Goal: Task Accomplishment & Management: Complete application form

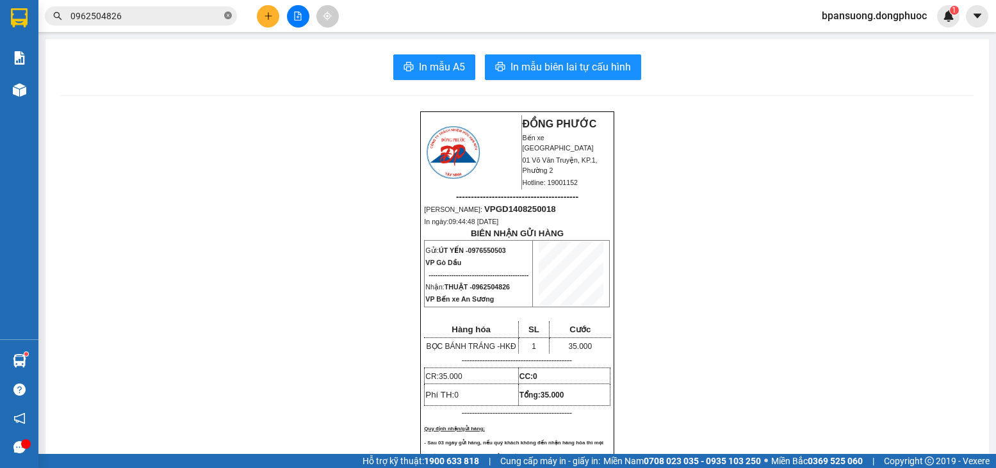
click at [229, 13] on icon "close-circle" at bounding box center [228, 16] width 8 height 8
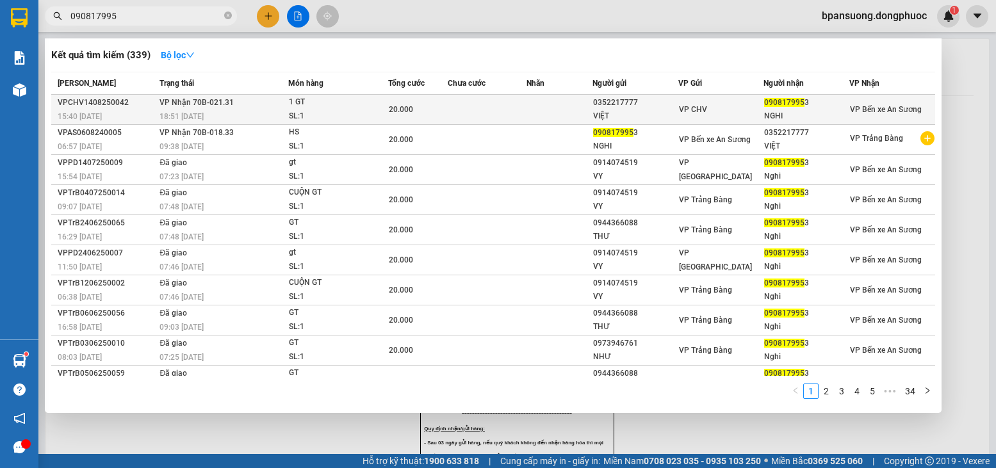
type input "090817995"
click at [333, 105] on div "1 GT" at bounding box center [337, 102] width 96 height 14
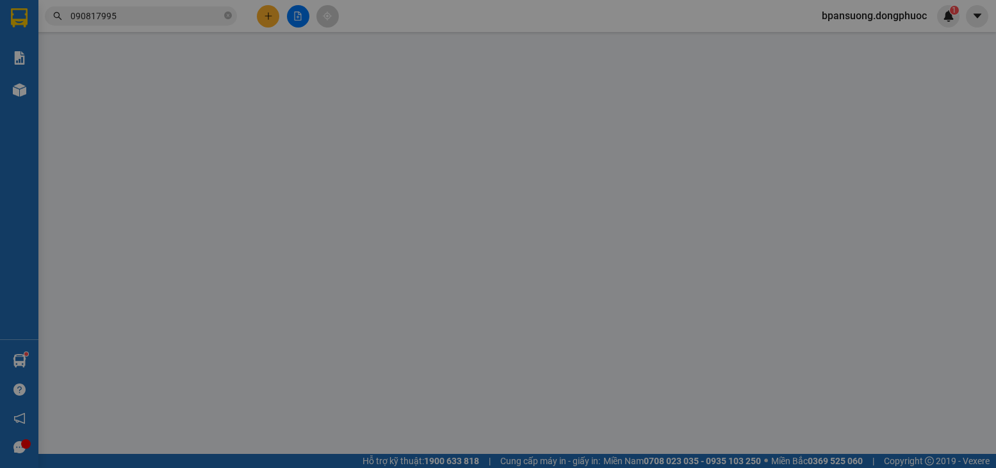
type input "0352217777"
type input "VIỆT"
type input "0908179953"
type input "NGHI"
type input "20.000"
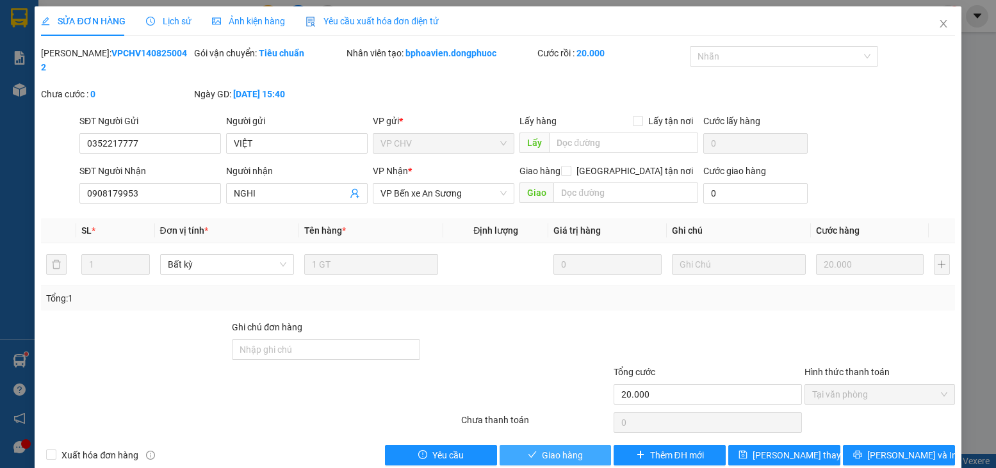
click at [567, 448] on button "Giao hàng" at bounding box center [556, 455] width 112 height 20
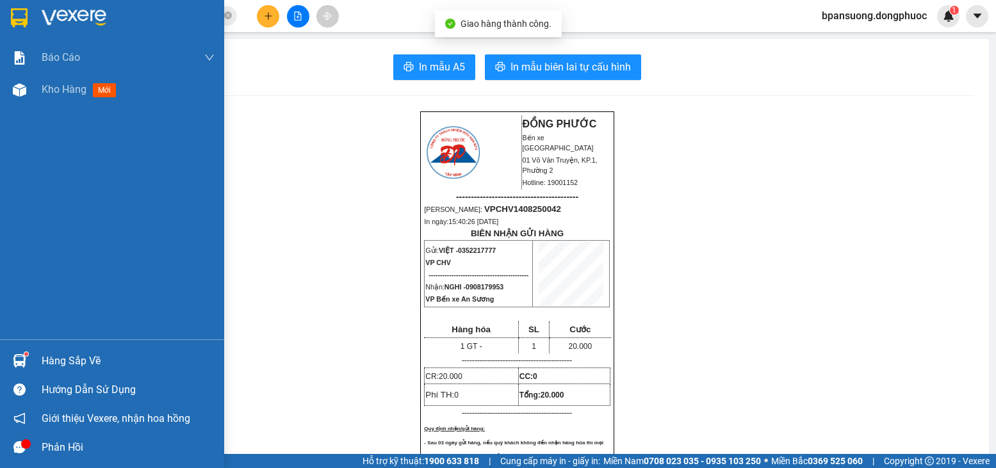
click at [43, 363] on div "Hàng sắp về" at bounding box center [128, 361] width 173 height 19
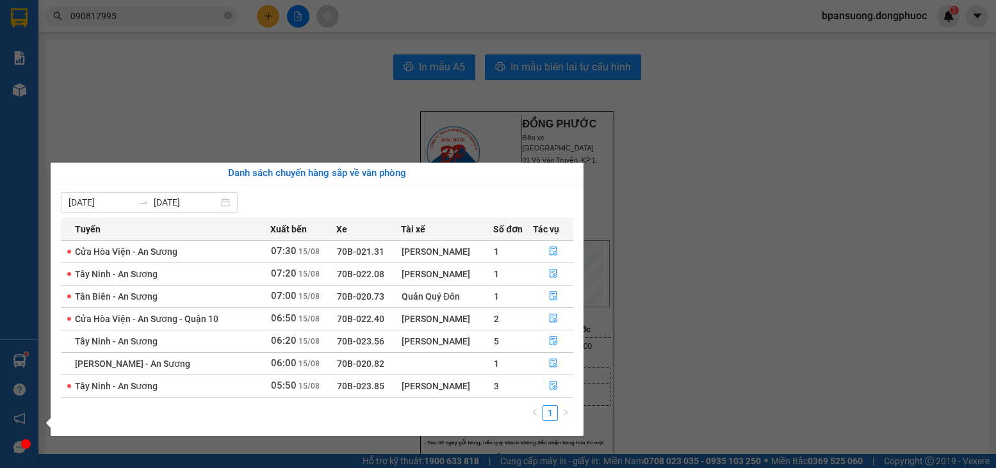
click at [206, 70] on section "Kết quả tìm kiếm ( 339 ) Bộ lọc Mã ĐH Trạng thái Món hàng Tổng cước Chưa cước N…" at bounding box center [498, 234] width 996 height 468
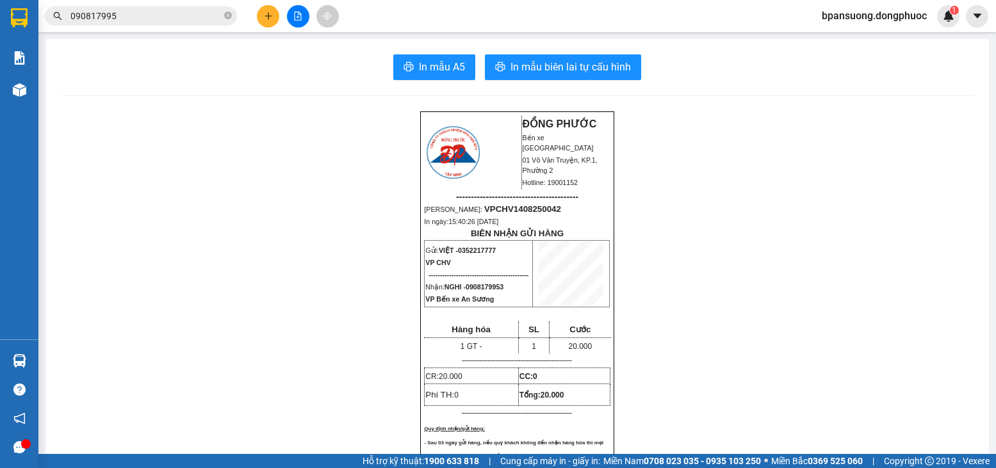
click at [224, 15] on span "090817995" at bounding box center [141, 15] width 192 height 19
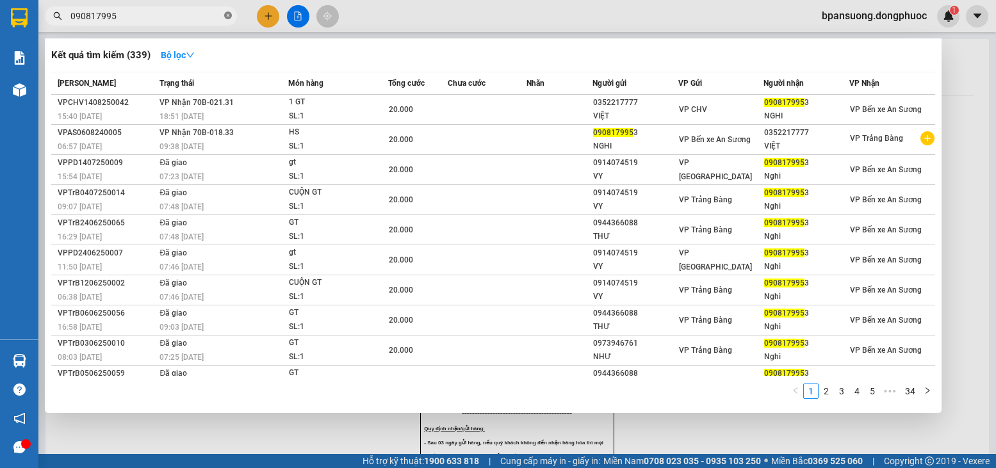
click at [228, 14] on icon "close-circle" at bounding box center [228, 16] width 8 height 8
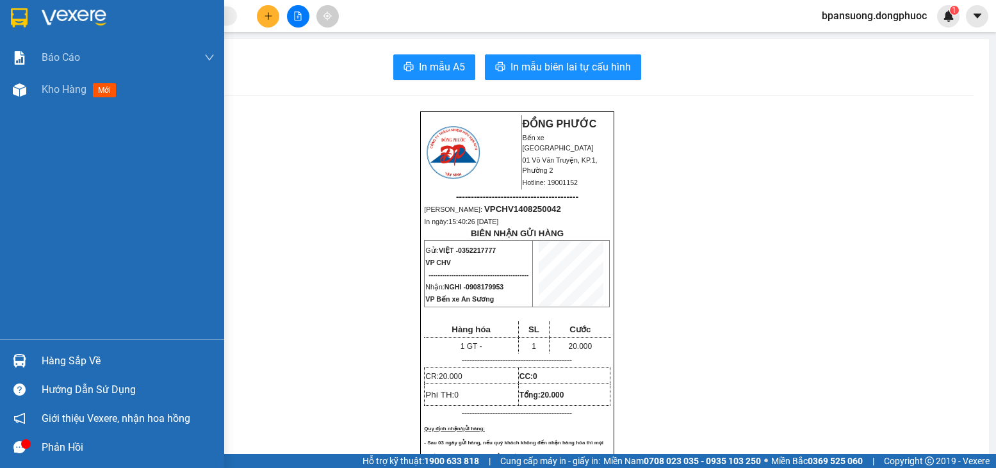
click at [91, 366] on div "Hàng sắp về" at bounding box center [128, 361] width 173 height 19
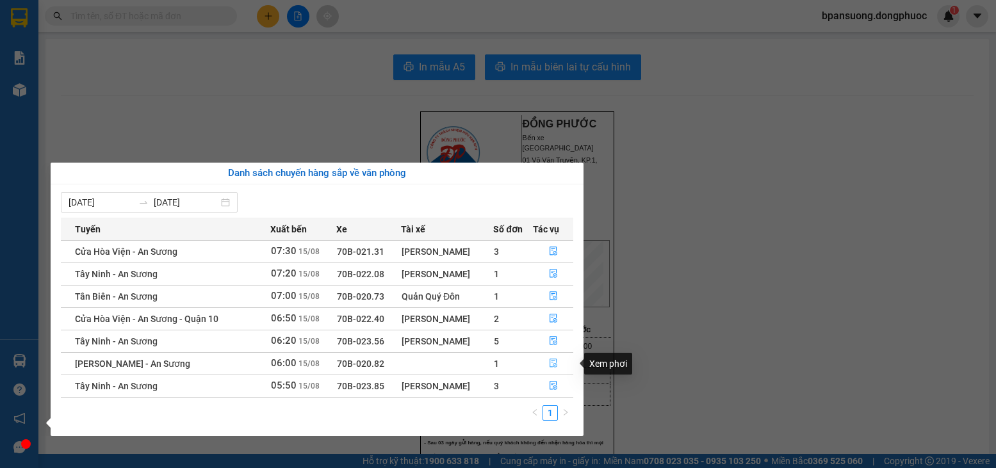
click at [550, 362] on icon "file-done" at bounding box center [554, 363] width 8 height 9
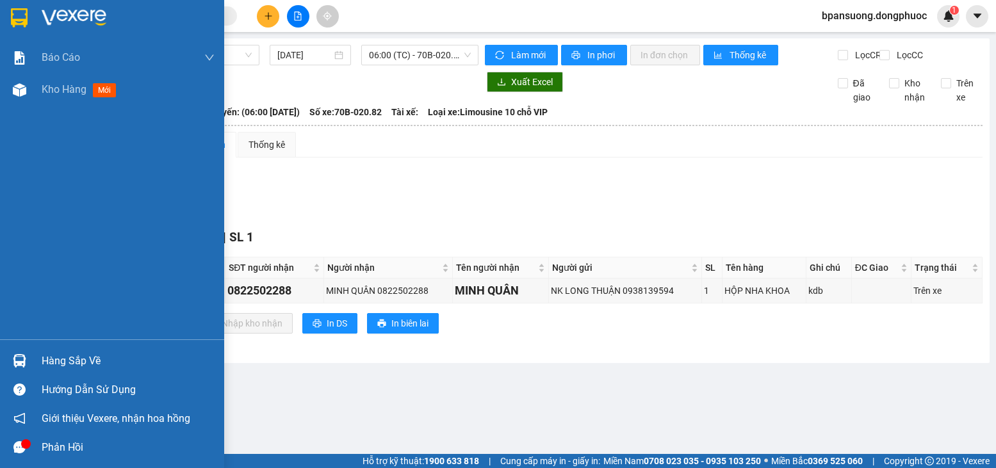
click at [52, 370] on div "Hàng sắp về" at bounding box center [128, 361] width 173 height 19
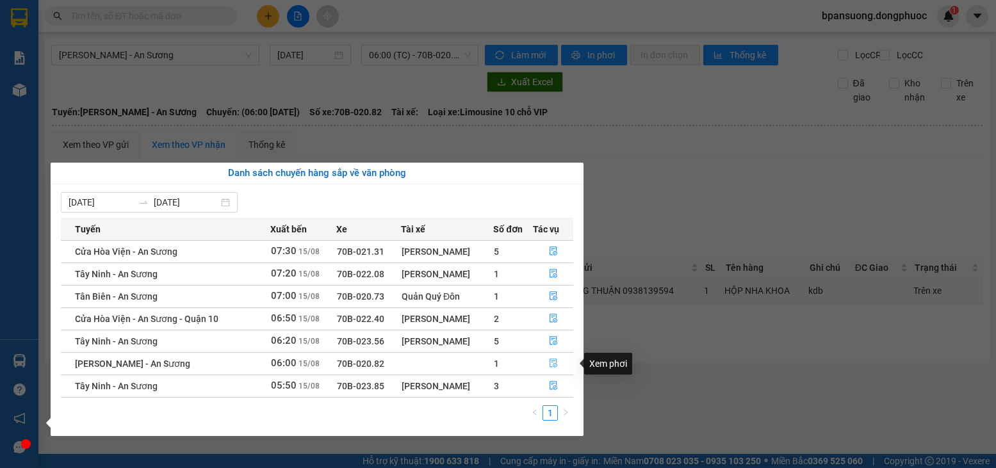
click at [559, 363] on button "button" at bounding box center [554, 364] width 40 height 20
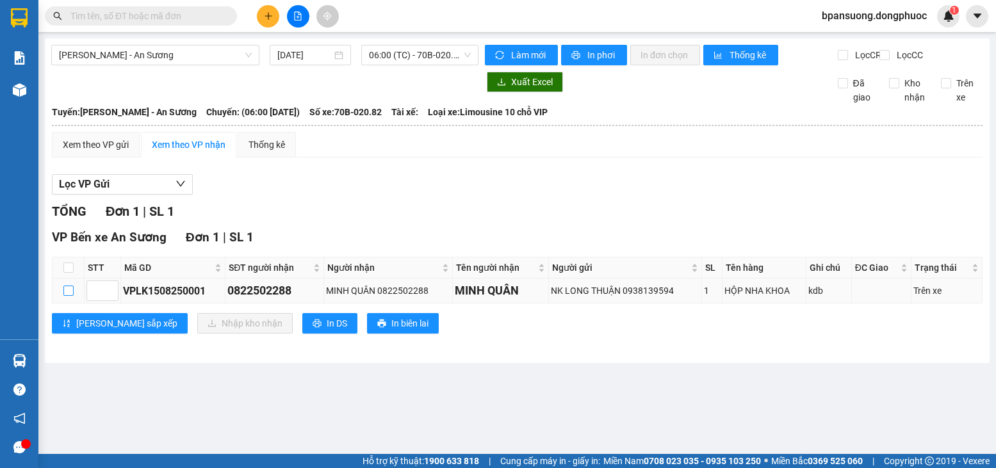
click at [70, 296] on input "checkbox" at bounding box center [68, 291] width 10 height 10
checkbox input "true"
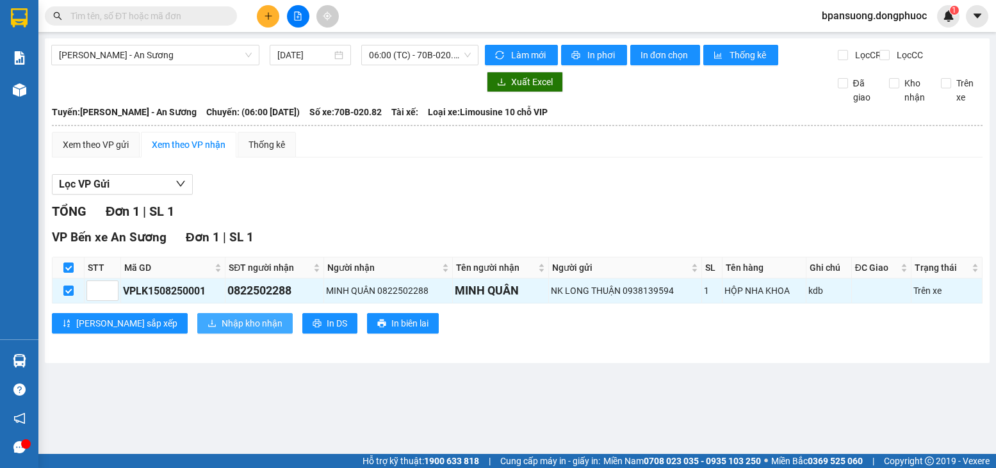
click at [208, 328] on icon "download" at bounding box center [212, 323] width 9 height 9
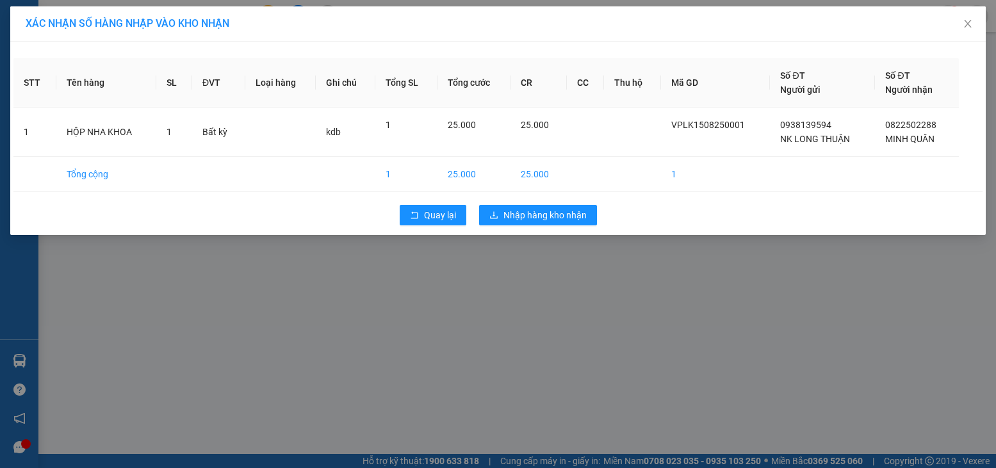
click at [595, 231] on div "Quay lại Nhập hàng kho nhận" at bounding box center [497, 215] width 969 height 33
click at [578, 222] on span "Nhập hàng kho nhận" at bounding box center [544, 215] width 83 height 14
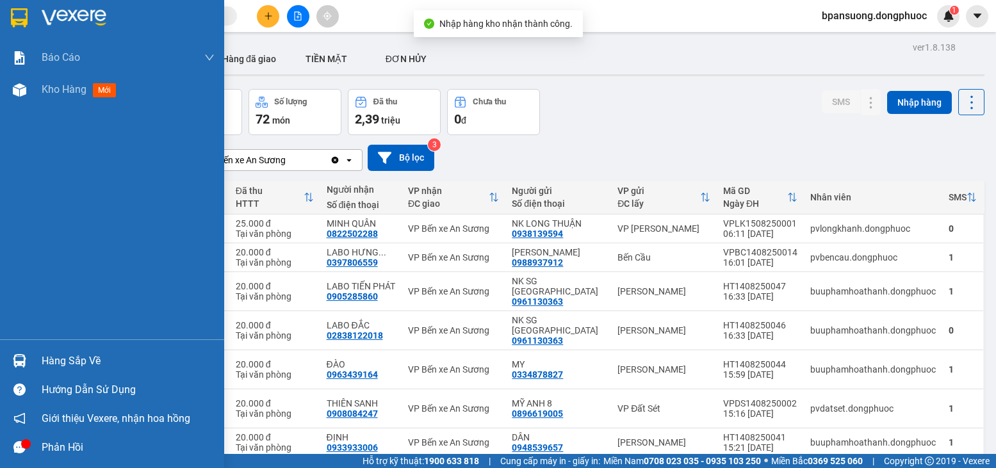
click at [93, 359] on div "Hàng sắp về" at bounding box center [128, 361] width 173 height 19
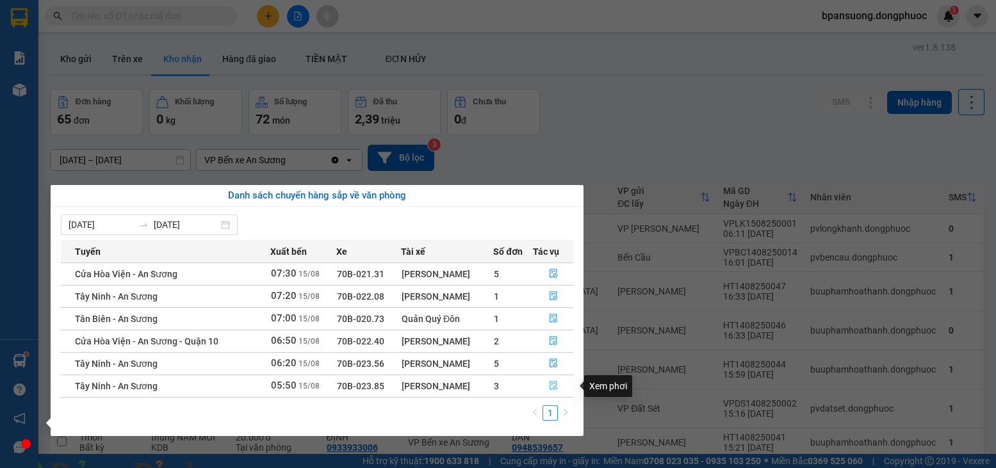
click at [554, 389] on icon "file-done" at bounding box center [554, 386] width 8 height 9
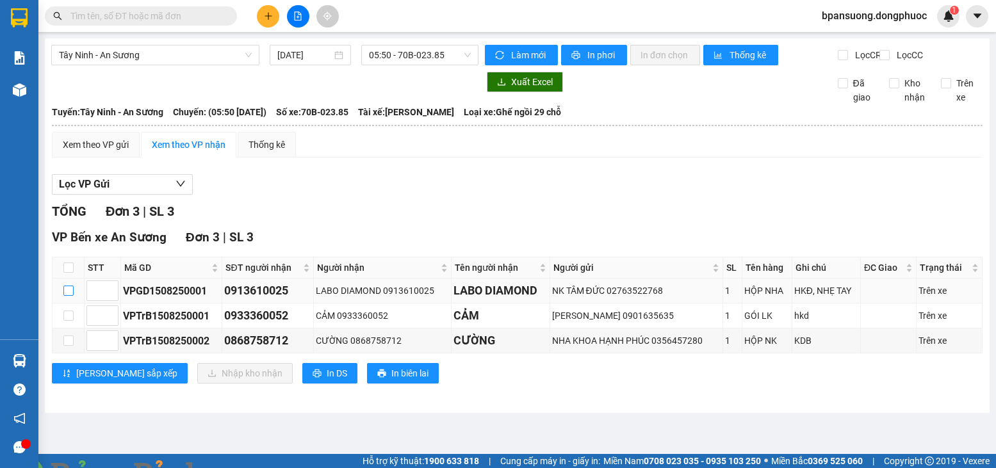
click at [67, 296] on input "checkbox" at bounding box center [68, 291] width 10 height 10
checkbox input "true"
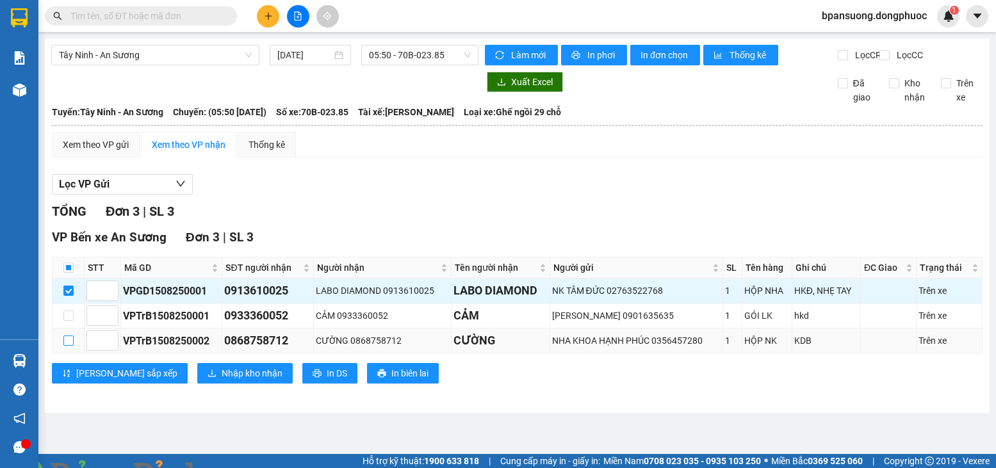
click at [67, 346] on input "checkbox" at bounding box center [68, 341] width 10 height 10
checkbox input "true"
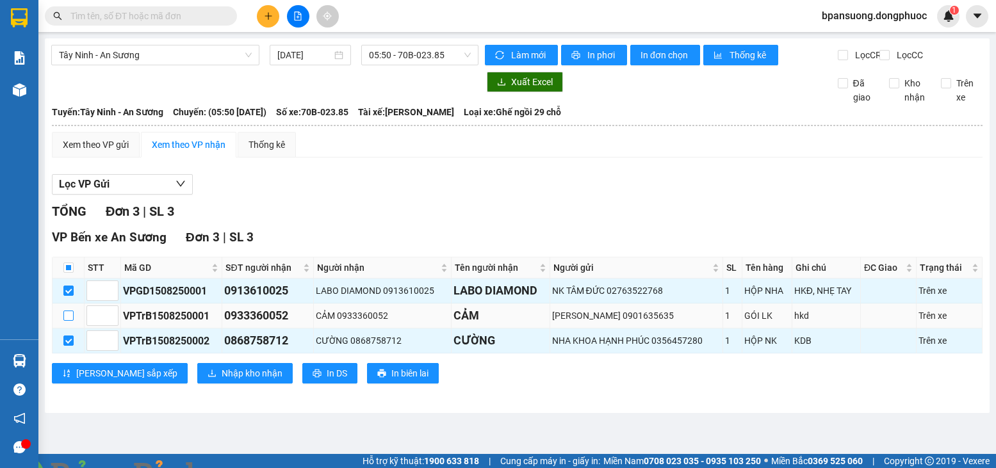
click at [64, 321] on input "checkbox" at bounding box center [68, 316] width 10 height 10
checkbox input "true"
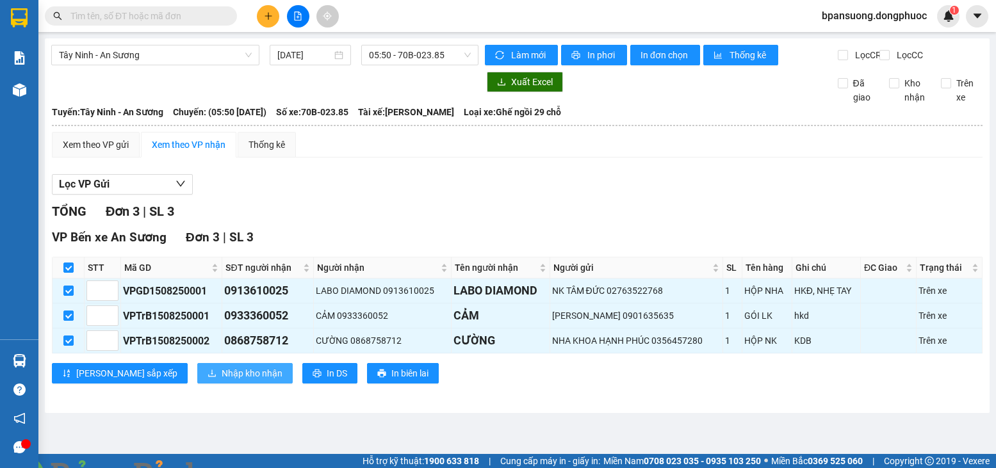
click at [222, 379] on span "Nhập kho nhận" at bounding box center [252, 373] width 61 height 14
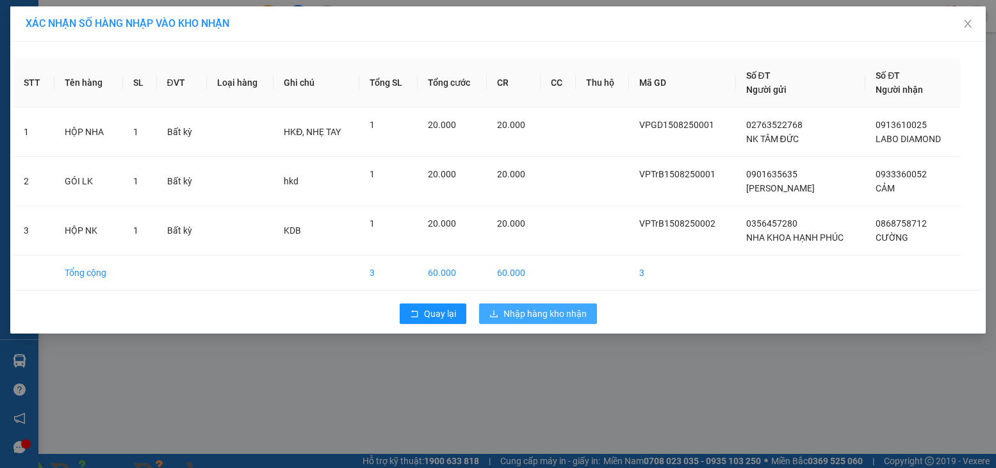
click at [571, 305] on button "Nhập hàng kho nhận" at bounding box center [538, 314] width 118 height 20
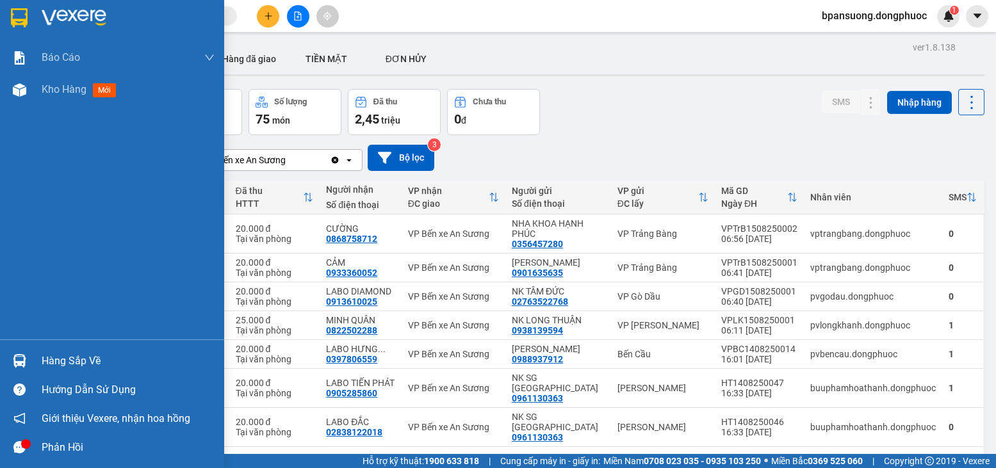
click at [101, 352] on div "Hàng sắp về" at bounding box center [128, 361] width 173 height 19
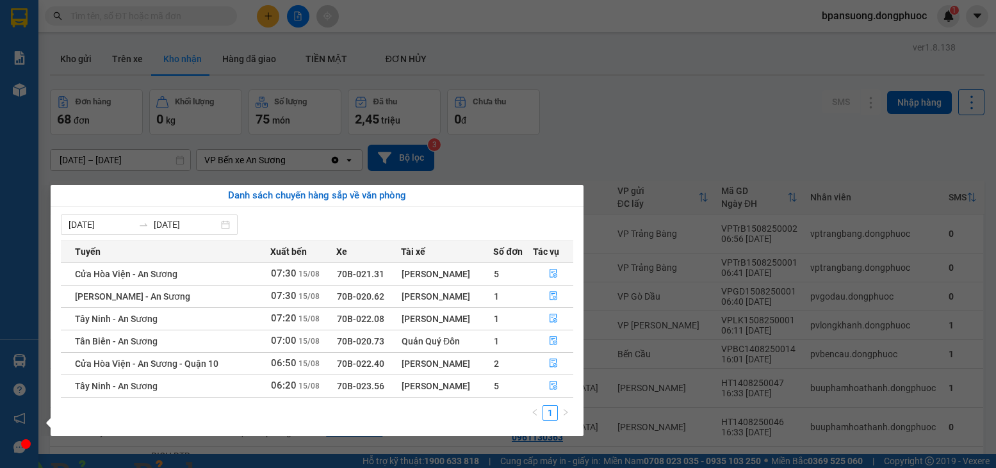
click at [530, 120] on section "Kết quả tìm kiếm ( 339 ) Bộ lọc Mã ĐH Trạng thái Món hàng Tổng cước Chưa cước N…" at bounding box center [498, 234] width 996 height 468
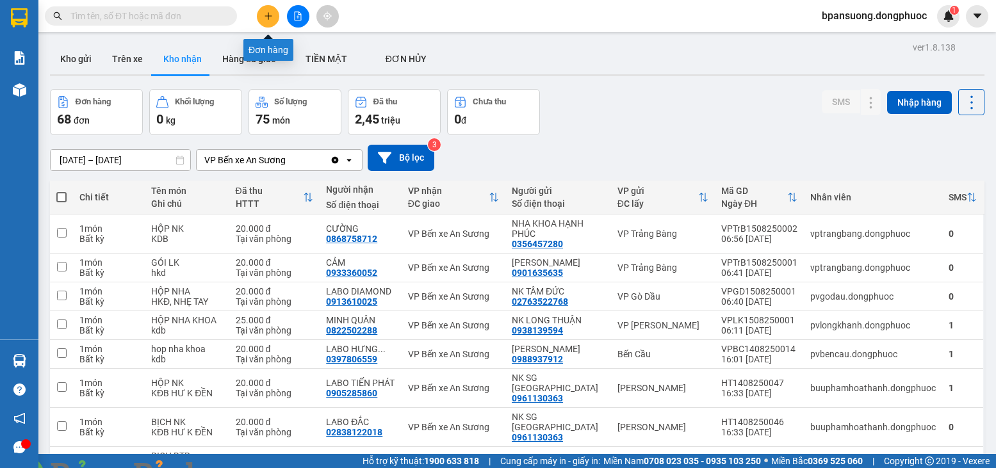
click at [273, 18] on button at bounding box center [268, 16] width 22 height 22
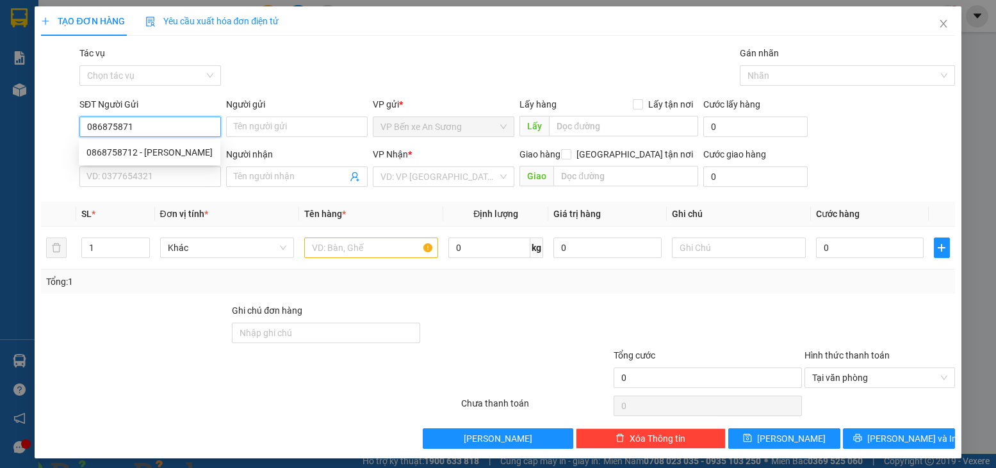
type input "0868758712"
click at [174, 155] on div "0868758712 - CƯỜNG" at bounding box center [149, 152] width 126 height 14
type input "CƯỜNG"
type input "0378184137"
type input "ĐỊNH"
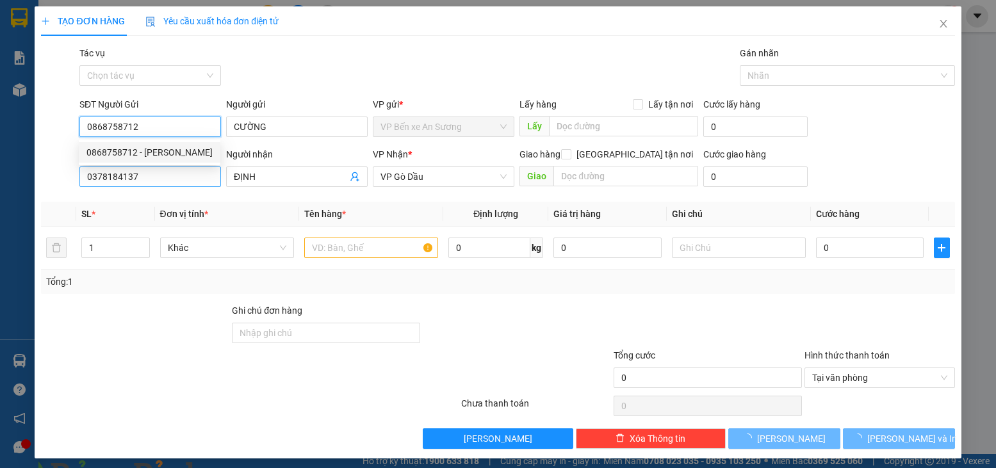
type input "20.000"
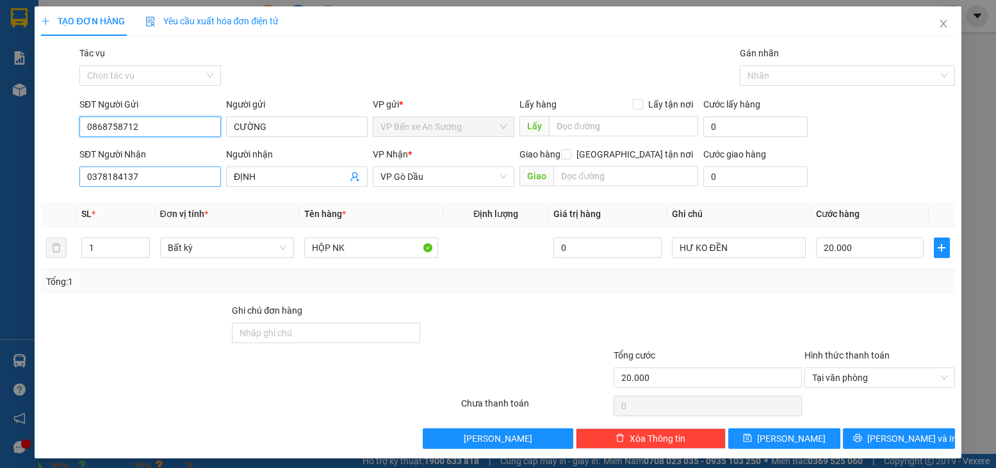
type input "0868758712"
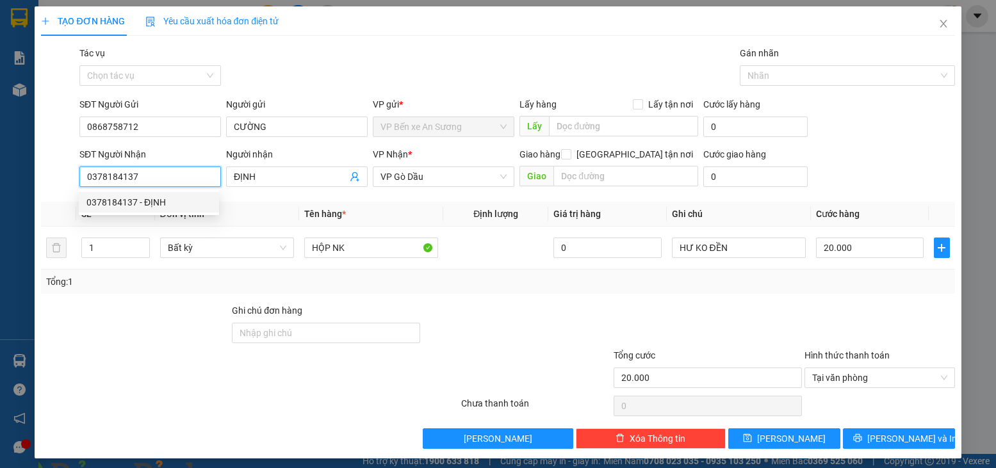
drag, startPoint x: 193, startPoint y: 182, endPoint x: 58, endPoint y: 179, distance: 134.6
click at [58, 179] on div "SĐT Người Nhận 0378184137 Người nhận ĐỊNH VP Nhận * VP Gò Dầu Giao hàng Giao tậ…" at bounding box center [498, 169] width 916 height 45
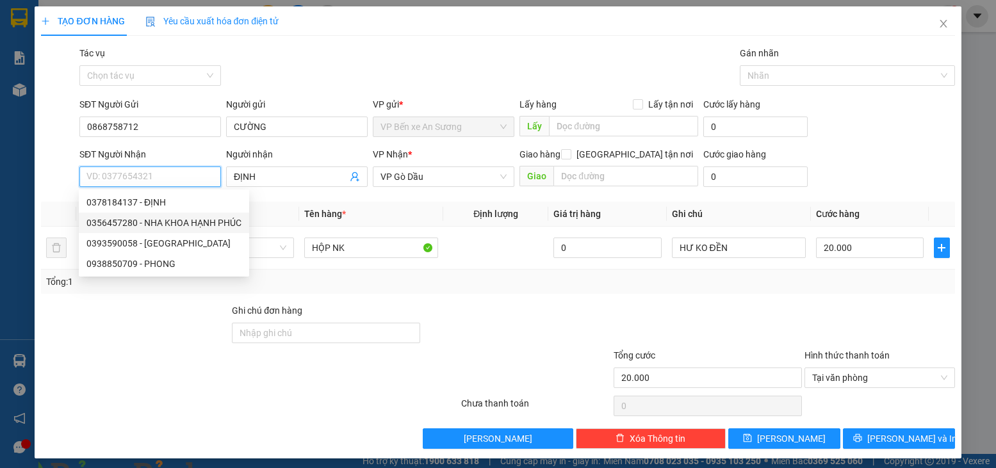
click at [202, 223] on div "0356457280 - NHA KHOA HẠNH PHÚC" at bounding box center [163, 223] width 155 height 14
type input "0356457280"
type input "NHA KHOA HẠNH PHÚC"
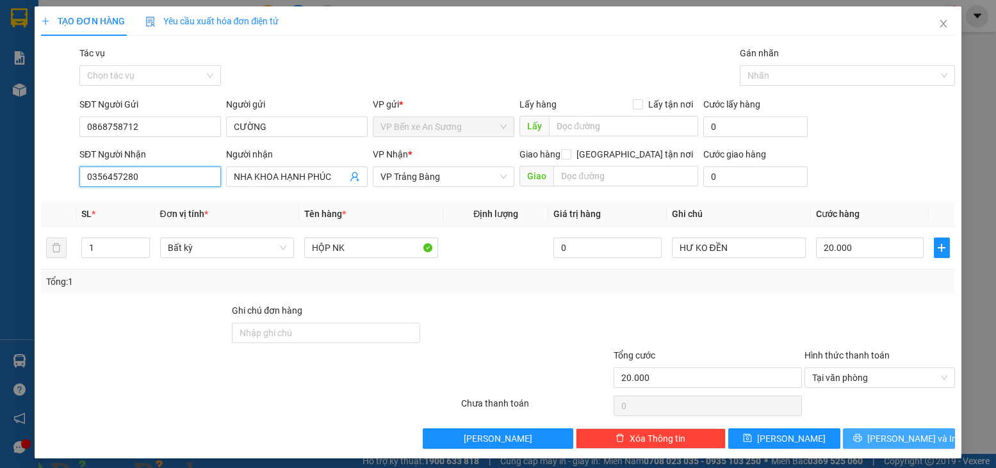
type input "0356457280"
click at [914, 437] on span "[PERSON_NAME] và In" at bounding box center [912, 439] width 90 height 14
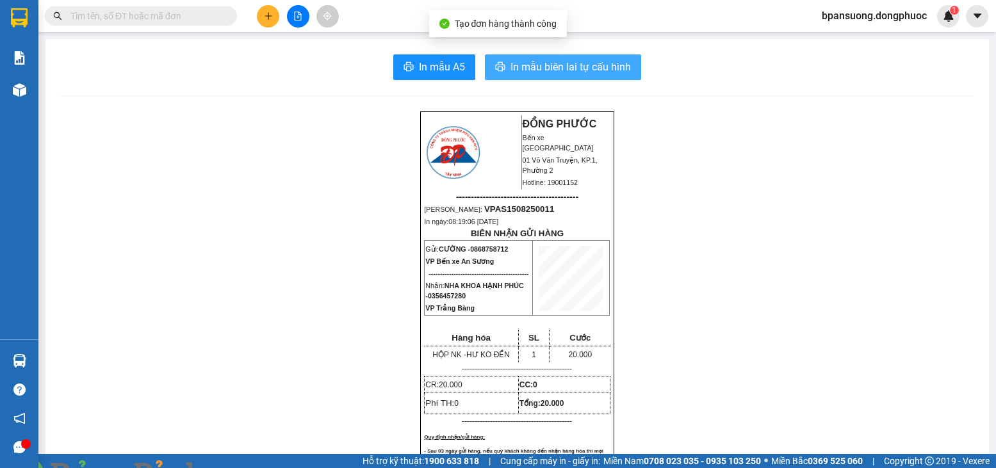
click at [568, 72] on span "In mẫu biên lai tự cấu hình" at bounding box center [571, 67] width 120 height 16
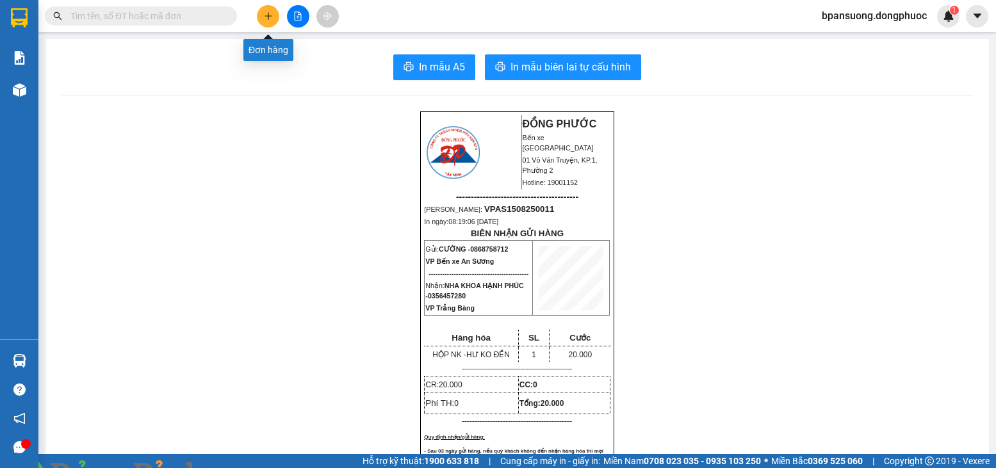
click at [267, 12] on icon "plus" at bounding box center [268, 16] width 9 height 9
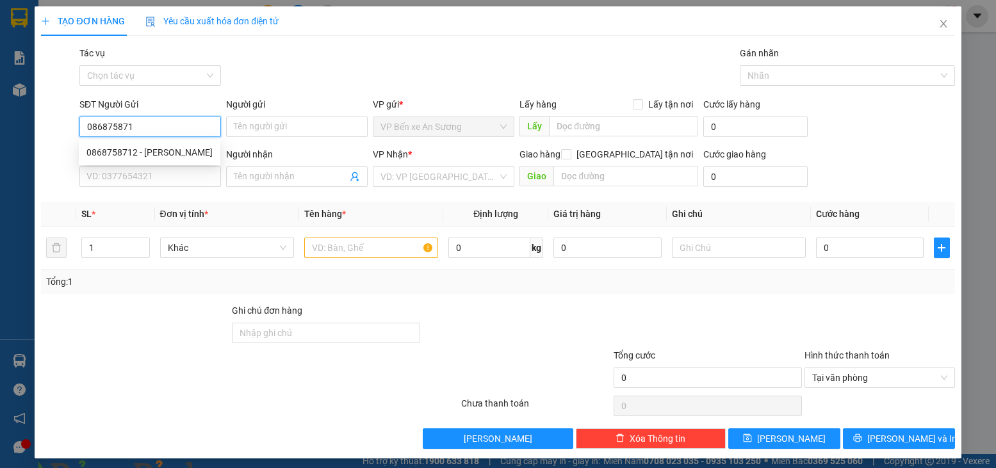
type input "0868758712"
click at [201, 148] on div "0868758712 - CƯỜNG" at bounding box center [149, 152] width 126 height 14
type input "CƯỜNG"
type input "0356457280"
type input "NHA KHOA HẠNH PHÚC"
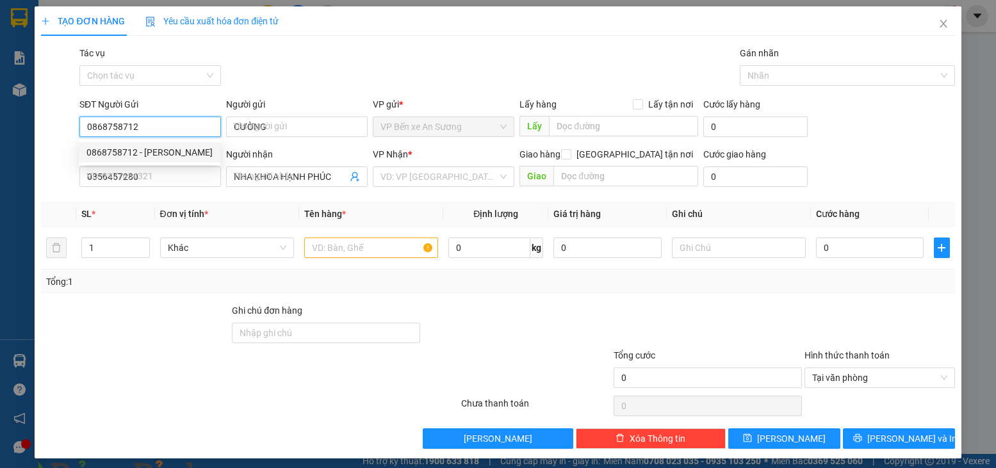
type input "20.000"
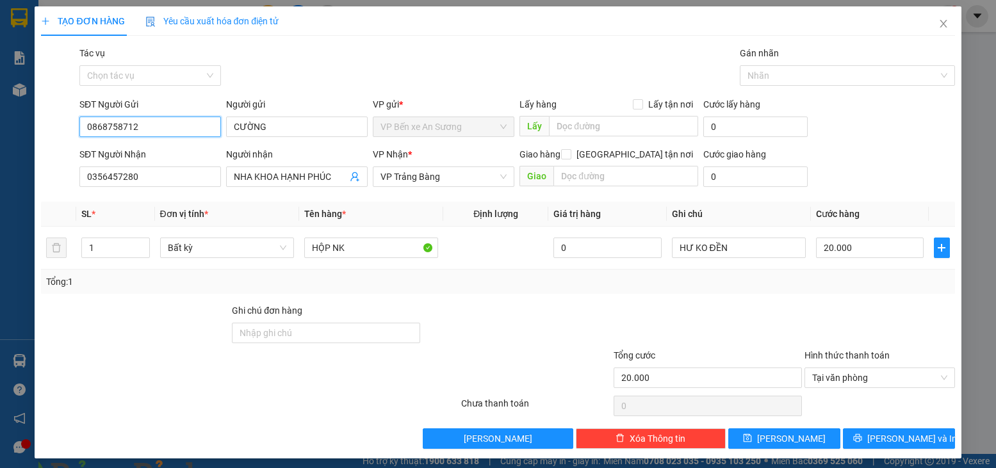
type input "0868758712"
drag, startPoint x: 172, startPoint y: 164, endPoint x: 159, endPoint y: 170, distance: 14.0
click at [159, 170] on div "SĐT Người Nhận 0356457280" at bounding box center [150, 169] width 142 height 45
drag, startPoint x: 89, startPoint y: 176, endPoint x: 5, endPoint y: 173, distance: 83.9
click at [5, 173] on div "TẠO ĐƠN HÀNG Yêu cầu xuất hóa đơn điện tử Transit Pickup Surcharge Ids Transit …" at bounding box center [498, 234] width 996 height 468
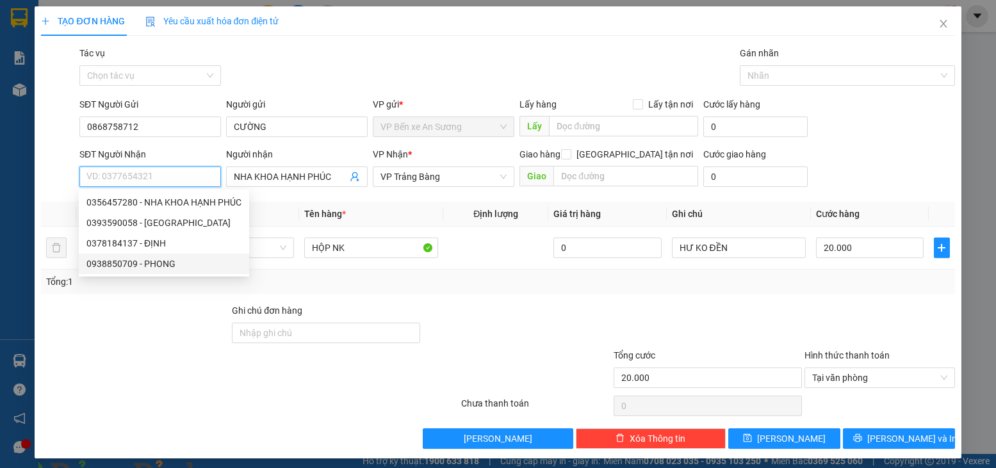
click at [126, 261] on div "0938850709 - PHONG" at bounding box center [163, 264] width 155 height 14
type input "0938850709"
type input "PHONG"
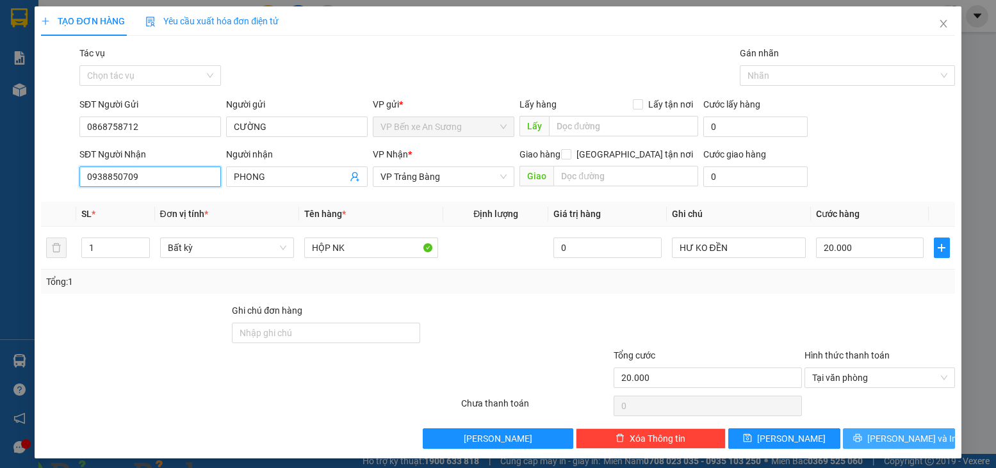
type input "0938850709"
click at [920, 438] on button "[PERSON_NAME] và In" at bounding box center [899, 439] width 112 height 20
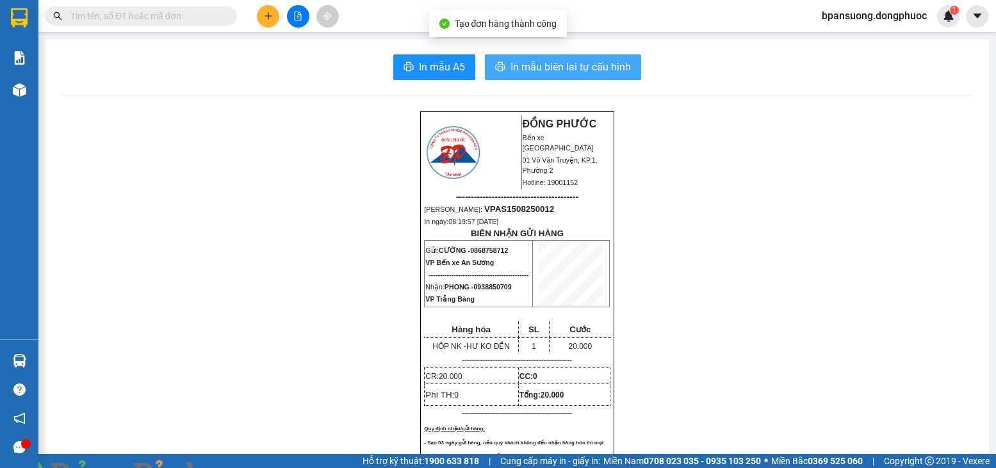
click at [568, 67] on span "In mẫu biên lai tự cấu hình" at bounding box center [571, 67] width 120 height 16
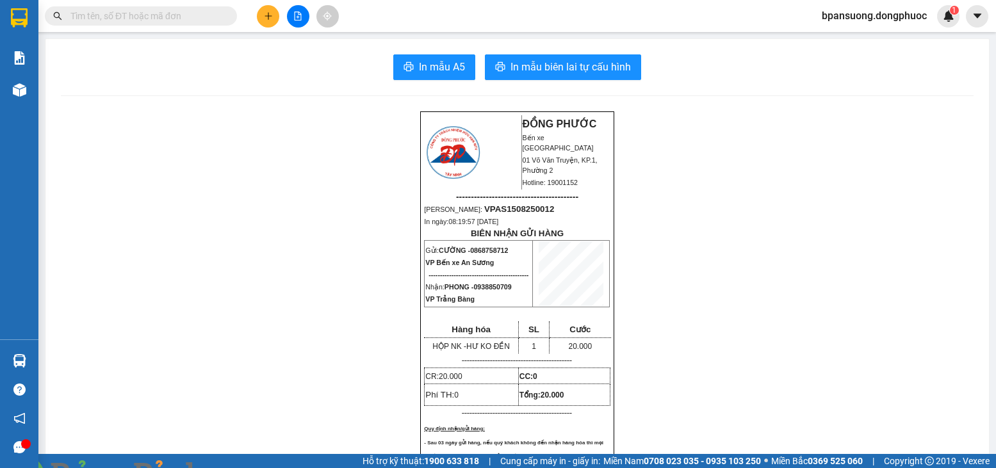
click at [270, 14] on icon "plus" at bounding box center [268, 16] width 9 height 9
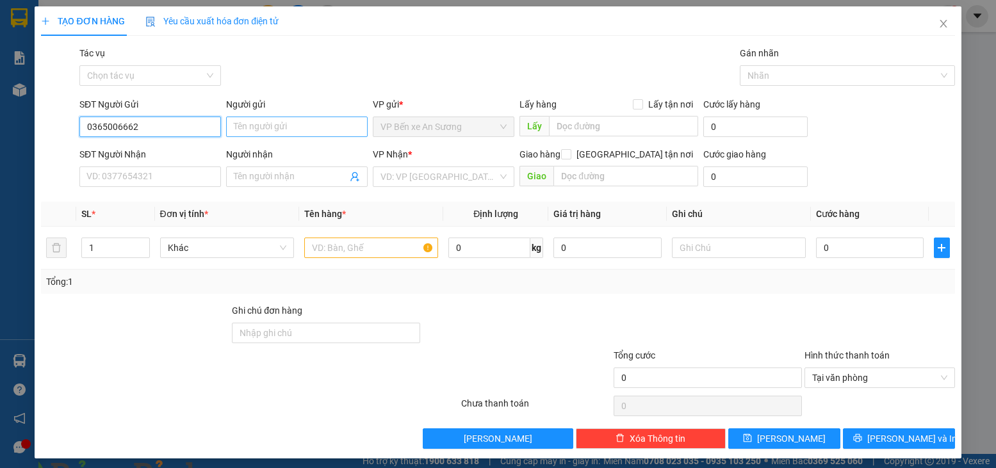
type input "0365006662"
click at [279, 135] on input "Người gửi" at bounding box center [297, 127] width 142 height 20
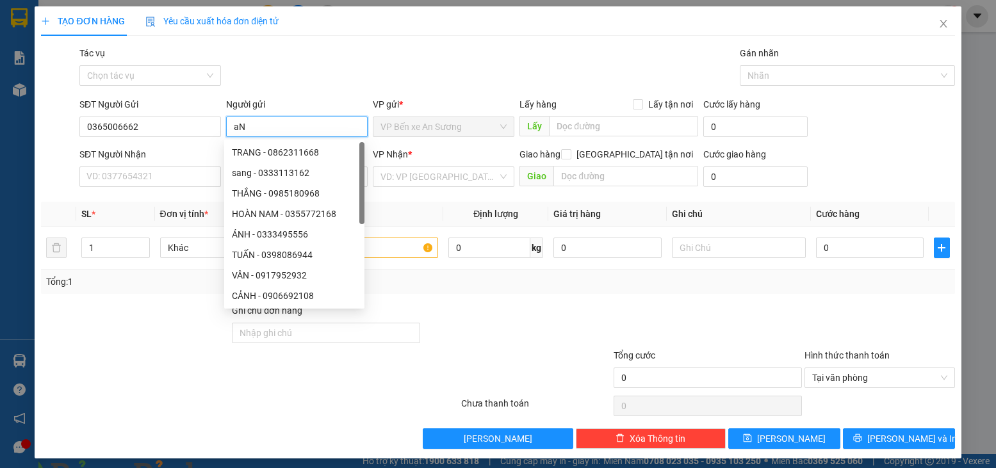
type input "a"
type input "THƯƠNG"
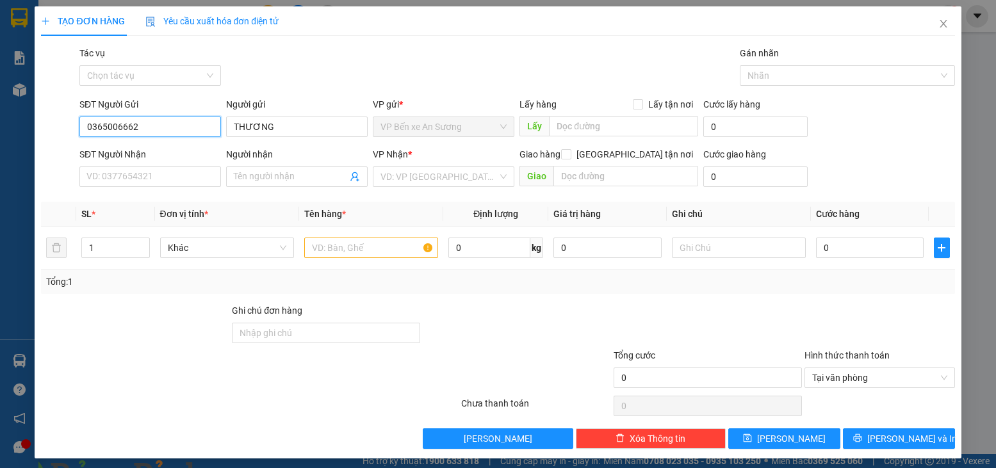
drag, startPoint x: 140, startPoint y: 124, endPoint x: 53, endPoint y: 124, distance: 86.5
click at [53, 124] on div "SĐT Người Gửi 0365006662 0365006662 Người gửi THƯƠNG VP gửi * VP Bến xe An Sươn…" at bounding box center [498, 119] width 916 height 45
click at [90, 170] on input "SĐT Người Nhận" at bounding box center [150, 177] width 142 height 20
paste input "0365006662"
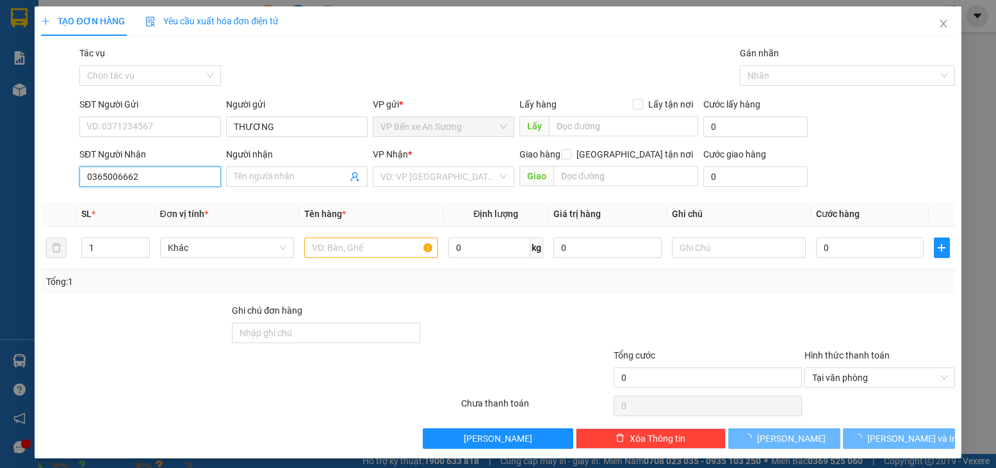
type input "0365006662"
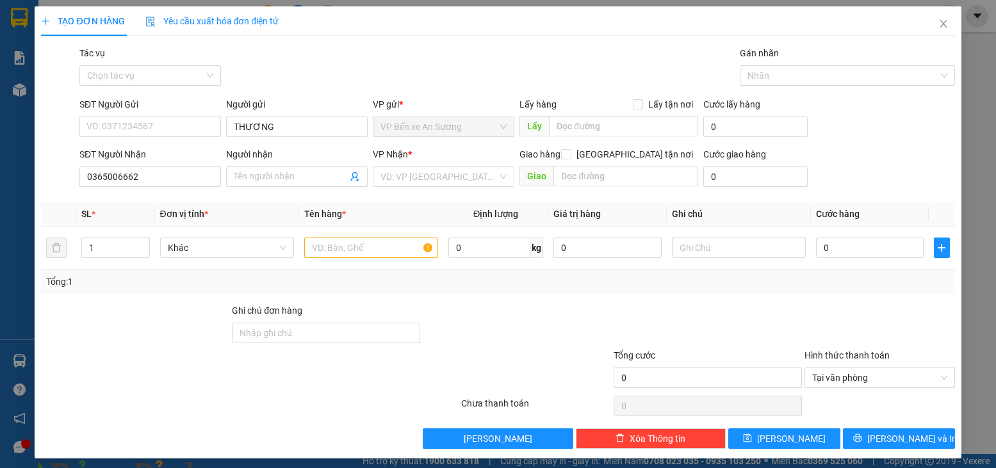
click at [165, 116] on div "SĐT Người Gửi" at bounding box center [150, 106] width 142 height 19
click at [152, 133] on input "SĐT Người Gửi" at bounding box center [150, 127] width 142 height 20
type input "0906806365"
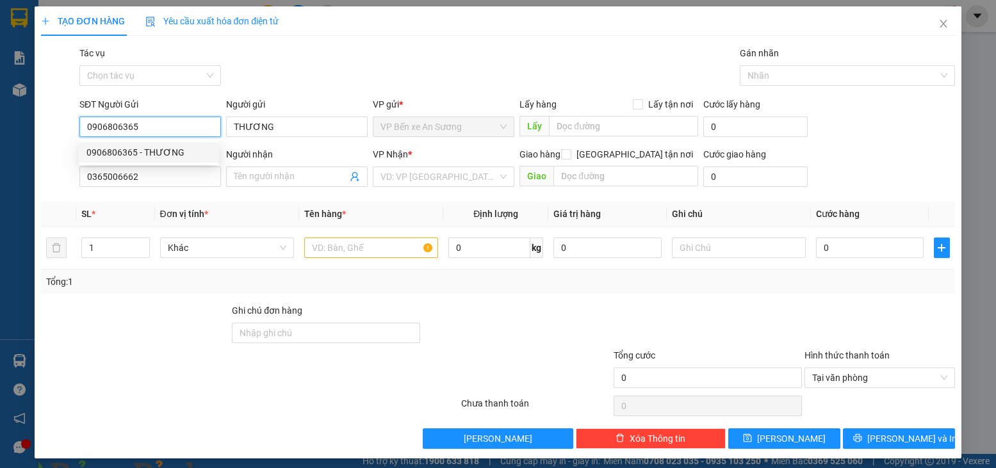
click at [156, 149] on div "0906806365 - THƯƠNG" at bounding box center [148, 152] width 125 height 14
type input "120.000"
type input "0906806365"
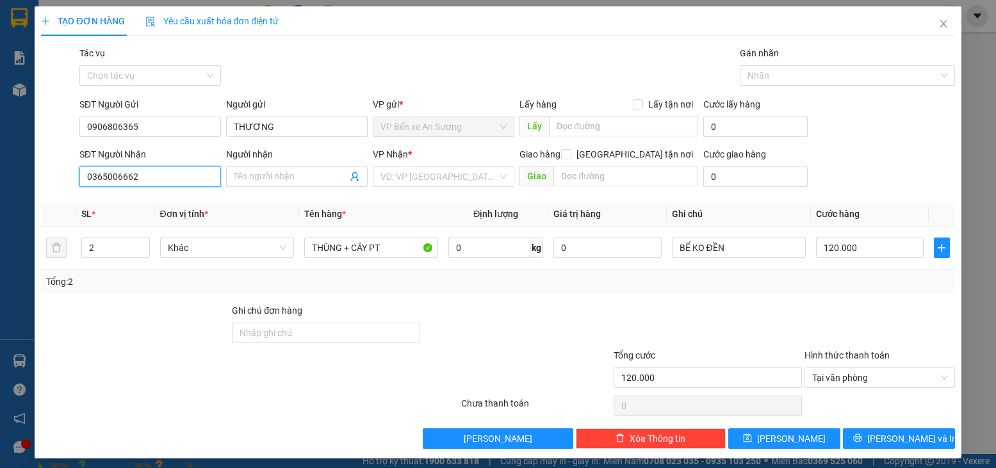
click at [165, 181] on input "0365006662" at bounding box center [150, 177] width 142 height 20
click at [148, 202] on div "0365006662 - AN" at bounding box center [148, 202] width 125 height 14
type input "AN"
type input "1"
click at [139, 253] on span "down" at bounding box center [143, 253] width 8 height 8
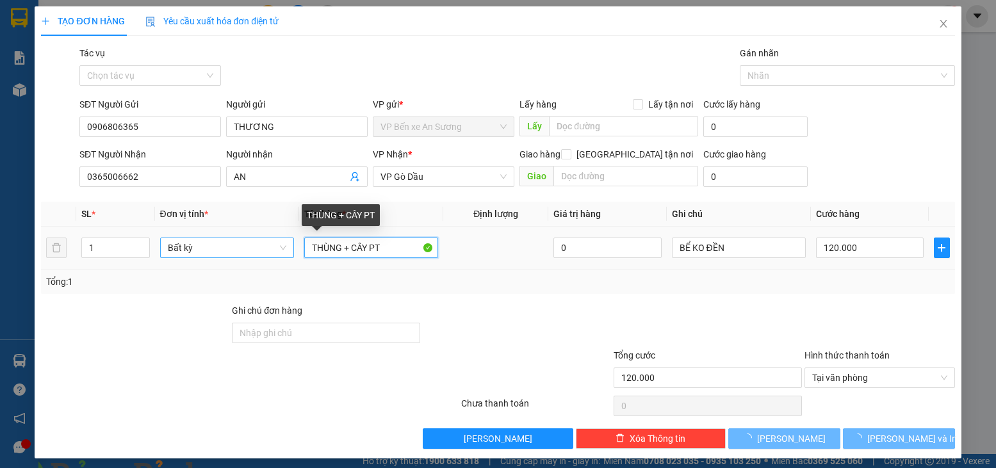
type input "0"
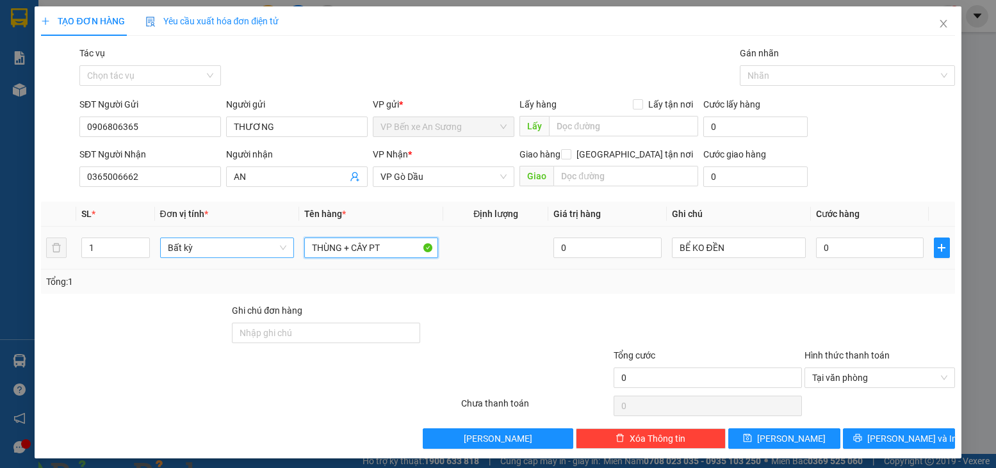
drag, startPoint x: 381, startPoint y: 249, endPoint x: 276, endPoint y: 249, distance: 105.0
click at [276, 249] on tr "1 Bất kỳ THÙNG + CÂY PT 0 BỂ KO ĐỀN 0" at bounding box center [497, 248] width 913 height 43
type input "Y"
type input "TÚI LK"
click at [408, 206] on th "Tên hàng *" at bounding box center [371, 214] width 144 height 25
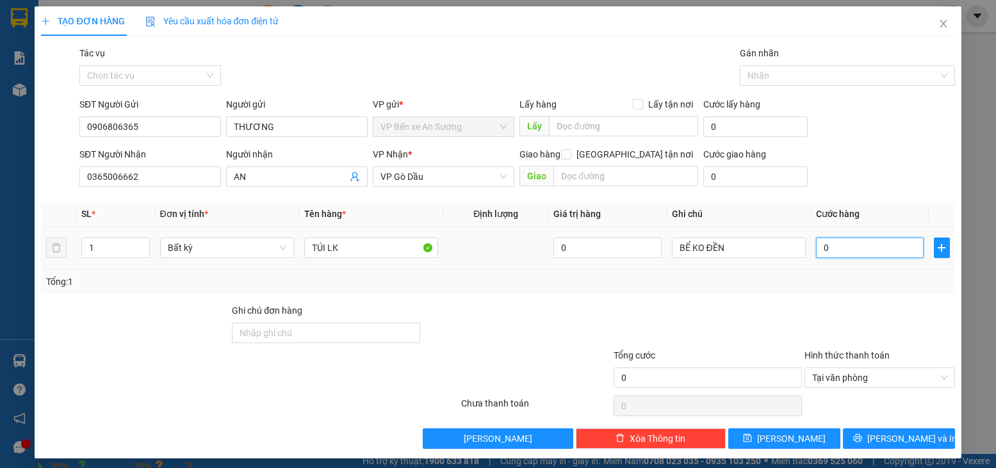
click at [835, 243] on input "0" at bounding box center [870, 248] width 108 height 20
type input "2"
type input "20"
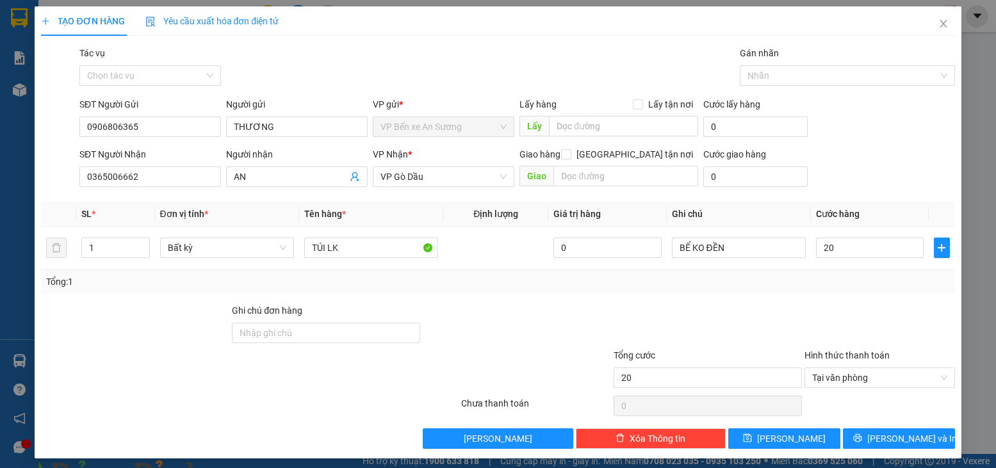
type input "20.000"
click at [761, 306] on div at bounding box center [707, 326] width 191 height 45
click at [897, 440] on span "[PERSON_NAME] và In" at bounding box center [912, 439] width 90 height 14
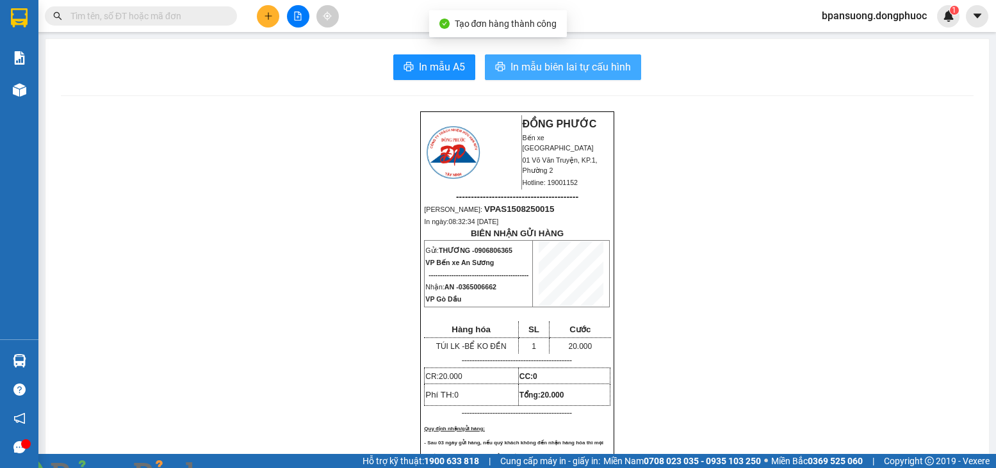
click at [573, 65] on span "In mẫu biên lai tự cấu hình" at bounding box center [571, 67] width 120 height 16
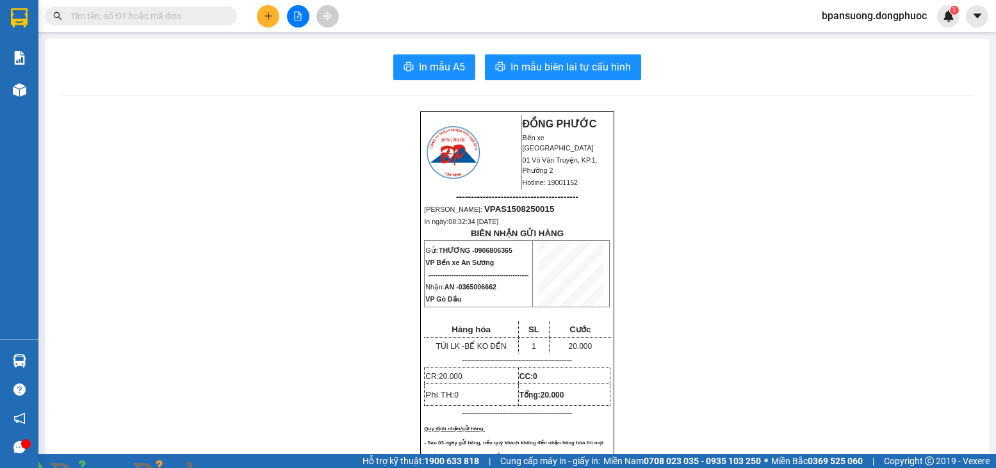
click at [259, 12] on button at bounding box center [268, 16] width 22 height 22
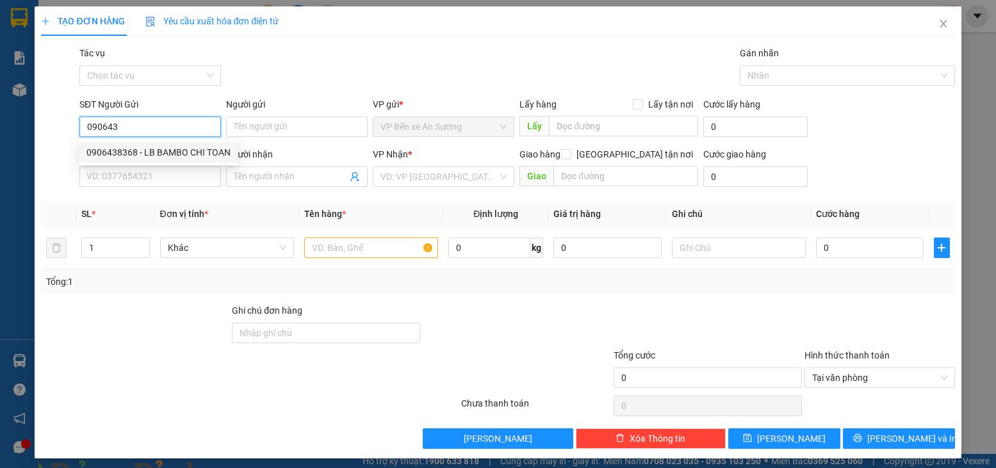
click at [190, 150] on div "0906438368 - LB BAMBO CHI TOAN" at bounding box center [158, 152] width 144 height 14
type input "0906438368"
type input "LB BAMBO CHI TOAN"
type input "0973097226"
type input "NHÂN TÂM"
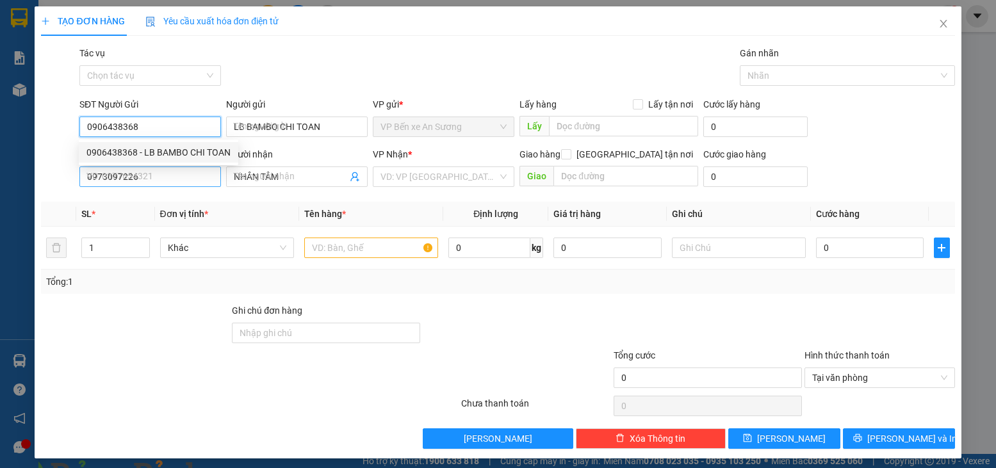
type input "25.000"
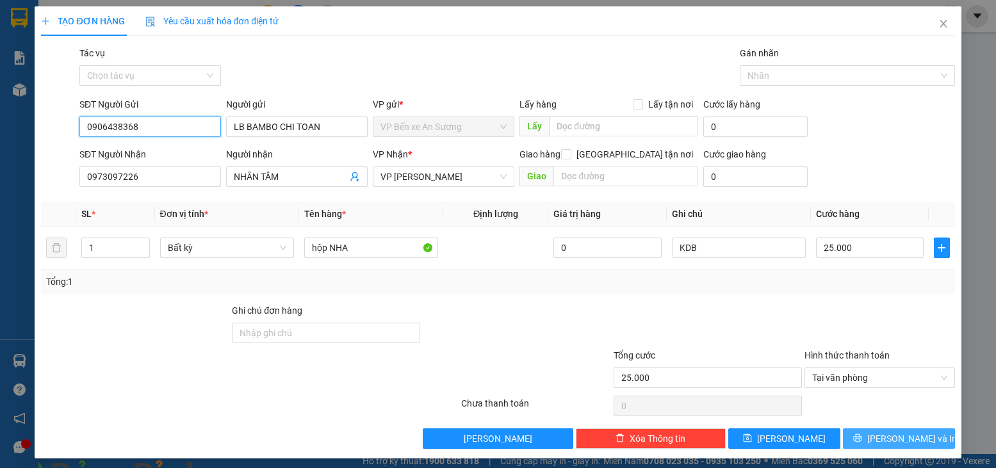
type input "0906438368"
click at [881, 438] on span "[PERSON_NAME] và In" at bounding box center [912, 439] width 90 height 14
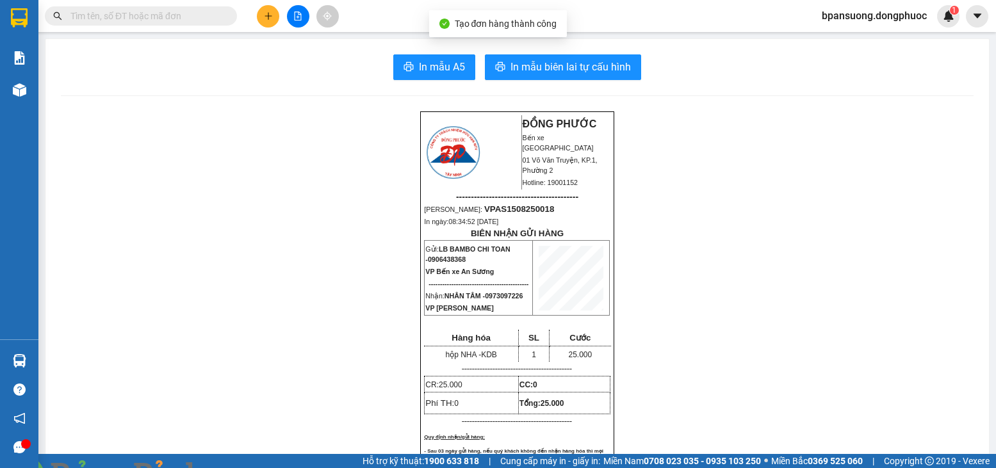
click at [541, 69] on span "In mẫu biên lai tự cấu hình" at bounding box center [571, 67] width 120 height 16
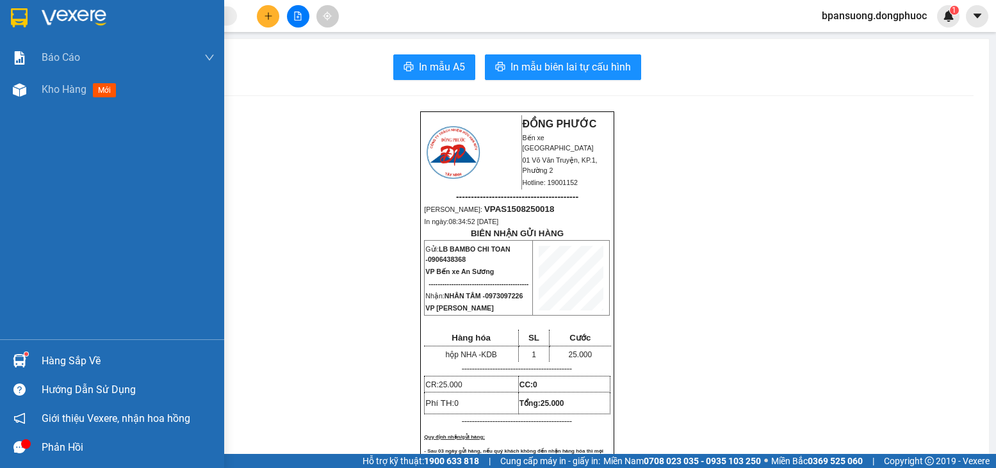
click at [50, 361] on div "Hàng sắp về" at bounding box center [128, 361] width 173 height 19
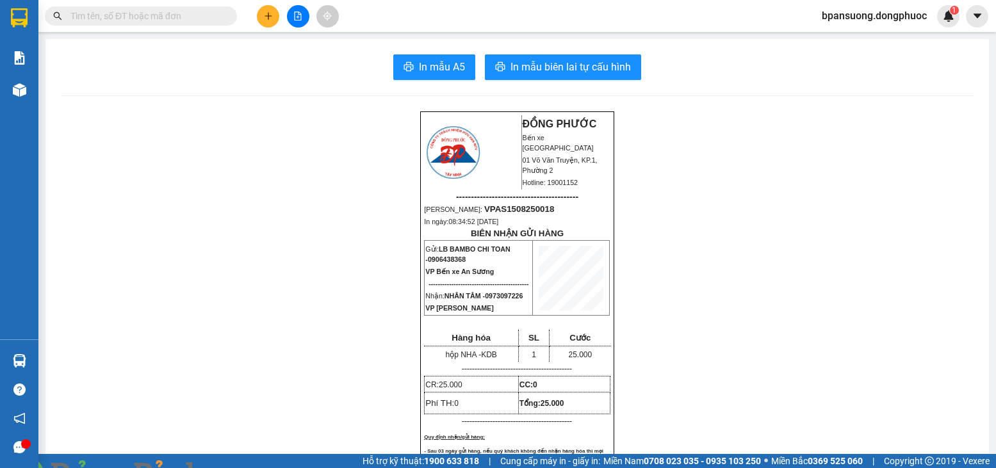
click at [254, 71] on section "Kết quả tìm kiếm ( 339 ) Bộ lọc Mã ĐH Trạng thái Món hàng Tổng cước Chưa cước N…" at bounding box center [498, 234] width 996 height 468
click at [272, 13] on icon "plus" at bounding box center [268, 16] width 9 height 9
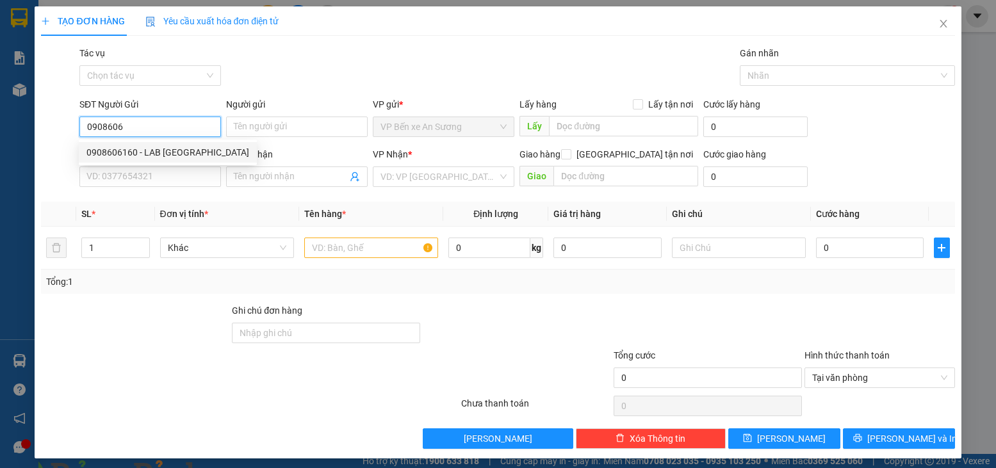
click at [154, 157] on div "0908606160 - LAB VIỆT TIÊN" at bounding box center [167, 152] width 163 height 14
type input "0908606160"
type input "LAB VIỆT TIÊN"
type input "0918020598"
type input "NHẬT NGUYÊN"
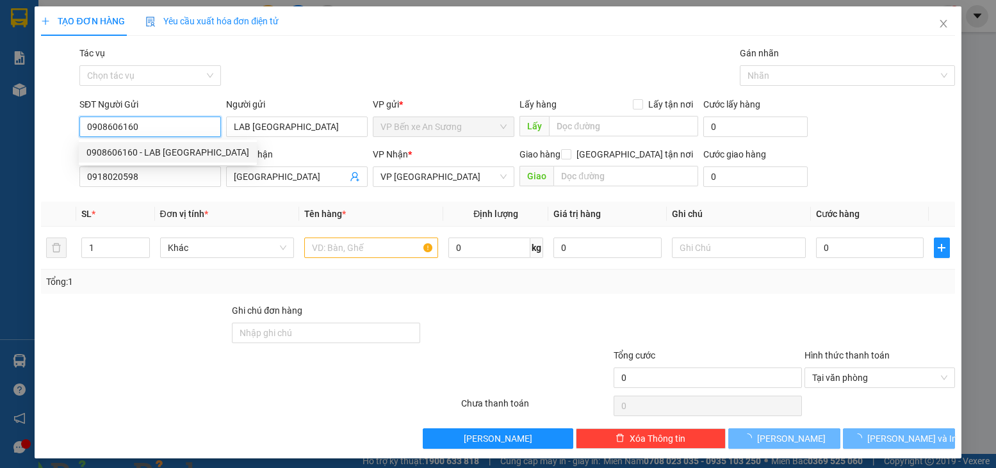
type input "20.000"
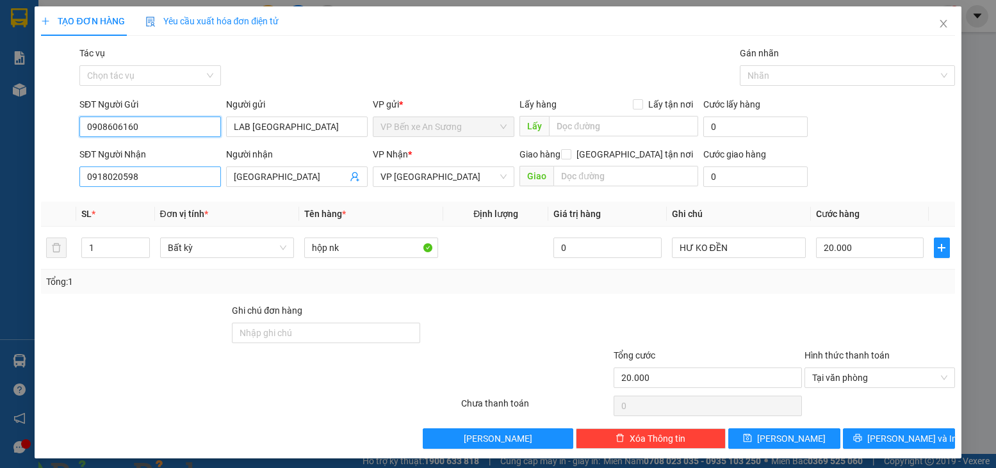
type input "0908606160"
drag, startPoint x: 161, startPoint y: 183, endPoint x: 39, endPoint y: 174, distance: 122.7
click at [40, 174] on div "SĐT Người Nhận 0918020598 0918020598 Người nhận NHẬT NGUYÊN VP Nhận * VP Tây Ni…" at bounding box center [498, 169] width 916 height 45
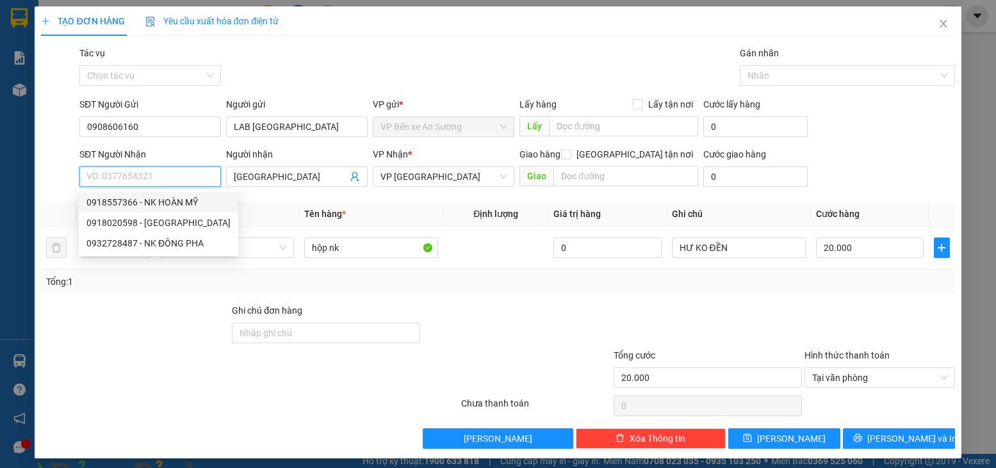
click at [188, 198] on div "0918557366 - NK HOÀN MỸ" at bounding box center [158, 202] width 144 height 14
type input "0918557366"
type input "NK HOÀN MỸ"
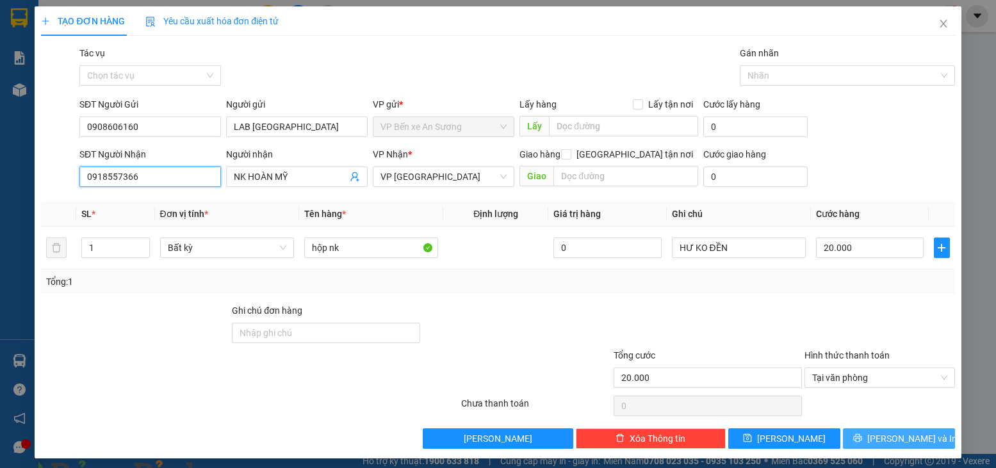
type input "0918557366"
click at [890, 439] on span "[PERSON_NAME] và In" at bounding box center [912, 439] width 90 height 14
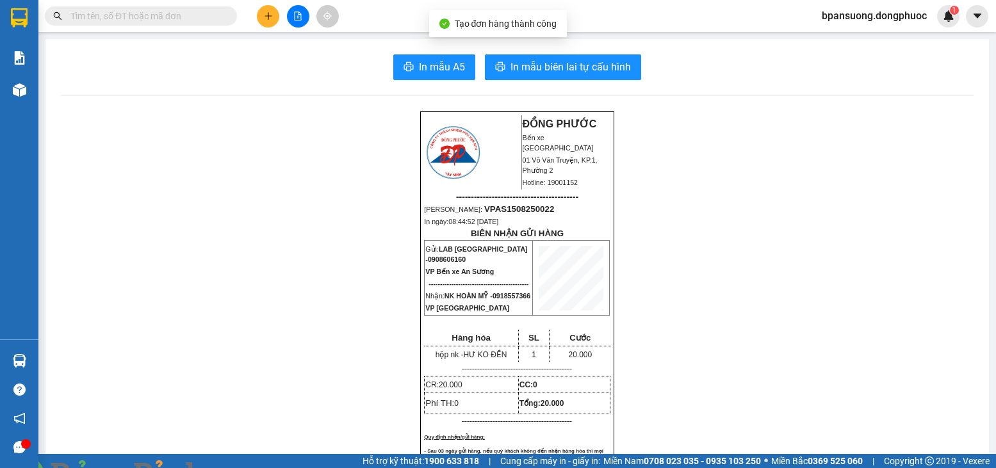
click at [608, 72] on span "In mẫu biên lai tự cấu hình" at bounding box center [571, 67] width 120 height 16
click at [191, 17] on input "text" at bounding box center [145, 16] width 151 height 14
click at [269, 12] on icon "plus" at bounding box center [268, 16] width 9 height 9
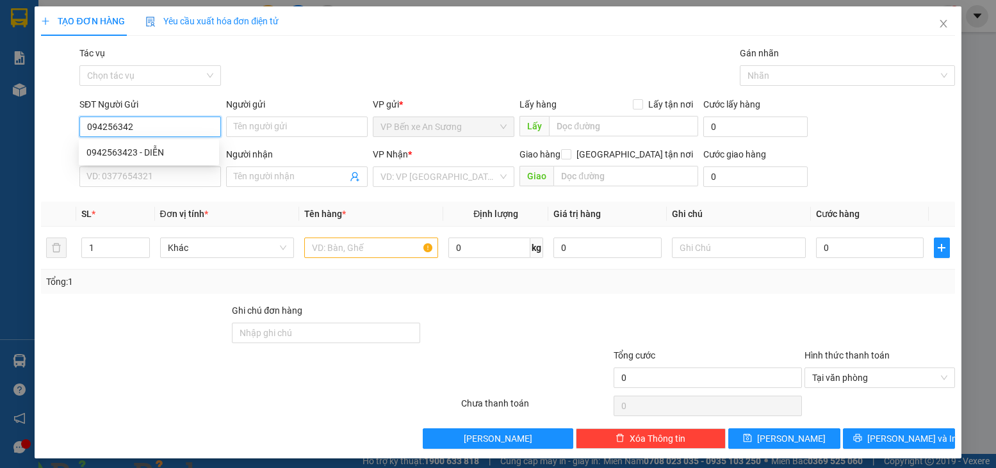
type input "0942563423"
click at [135, 146] on div "0942563423 - DIỄN" at bounding box center [148, 152] width 125 height 14
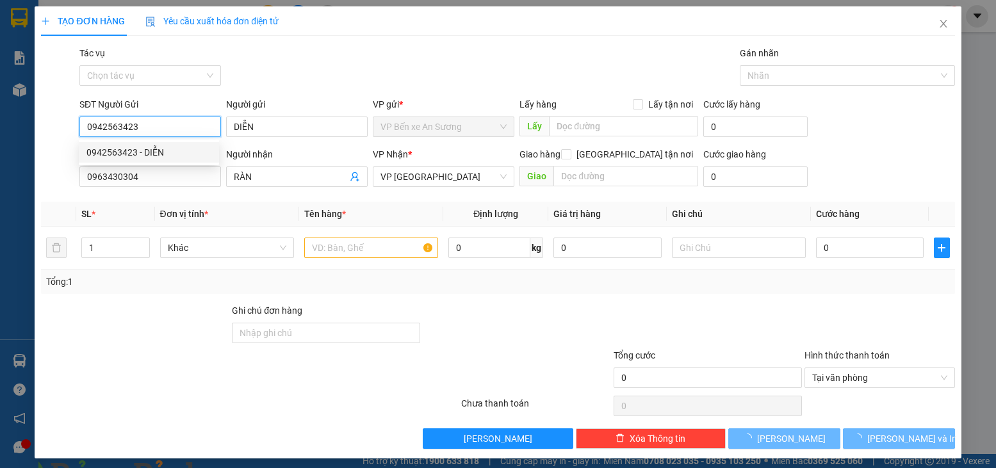
type input "DIỄN"
type input "0963430304"
type input "RÀN"
type input "65.000"
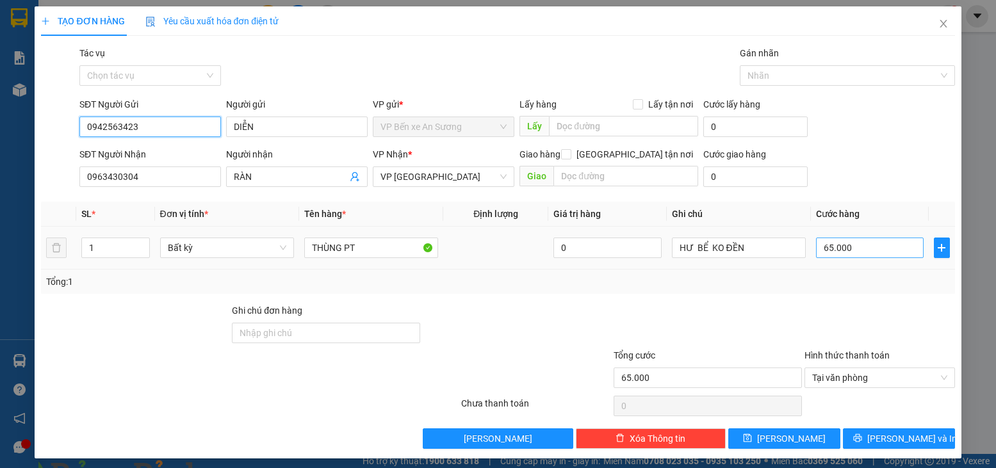
type input "0942563423"
click at [842, 248] on input "65.000" at bounding box center [870, 248] width 108 height 20
type input "3"
type input "35"
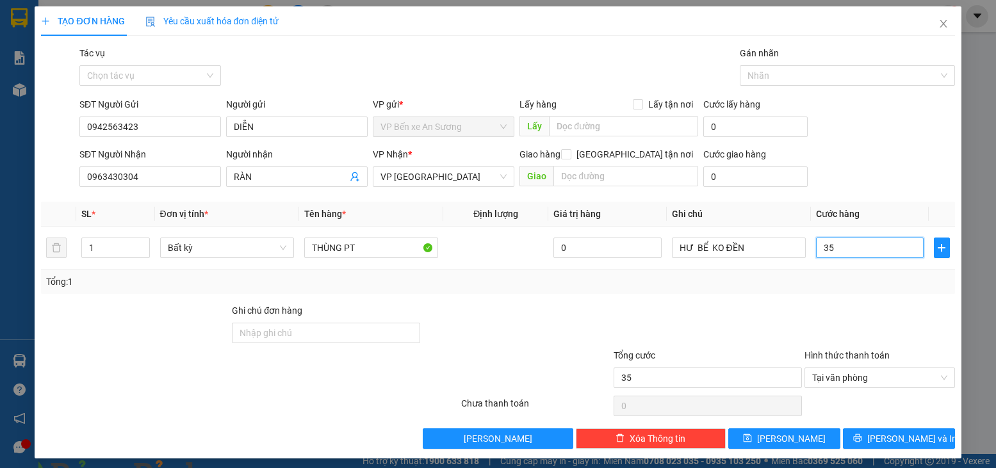
type input "35"
type input "35.000"
click at [777, 287] on div "Tổng: 1" at bounding box center [497, 282] width 903 height 14
click at [858, 431] on button "[PERSON_NAME] và In" at bounding box center [899, 439] width 112 height 20
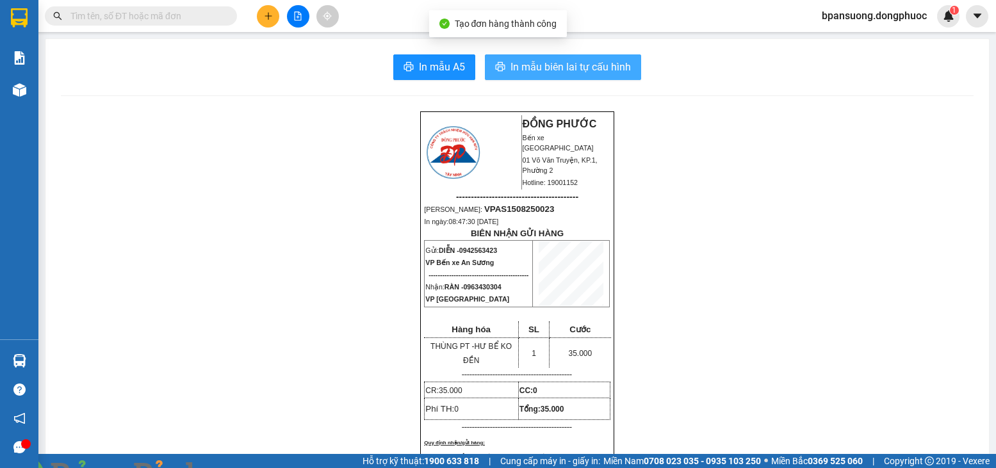
click at [609, 68] on span "In mẫu biên lai tự cấu hình" at bounding box center [571, 67] width 120 height 16
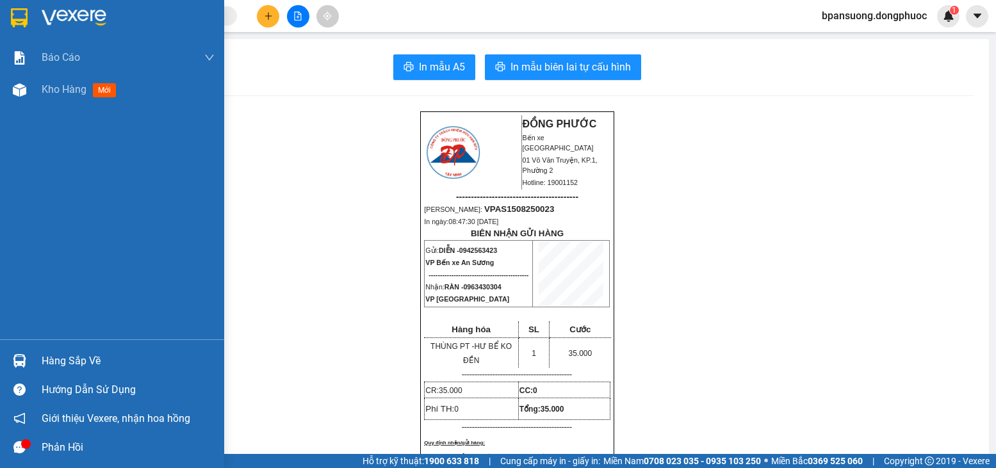
click at [54, 350] on div "Hàng sắp về" at bounding box center [112, 361] width 224 height 29
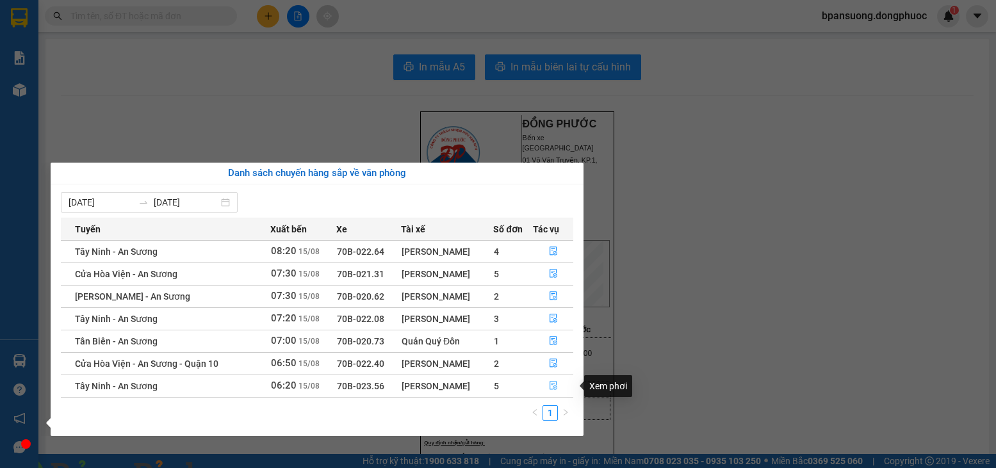
click at [549, 393] on button "button" at bounding box center [554, 386] width 40 height 20
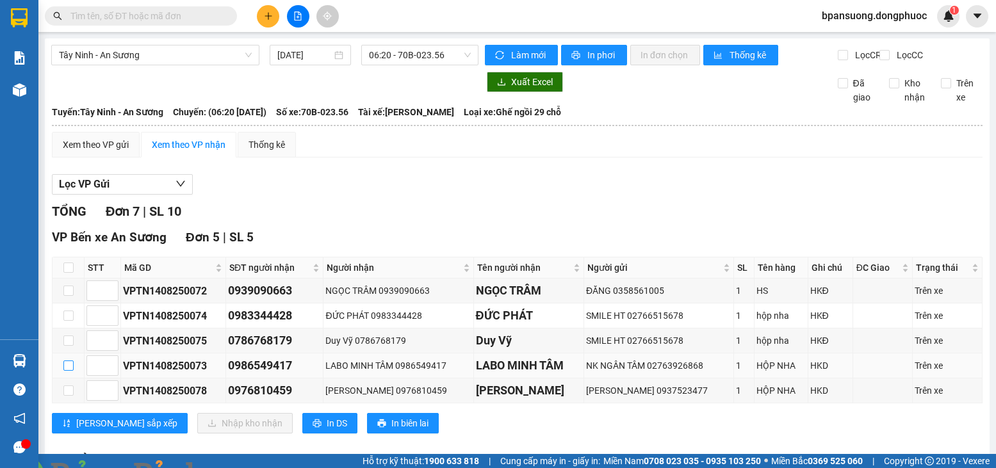
click at [64, 371] on input "checkbox" at bounding box center [68, 366] width 10 height 10
checkbox input "true"
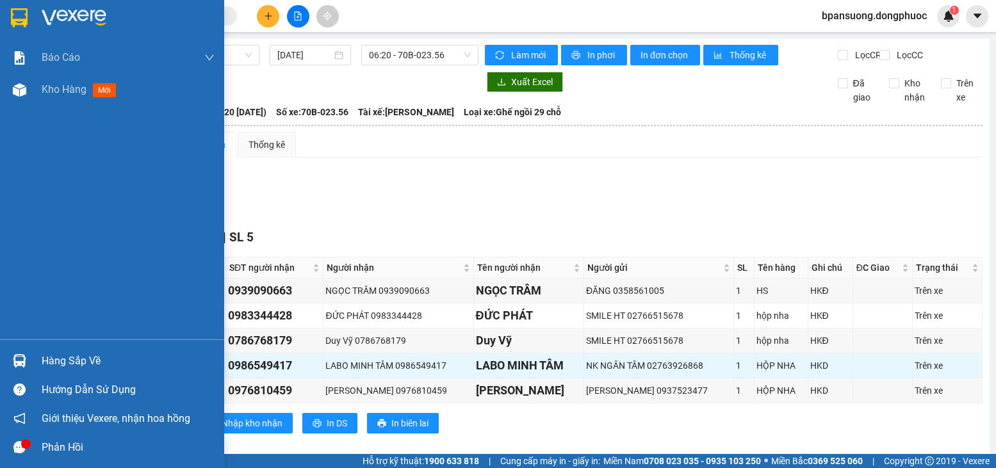
click at [88, 359] on div "Hàng sắp về" at bounding box center [128, 361] width 173 height 19
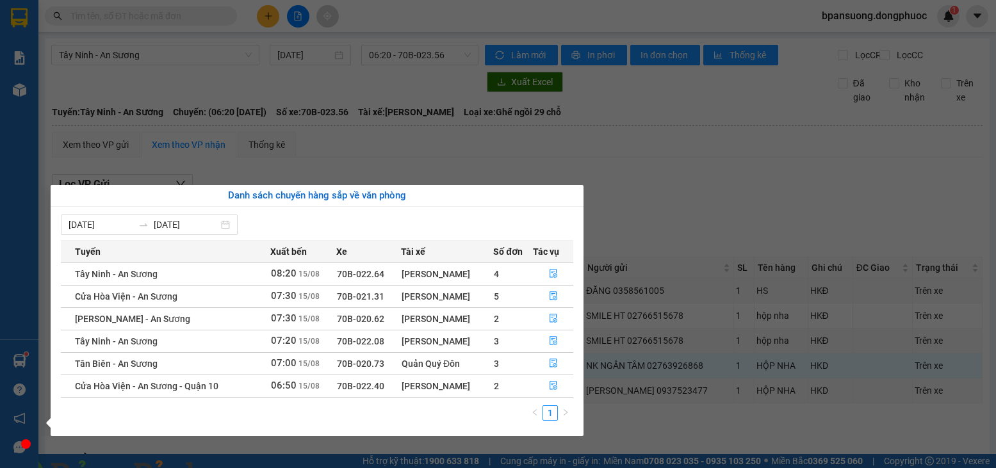
click at [410, 166] on section "Kết quả tìm kiếm ( 339 ) Bộ lọc Mã ĐH Trạng thái Món hàng Tổng cước Chưa cước N…" at bounding box center [498, 234] width 996 height 468
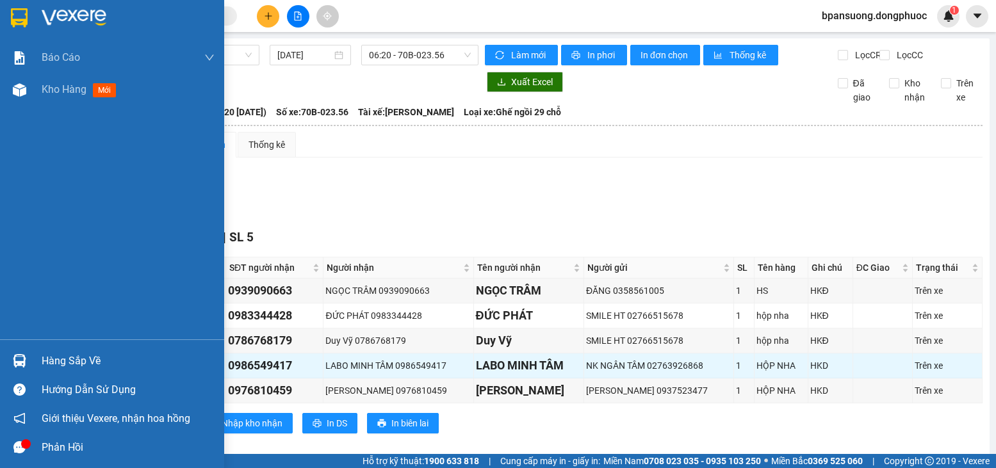
click at [55, 350] on div "Hàng sắp về" at bounding box center [112, 361] width 224 height 29
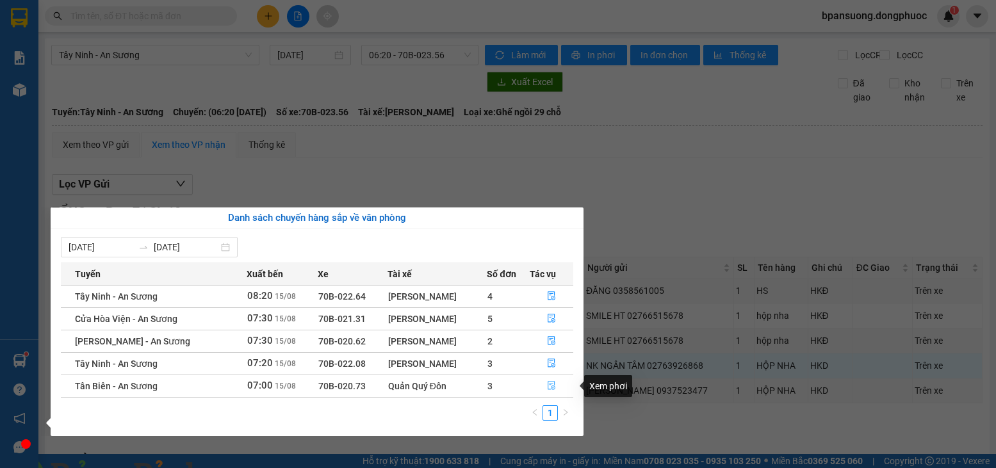
click at [559, 387] on button "button" at bounding box center [551, 386] width 43 height 20
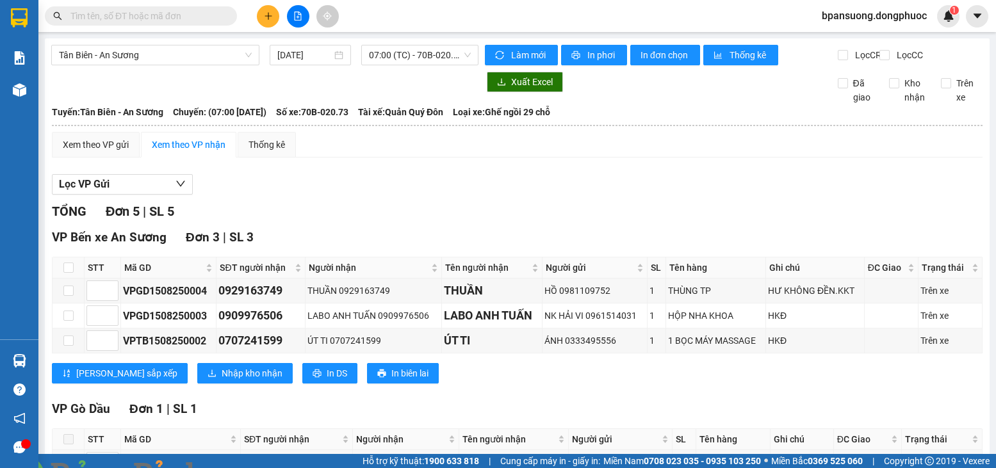
click at [270, 15] on icon "plus" at bounding box center [268, 16] width 9 height 9
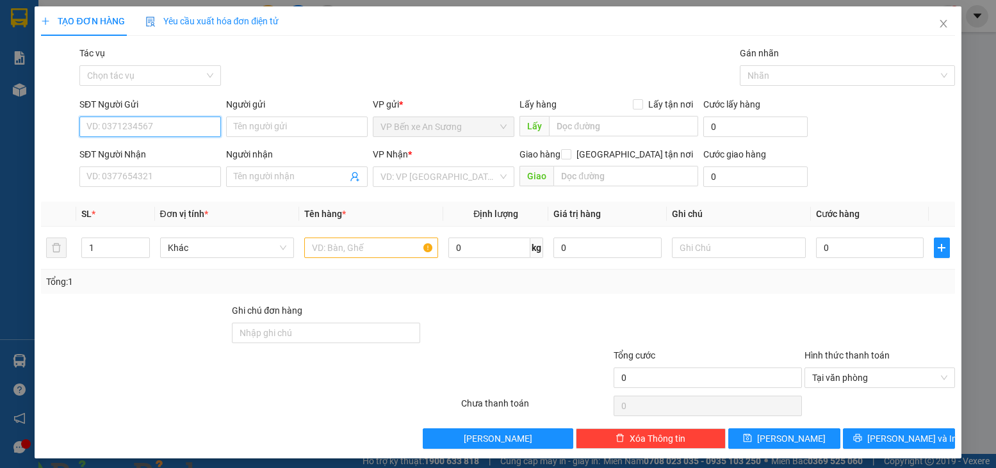
click at [112, 124] on input "SĐT Người Gửi" at bounding box center [150, 127] width 142 height 20
type input "0312059792"
click at [298, 124] on input "Người gửi" at bounding box center [297, 127] width 142 height 20
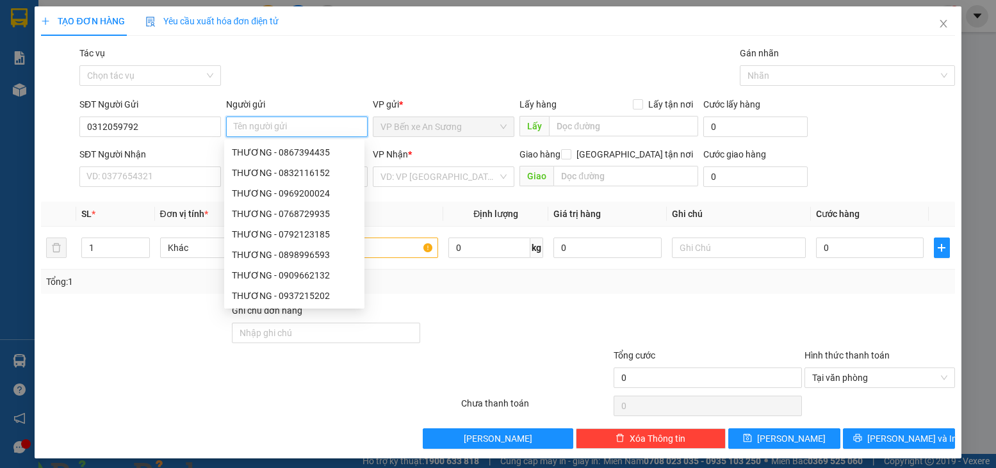
type input "d"
type input "đ"
type input "D"
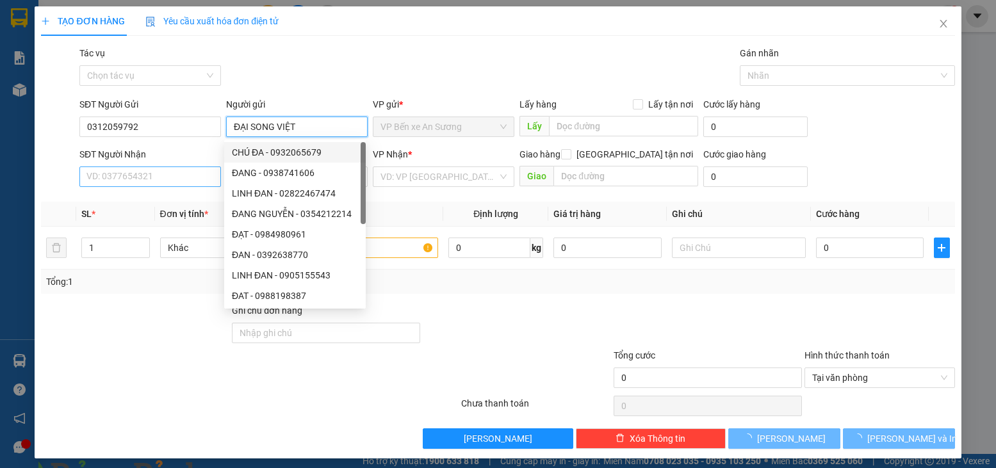
type input "ĐẠI SONG VIỆT"
click at [125, 178] on input "SĐT Người Nhận" at bounding box center [150, 177] width 142 height 20
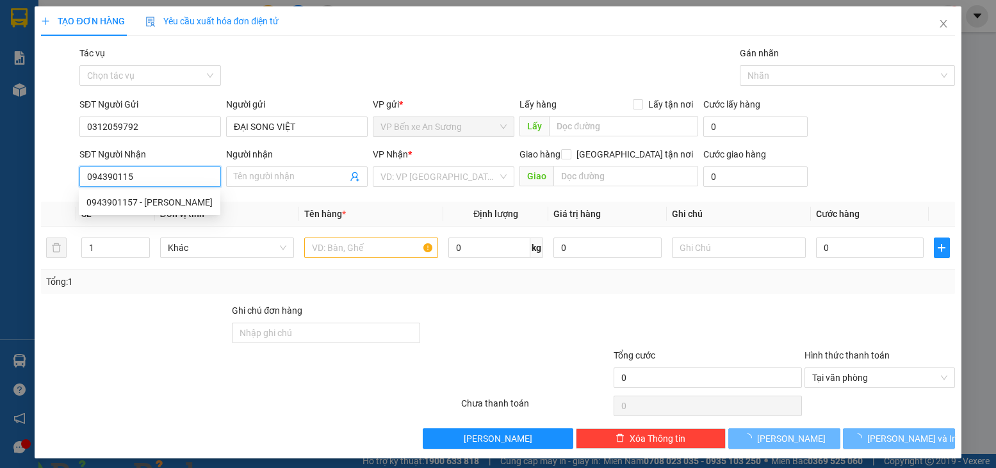
type input "0943901157"
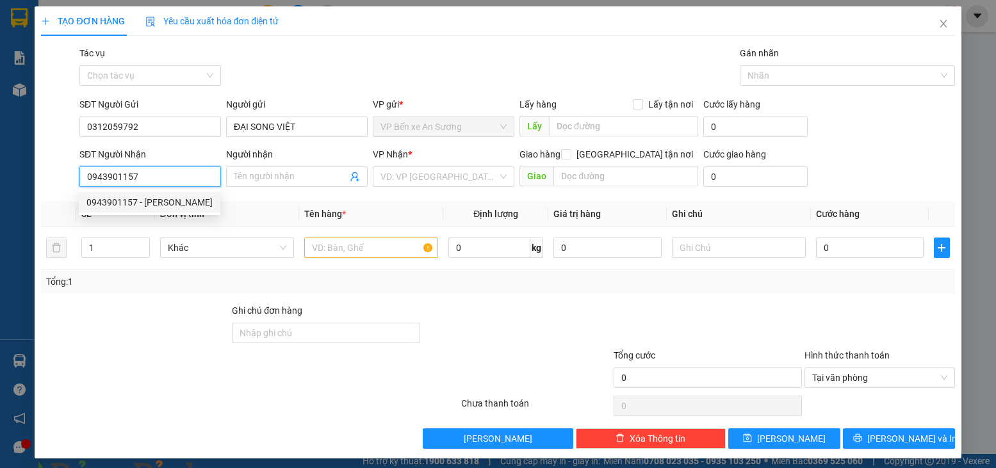
click at [181, 193] on div "0943901157 - CƯỜNG" at bounding box center [150, 202] width 142 height 20
type input "CƯỜNG"
type input "60.000"
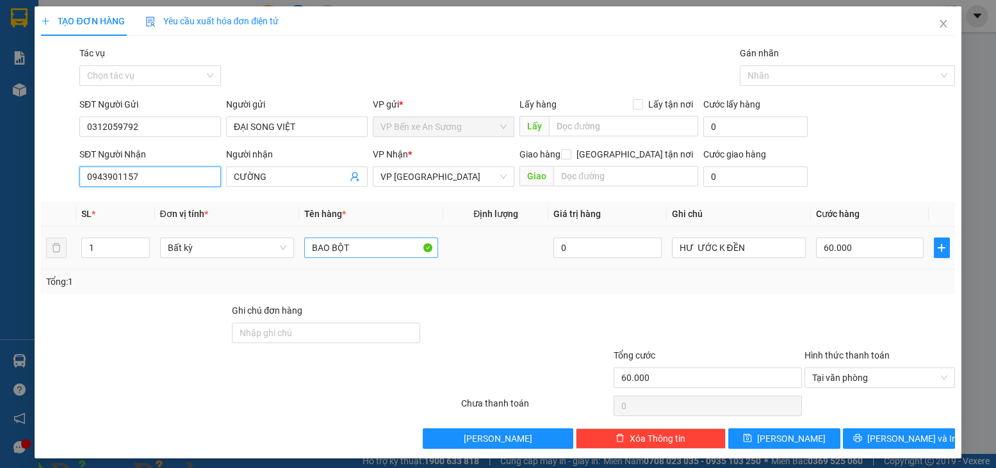
type input "0943901157"
click at [363, 243] on input "BAO BỘT" at bounding box center [371, 248] width 134 height 20
drag, startPoint x: 331, startPoint y: 244, endPoint x: 307, endPoint y: 245, distance: 23.1
click at [307, 245] on input "BAO BỘT" at bounding box center [371, 248] width 134 height 20
drag, startPoint x: 347, startPoint y: 247, endPoint x: 302, endPoint y: 243, distance: 45.6
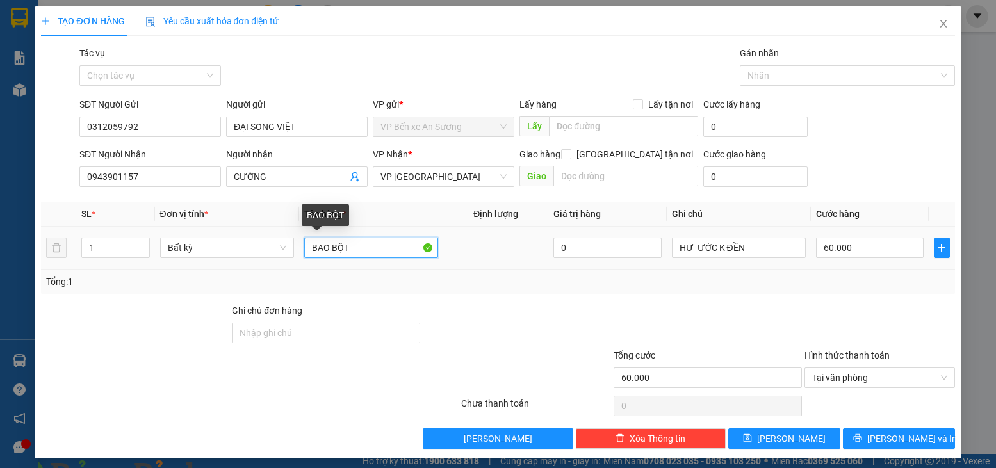
click at [304, 243] on input "BAO BỘT" at bounding box center [371, 248] width 134 height 20
type input "THÙNG BÁNH ỐC QUẾ"
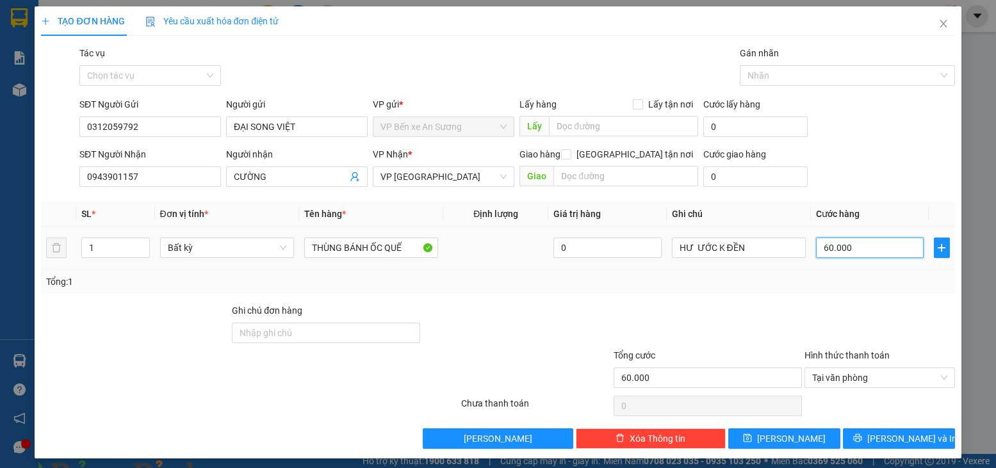
click at [862, 241] on input "60.000" at bounding box center [870, 248] width 108 height 20
type input "3"
type input "35"
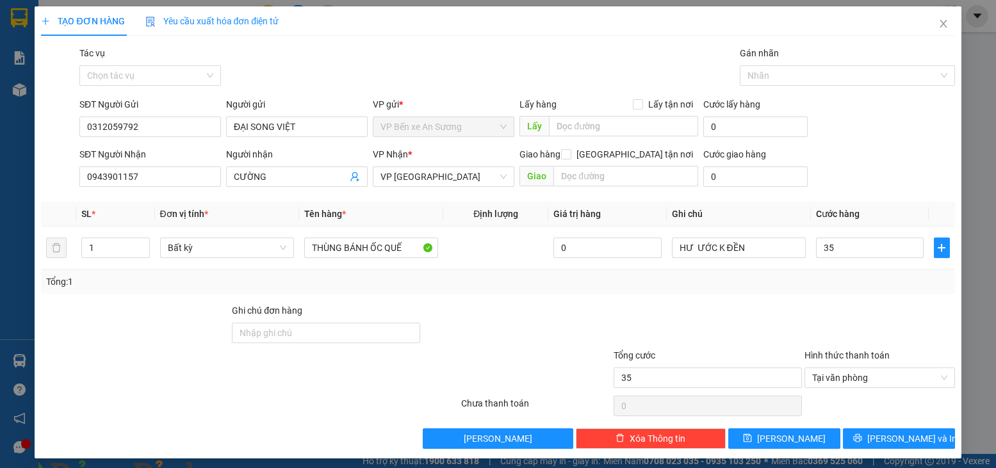
type input "35.000"
click at [844, 307] on div at bounding box center [879, 326] width 152 height 45
click at [906, 432] on span "[PERSON_NAME] và In" at bounding box center [912, 439] width 90 height 14
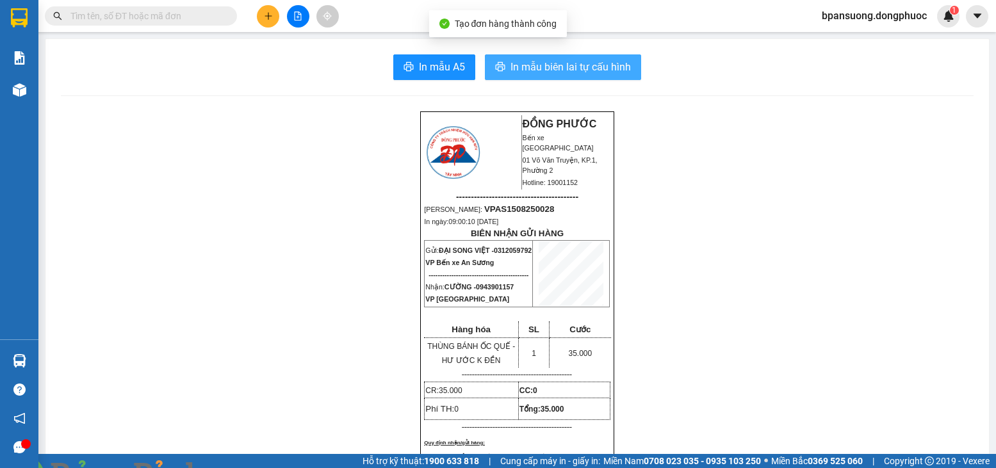
click at [576, 74] on span "In mẫu biên lai tự cấu hình" at bounding box center [571, 67] width 120 height 16
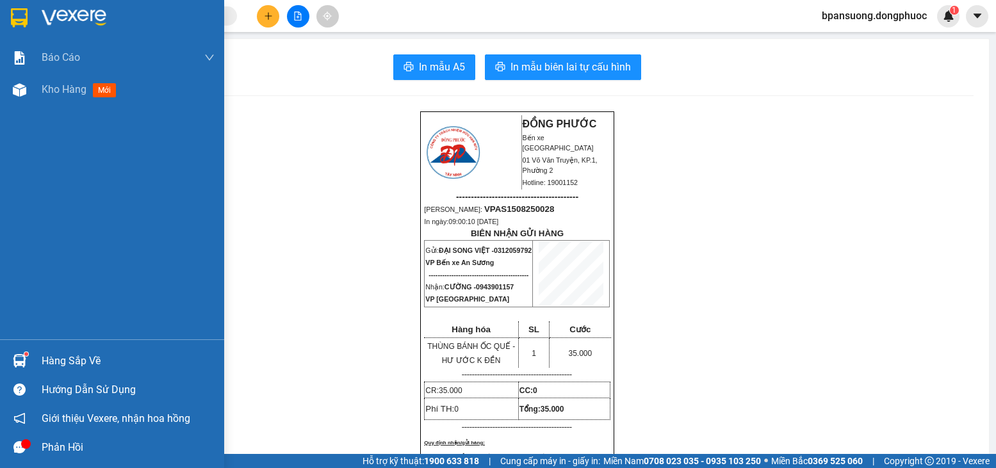
click at [0, 356] on div "Hàng sắp về" at bounding box center [112, 361] width 224 height 29
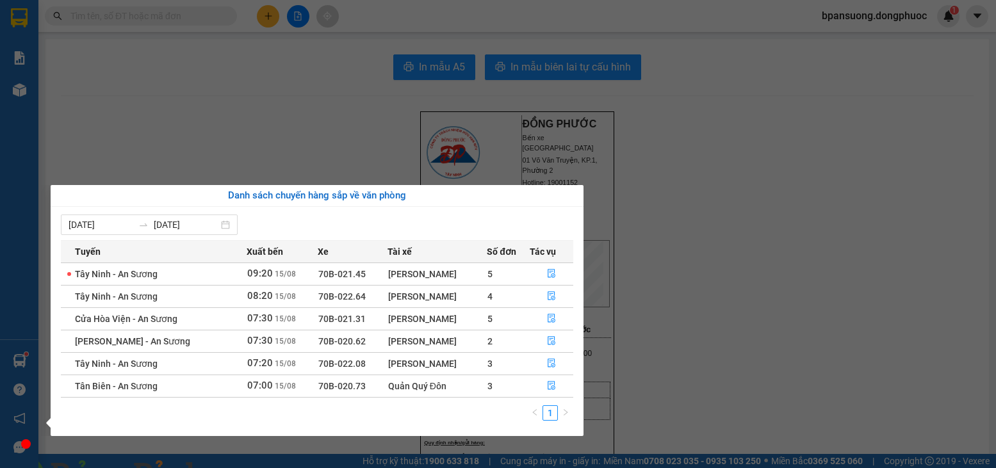
click at [82, 96] on section "Kết quả tìm kiếm ( 339 ) Bộ lọc Mã ĐH Trạng thái Món hàng Tổng cước Chưa cước N…" at bounding box center [498, 234] width 996 height 468
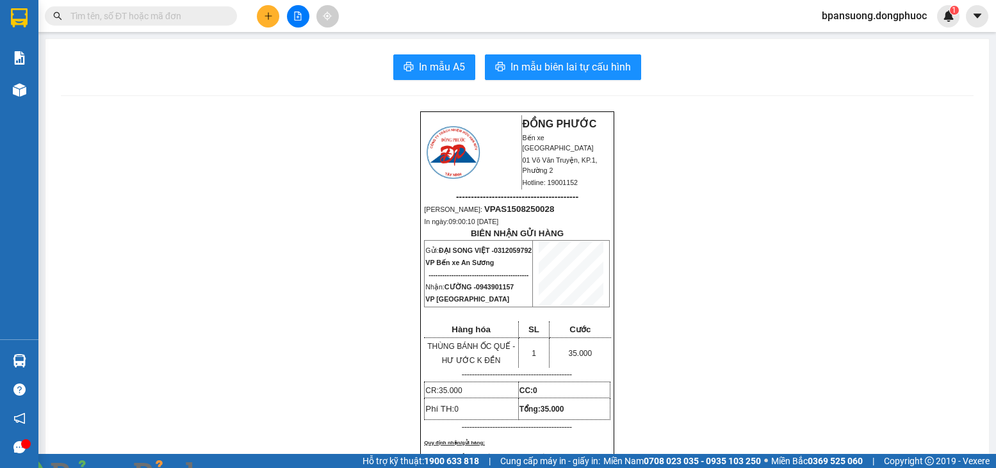
click at [113, 16] on input "text" at bounding box center [145, 16] width 151 height 14
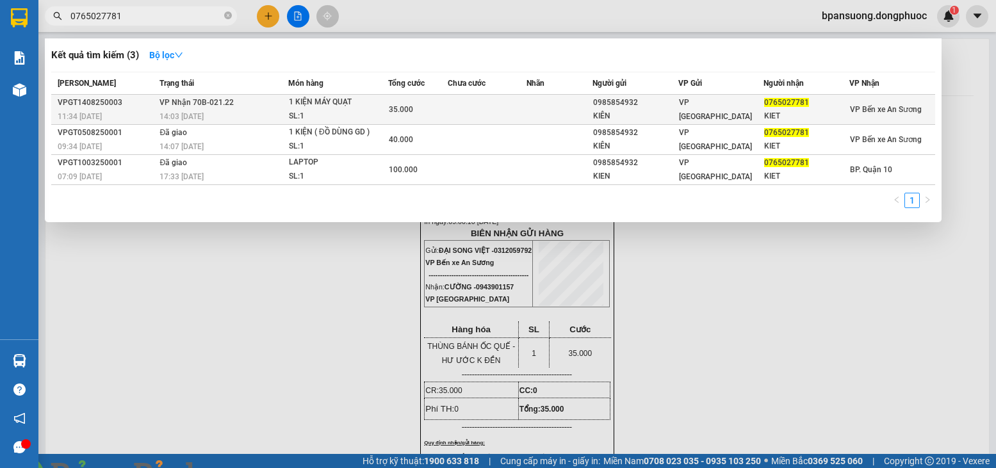
type input "0765027781"
click at [322, 102] on div "1 KIỆN MÁY QUẠT" at bounding box center [337, 102] width 96 height 14
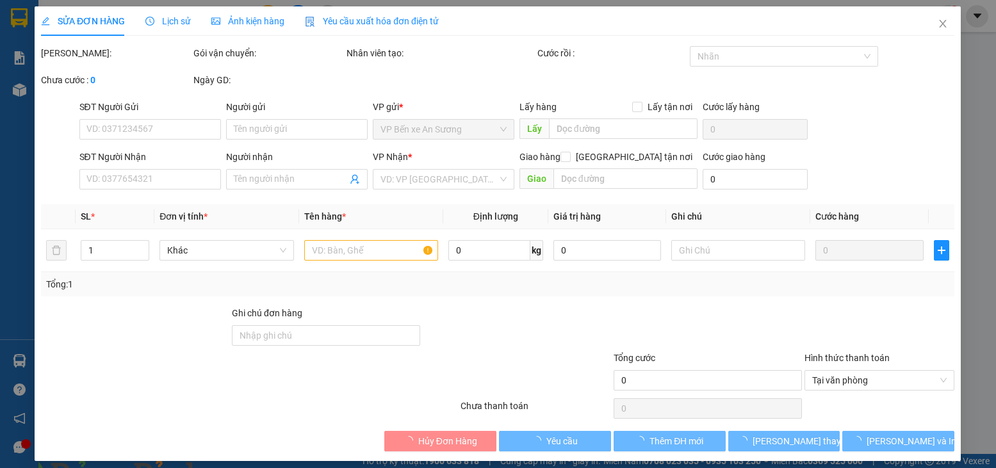
type input "0985854932"
type input "KIÊN"
type input "0765027781"
type input "KIET"
type input "35.000"
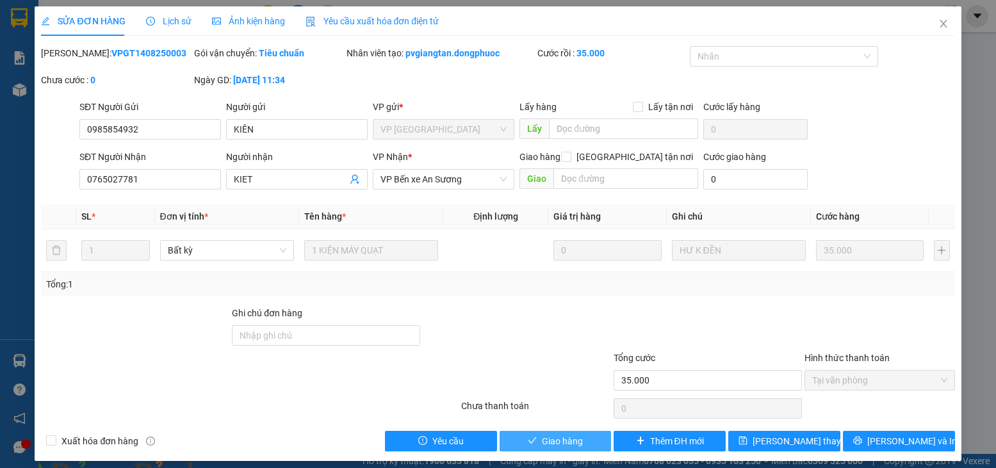
click at [553, 446] on span "Giao hàng" at bounding box center [562, 441] width 41 height 14
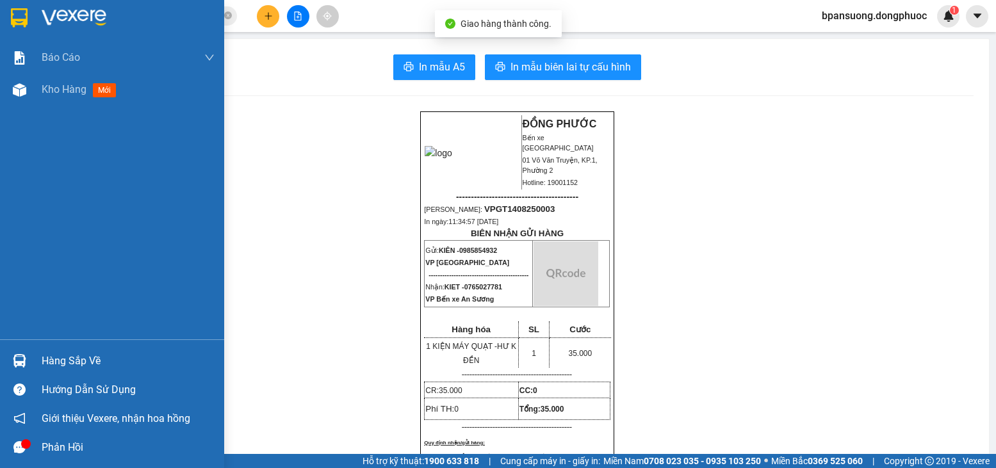
click at [13, 354] on img at bounding box center [19, 360] width 13 height 13
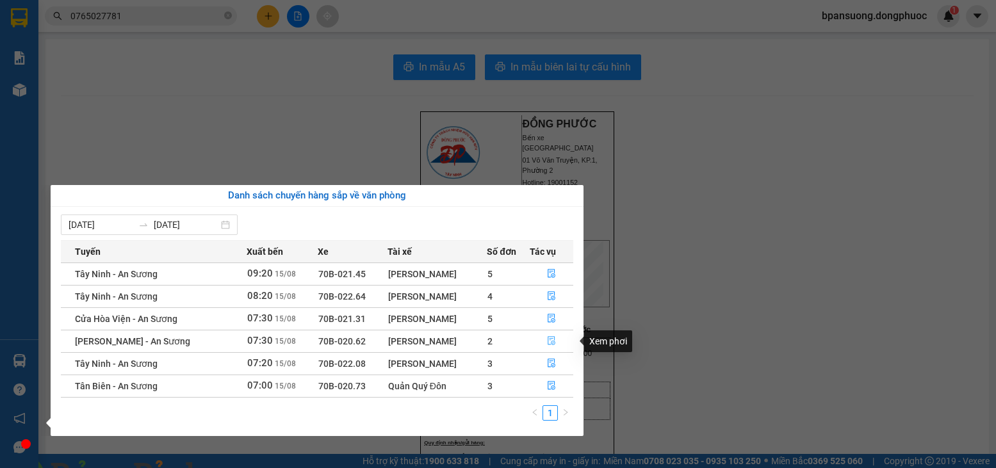
click at [544, 332] on button "button" at bounding box center [551, 341] width 43 height 20
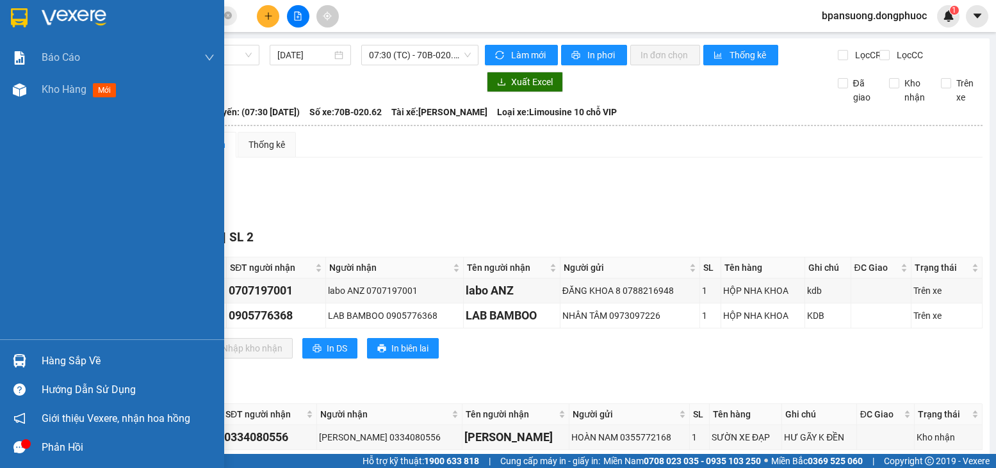
click at [24, 363] on img at bounding box center [19, 360] width 13 height 13
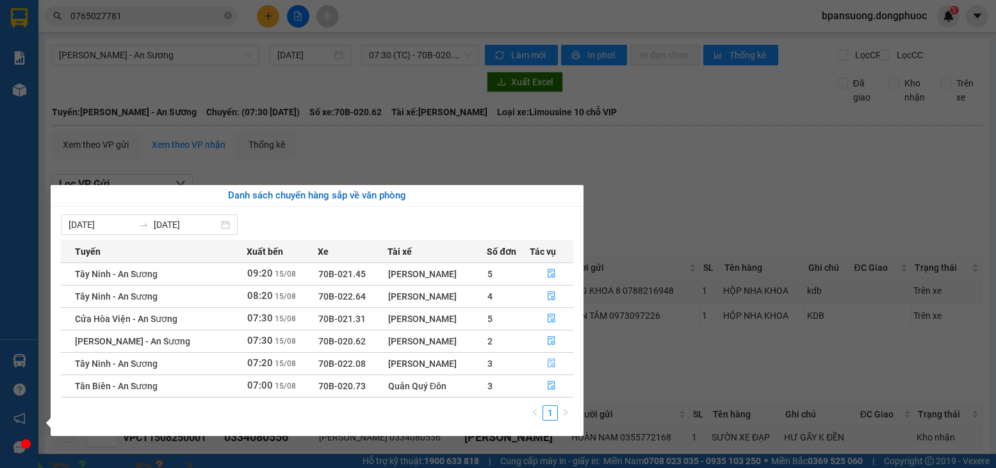
click at [551, 366] on icon "file-done" at bounding box center [551, 363] width 9 height 9
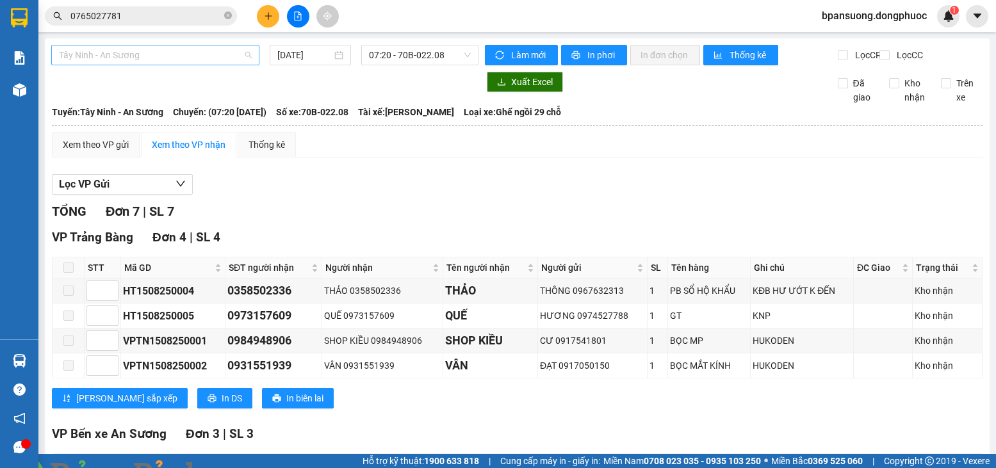
click at [246, 52] on span "Tây Ninh - An Sương" at bounding box center [155, 54] width 193 height 19
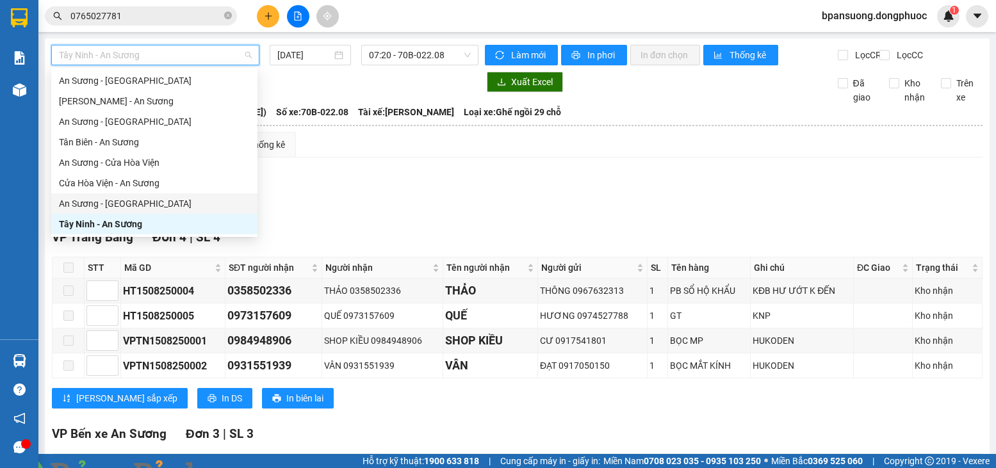
click at [123, 200] on div "An Sương - Tây Ninh" at bounding box center [154, 204] width 191 height 14
type input "[DATE]"
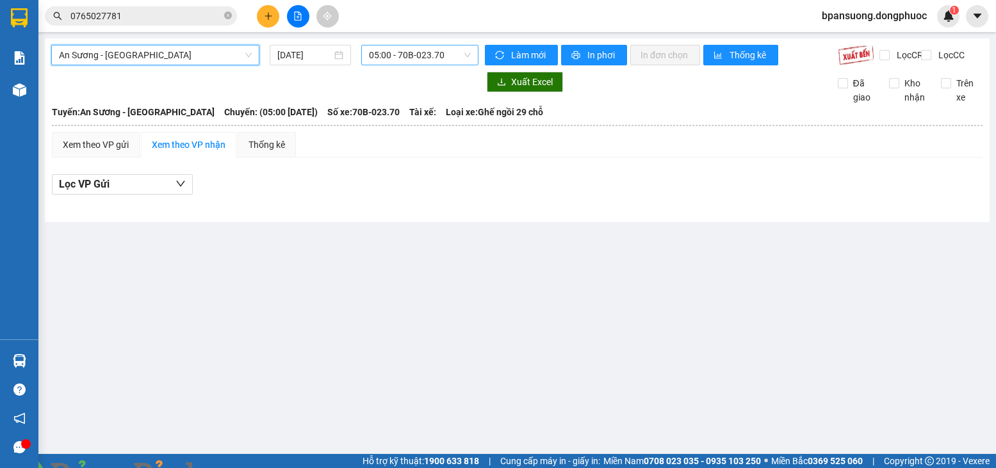
click at [456, 52] on span "05:00 - 70B-023.70" at bounding box center [420, 54] width 102 height 19
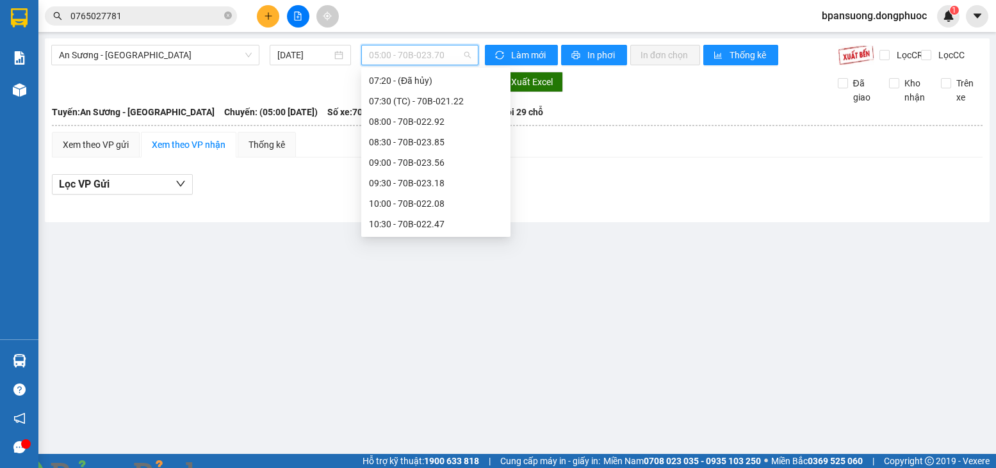
scroll to position [171, 0]
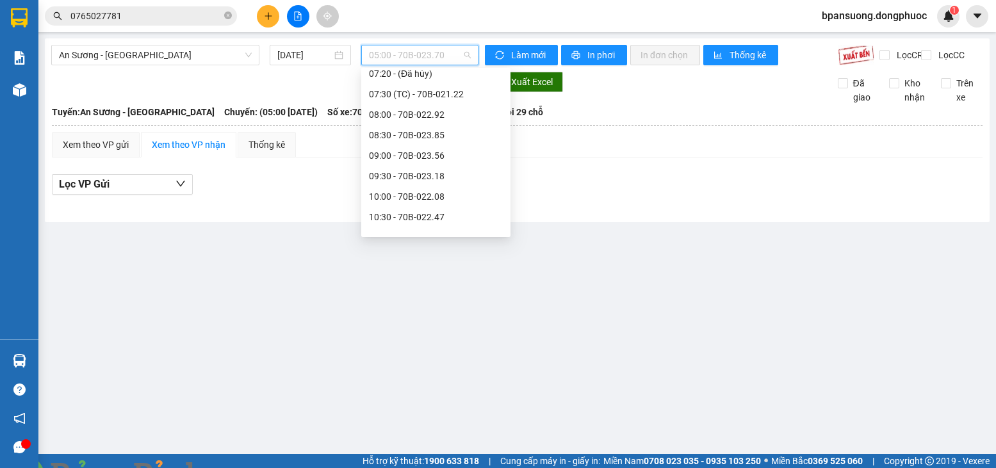
click at [563, 181] on div "Lọc VP Gửi" at bounding box center [517, 188] width 931 height 41
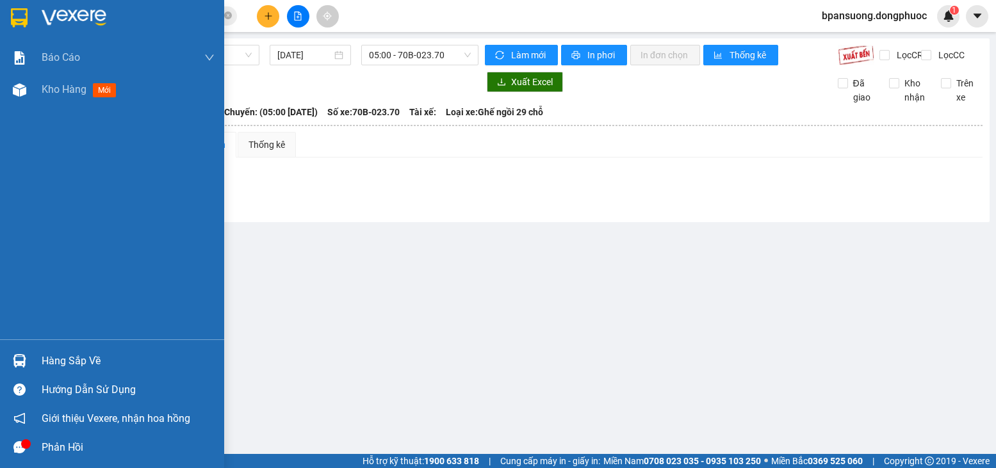
click at [49, 359] on div "Hàng sắp về" at bounding box center [128, 361] width 173 height 19
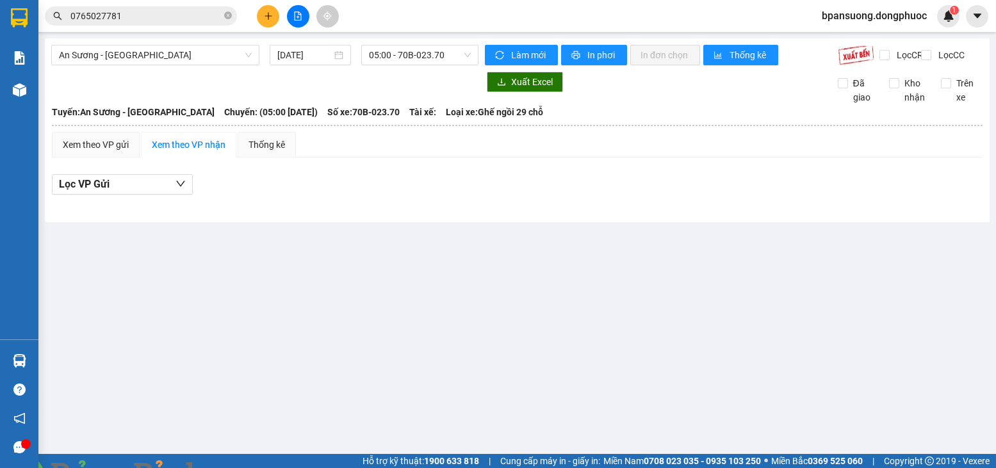
click at [674, 342] on section "Kết quả tìm kiếm ( 3 ) Bộ lọc Mã ĐH Trạng thái Món hàng Tổng cước Chưa cước Nhã…" at bounding box center [498, 234] width 996 height 468
click at [270, 12] on icon "plus" at bounding box center [268, 16] width 9 height 9
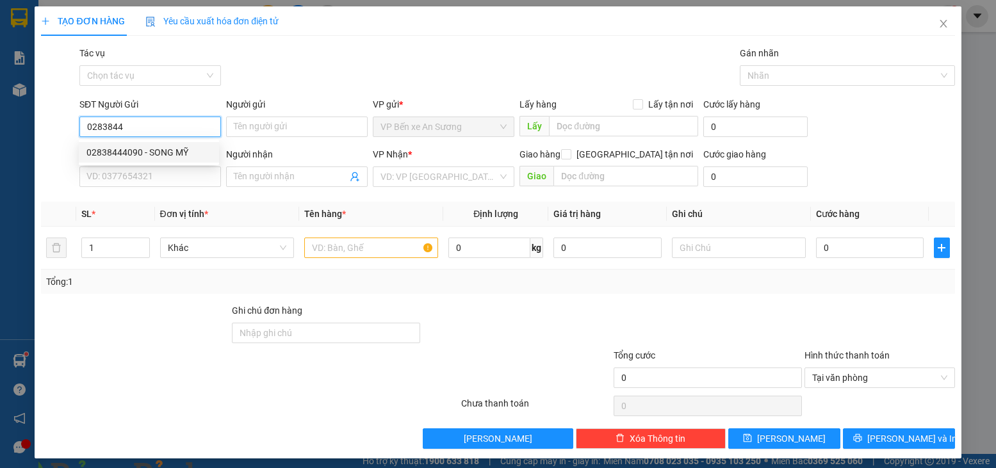
click at [170, 149] on div "02838444090 - SONG MỸ" at bounding box center [148, 152] width 125 height 14
type input "02838444090"
type input "SONG MỸ"
type input "0338509378"
type input "PHONG"
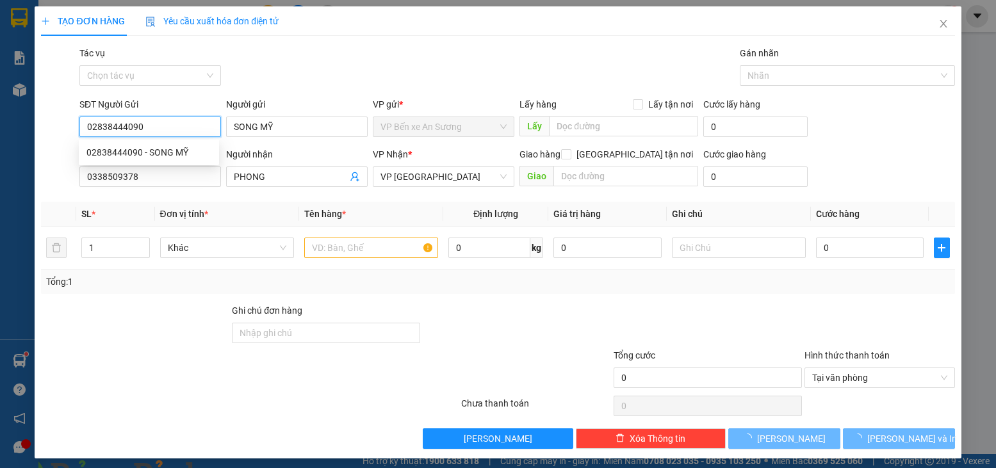
type input "20.000"
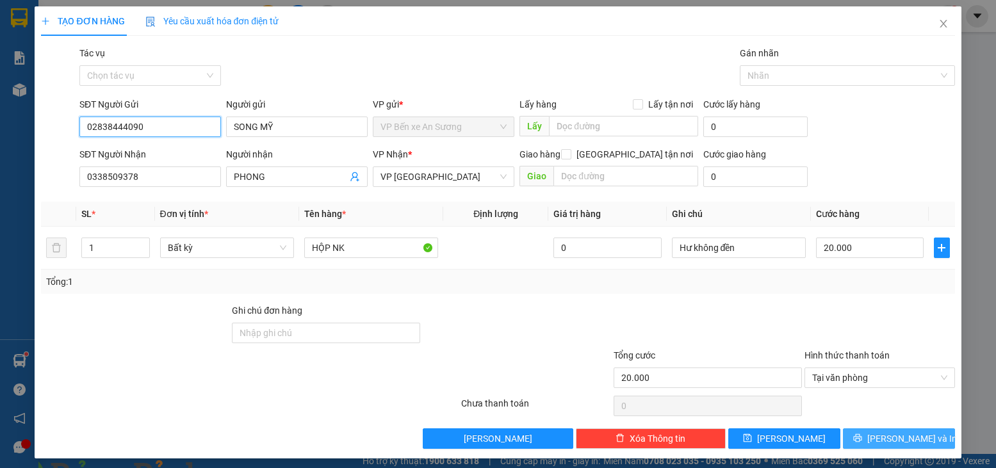
type input "02838444090"
click at [882, 437] on span "[PERSON_NAME] và In" at bounding box center [912, 439] width 90 height 14
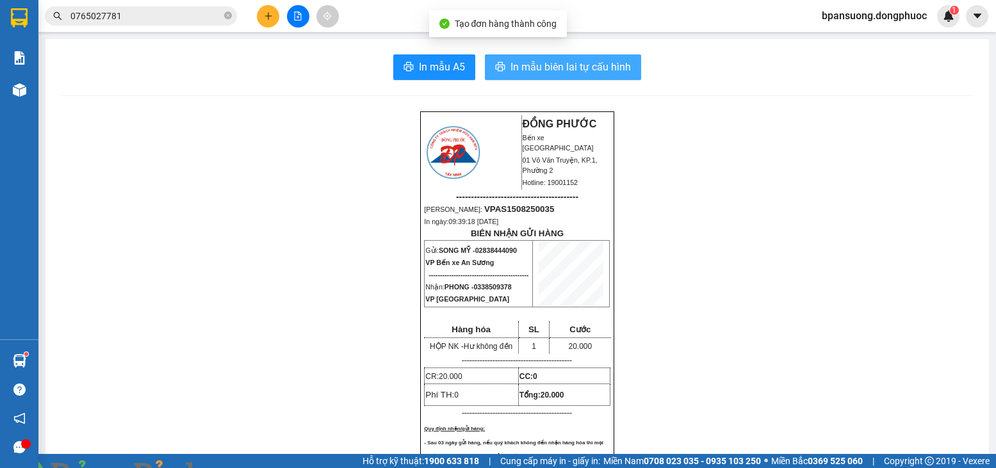
click at [568, 65] on span "In mẫu biên lai tự cấu hình" at bounding box center [571, 67] width 120 height 16
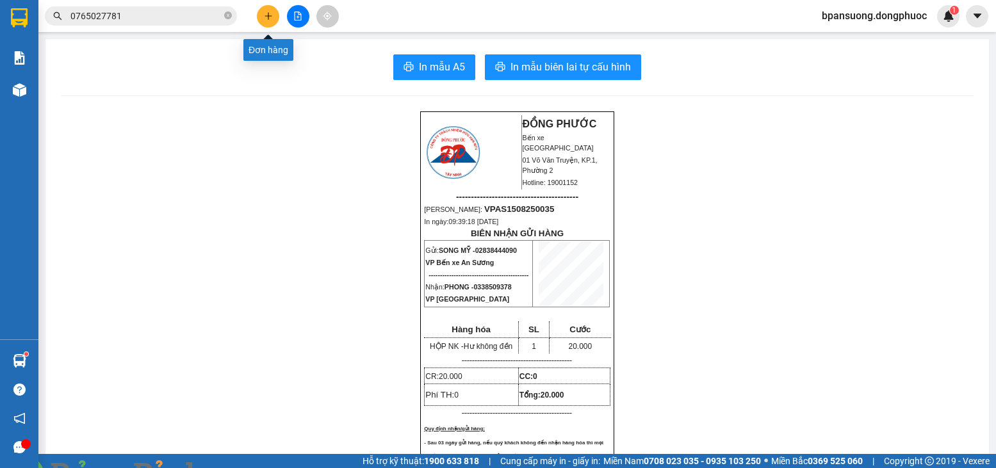
click at [260, 14] on button at bounding box center [268, 16] width 22 height 22
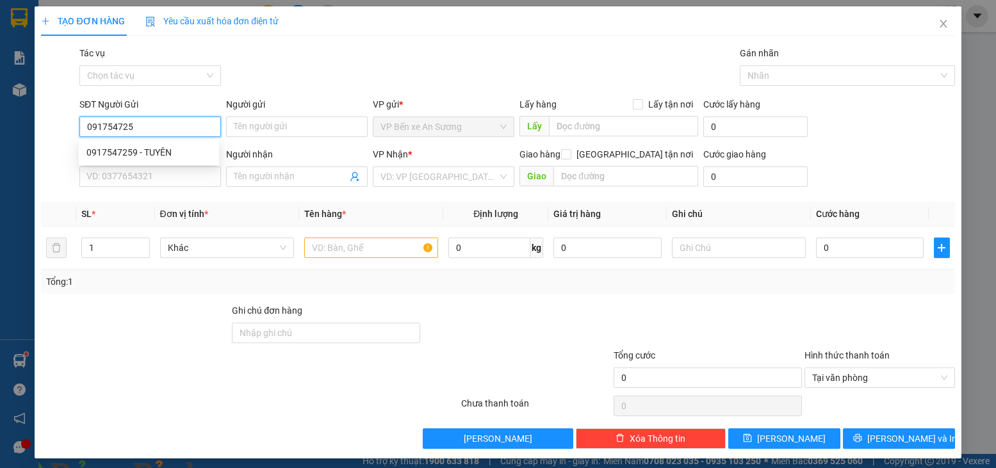
type input "0917547259"
click at [113, 147] on div "0917547259 - TUYÊN" at bounding box center [148, 152] width 125 height 14
type input "TUYÊN"
type input "0943007457"
type input "HIẾU"
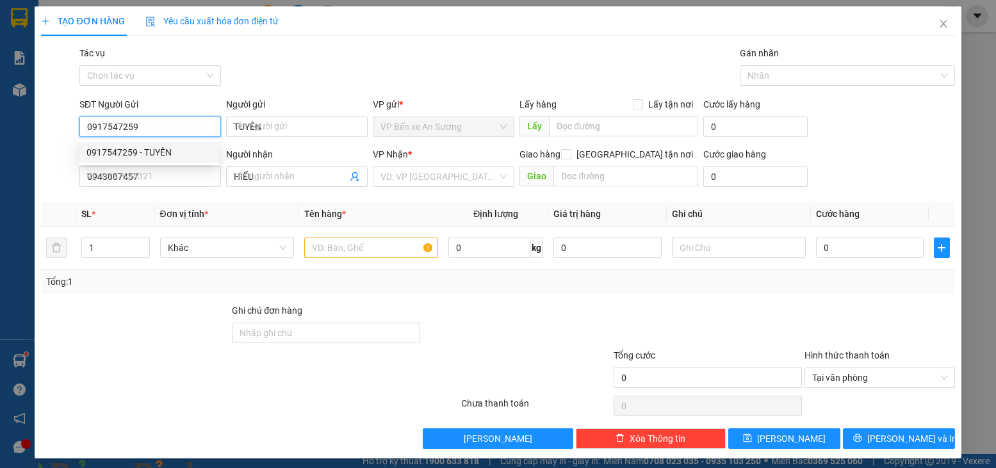
type input "20.000"
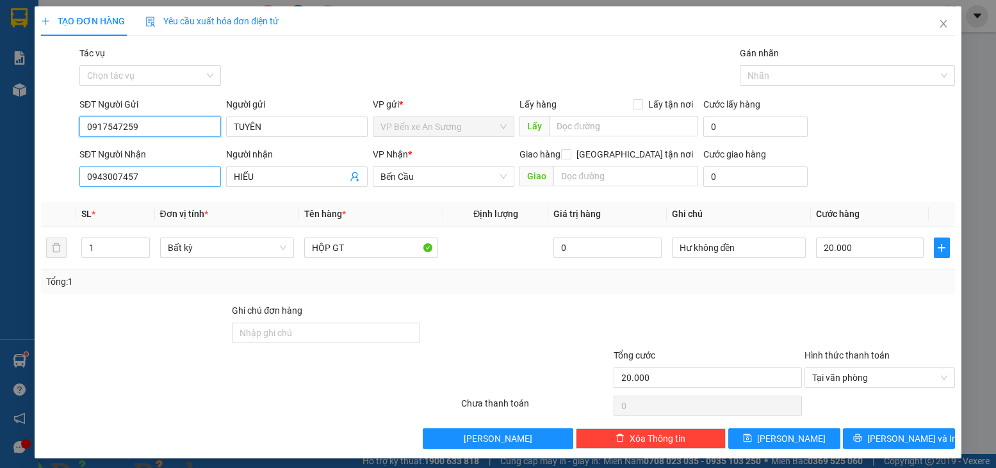
type input "0917547259"
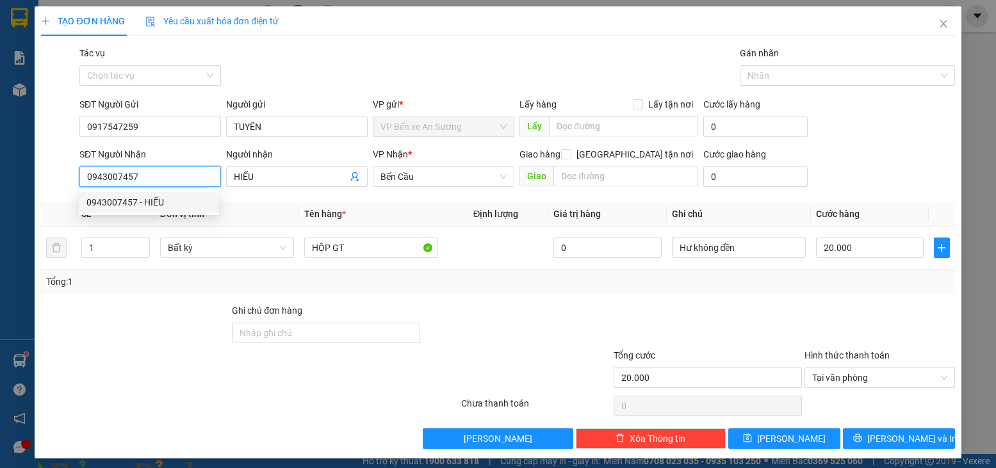
drag, startPoint x: 149, startPoint y: 181, endPoint x: 60, endPoint y: 179, distance: 89.7
click at [60, 179] on div "SĐT Người Nhận 0943007457 Người nhận HIẾU VP Nhận * Bến Cầu Giao hàng Giao tận …" at bounding box center [498, 169] width 916 height 45
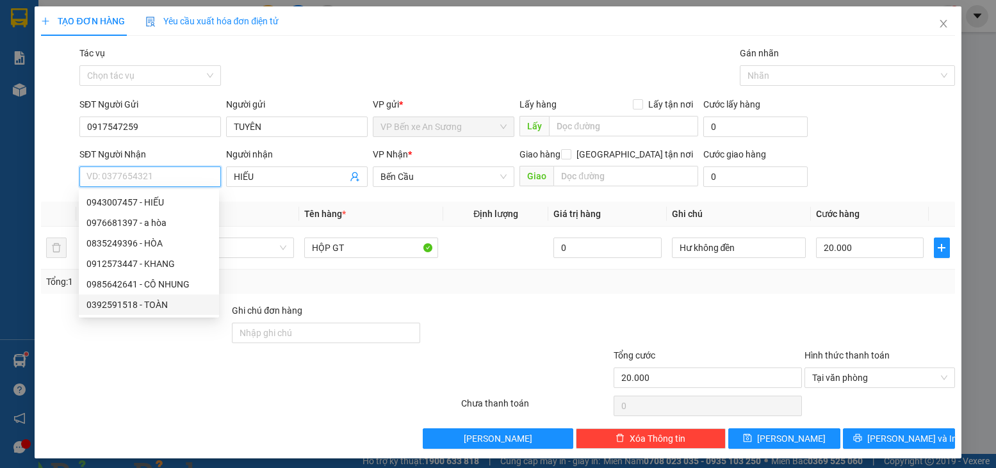
click at [139, 303] on div "0392591518 - TOÀN" at bounding box center [148, 305] width 125 height 14
type input "0392591518"
type input "TOÀN"
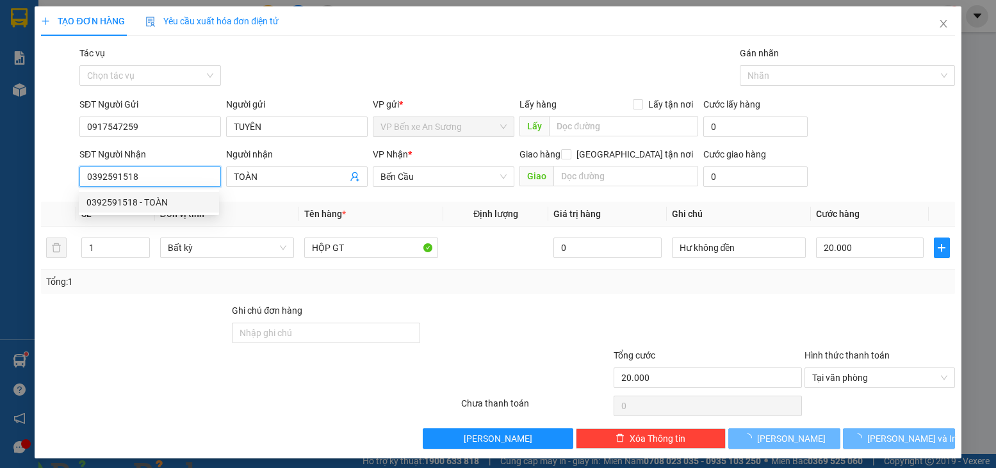
type input "50.000"
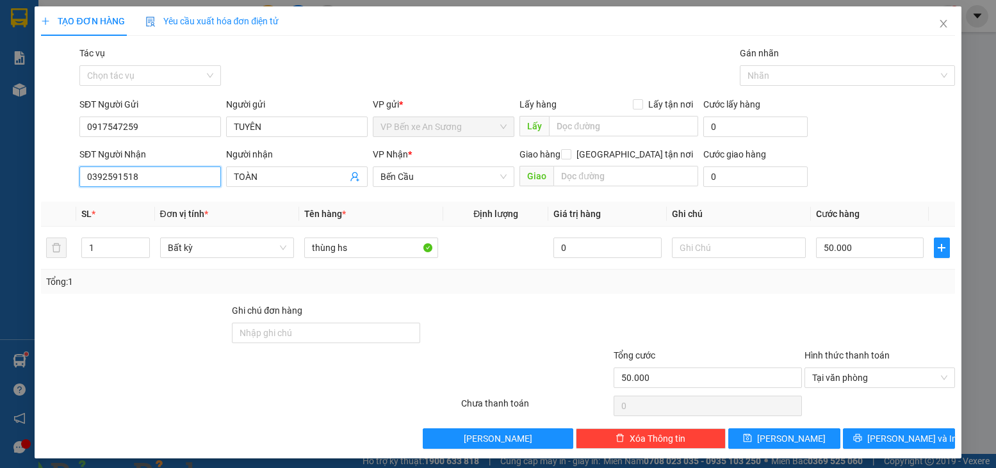
type input "0392591518"
click at [717, 296] on div "Transit Pickup Surcharge Ids Transit Deliver Surcharge Ids Transit Deliver Surc…" at bounding box center [497, 247] width 913 height 403
click at [846, 248] on input "50.000" at bounding box center [870, 248] width 108 height 20
drag, startPoint x: 338, startPoint y: 251, endPoint x: 302, endPoint y: 252, distance: 35.3
click at [304, 252] on input "thùng hs" at bounding box center [371, 248] width 134 height 20
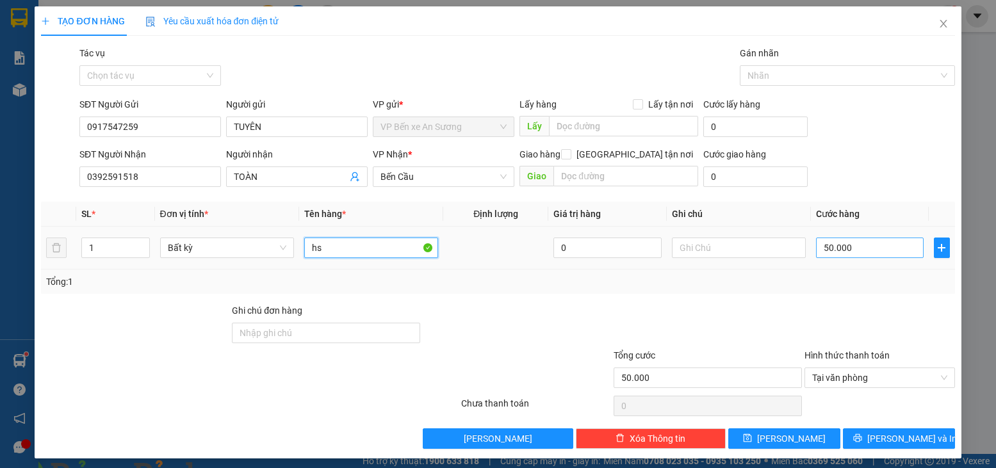
type input "hs"
click at [867, 252] on input "50.000" at bounding box center [870, 248] width 108 height 20
type input "0"
type input "2"
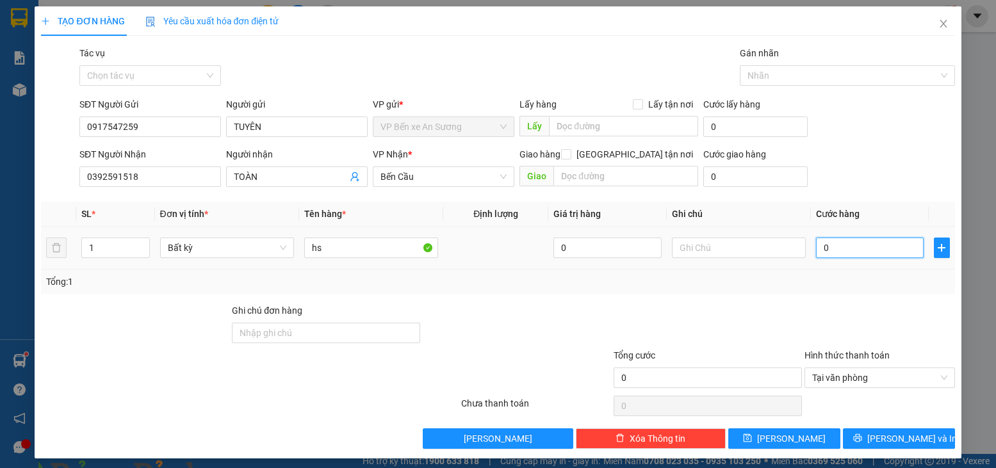
type input "02"
type input "25"
type input "025"
type input "25.000"
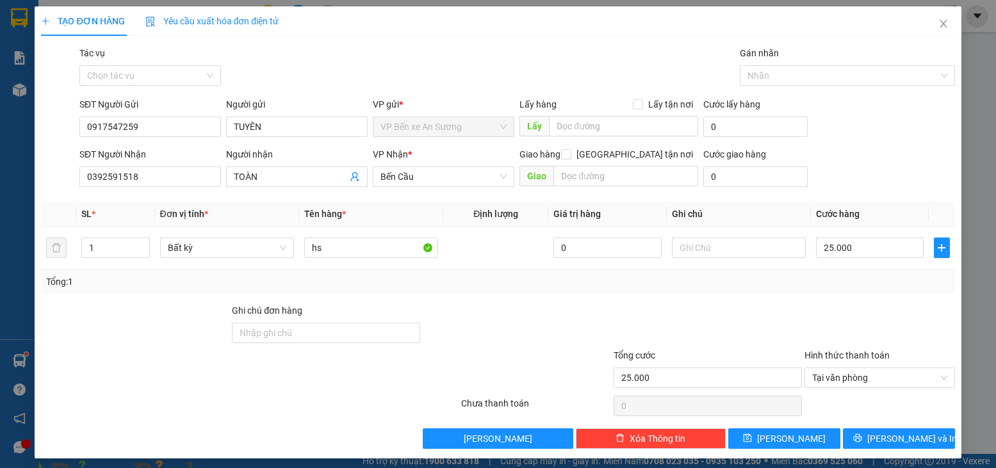
click at [829, 290] on div "Tổng: 1" at bounding box center [497, 282] width 913 height 24
click at [856, 440] on button "[PERSON_NAME] và In" at bounding box center [899, 439] width 112 height 20
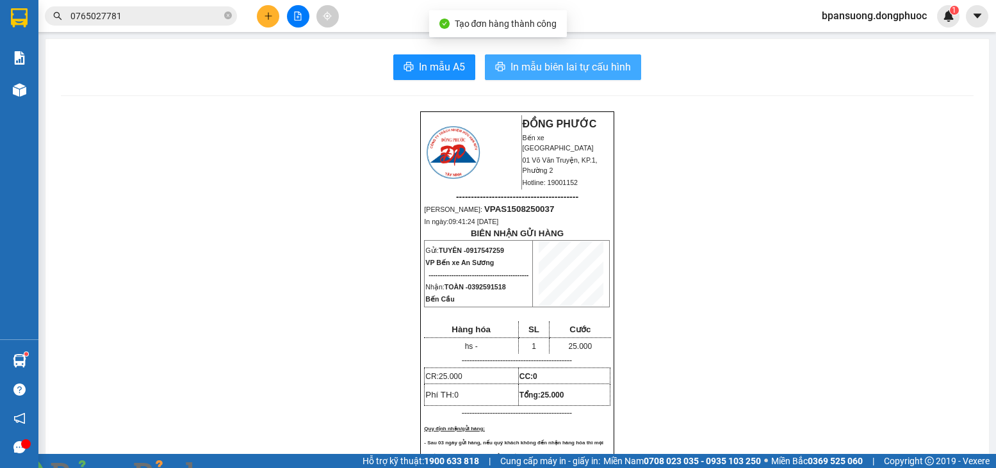
click at [594, 63] on span "In mẫu biên lai tự cấu hình" at bounding box center [571, 67] width 120 height 16
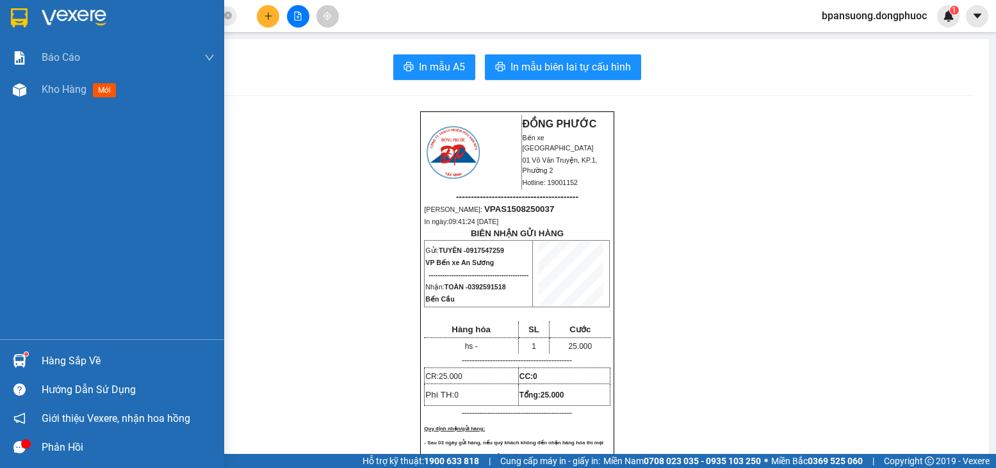
click at [35, 350] on div "Hàng sắp về" at bounding box center [112, 361] width 224 height 29
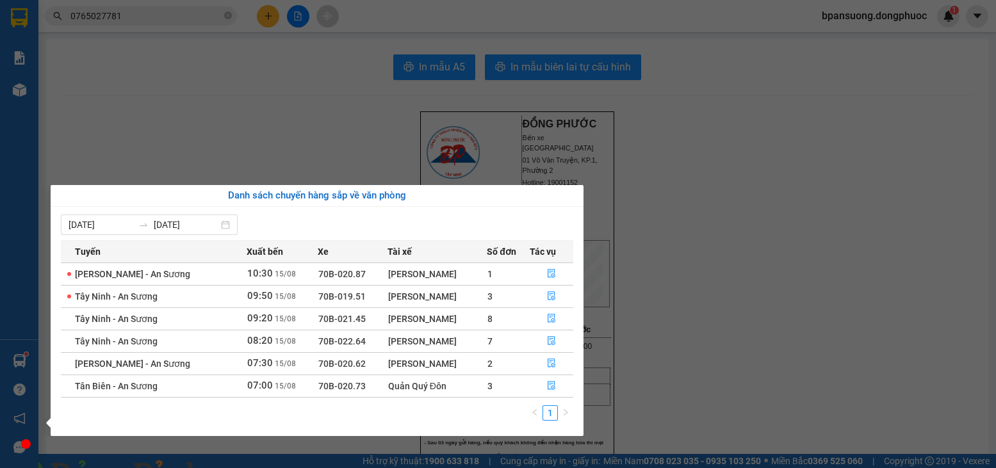
click at [322, 89] on section "Kết quả tìm kiếm ( 3 ) Bộ lọc Mã ĐH Trạng thái Món hàng Tổng cước Chưa cước Nhã…" at bounding box center [498, 234] width 996 height 468
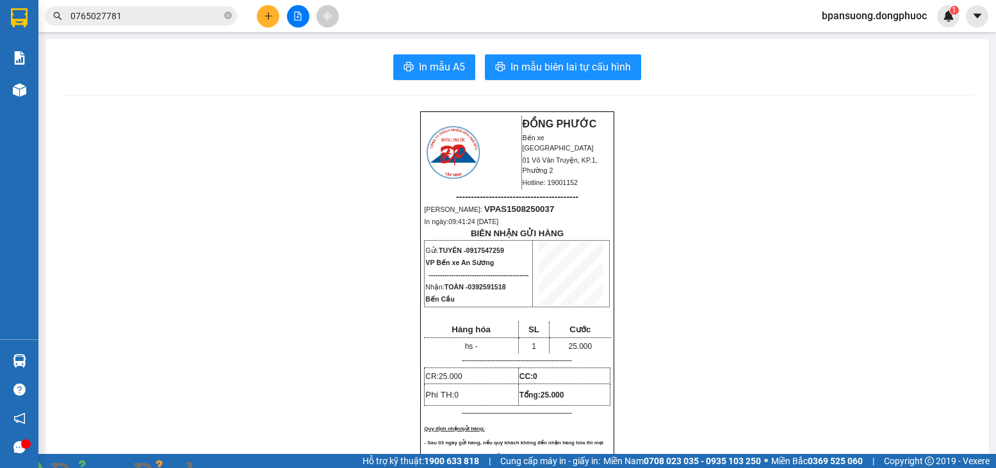
click at [245, 2] on div "Kết quả tìm kiếm ( 3 ) Bộ lọc Mã ĐH Trạng thái Món hàng Tổng cước Chưa cước Nhã…" at bounding box center [498, 16] width 996 height 32
click at [276, 13] on button at bounding box center [268, 16] width 22 height 22
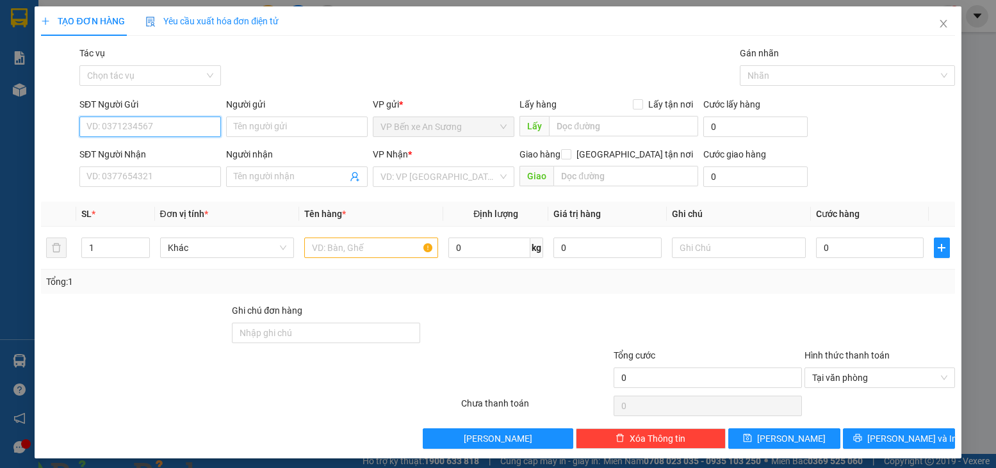
click at [154, 124] on input "SĐT Người Gửi" at bounding box center [150, 127] width 142 height 20
type input "0983189112"
click at [147, 147] on div "0983189112 - VƯƠNG" at bounding box center [148, 152] width 125 height 14
type input "VƯƠNG"
type input "0973828787"
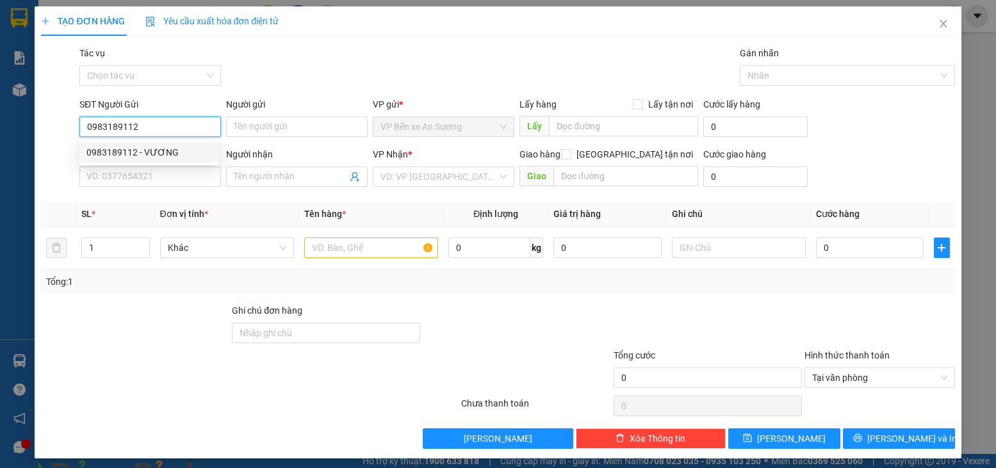
type input "PHÚC"
type input "35.000"
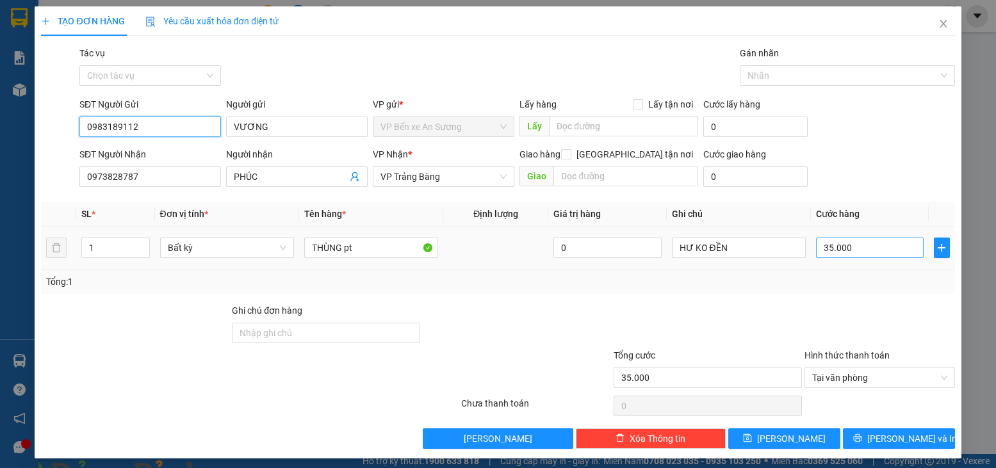
type input "0983189112"
click at [847, 251] on input "35.000" at bounding box center [870, 248] width 108 height 20
type input "5"
type input "55"
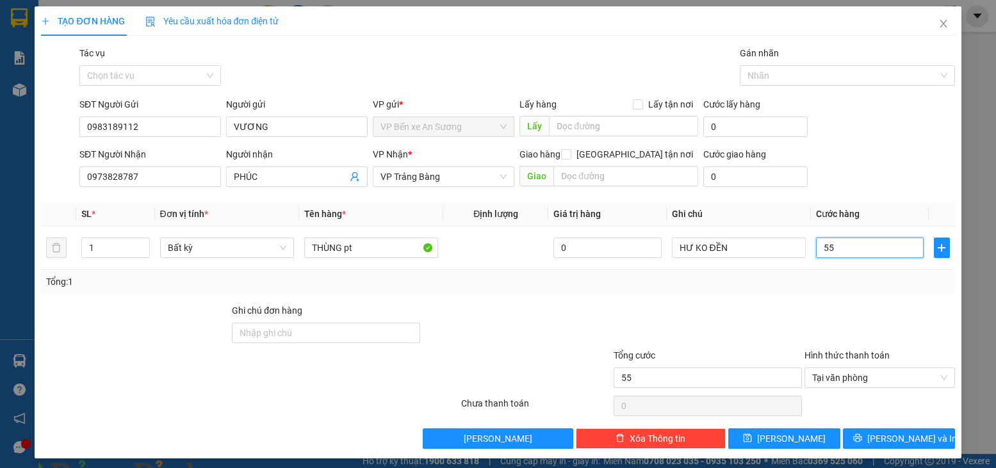
type input "55"
type input "55.000"
click at [816, 300] on div "Transit Pickup Surcharge Ids Transit Deliver Surcharge Ids Transit Deliver Surc…" at bounding box center [497, 247] width 913 height 403
click at [908, 437] on span "[PERSON_NAME] và In" at bounding box center [912, 439] width 90 height 14
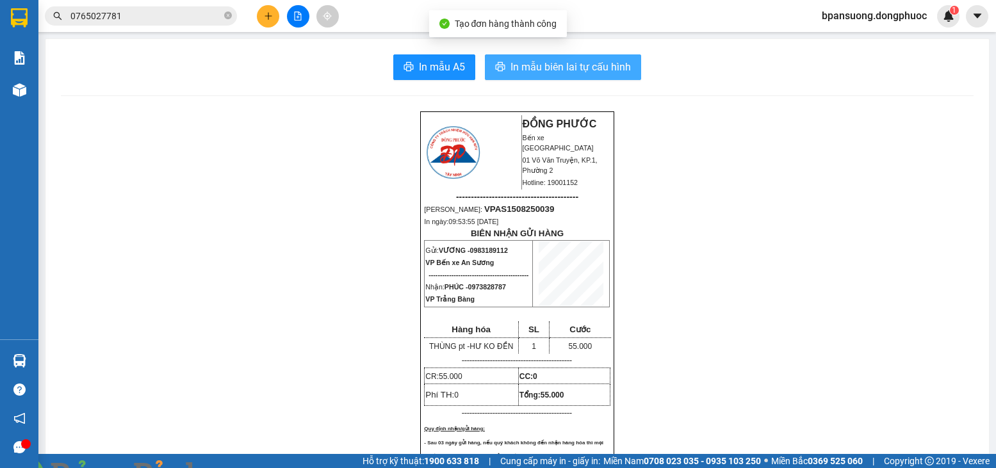
click at [550, 61] on span "In mẫu biên lai tự cấu hình" at bounding box center [571, 67] width 120 height 16
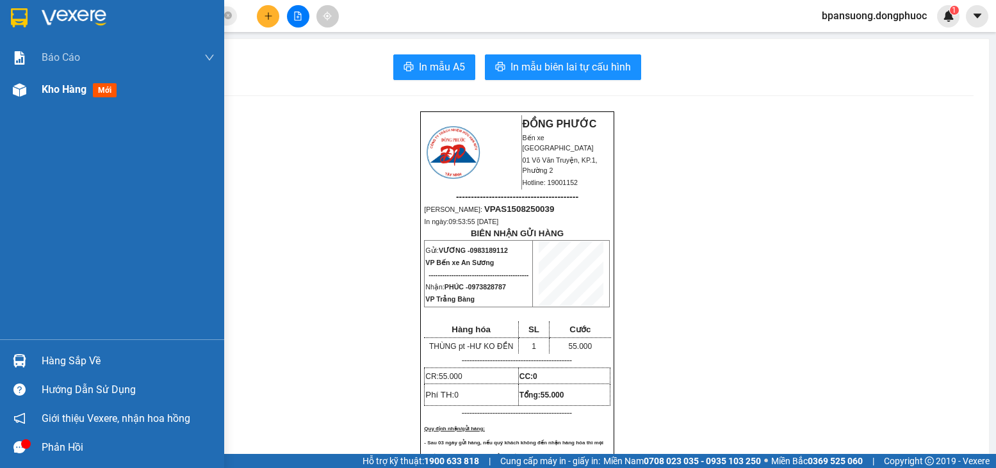
click at [69, 99] on div "Kho hàng mới" at bounding box center [128, 90] width 173 height 32
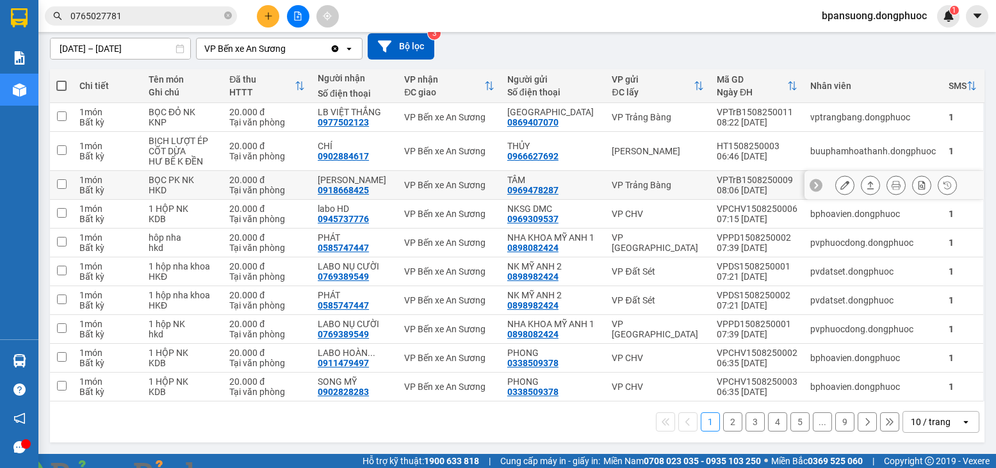
scroll to position [132, 0]
click at [938, 424] on div "10 / trang" at bounding box center [931, 422] width 40 height 13
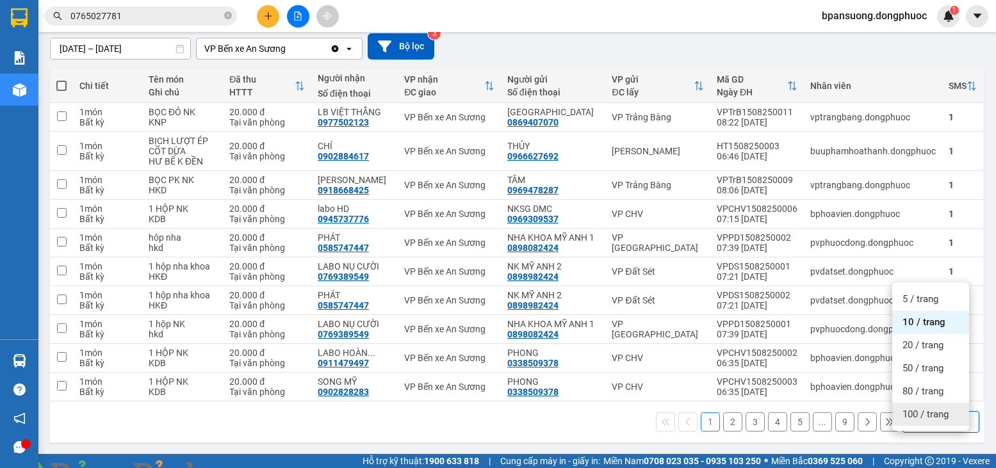
click at [915, 408] on span "100 / trang" at bounding box center [926, 414] width 46 height 13
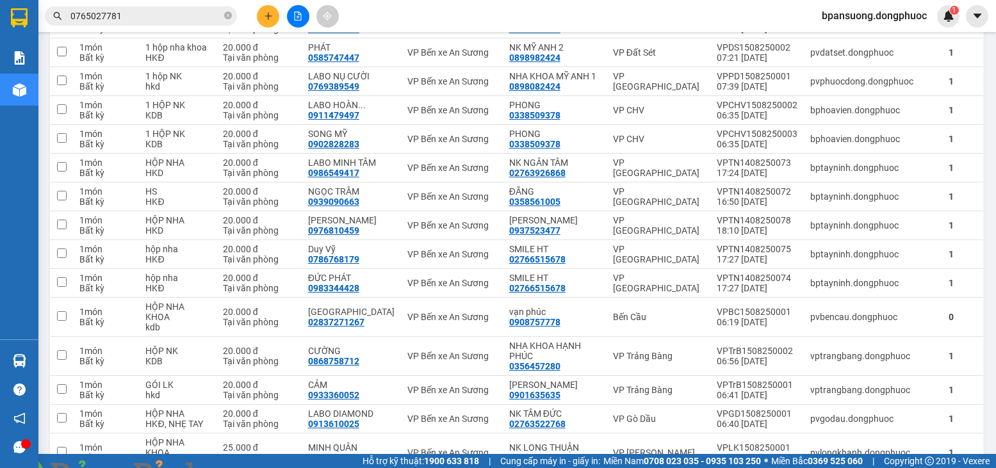
scroll to position [0, 0]
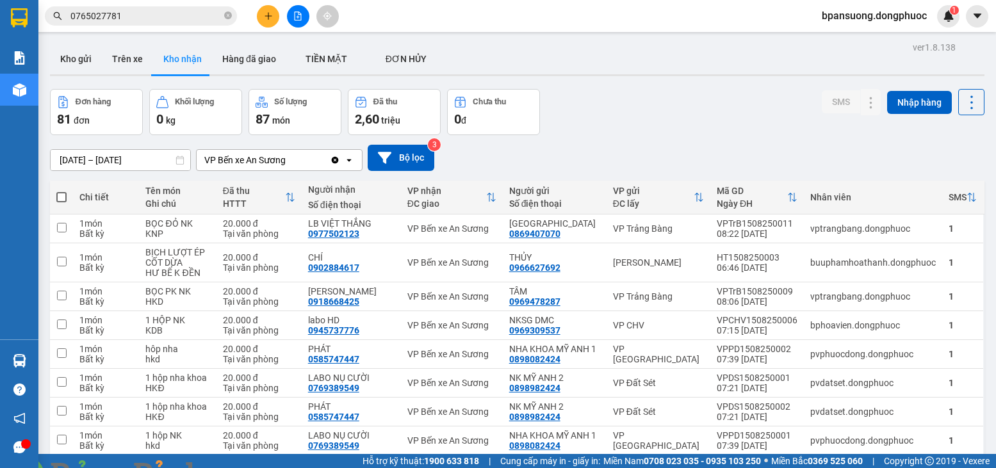
click at [335, 164] on icon "Clear value" at bounding box center [335, 160] width 10 height 10
click at [84, 63] on button "Kho gửi" at bounding box center [76, 59] width 52 height 31
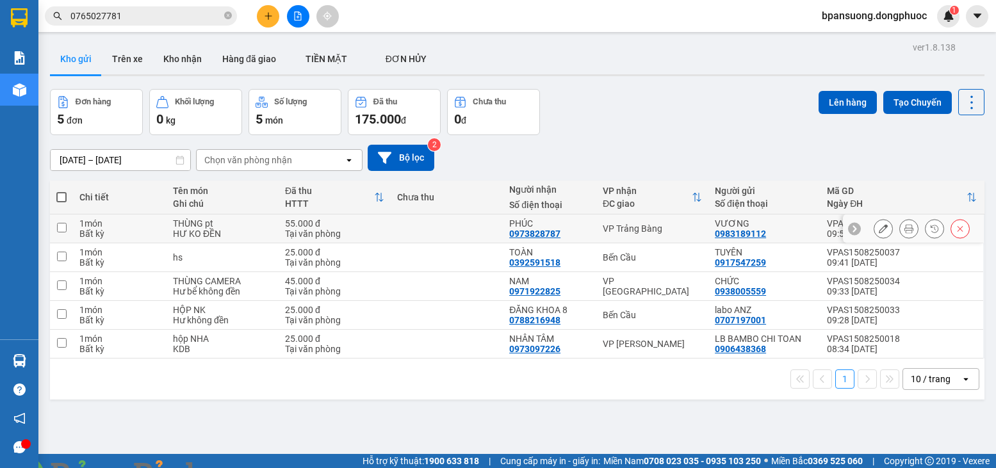
click at [879, 227] on icon at bounding box center [883, 228] width 9 height 9
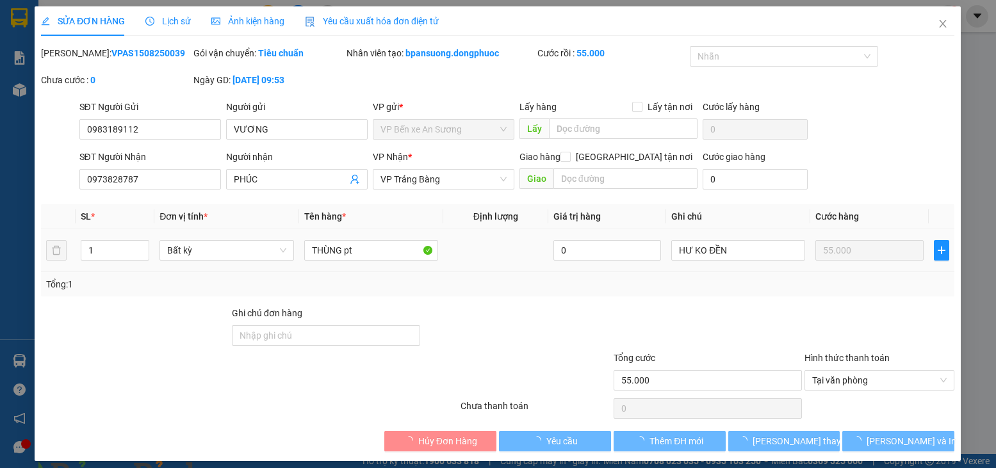
type input "0983189112"
type input "VƯƠNG"
type input "0973828787"
type input "PHÚC"
type input "55.000"
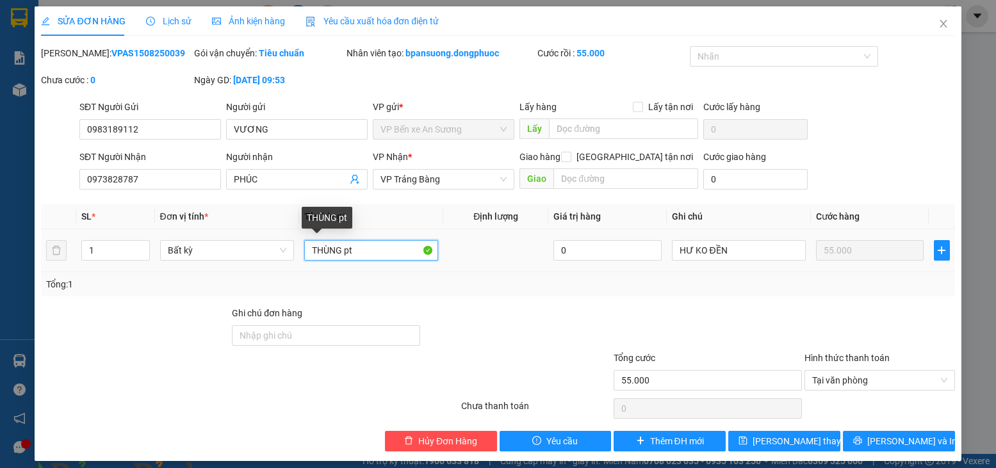
drag, startPoint x: 338, startPoint y: 254, endPoint x: 306, endPoint y: 251, distance: 32.1
click at [306, 251] on input "THÙNG pt" at bounding box center [371, 250] width 134 height 20
type input "BAO pt"
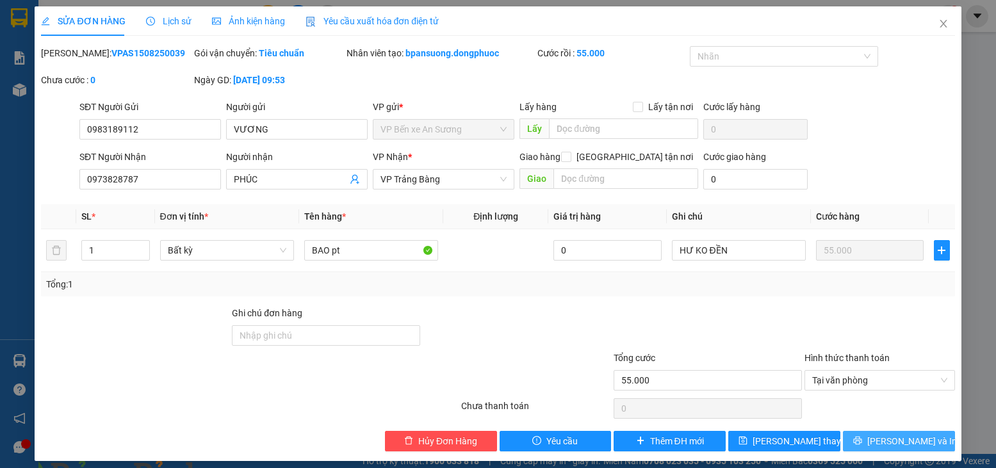
click at [862, 445] on icon "printer" at bounding box center [857, 440] width 9 height 9
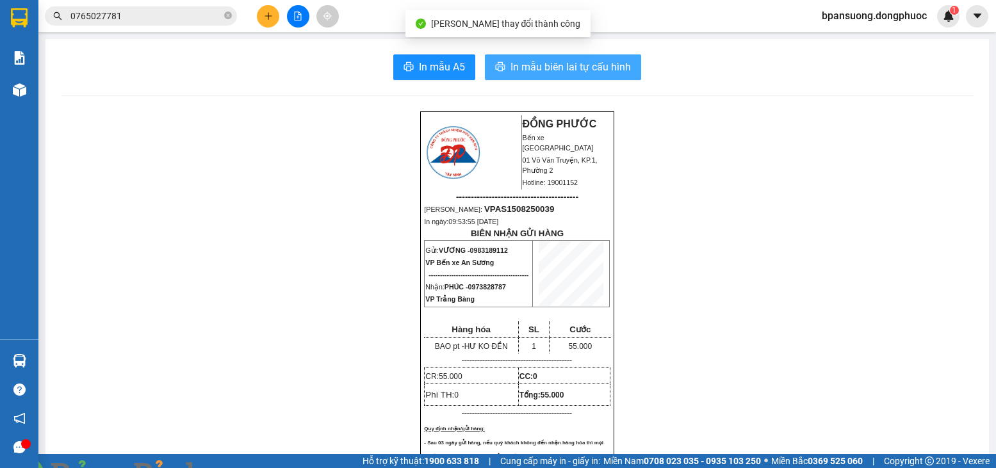
click at [602, 69] on span "In mẫu biên lai tự cấu hình" at bounding box center [571, 67] width 120 height 16
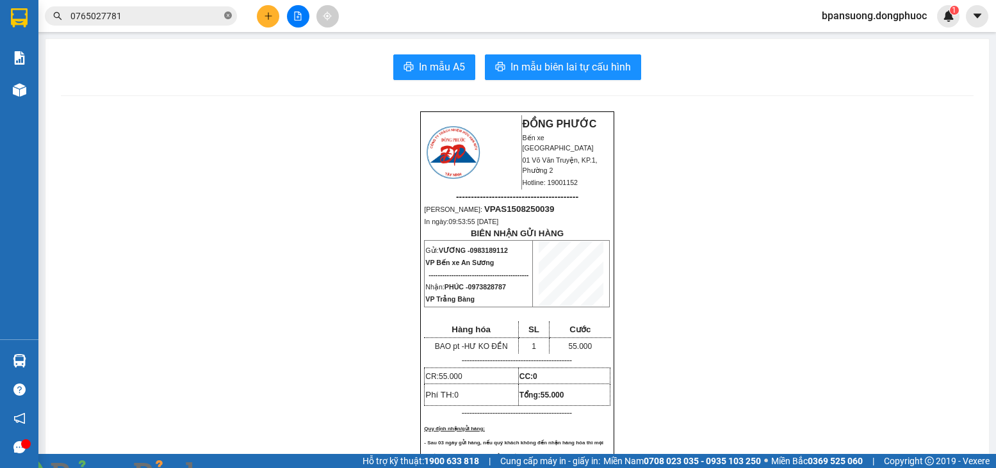
click at [230, 22] on span at bounding box center [228, 16] width 8 height 12
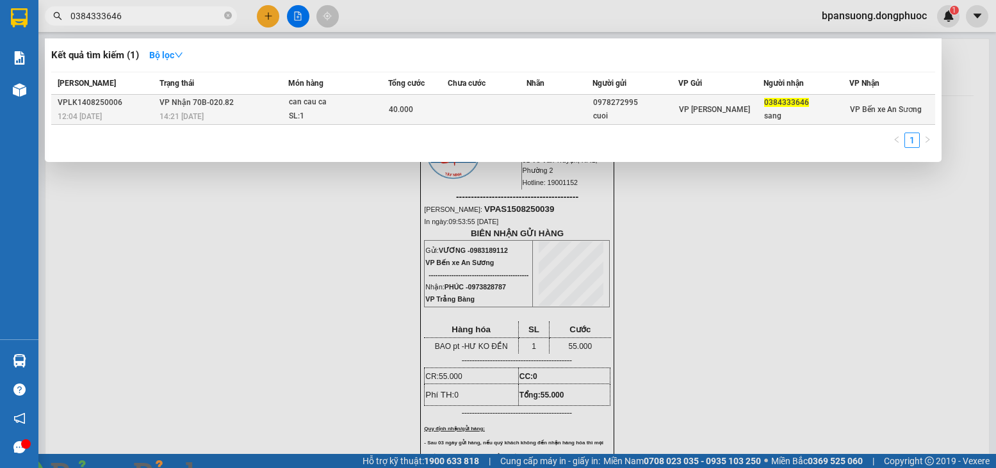
type input "0384333646"
click at [331, 101] on div "can cau ca" at bounding box center [337, 102] width 96 height 14
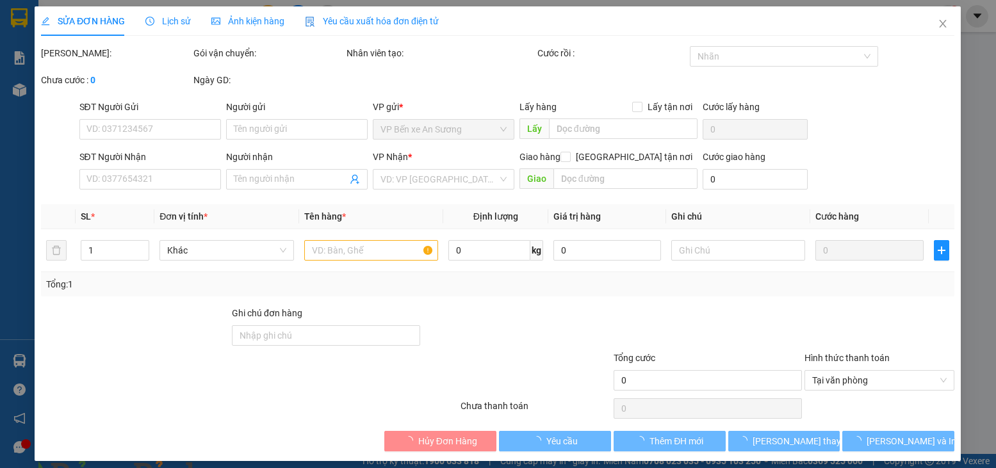
type input "0978272995"
type input "cuoi"
type input "0384333646"
type input "sang"
type input "kbd"
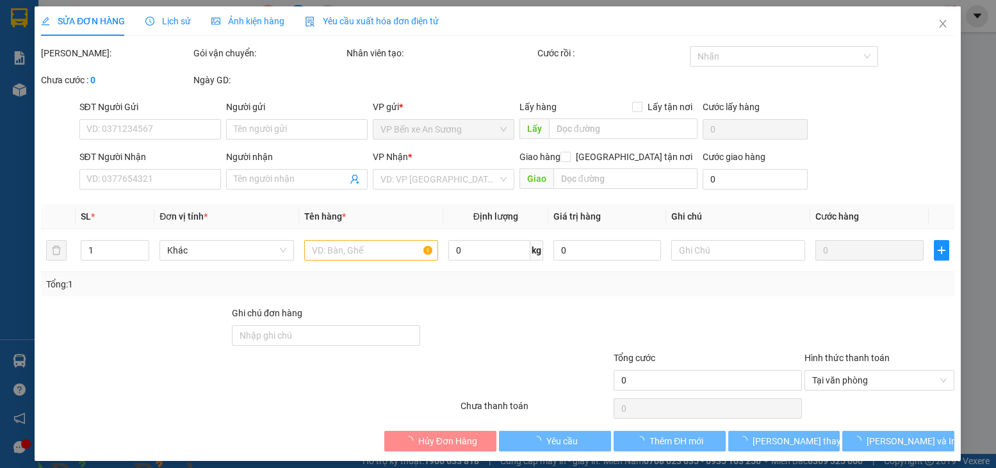
type input "40.000"
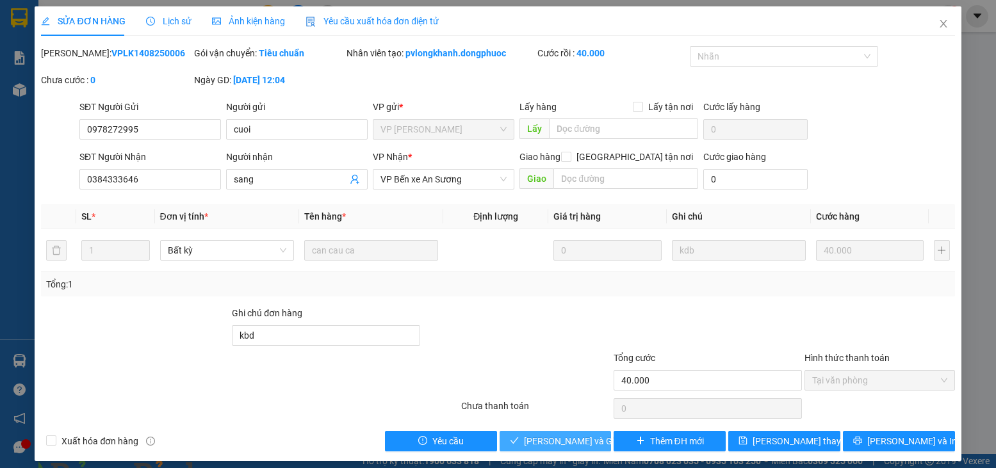
click at [512, 435] on button "[PERSON_NAME] và Giao hàng" at bounding box center [556, 441] width 112 height 20
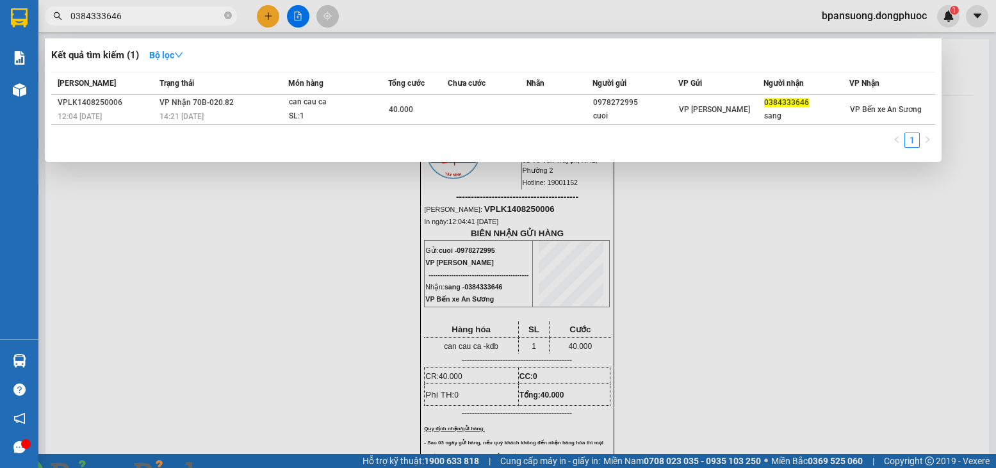
click at [223, 15] on span "0384333646" at bounding box center [141, 15] width 192 height 19
click at [228, 15] on icon "close-circle" at bounding box center [228, 16] width 8 height 8
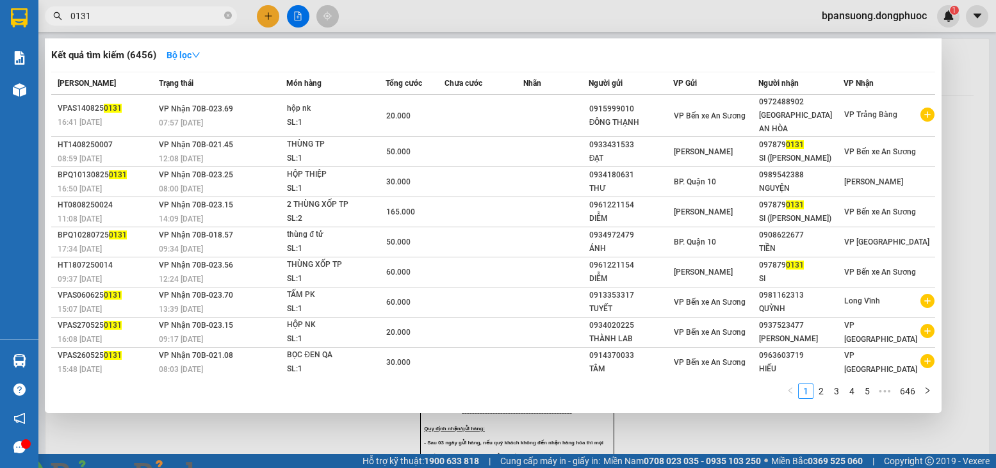
type input "0131"
click at [236, 468] on img at bounding box center [232, 476] width 8 height 8
click at [226, 17] on icon "close-circle" at bounding box center [228, 16] width 8 height 8
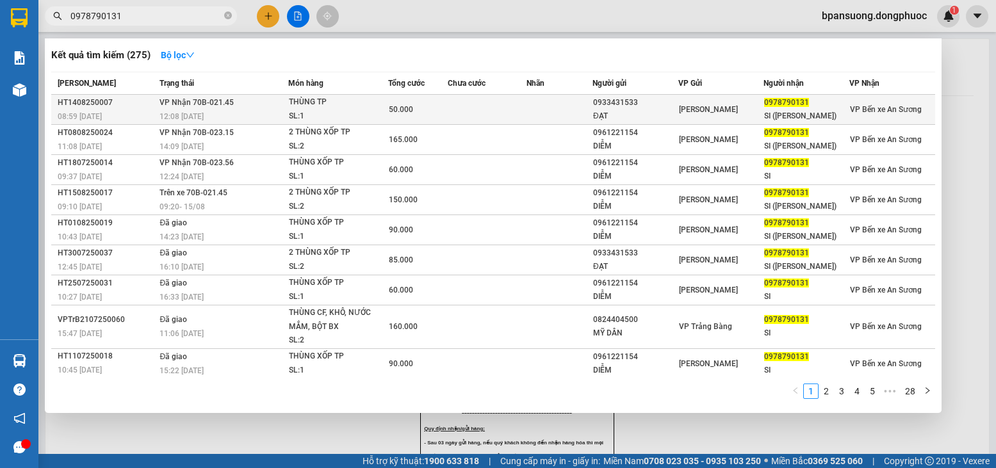
type input "0978790131"
click at [259, 113] on div "12:08 - 14/08" at bounding box center [223, 117] width 128 height 14
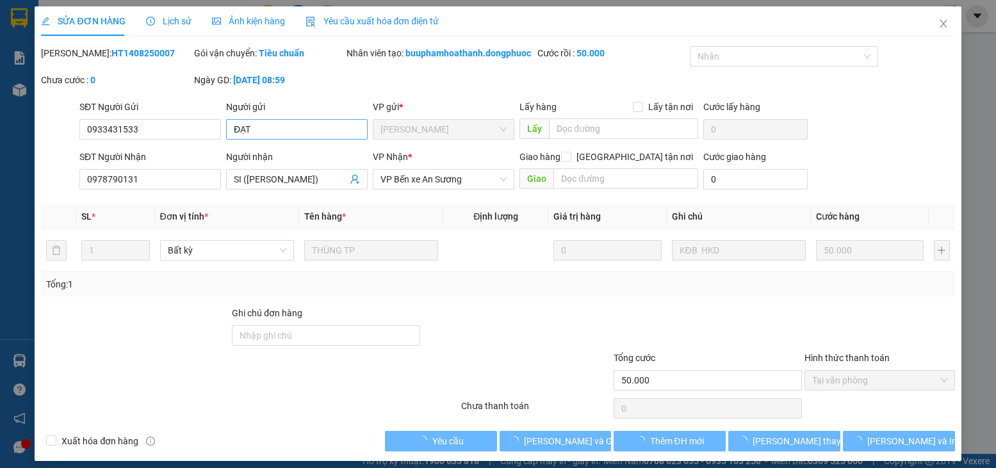
type input "0933431533"
type input "ĐẠT"
type input "0978790131"
type input "SI (TRẦN HỒ)"
type input "50.000"
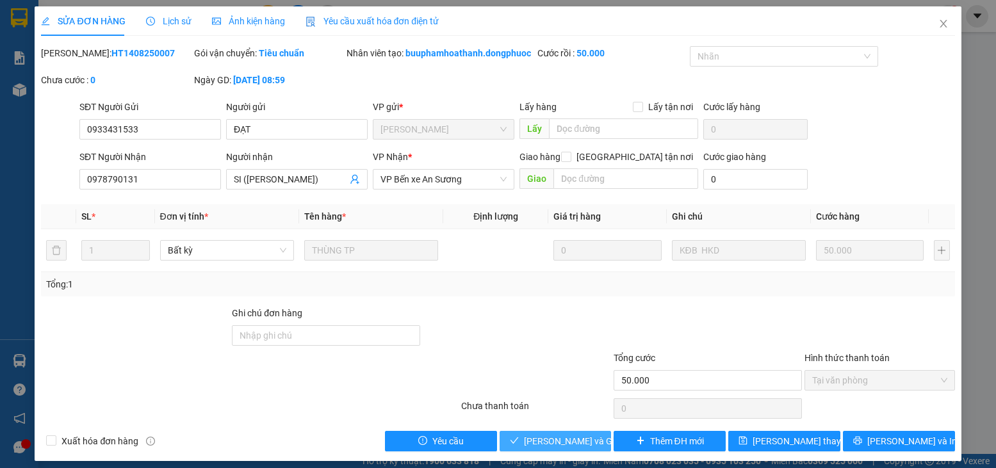
click at [535, 448] on span "[PERSON_NAME] và Giao hàng" at bounding box center [585, 441] width 123 height 14
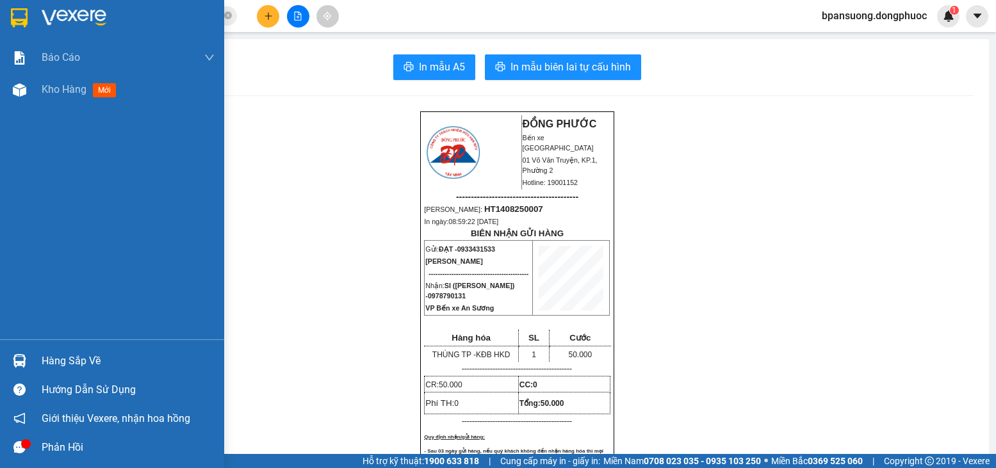
click at [17, 363] on img at bounding box center [19, 360] width 13 height 13
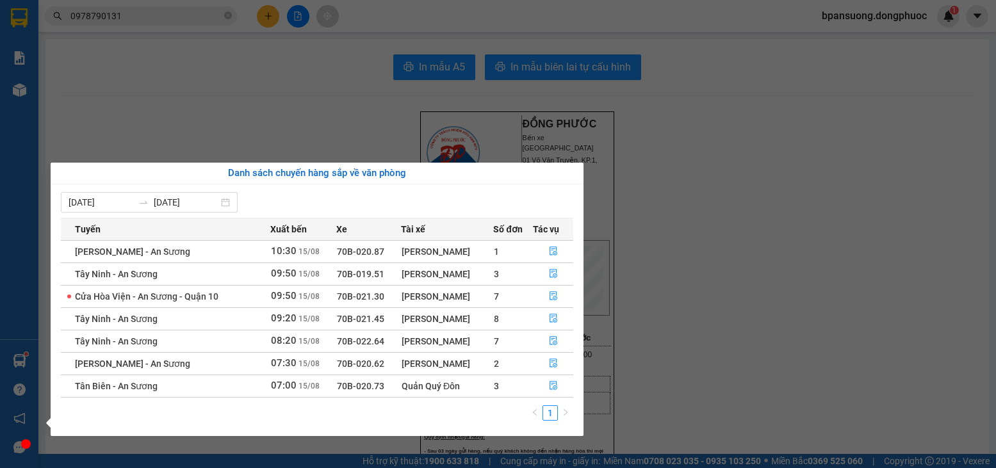
click at [247, 102] on section "Kết quả tìm kiếm ( 275 ) Bộ lọc Mã ĐH Trạng thái Món hàng Tổng cước Chưa cước N…" at bounding box center [498, 234] width 996 height 468
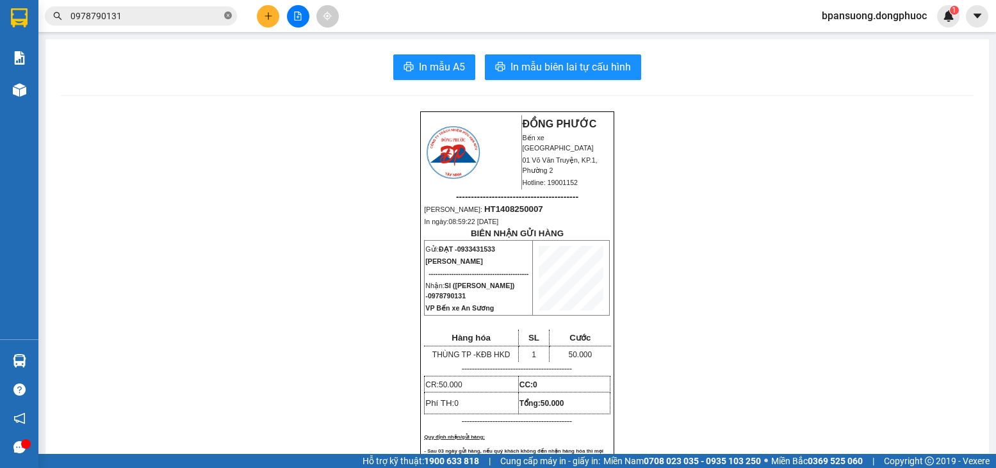
click at [230, 17] on icon "close-circle" at bounding box center [228, 16] width 8 height 8
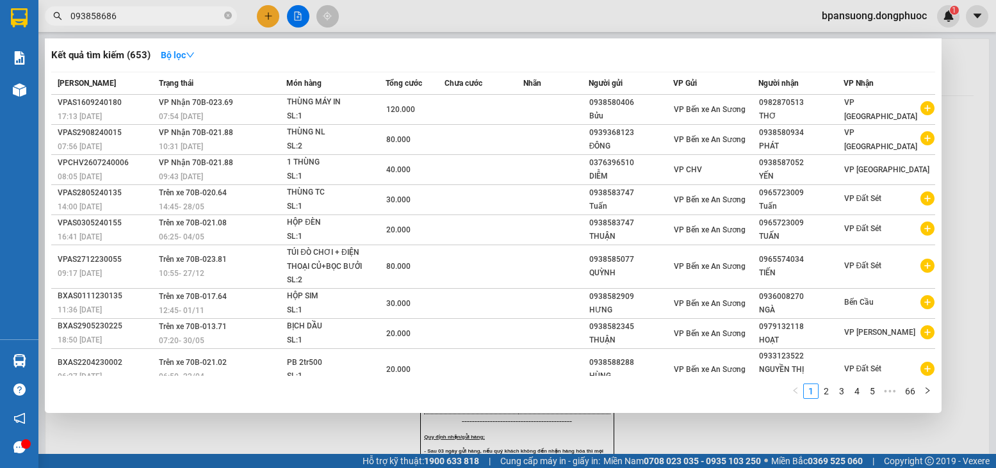
type input "0938586865"
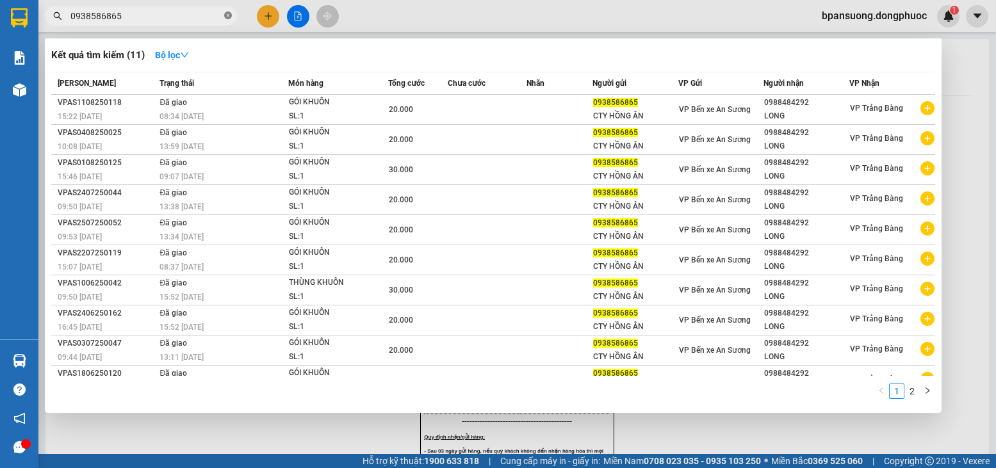
click at [230, 15] on icon "close-circle" at bounding box center [228, 16] width 8 height 8
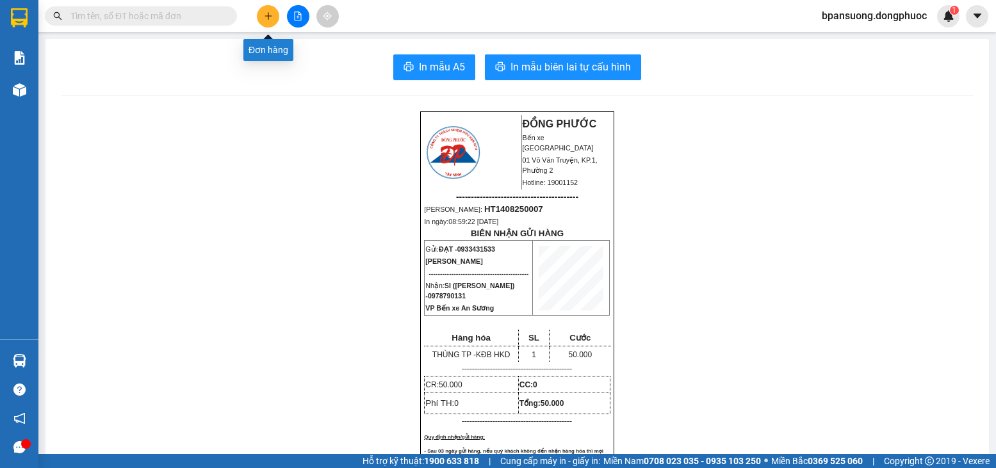
click at [260, 10] on button at bounding box center [268, 16] width 22 height 22
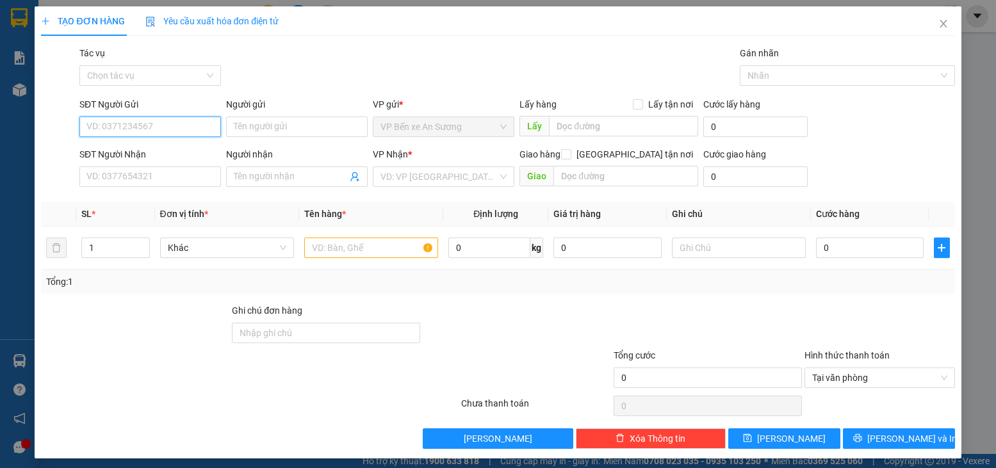
click at [151, 125] on input "SĐT Người Gửi" at bounding box center [150, 127] width 142 height 20
type input "0938586865"
click at [136, 158] on div "0938586865 - CTY HỒNG ÂN" at bounding box center [148, 152] width 125 height 14
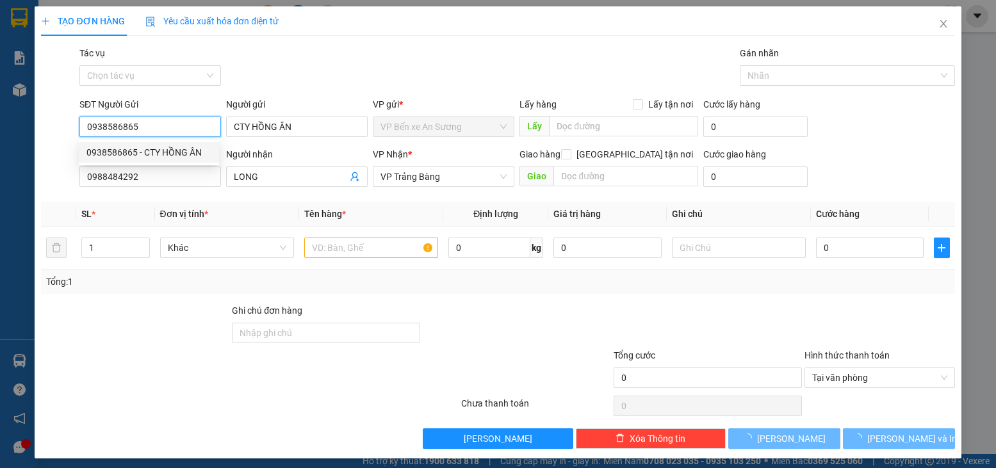
type input "CTY HỒNG ÂN"
type input "0988484292"
type input "LONG"
type input "20.000"
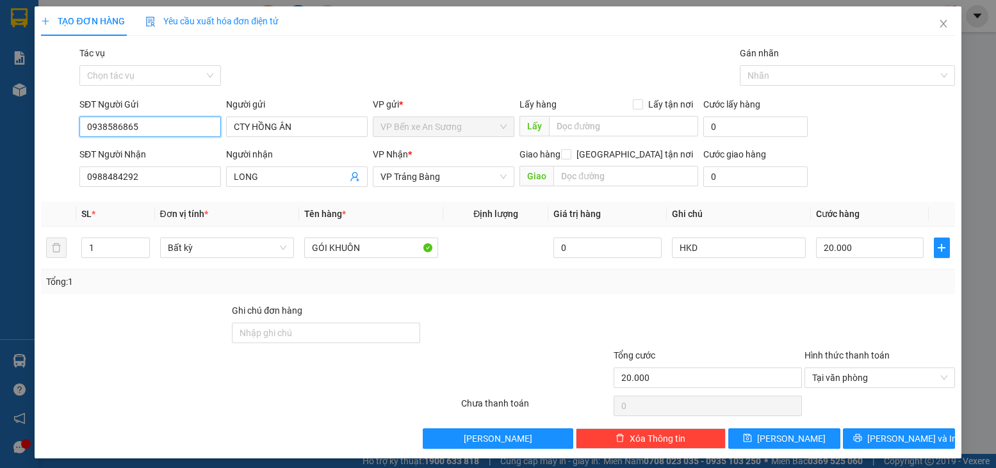
type input "0938586865"
click at [463, 302] on div "Transit Pickup Surcharge Ids Transit Deliver Surcharge Ids Transit Deliver Surc…" at bounding box center [497, 247] width 913 height 403
click at [907, 436] on span "[PERSON_NAME] và In" at bounding box center [912, 439] width 90 height 14
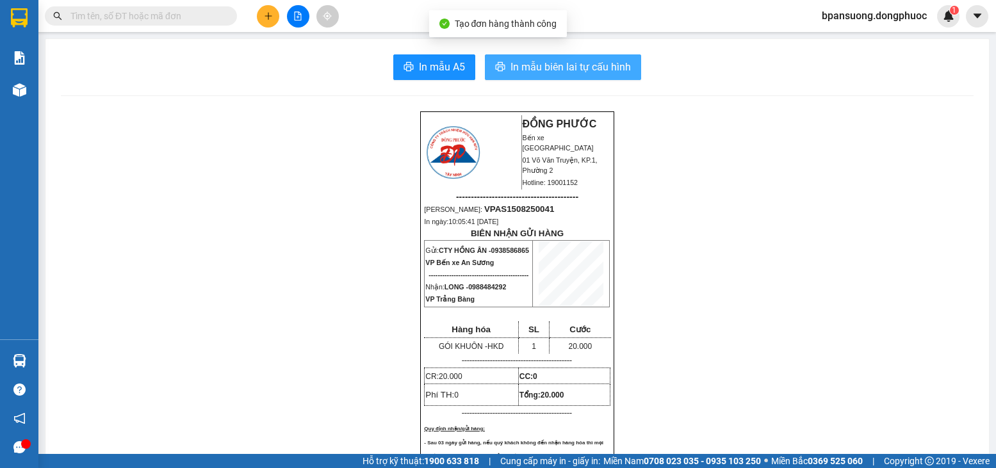
click at [596, 73] on span "In mẫu biên lai tự cấu hình" at bounding box center [571, 67] width 120 height 16
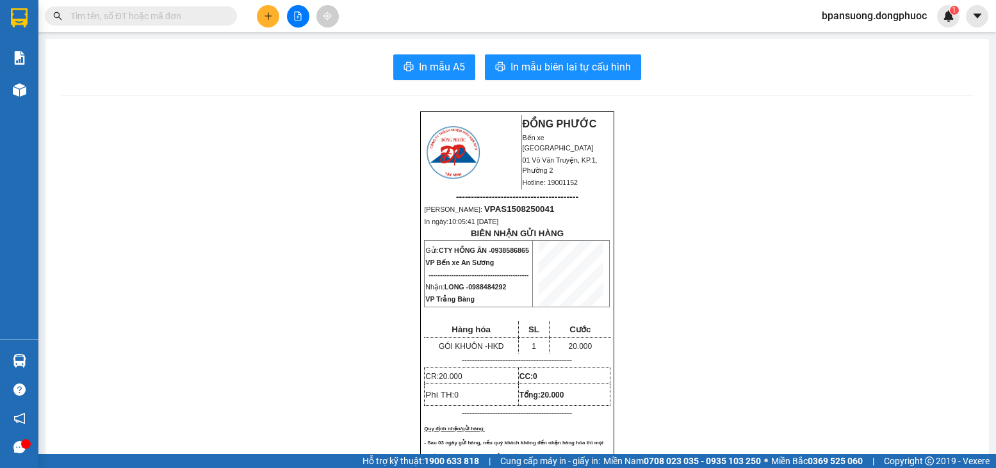
click at [270, 19] on icon "plus" at bounding box center [268, 16] width 9 height 9
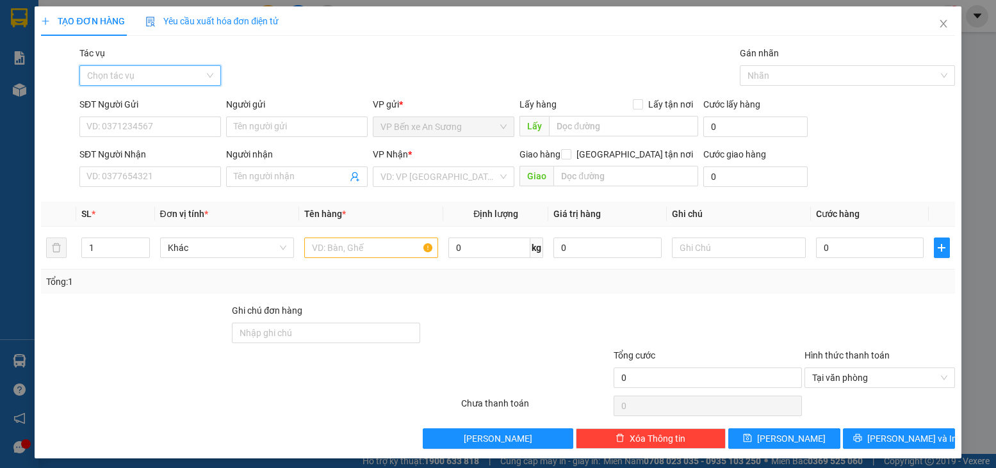
click at [159, 68] on input "Tác vụ" at bounding box center [145, 75] width 117 height 19
click at [306, 64] on div "Gói vận chuyển * Tiêu chuẩn Tác vụ Chọn tác vụ Gán nhãn Nhãn" at bounding box center [517, 68] width 881 height 45
click at [104, 120] on input "SĐT Người Gửi" at bounding box center [150, 127] width 142 height 20
type input "0387434350"
click at [266, 135] on input "Người gửi" at bounding box center [297, 127] width 142 height 20
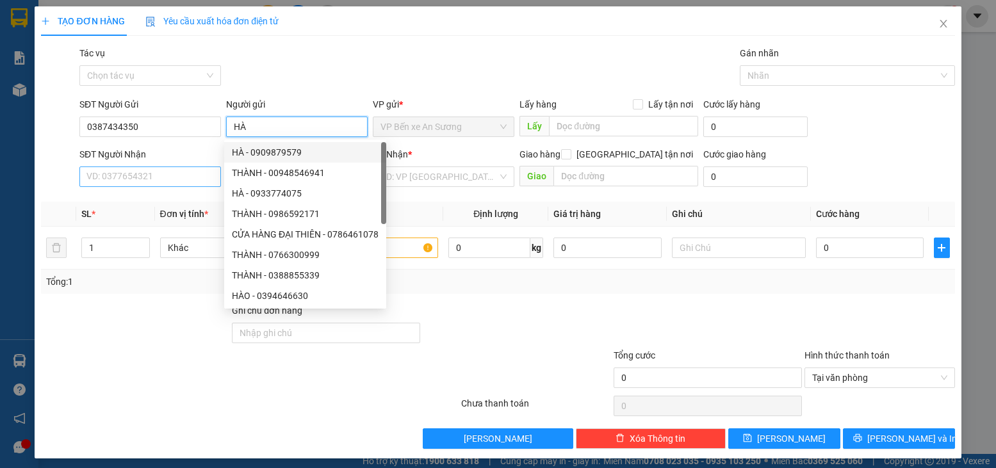
type input "HÀ"
click at [158, 175] on input "SĐT Người Nhận" at bounding box center [150, 177] width 142 height 20
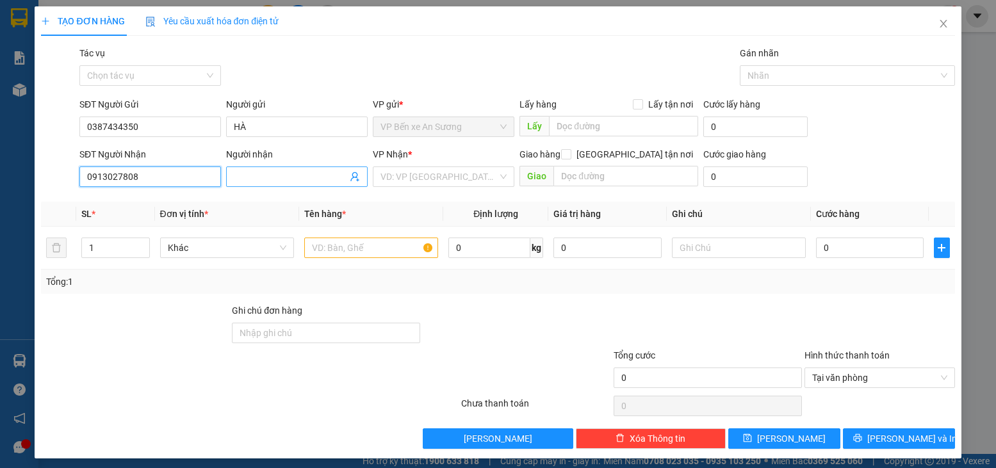
type input "0913027808"
click at [279, 178] on input "Người nhận" at bounding box center [290, 177] width 113 height 14
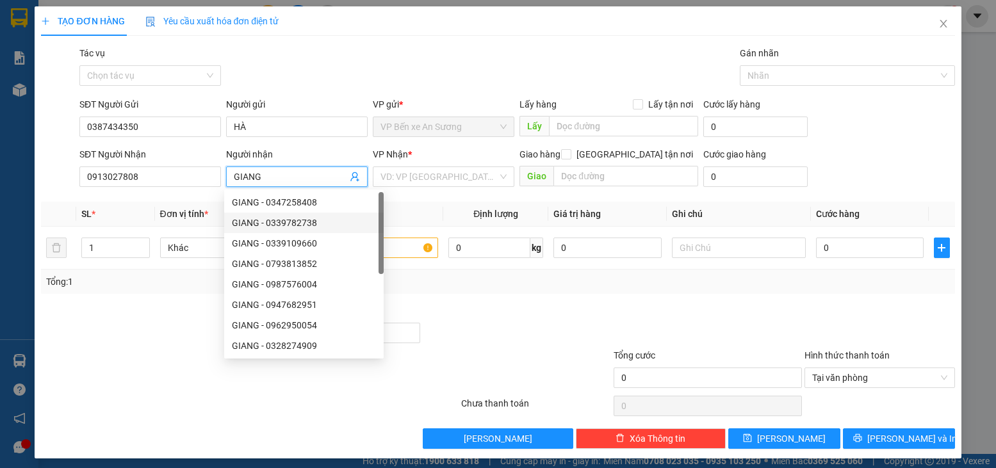
type input "GIANG"
click at [473, 307] on div at bounding box center [516, 326] width 191 height 45
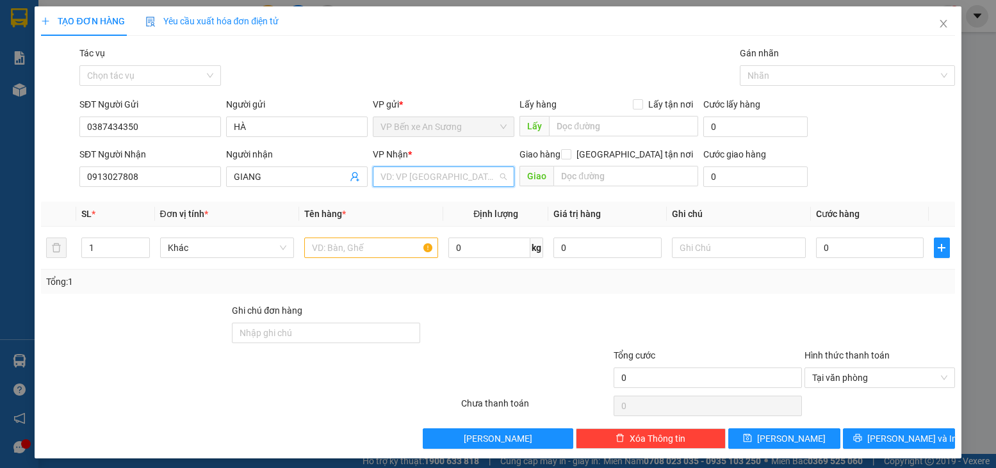
click at [419, 181] on input "search" at bounding box center [438, 176] width 117 height 19
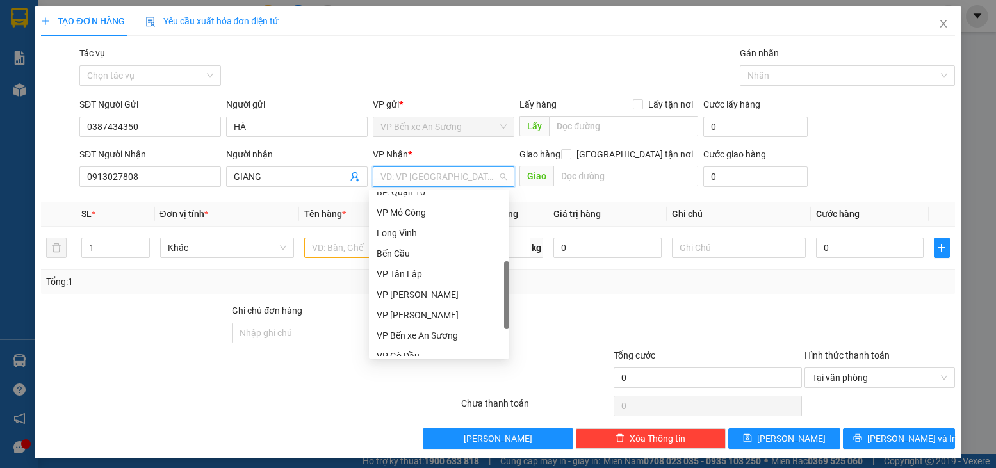
scroll to position [236, 0]
drag, startPoint x: 508, startPoint y: 268, endPoint x: 502, endPoint y: 298, distance: 30.0
click at [502, 298] on div "BP. Quận 10 VP Mỏ Công Long Vĩnh Bến Cầu VP Tân Lập VP Long Khánh VP Châu Thành…" at bounding box center [439, 274] width 140 height 164
click at [411, 313] on div "VP [PERSON_NAME]" at bounding box center [439, 315] width 125 height 14
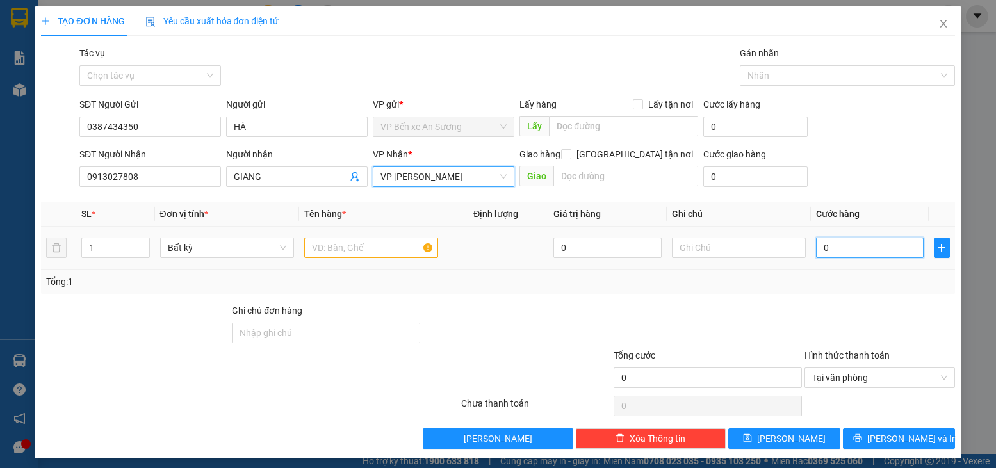
click at [877, 247] on input "0" at bounding box center [870, 248] width 108 height 20
type input "2"
type input "23"
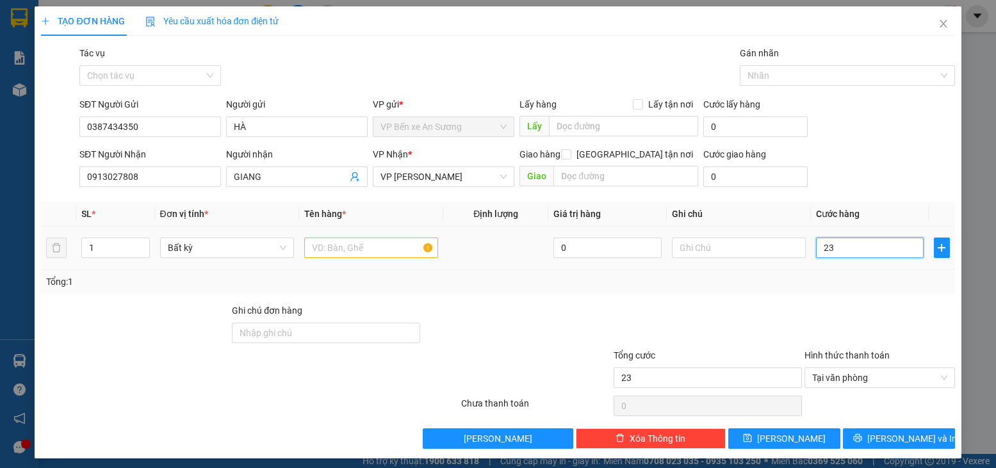
type input "230"
type input "230.000"
click at [872, 292] on div "Tổng: 1" at bounding box center [497, 282] width 913 height 24
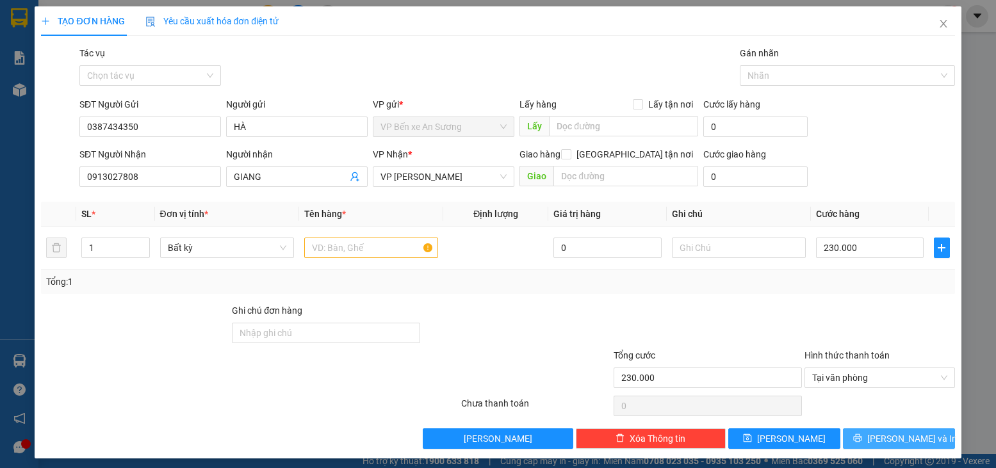
drag, startPoint x: 881, startPoint y: 445, endPoint x: 884, endPoint y: 452, distance: 7.5
click at [881, 446] on button "[PERSON_NAME] và In" at bounding box center [899, 439] width 112 height 20
click at [359, 245] on input "text" at bounding box center [371, 248] width 134 height 20
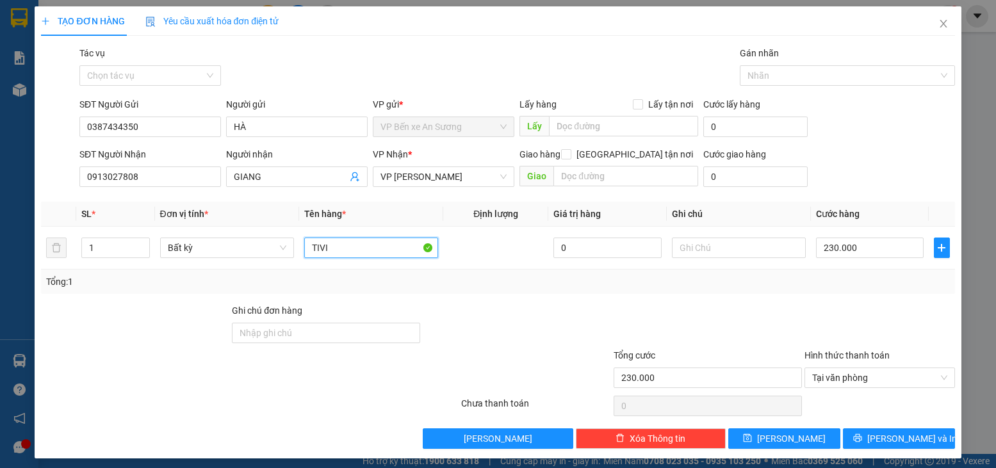
type input "TIVI"
click at [810, 323] on div at bounding box center [879, 326] width 152 height 45
click at [846, 429] on button "[PERSON_NAME] và In" at bounding box center [899, 439] width 112 height 20
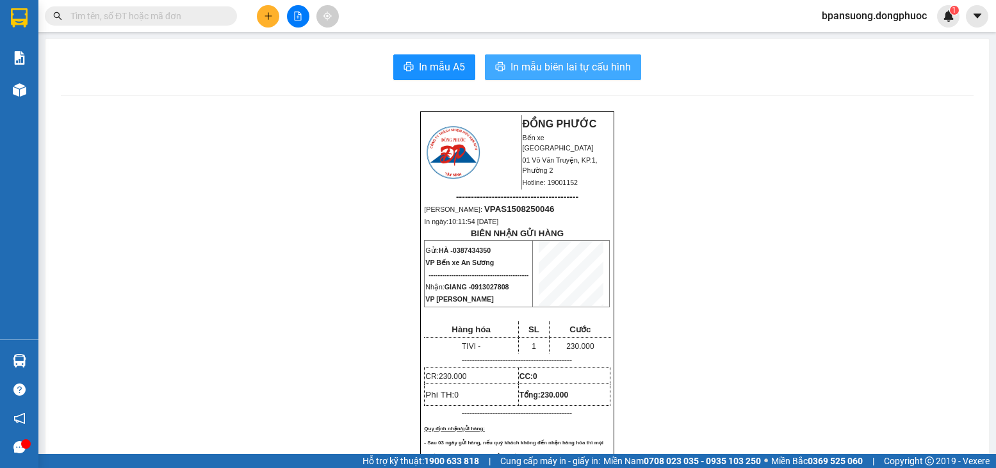
click at [615, 70] on span "In mẫu biên lai tự cấu hình" at bounding box center [571, 67] width 120 height 16
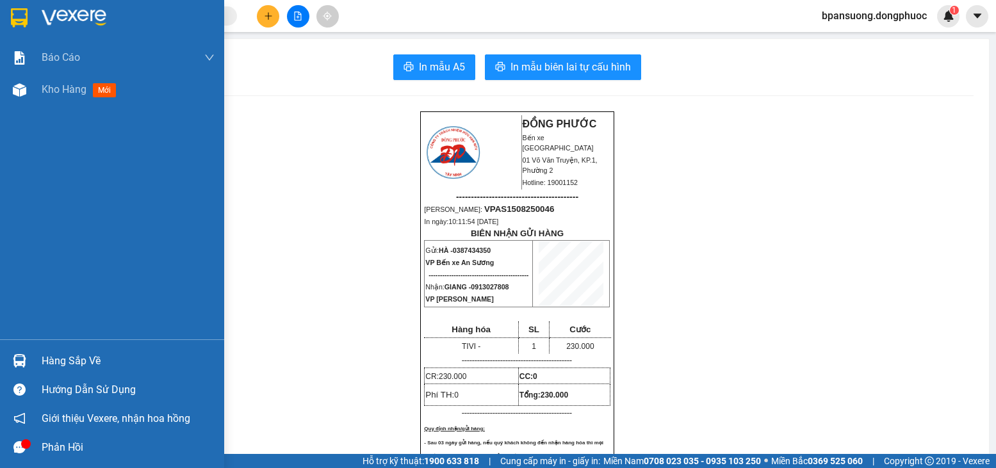
click at [58, 345] on div "Hàng sắp về Hướng dẫn sử dụng Giới thiệu Vexere, nhận hoa hồng Phản hồi" at bounding box center [112, 400] width 224 height 122
click at [23, 361] on img at bounding box center [19, 360] width 13 height 13
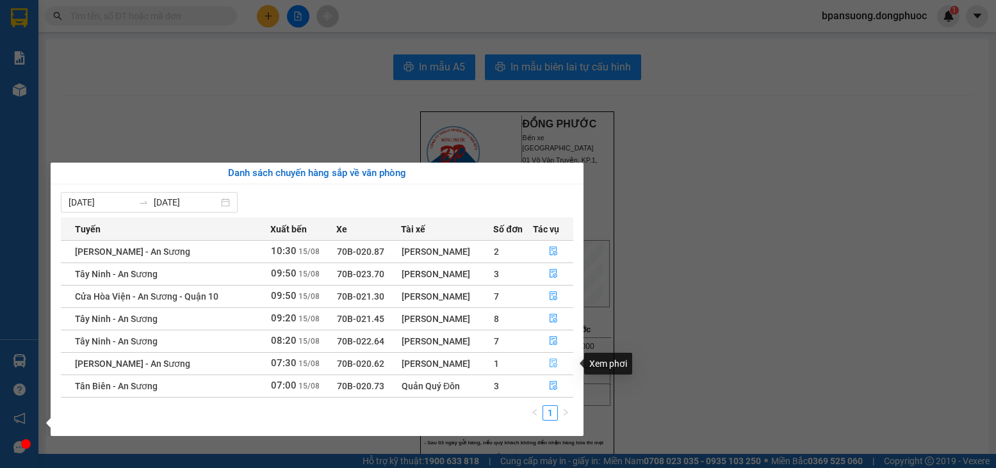
click at [546, 370] on button "button" at bounding box center [554, 364] width 40 height 20
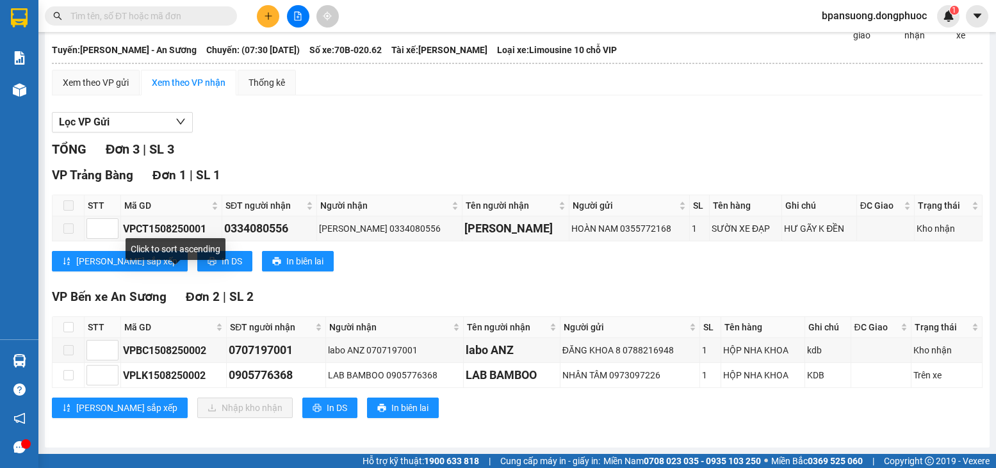
scroll to position [73, 0]
click at [70, 375] on input "checkbox" at bounding box center [68, 375] width 10 height 10
checkbox input "true"
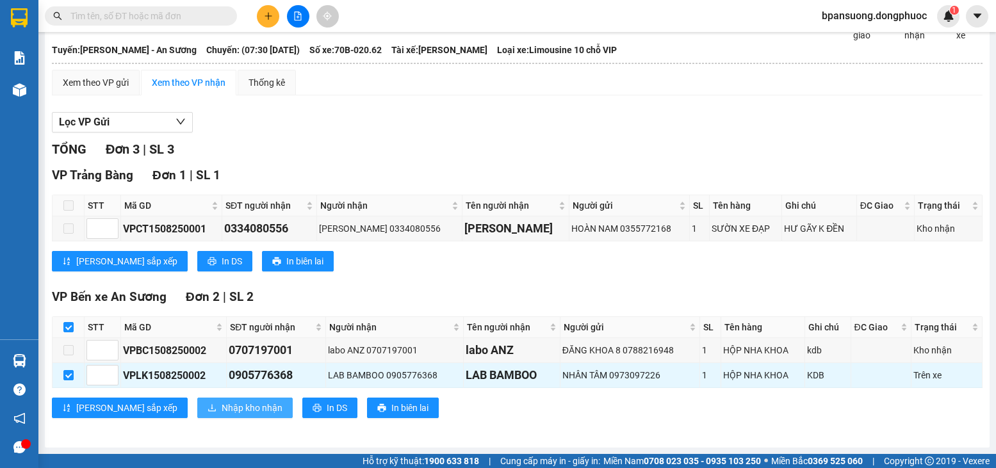
click at [222, 404] on span "Nhập kho nhận" at bounding box center [252, 408] width 61 height 14
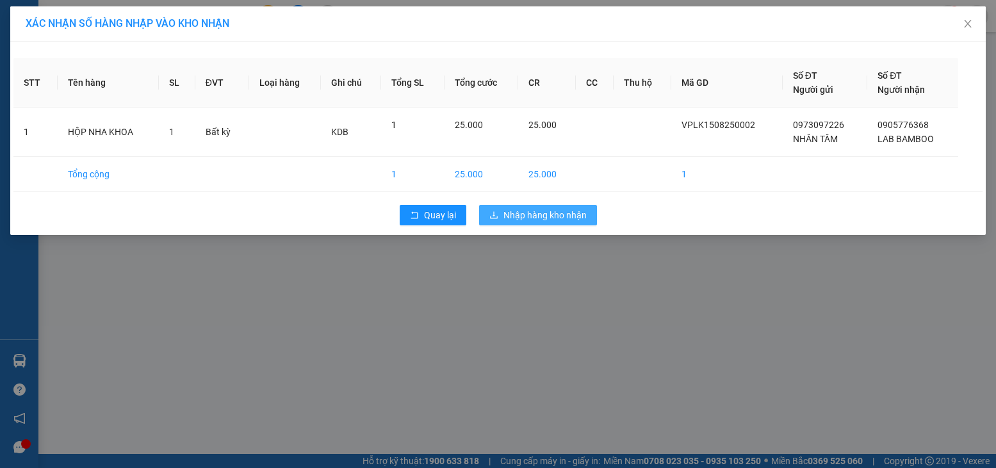
click at [542, 218] on span "Nhập hàng kho nhận" at bounding box center [544, 215] width 83 height 14
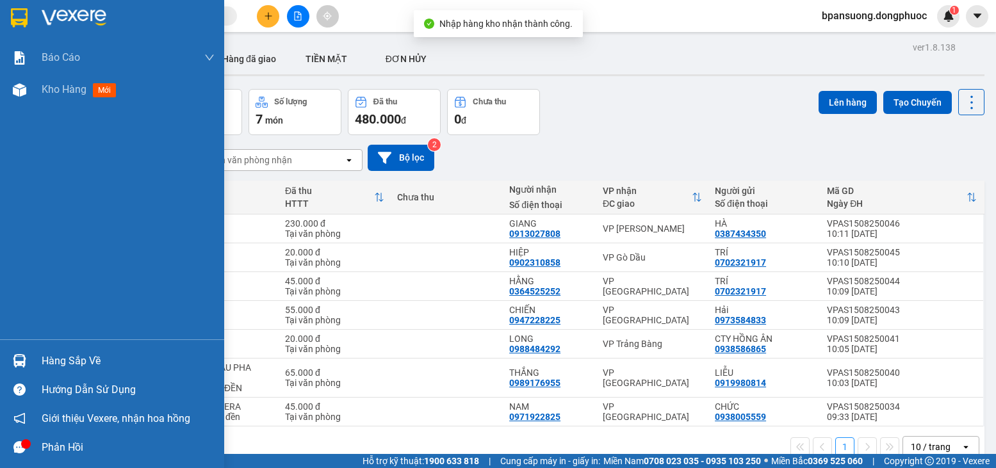
click at [53, 359] on div "Hàng sắp về" at bounding box center [128, 361] width 173 height 19
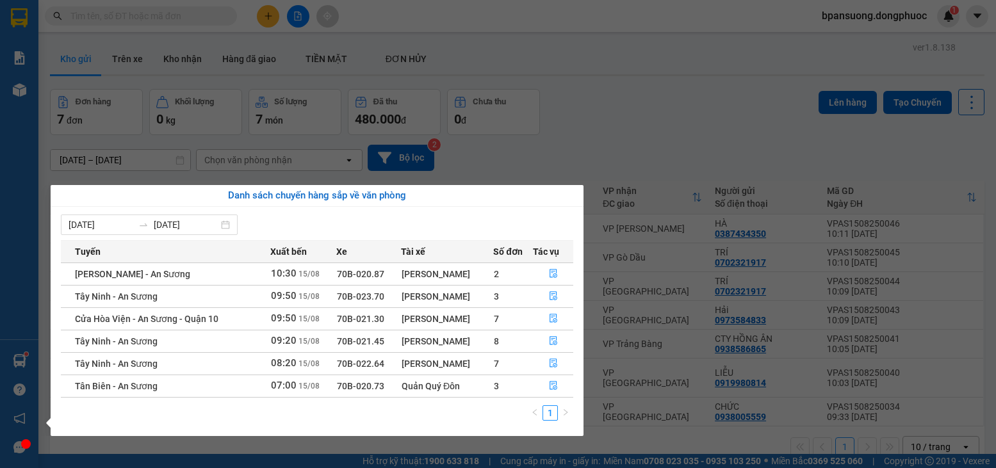
click at [621, 143] on section "Kết quả tìm kiếm ( 11 ) Bộ lọc Mã ĐH Trạng thái Món hàng Tổng cước Chưa cước Nh…" at bounding box center [498, 234] width 996 height 468
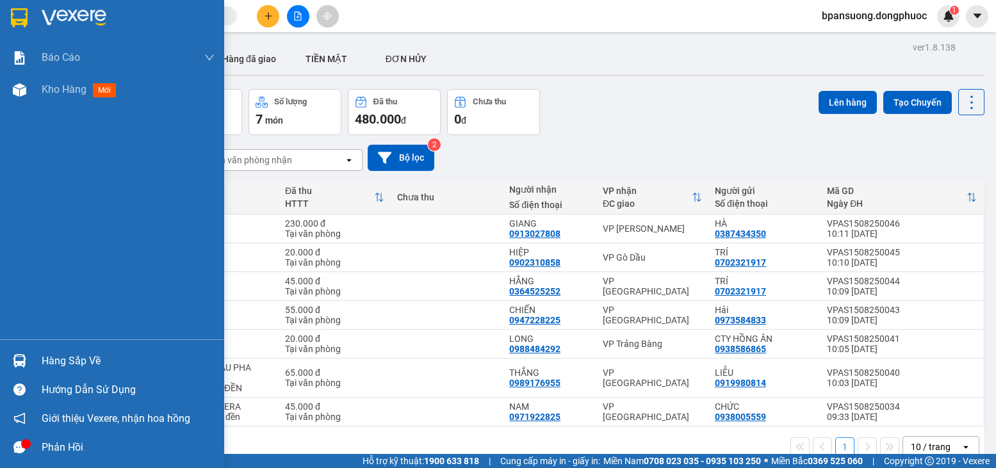
click at [40, 363] on div "Hàng sắp về" at bounding box center [112, 361] width 224 height 29
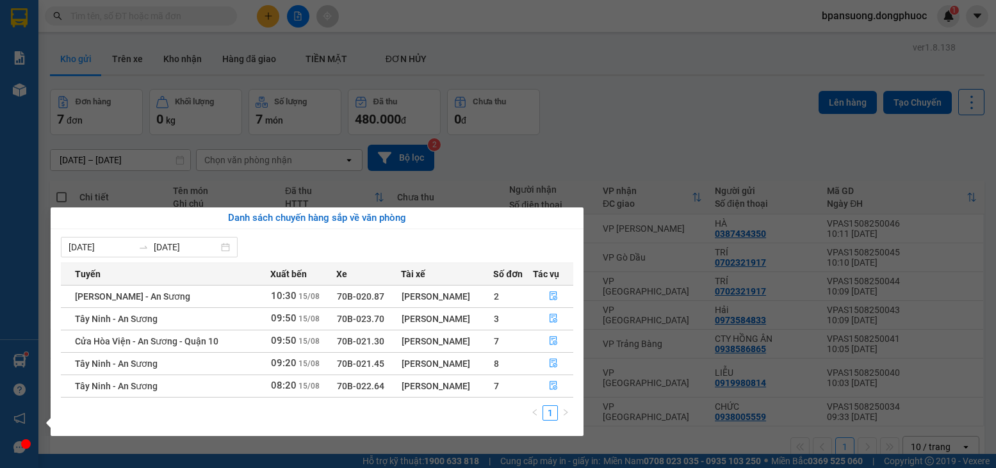
click at [423, 73] on section "Kết quả tìm kiếm ( 11 ) Bộ lọc Mã ĐH Trạng thái Món hàng Tổng cước Chưa cước Nh…" at bounding box center [498, 234] width 996 height 468
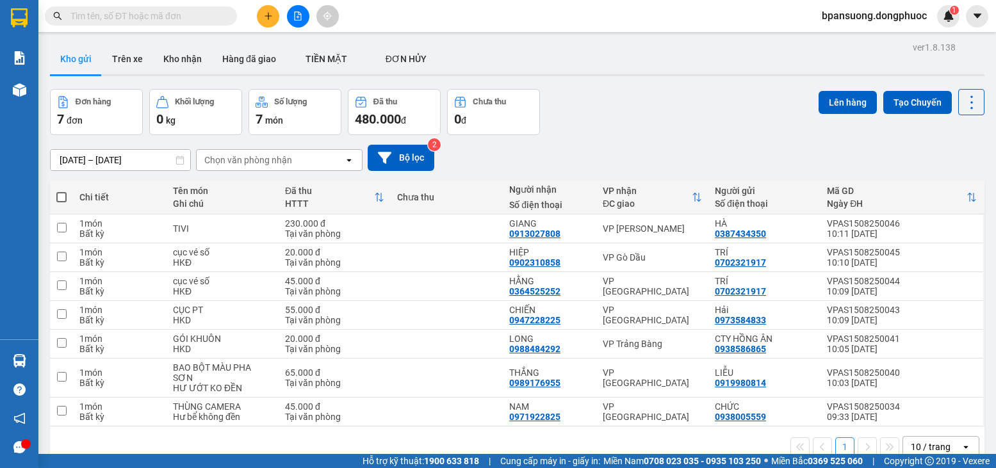
click at [206, 18] on input "text" at bounding box center [145, 16] width 151 height 14
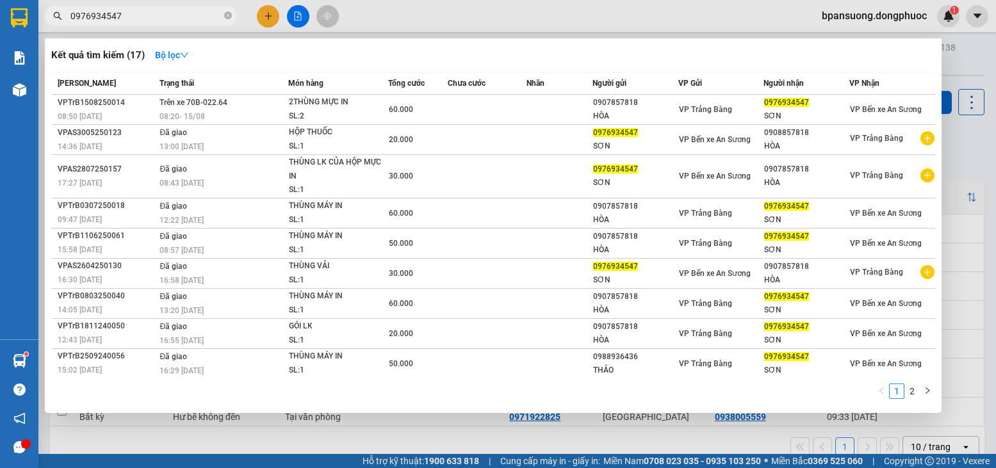
drag, startPoint x: 118, startPoint y: 10, endPoint x: 58, endPoint y: 11, distance: 60.9
click at [58, 11] on span "0976934547" at bounding box center [141, 15] width 192 height 19
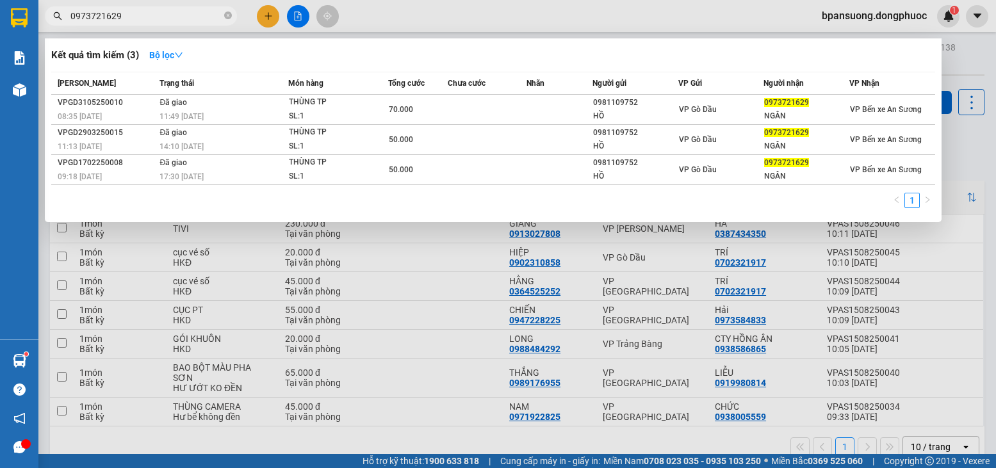
drag, startPoint x: 152, startPoint y: 19, endPoint x: 104, endPoint y: 11, distance: 48.7
click at [67, 5] on div "Kết quả tìm kiếm ( 3 ) Bộ lọc Mã ĐH Trạng thái Món hàng Tổng cước Chưa cước Nhã…" at bounding box center [125, 16] width 250 height 22
click at [133, 13] on input "0973721629" at bounding box center [145, 16] width 151 height 14
drag, startPoint x: 136, startPoint y: 14, endPoint x: 70, endPoint y: 8, distance: 65.6
click at [70, 8] on span "0973721629" at bounding box center [141, 15] width 192 height 19
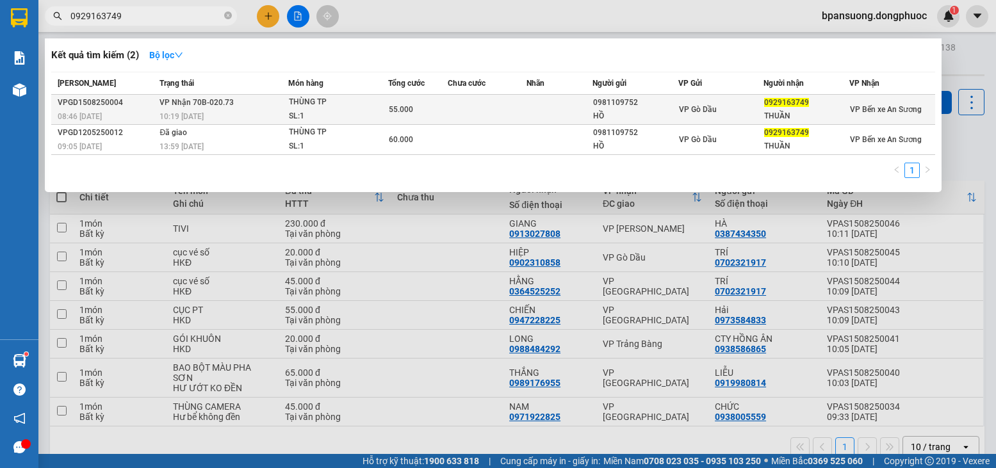
type input "0929163749"
click at [319, 102] on div "THÙNG TP" at bounding box center [337, 102] width 96 height 14
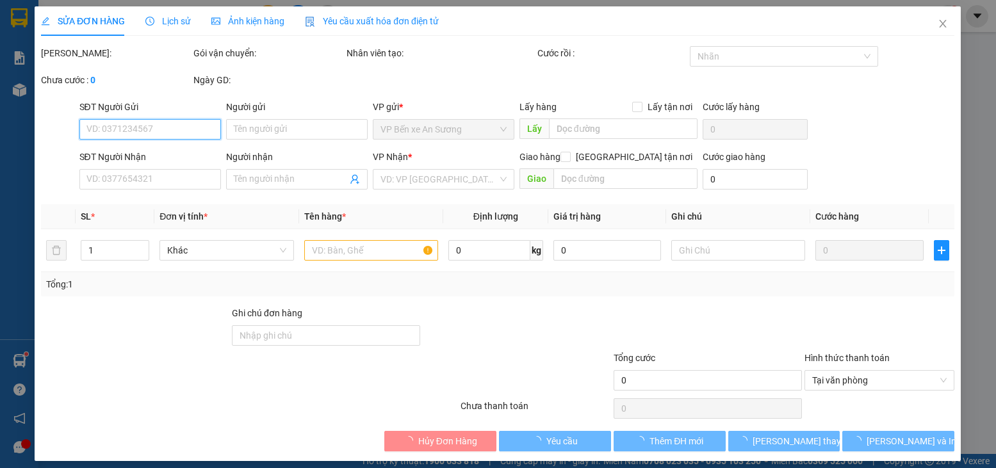
type input "0981109752"
type input "HỒ"
type input "0929163749"
type input "THUẦN"
type input "55.000"
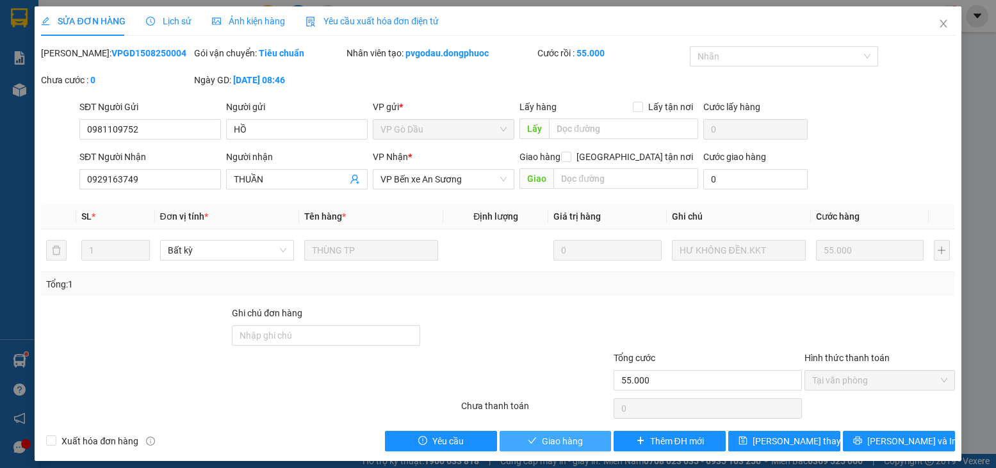
click at [542, 443] on span "Giao hàng" at bounding box center [562, 441] width 41 height 14
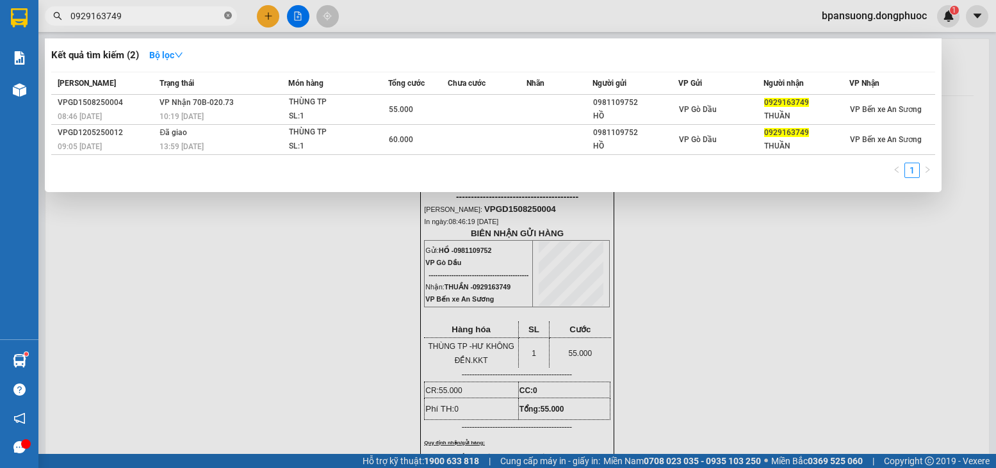
click at [229, 13] on icon "close-circle" at bounding box center [228, 16] width 8 height 8
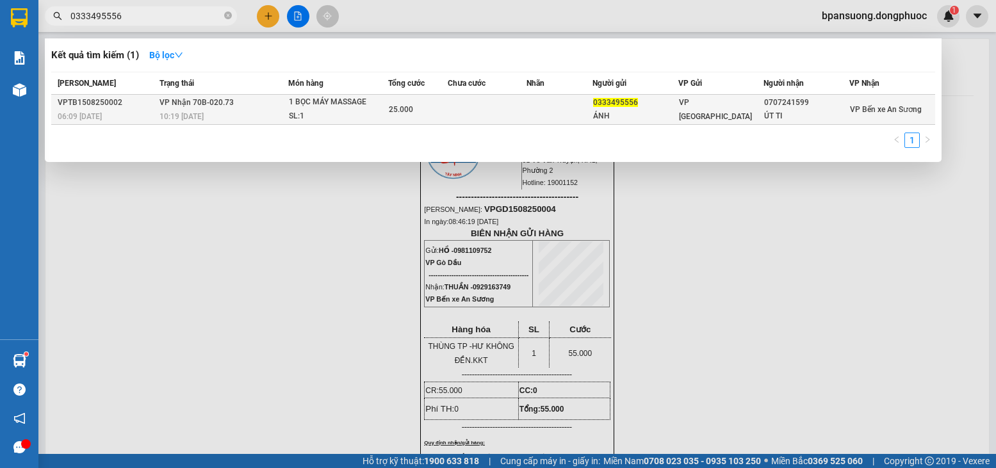
type input "0333495556"
click at [257, 103] on td "VP Nhận 70B-020.73 10:19 - 15/08" at bounding box center [222, 110] width 132 height 30
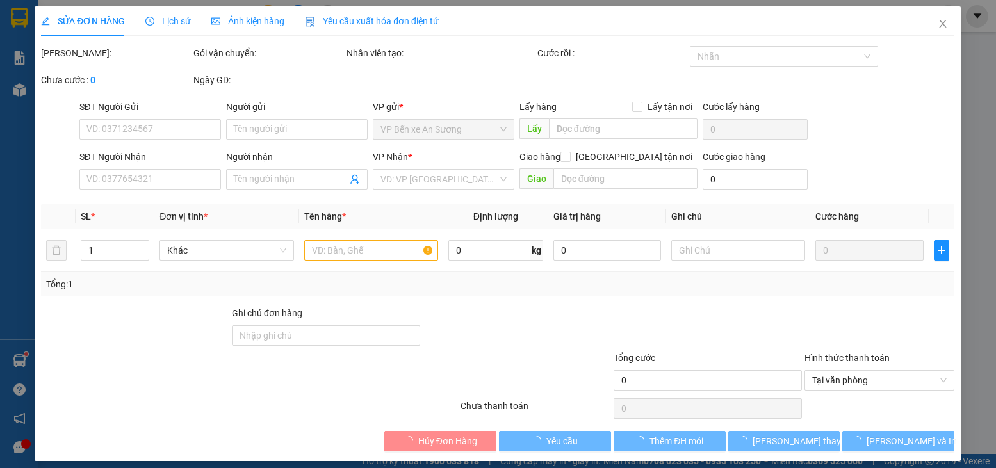
type input "0333495556"
type input "ÁNH"
type input "0707241599"
type input "ÚT TI"
type input "25.000"
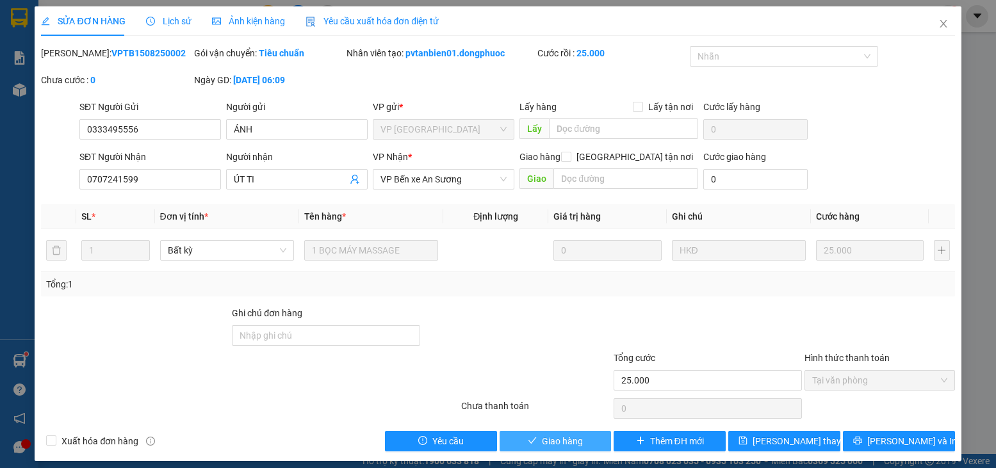
click at [533, 440] on button "Giao hàng" at bounding box center [556, 441] width 112 height 20
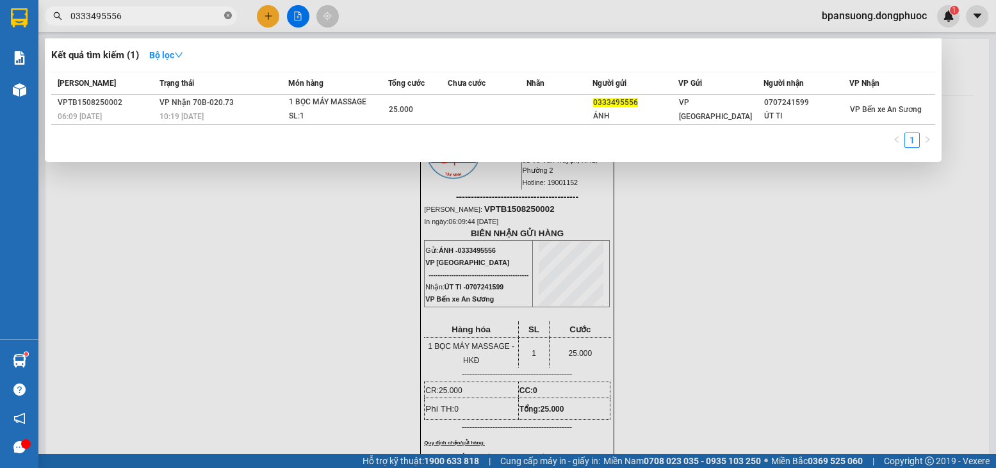
click at [230, 17] on icon "close-circle" at bounding box center [228, 16] width 8 height 8
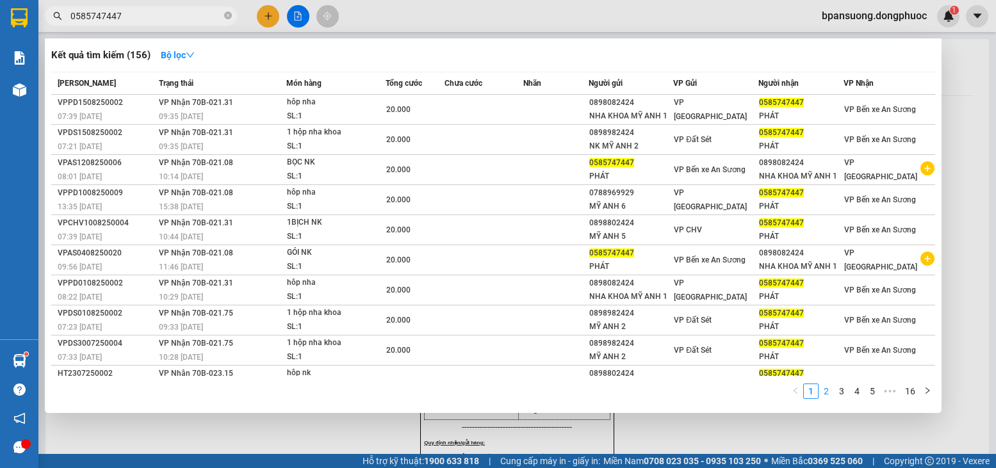
type input "0585747447"
click at [821, 392] on link "2" at bounding box center [826, 391] width 14 height 14
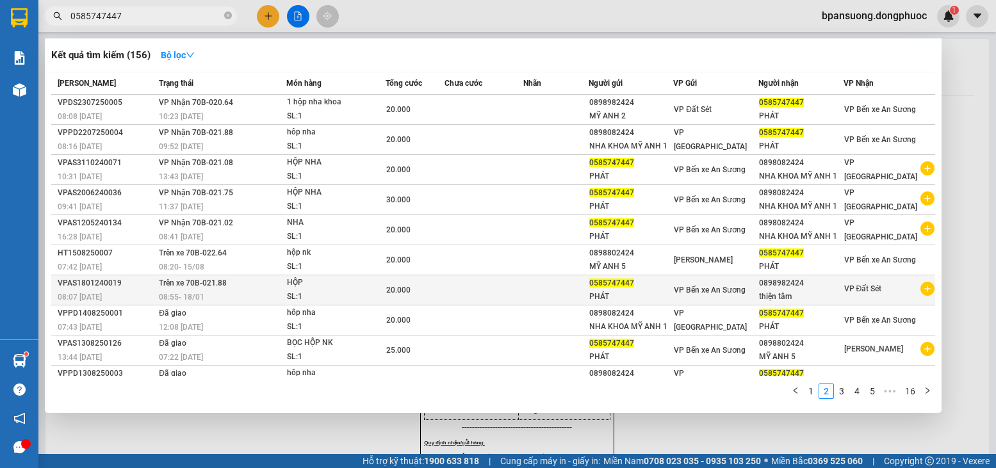
click at [211, 291] on div "08:55 - 18/01" at bounding box center [222, 297] width 127 height 14
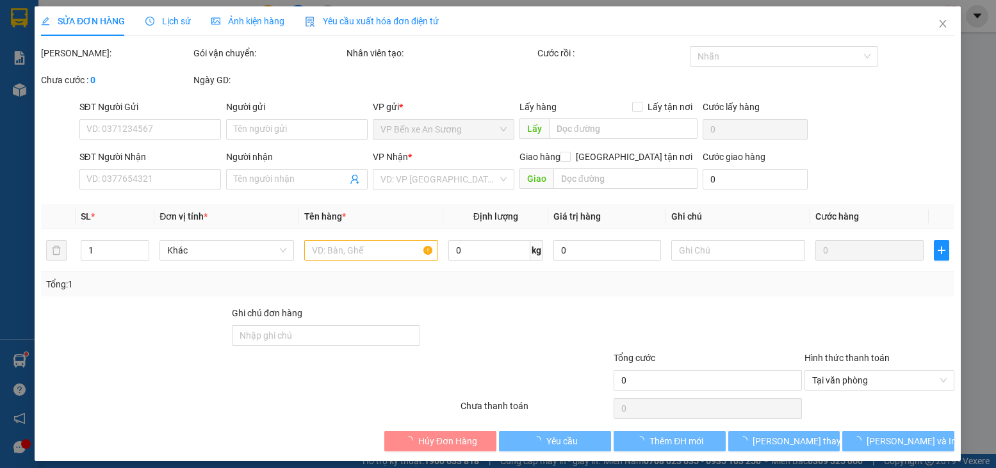
type input "0585747447"
type input "PHÁT"
type input "0898982424"
type input "thiện tâm"
type input "20.000"
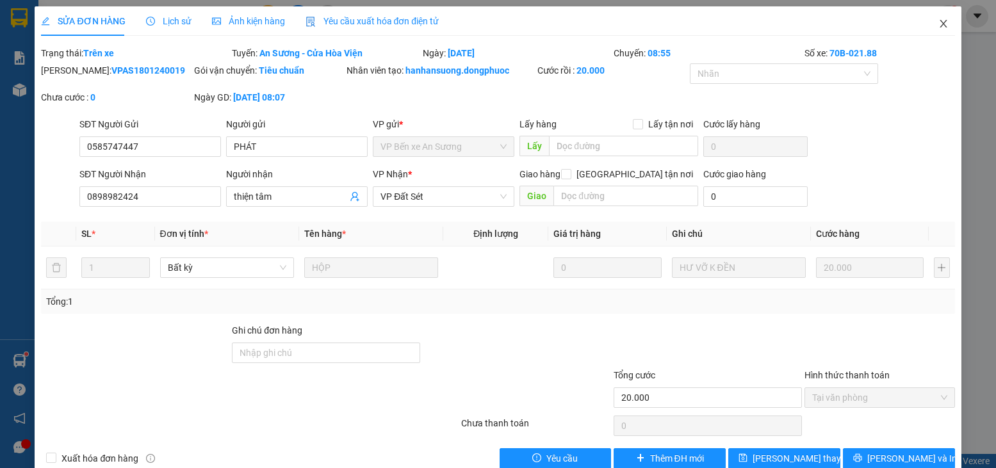
click at [938, 22] on icon "close" at bounding box center [943, 24] width 10 height 10
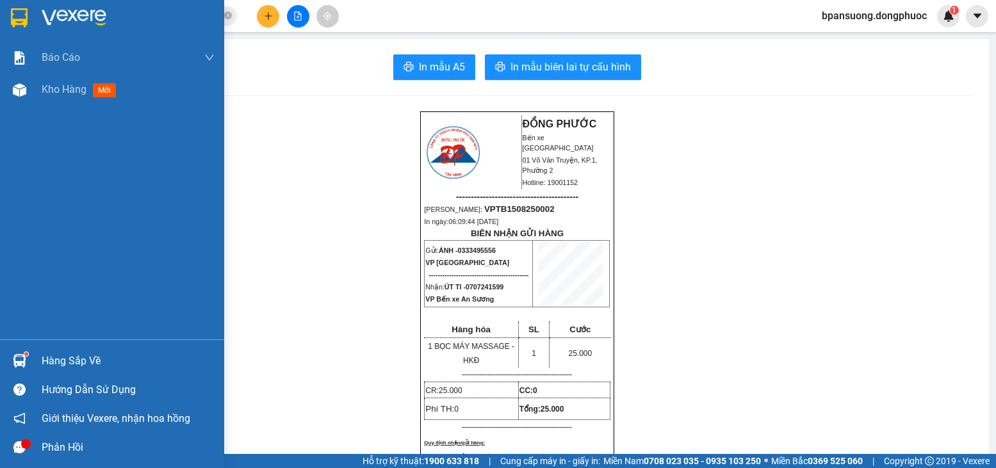
click at [17, 353] on div at bounding box center [19, 361] width 22 height 22
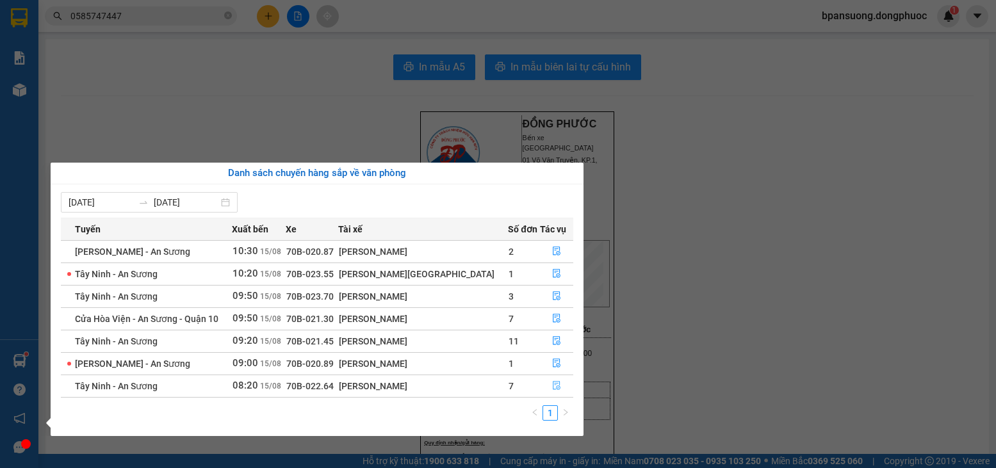
click at [545, 382] on button "button" at bounding box center [557, 386] width 32 height 20
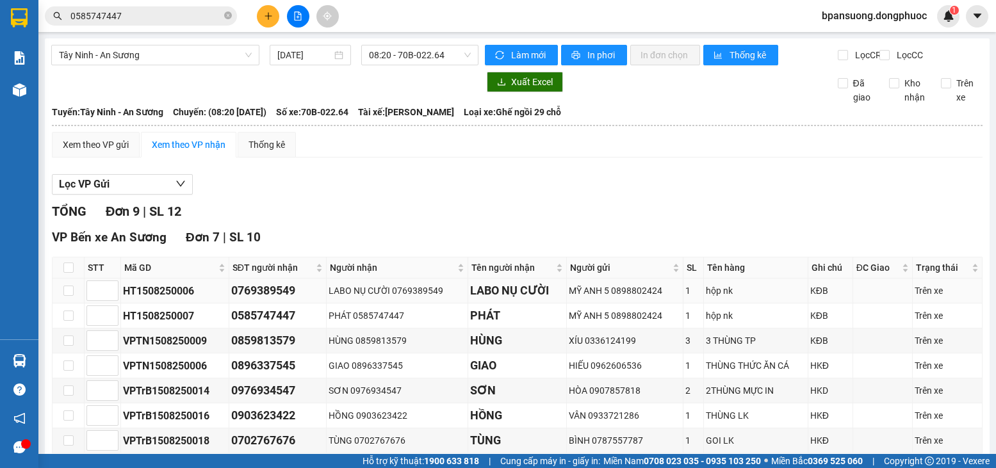
scroll to position [64, 0]
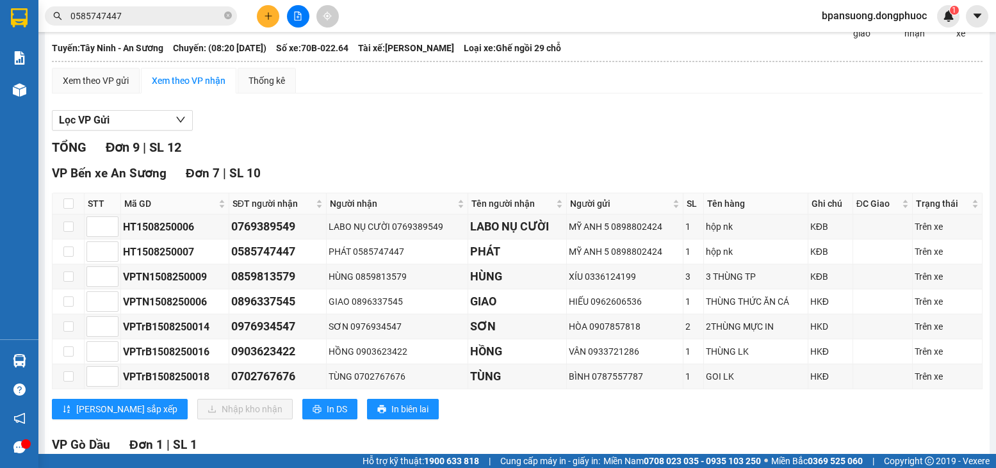
click at [269, 26] on button at bounding box center [268, 16] width 22 height 22
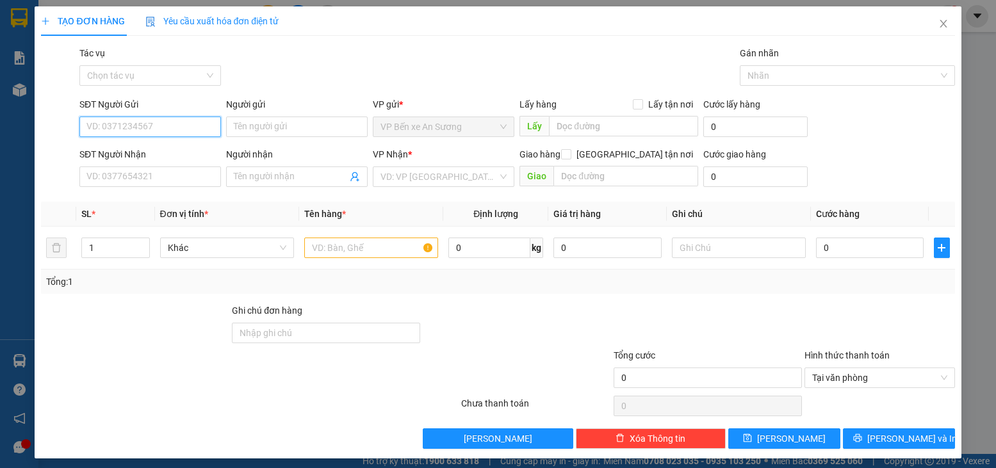
click at [117, 131] on input "SĐT Người Gửi" at bounding box center [150, 127] width 142 height 20
click at [156, 151] on div "0911479479 - LAB HOÀN CẦU" at bounding box center [148, 152] width 125 height 14
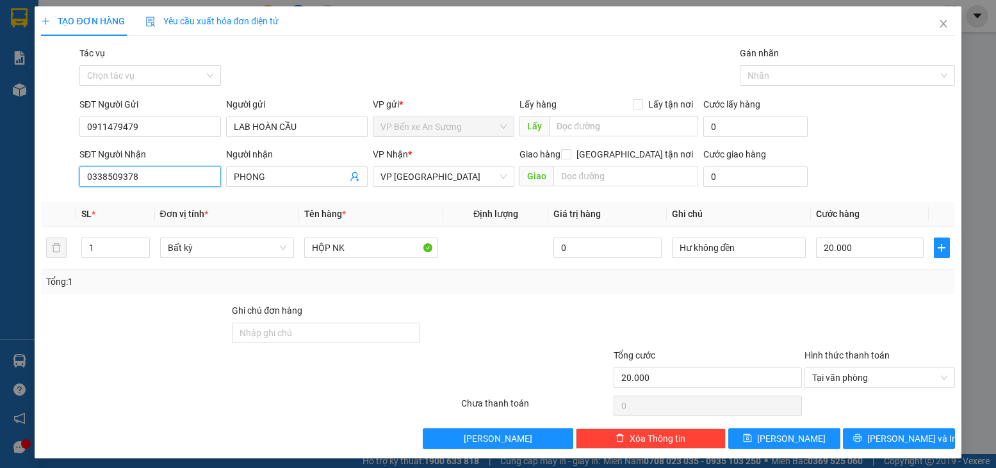
drag, startPoint x: 143, startPoint y: 174, endPoint x: 22, endPoint y: 163, distance: 120.9
click at [22, 163] on div "TẠO ĐƠN HÀNG Yêu cầu xuất hóa đơn điện tử Transit Pickup Surcharge Ids Transit …" at bounding box center [498, 234] width 996 height 468
click at [163, 198] on div "0964007403 - QTẾ 2" at bounding box center [148, 202] width 125 height 14
click at [897, 440] on span "[PERSON_NAME] và In" at bounding box center [912, 439] width 90 height 14
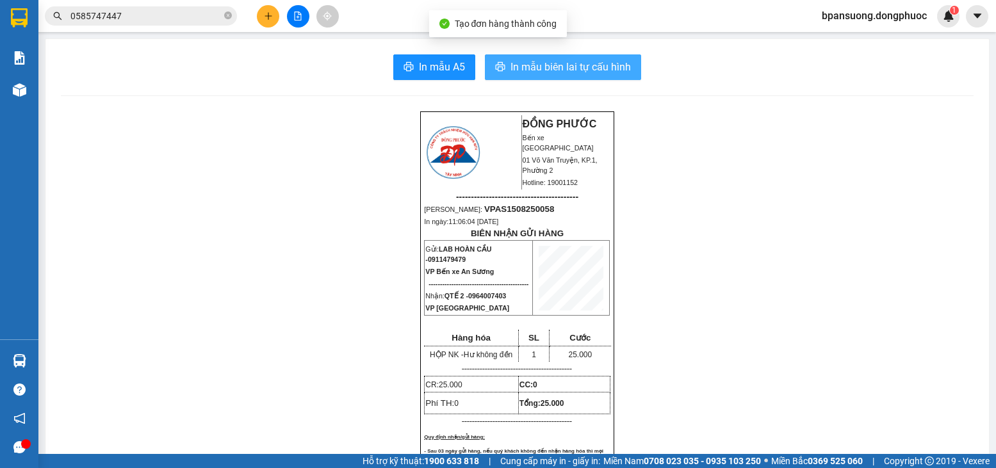
click at [565, 68] on span "In mẫu biên lai tự cấu hình" at bounding box center [571, 67] width 120 height 16
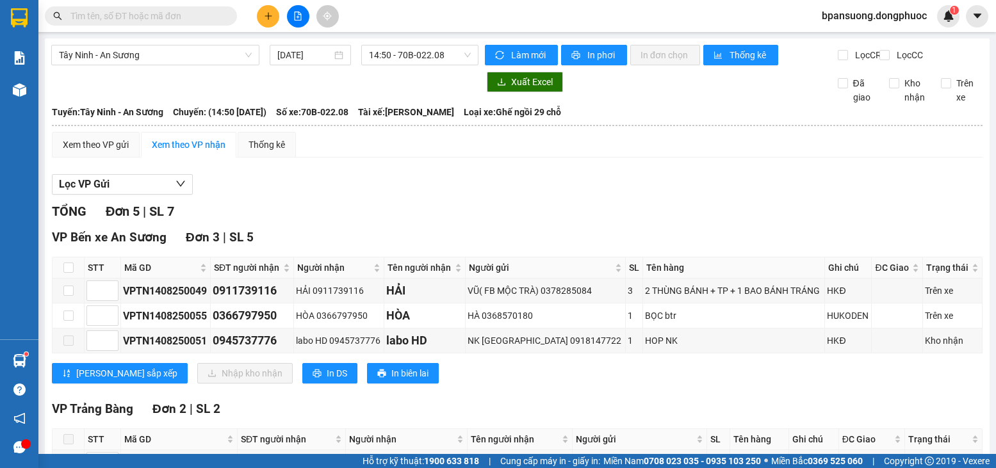
scroll to position [123, 0]
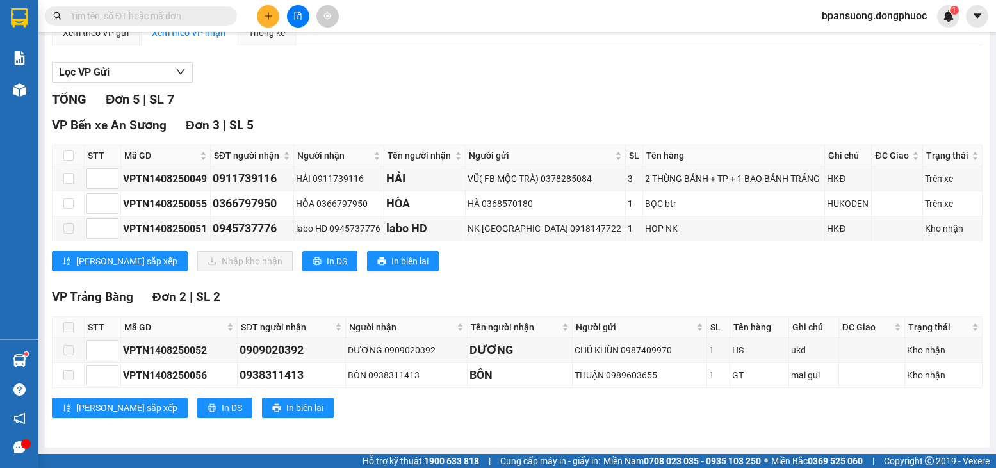
click at [137, 13] on input "text" at bounding box center [145, 16] width 151 height 14
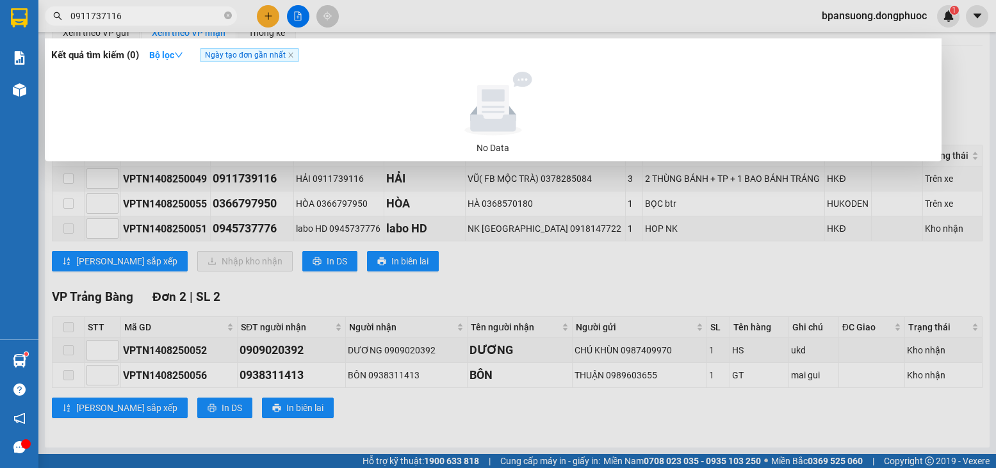
click at [107, 16] on input "0911737116" at bounding box center [145, 16] width 151 height 14
click at [102, 18] on input "0911737116" at bounding box center [145, 16] width 151 height 14
click at [106, 16] on input "0911737116" at bounding box center [145, 16] width 151 height 14
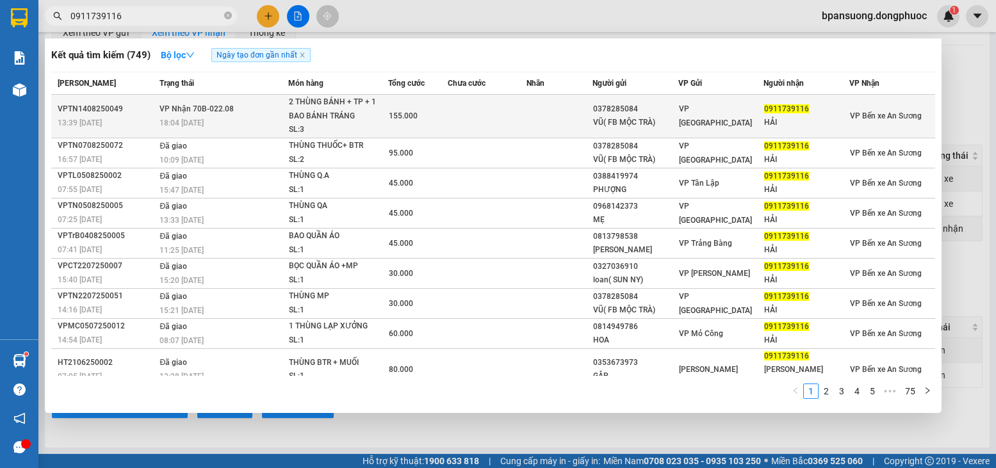
type input "0911739116"
click at [498, 117] on td at bounding box center [487, 117] width 79 height 44
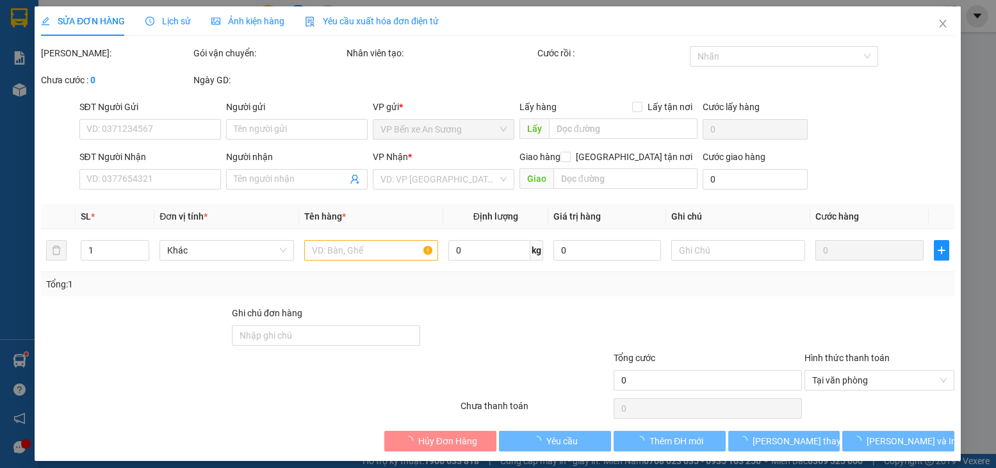
type input "0378285084"
type input "VŨ( FB MỘC TRÀ)"
type input "0911739116"
type input "HẢI"
type input "155.000"
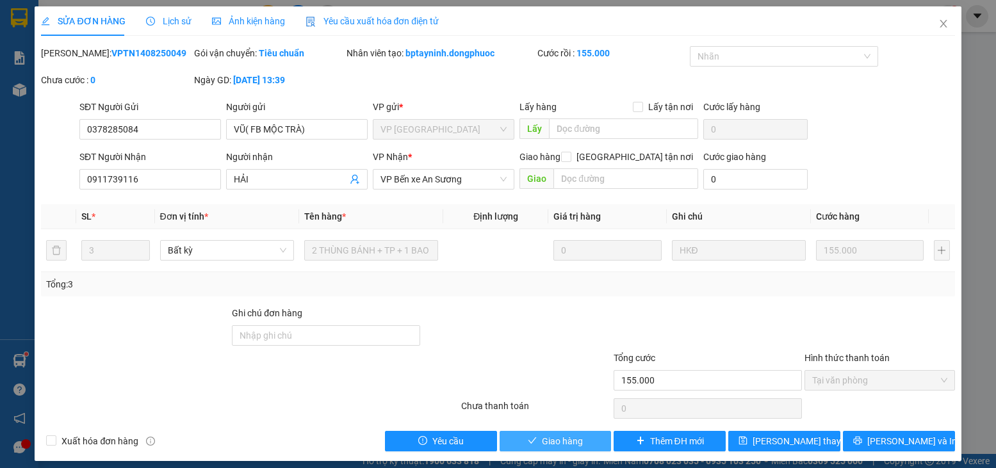
click at [564, 444] on span "Giao hàng" at bounding box center [562, 441] width 41 height 14
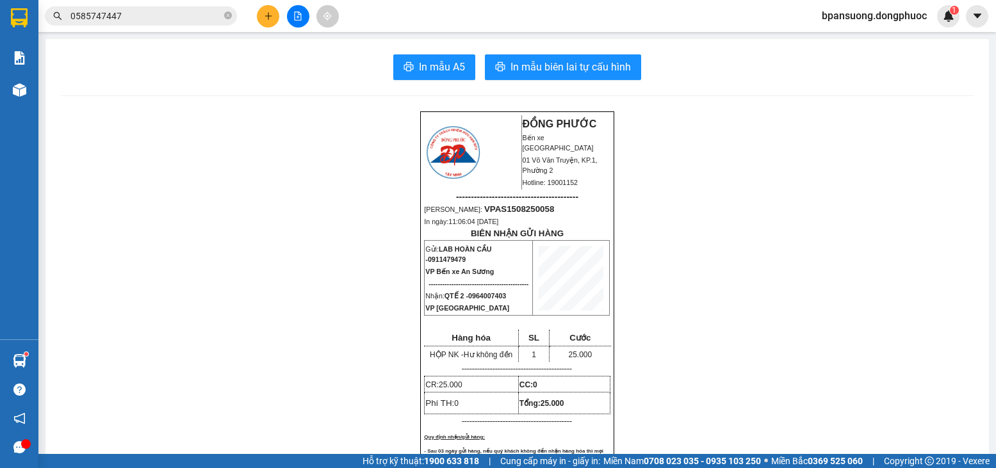
click at [269, 22] on button at bounding box center [268, 16] width 22 height 22
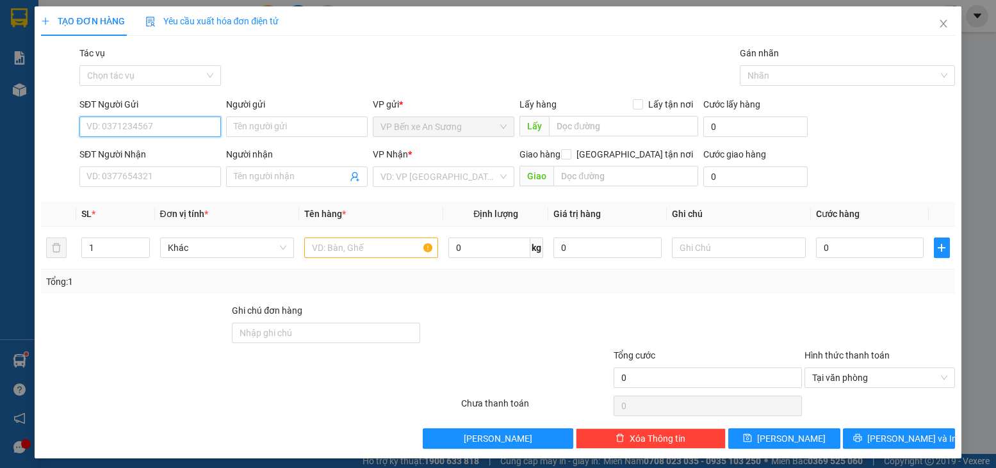
click at [141, 124] on input "SĐT Người Gửi" at bounding box center [150, 127] width 142 height 20
type input "0911479479"
click at [150, 148] on div "0911479479 - LAB HOÀN CẦU" at bounding box center [148, 152] width 125 height 14
type input "LAB HOÀN CẦU"
type input "0964007403"
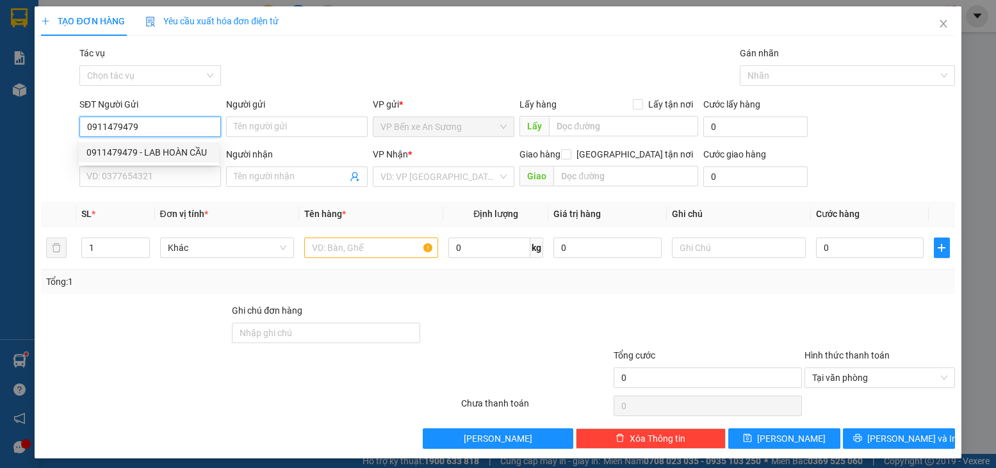
type input "QTẾ 2"
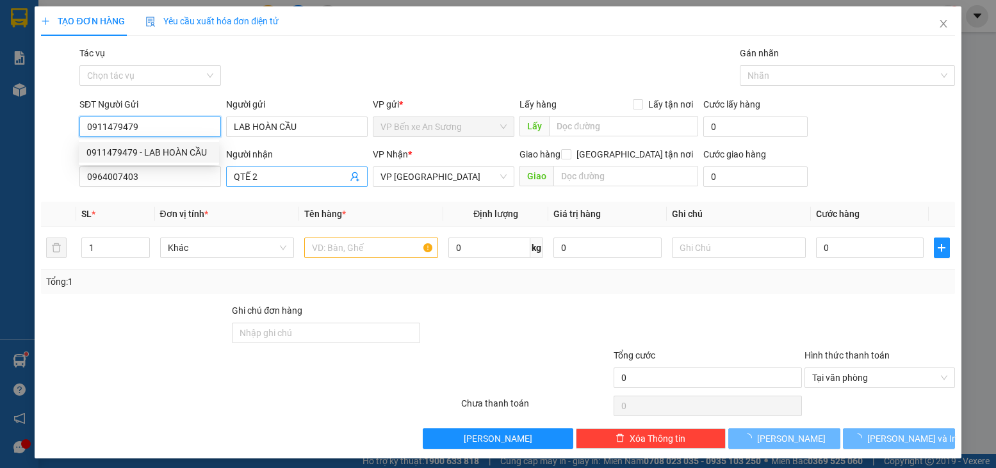
type input "25.000"
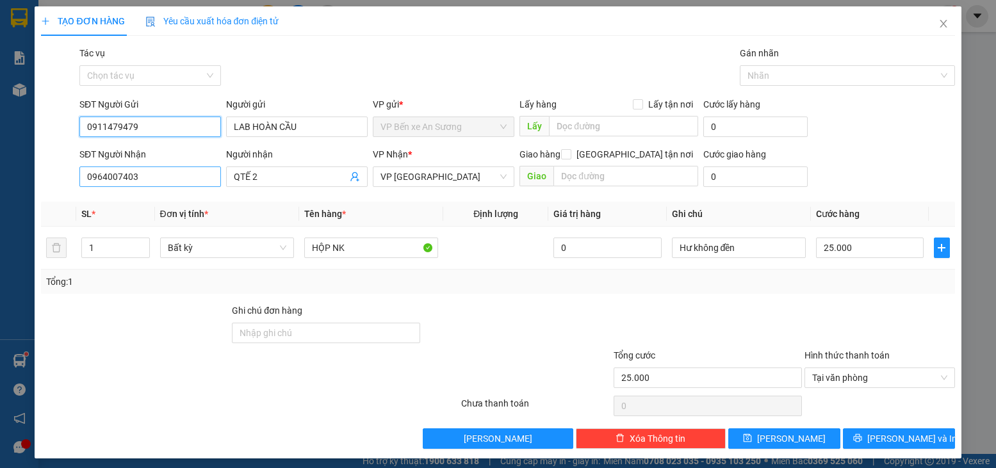
type input "0911479479"
drag, startPoint x: 151, startPoint y: 170, endPoint x: 71, endPoint y: 170, distance: 79.4
click at [71, 170] on div "SĐT Người Nhận 0964007403 0964007403 Người nhận QTẾ 2 VP Nhận * VP Tân Biên Gia…" at bounding box center [498, 169] width 916 height 45
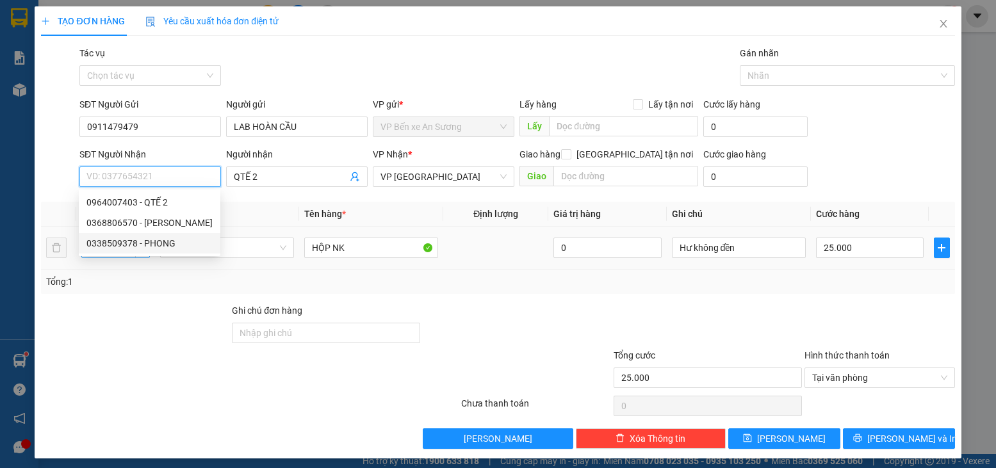
click at [136, 243] on div "0338509378 - PHONG" at bounding box center [149, 243] width 126 height 14
type input "0338509378"
type input "PHONG"
type input "20.000"
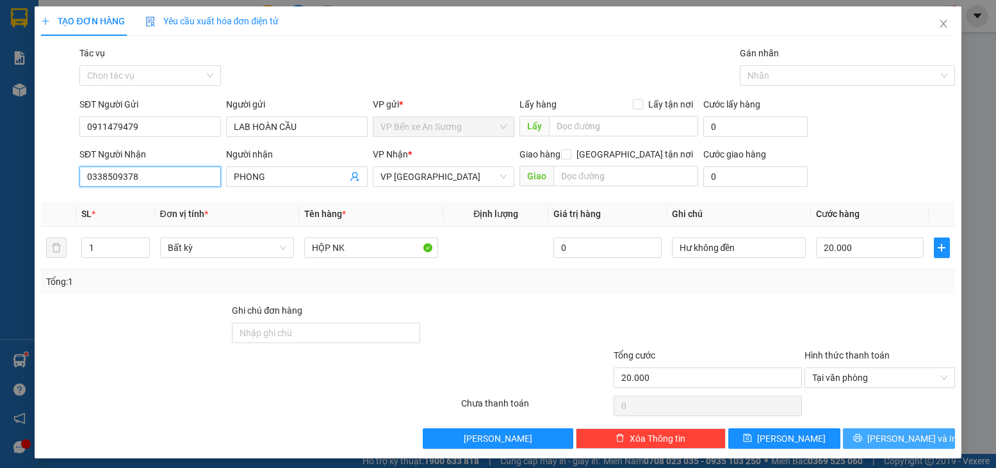
type input "0338509378"
click at [869, 431] on button "[PERSON_NAME] và In" at bounding box center [899, 439] width 112 height 20
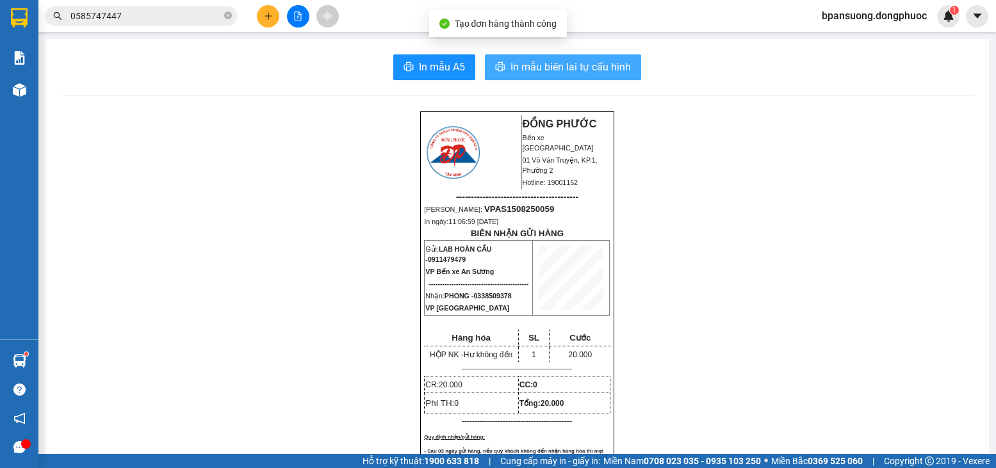
click at [595, 74] on span "In mẫu biên lai tự cấu hình" at bounding box center [571, 67] width 120 height 16
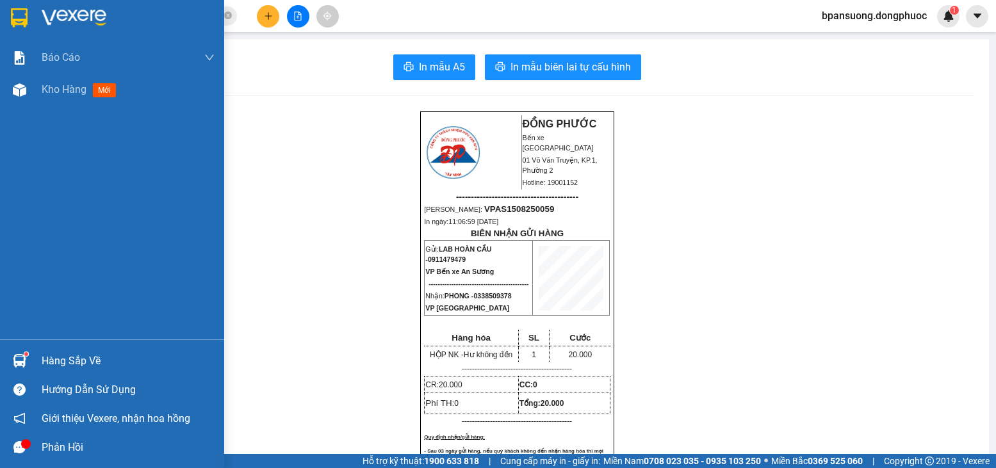
click at [62, 361] on div "Hàng sắp về" at bounding box center [128, 361] width 173 height 19
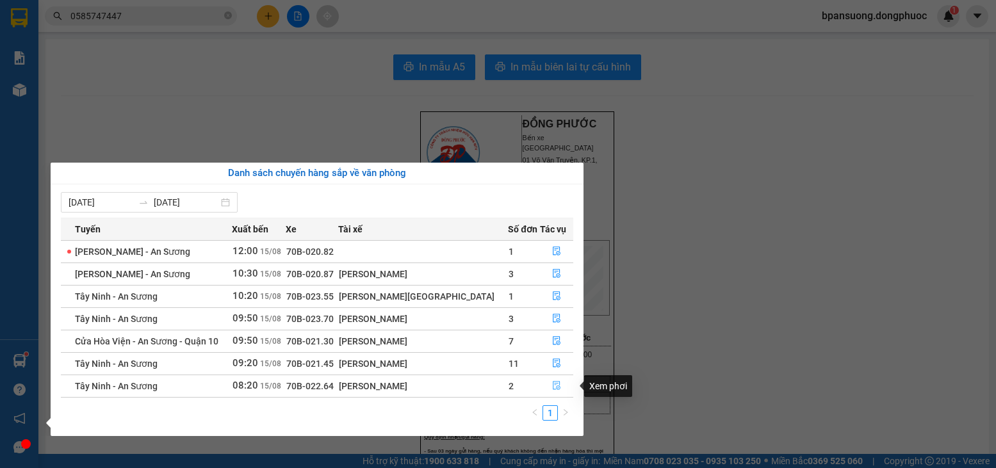
click at [553, 388] on icon "file-done" at bounding box center [557, 386] width 8 height 9
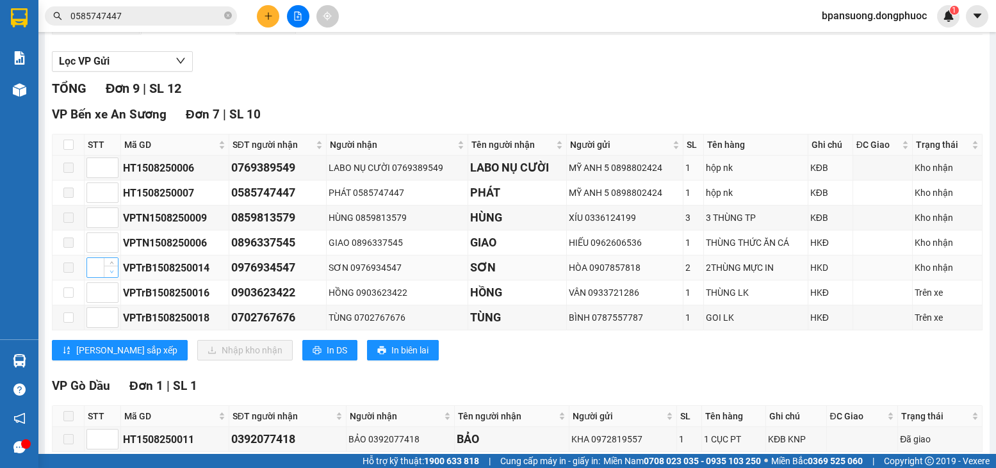
scroll to position [128, 0]
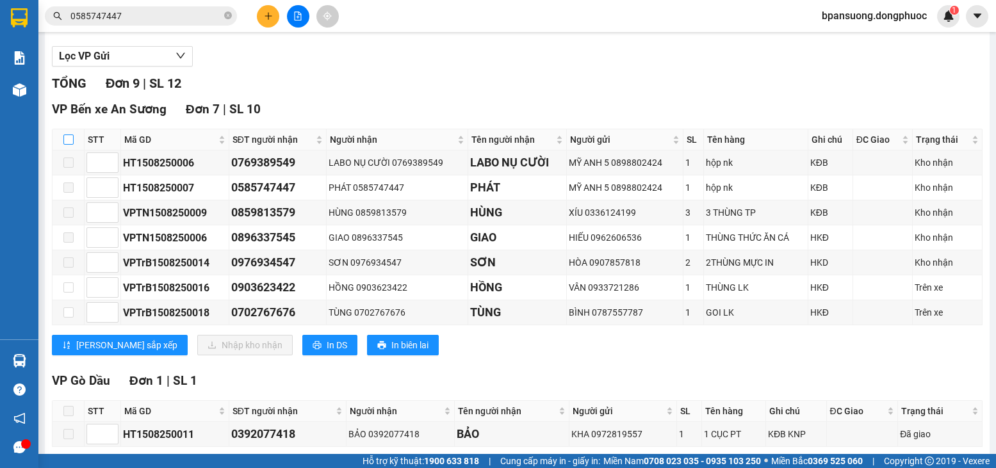
click at [67, 145] on input "checkbox" at bounding box center [68, 140] width 10 height 10
checkbox input "true"
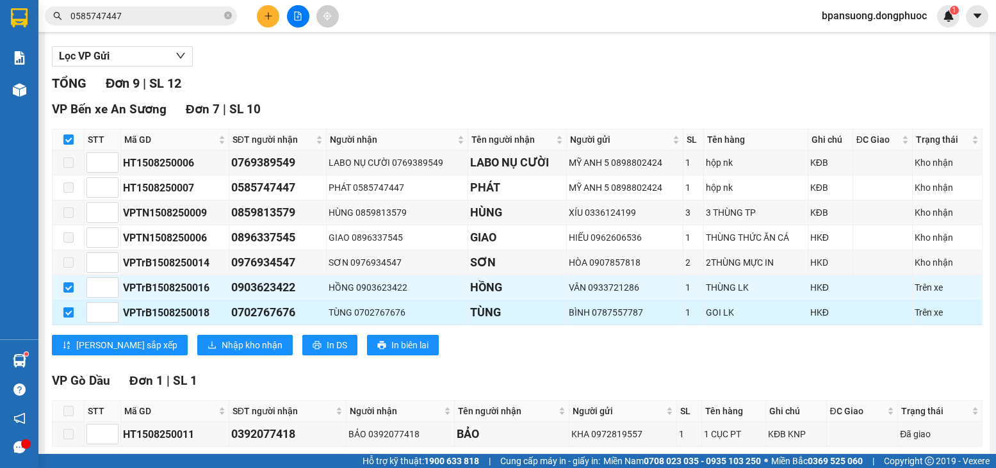
click at [69, 318] on input "checkbox" at bounding box center [68, 312] width 10 height 10
checkbox input "false"
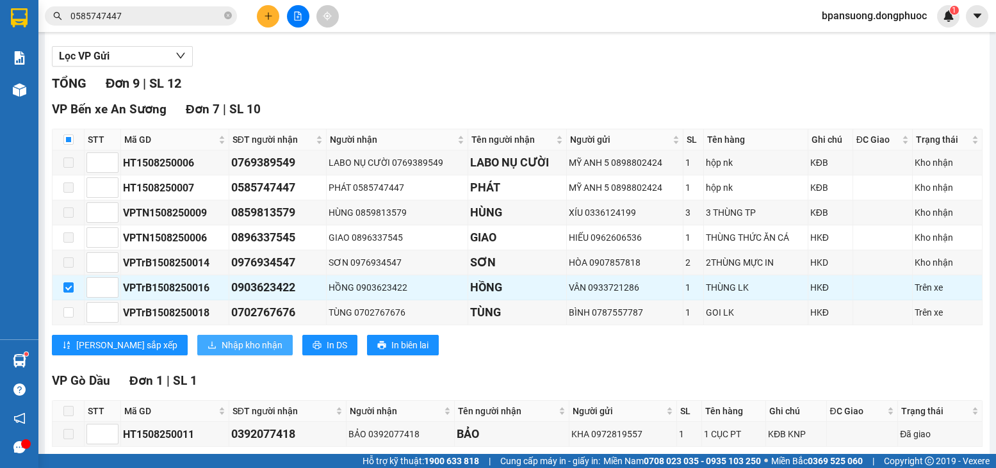
click at [197, 351] on button "Nhập kho nhận" at bounding box center [244, 345] width 95 height 20
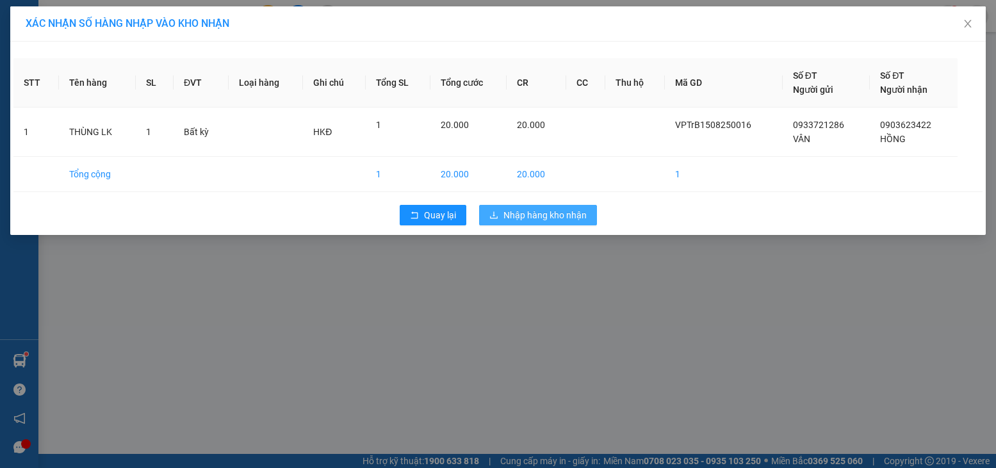
click at [528, 208] on span "Nhập hàng kho nhận" at bounding box center [544, 215] width 83 height 14
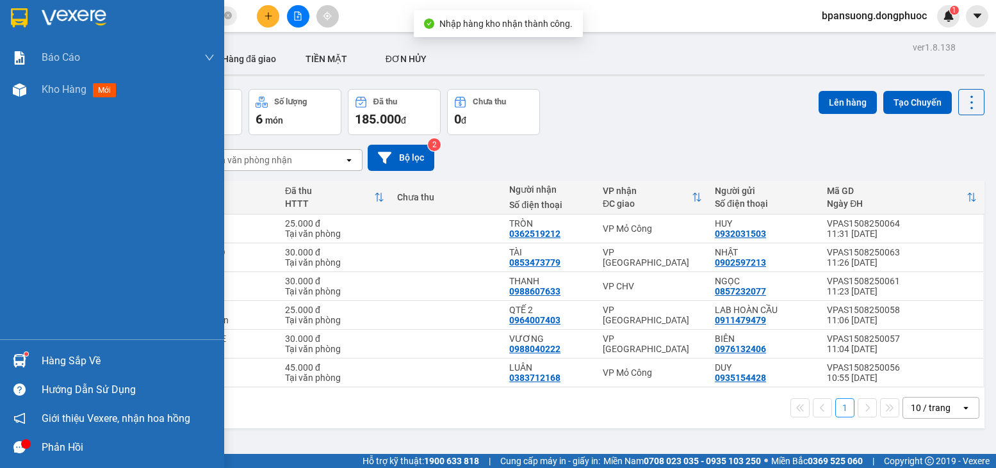
click at [22, 359] on img at bounding box center [19, 360] width 13 height 13
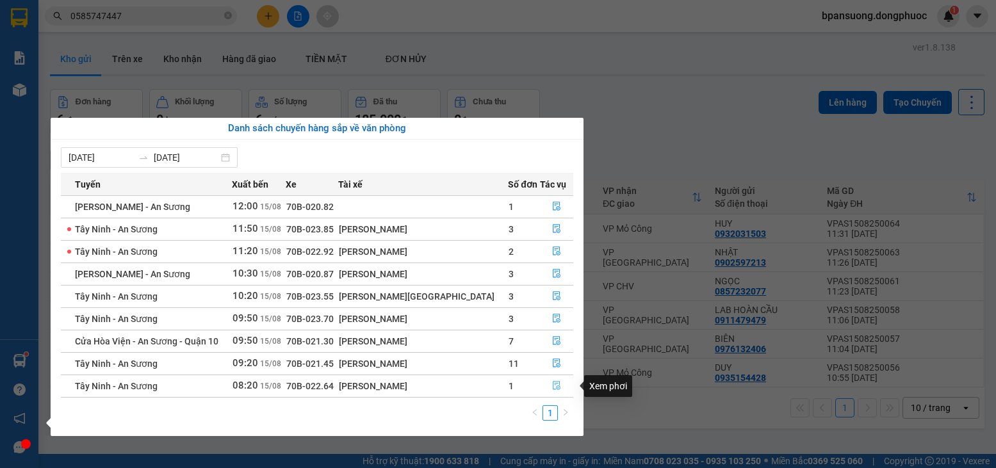
click at [541, 384] on button "button" at bounding box center [557, 386] width 32 height 20
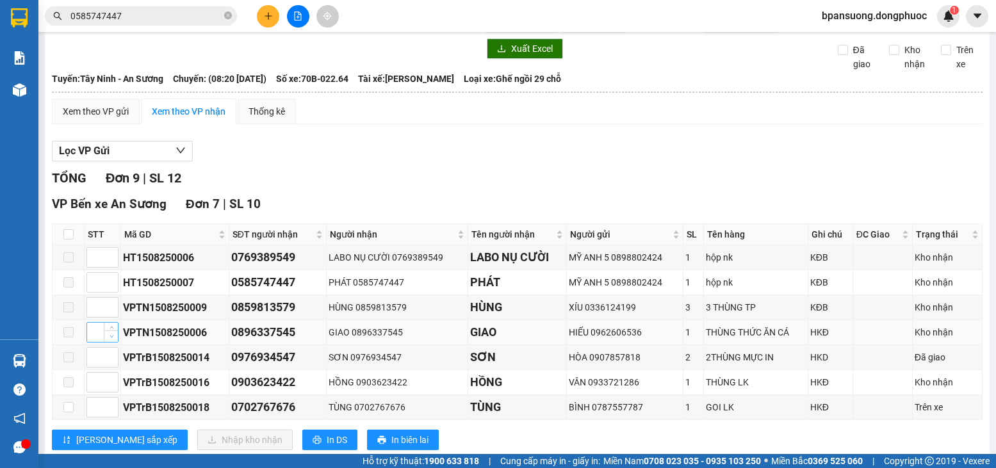
scroll to position [64, 0]
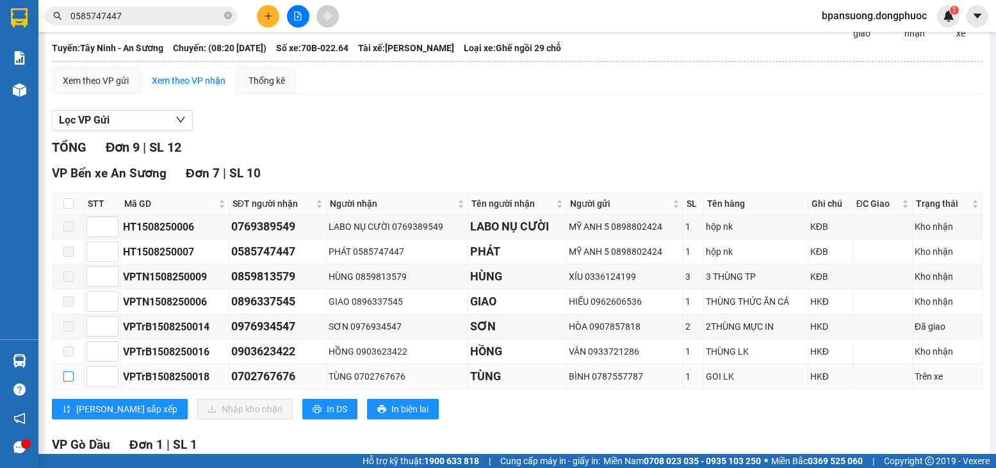
click at [71, 382] on input "checkbox" at bounding box center [68, 377] width 10 height 10
checkbox input "true"
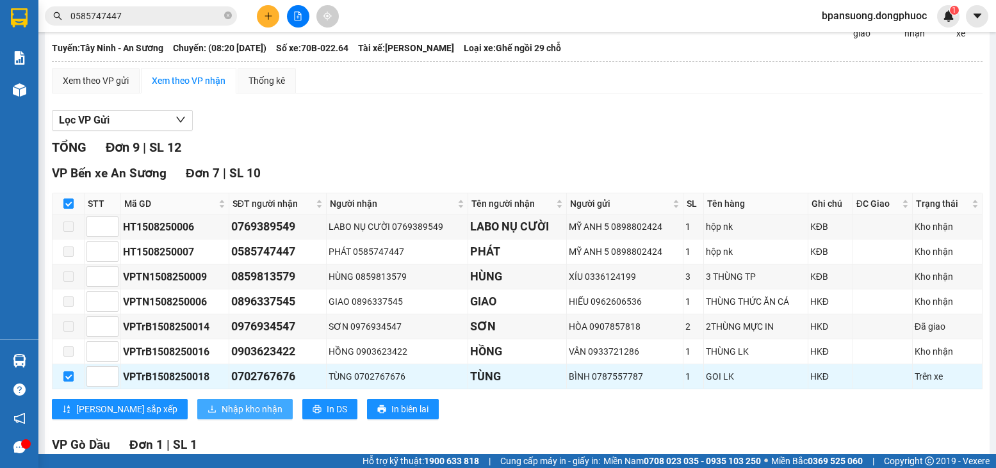
click at [228, 416] on span "Nhập kho nhận" at bounding box center [252, 409] width 61 height 14
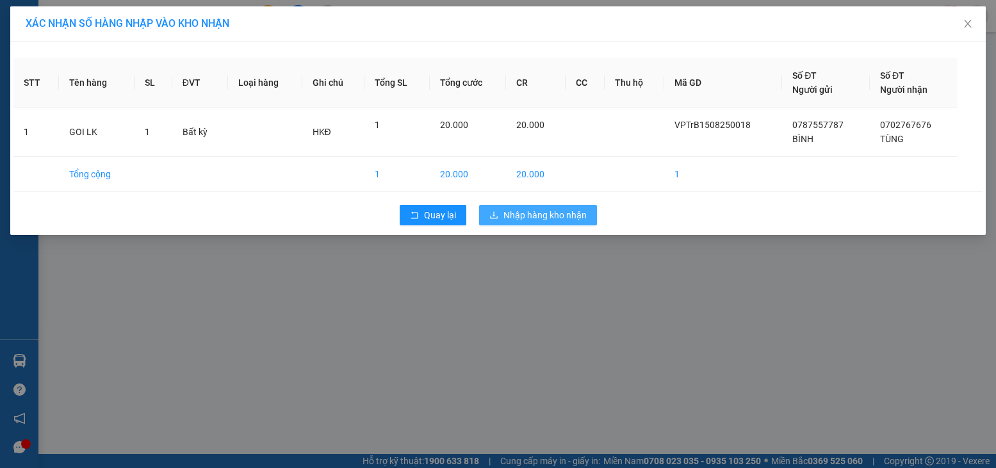
click at [527, 206] on button "Nhập hàng kho nhận" at bounding box center [538, 215] width 118 height 20
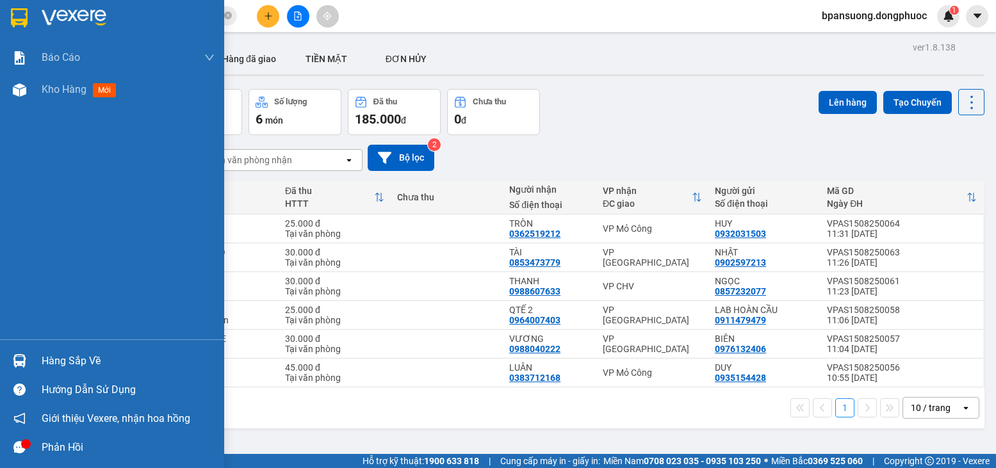
click at [23, 357] on img at bounding box center [19, 360] width 13 height 13
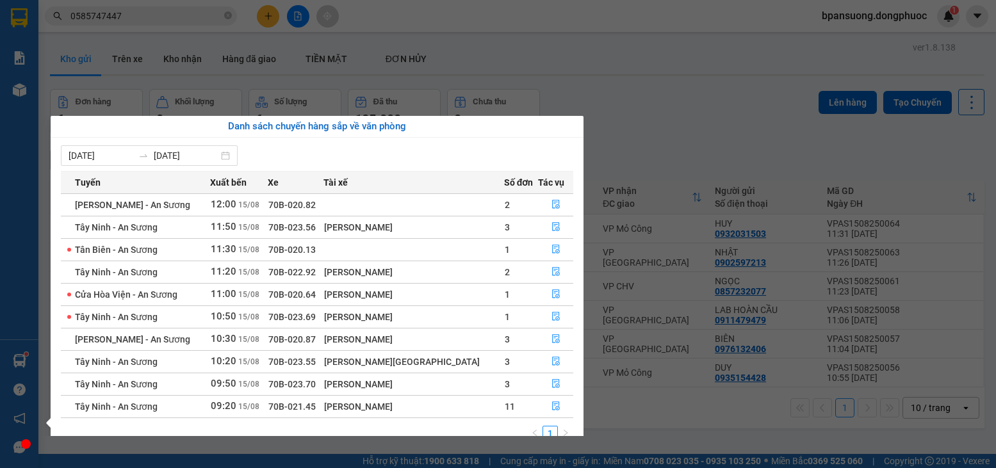
click at [135, 24] on section "Kết quả tìm kiếm ( 156 ) Bộ lọc Mã ĐH Trạng thái Món hàng Tổng cước Chưa cước N…" at bounding box center [498, 234] width 996 height 468
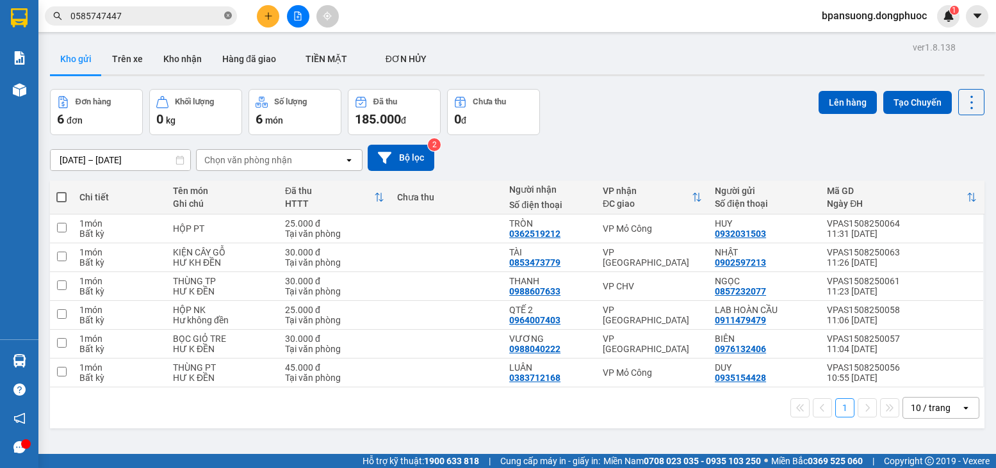
click at [231, 10] on span at bounding box center [228, 16] width 8 height 12
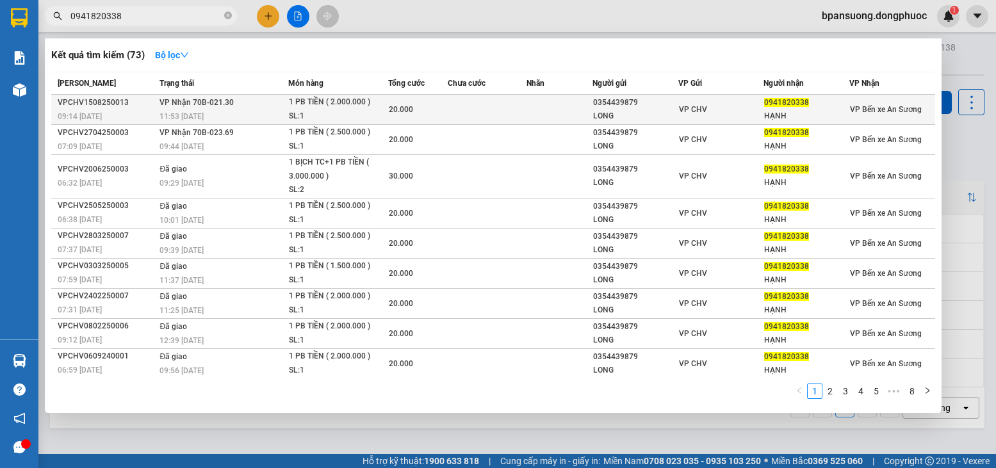
type input "0941820338"
click at [443, 98] on td "20.000" at bounding box center [418, 110] width 60 height 30
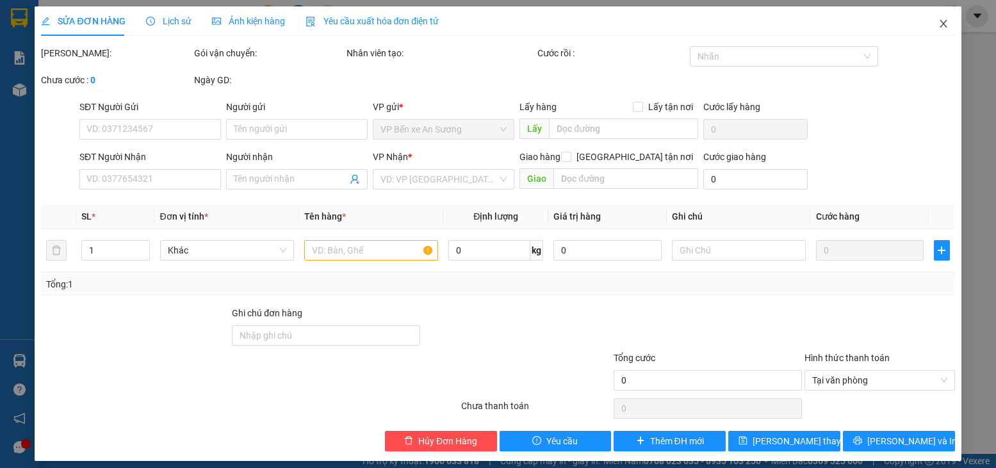
click at [938, 21] on icon "close" at bounding box center [943, 24] width 10 height 10
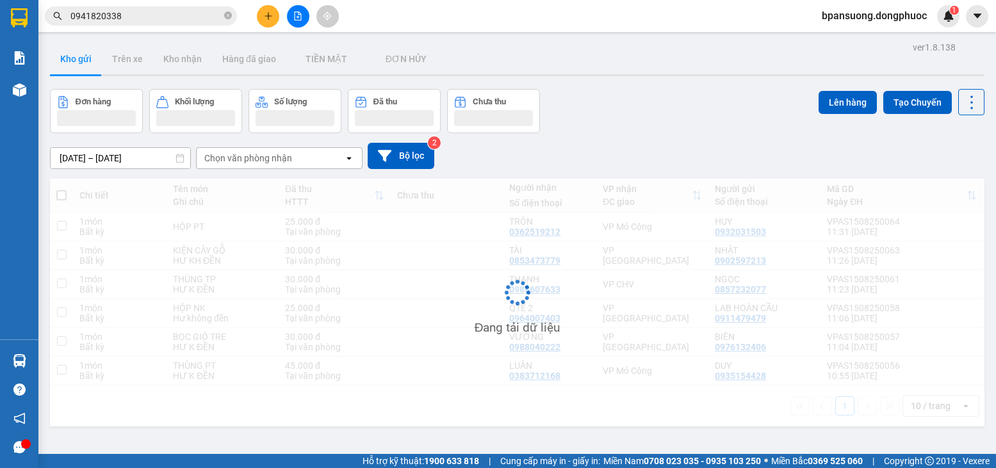
click at [165, 14] on input "0941820338" at bounding box center [145, 16] width 151 height 14
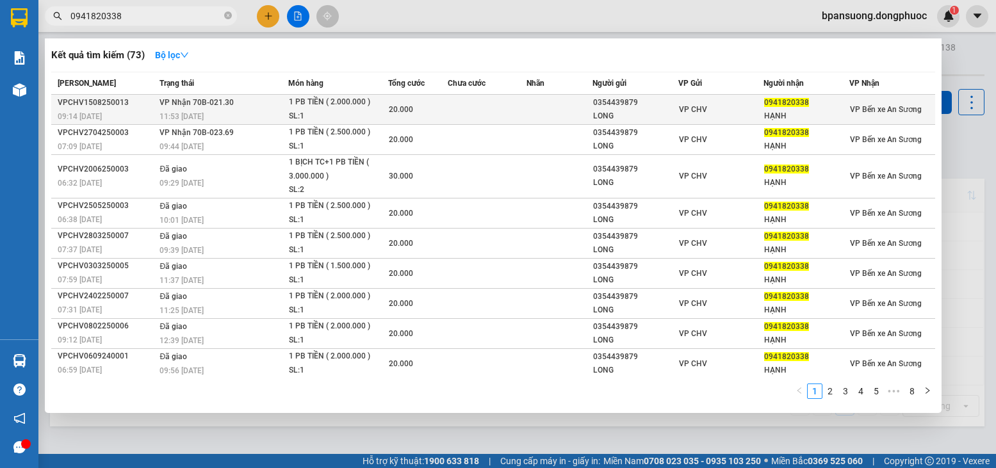
click at [739, 106] on div "VP CHV" at bounding box center [721, 109] width 85 height 14
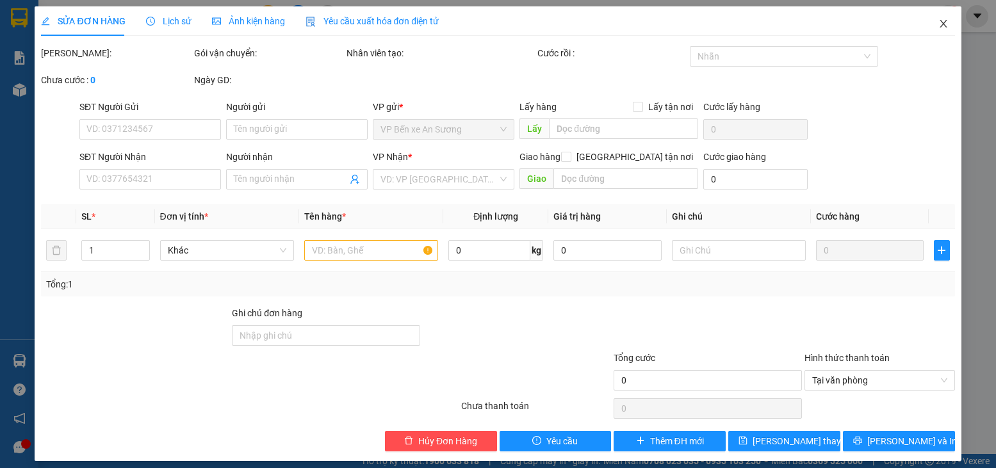
click at [938, 28] on icon "close" at bounding box center [943, 24] width 10 height 10
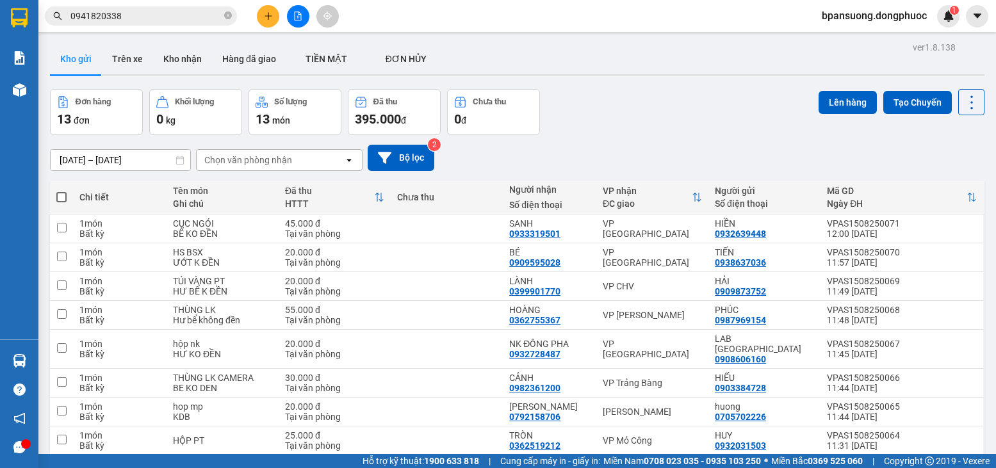
click at [138, 7] on span "0941820338" at bounding box center [141, 15] width 192 height 19
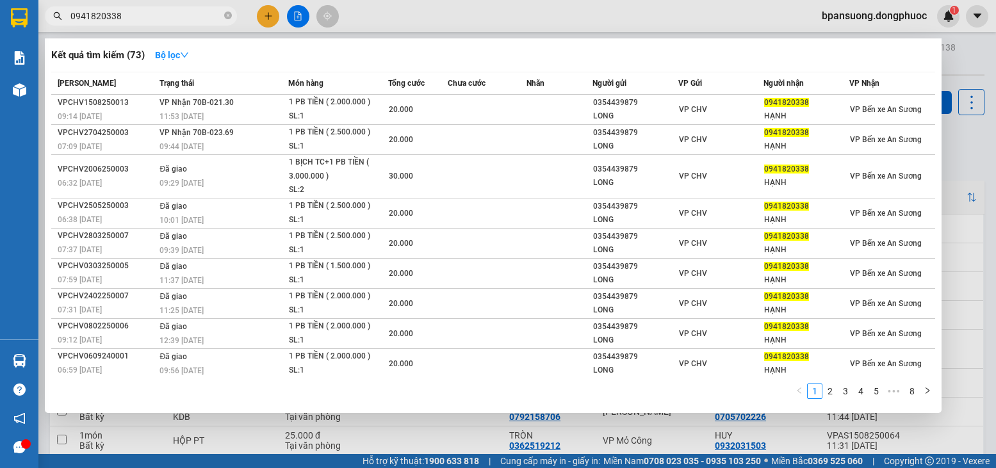
click at [138, 19] on input "0941820338" at bounding box center [145, 16] width 151 height 14
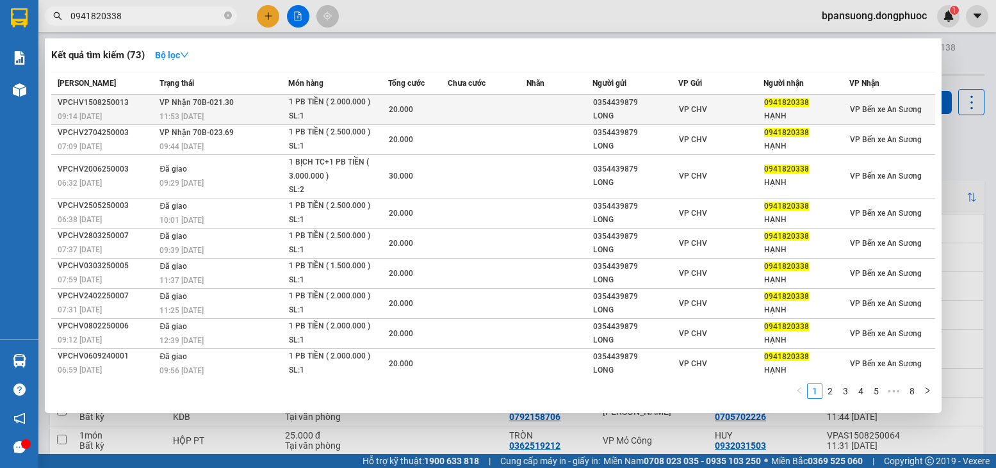
click at [696, 105] on span "VP CHV" at bounding box center [693, 109] width 28 height 9
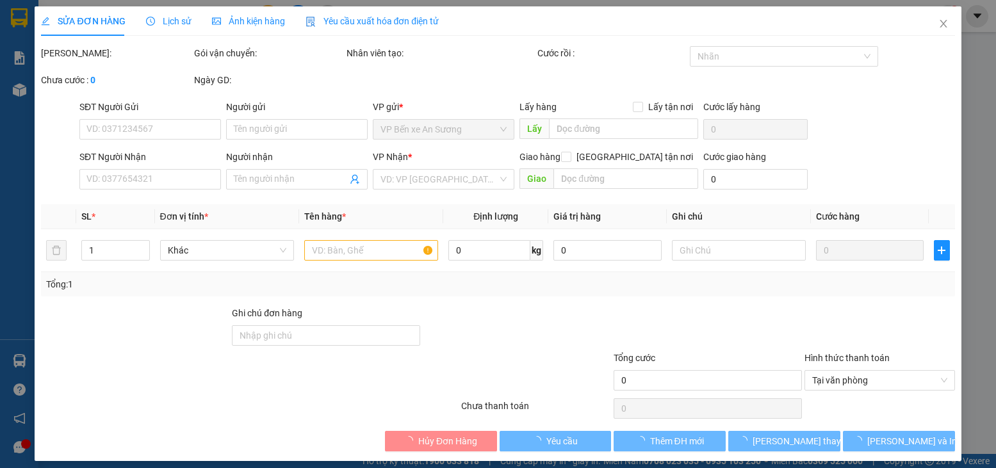
click at [159, 27] on div "Lịch sử" at bounding box center [168, 21] width 45 height 14
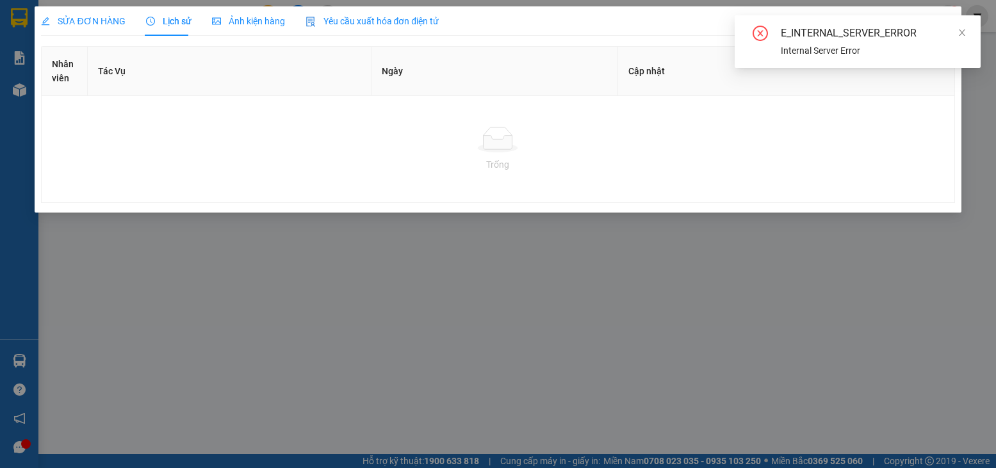
click at [83, 21] on span "SỬA ĐƠN HÀNG" at bounding box center [83, 21] width 84 height 10
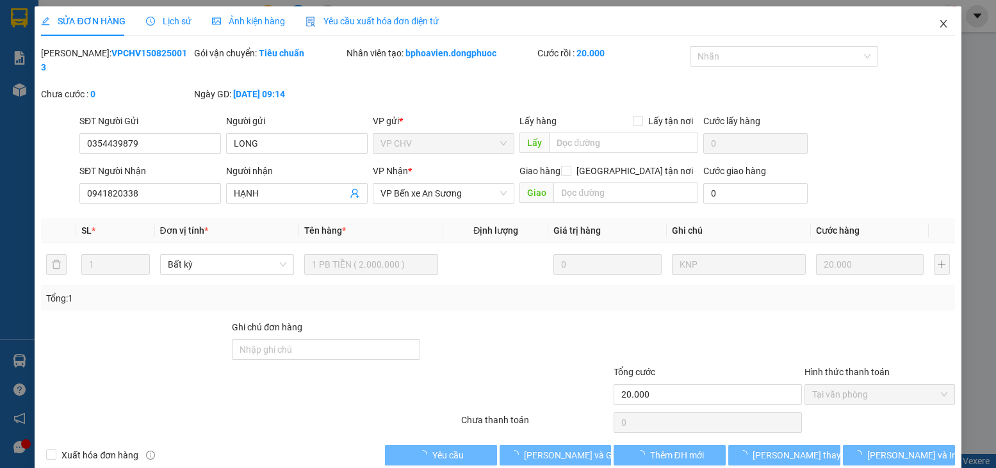
type input "0354439879"
type input "LONG"
type input "0941820338"
type input "HẠNH"
type input "20.000"
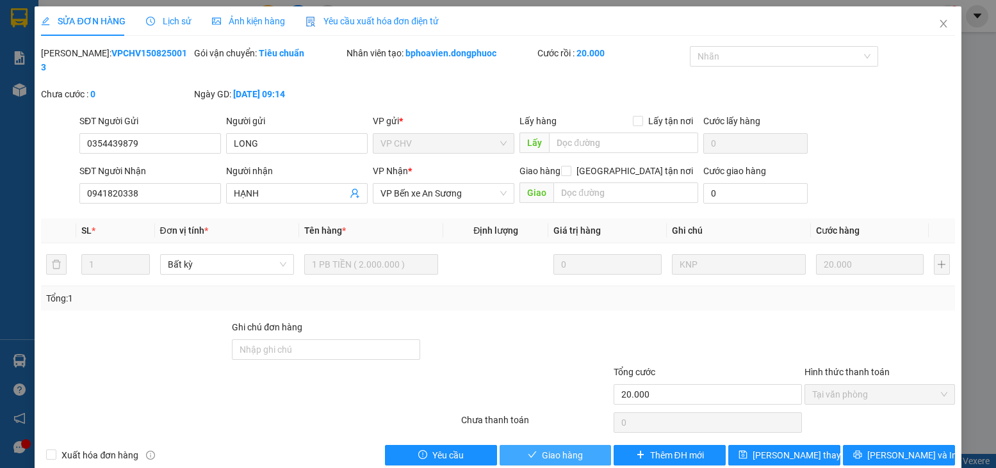
drag, startPoint x: 525, startPoint y: 438, endPoint x: 535, endPoint y: 430, distance: 12.7
click at [528, 450] on icon "check" at bounding box center [532, 454] width 9 height 9
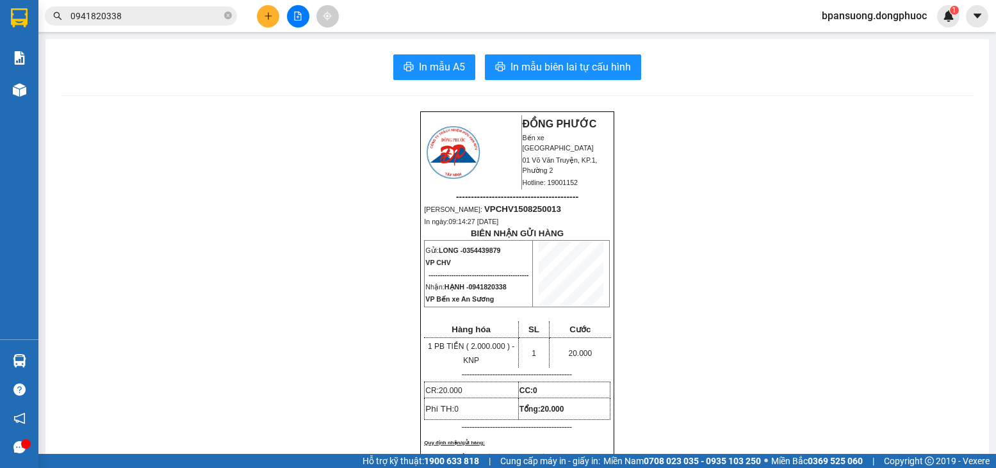
click at [222, 17] on span "0941820338" at bounding box center [141, 15] width 192 height 19
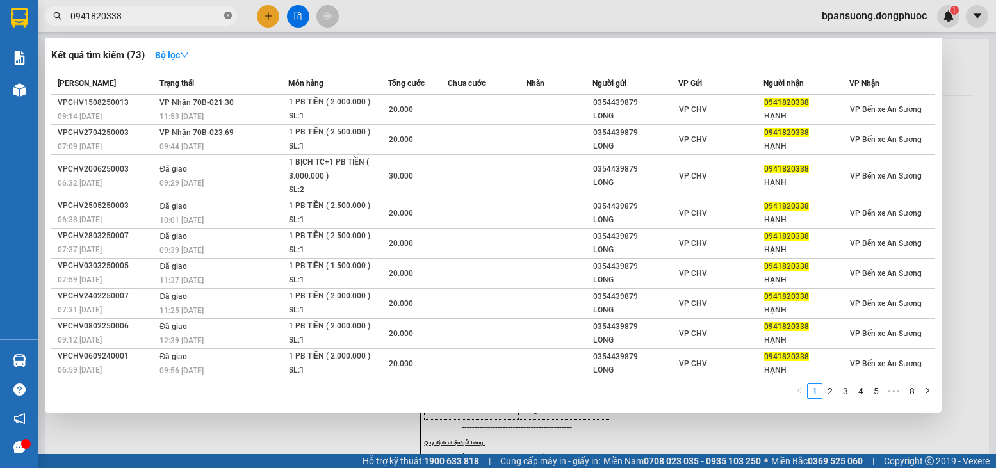
click at [226, 15] on icon "close-circle" at bounding box center [228, 16] width 8 height 8
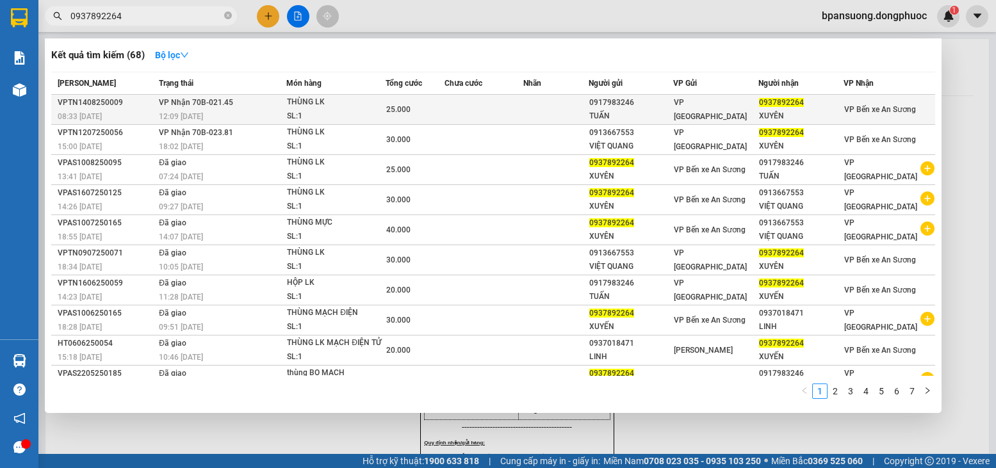
type input "0937892264"
click at [255, 104] on td "VP Nhận 70B-021.45 12:09 - 14/08" at bounding box center [221, 110] width 131 height 30
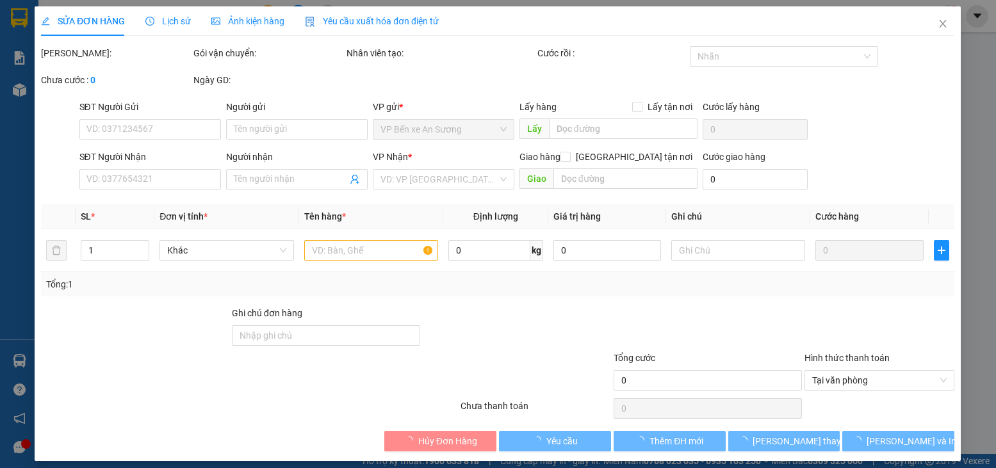
type input "0917983246"
type input "TUẤN"
type input "0937892264"
type input "XUYÊN"
type input "25.000"
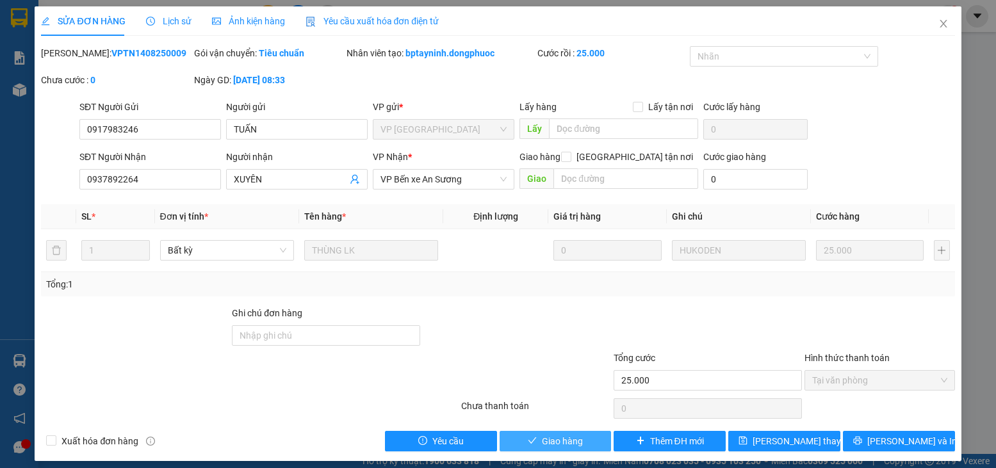
click at [559, 444] on span "Giao hàng" at bounding box center [562, 441] width 41 height 14
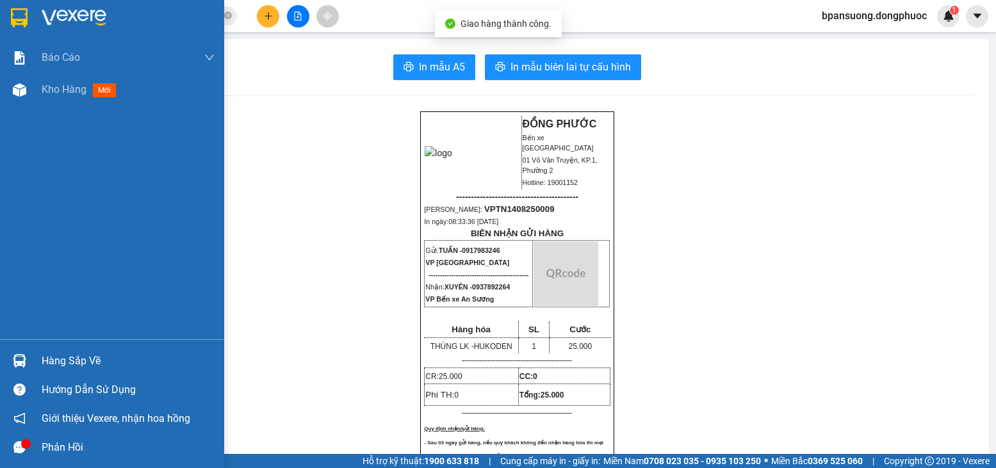
click at [29, 348] on div "Hàng sắp về" at bounding box center [112, 361] width 224 height 29
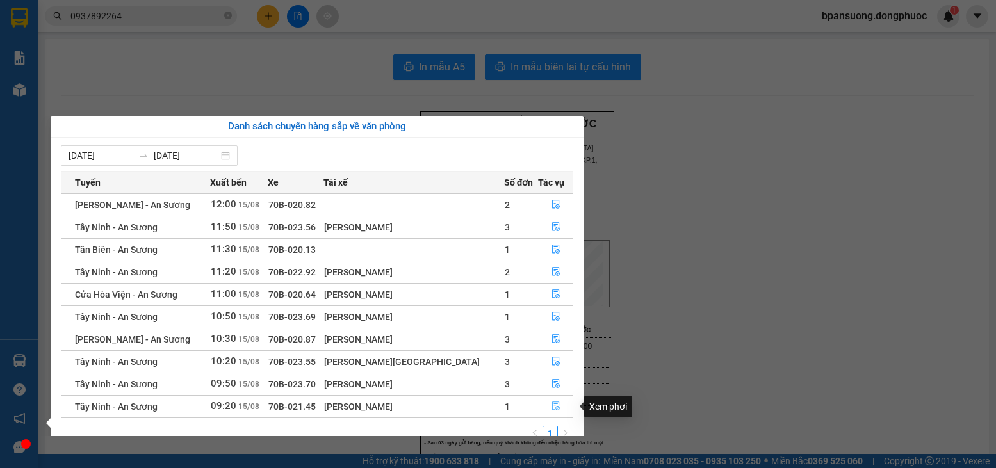
click at [551, 410] on icon "file-done" at bounding box center [555, 406] width 9 height 9
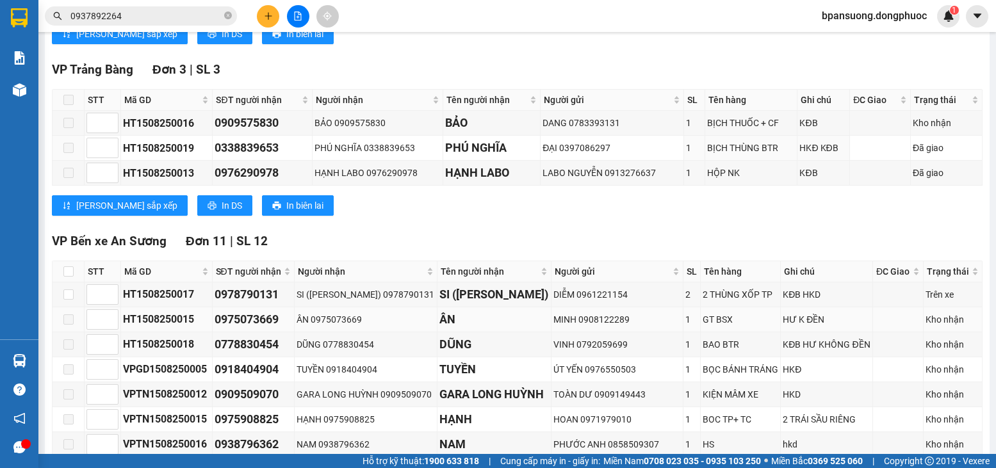
scroll to position [320, 0]
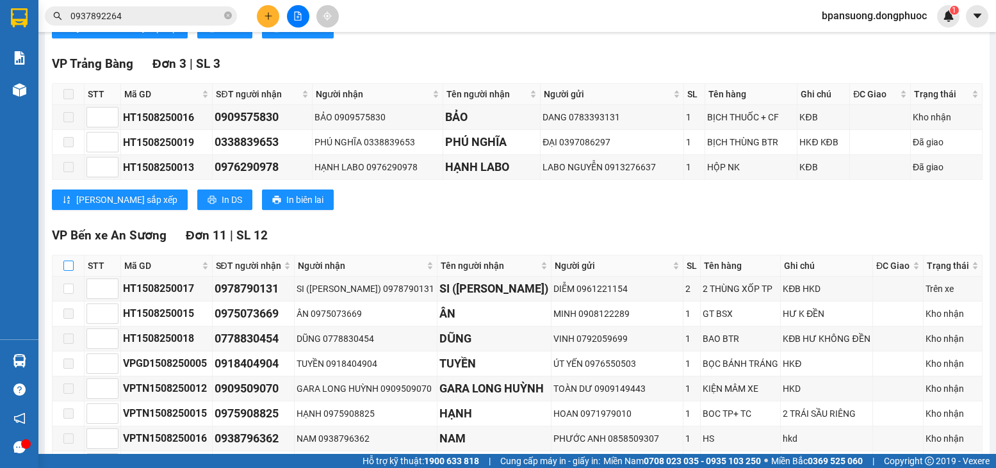
click at [69, 271] on input "checkbox" at bounding box center [68, 266] width 10 height 10
checkbox input "true"
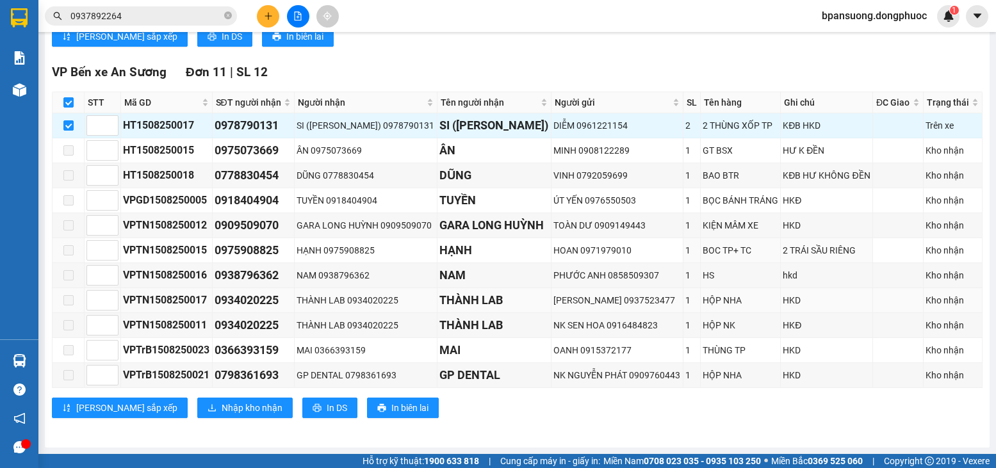
scroll to position [494, 0]
click at [63, 101] on input "checkbox" at bounding box center [68, 102] width 10 height 10
checkbox input "false"
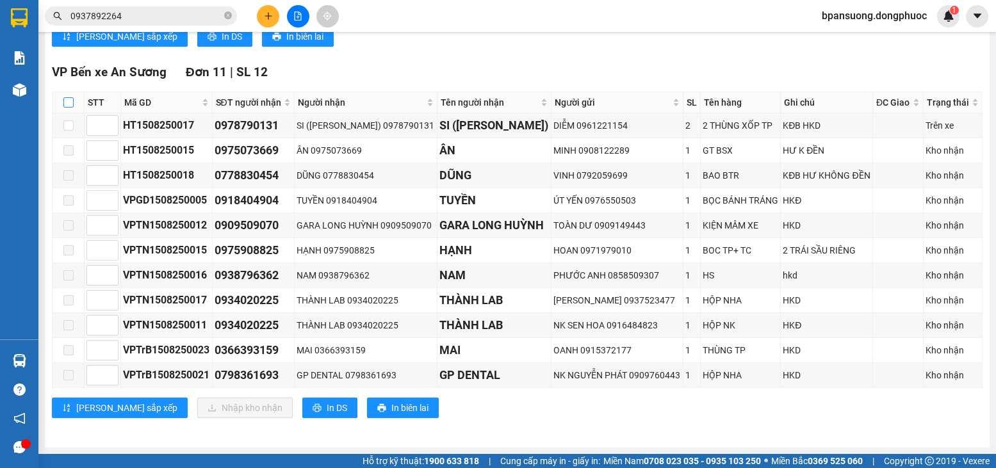
click at [63, 101] on input "checkbox" at bounding box center [68, 102] width 10 height 10
checkbox input "true"
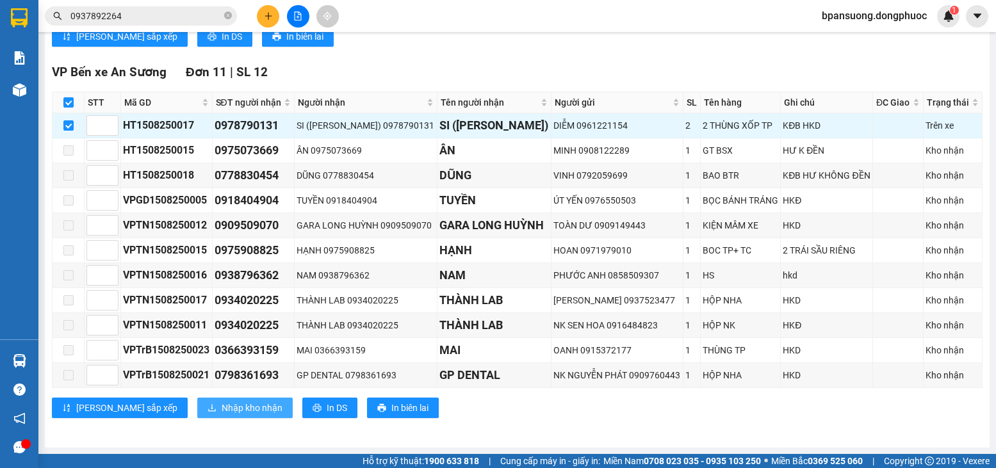
click at [222, 404] on span "Nhập kho nhận" at bounding box center [252, 408] width 61 height 14
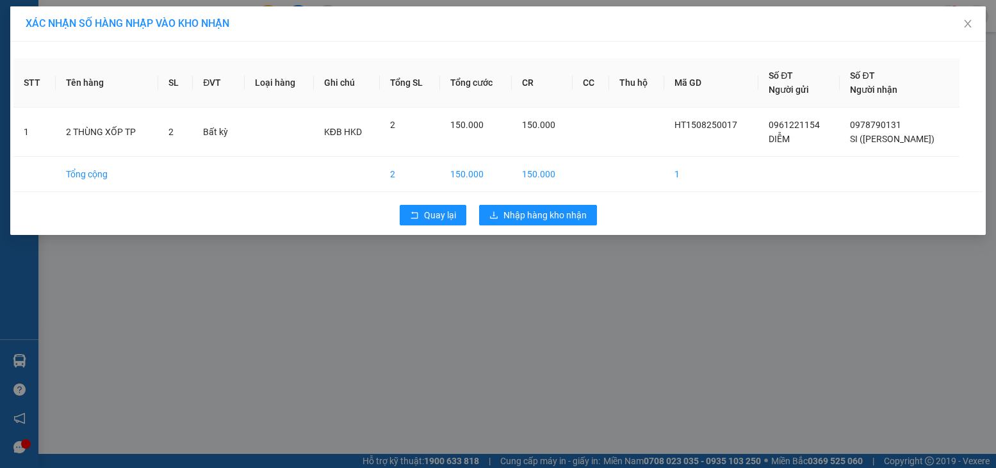
click at [512, 204] on div "Quay lại Nhập hàng kho nhận" at bounding box center [497, 215] width 969 height 33
click at [516, 209] on span "Nhập hàng kho nhận" at bounding box center [544, 215] width 83 height 14
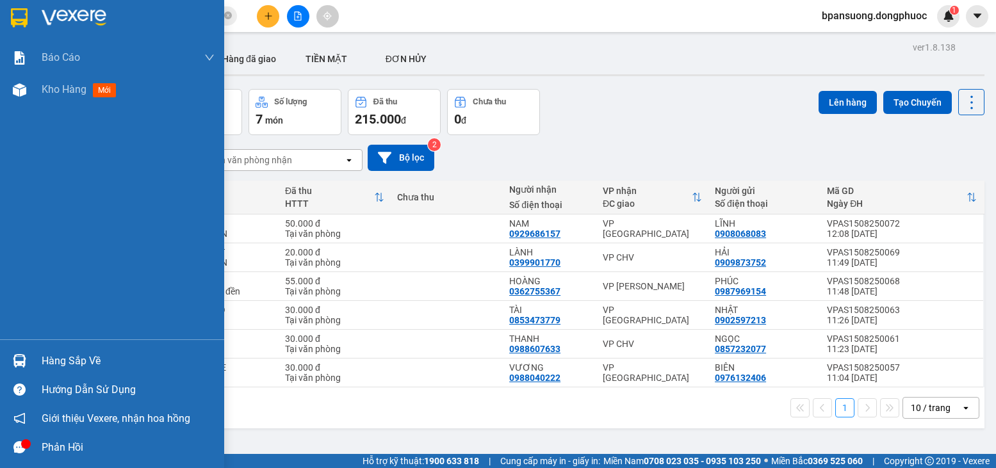
click at [47, 353] on div "Hàng sắp về" at bounding box center [128, 361] width 173 height 19
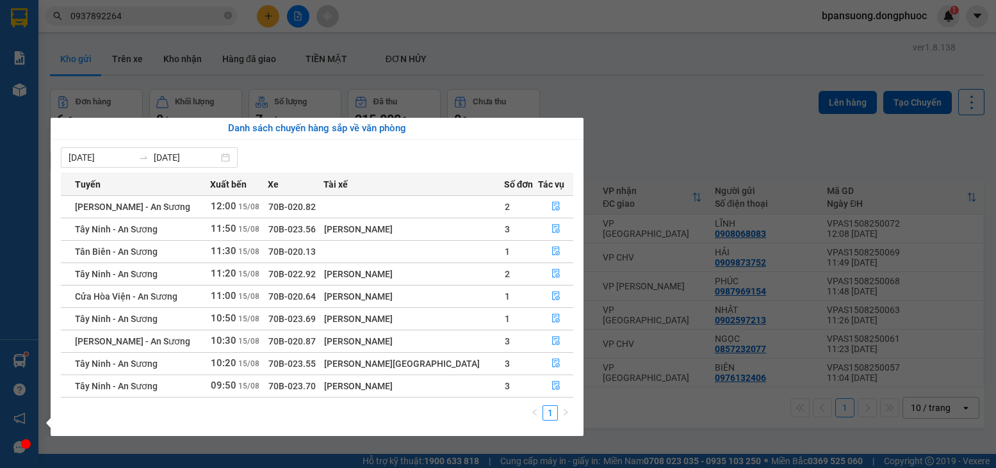
click at [170, 50] on section "Kết quả tìm kiếm ( 68 ) Bộ lọc Mã ĐH Trạng thái Món hàng Tổng cước Chưa cước Nh…" at bounding box center [498, 234] width 996 height 468
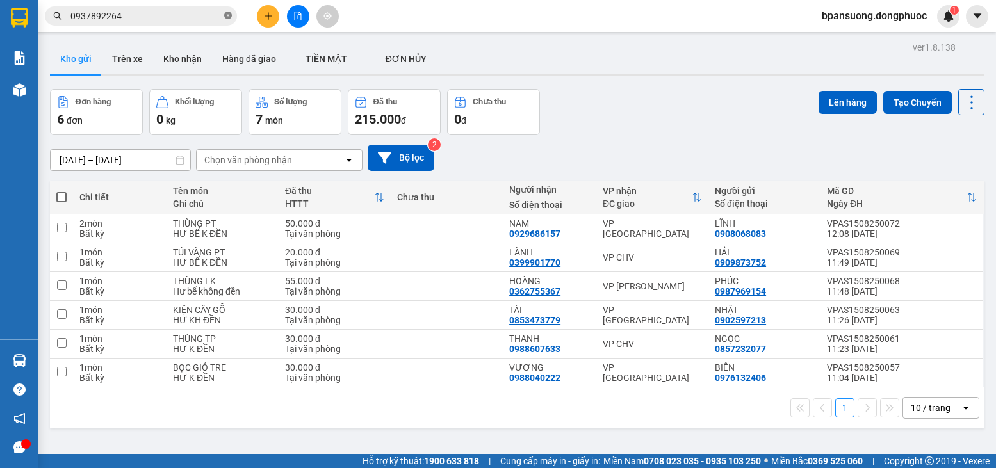
click at [229, 16] on icon "close-circle" at bounding box center [228, 16] width 8 height 8
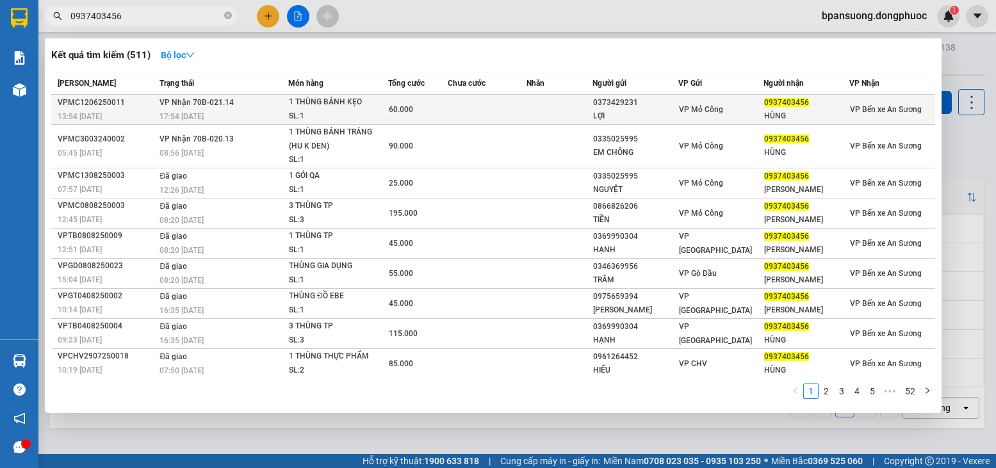
type input "0937403456"
click at [267, 110] on div "17:54 - 12/06" at bounding box center [223, 117] width 128 height 14
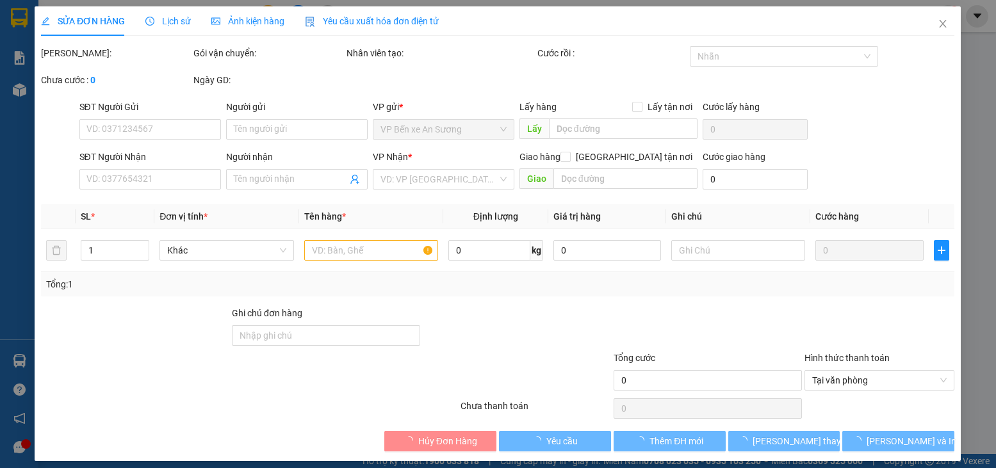
type input "0373429231"
type input "LỢI"
type input "0937403456"
type input "HÙNG"
type input "60.000"
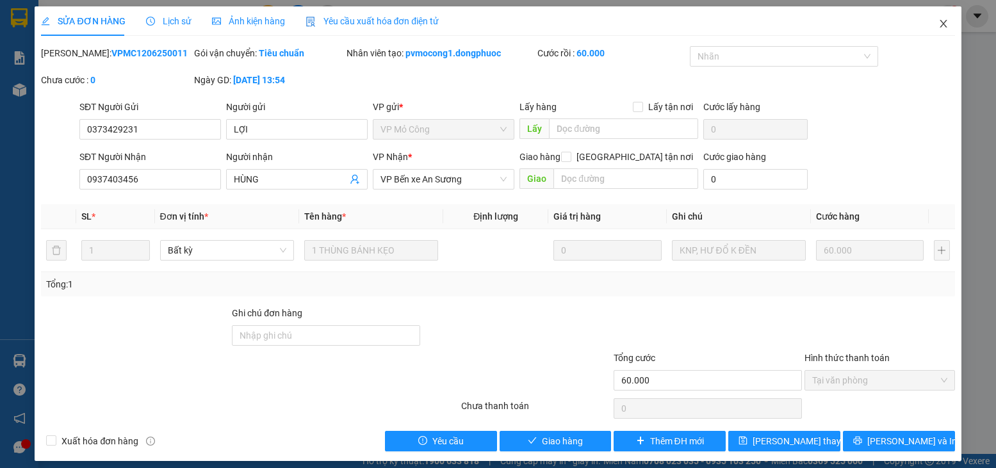
drag, startPoint x: 940, startPoint y: 27, endPoint x: 357, endPoint y: 11, distance: 583.1
click at [940, 27] on span "Close" at bounding box center [944, 24] width 36 height 36
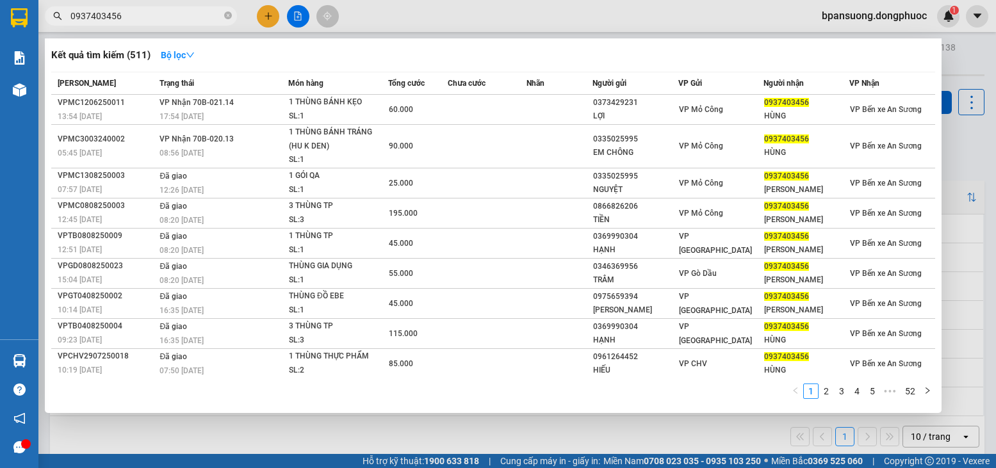
click at [186, 14] on input "0937403456" at bounding box center [145, 16] width 151 height 14
click at [227, 15] on icon "close-circle" at bounding box center [228, 16] width 8 height 8
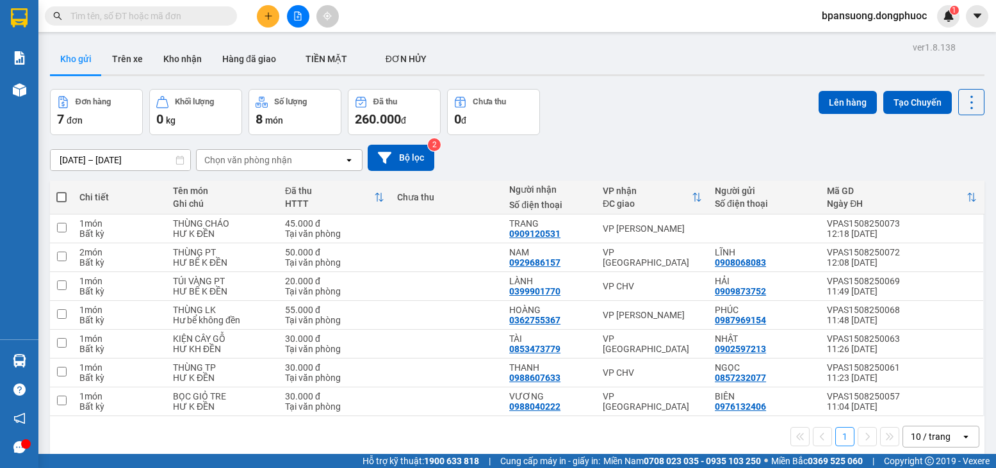
click at [195, 14] on input "text" at bounding box center [145, 16] width 151 height 14
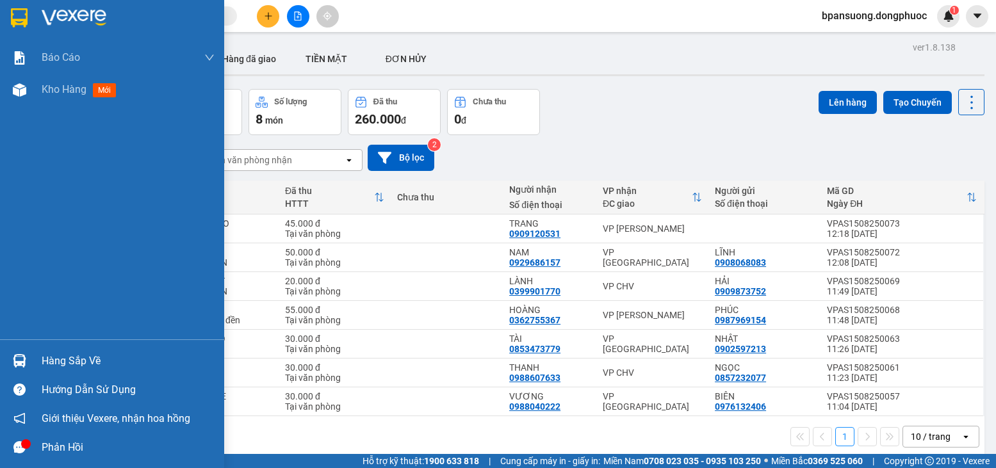
click at [89, 356] on div "Hàng sắp về" at bounding box center [128, 361] width 173 height 19
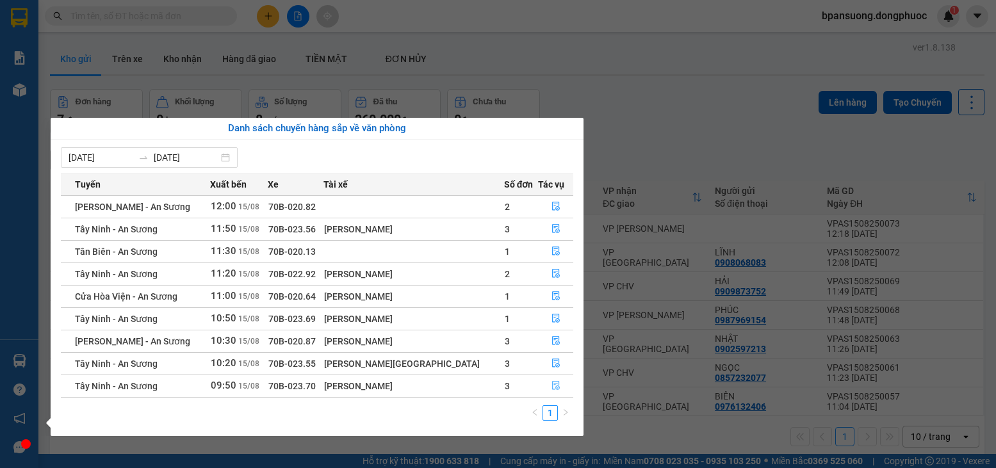
click at [550, 378] on button "button" at bounding box center [556, 386] width 34 height 20
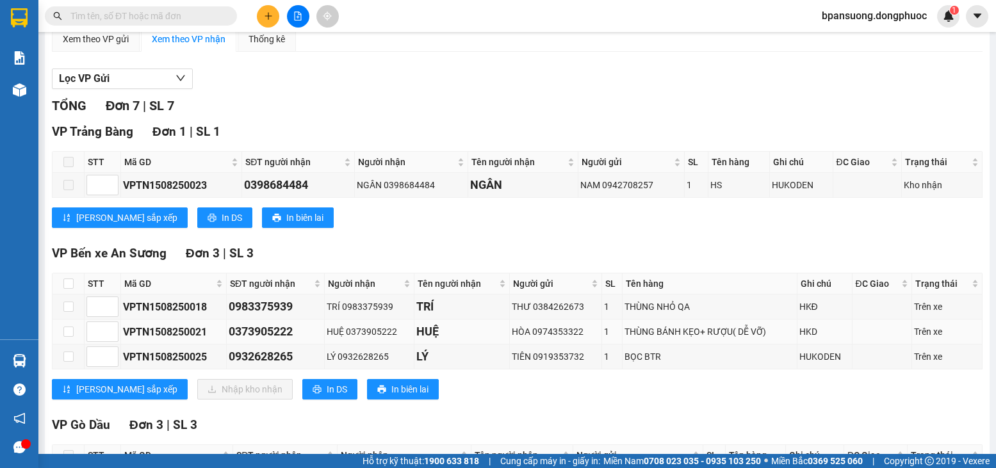
scroll to position [128, 0]
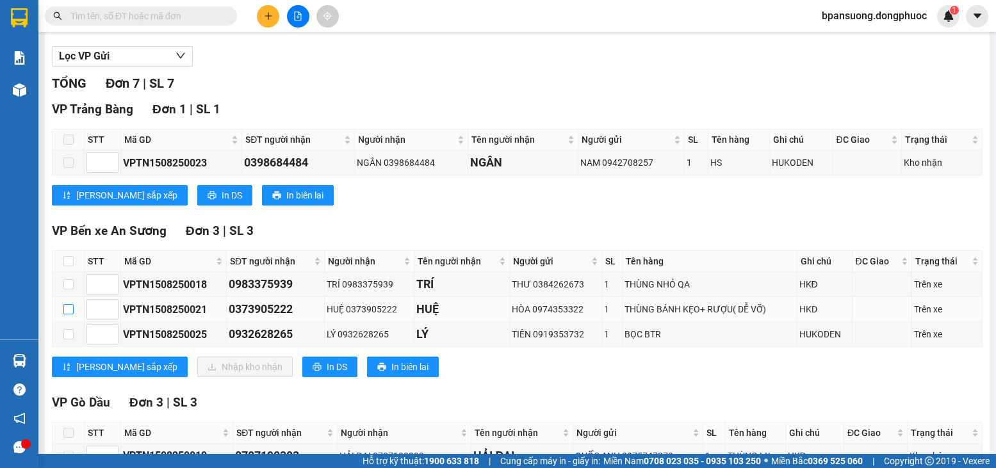
click at [71, 315] on input "checkbox" at bounding box center [68, 309] width 10 height 10
checkbox input "true"
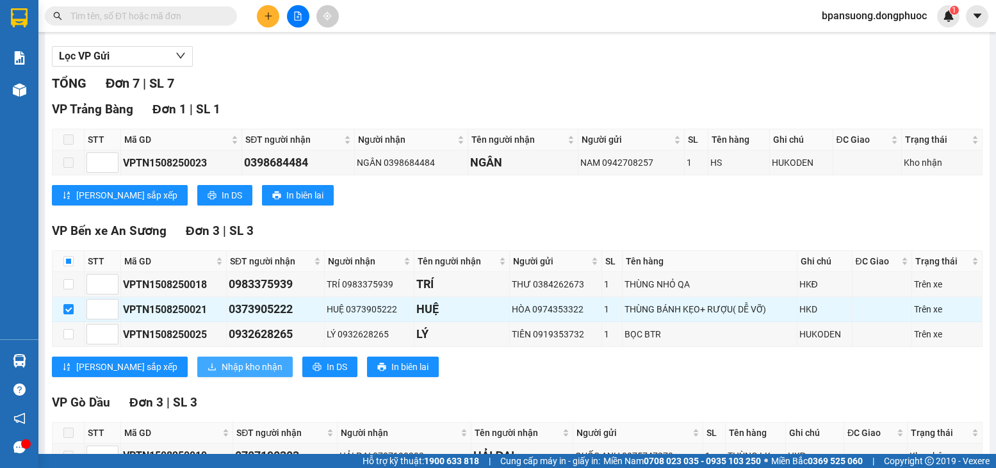
click at [222, 374] on span "Nhập kho nhận" at bounding box center [252, 367] width 61 height 14
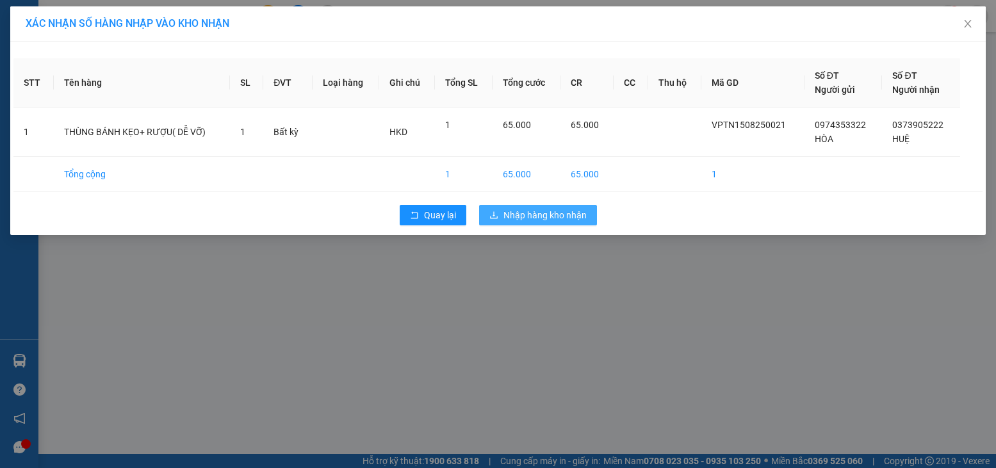
click at [521, 216] on span "Nhập hàng kho nhận" at bounding box center [544, 215] width 83 height 14
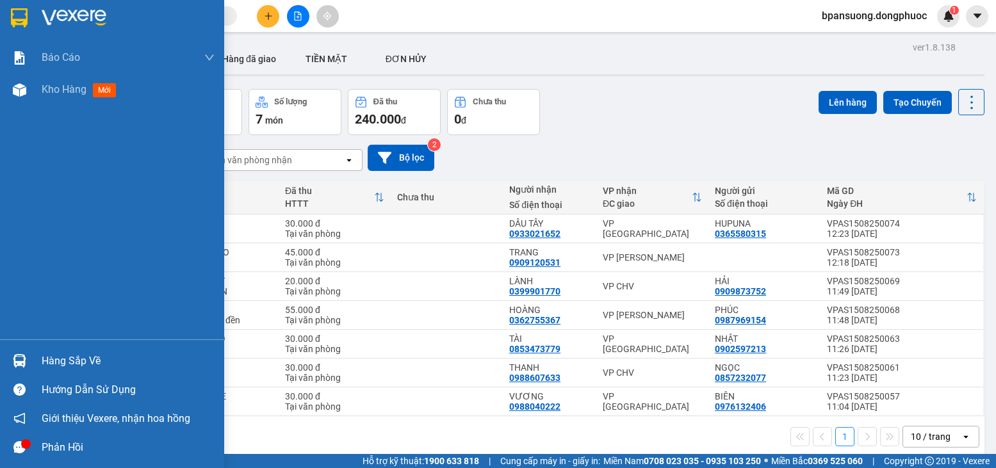
click at [54, 352] on div "Hàng sắp về" at bounding box center [128, 361] width 173 height 19
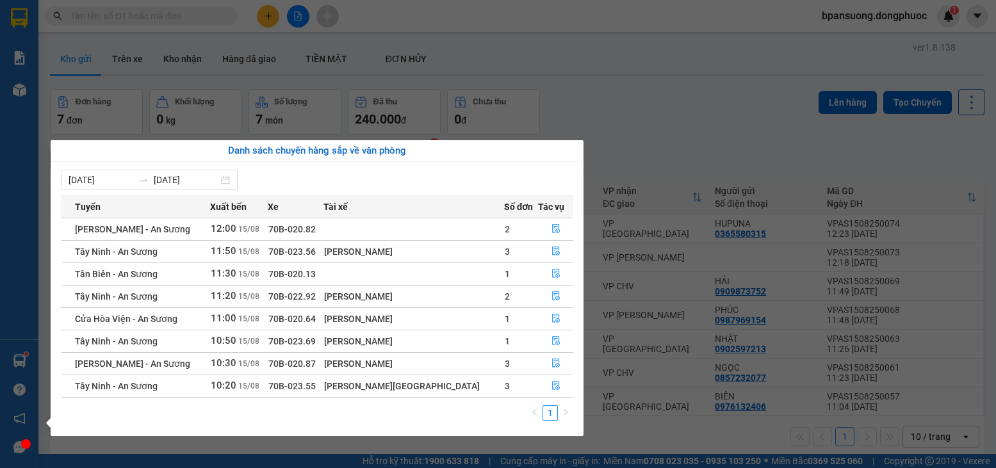
click at [694, 83] on section "Kết quả tìm kiếm ( 511 ) Bộ lọc Mã ĐH Trạng thái Món hàng Tổng cước Chưa cước N…" at bounding box center [498, 234] width 996 height 468
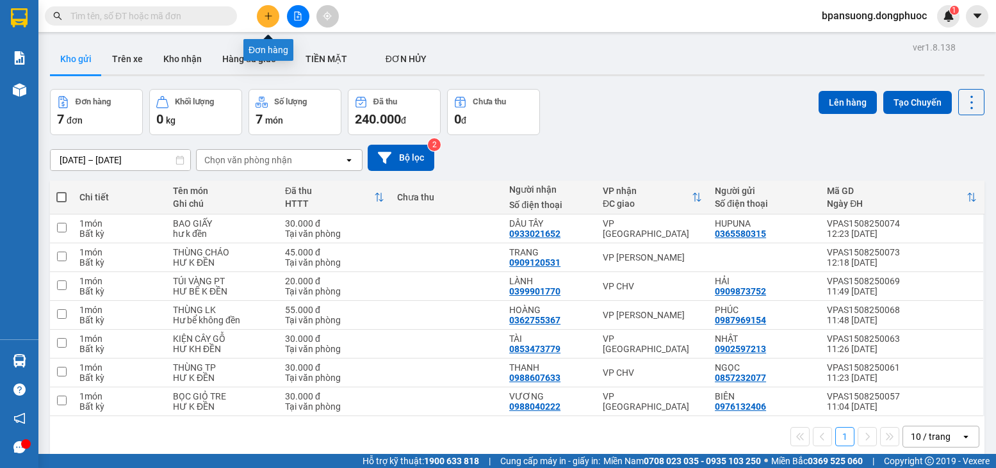
click at [272, 17] on icon "plus" at bounding box center [268, 16] width 9 height 9
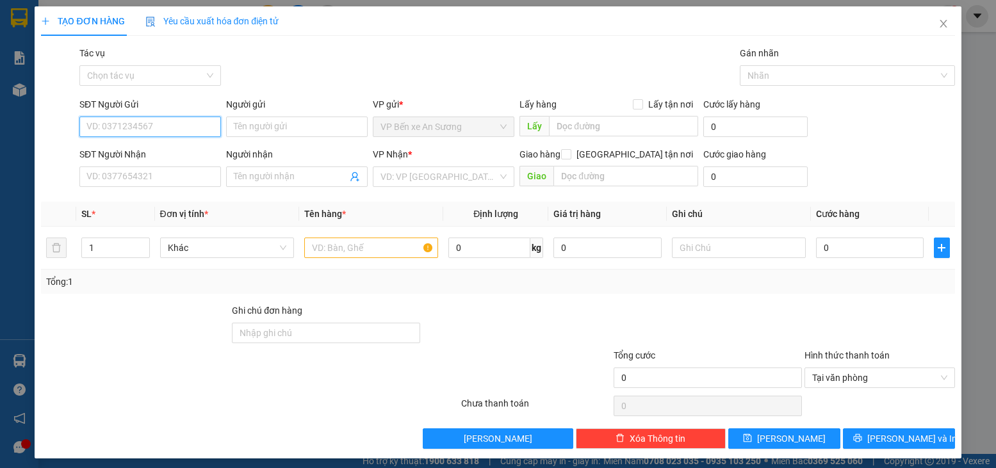
click at [133, 121] on input "SĐT Người Gửi" at bounding box center [150, 127] width 142 height 20
type input "0967871453"
click at [167, 149] on div "0967871453 - LAB DENTIST" at bounding box center [148, 152] width 125 height 14
type input "LAB DENTIST"
type input "0973063959"
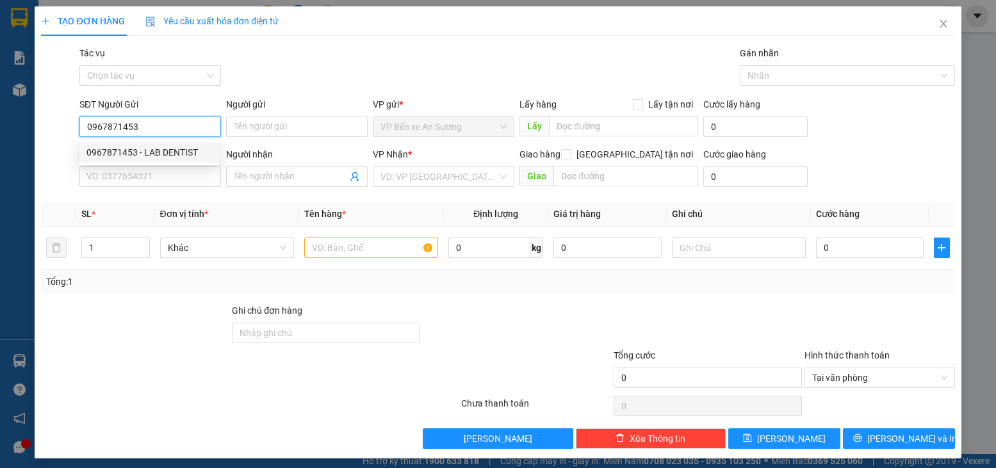
type input "NHÂN HÒA 9"
type input "20.000"
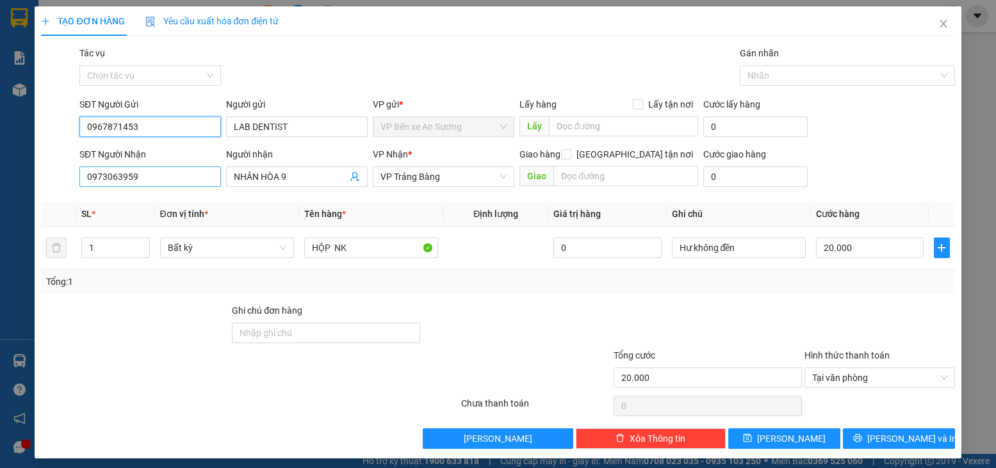
type input "0967871453"
click at [107, 178] on input "0973063959" at bounding box center [150, 177] width 142 height 20
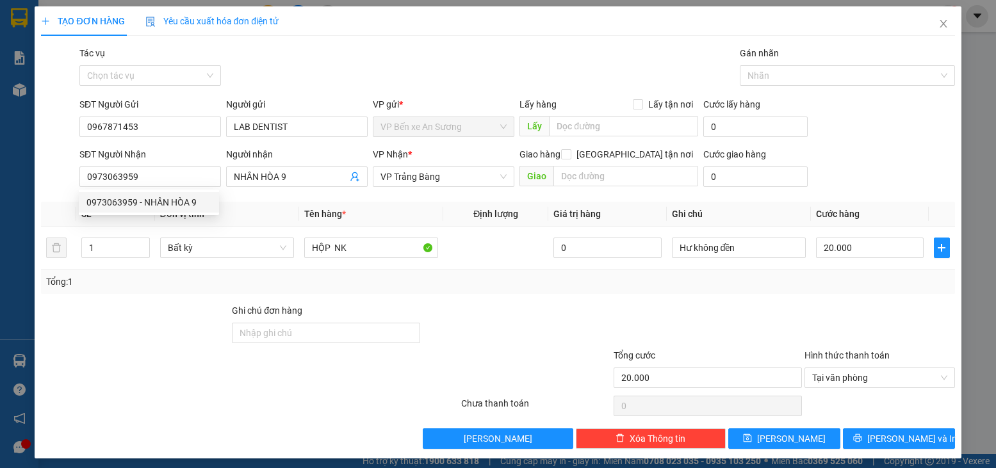
click at [416, 207] on th "Tên hàng *" at bounding box center [371, 214] width 144 height 25
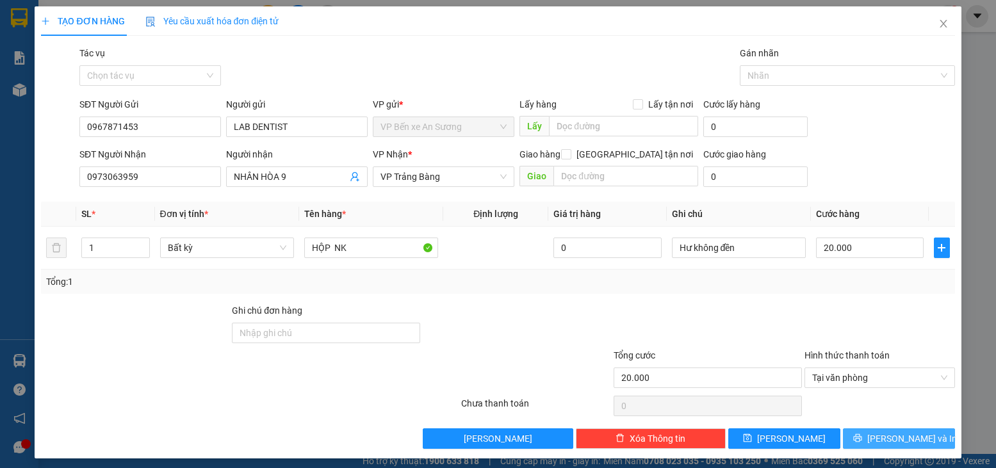
click at [913, 443] on span "[PERSON_NAME] và In" at bounding box center [912, 439] width 90 height 14
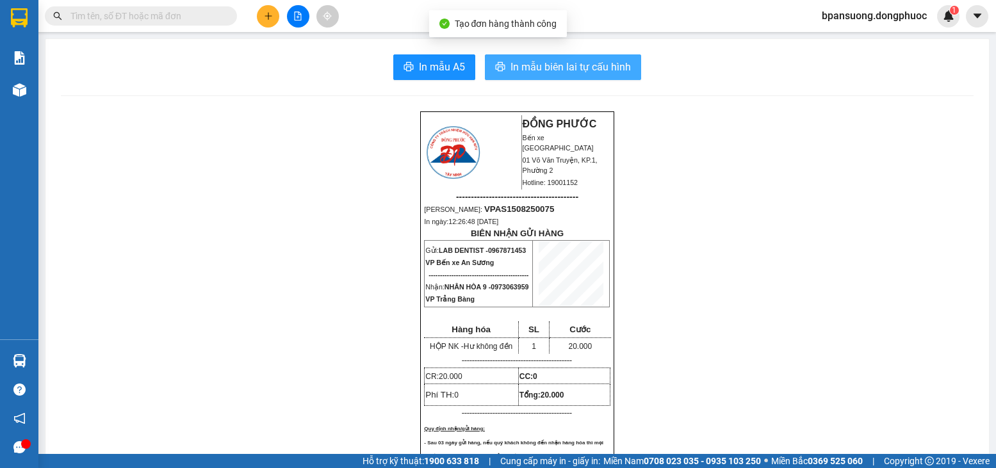
click at [576, 64] on span "In mẫu biên lai tự cấu hình" at bounding box center [571, 67] width 120 height 16
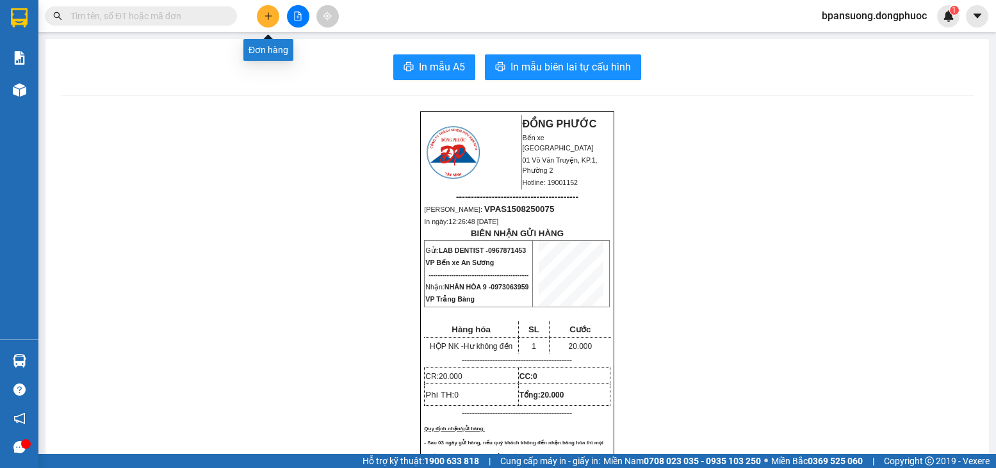
click at [264, 13] on icon "plus" at bounding box center [268, 16] width 9 height 9
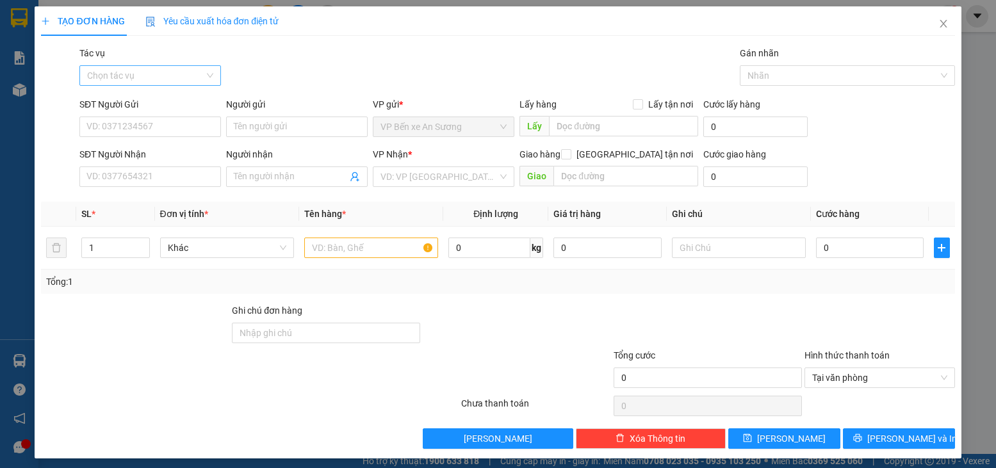
click at [118, 82] on input "Tác vụ" at bounding box center [145, 75] width 117 height 19
click at [122, 156] on div "SĐT Người Nhận" at bounding box center [150, 154] width 142 height 14
click at [122, 167] on input "SĐT Người Nhận" at bounding box center [150, 177] width 142 height 20
click at [113, 131] on input "SĐT Người Gửi" at bounding box center [150, 127] width 142 height 20
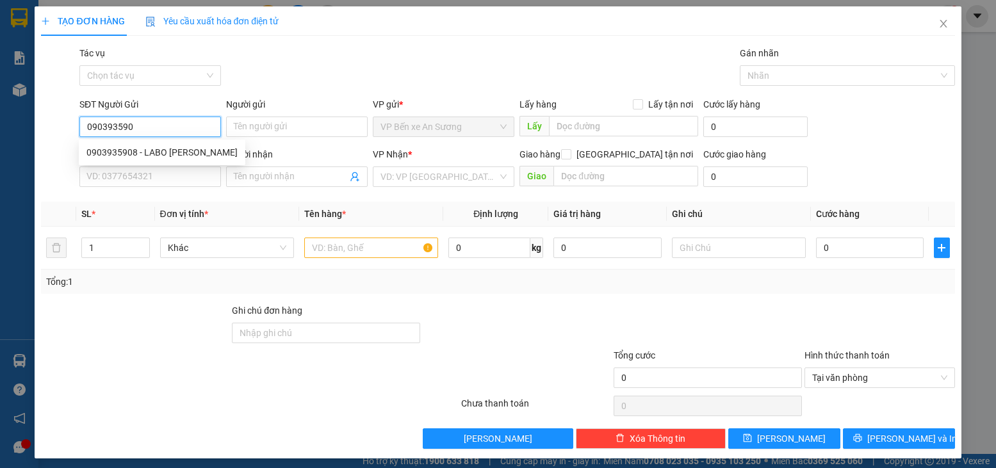
type input "0903935908"
click at [141, 148] on div "0903935908 - LABO LÝ THƯỜNG KIỆT" at bounding box center [161, 152] width 151 height 14
type input "LABO LÝ THƯỜNG KIỆT"
type input "0988141061"
type input "BS.THIỆN"
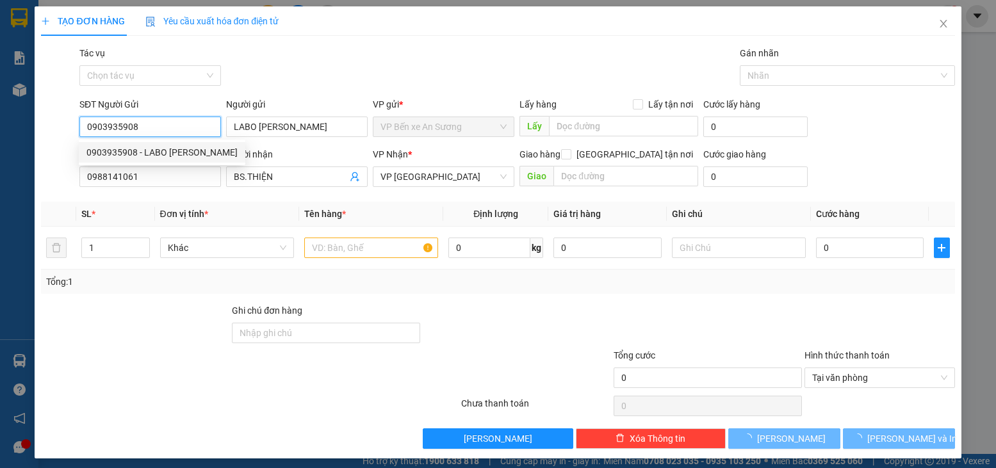
type input "25.000"
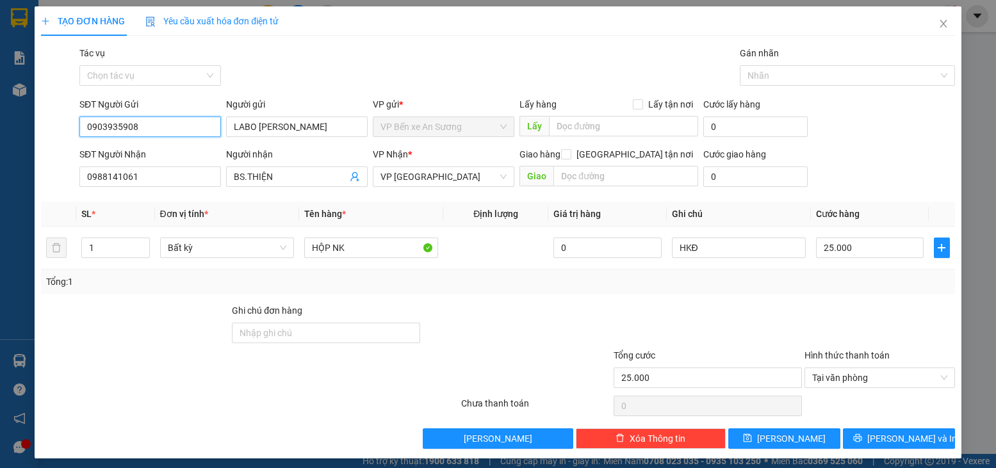
type input "0903935908"
click at [890, 434] on span "[PERSON_NAME] và In" at bounding box center [912, 439] width 90 height 14
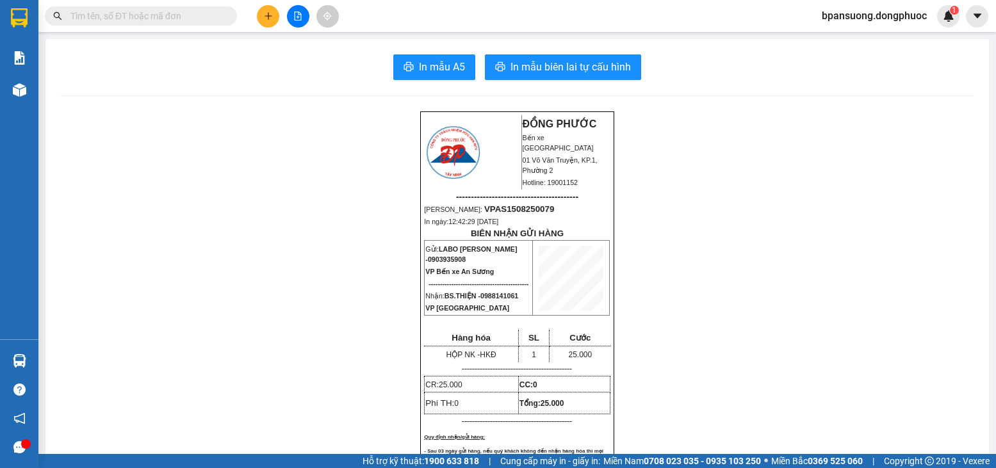
click at [535, 66] on span "In mẫu biên lai tự cấu hình" at bounding box center [571, 67] width 120 height 16
click at [284, 20] on div at bounding box center [298, 16] width 96 height 22
click at [276, 19] on button at bounding box center [268, 16] width 22 height 22
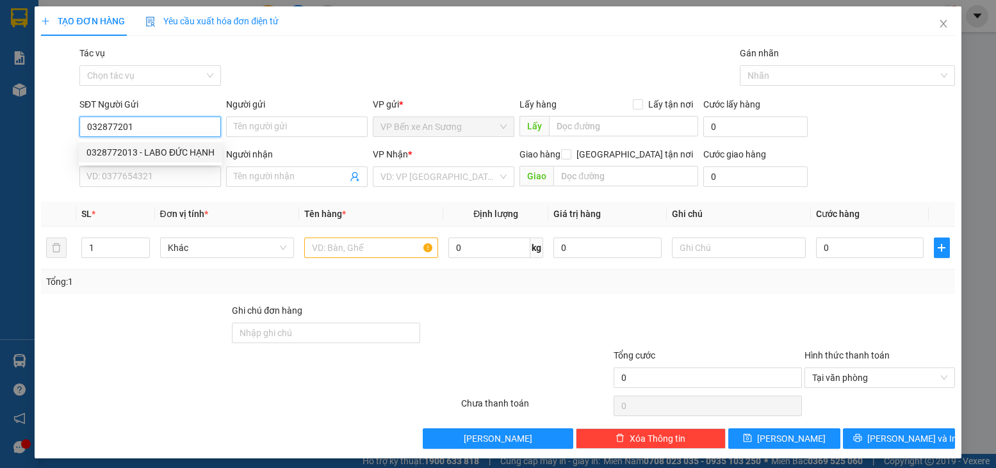
click at [182, 160] on div "0328772013 - LABO ĐỨC HẠNH" at bounding box center [150, 152] width 143 height 20
type input "0328772013"
type input "LABO ĐỨC HẠNH"
type input "0974651477"
type input "BS Thiện"
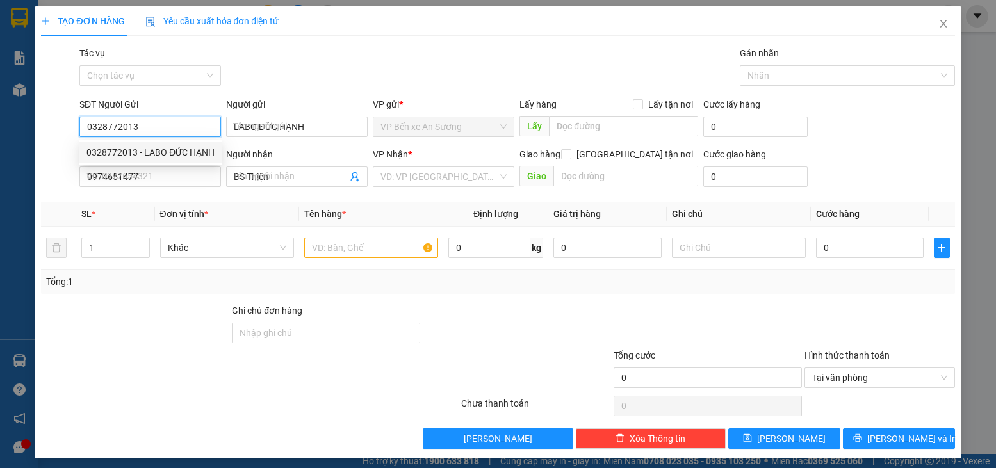
type input "25.000"
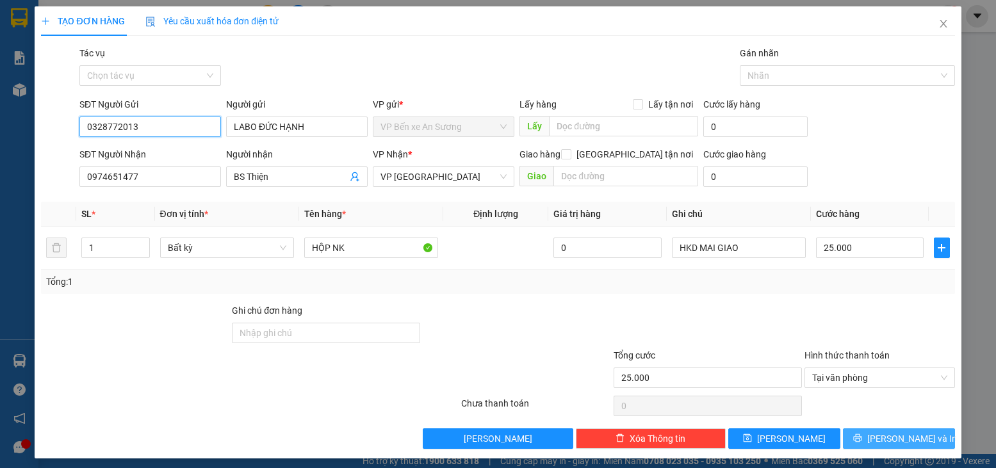
type input "0328772013"
click at [903, 439] on span "[PERSON_NAME] và In" at bounding box center [912, 439] width 90 height 14
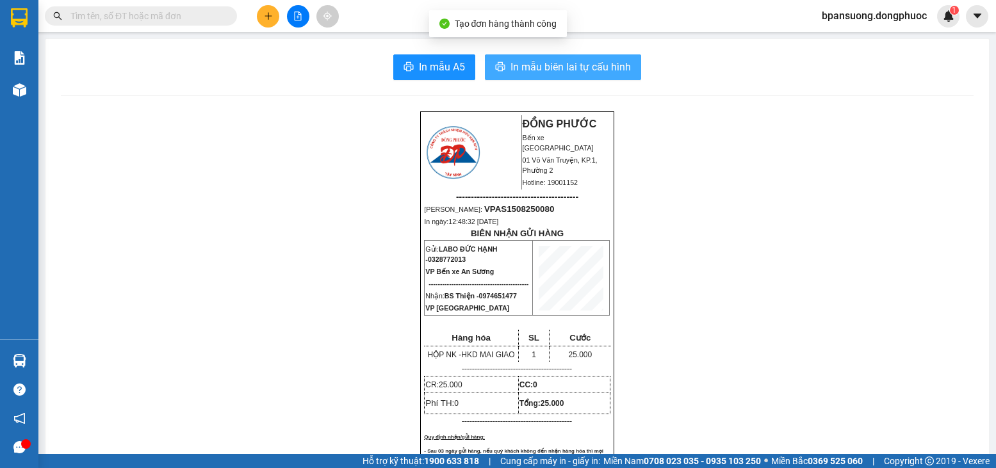
click at [602, 79] on button "In mẫu biên lai tự cấu hình" at bounding box center [563, 67] width 156 height 26
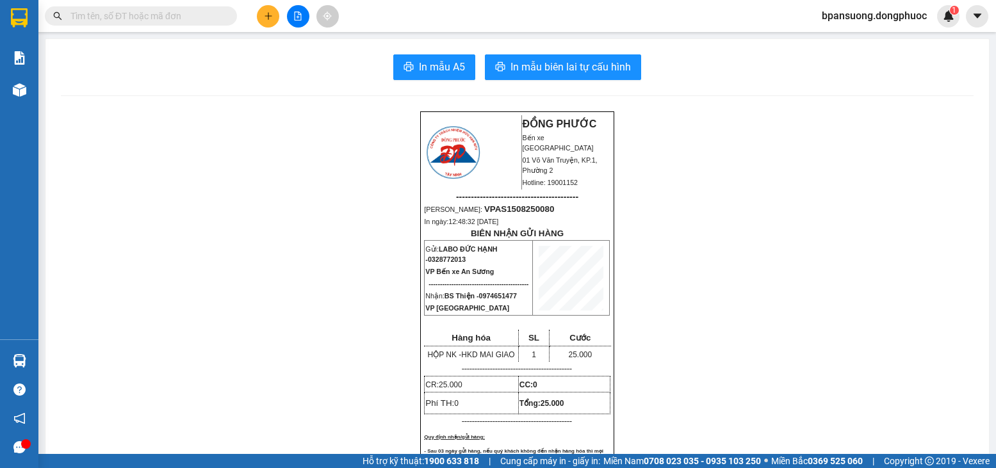
click at [178, 24] on span at bounding box center [141, 15] width 192 height 19
click at [133, 19] on input "text" at bounding box center [145, 16] width 151 height 14
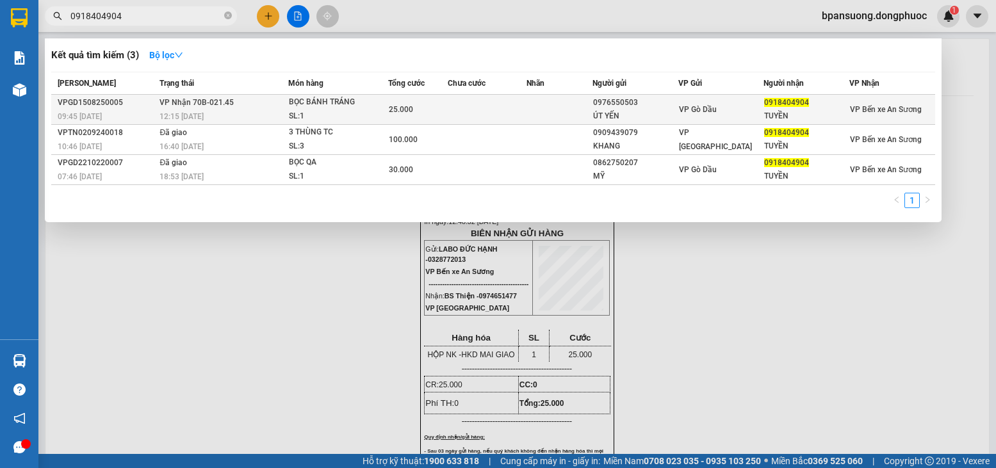
type input "0918404904"
click at [246, 101] on td "VP Nhận 70B-021.45 12:15 - 15/08" at bounding box center [222, 110] width 132 height 30
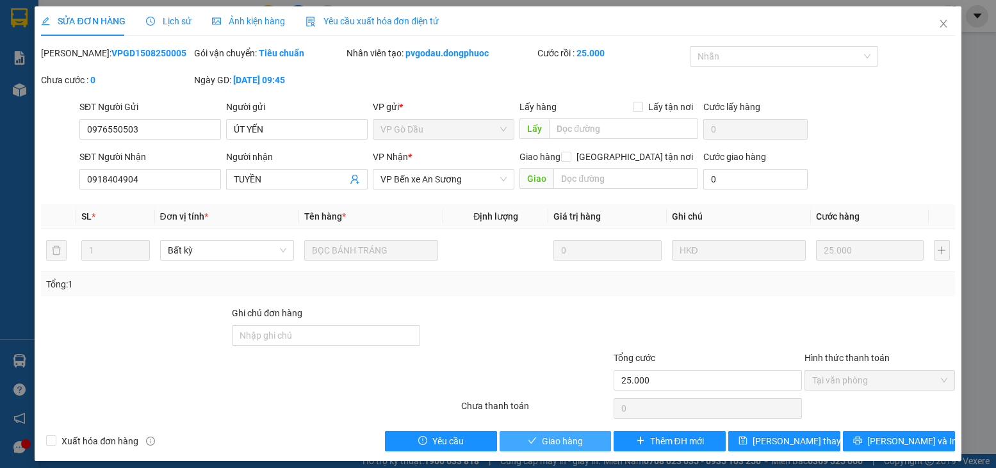
click at [585, 443] on button "Giao hàng" at bounding box center [556, 441] width 112 height 20
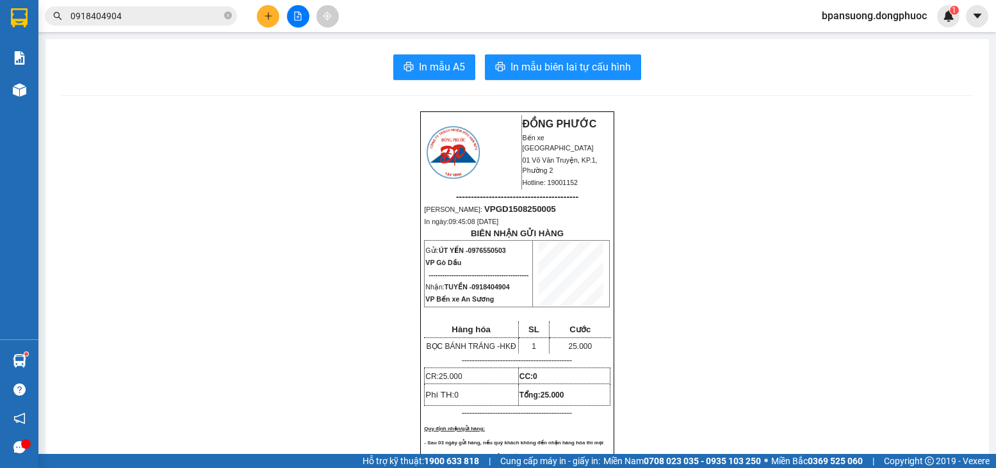
click at [261, 18] on button at bounding box center [268, 16] width 22 height 22
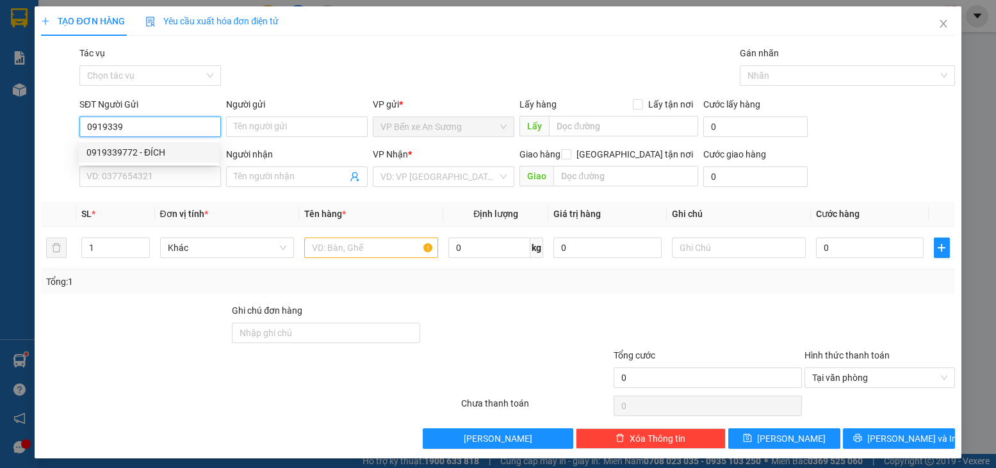
click at [194, 148] on div "0919339772 - ĐÍCH" at bounding box center [148, 152] width 125 height 14
type input "0919339772"
type input "ĐÍCH"
type input "0932660777"
type input "AN"
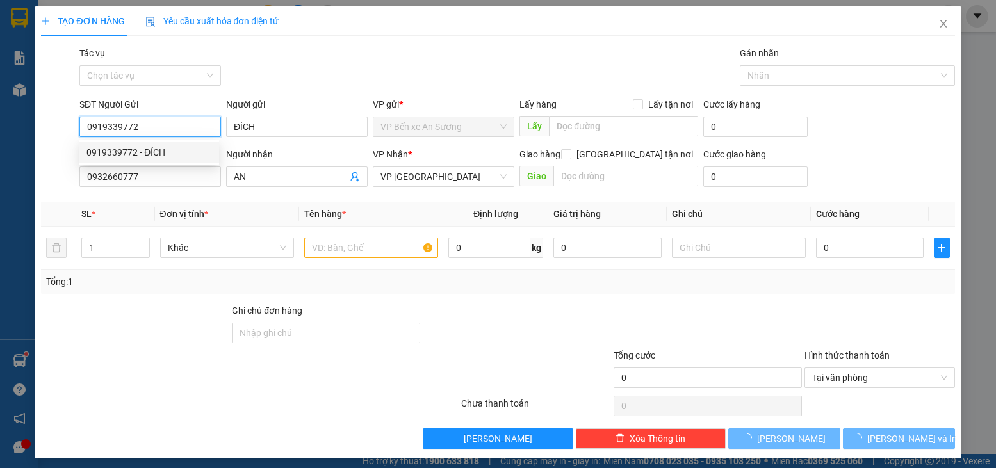
type input "45.000"
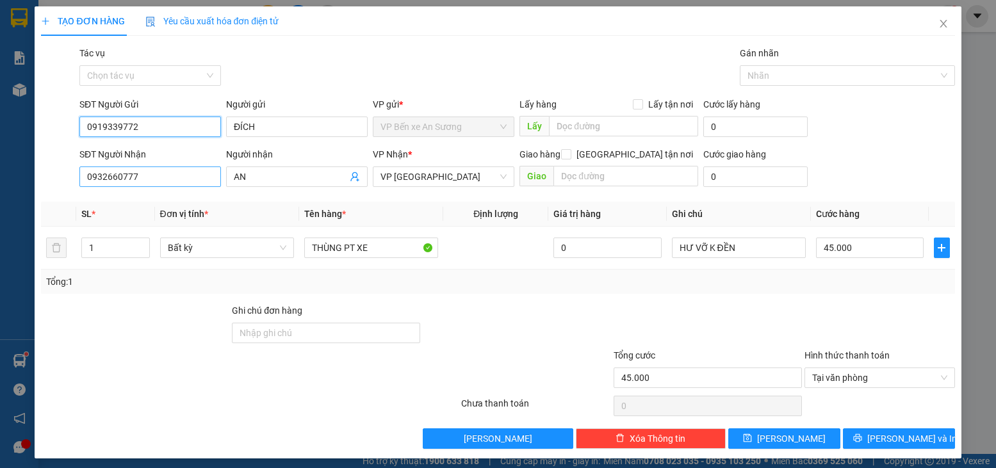
type input "0919339772"
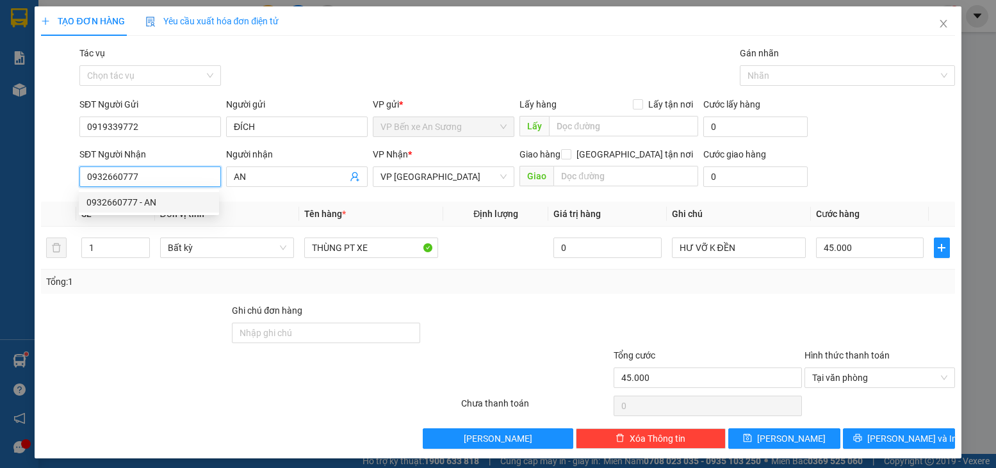
drag, startPoint x: 150, startPoint y: 177, endPoint x: 69, endPoint y: 151, distance: 85.5
click at [69, 152] on div "SĐT Người Nhận 0932660777 Người nhận AN VP Nhận * VP Tây Ninh Giao hàng Giao tậ…" at bounding box center [498, 169] width 916 height 45
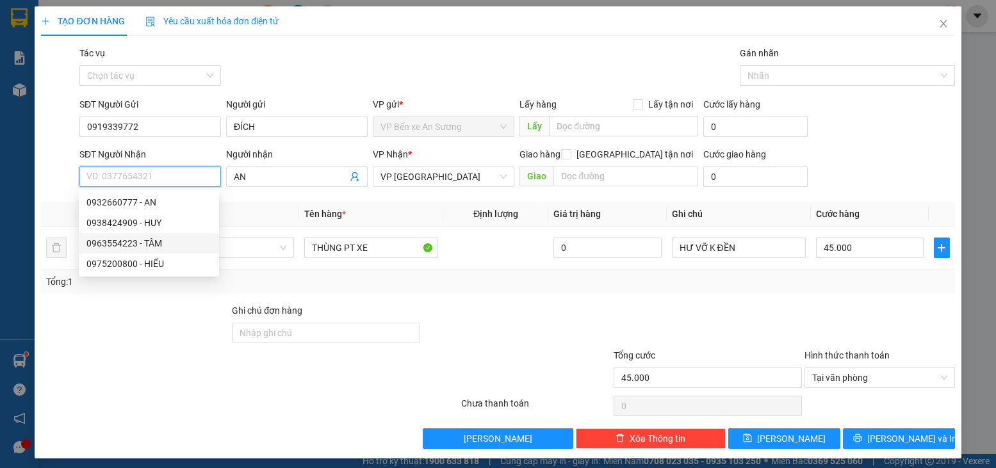
click at [122, 244] on div "0963554223 - TÂM" at bounding box center [148, 243] width 125 height 14
type input "0963554223"
type input "TÂM"
type input "30.000"
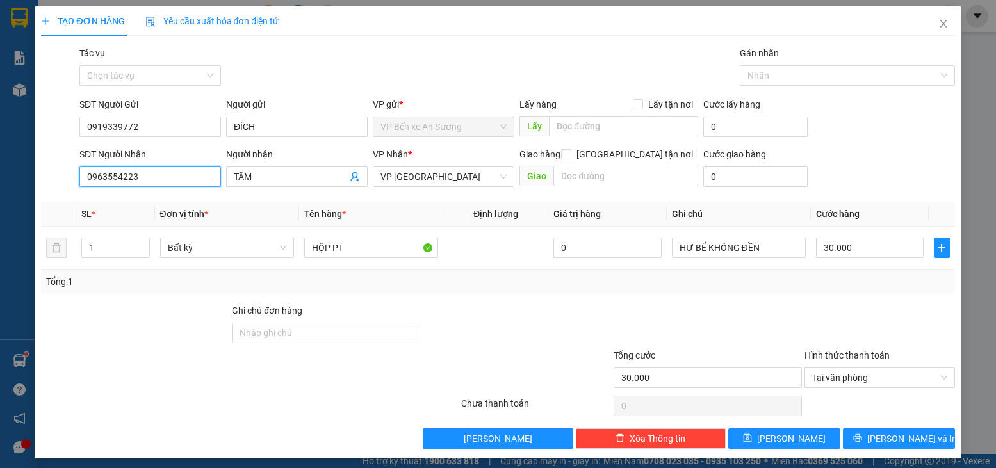
type input "0963554223"
click at [783, 301] on div "Transit Pickup Surcharge Ids Transit Deliver Surcharge Ids Transit Deliver Surc…" at bounding box center [497, 247] width 913 height 403
click at [860, 247] on input "30.000" at bounding box center [870, 248] width 108 height 20
type input "2"
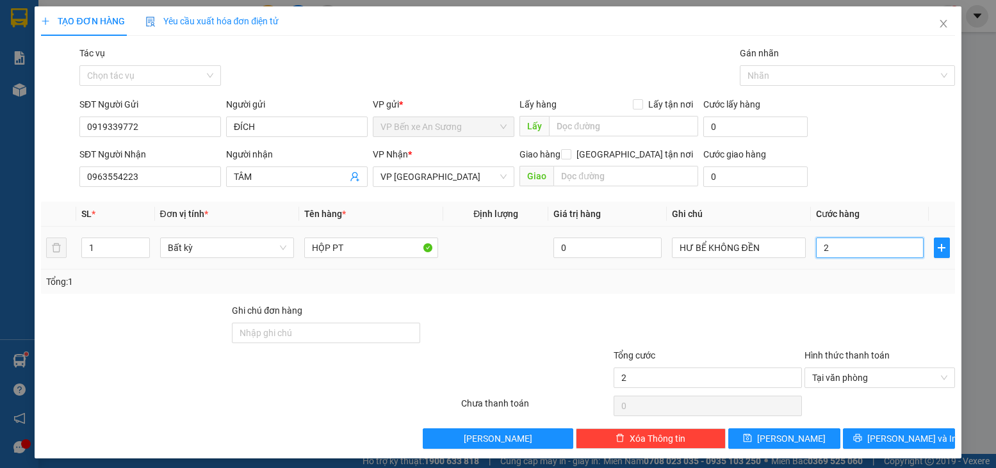
type input "20"
type input "20.000"
click at [856, 294] on div "Transit Pickup Surcharge Ids Transit Deliver Surcharge Ids Transit Deliver Surc…" at bounding box center [497, 247] width 913 height 403
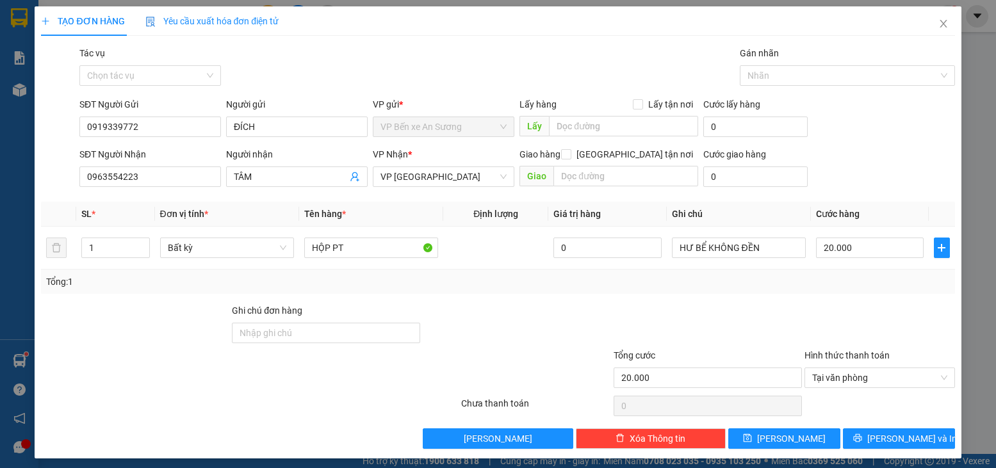
click at [876, 425] on div "Transit Pickup Surcharge Ids Transit Deliver Surcharge Ids Transit Deliver Surc…" at bounding box center [497, 247] width 913 height 403
click at [878, 432] on button "[PERSON_NAME] và In" at bounding box center [899, 439] width 112 height 20
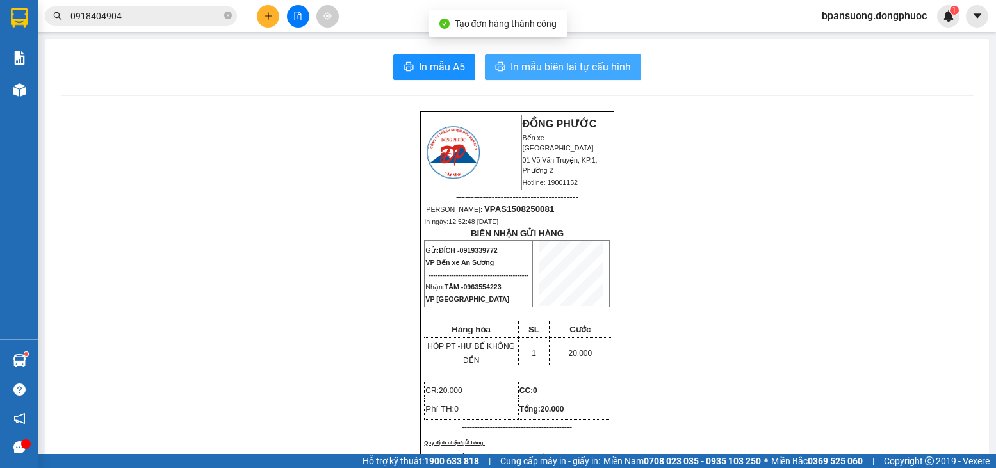
click at [567, 66] on span "In mẫu biên lai tự cấu hình" at bounding box center [571, 67] width 120 height 16
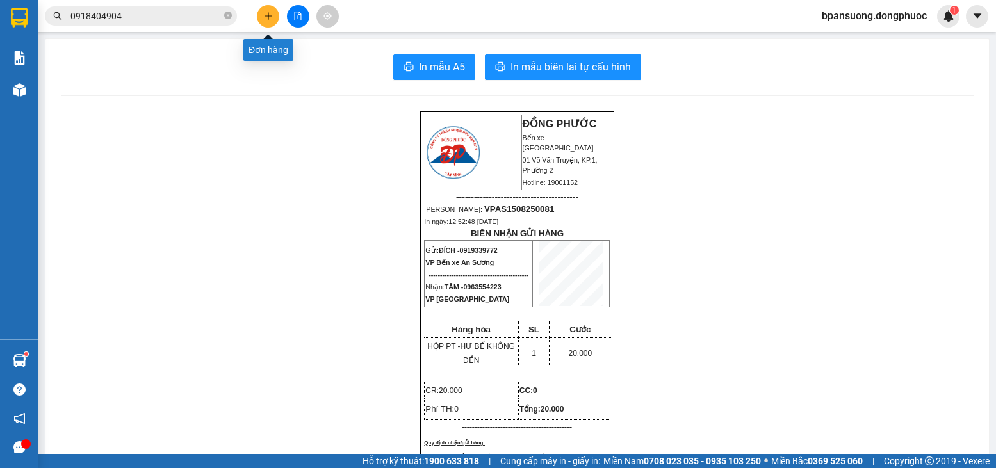
click at [275, 8] on button at bounding box center [268, 16] width 22 height 22
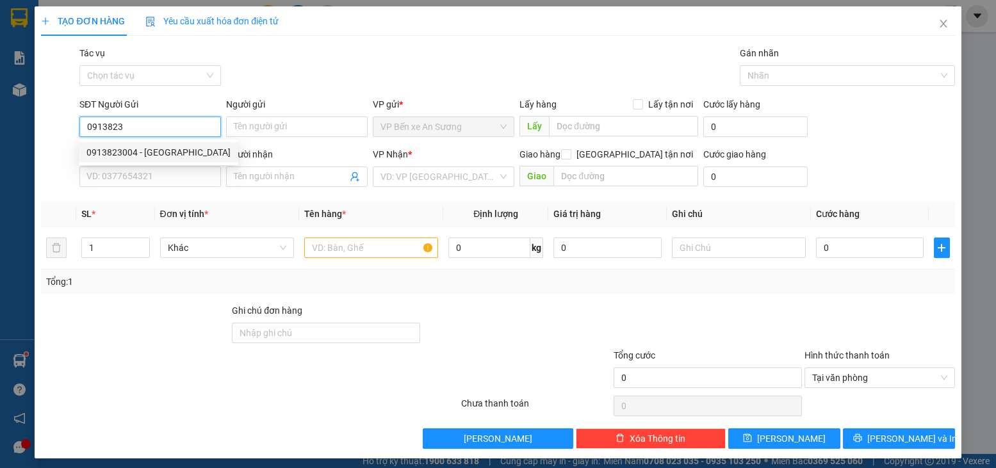
click at [145, 149] on div "0913823004 - TUÁN ANH" at bounding box center [158, 152] width 144 height 14
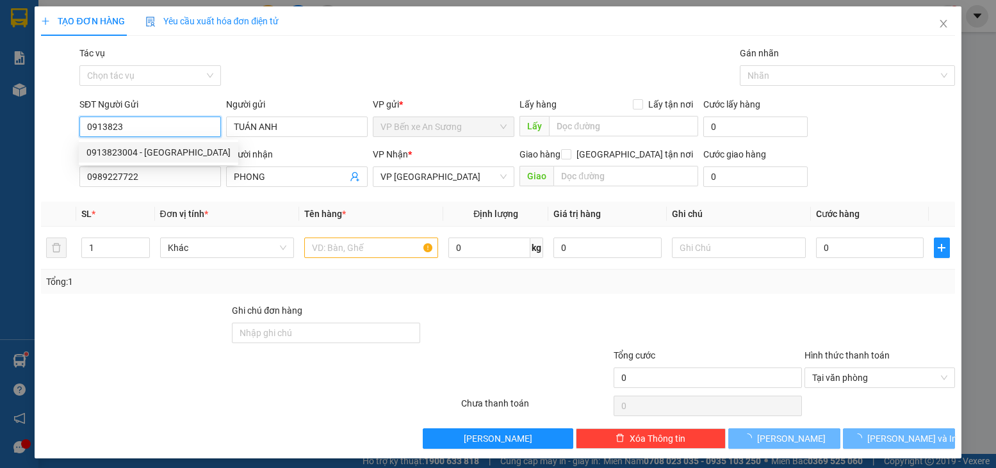
type input "0913823004"
type input "TUÁN ANH"
type input "0989227722"
type input "PHONG"
type input "20.000"
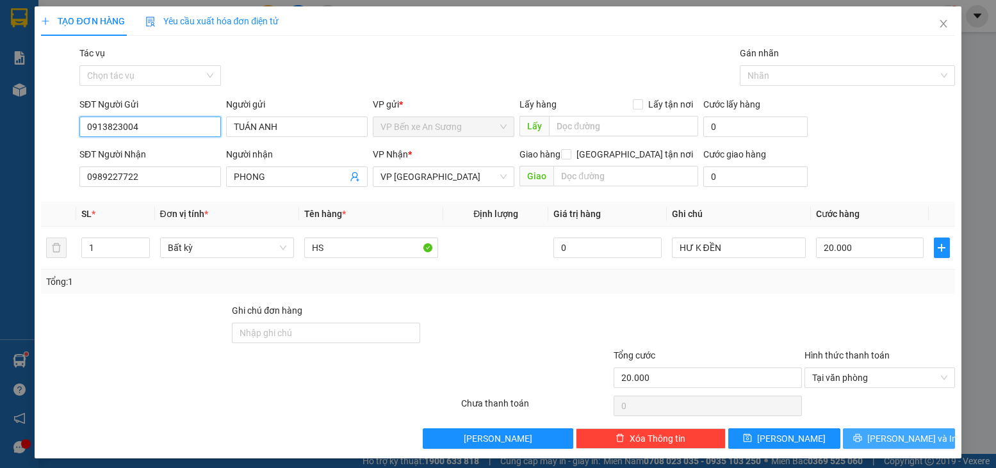
type input "0913823004"
click at [874, 439] on button "[PERSON_NAME] và In" at bounding box center [899, 439] width 112 height 20
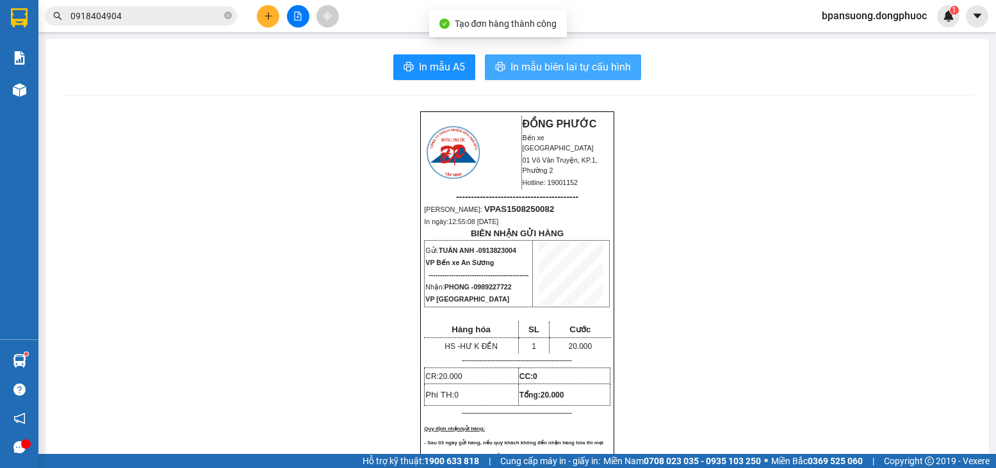
click at [589, 70] on span "In mẫu biên lai tự cấu hình" at bounding box center [571, 67] width 120 height 16
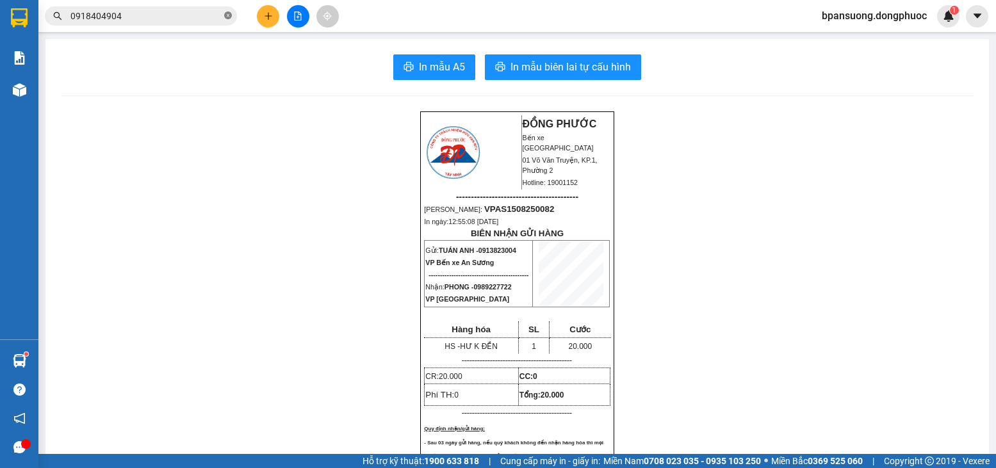
click at [230, 15] on icon "close-circle" at bounding box center [228, 16] width 8 height 8
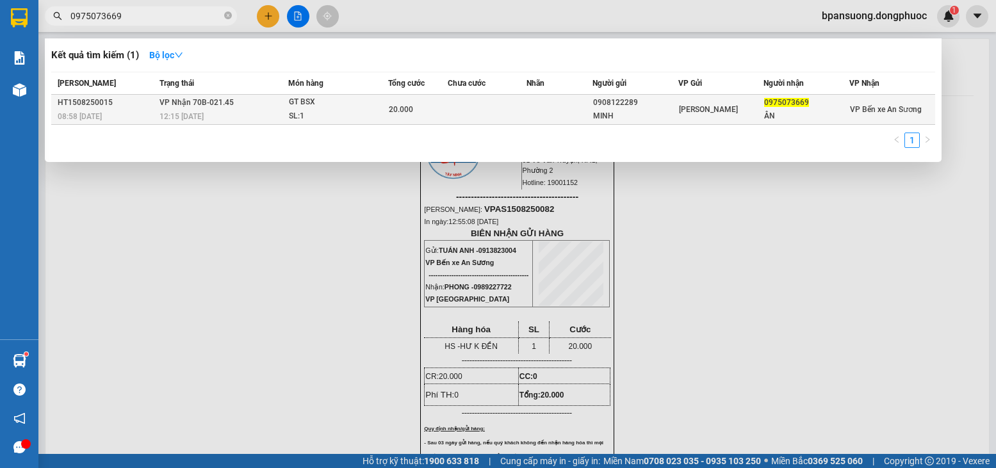
type input "0975073669"
click at [307, 109] on div "GT BSX" at bounding box center [337, 102] width 96 height 14
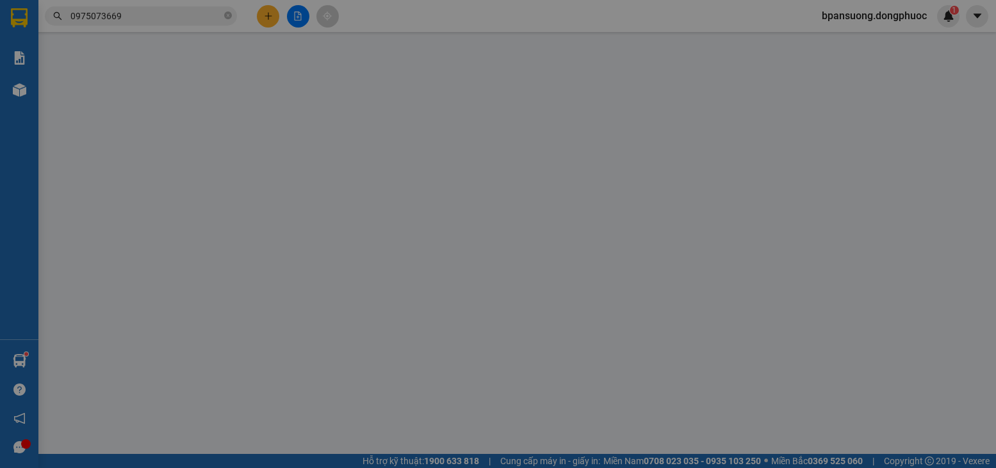
type input "0908122289"
type input "MINH"
type input "0975073669"
type input "ÂN"
type input "20.000"
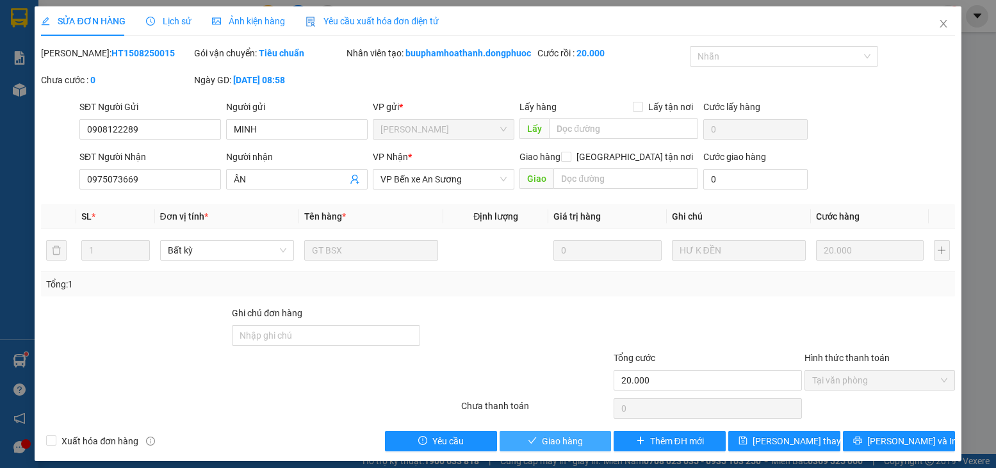
click at [542, 448] on span "Giao hàng" at bounding box center [562, 441] width 41 height 14
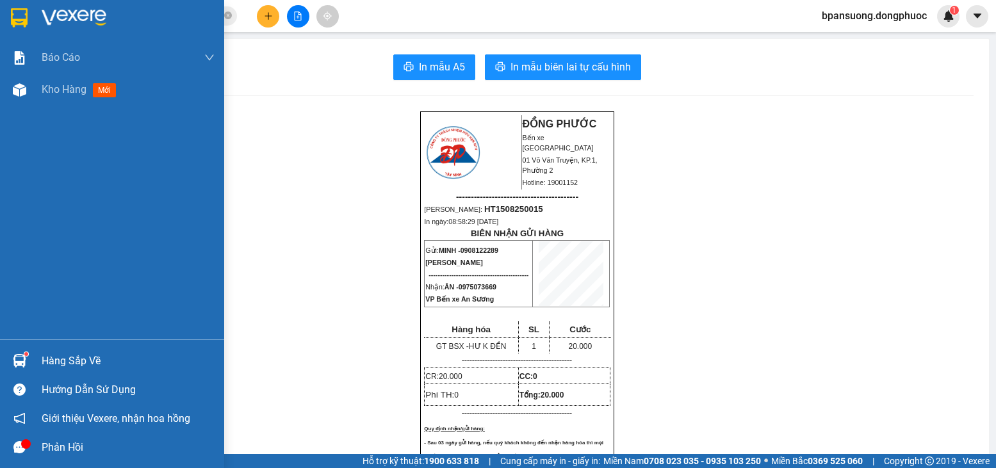
click at [44, 359] on div "Hàng sắp về" at bounding box center [128, 361] width 173 height 19
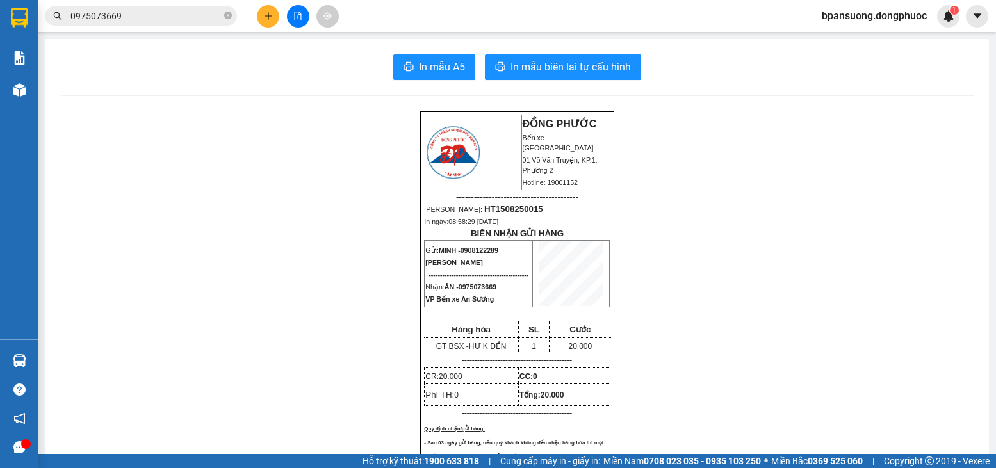
click at [809, 366] on section "Kết quả tìm kiếm ( 1 ) Bộ lọc Mã ĐH Trạng thái Món hàng Tổng cước Chưa cước Nhã…" at bounding box center [498, 234] width 996 height 468
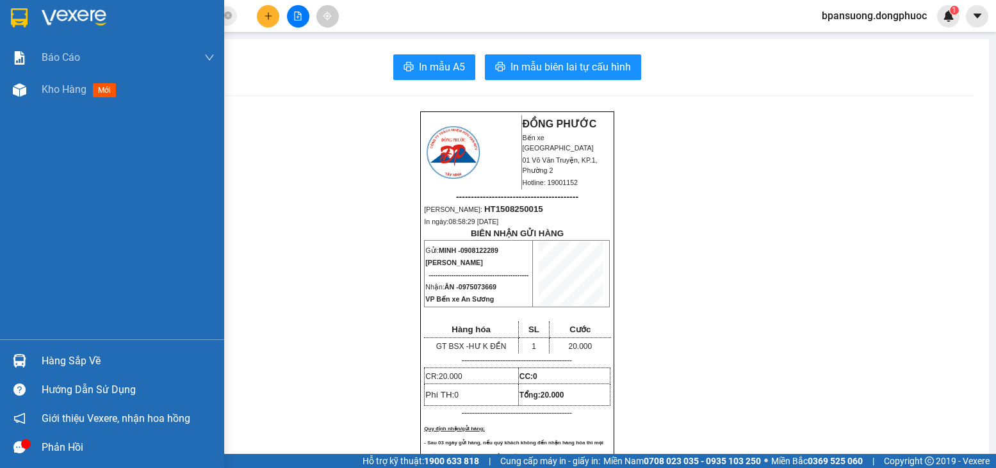
click at [31, 349] on div "Hàng sắp về" at bounding box center [112, 361] width 224 height 29
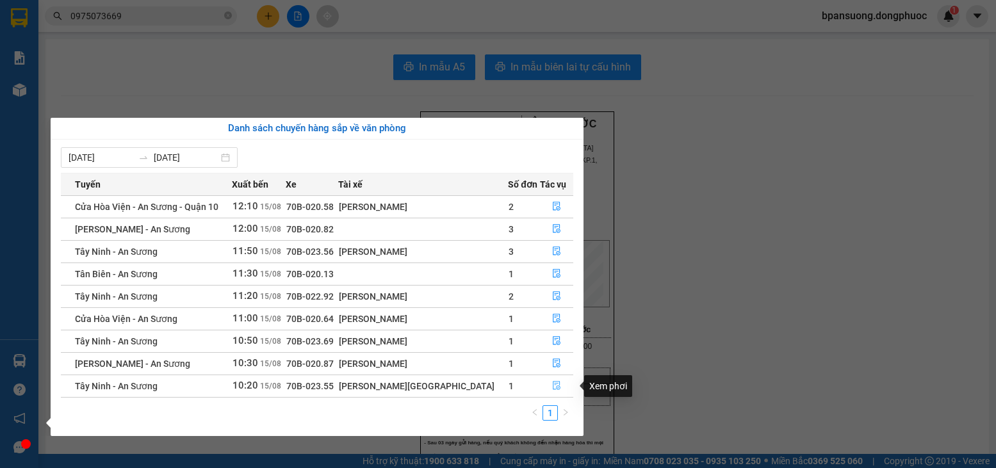
click at [546, 386] on button "button" at bounding box center [557, 386] width 32 height 20
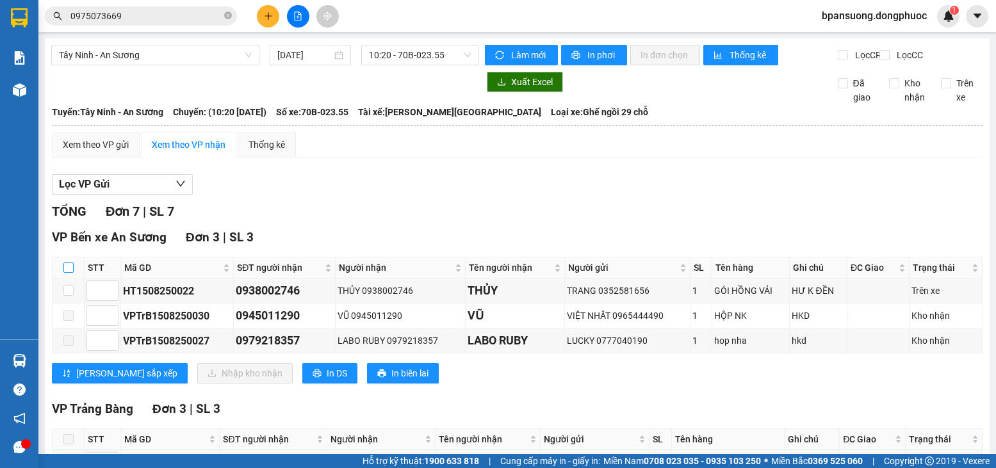
click at [67, 273] on input "checkbox" at bounding box center [68, 268] width 10 height 10
checkbox input "true"
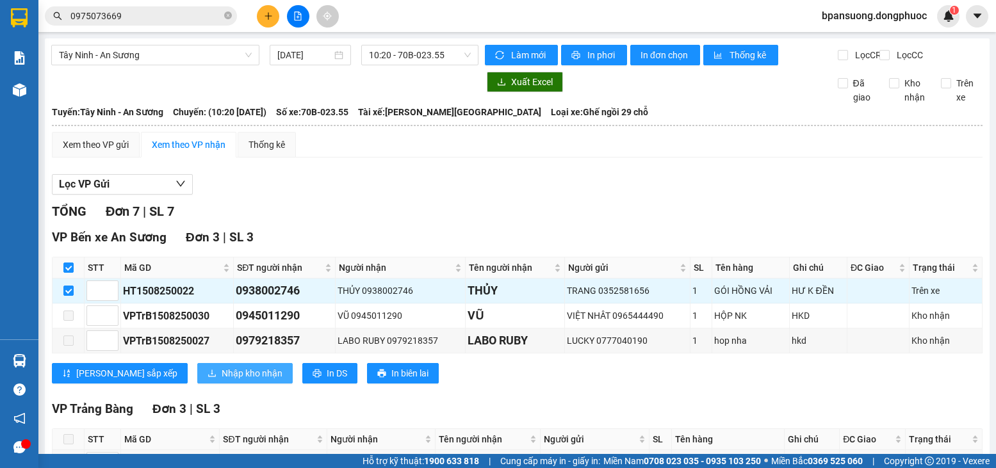
click at [222, 380] on span "Nhập kho nhận" at bounding box center [252, 373] width 61 height 14
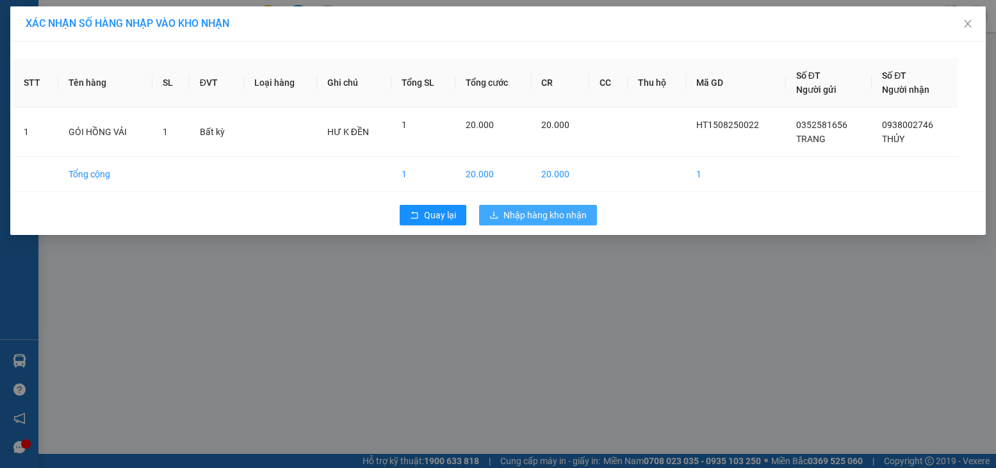
click at [535, 218] on span "Nhập hàng kho nhận" at bounding box center [544, 215] width 83 height 14
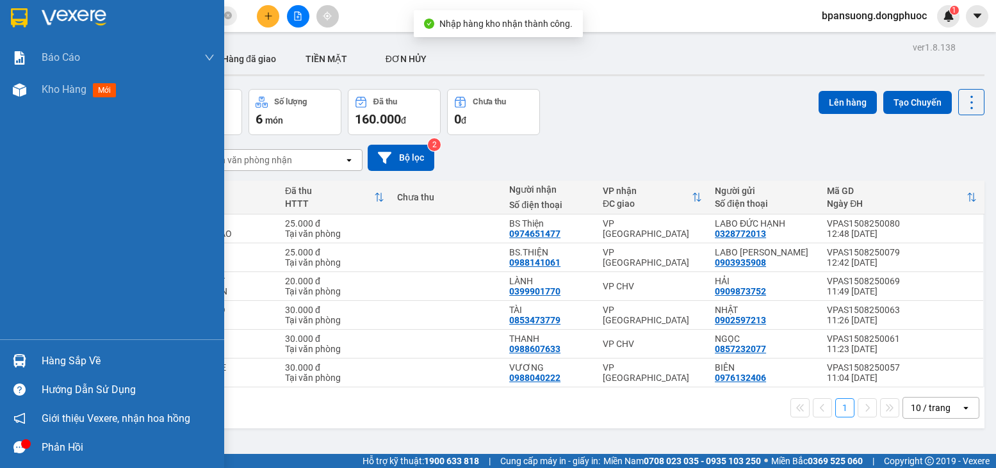
click at [58, 358] on div "Hàng sắp về" at bounding box center [128, 361] width 173 height 19
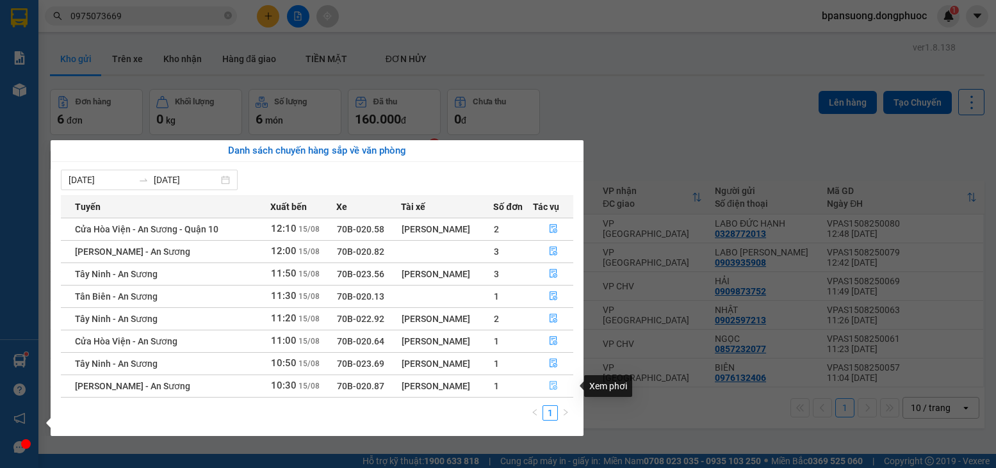
click at [560, 382] on button "button" at bounding box center [554, 386] width 40 height 20
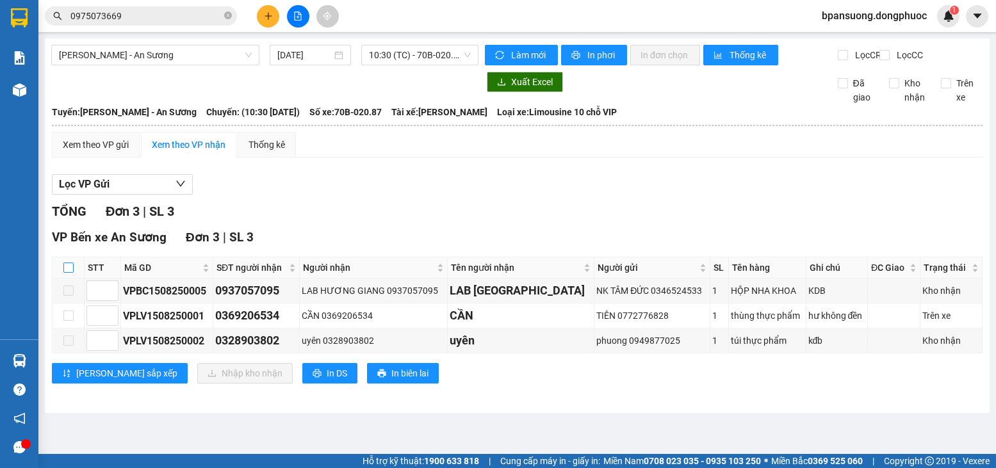
click at [69, 273] on input "checkbox" at bounding box center [68, 268] width 10 height 10
checkbox input "true"
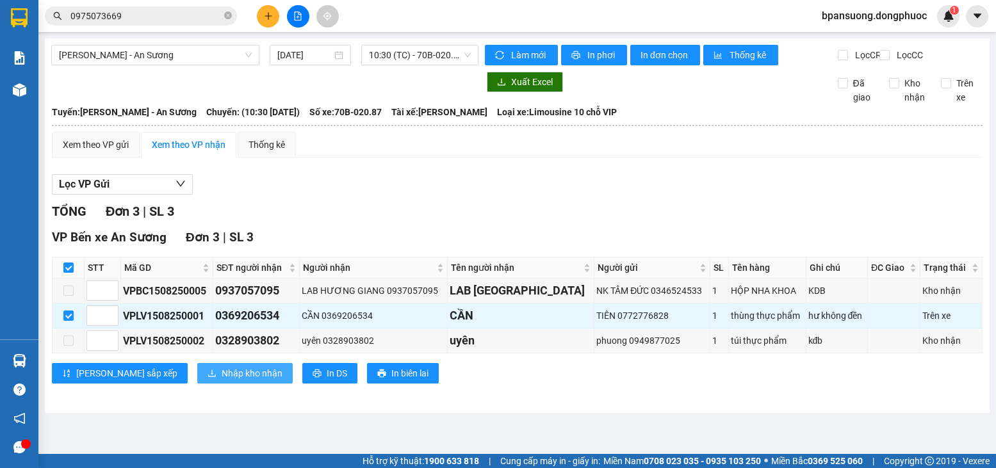
click at [222, 380] on span "Nhập kho nhận" at bounding box center [252, 373] width 61 height 14
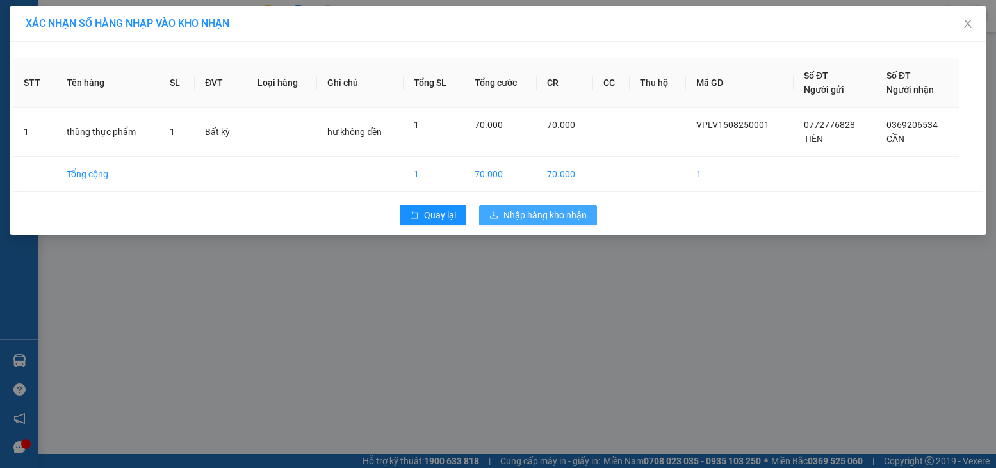
click at [524, 215] on span "Nhập hàng kho nhận" at bounding box center [544, 215] width 83 height 14
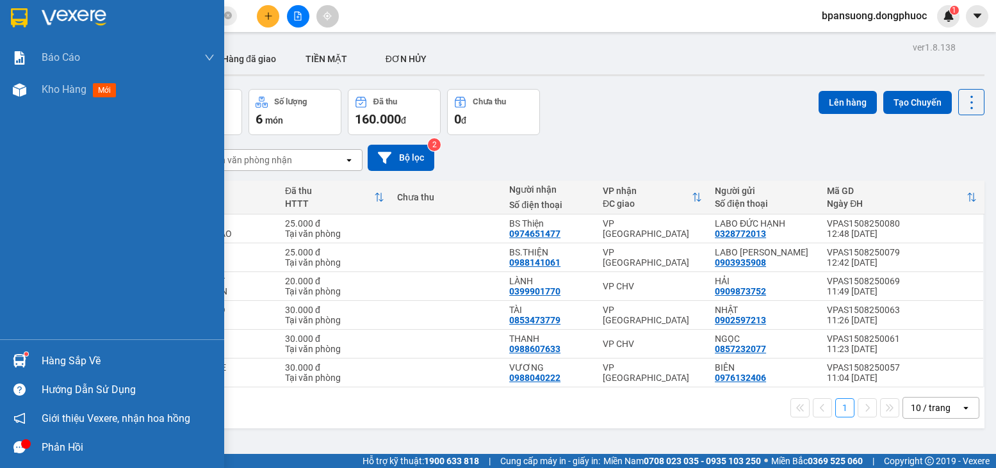
click at [49, 363] on div "Hàng sắp về" at bounding box center [128, 361] width 173 height 19
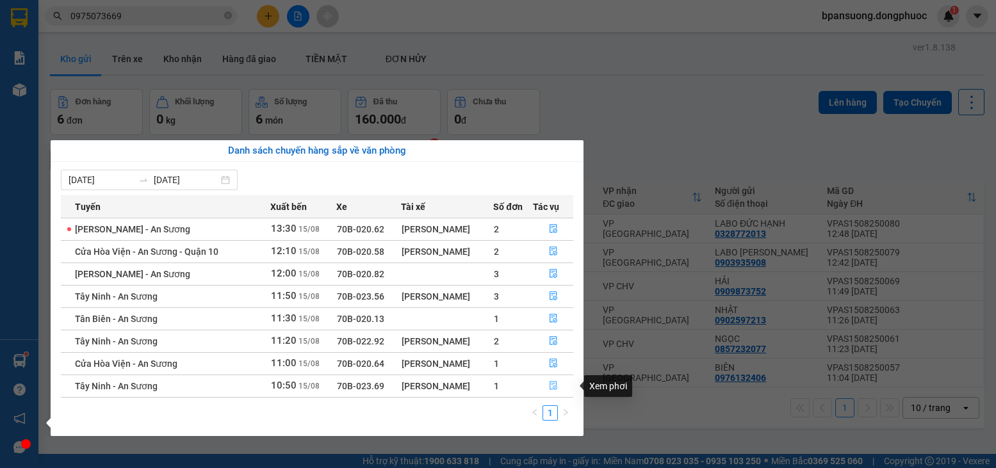
click at [552, 380] on button "button" at bounding box center [554, 386] width 40 height 20
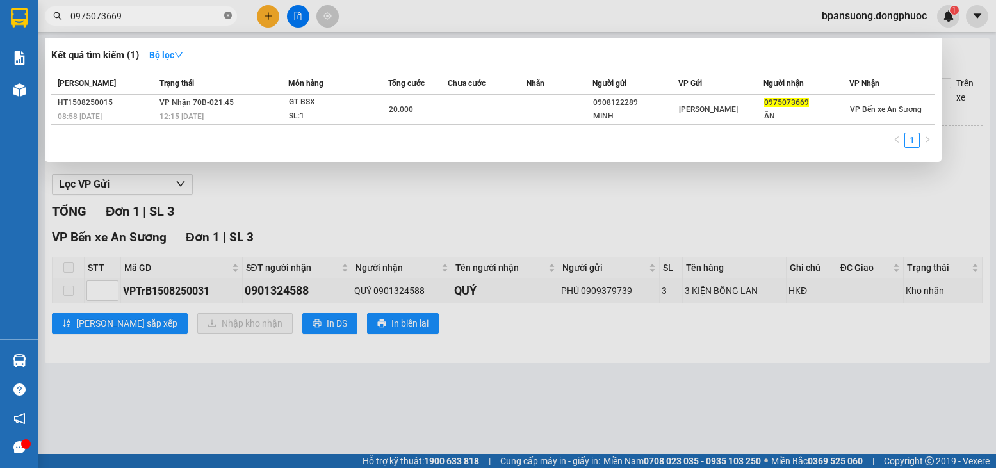
click at [227, 17] on icon "close-circle" at bounding box center [228, 16] width 8 height 8
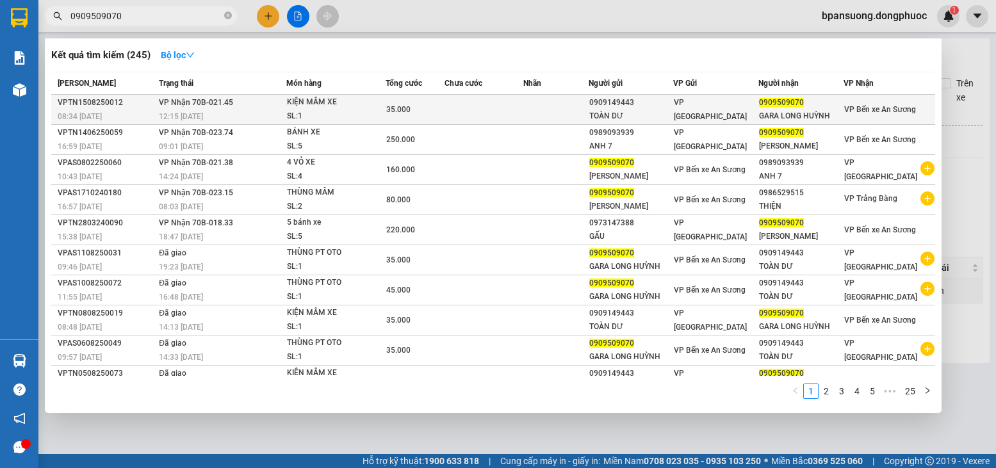
type input "0909509070"
click at [296, 109] on div "KIỆN MÂM XE" at bounding box center [335, 102] width 96 height 14
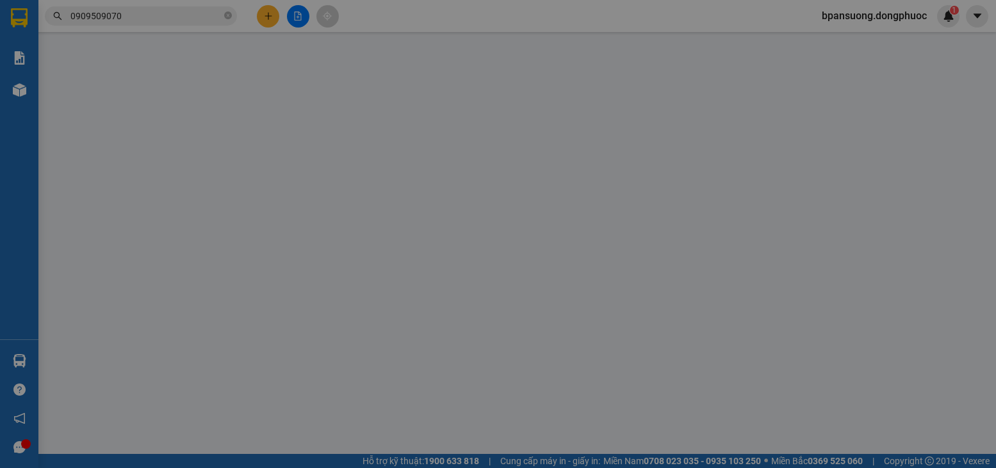
type input "0909149443"
type input "TOÀN DƯ"
type input "0909509070"
type input "GARA LONG HUỲNH"
type input "35.000"
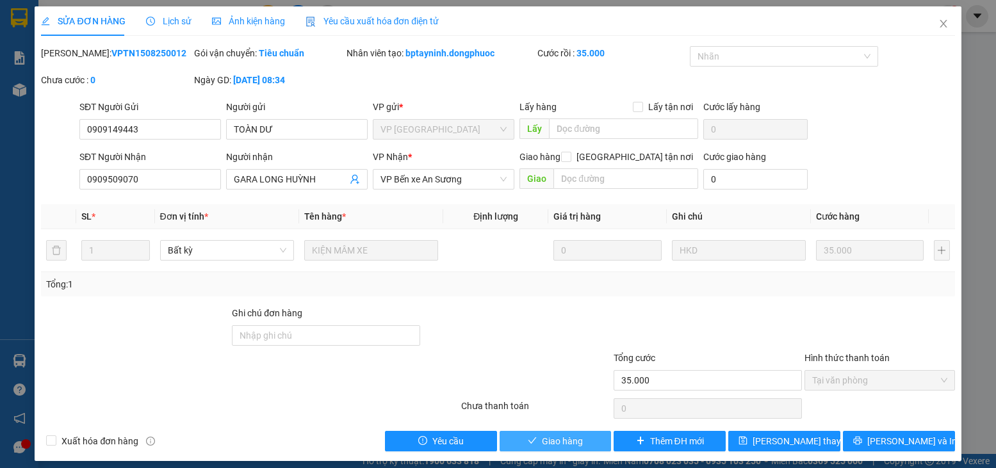
click at [528, 444] on icon "check" at bounding box center [532, 440] width 9 height 9
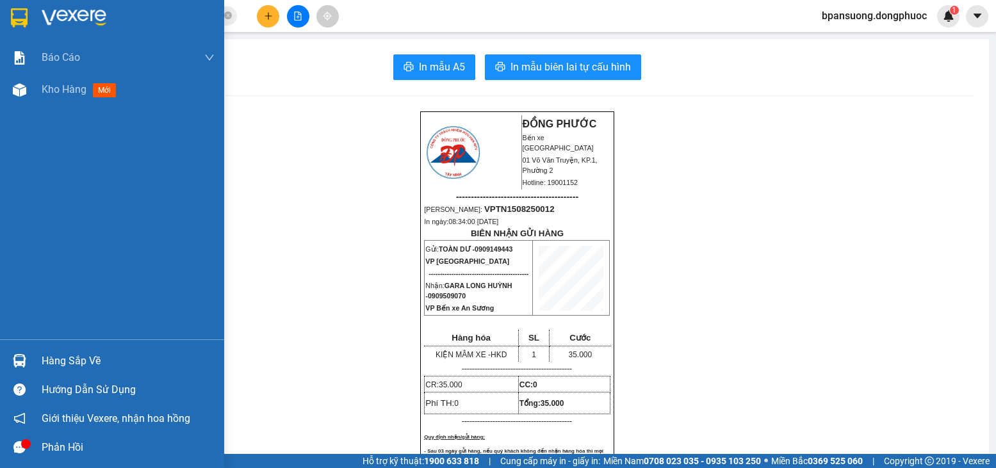
click at [22, 362] on img at bounding box center [19, 360] width 13 height 13
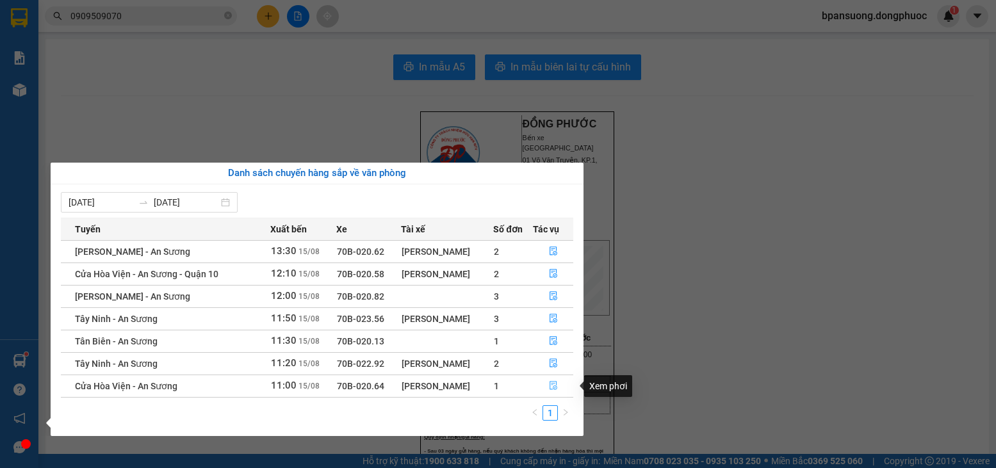
click at [546, 382] on button "button" at bounding box center [554, 386] width 40 height 20
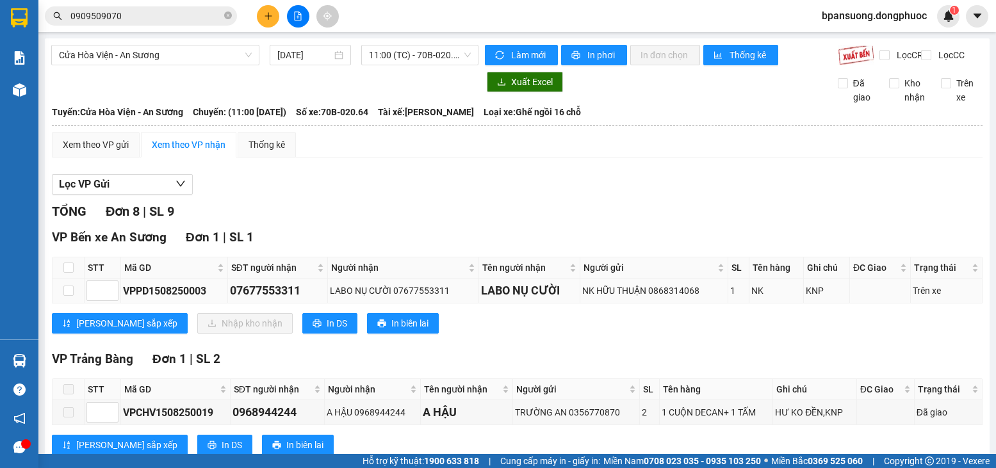
click at [62, 302] on td at bounding box center [69, 291] width 32 height 25
click at [69, 296] on input "checkbox" at bounding box center [68, 291] width 10 height 10
checkbox input "true"
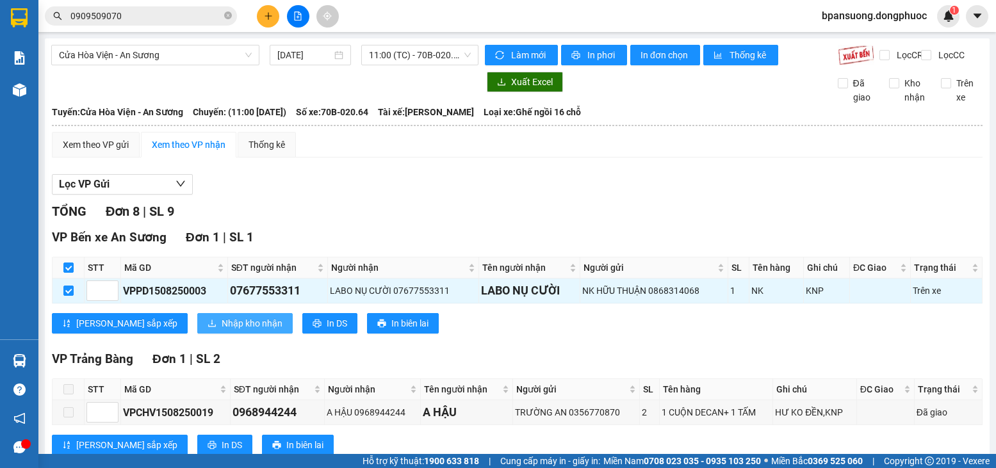
click at [197, 325] on button "Nhập kho nhận" at bounding box center [244, 323] width 95 height 20
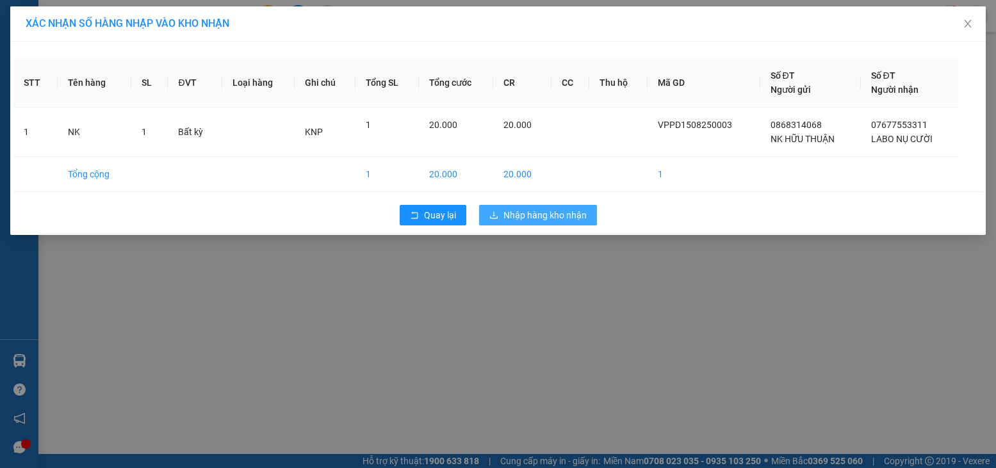
click at [551, 208] on button "Nhập hàng kho nhận" at bounding box center [538, 215] width 118 height 20
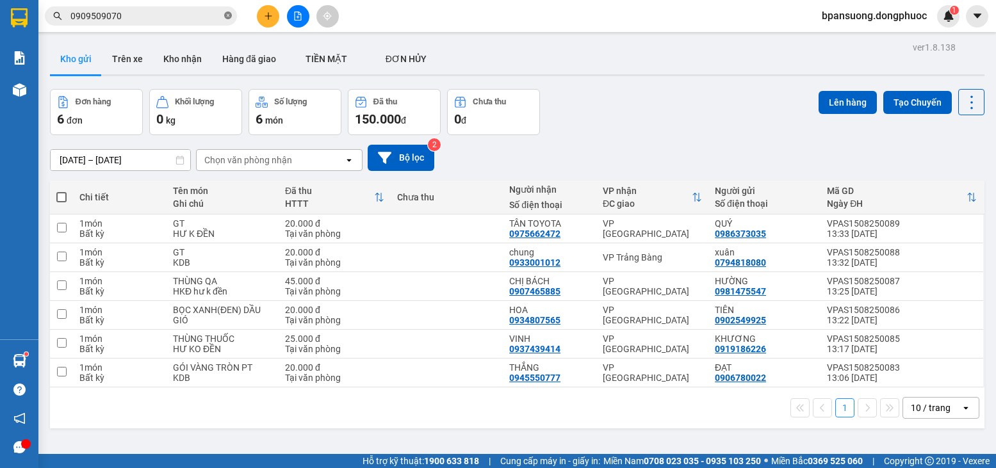
click at [225, 12] on span at bounding box center [228, 16] width 8 height 12
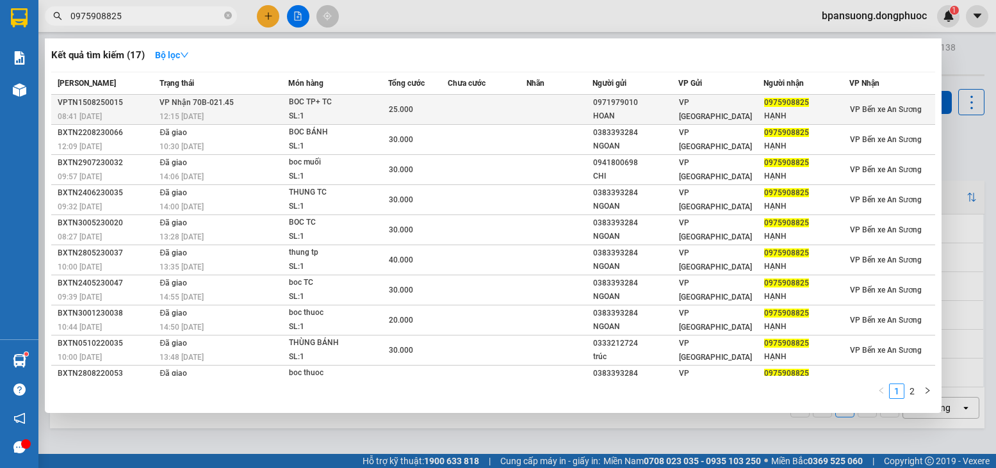
type input "0975908825"
click at [217, 100] on span "VP Nhận 70B-021.45" at bounding box center [196, 102] width 74 height 9
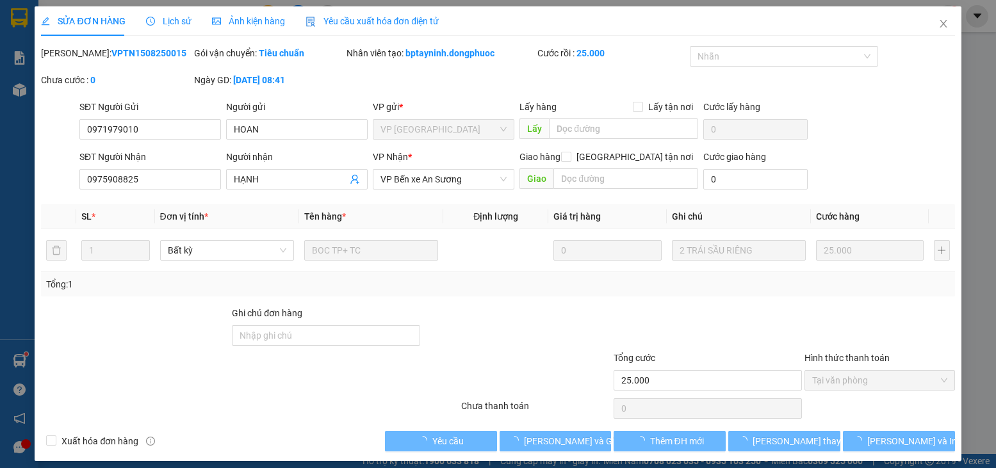
type input "0971979010"
type input "HOAN"
type input "0975908825"
type input "HẠNH"
type input "25.000"
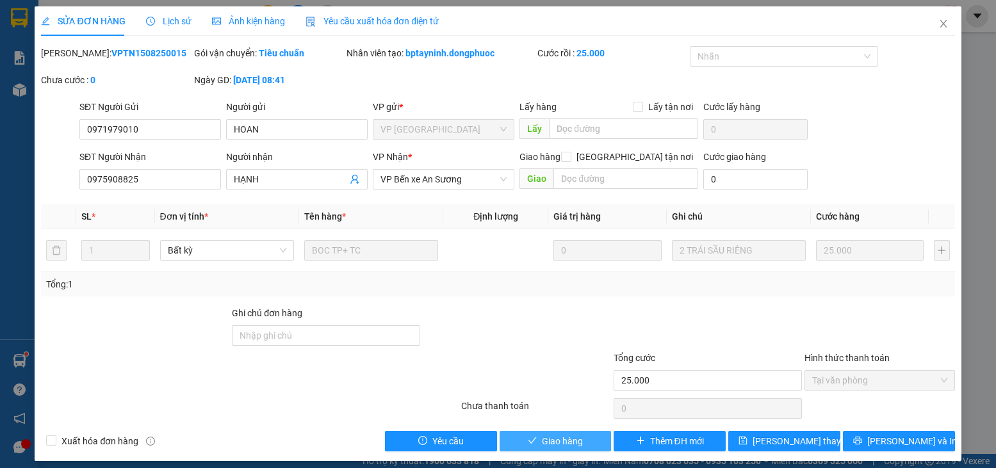
click at [529, 440] on icon "check" at bounding box center [532, 440] width 9 height 9
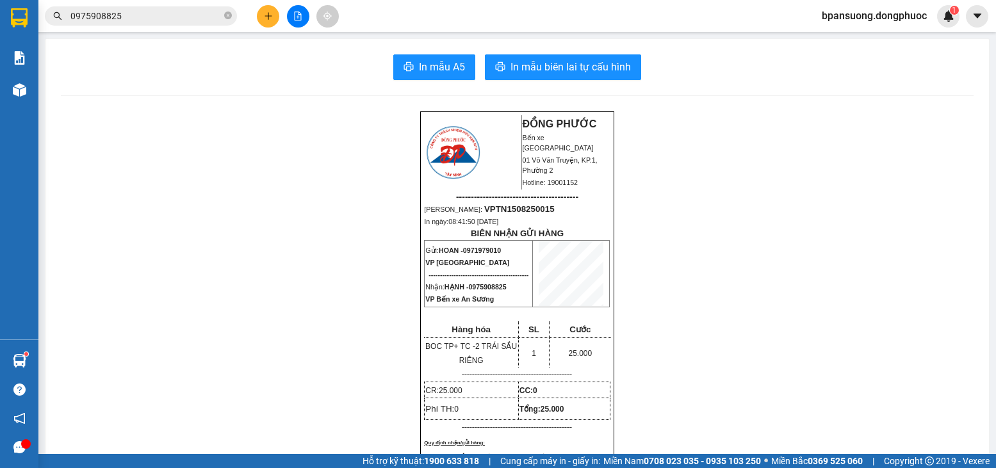
click at [274, 17] on button at bounding box center [268, 16] width 22 height 22
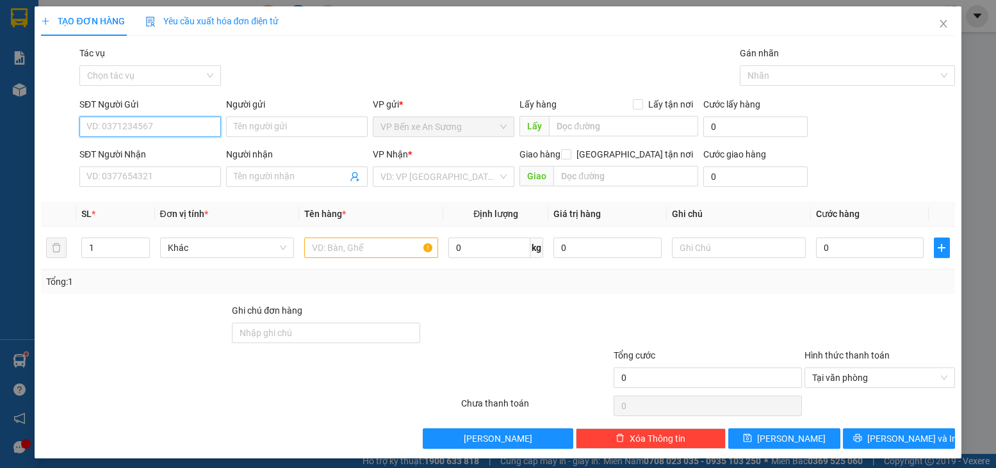
click at [134, 125] on input "SĐT Người Gửi" at bounding box center [150, 127] width 142 height 20
type input "0329288916"
click at [122, 152] on div "0329288916 - TÂM" at bounding box center [148, 152] width 125 height 14
type input "TÂM"
type input "0921040320"
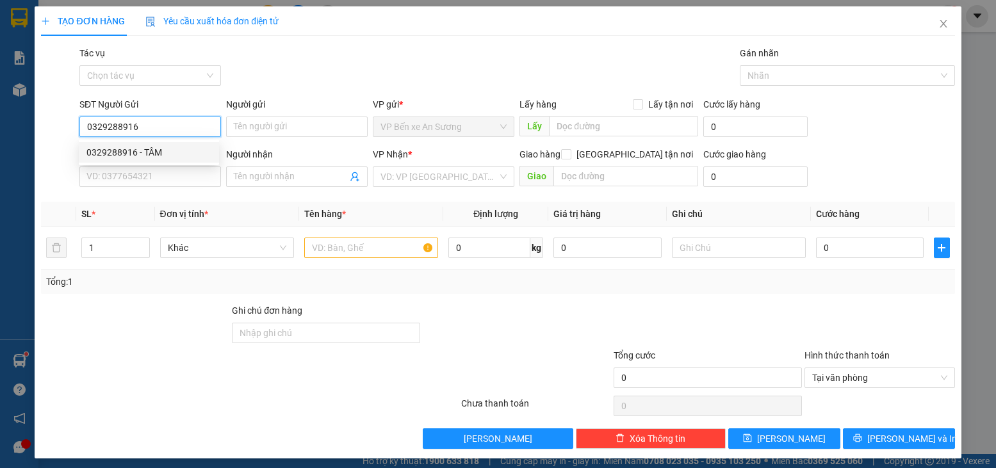
type input "TÂM"
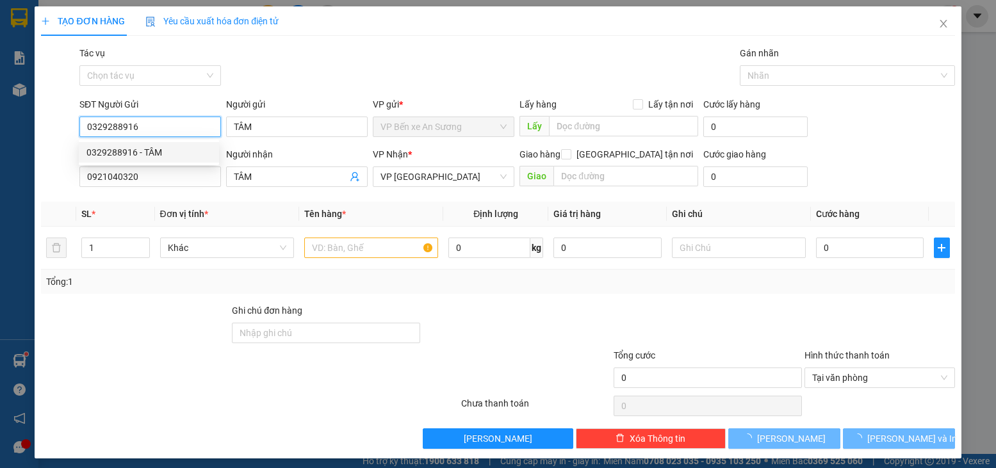
type input "45.000"
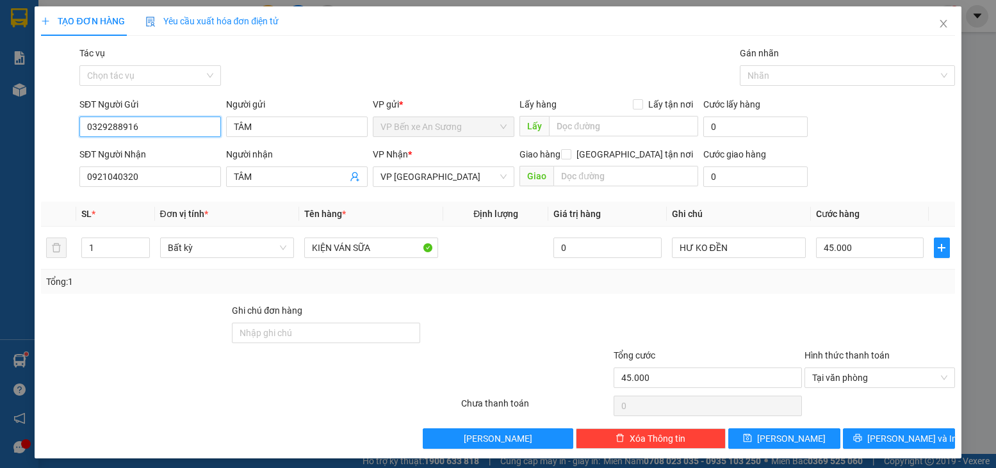
type input "0329288916"
click at [840, 286] on div "Tổng: 1" at bounding box center [497, 282] width 903 height 14
click at [835, 249] on input "45.000" at bounding box center [870, 248] width 108 height 20
type input "5"
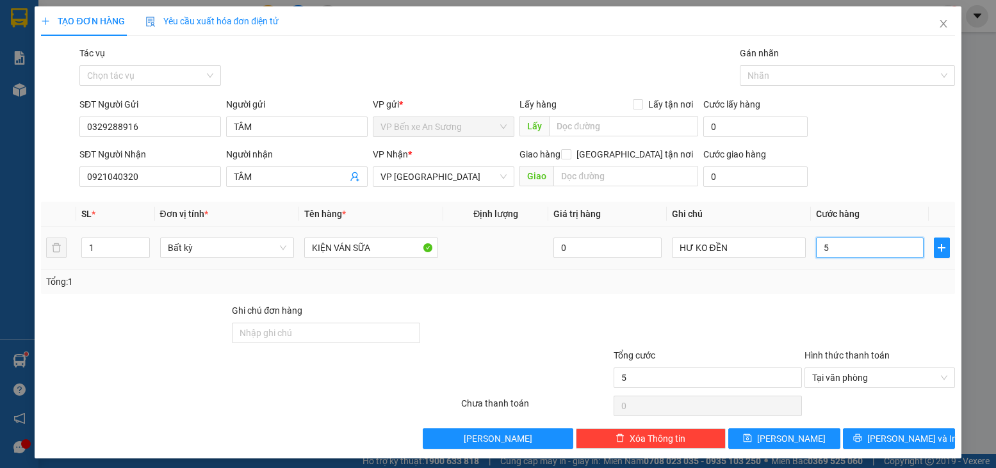
type input "55"
type input "55.000"
click at [721, 316] on div at bounding box center [707, 326] width 191 height 45
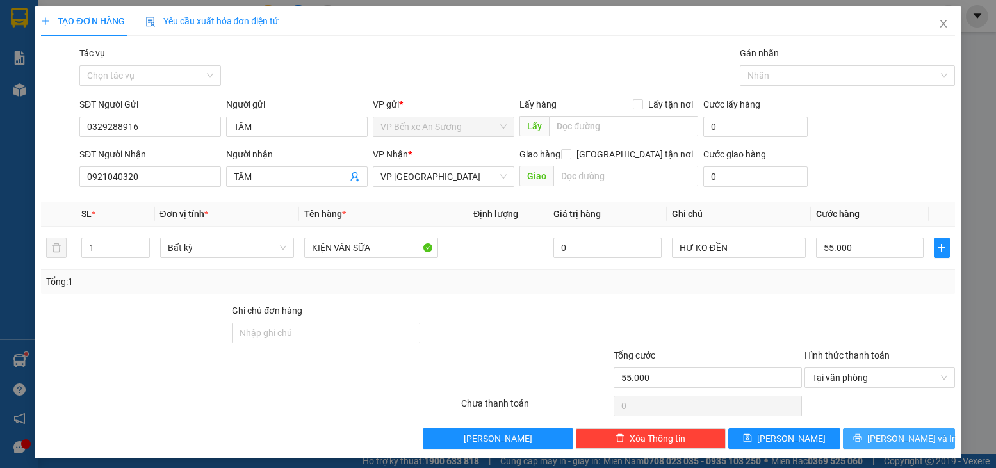
click at [894, 443] on span "[PERSON_NAME] và In" at bounding box center [912, 439] width 90 height 14
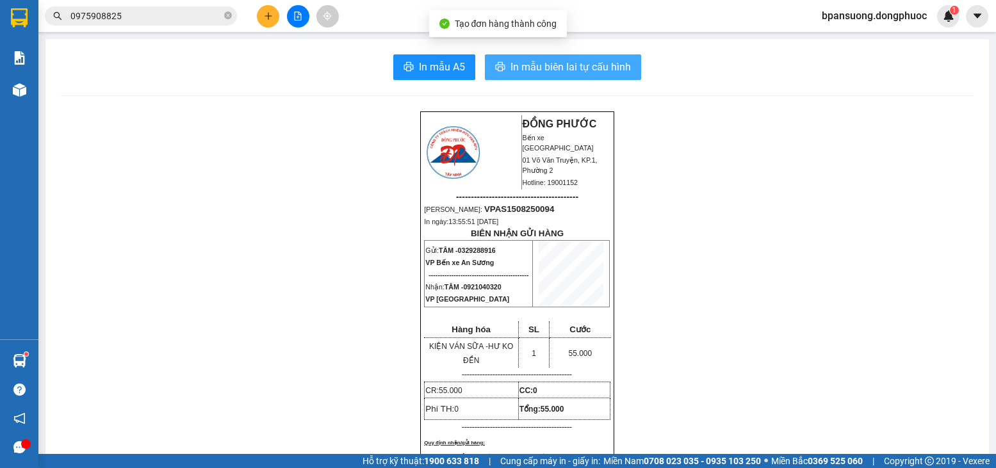
click at [519, 71] on span "In mẫu biên lai tự cấu hình" at bounding box center [571, 67] width 120 height 16
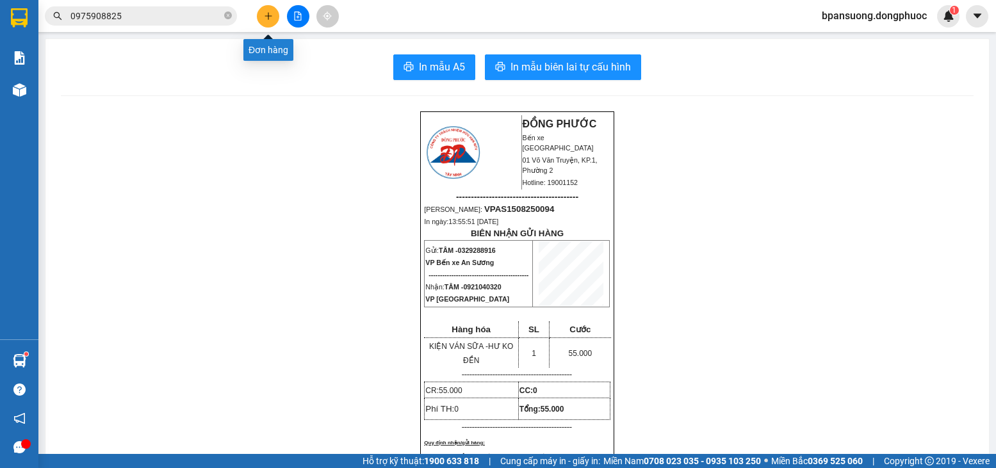
click at [258, 10] on button at bounding box center [268, 16] width 22 height 22
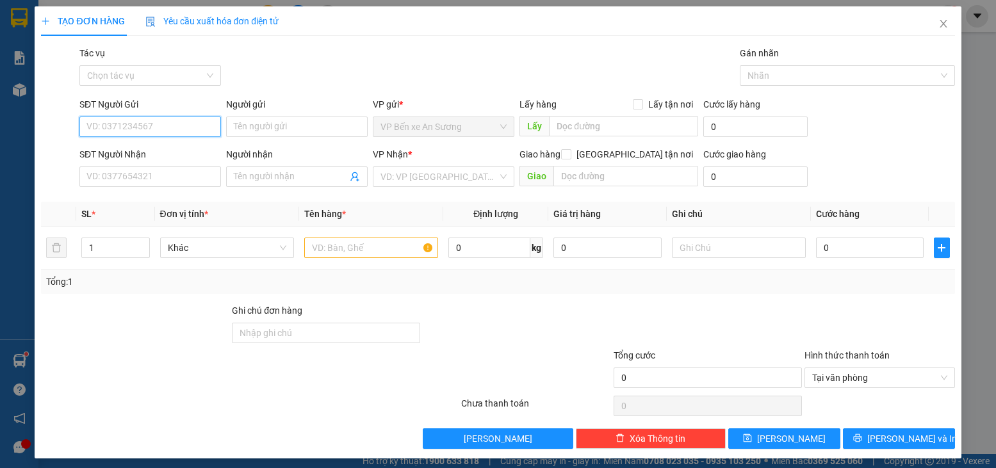
click at [156, 126] on input "SĐT Người Gửi" at bounding box center [150, 127] width 142 height 20
type input "0868333573"
click at [181, 143] on div "0868333573 - THUẬN" at bounding box center [149, 152] width 140 height 20
type input "THUẬN"
type input "0908008187"
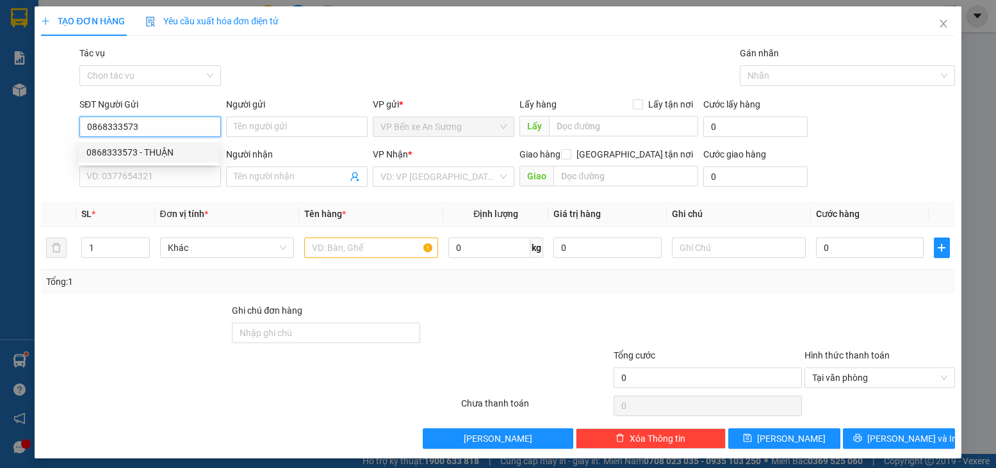
type input "HẰNG"
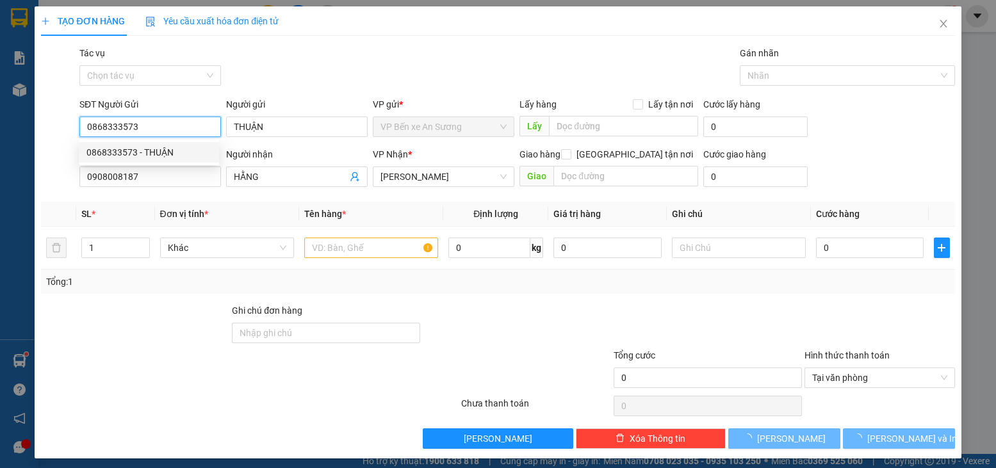
type input "50.000"
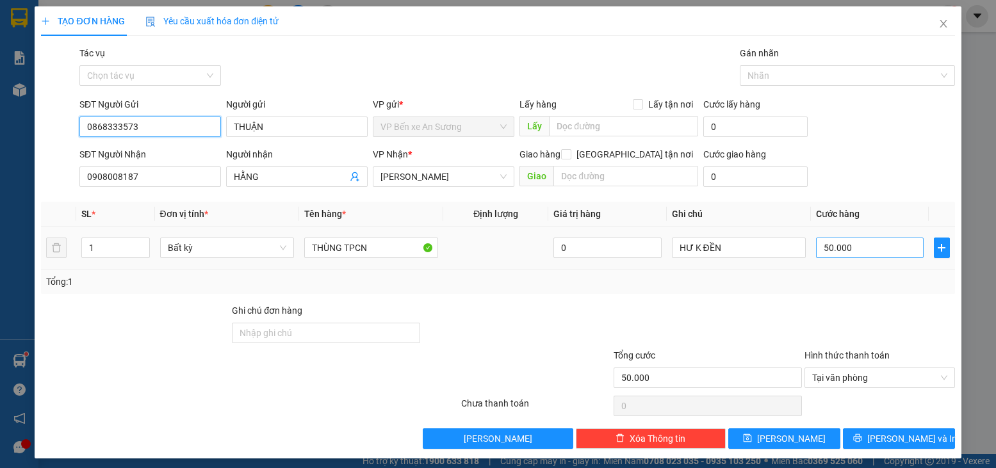
type input "0868333573"
click at [846, 252] on input "50.000" at bounding box center [870, 248] width 108 height 20
type input "3"
type input "35"
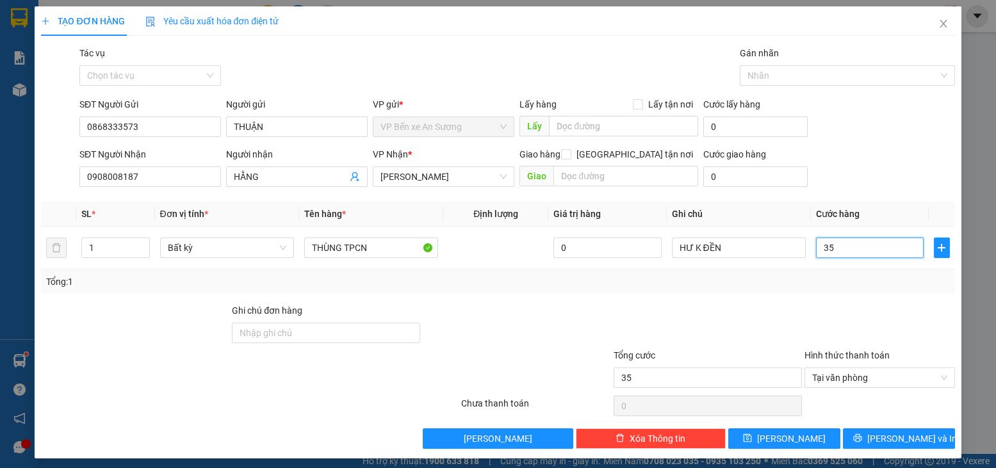
type input "35"
type input "35.000"
click at [585, 292] on div "Tổng: 1" at bounding box center [497, 282] width 913 height 24
click at [923, 445] on button "[PERSON_NAME] và In" at bounding box center [899, 439] width 112 height 20
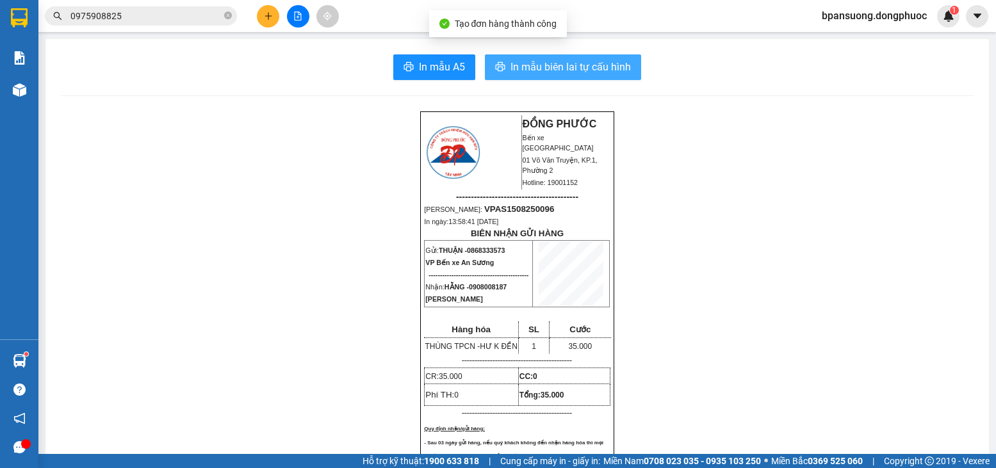
click at [543, 72] on span "In mẫu biên lai tự cấu hình" at bounding box center [571, 67] width 120 height 16
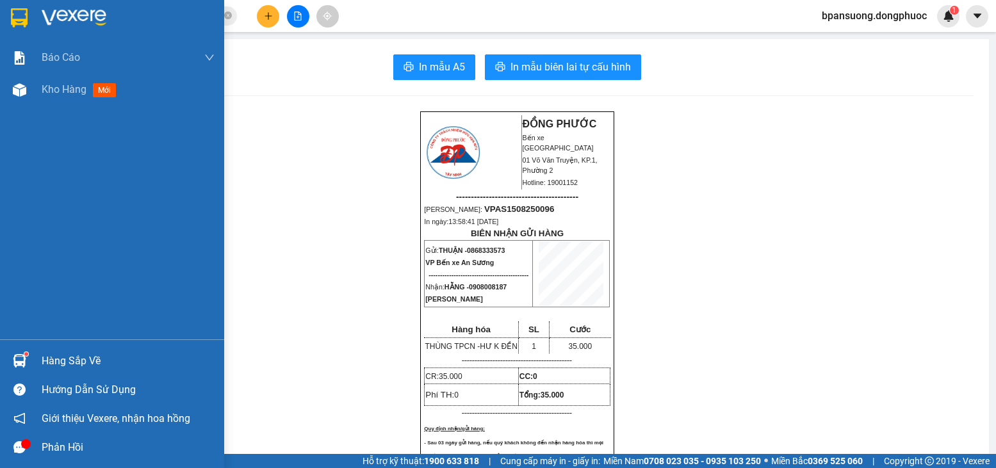
click at [11, 351] on div at bounding box center [19, 361] width 22 height 22
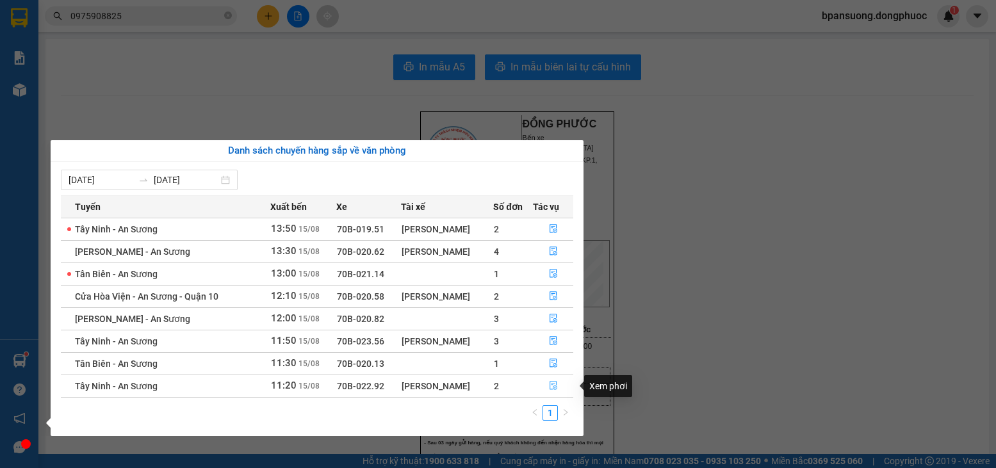
click at [555, 386] on icon "file-done" at bounding box center [553, 385] width 9 height 9
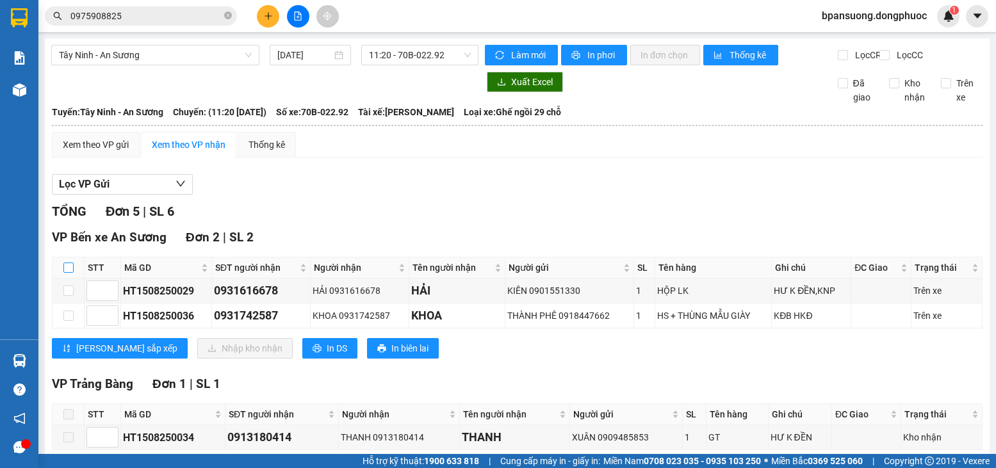
click at [63, 273] on input "checkbox" at bounding box center [68, 268] width 10 height 10
checkbox input "true"
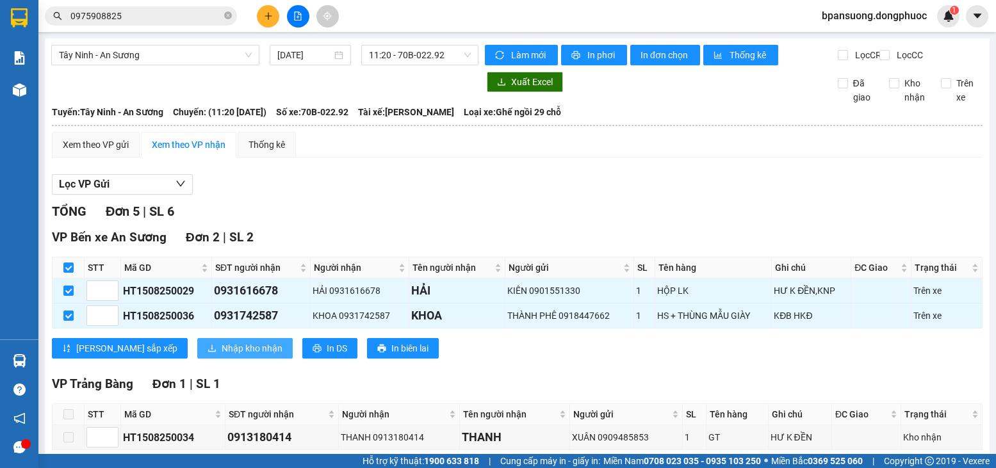
click at [197, 349] on button "Nhập kho nhận" at bounding box center [244, 348] width 95 height 20
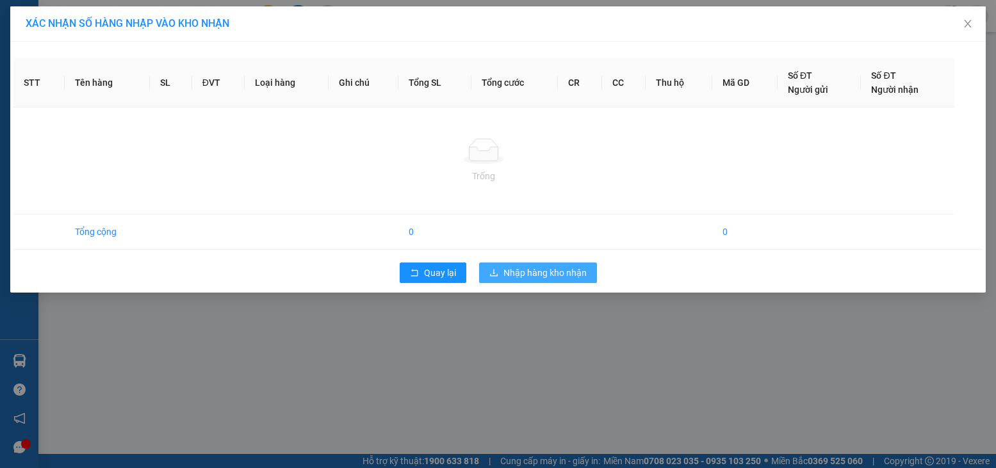
click at [537, 265] on button "Nhập hàng kho nhận" at bounding box center [538, 273] width 118 height 20
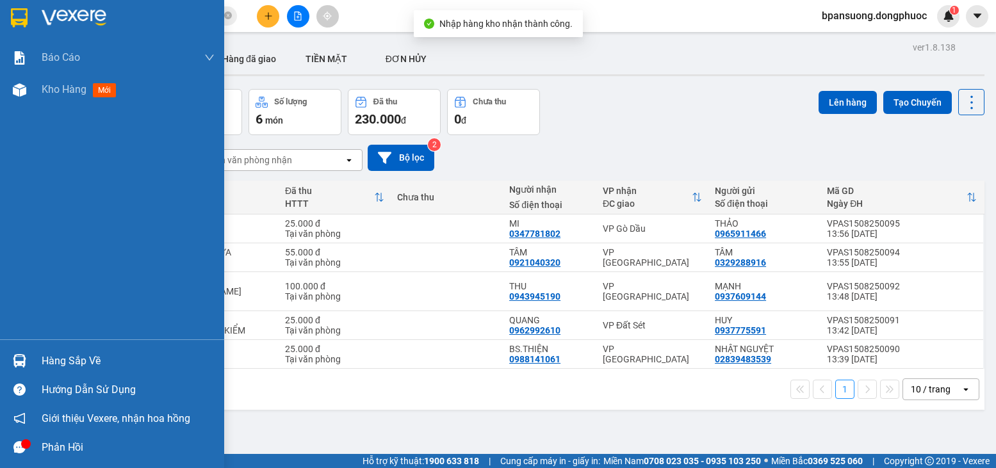
click at [26, 353] on div at bounding box center [19, 361] width 22 height 22
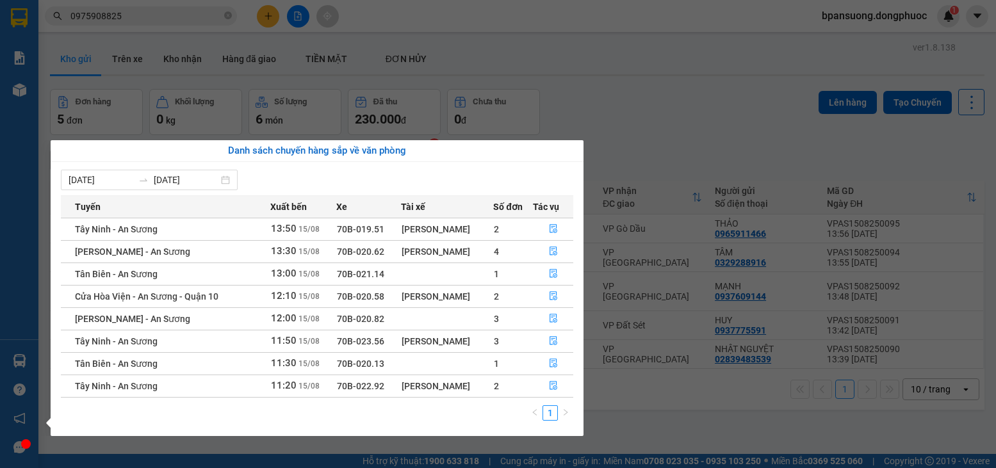
click at [17, 249] on div "Báo cáo Mẫu 1: Báo cáo dòng tiền theo nhân viên Mẫu 1: Báo cáo dòng tiền theo n…" at bounding box center [19, 234] width 38 height 468
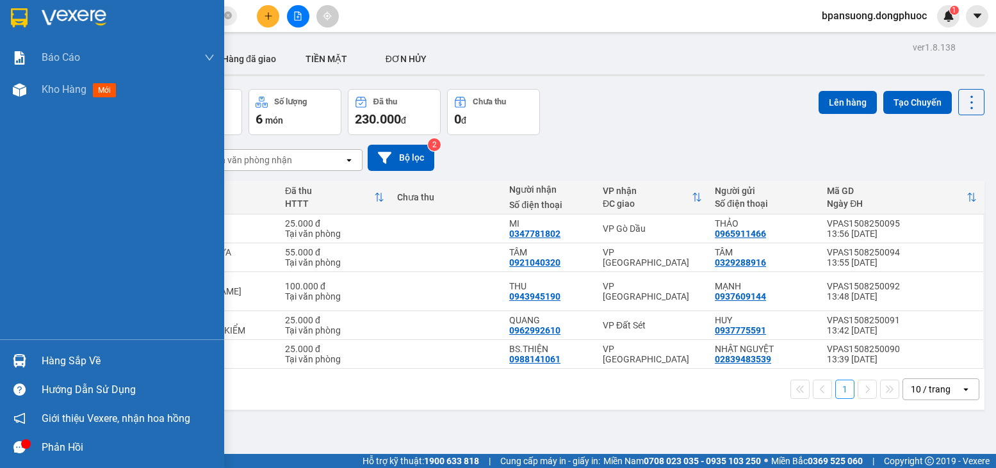
click at [50, 370] on div "Hàng sắp về" at bounding box center [128, 361] width 173 height 19
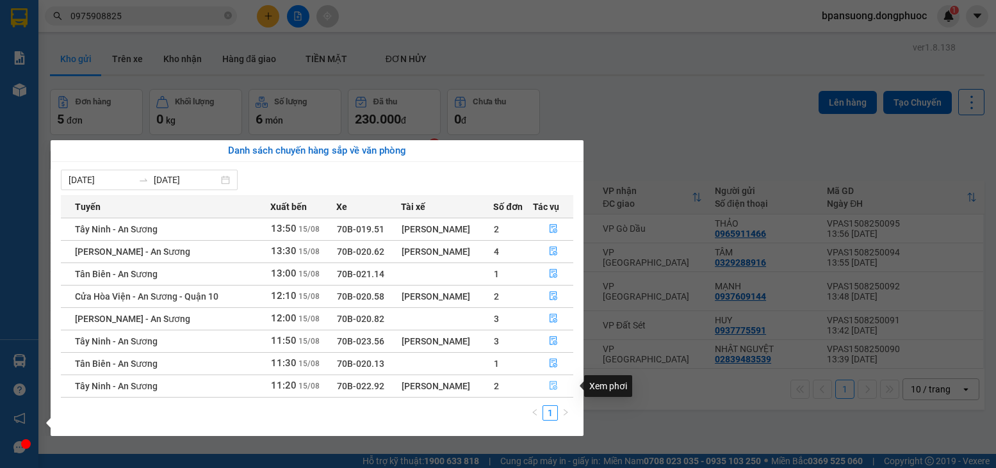
click at [562, 390] on button "button" at bounding box center [554, 386] width 40 height 20
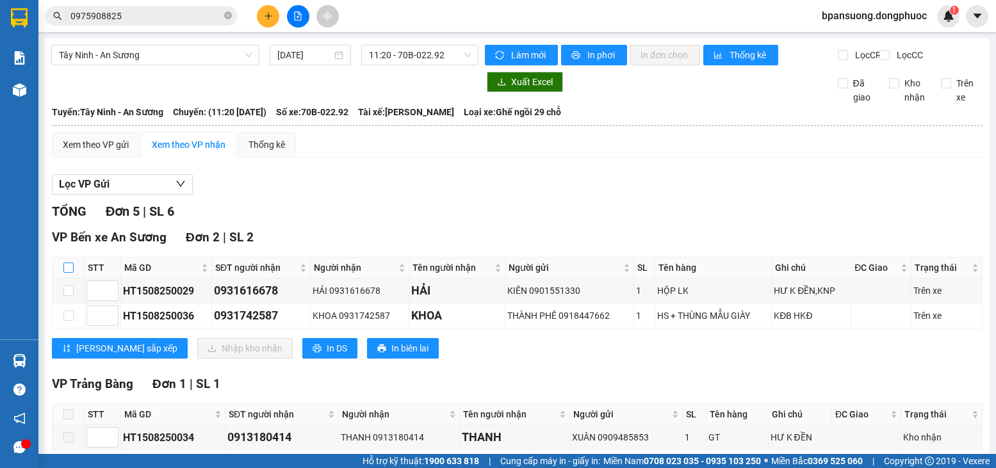
click at [68, 273] on input "checkbox" at bounding box center [68, 268] width 10 height 10
checkbox input "true"
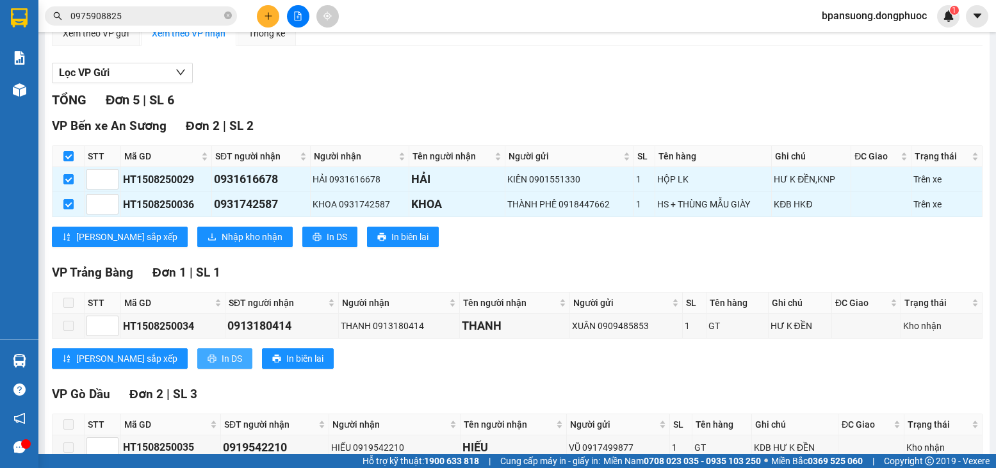
scroll to position [128, 0]
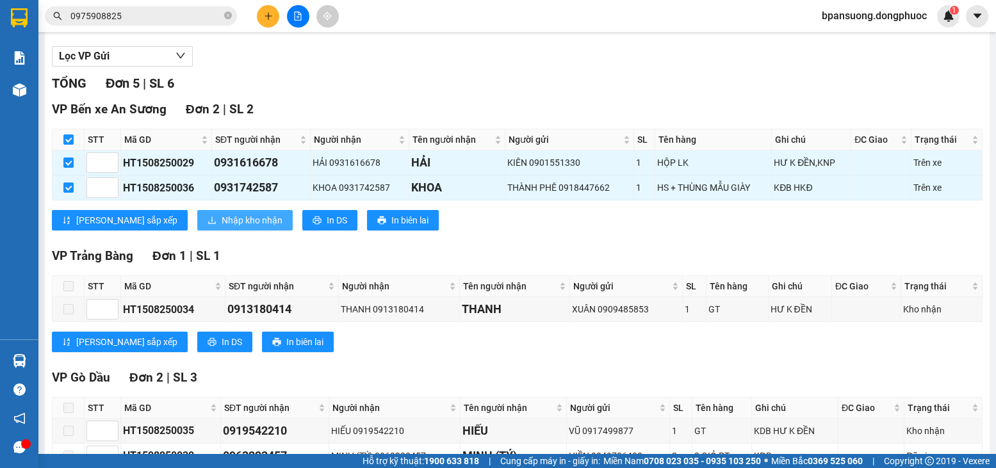
click at [197, 231] on button "Nhập kho nhận" at bounding box center [244, 220] width 95 height 20
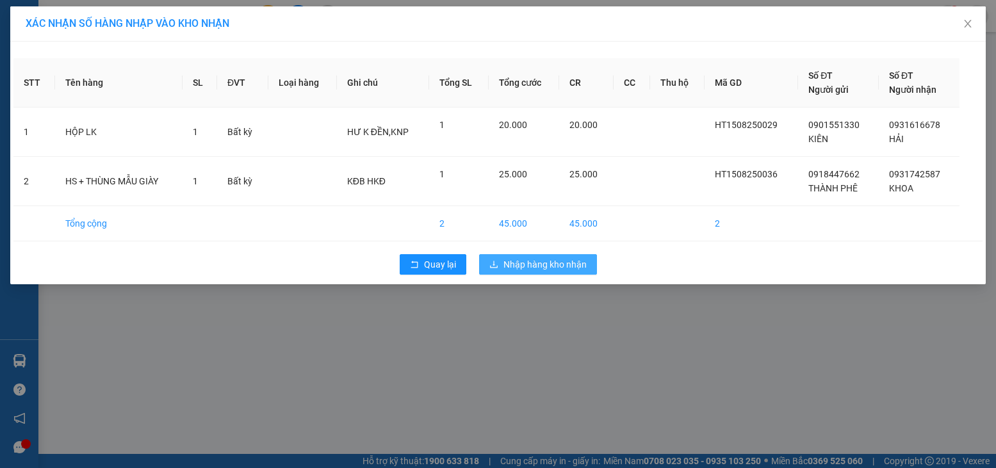
click at [521, 256] on button "Nhập hàng kho nhận" at bounding box center [538, 264] width 118 height 20
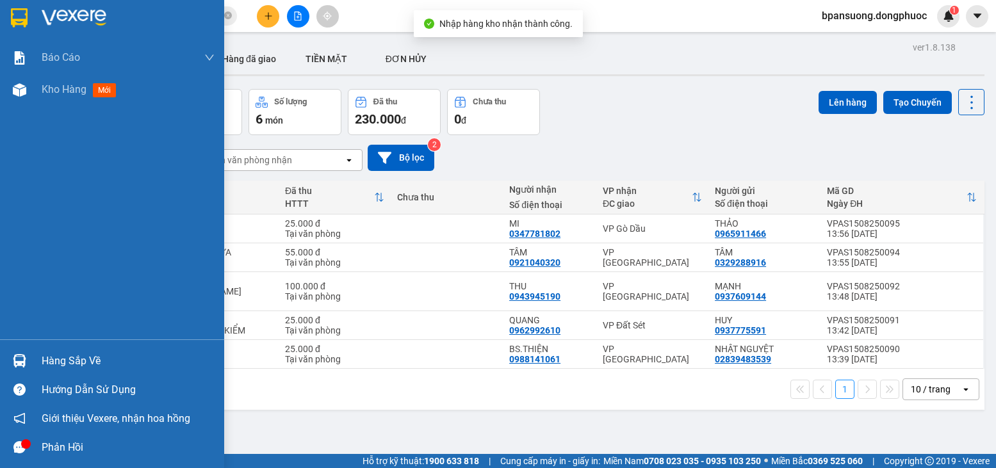
click at [34, 350] on div "Hàng sắp về" at bounding box center [112, 361] width 224 height 29
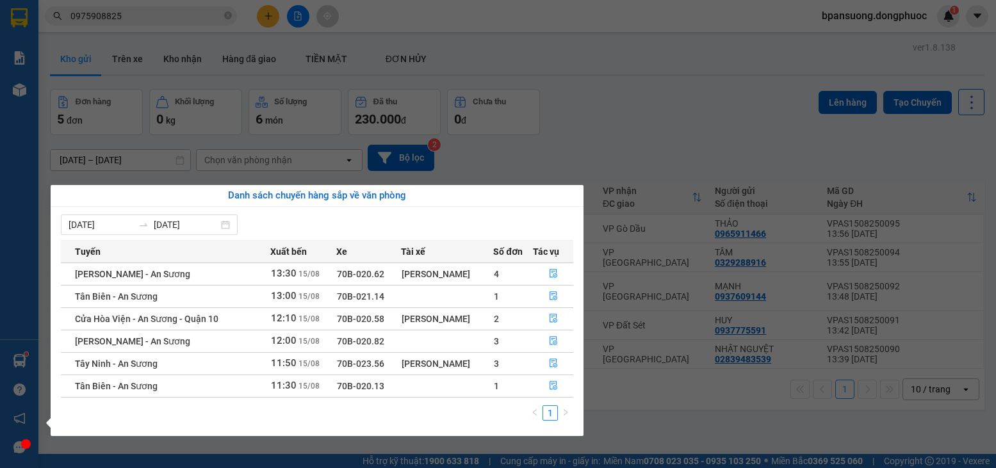
click at [270, 35] on section "Kết quả tìm kiếm ( 17 ) Bộ lọc Mã ĐH Trạng thái Món hàng Tổng cước Chưa cước Nh…" at bounding box center [498, 234] width 996 height 468
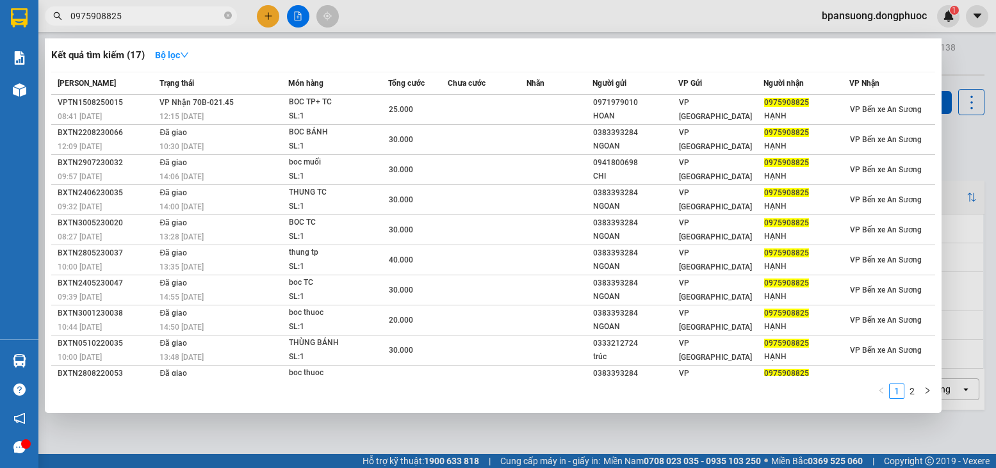
click at [231, 21] on span at bounding box center [228, 16] width 8 height 12
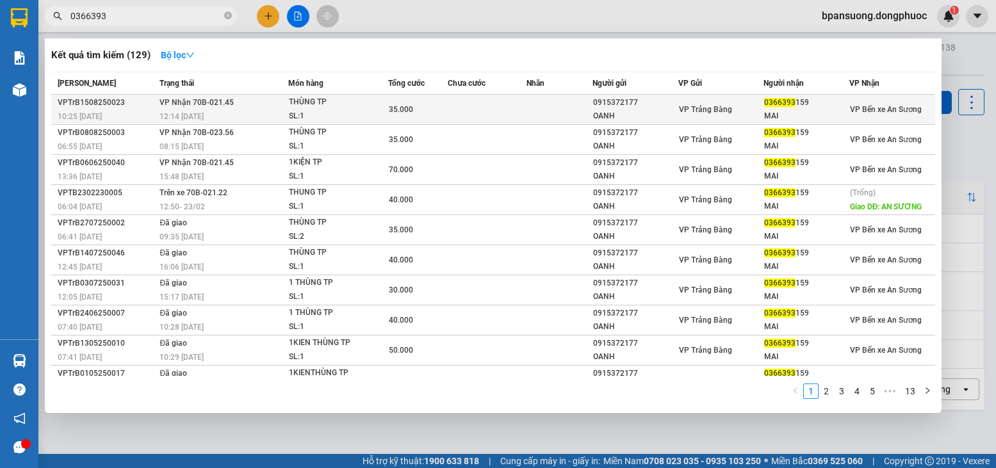
type input "0366393"
click at [713, 110] on span "VP Trảng Bàng" at bounding box center [705, 109] width 53 height 9
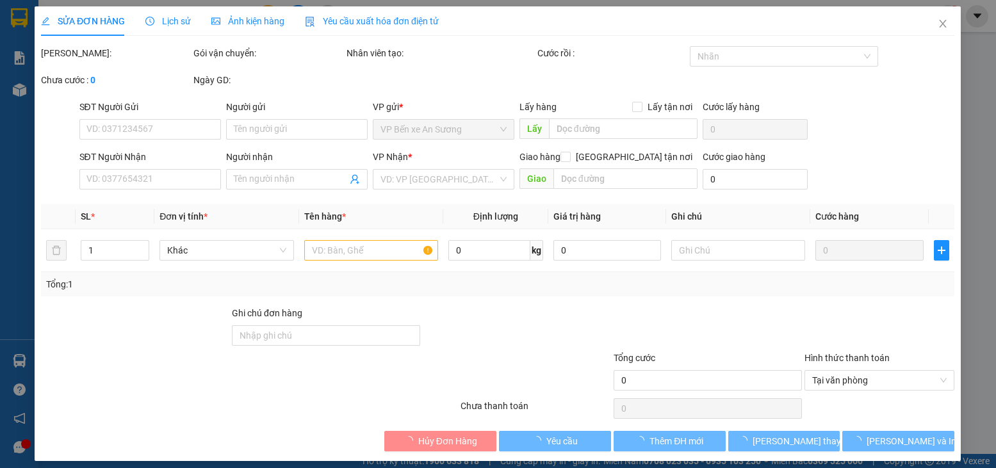
type input "0915372177"
type input "OANH"
type input "0366393159"
type input "MAI"
type input "35.000"
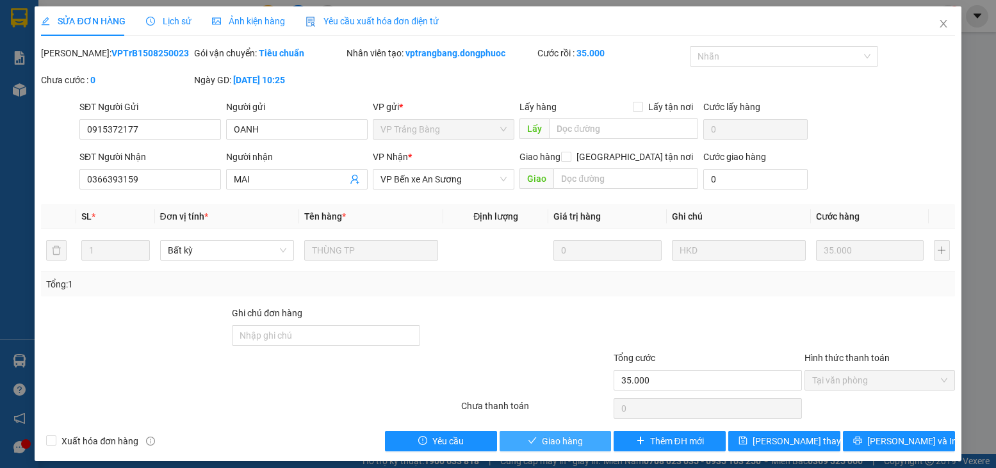
click at [550, 437] on span "Giao hàng" at bounding box center [562, 441] width 41 height 14
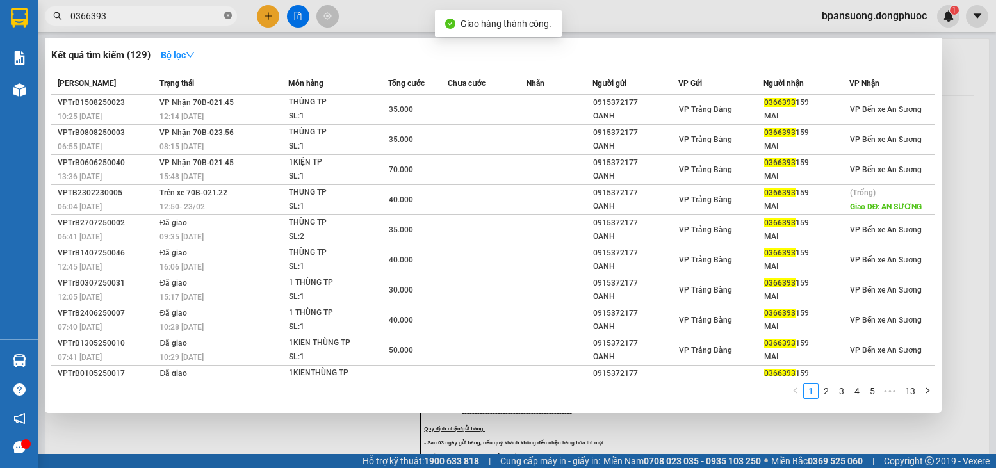
click at [227, 14] on icon "close-circle" at bounding box center [228, 16] width 8 height 8
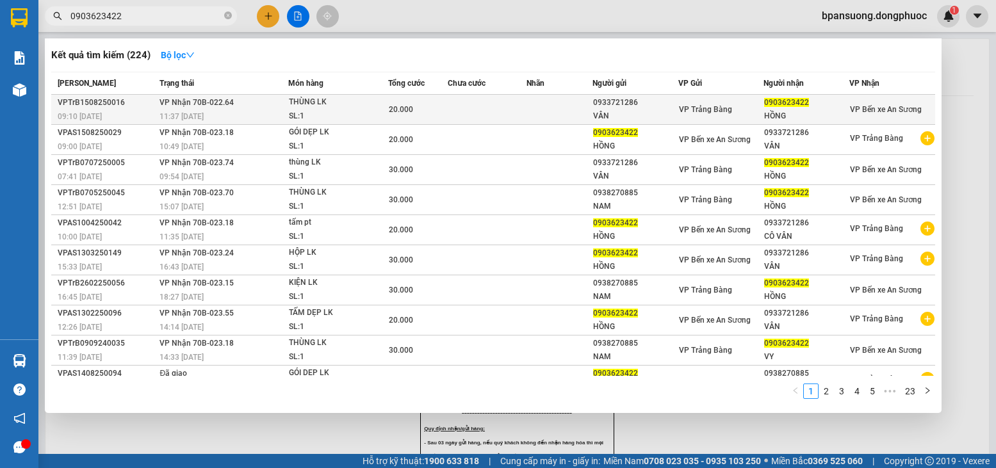
type input "0903623422"
click at [431, 99] on td "20.000" at bounding box center [418, 110] width 60 height 30
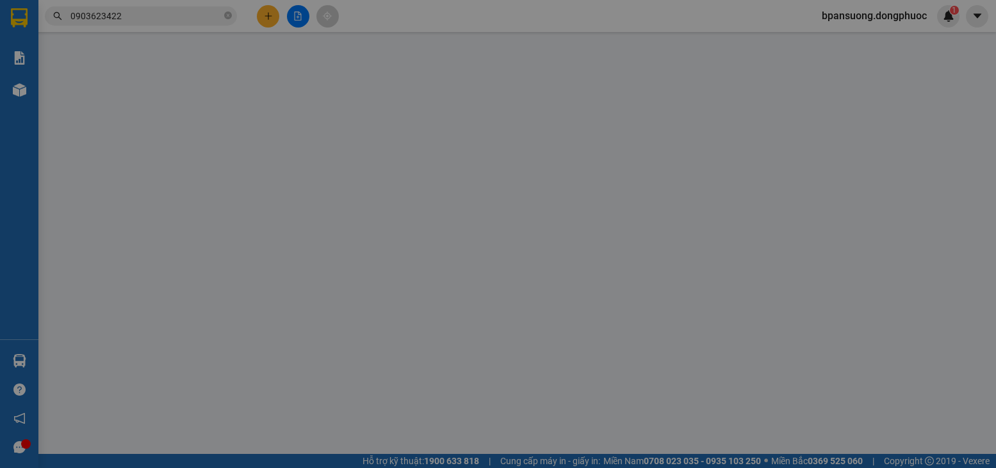
type input "0933721286"
type input "VÂN"
type input "0903623422"
type input "HỒNG"
type input "20.000"
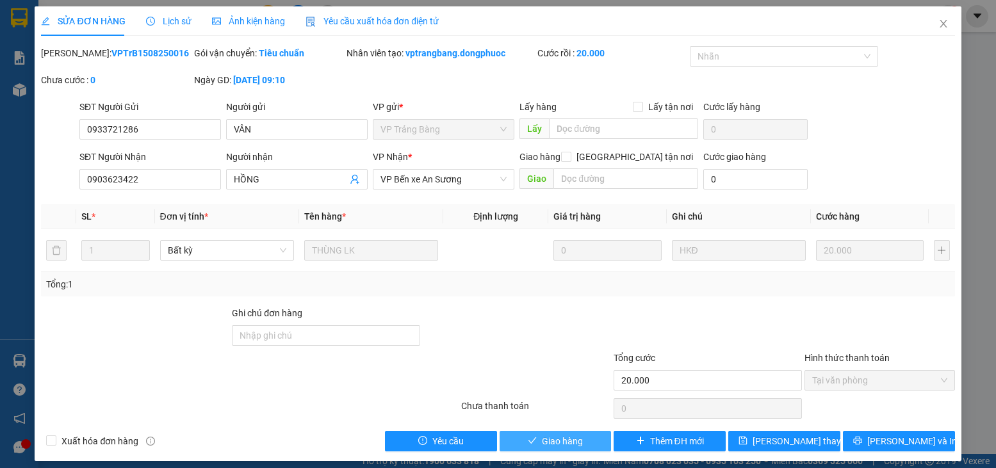
click at [561, 437] on span "Giao hàng" at bounding box center [562, 441] width 41 height 14
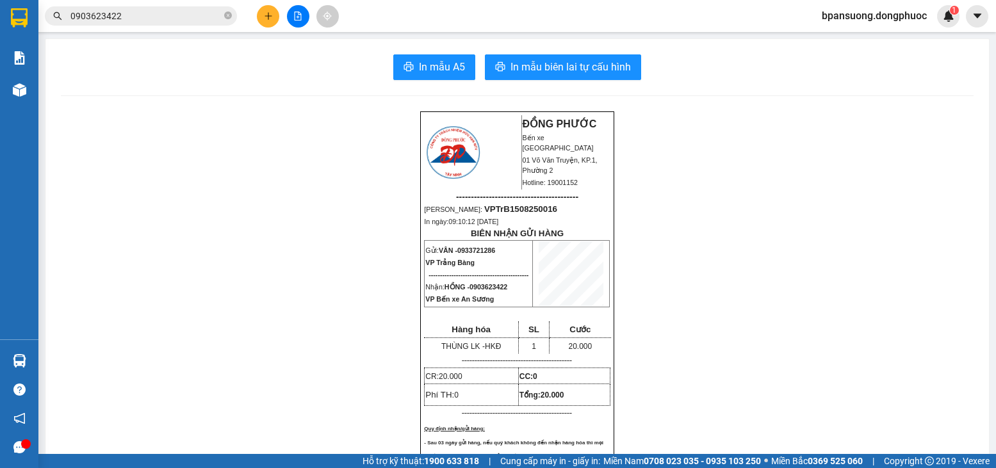
click at [265, 24] on button at bounding box center [268, 16] width 22 height 22
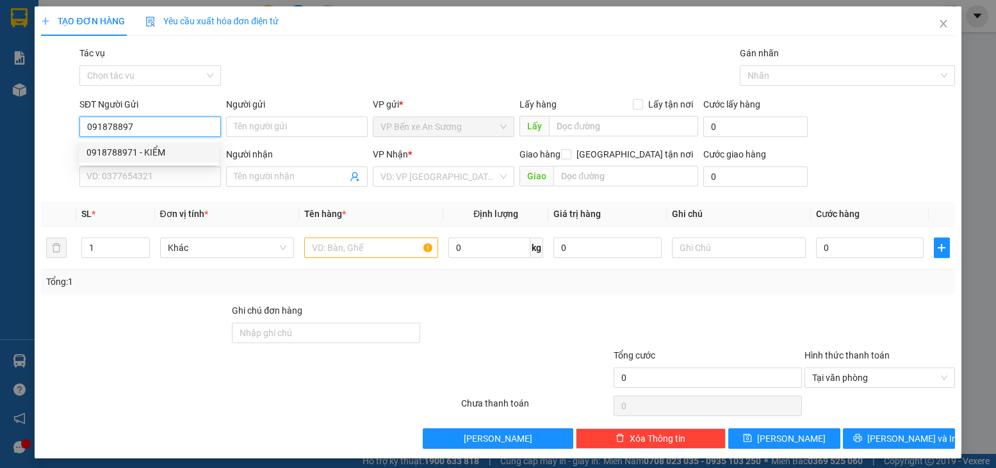
click at [170, 142] on div "0918788971 - KIỂM" at bounding box center [149, 152] width 140 height 20
type input "0918788971"
type input "KIỂM"
type input "0937308937"
type input "THUẬN"
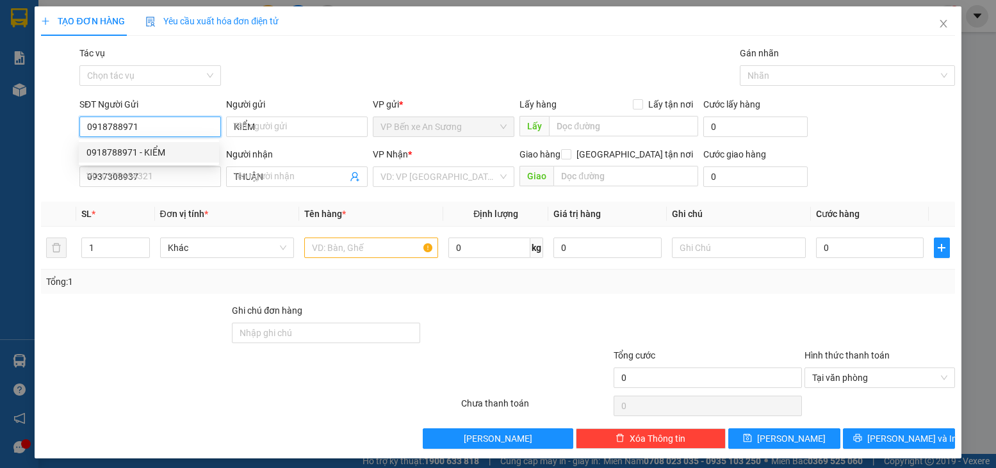
type input "20.000"
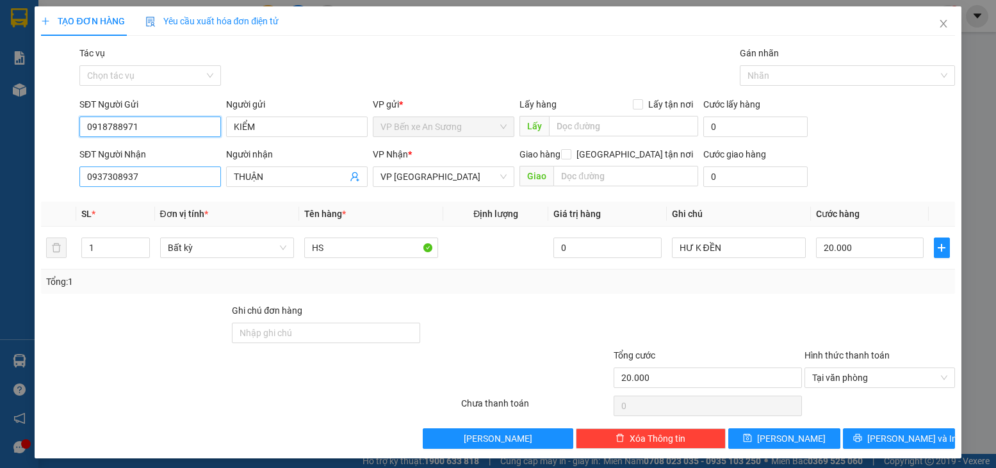
type input "0918788971"
drag, startPoint x: 200, startPoint y: 170, endPoint x: 17, endPoint y: 177, distance: 183.3
click at [17, 177] on div "TẠO ĐƠN HÀNG Yêu cầu xuất hóa đơn điện tử Transit Pickup Surcharge Ids Transit …" at bounding box center [498, 234] width 996 height 468
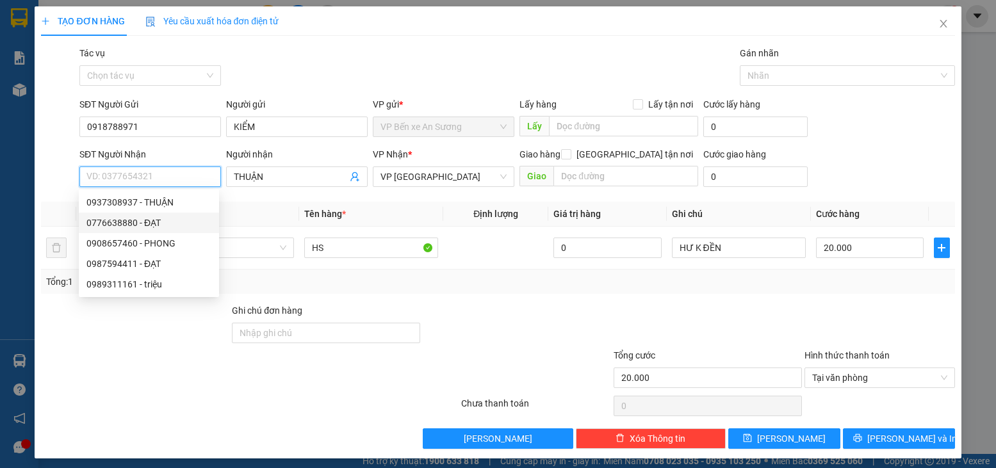
click at [154, 227] on div "0776638880 - ĐẠT" at bounding box center [148, 223] width 125 height 14
type input "0776638880"
type input "ĐẠT"
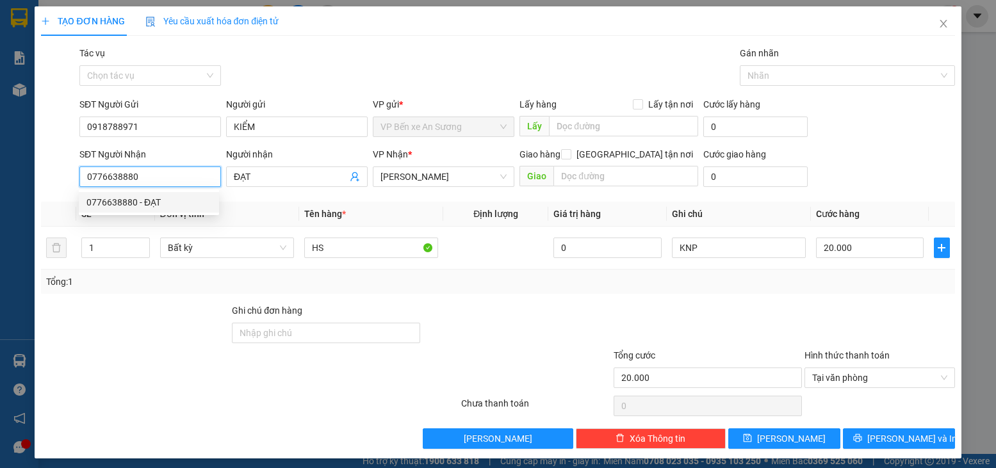
drag, startPoint x: 143, startPoint y: 182, endPoint x: 29, endPoint y: 170, distance: 115.3
click at [29, 170] on div "TẠO ĐƠN HÀNG Yêu cầu xuất hóa đơn điện tử Transit Pickup Surcharge Ids Transit …" at bounding box center [498, 234] width 996 height 468
type input "0911197411"
click at [140, 194] on div "0911197411 - ĐẠT" at bounding box center [149, 202] width 140 height 20
type input "60.000"
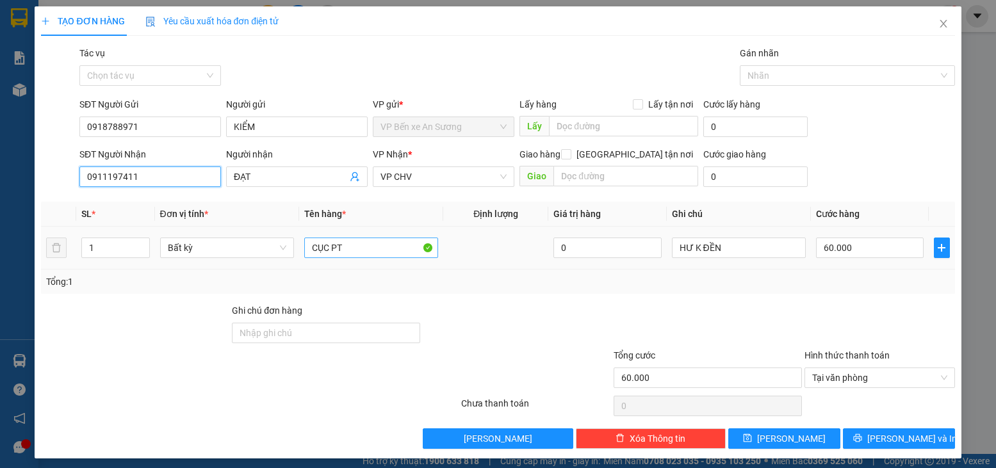
type input "0911197411"
drag, startPoint x: 371, startPoint y: 246, endPoint x: 267, endPoint y: 237, distance: 104.2
click at [267, 237] on tr "1 Bất kỳ CỤC PT 0 HƯ K ĐỀN 60.000" at bounding box center [497, 248] width 913 height 43
type input "BSX"
click at [676, 292] on div "Tổng: 1" at bounding box center [497, 282] width 913 height 24
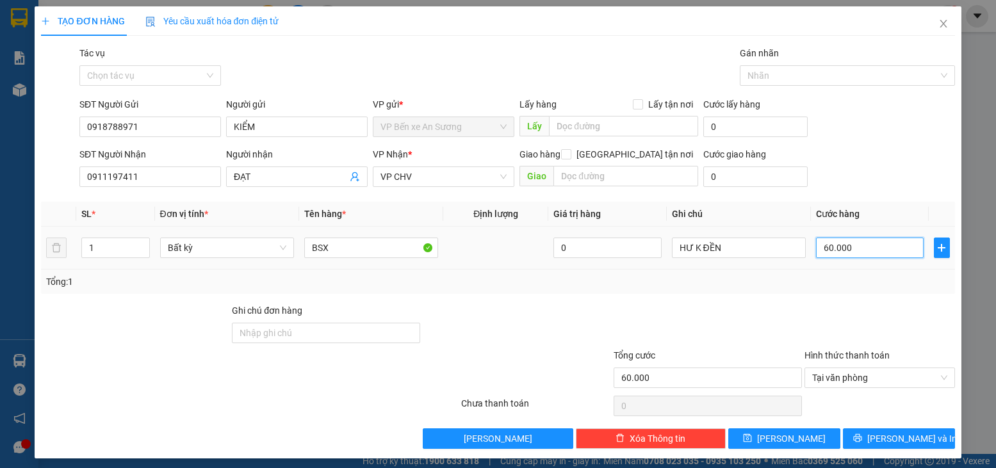
click at [849, 240] on input "60.000" at bounding box center [870, 248] width 108 height 20
type input "2"
type input "20"
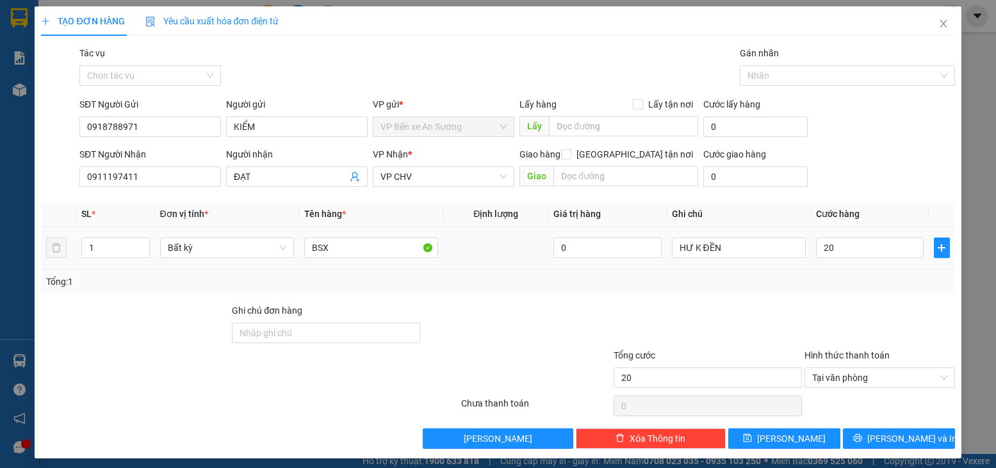
type input "20.000"
click at [846, 289] on div "Tổng: 1" at bounding box center [497, 282] width 913 height 24
click at [862, 443] on span "printer" at bounding box center [857, 439] width 9 height 10
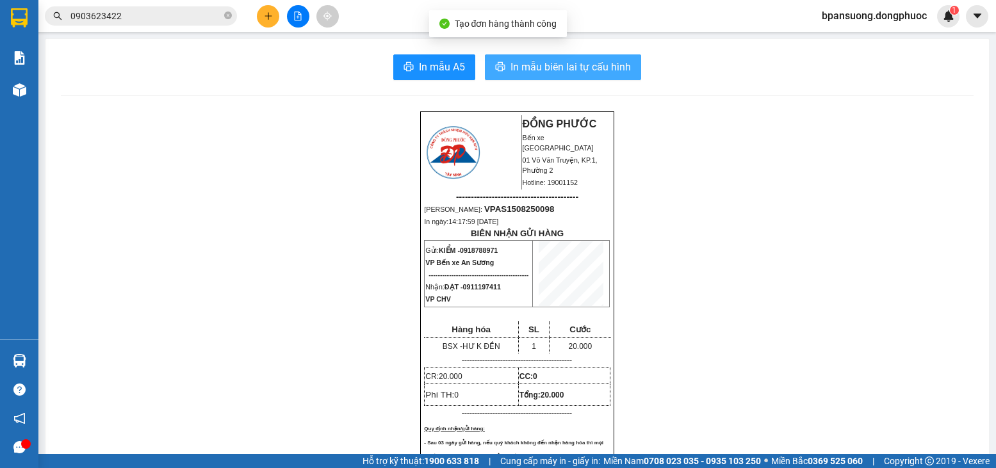
click at [612, 58] on button "In mẫu biên lai tự cấu hình" at bounding box center [563, 67] width 156 height 26
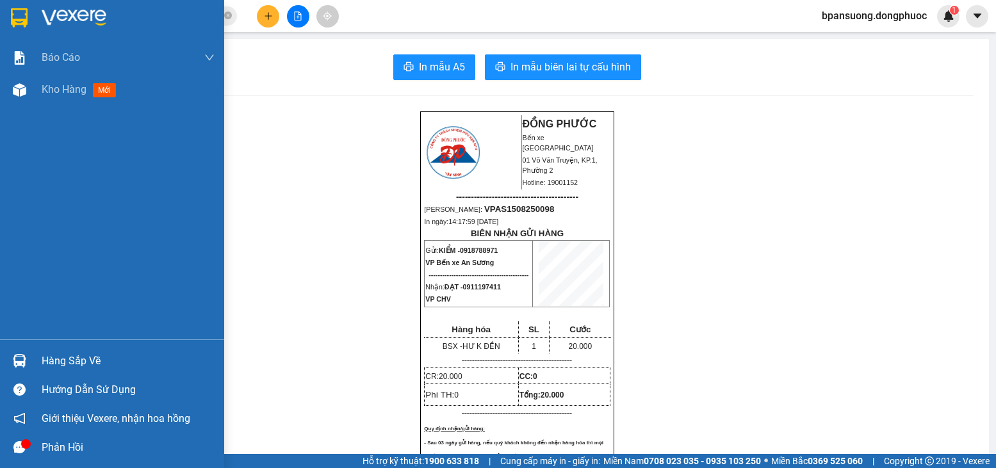
click at [29, 353] on div at bounding box center [19, 361] width 22 height 22
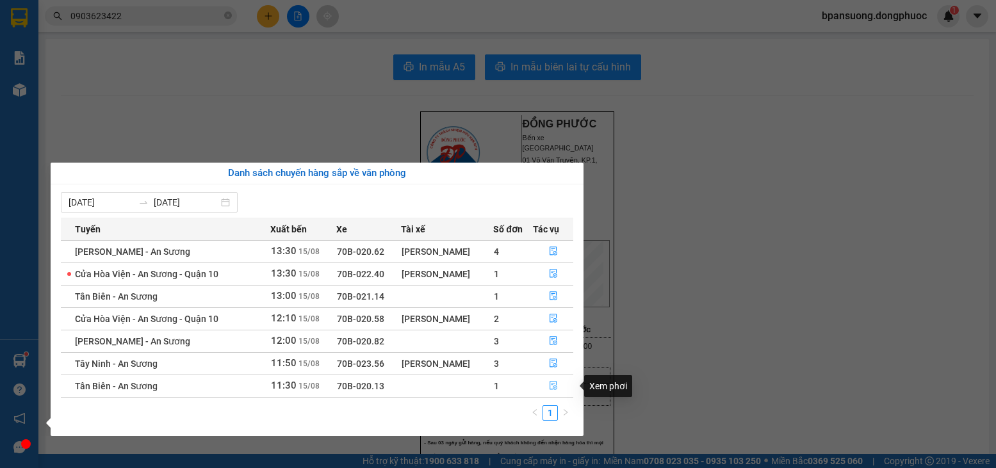
click at [551, 386] on icon "file-done" at bounding box center [553, 385] width 9 height 9
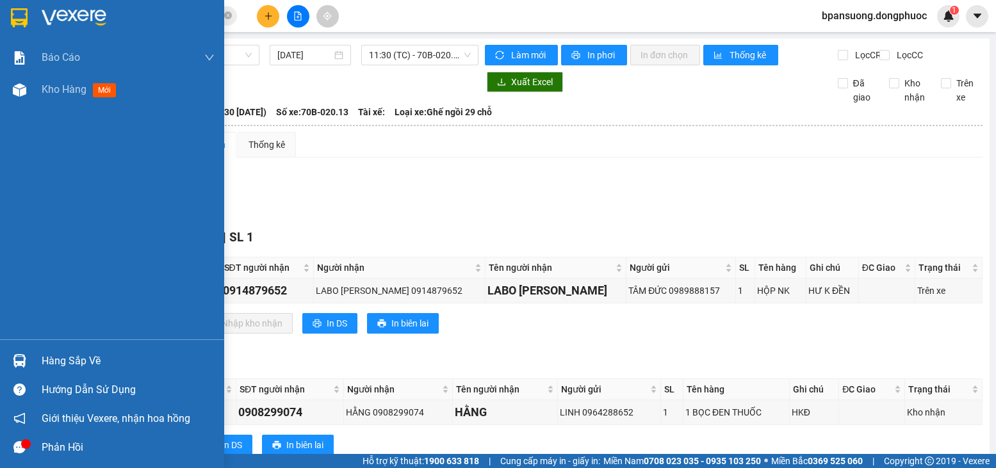
click at [13, 351] on div at bounding box center [19, 361] width 22 height 22
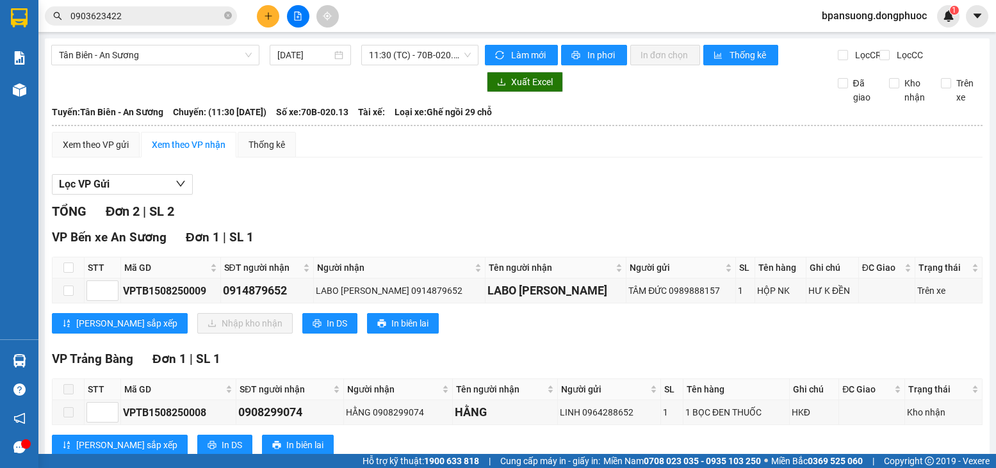
drag, startPoint x: 220, startPoint y: 75, endPoint x: 201, endPoint y: 38, distance: 41.5
click at [219, 74] on section "Kết quả tìm kiếm ( 224 ) Bộ lọc Mã ĐH Trạng thái Món hàng Tổng cước Chưa cước N…" at bounding box center [498, 234] width 996 height 468
click at [225, 15] on icon "close-circle" at bounding box center [228, 16] width 8 height 8
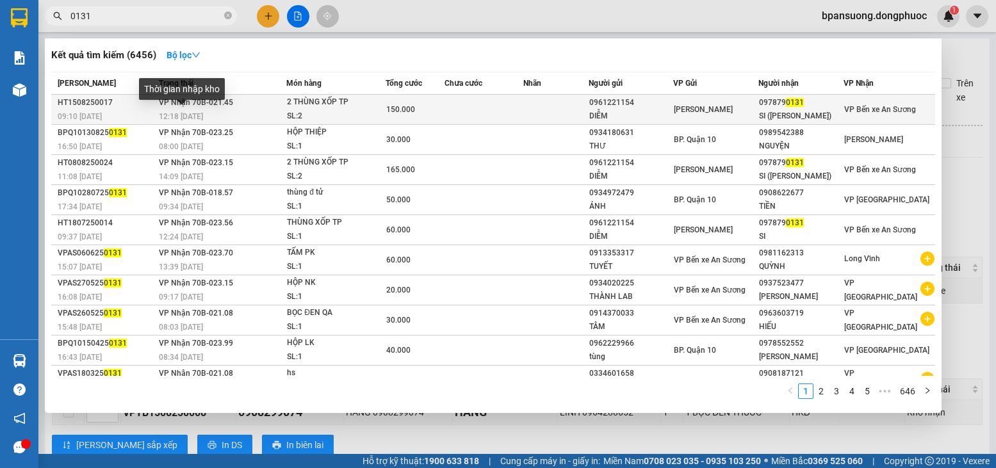
type input "0131"
click at [186, 111] on div "12:18 - 15/08" at bounding box center [222, 117] width 127 height 14
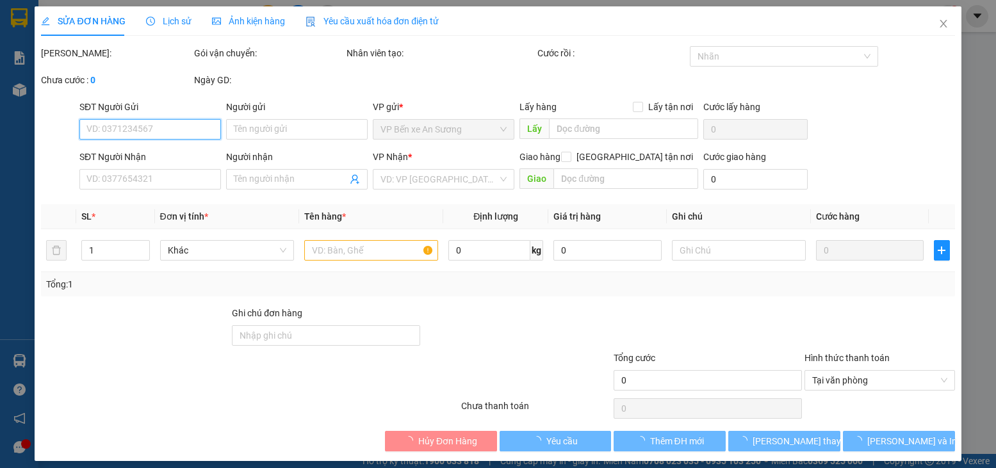
type input "0961221154"
type input "DIỄM"
type input "0978790131"
type input "SI (TRẦN HỒ)"
type input "150.000"
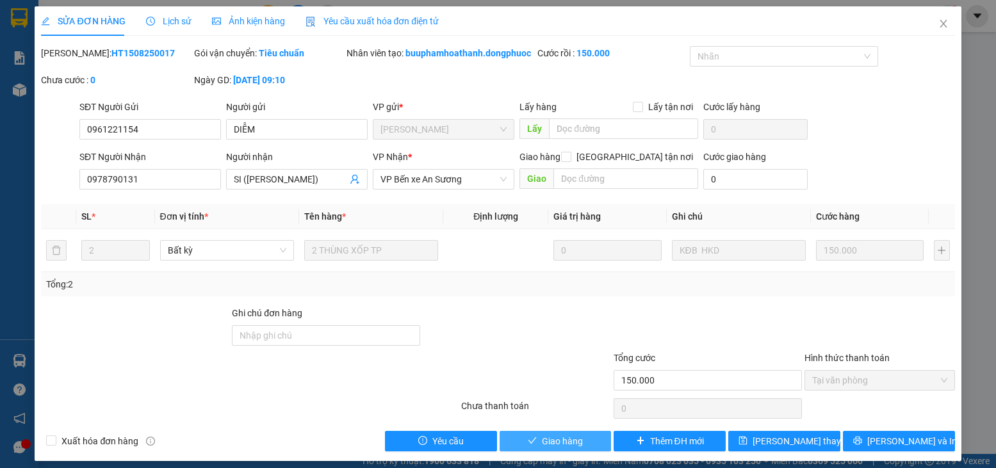
click at [541, 447] on button "Giao hàng" at bounding box center [556, 441] width 112 height 20
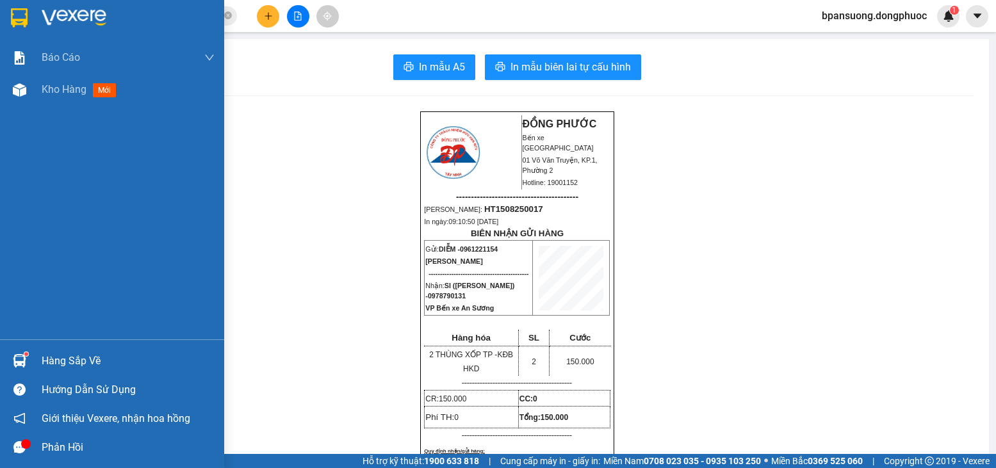
click at [32, 363] on div "Hàng sắp về" at bounding box center [112, 361] width 224 height 29
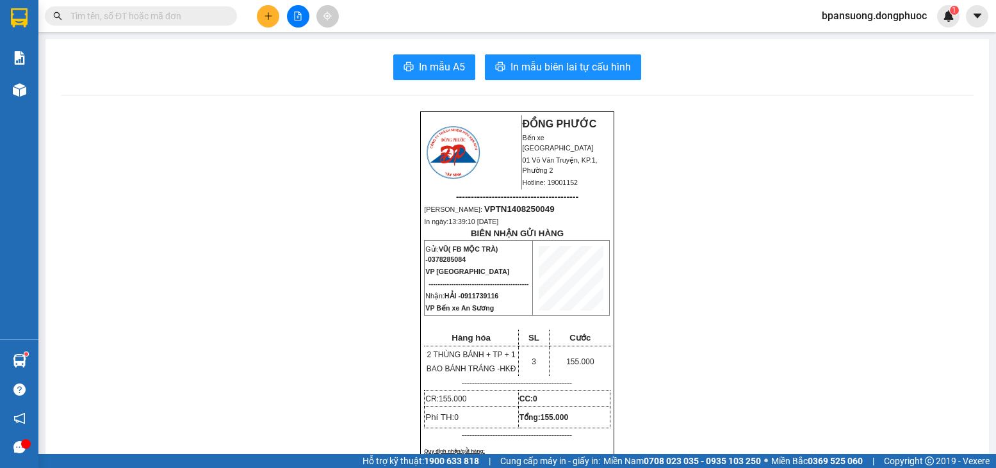
click at [208, 18] on input "text" at bounding box center [145, 16] width 151 height 14
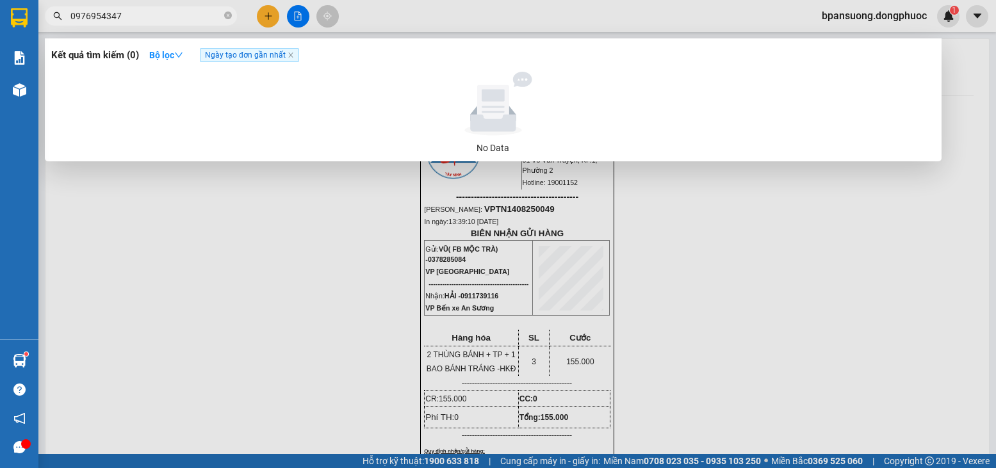
click at [91, 17] on input "0976954347" at bounding box center [145, 16] width 151 height 14
click at [99, 15] on input "0976954347" at bounding box center [145, 16] width 151 height 14
click at [102, 15] on input "0976934347" at bounding box center [145, 16] width 151 height 14
click at [110, 15] on input "0976934347" at bounding box center [145, 16] width 151 height 14
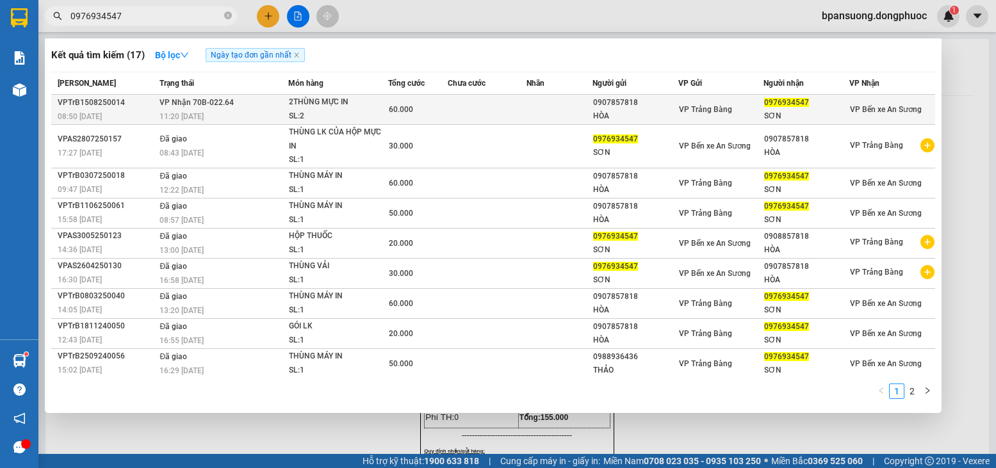
type input "0976934547"
click at [197, 110] on div "11:20 - 15/08" at bounding box center [223, 117] width 128 height 14
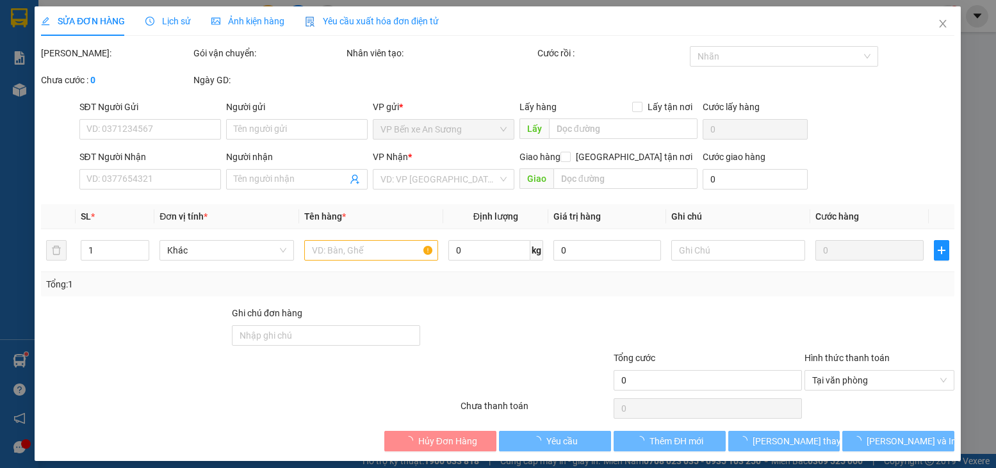
type input "0907857818"
type input "HÒA"
type input "0976934547"
type input "SƠN"
type input "60.000"
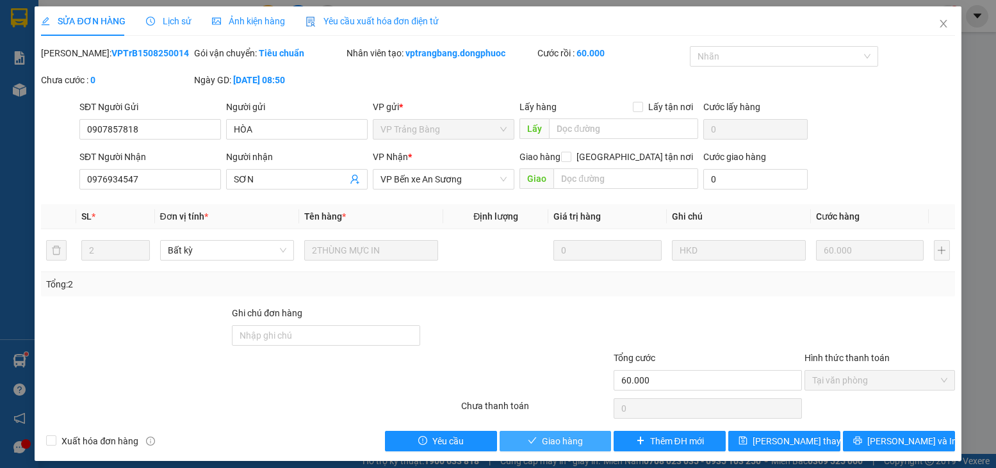
click at [510, 434] on button "Giao hàng" at bounding box center [556, 441] width 112 height 20
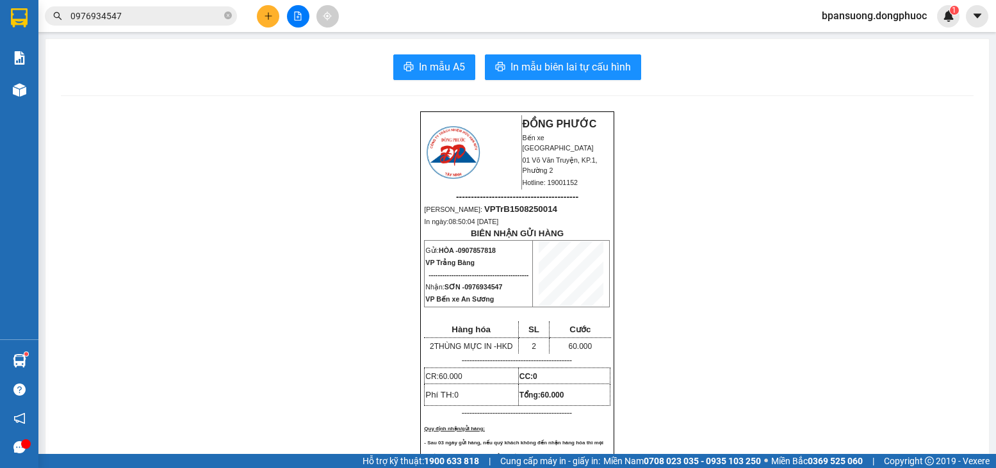
click at [269, 15] on icon "plus" at bounding box center [268, 16] width 9 height 9
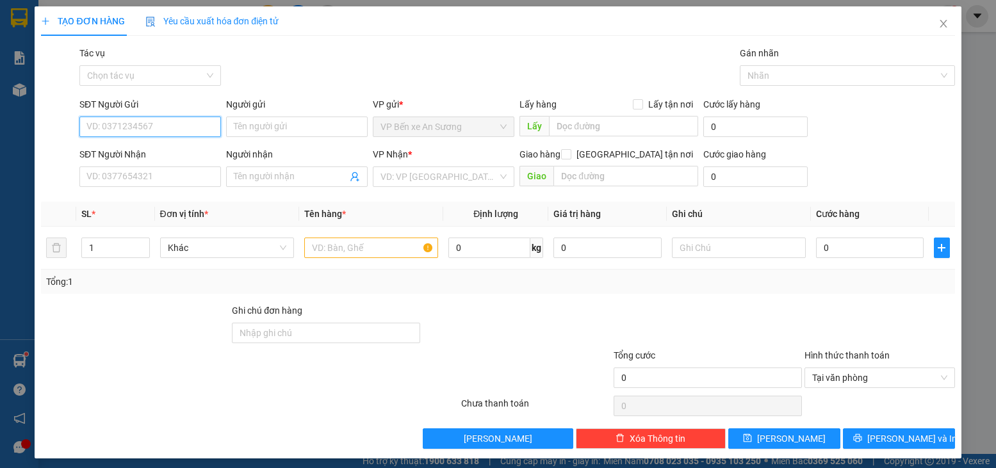
click at [126, 123] on input "SĐT Người Gửi" at bounding box center [150, 127] width 142 height 20
type input "0932031503"
click at [315, 128] on input "Người gửi" at bounding box center [297, 127] width 142 height 20
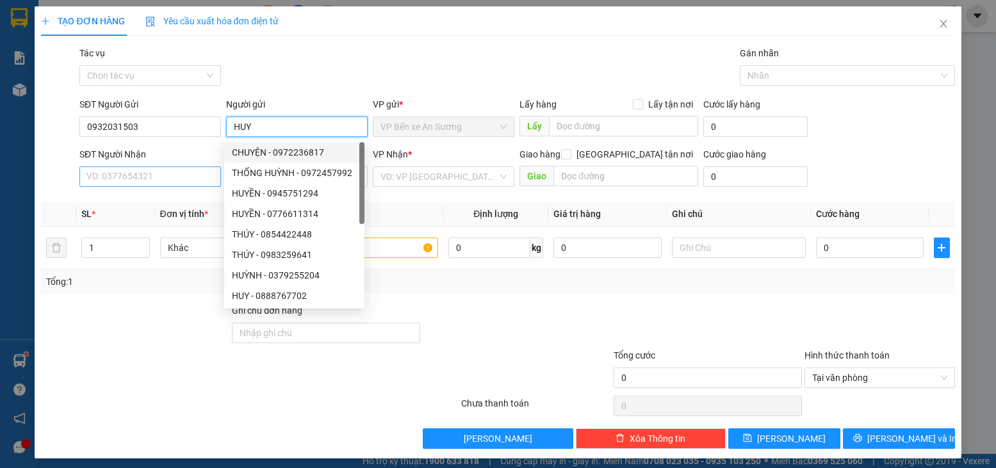
type input "HUY"
click at [141, 186] on input "SĐT Người Nhận" at bounding box center [150, 177] width 142 height 20
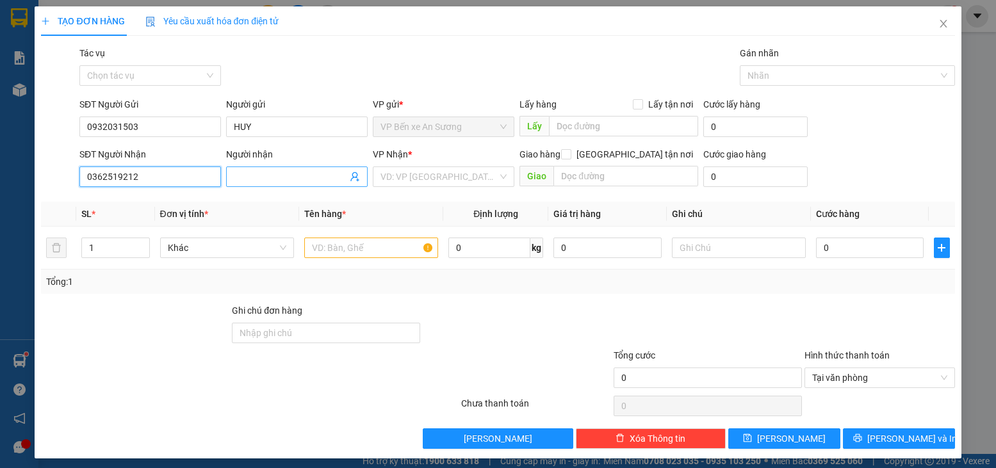
type input "0362519212"
click at [247, 176] on input "Người nhận" at bounding box center [290, 177] width 113 height 14
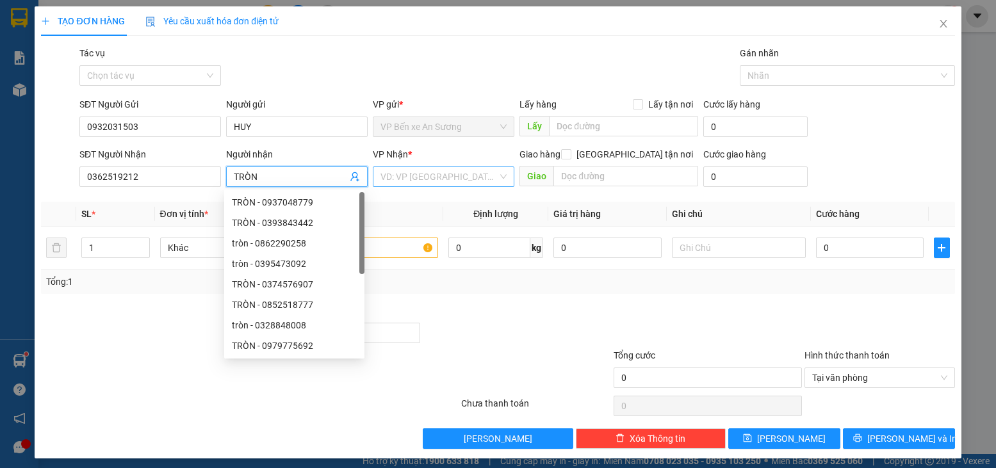
type input "TRÒN"
click at [475, 184] on input "search" at bounding box center [438, 176] width 117 height 19
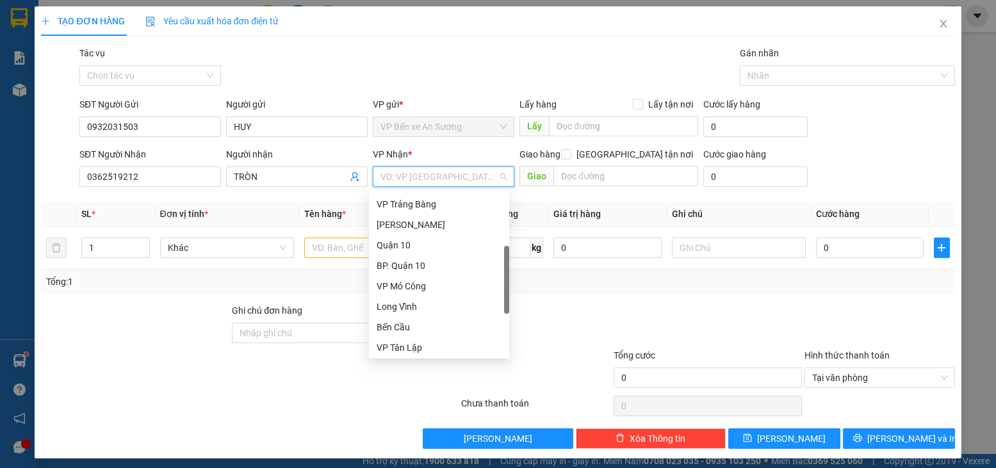
scroll to position [171, 0]
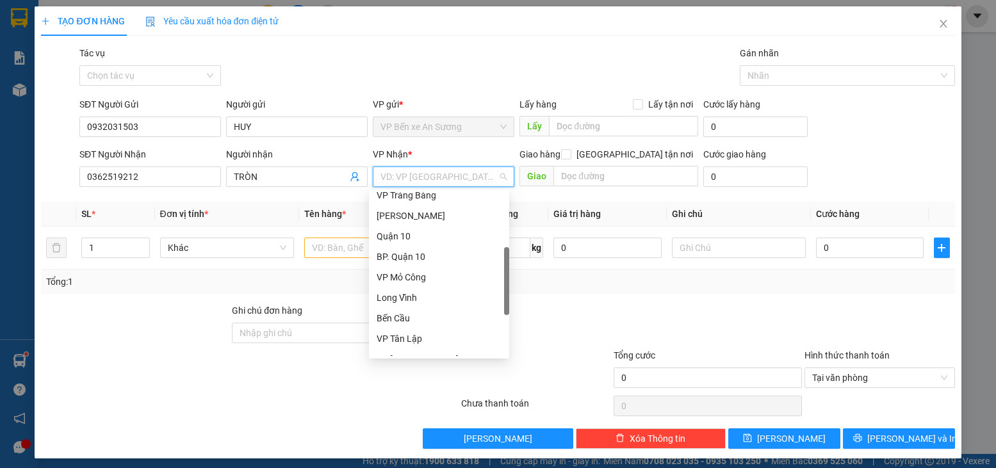
drag, startPoint x: 508, startPoint y: 242, endPoint x: 489, endPoint y: 297, distance: 58.1
click at [489, 297] on div "VP Trảng Bàng Hòa Thành Quận 10 BP. Quận 10 VP Mỏ Công Long Vĩnh Bến Cầu VP Tân…" at bounding box center [439, 274] width 140 height 164
click at [406, 267] on div "VP Mỏ Công" at bounding box center [439, 277] width 140 height 20
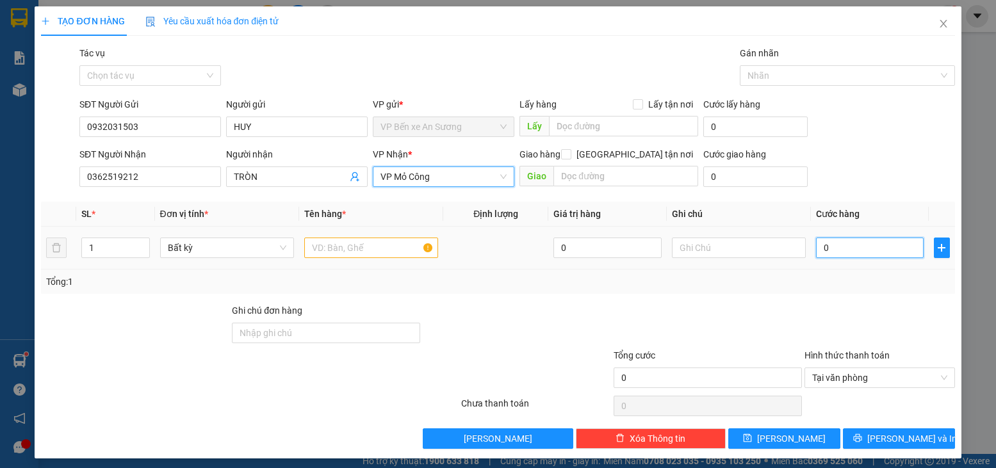
click at [823, 250] on input "0" at bounding box center [870, 248] width 108 height 20
click at [312, 253] on input "text" at bounding box center [371, 248] width 134 height 20
type input "P"
type input "HỘP PT"
click at [856, 254] on input "0" at bounding box center [870, 248] width 108 height 20
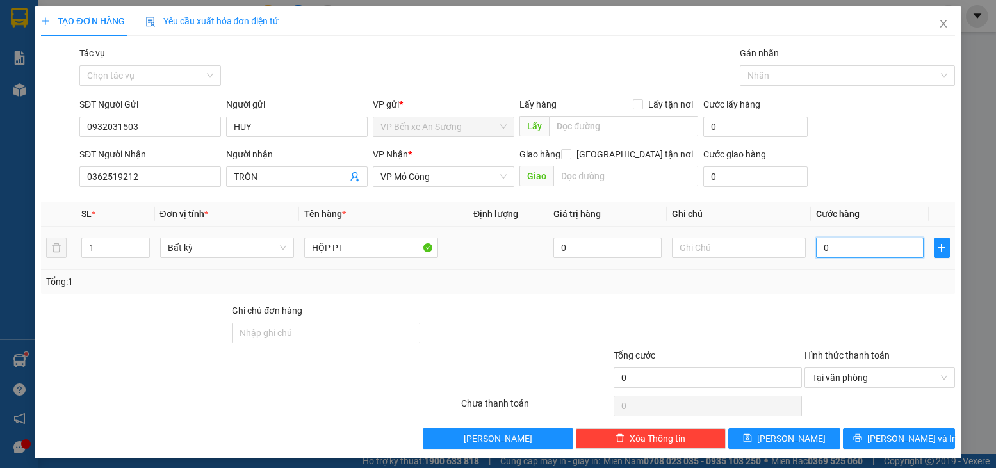
type input "2"
type input "25"
type input "25.000"
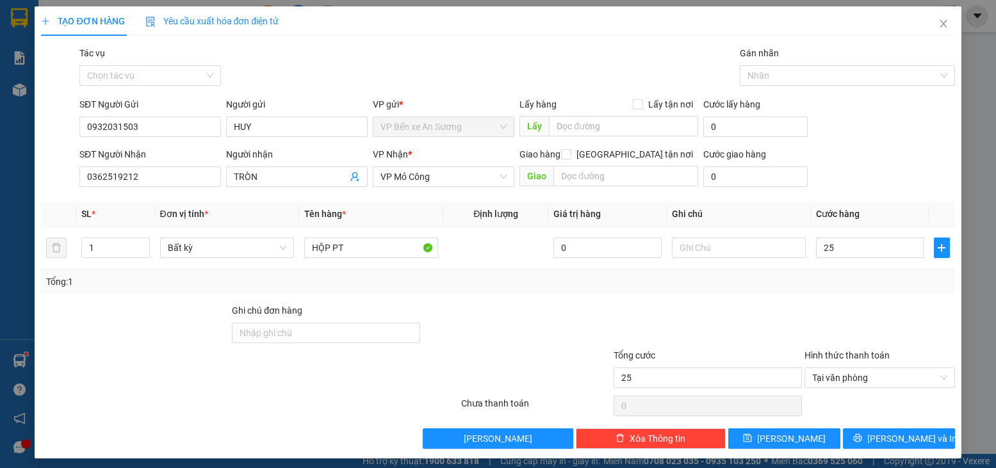
type input "25.000"
click at [863, 304] on div at bounding box center [879, 326] width 152 height 45
click at [874, 434] on button "[PERSON_NAME] và In" at bounding box center [899, 439] width 112 height 20
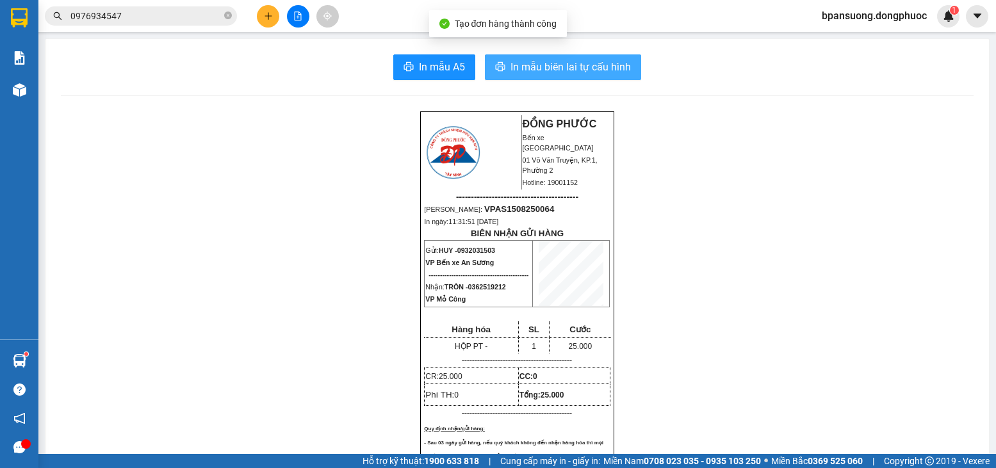
click at [589, 72] on span "In mẫu biên lai tự cấu hình" at bounding box center [571, 67] width 120 height 16
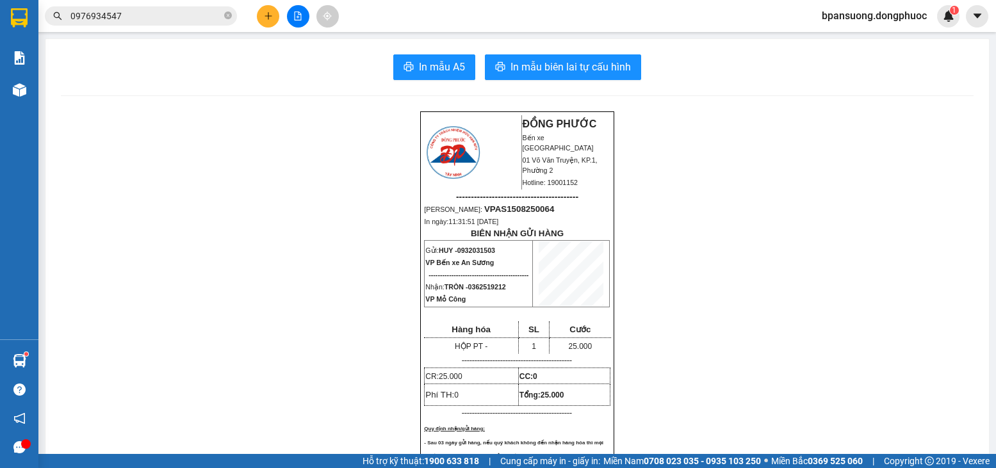
click at [256, 17] on div at bounding box center [298, 16] width 96 height 22
click at [263, 15] on button at bounding box center [268, 16] width 22 height 22
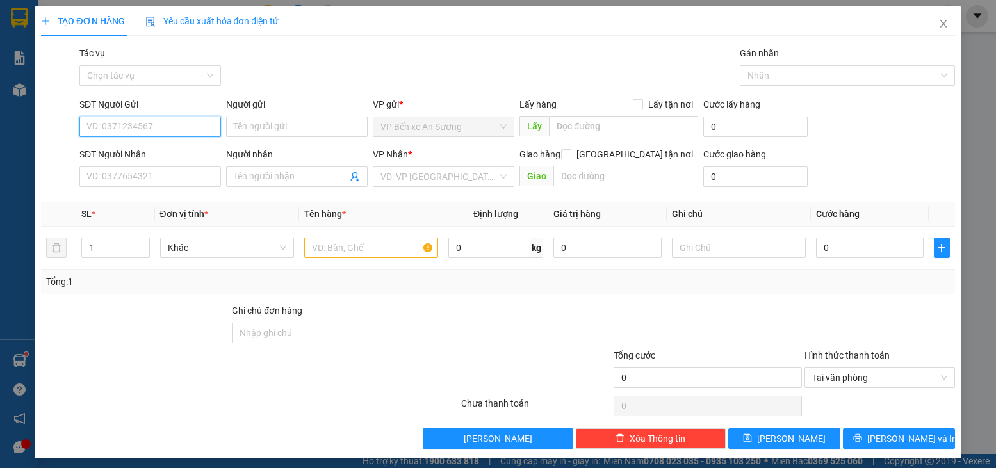
click at [167, 131] on input "SĐT Người Gửi" at bounding box center [150, 127] width 142 height 20
click at [143, 157] on div "0933360052 - CẢM" at bounding box center [148, 152] width 125 height 14
type input "0933360052"
type input "CẢM"
type input "0937988604"
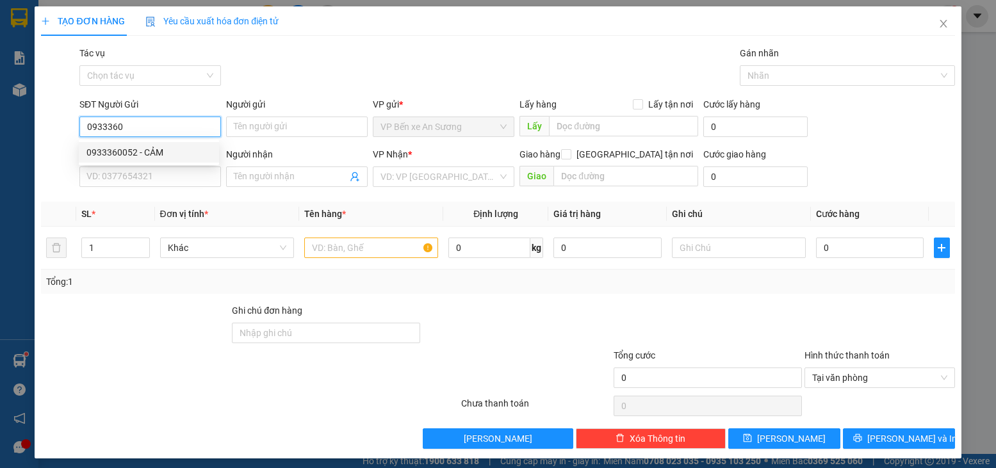
type input "TÙNG"
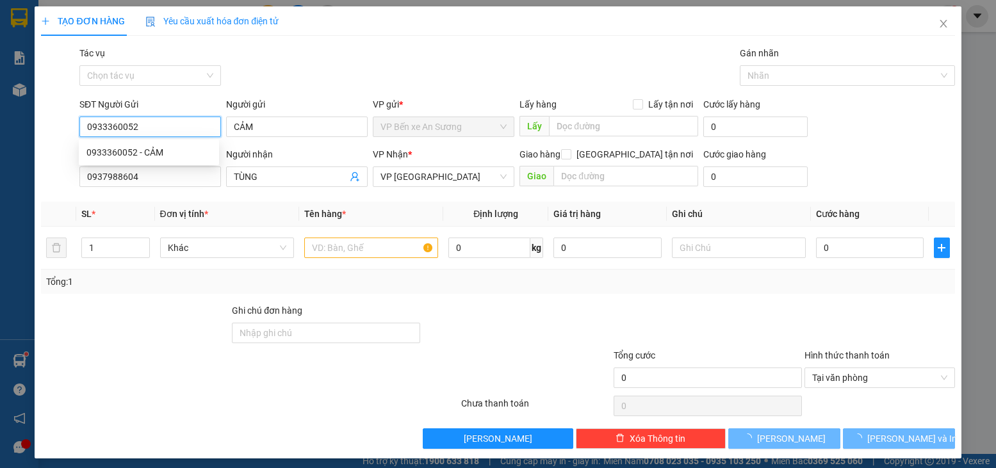
type input "20.000"
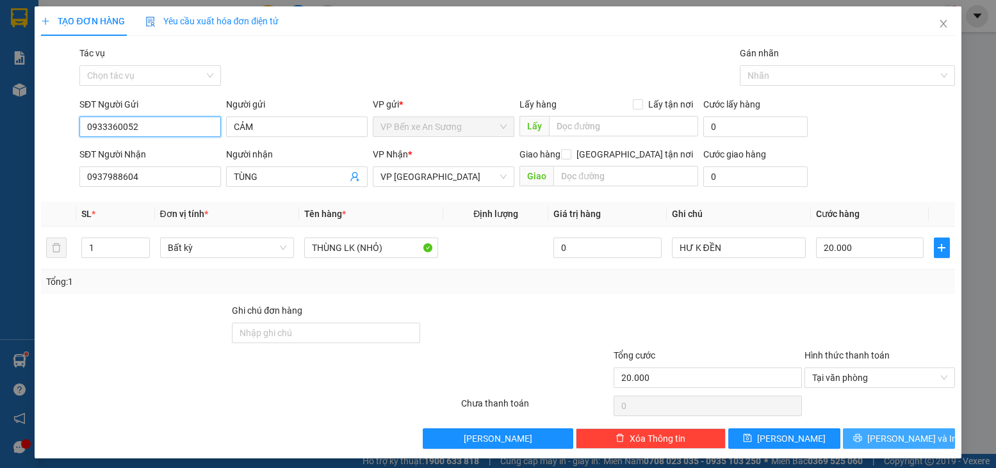
type input "0933360052"
click at [878, 436] on span "[PERSON_NAME] và In" at bounding box center [912, 439] width 90 height 14
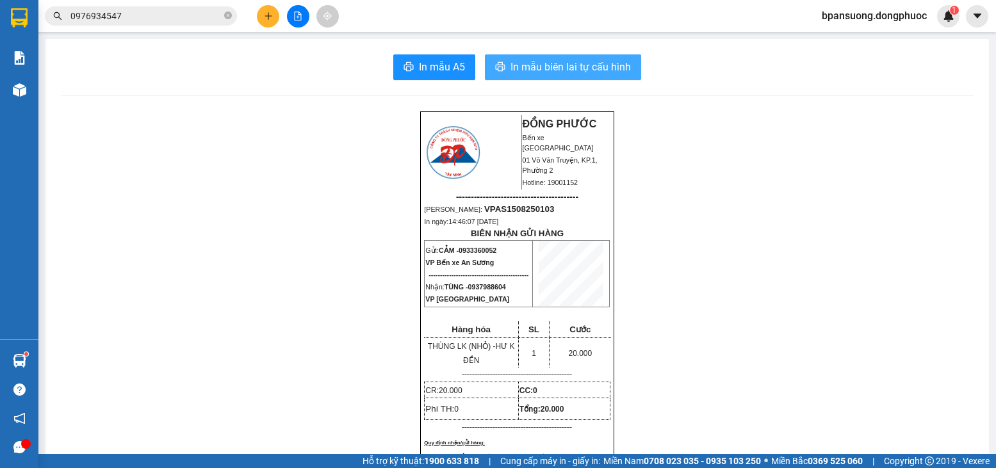
click at [626, 69] on button "In mẫu biên lai tự cấu hình" at bounding box center [563, 67] width 156 height 26
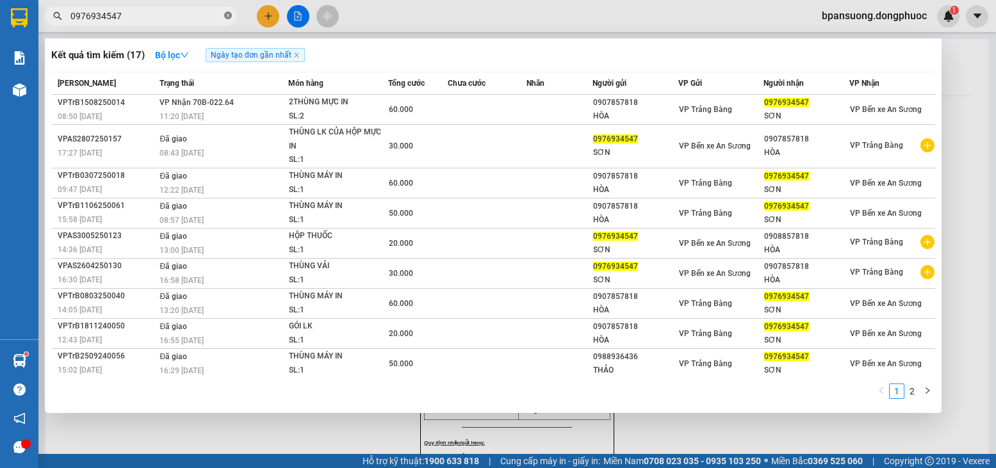
click at [227, 18] on icon "close-circle" at bounding box center [228, 16] width 8 height 8
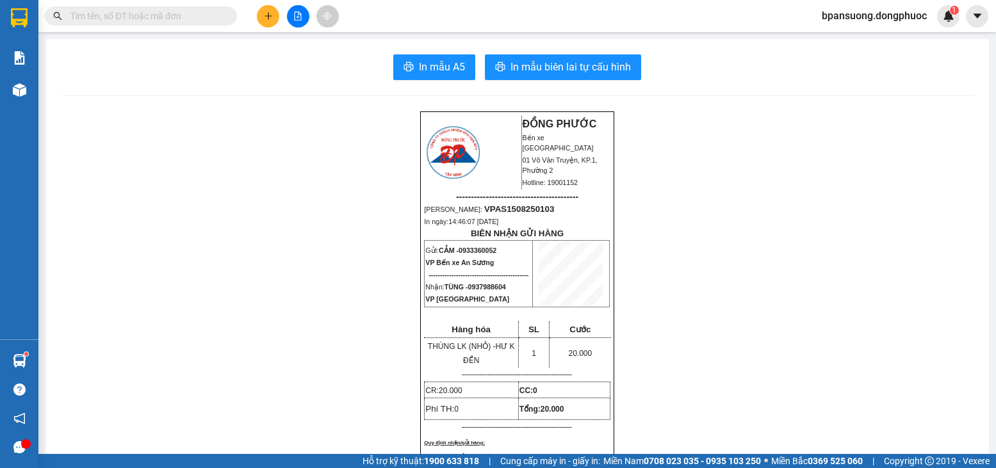
click at [204, 12] on input "text" at bounding box center [145, 16] width 151 height 14
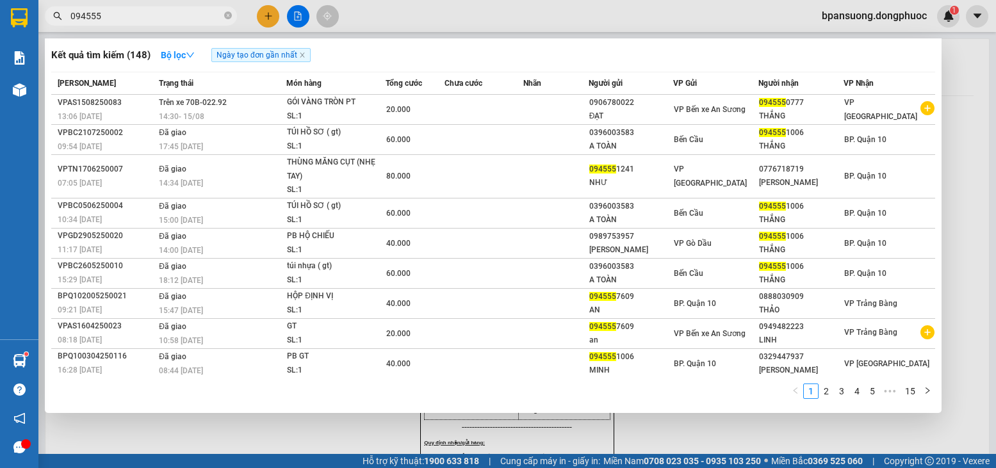
type input "094555"
click at [227, 21] on span at bounding box center [228, 16] width 8 height 12
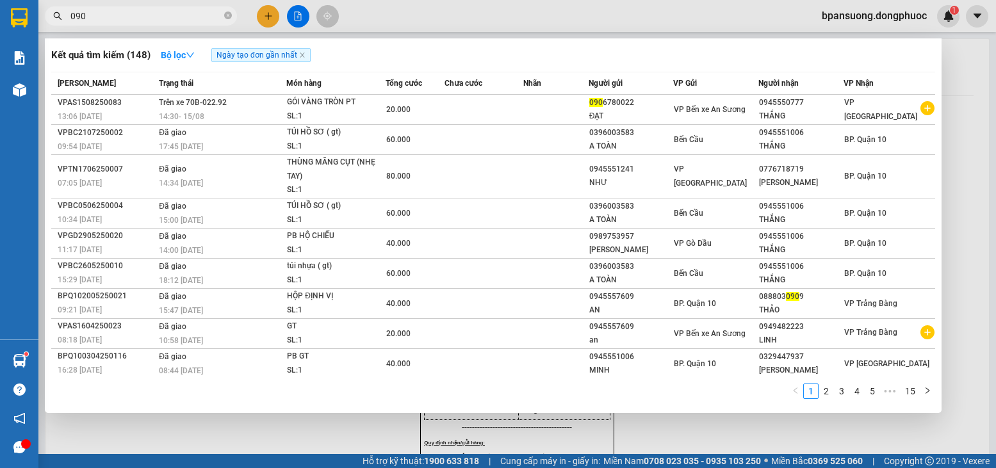
type input "0901"
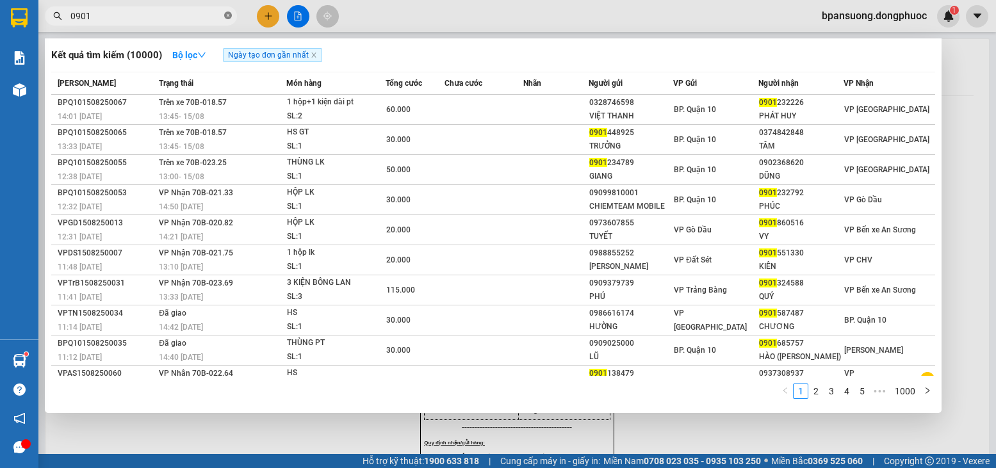
click at [227, 12] on icon "close-circle" at bounding box center [228, 16] width 8 height 8
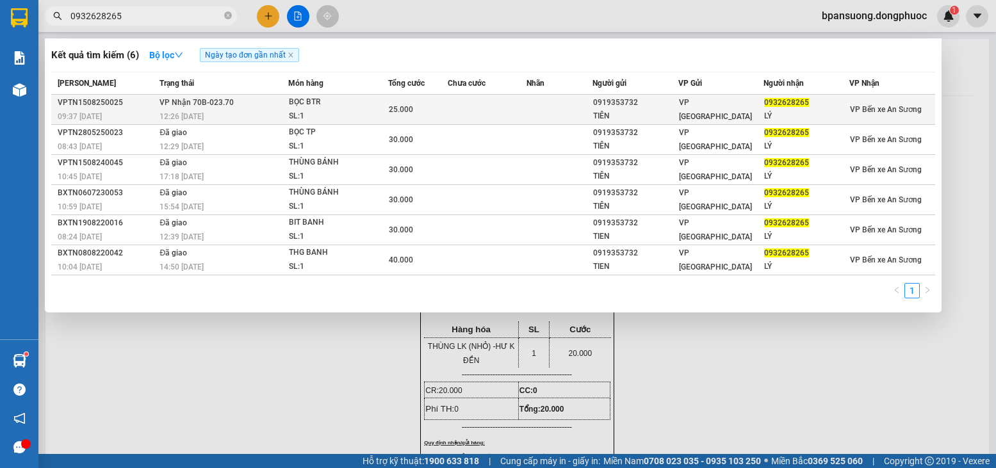
type input "0932628265"
click at [236, 109] on td "VP Nhận 70B-023.70 12:26 - 15/08" at bounding box center [222, 110] width 132 height 30
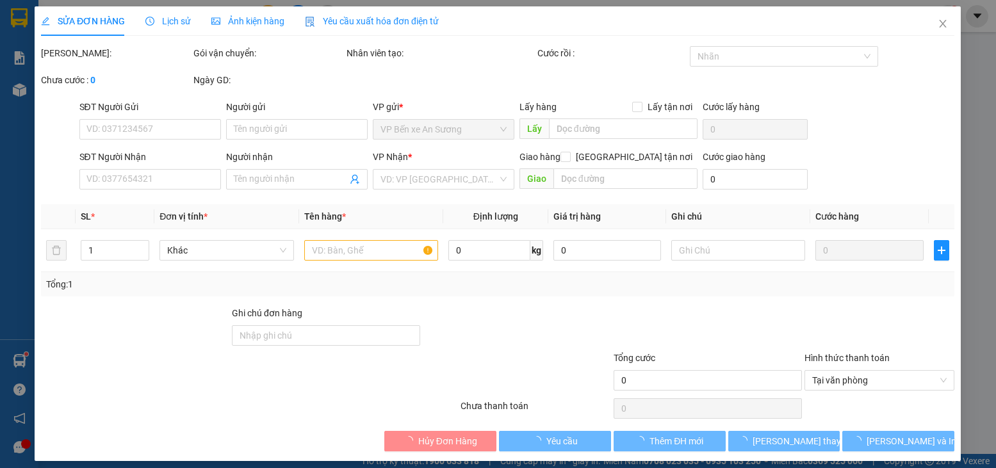
type input "0919353732"
type input "TIÊN"
type input "0932628265"
type input "LÝ"
type input "25.000"
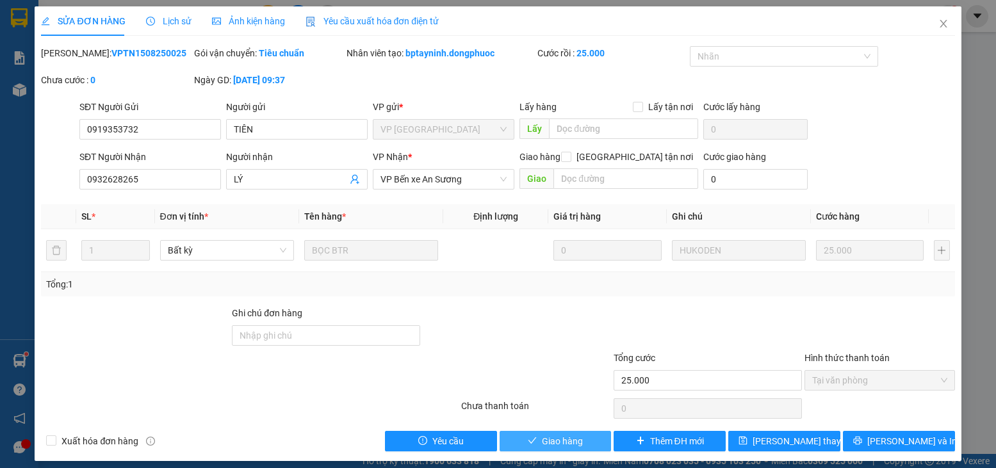
click at [538, 433] on button "Giao hàng" at bounding box center [556, 441] width 112 height 20
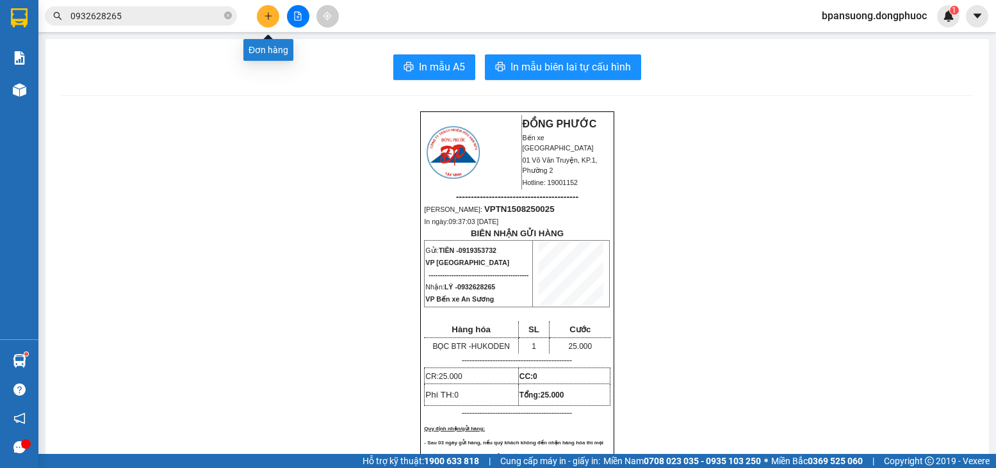
click at [269, 15] on icon "plus" at bounding box center [268, 16] width 9 height 9
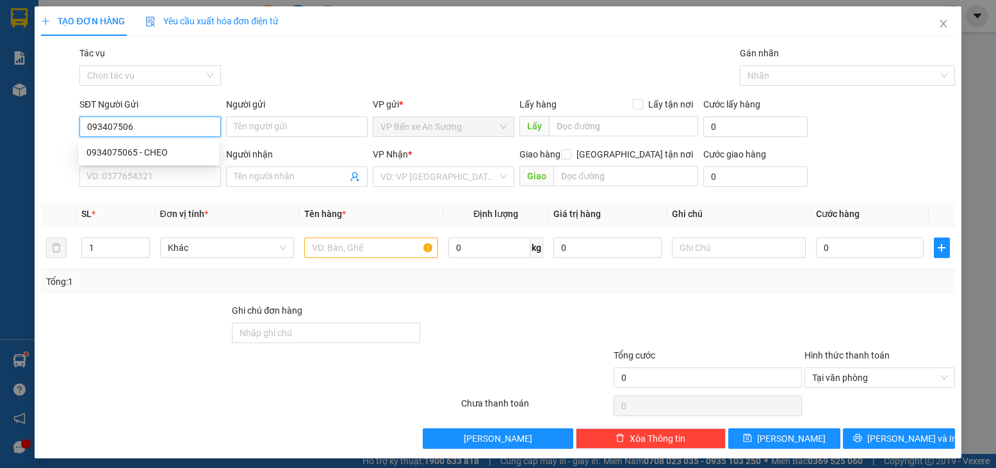
type input "0934075065"
click at [106, 148] on div "0934075065 - CHEO" at bounding box center [148, 152] width 125 height 14
type input "CHEO"
type input "0904257551"
type input "GIÀU"
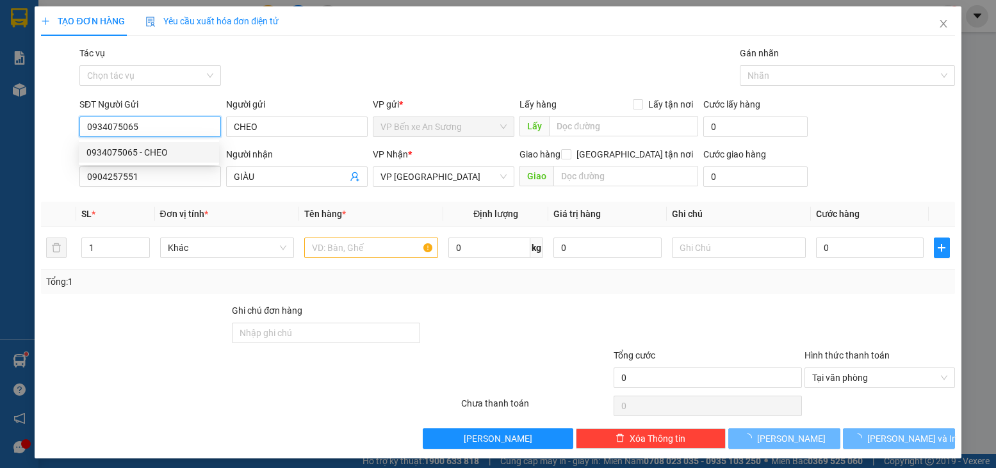
type input "60.000"
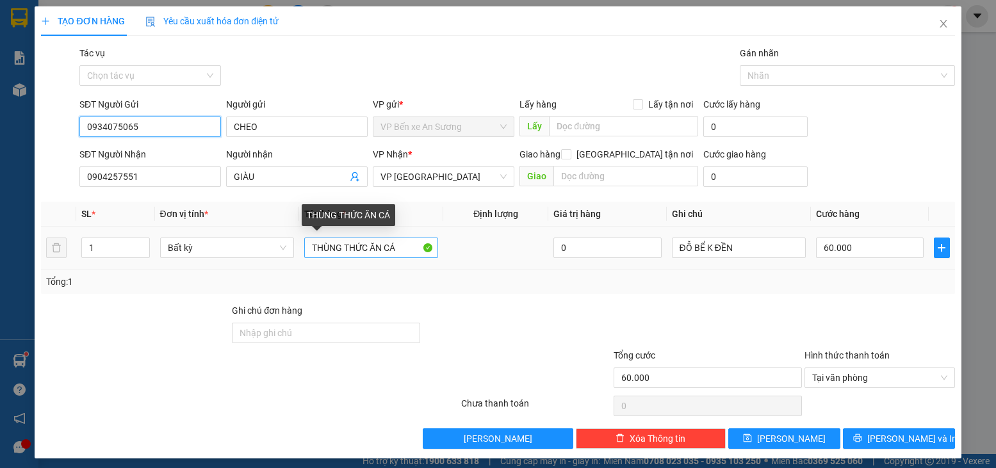
type input "0934075065"
click at [398, 249] on input "THÙNG THỨC ĂN CÁ" at bounding box center [371, 248] width 134 height 20
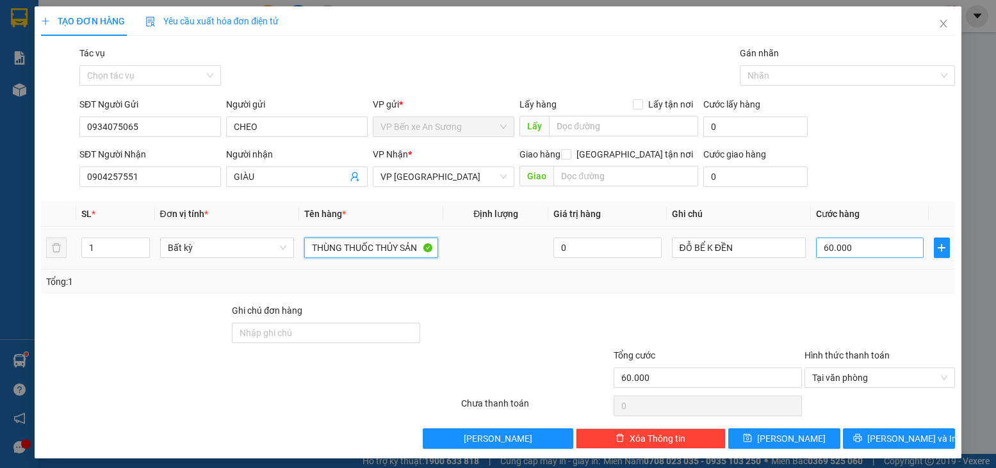
type input "THÙNG THUỐC THỦY SẢN"
click at [826, 248] on input "60.000" at bounding box center [870, 248] width 108 height 20
type input "5"
type input "55"
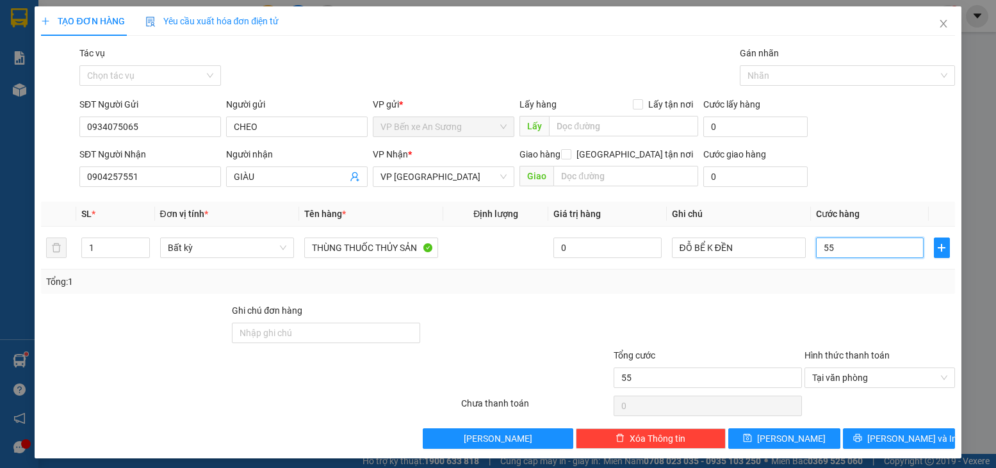
type input "55"
type input "55.000"
click at [767, 304] on div at bounding box center [707, 326] width 191 height 45
click at [892, 436] on span "[PERSON_NAME] và In" at bounding box center [912, 439] width 90 height 14
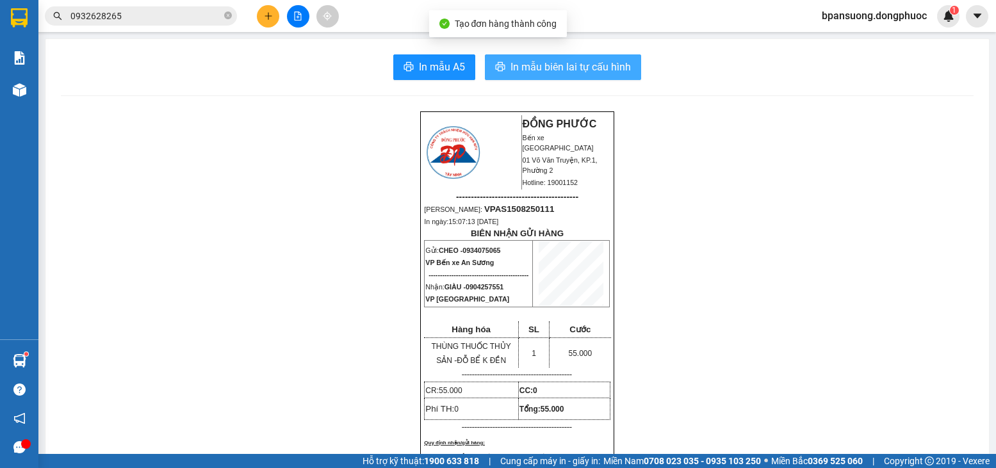
click at [551, 74] on span "In mẫu biên lai tự cấu hình" at bounding box center [571, 67] width 120 height 16
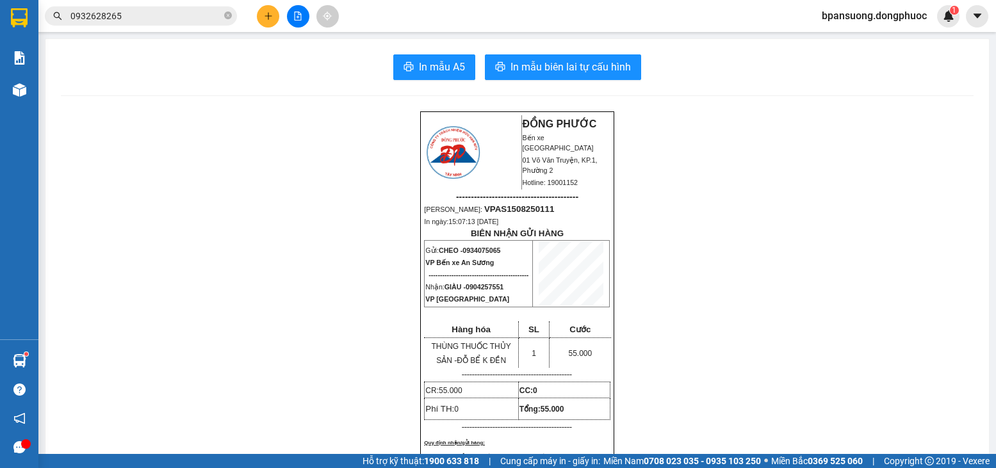
click at [259, 6] on div at bounding box center [298, 16] width 96 height 22
click at [266, 10] on button at bounding box center [268, 16] width 22 height 22
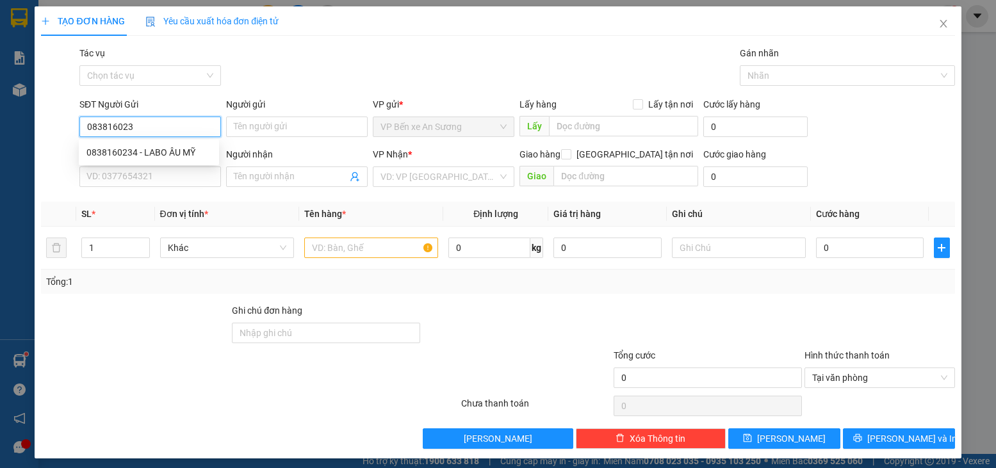
type input "0838160234"
click at [176, 145] on div "0838160234 - LABO ÂU MỸ" at bounding box center [148, 152] width 125 height 14
type input "LABO ÂU MỸ"
type input "0937523477"
type input "[PERSON_NAME]"
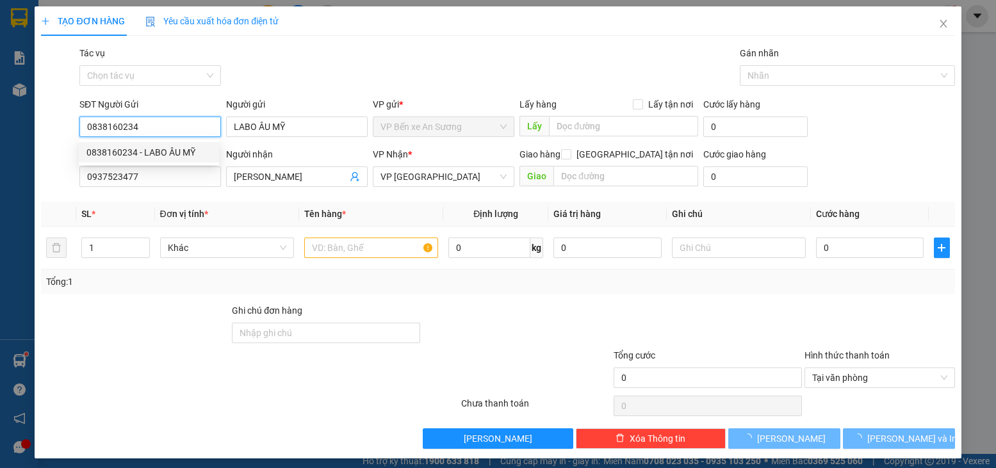
type input "20.000"
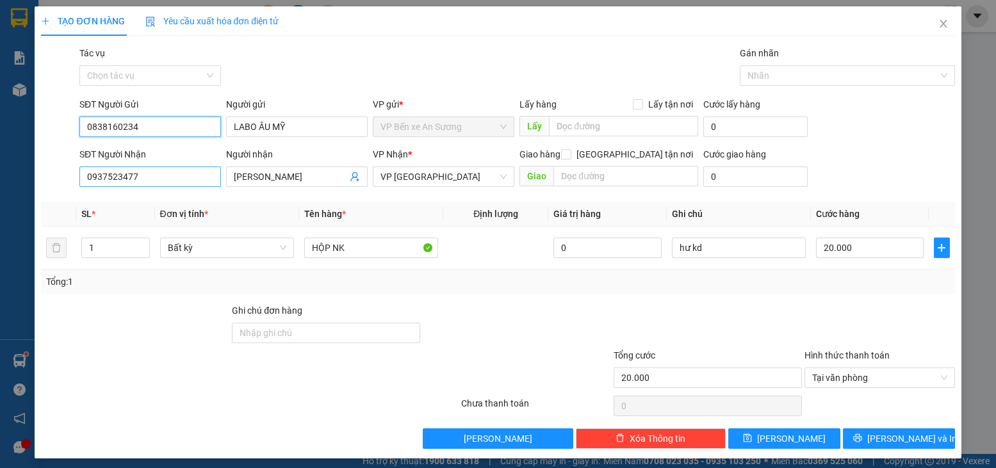
type input "0838160234"
drag, startPoint x: 137, startPoint y: 176, endPoint x: 72, endPoint y: 177, distance: 64.7
click at [72, 177] on div "SĐT Người Nhận 0937523477 0937523477 Người nhận KIM YẾN VP Nhận * VP Tây Ninh G…" at bounding box center [498, 169] width 916 height 45
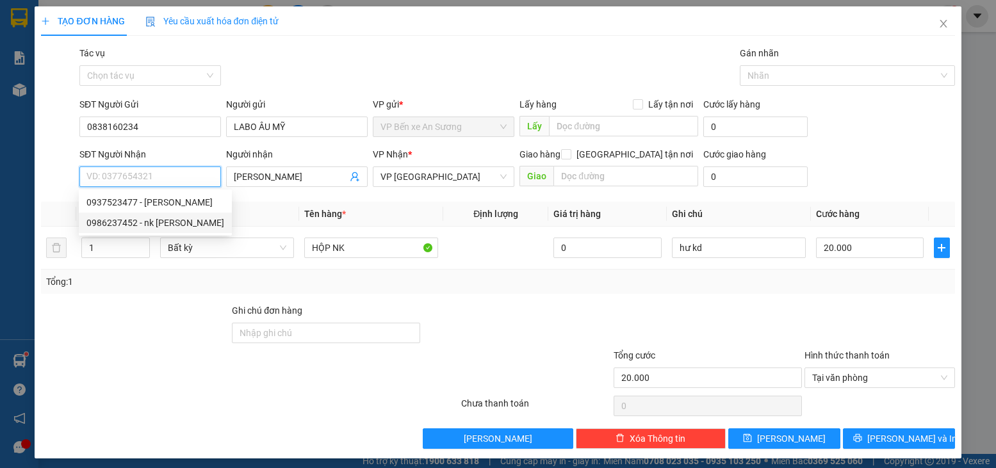
click at [135, 223] on div "0986237452 - nk đặng phước" at bounding box center [155, 223] width 138 height 14
type input "0986237452"
type input "nk đặng phước"
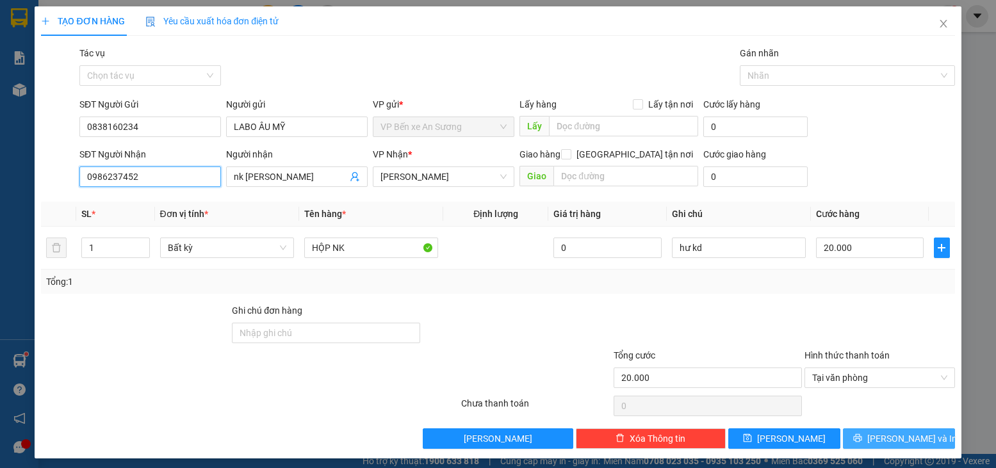
type input "0986237452"
click at [910, 436] on span "[PERSON_NAME] và In" at bounding box center [912, 439] width 90 height 14
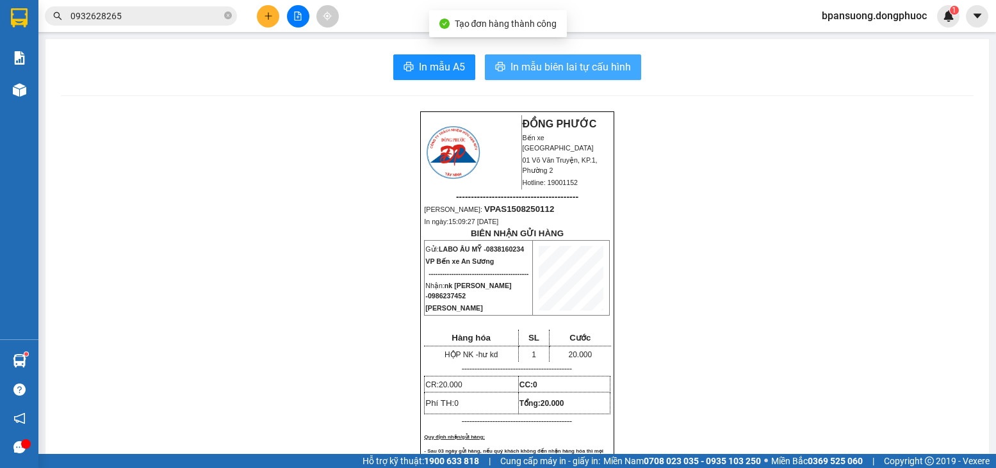
click at [608, 71] on span "In mẫu biên lai tự cấu hình" at bounding box center [571, 67] width 120 height 16
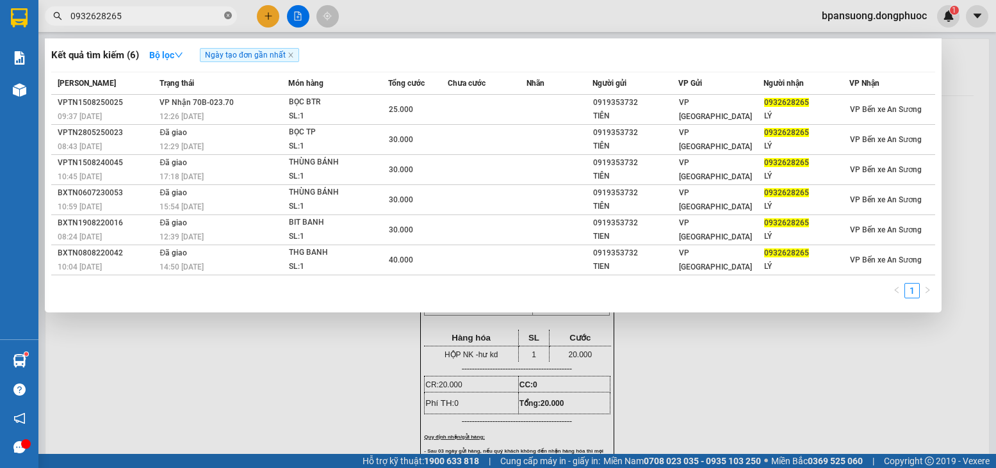
click at [228, 17] on icon "close-circle" at bounding box center [228, 16] width 8 height 8
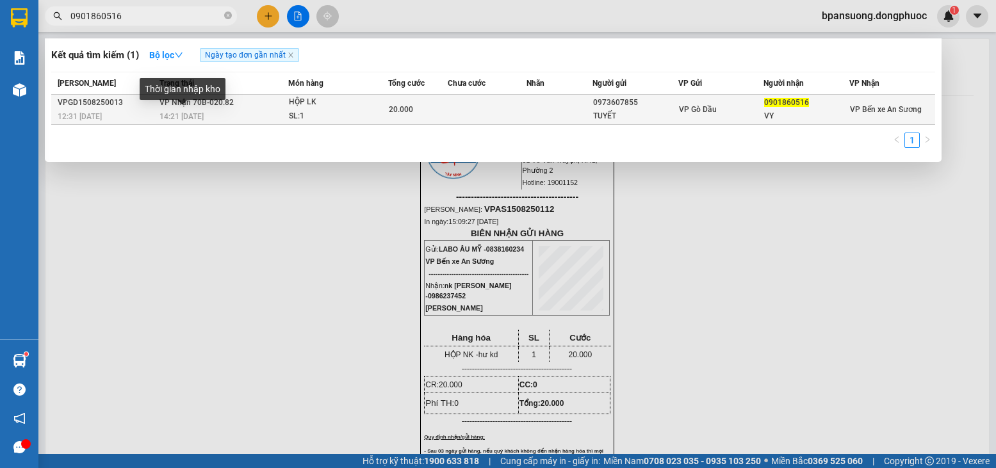
type input "0901860516"
click at [188, 113] on span "14:21 - 15/08" at bounding box center [181, 116] width 44 height 9
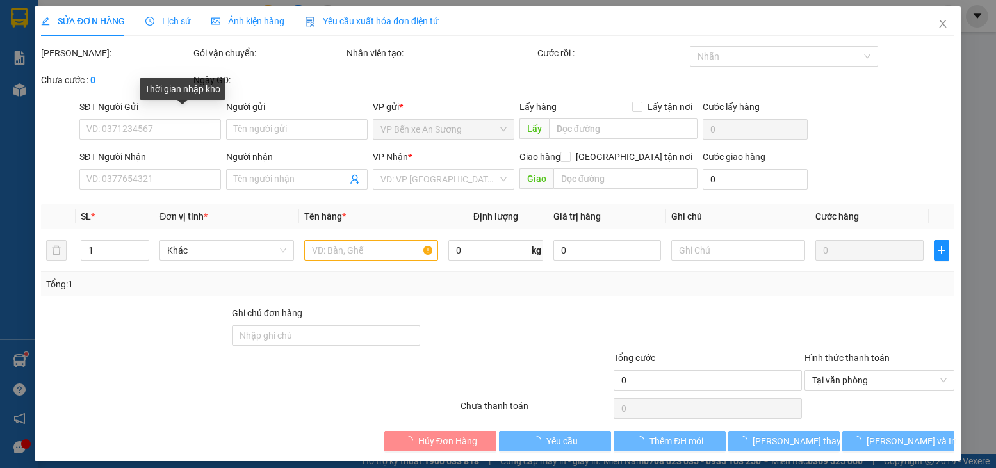
type input "0973607855"
type input "TUYẾT"
type input "0901860516"
type input "VY"
type input "20.000"
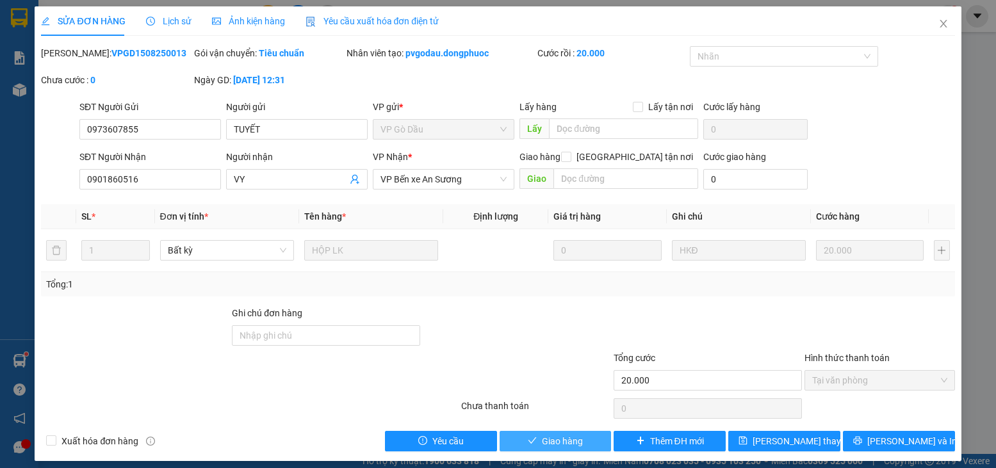
click at [578, 446] on button "Giao hàng" at bounding box center [556, 441] width 112 height 20
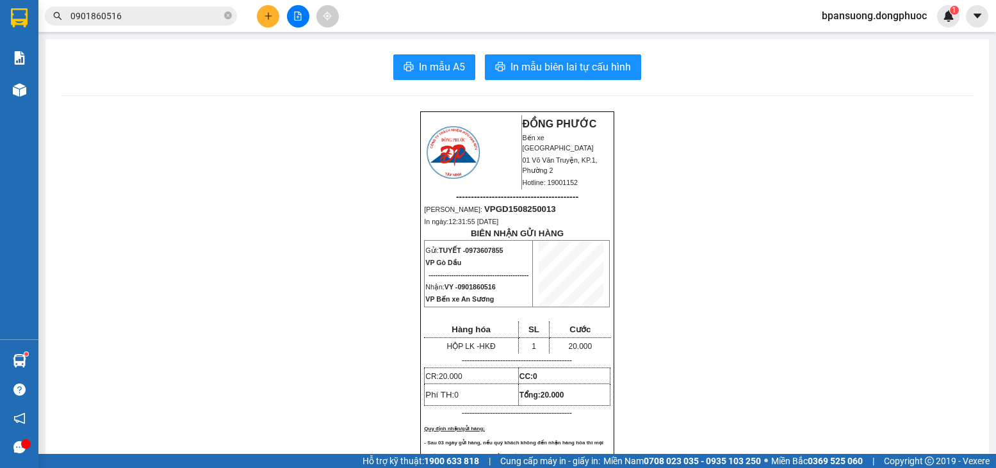
click at [275, 16] on button at bounding box center [268, 16] width 22 height 22
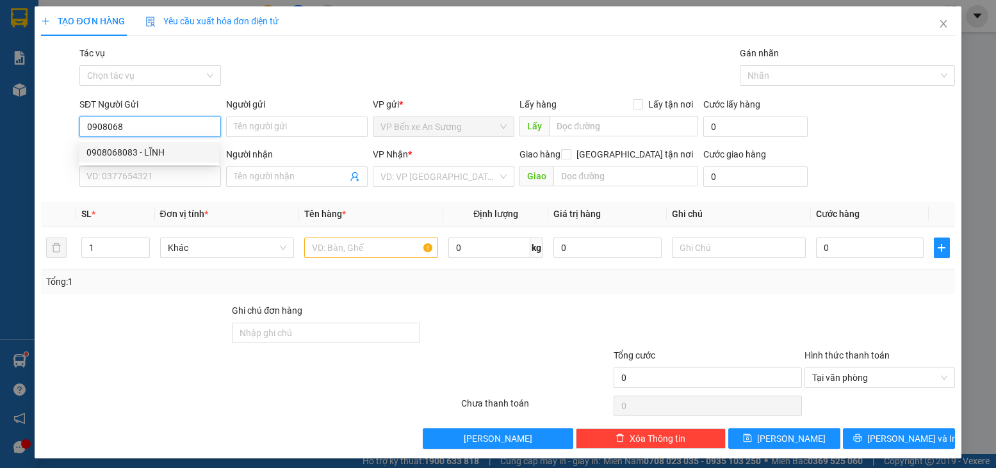
click at [181, 159] on div "0908068083 - LĨNH" at bounding box center [148, 152] width 125 height 14
type input "0908068083"
type input "LĨNH"
type input "0929686157"
type input "NAM"
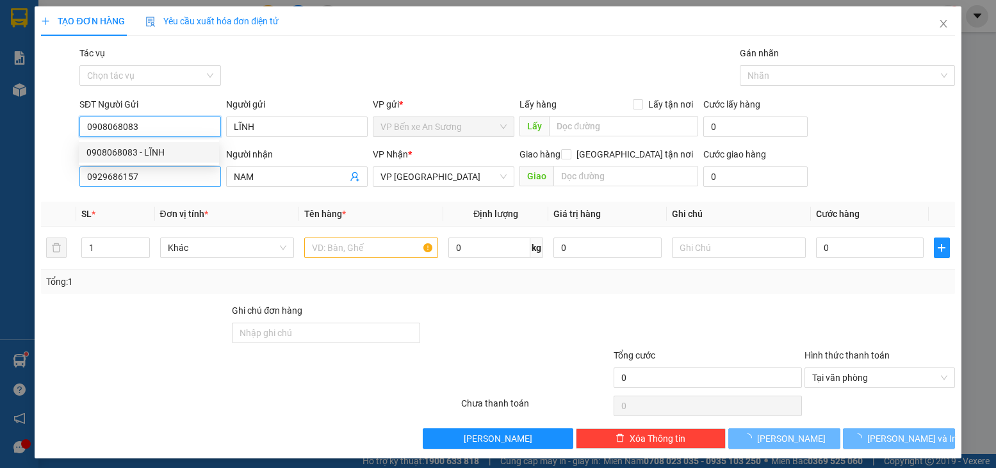
type input "50.000"
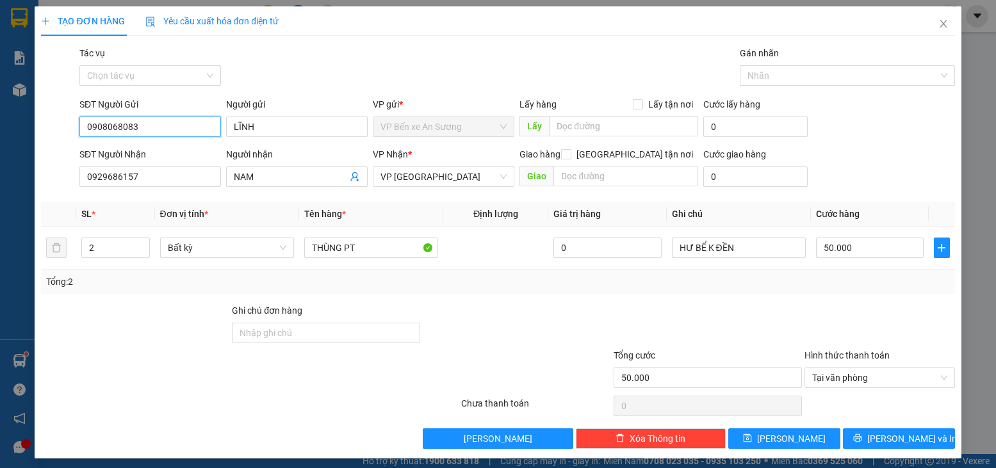
type input "0908068083"
drag, startPoint x: 70, startPoint y: 170, endPoint x: 19, endPoint y: 163, distance: 51.8
click at [19, 163] on div "TẠO ĐƠN HÀNG Yêu cầu xuất hóa đơn điện tử Transit Pickup Surcharge Ids Transit …" at bounding box center [498, 234] width 996 height 468
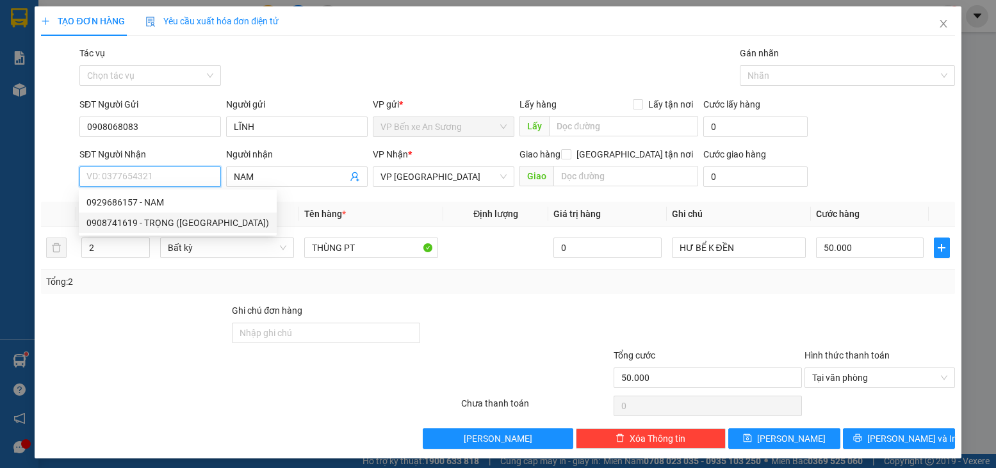
drag, startPoint x: 131, startPoint y: 224, endPoint x: 176, endPoint y: 225, distance: 44.2
click at [132, 224] on div "0908741619 - TRỌNG (HƯNG THỊNH)" at bounding box center [177, 223] width 183 height 14
type input "0908741619"
type input "TRỌNG (HƯNG THỊNH)"
type input "20.000"
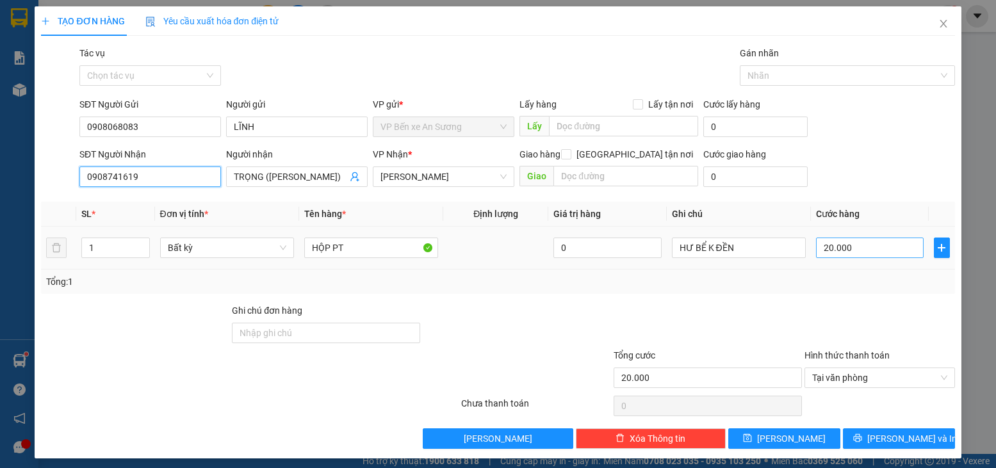
type input "0908741619"
click at [849, 243] on input "20.000" at bounding box center [870, 248] width 108 height 20
type input "4"
type input "40"
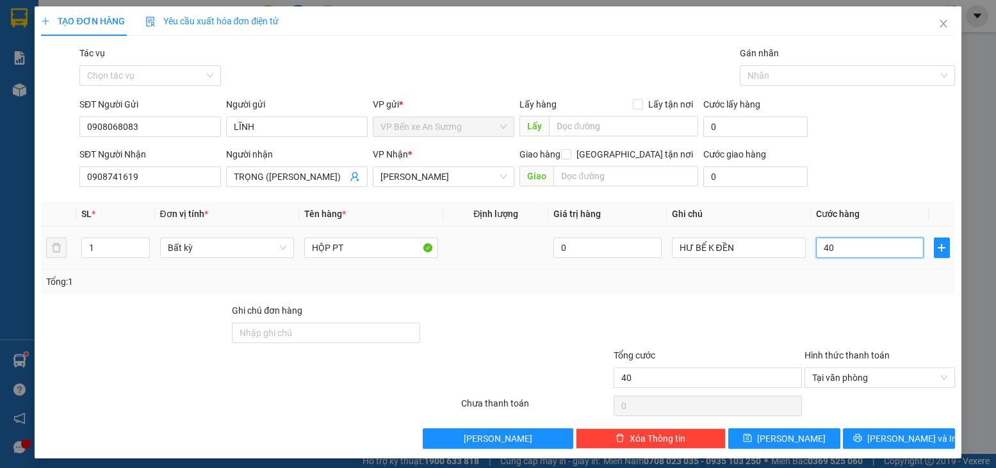
type input "40"
type input "40.000"
click at [825, 318] on div at bounding box center [879, 326] width 152 height 45
click at [882, 439] on span "[PERSON_NAME] và In" at bounding box center [912, 439] width 90 height 14
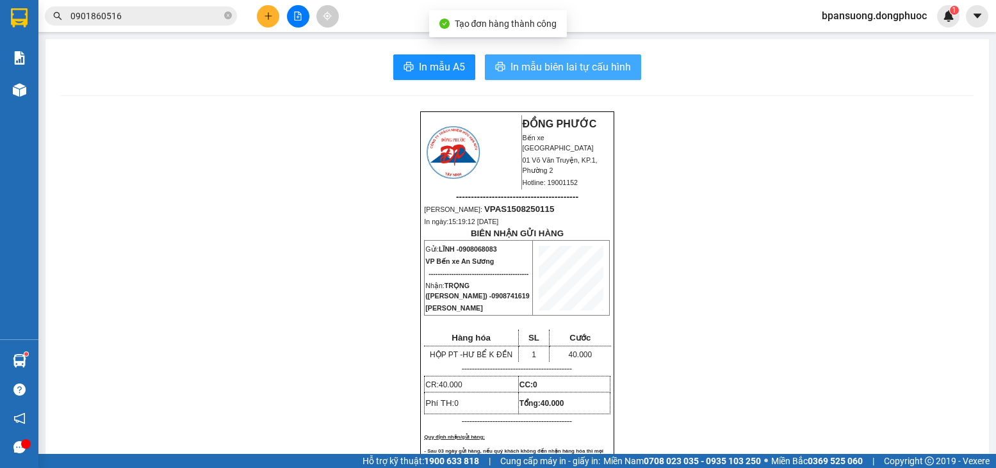
click at [605, 70] on span "In mẫu biên lai tự cấu hình" at bounding box center [571, 67] width 120 height 16
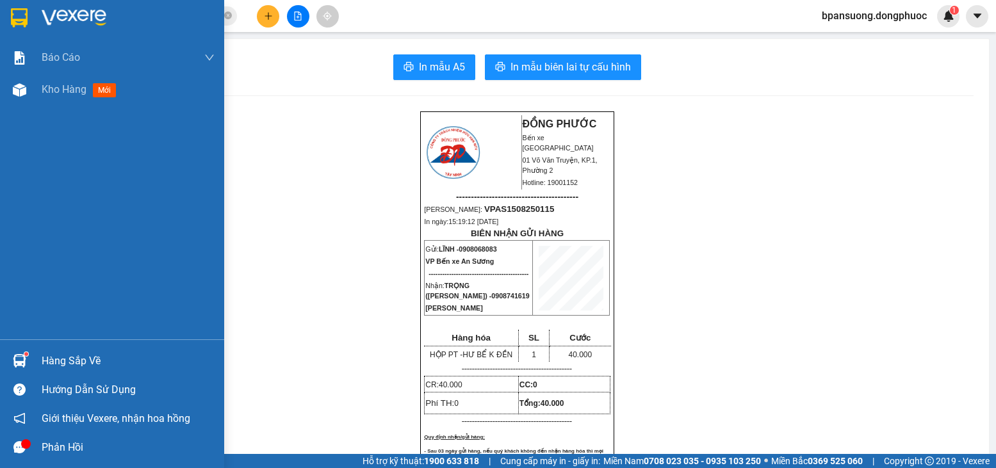
click at [44, 354] on div "Hàng sắp về" at bounding box center [128, 361] width 173 height 19
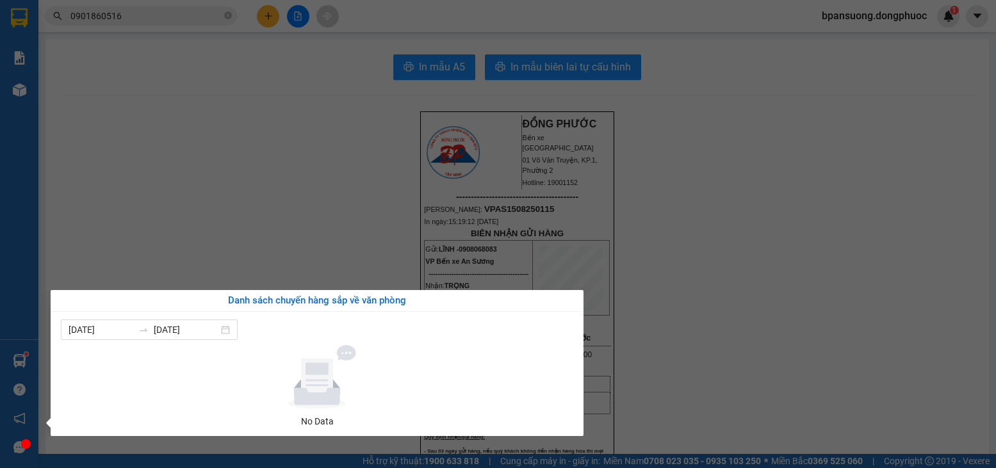
click at [115, 225] on section "Kết quả tìm kiếm ( 1 ) Bộ lọc Ngày tạo đơn gần nhất Mã ĐH Trạng thái Món hàng T…" at bounding box center [498, 234] width 996 height 468
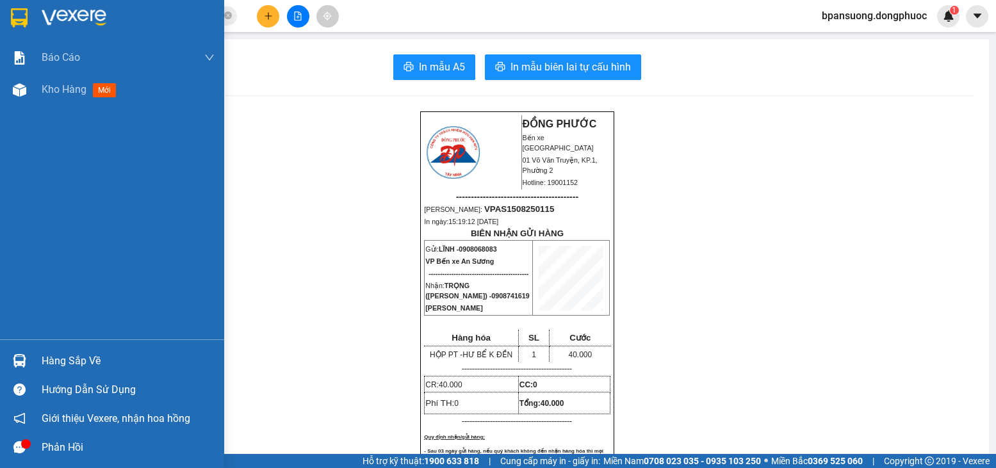
click at [37, 363] on div "Hàng sắp về" at bounding box center [112, 361] width 224 height 29
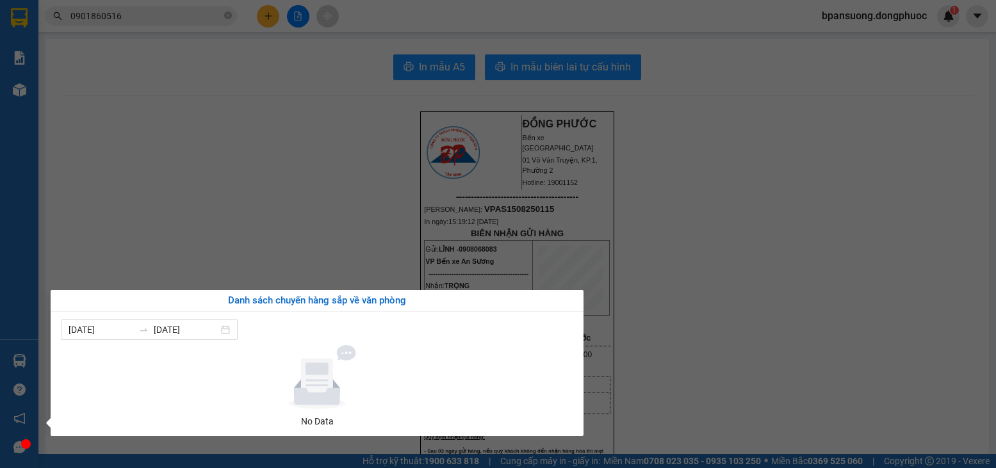
click at [163, 234] on section "Kết quả tìm kiếm ( 1 ) Bộ lọc Ngày tạo đơn gần nhất Mã ĐH Trạng thái Món hàng T…" at bounding box center [498, 234] width 996 height 468
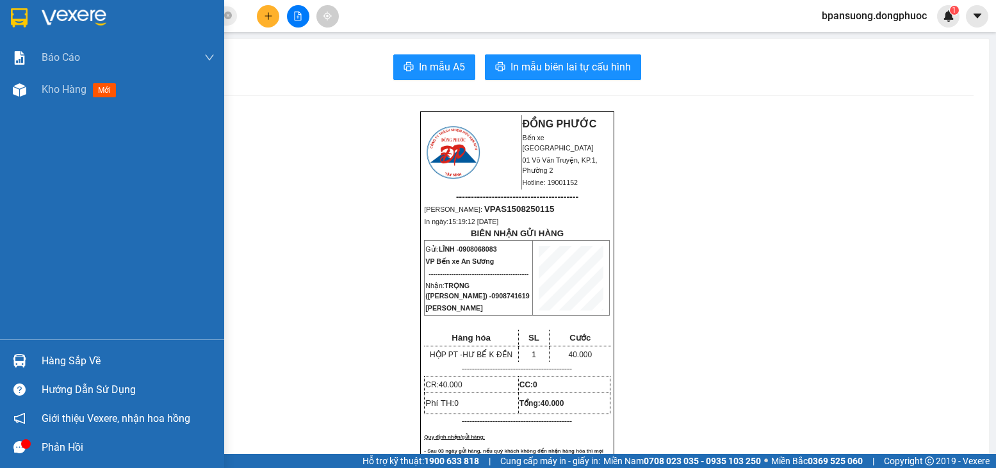
click at [70, 354] on div "Hàng sắp về" at bounding box center [128, 361] width 173 height 19
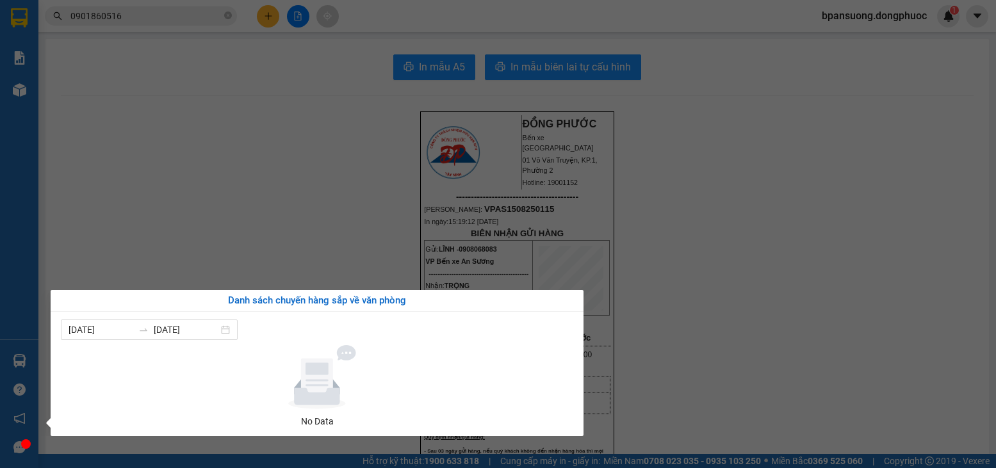
drag, startPoint x: 196, startPoint y: 254, endPoint x: 113, endPoint y: 88, distance: 185.6
click at [197, 252] on section "Kết quả tìm kiếm ( 1 ) Bộ lọc Ngày tạo đơn gần nhất Mã ĐH Trạng thái Món hàng T…" at bounding box center [498, 234] width 996 height 468
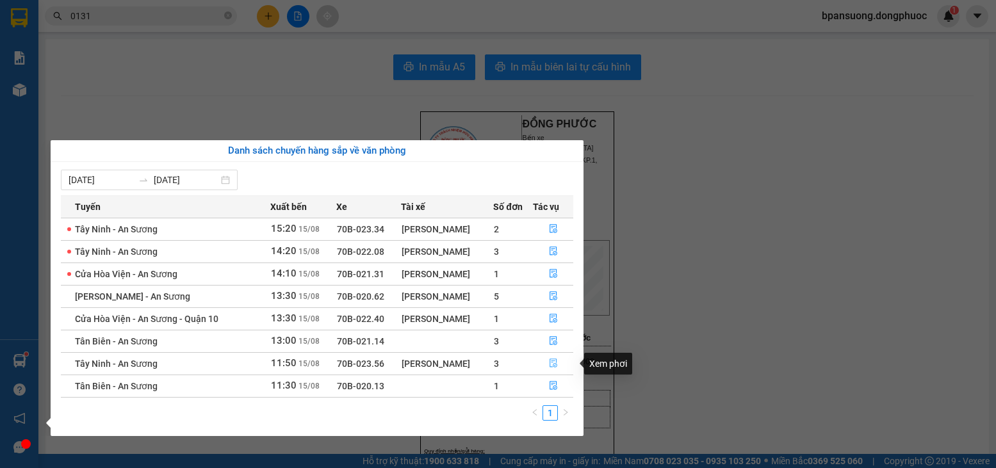
click at [555, 361] on icon "file-done" at bounding box center [553, 363] width 9 height 9
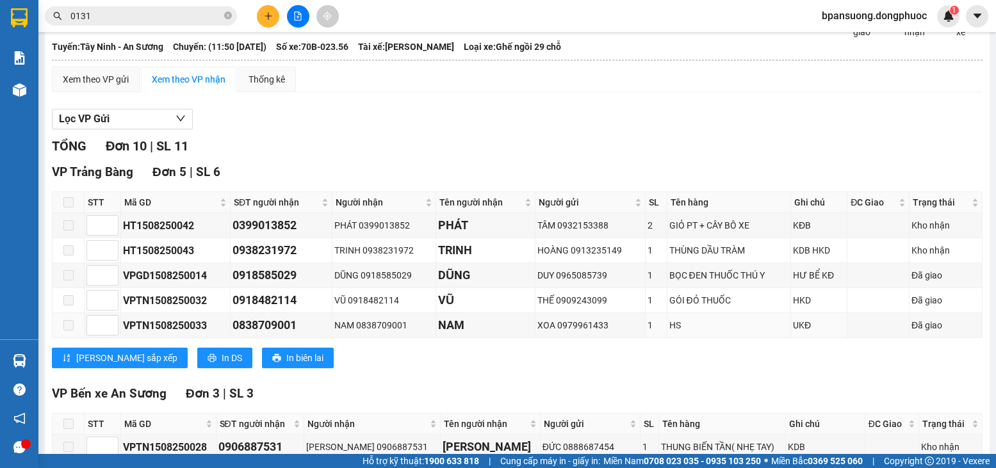
scroll to position [192, 0]
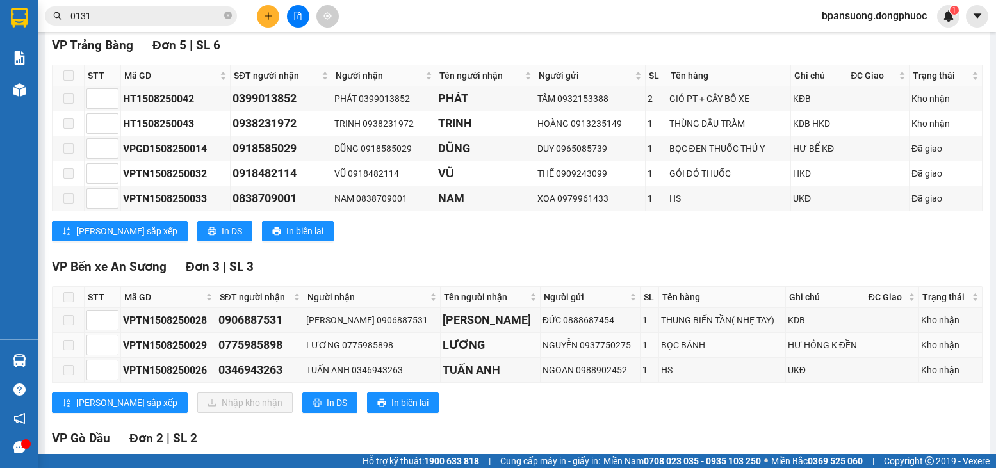
click at [66, 350] on span at bounding box center [68, 345] width 10 height 10
click at [67, 302] on span at bounding box center [68, 297] width 10 height 10
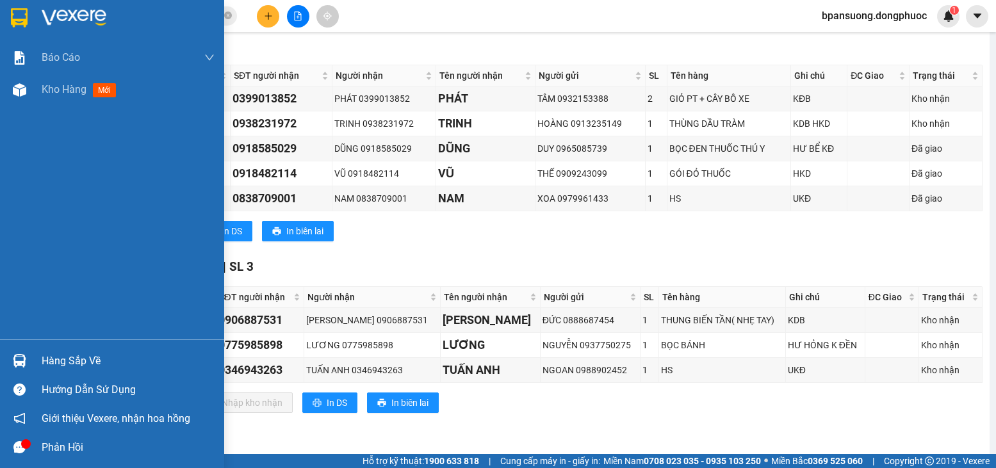
click at [47, 372] on div "Hàng sắp về" at bounding box center [112, 361] width 224 height 29
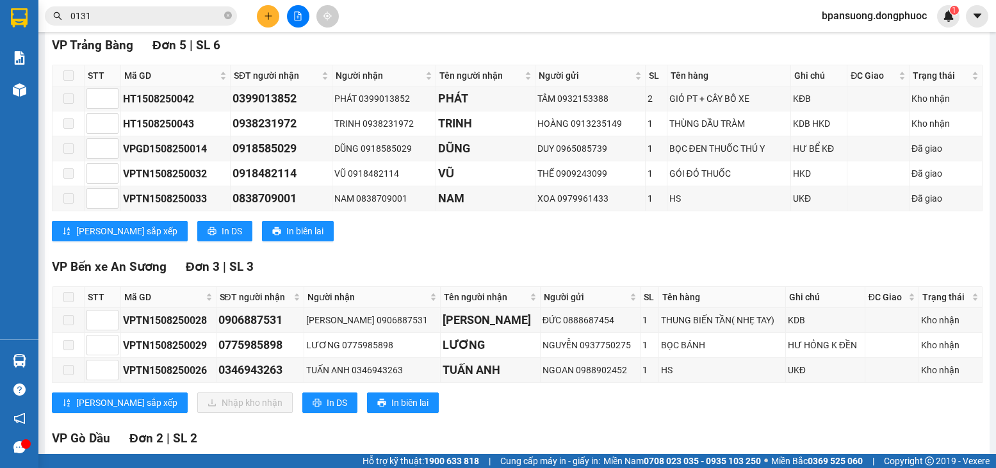
click at [185, 25] on section "Kết quả tìm kiếm ( 6456 ) Bộ lọc Mã ĐH Trạng thái Món hàng Tổng cước Chưa cước …" at bounding box center [498, 234] width 996 height 468
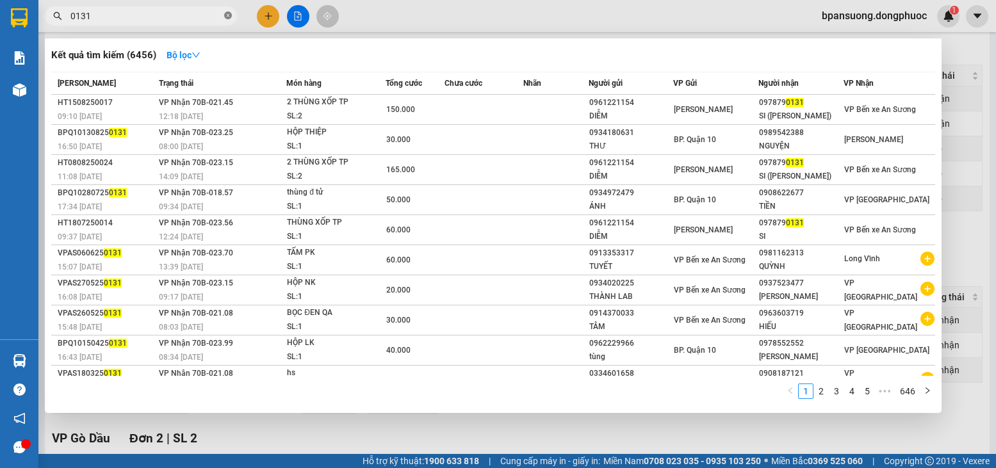
click at [227, 19] on icon "close-circle" at bounding box center [228, 16] width 8 height 8
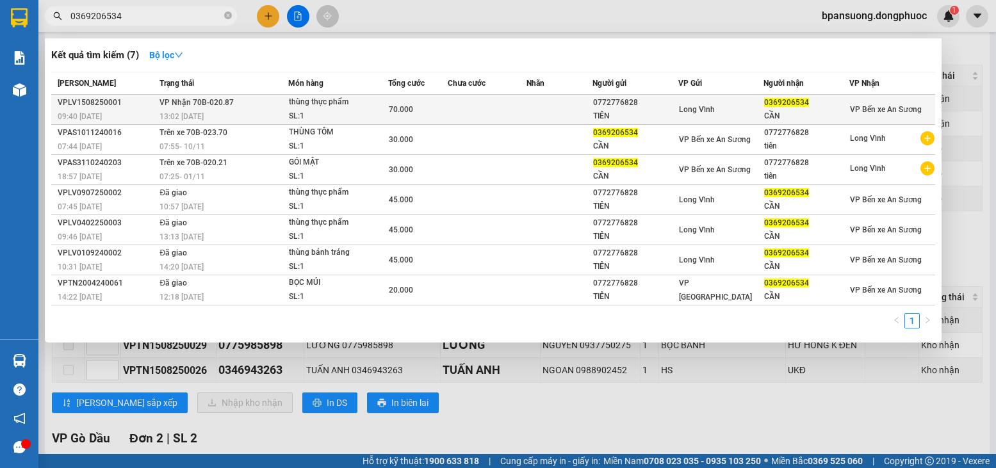
type input "0369206534"
click at [280, 106] on td "VP Nhận 70B-020.87 13:02 [DATE]" at bounding box center [222, 110] width 132 height 30
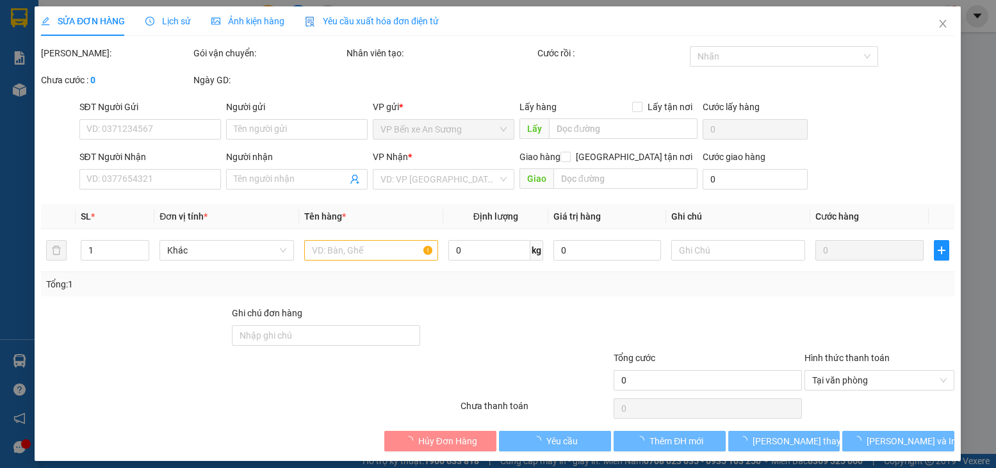
type input "0772776828"
type input "TIÊN"
type input "0369206534"
type input "CẦN"
type input "Hư không đền"
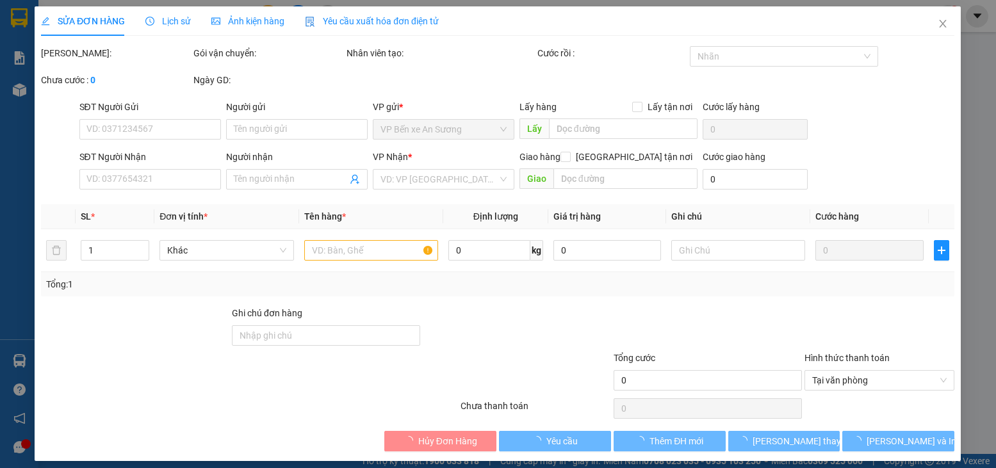
type input "70.000"
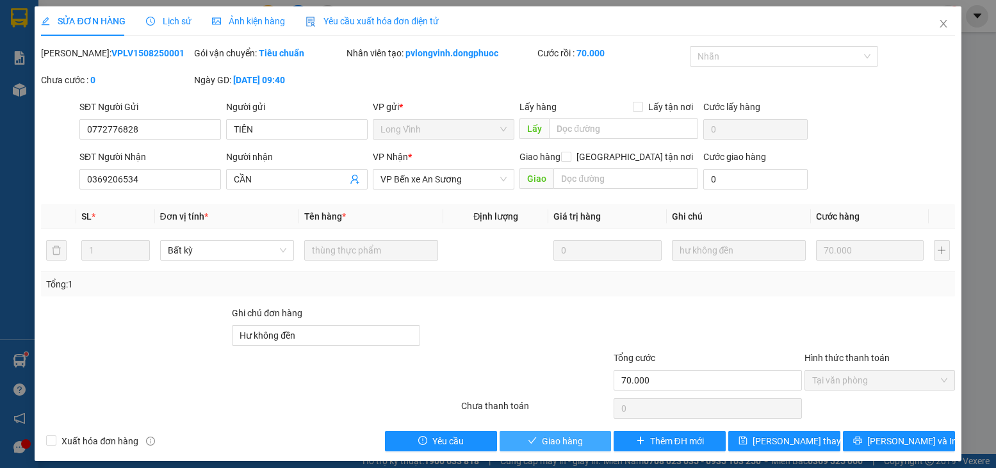
click at [542, 438] on span "Giao hàng" at bounding box center [562, 441] width 41 height 14
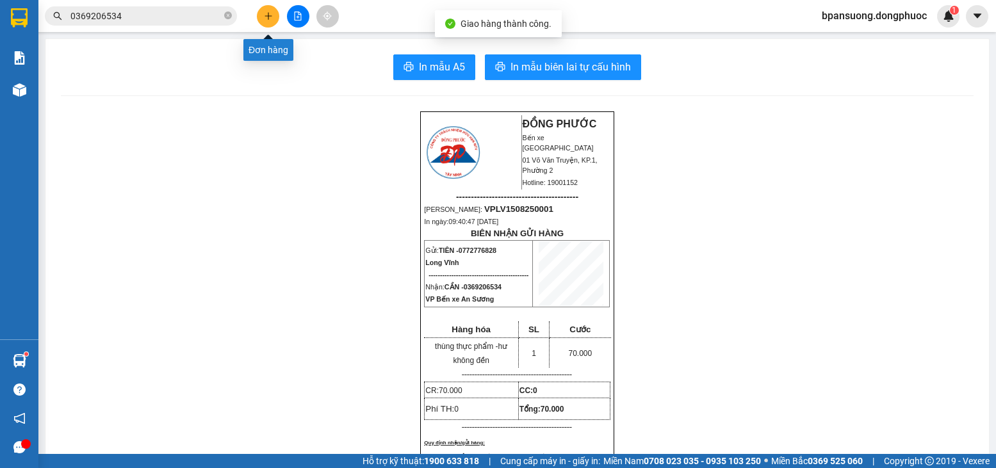
click at [262, 10] on button at bounding box center [268, 16] width 22 height 22
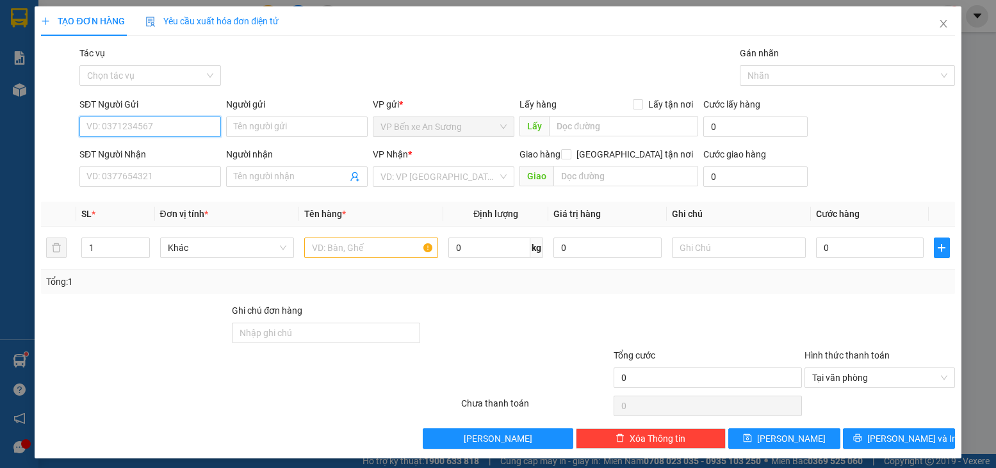
click at [178, 126] on input "SĐT Người Gửi" at bounding box center [150, 127] width 142 height 20
click at [943, 19] on span "Close" at bounding box center [944, 24] width 36 height 36
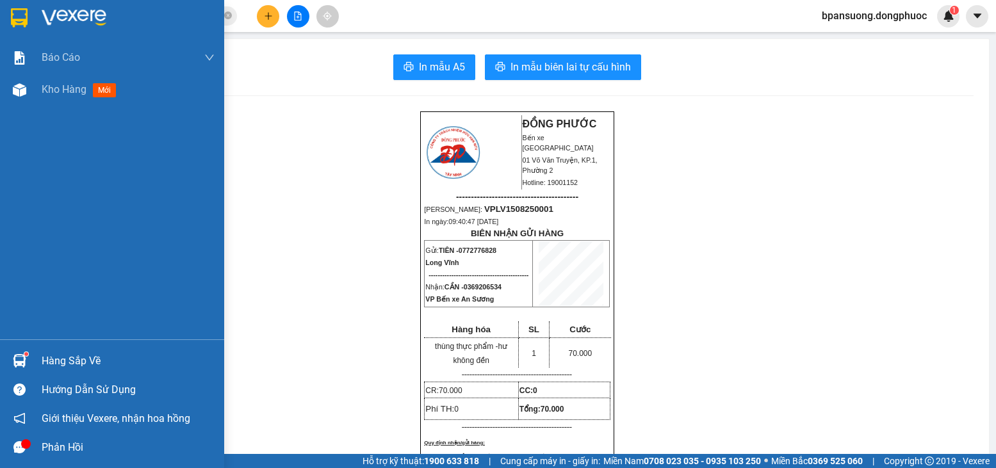
click at [67, 357] on div "Hàng sắp về" at bounding box center [128, 361] width 173 height 19
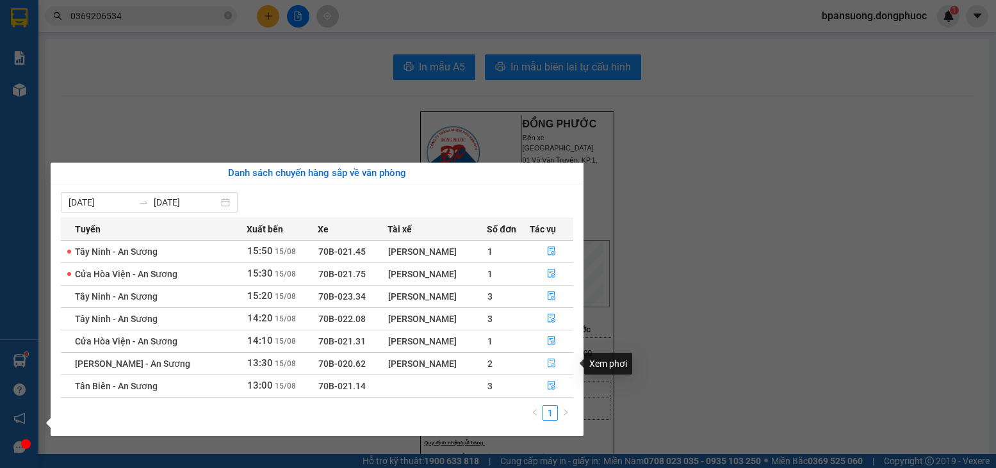
click at [544, 361] on button "button" at bounding box center [551, 364] width 43 height 20
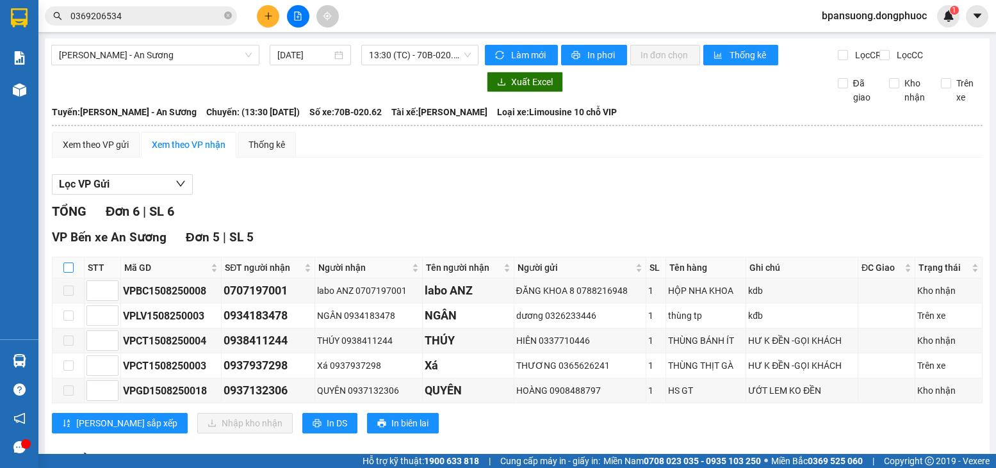
click at [71, 273] on input "checkbox" at bounding box center [68, 268] width 10 height 10
checkbox input "true"
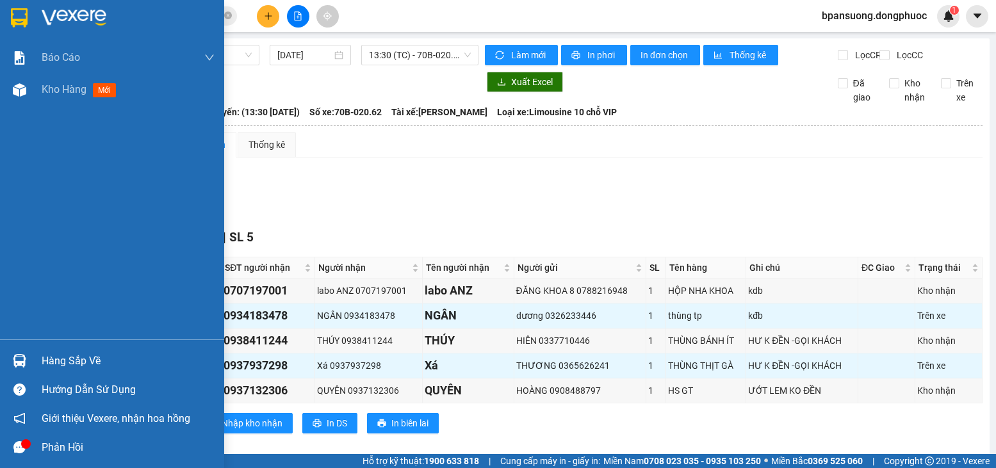
click at [21, 363] on img at bounding box center [19, 360] width 13 height 13
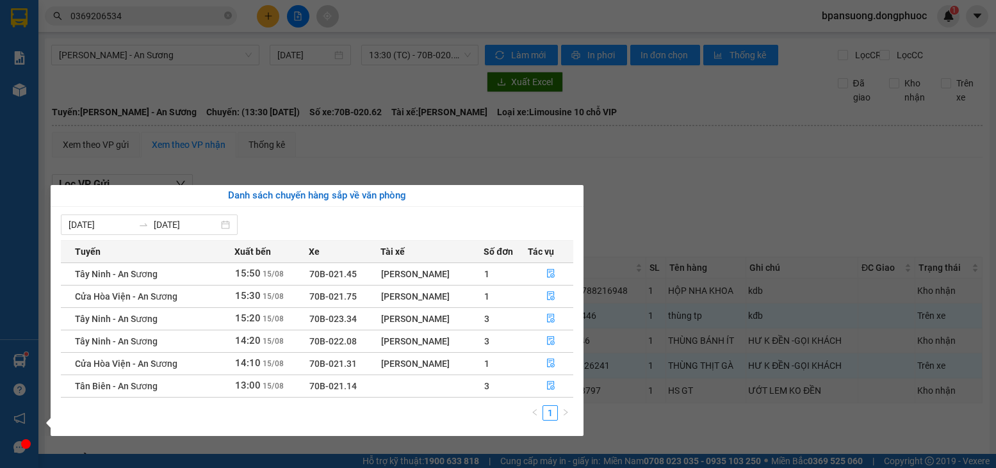
drag, startPoint x: 356, startPoint y: 117, endPoint x: 339, endPoint y: 84, distance: 37.0
click at [356, 116] on section "Kết quả tìm kiếm ( 7 ) Bộ lọc Mã ĐH Trạng thái Món hàng Tổng cước Chưa cước Nhã…" at bounding box center [498, 234] width 996 height 468
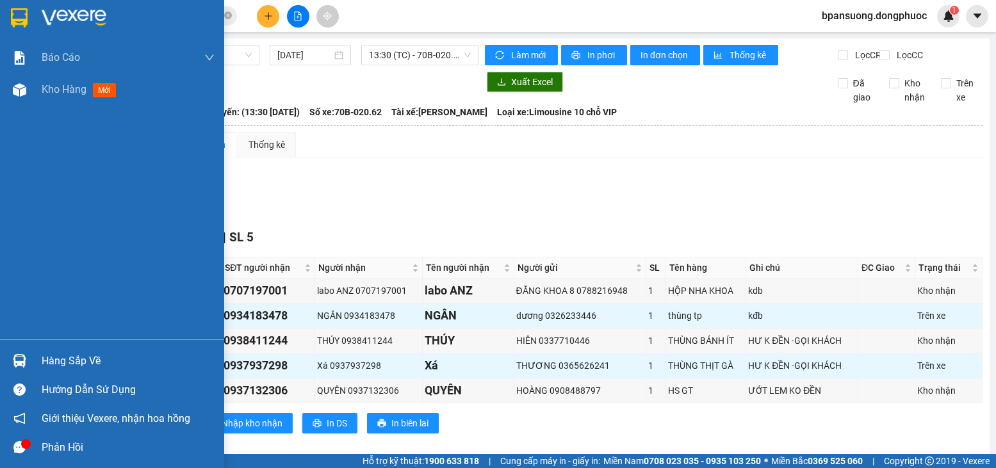
drag, startPoint x: 17, startPoint y: 353, endPoint x: 24, endPoint y: 352, distance: 7.2
click at [17, 353] on div at bounding box center [19, 361] width 22 height 22
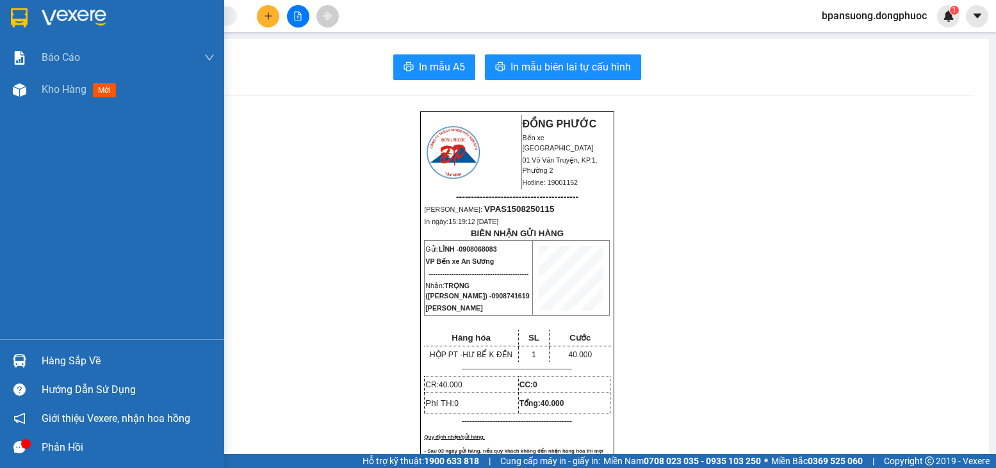
click at [81, 355] on div "Hàng sắp về" at bounding box center [128, 361] width 173 height 19
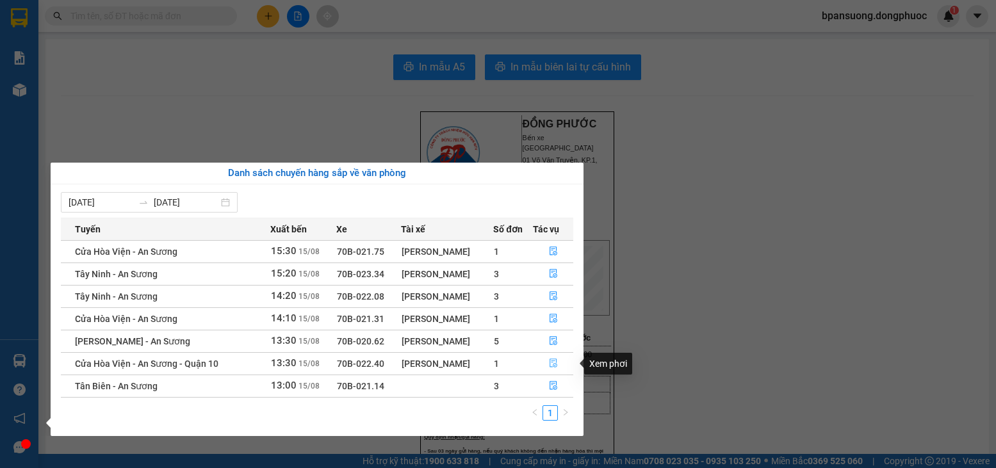
click at [551, 363] on icon "file-done" at bounding box center [553, 363] width 9 height 9
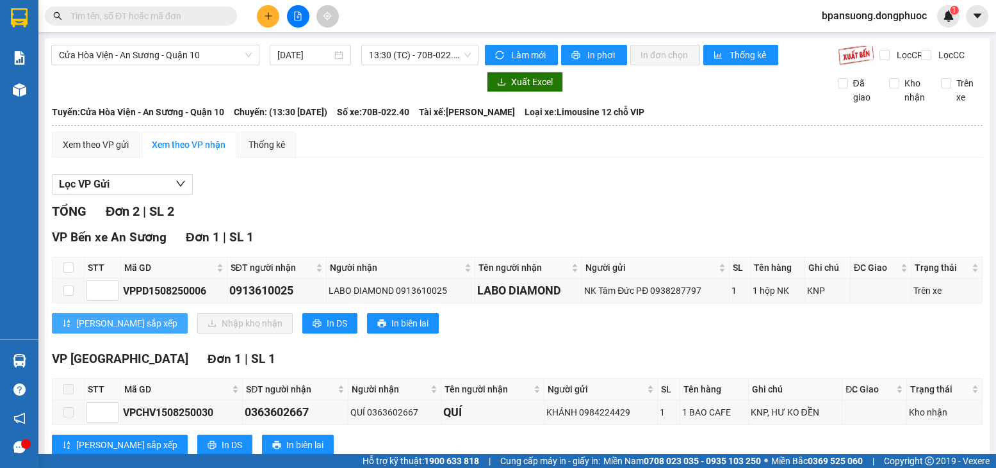
scroll to position [48, 0]
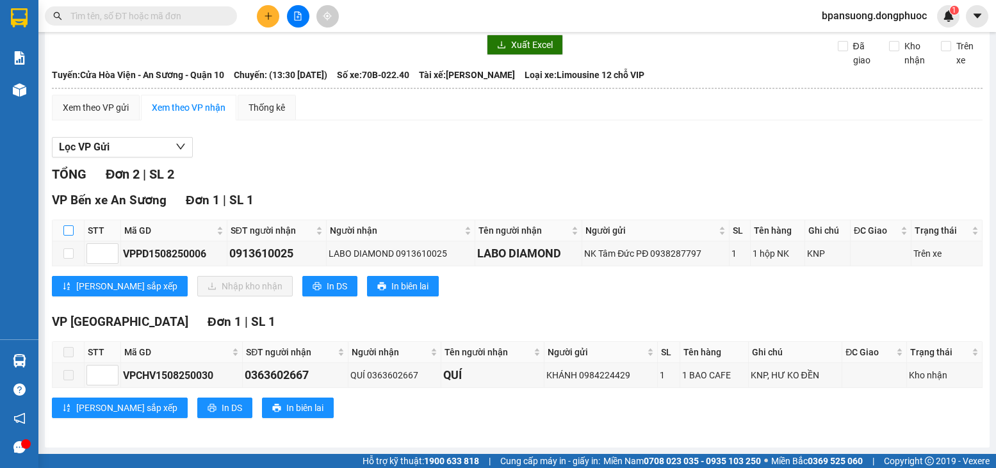
click at [70, 231] on input "checkbox" at bounding box center [68, 230] width 10 height 10
checkbox input "true"
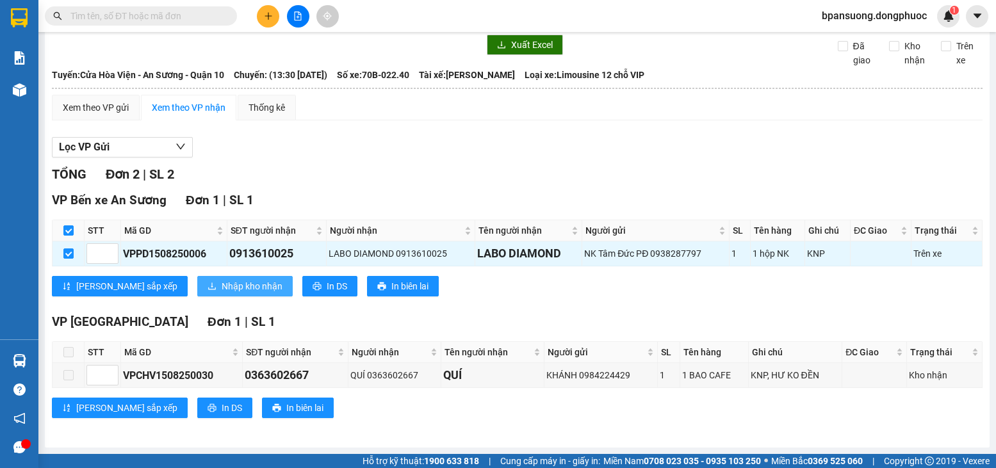
click at [222, 285] on span "Nhập kho nhận" at bounding box center [252, 286] width 61 height 14
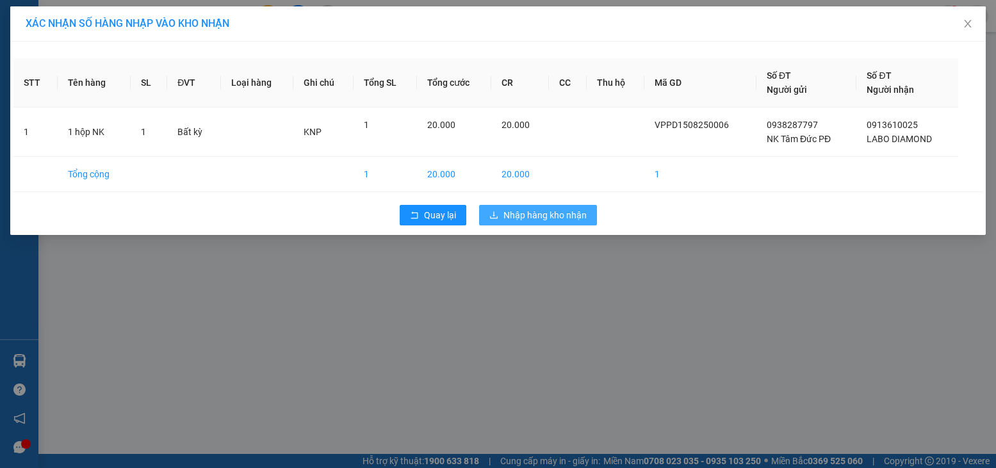
click at [533, 207] on button "Nhập hàng kho nhận" at bounding box center [538, 215] width 118 height 20
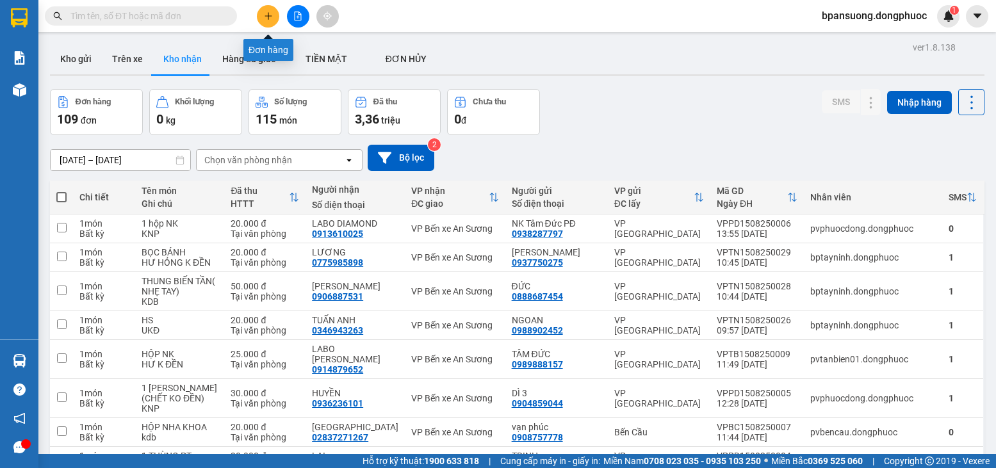
click at [254, 13] on div at bounding box center [298, 16] width 96 height 22
click at [257, 13] on button at bounding box center [268, 16] width 22 height 22
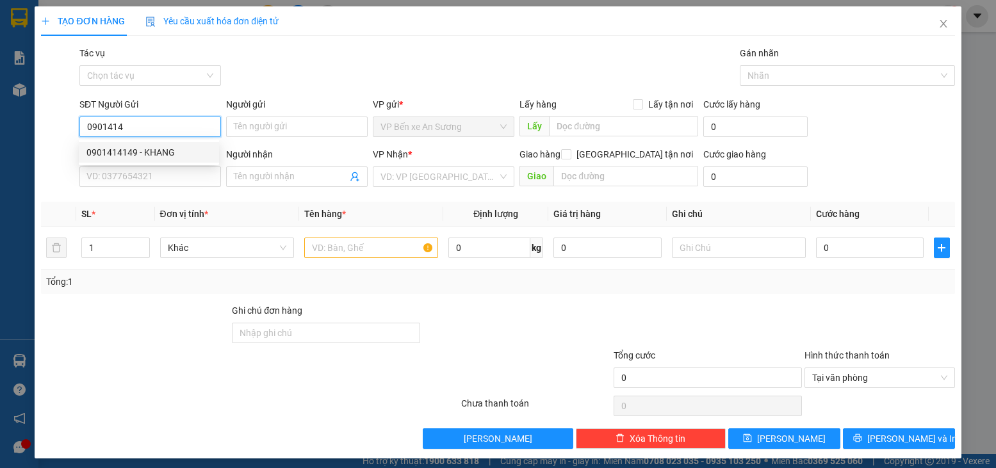
click at [139, 154] on div "0901414149 - KHANG" at bounding box center [148, 152] width 125 height 14
type input "0901414149"
type input "KHANG"
type input "0963213260"
type input "ĐẠT"
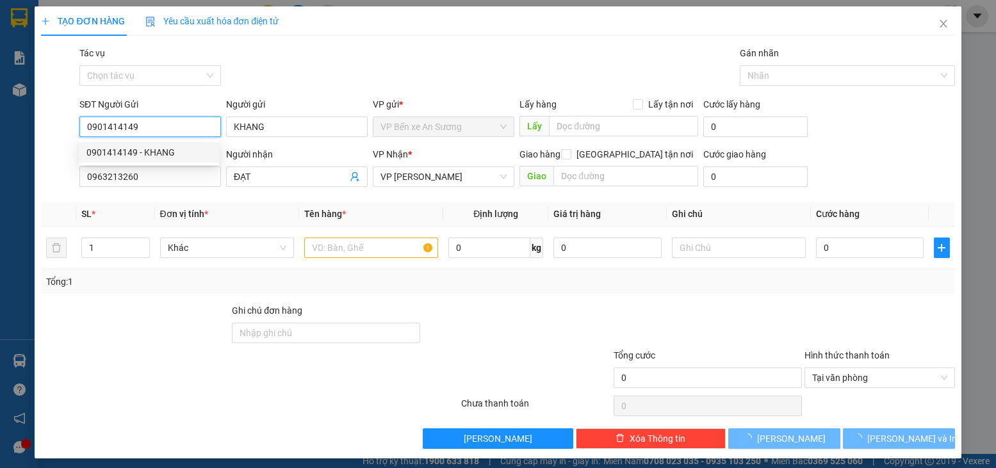
type input "25.000"
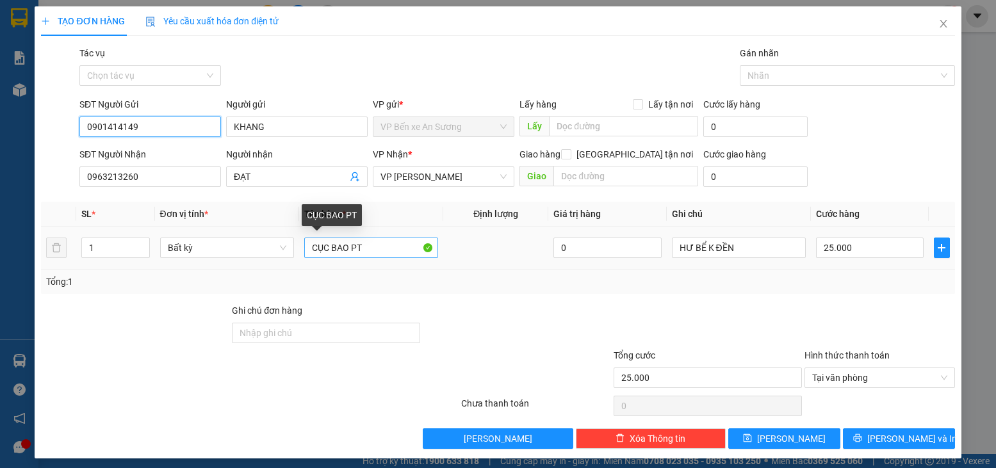
type input "0901414149"
drag, startPoint x: 345, startPoint y: 250, endPoint x: 299, endPoint y: 250, distance: 45.5
click at [299, 250] on td "CỤC BAO PT" at bounding box center [371, 248] width 144 height 43
type input "HỘP PT"
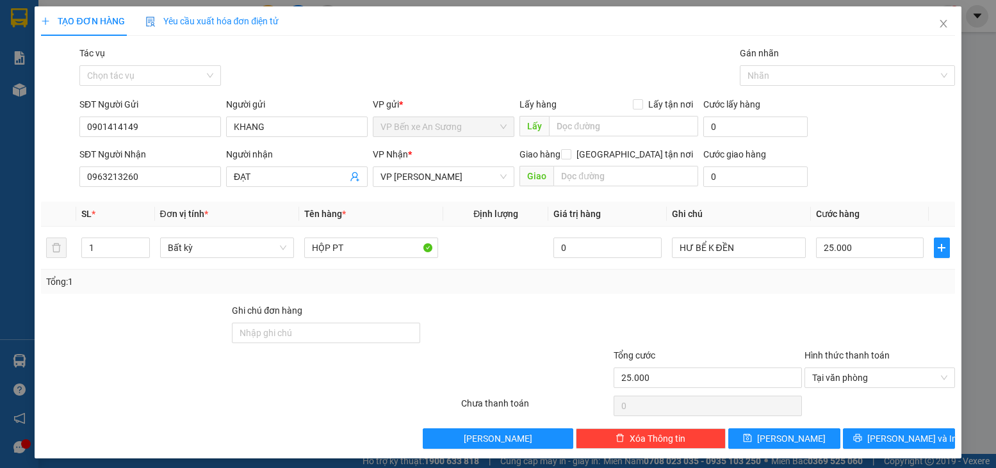
click at [582, 309] on div at bounding box center [516, 326] width 191 height 45
click at [887, 434] on span "[PERSON_NAME] và In" at bounding box center [912, 439] width 90 height 14
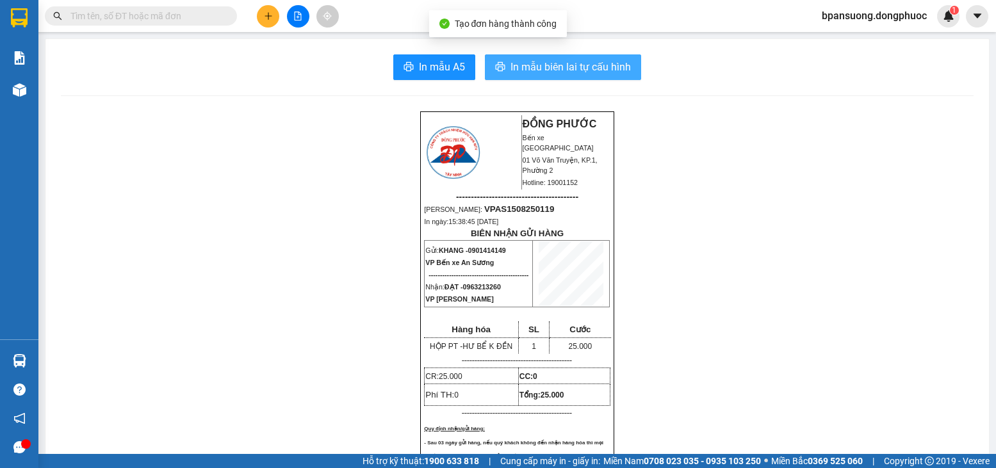
click at [550, 73] on span "In mẫu biên lai tự cấu hình" at bounding box center [571, 67] width 120 height 16
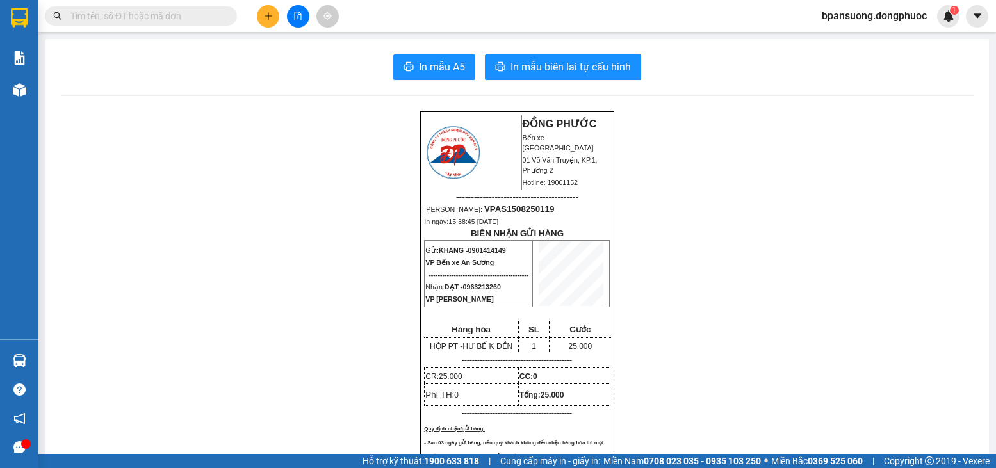
click at [189, 11] on input "text" at bounding box center [145, 16] width 151 height 14
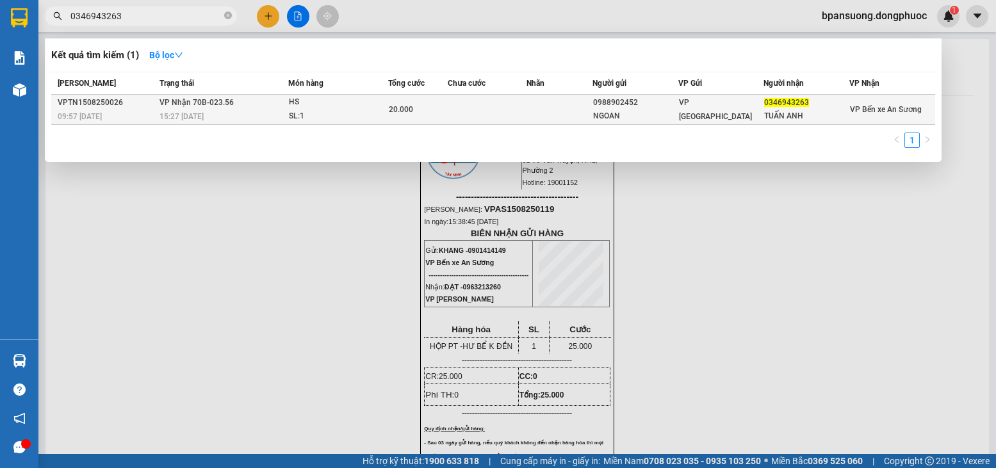
type input "0346943263"
click at [509, 105] on td at bounding box center [487, 110] width 79 height 30
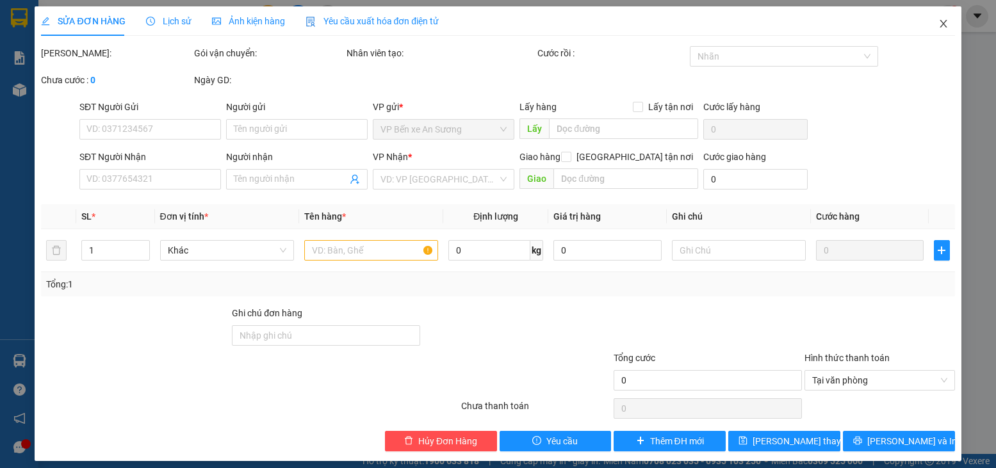
click at [927, 19] on span "Close" at bounding box center [944, 24] width 36 height 36
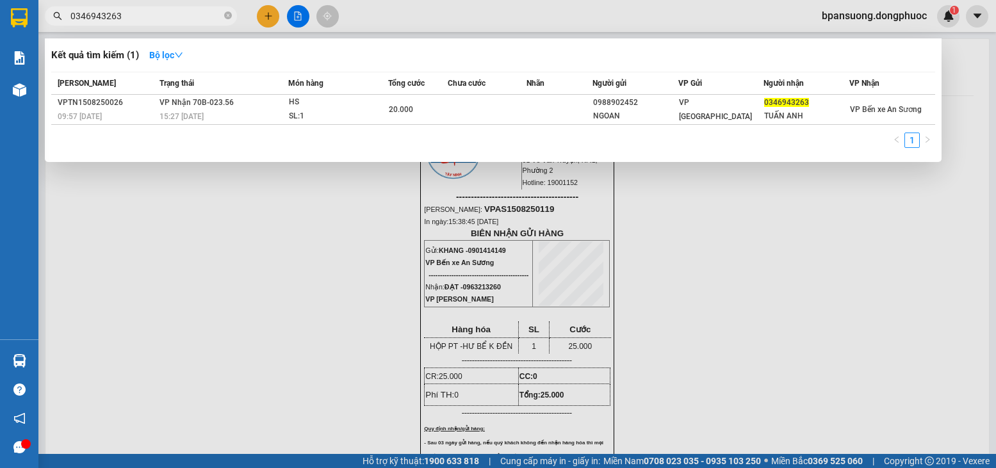
click at [159, 15] on input "0346943263" at bounding box center [145, 16] width 151 height 14
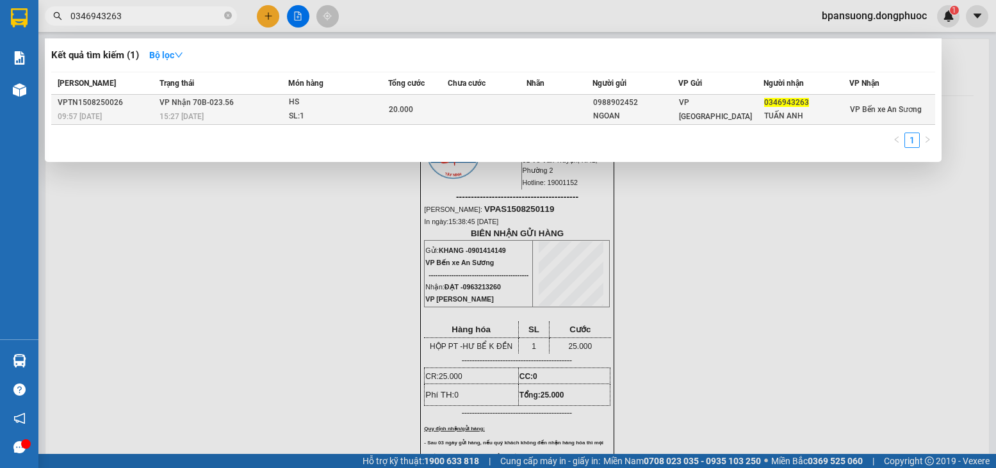
click at [720, 111] on span "VP [GEOGRAPHIC_DATA]" at bounding box center [715, 109] width 73 height 23
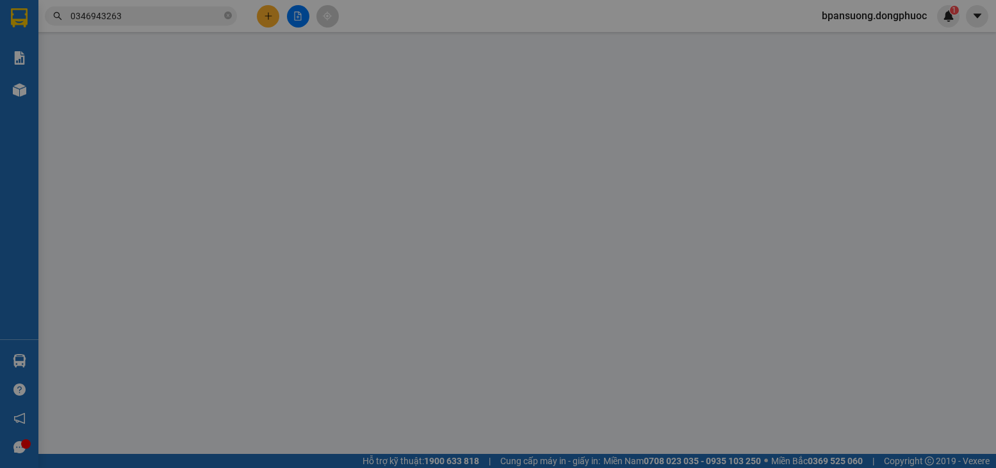
type input "0988902452"
type input "NGOAN"
type input "0346943263"
type input "TUẤN ANH"
type input "20.000"
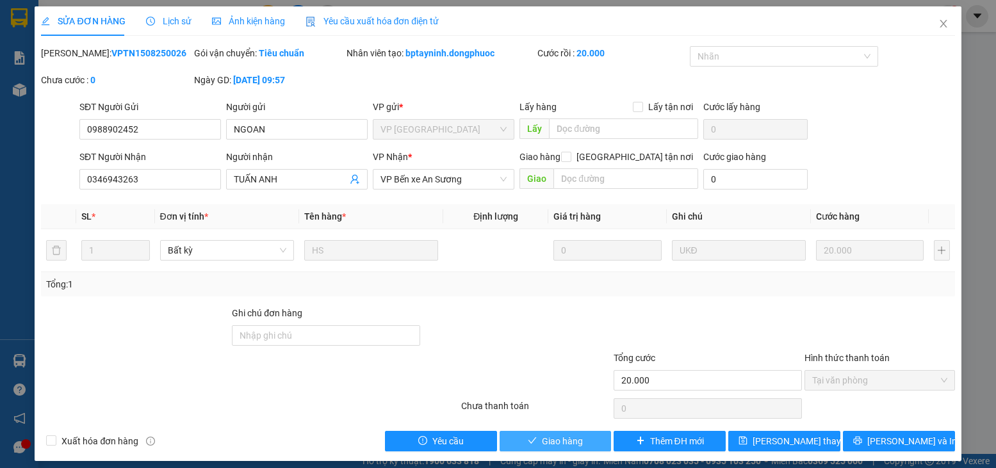
click at [552, 439] on span "Giao hàng" at bounding box center [562, 441] width 41 height 14
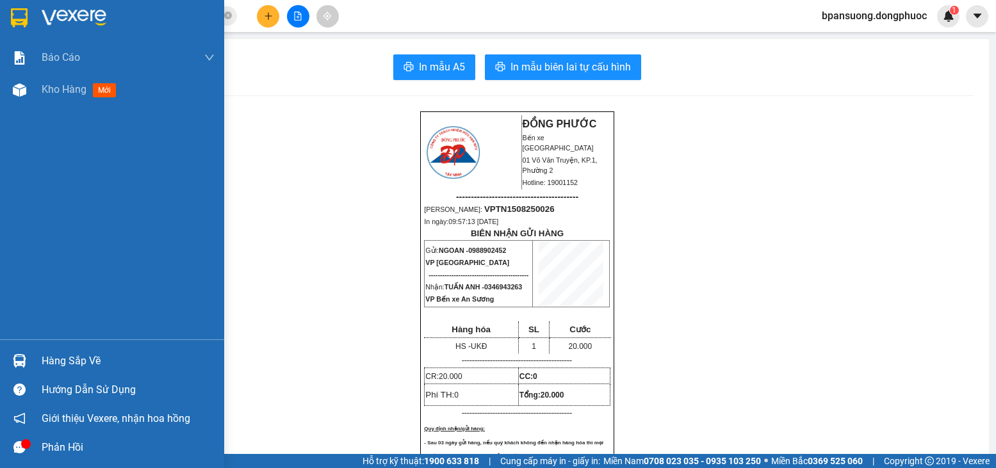
click at [49, 354] on div "Hàng sắp về" at bounding box center [128, 361] width 173 height 19
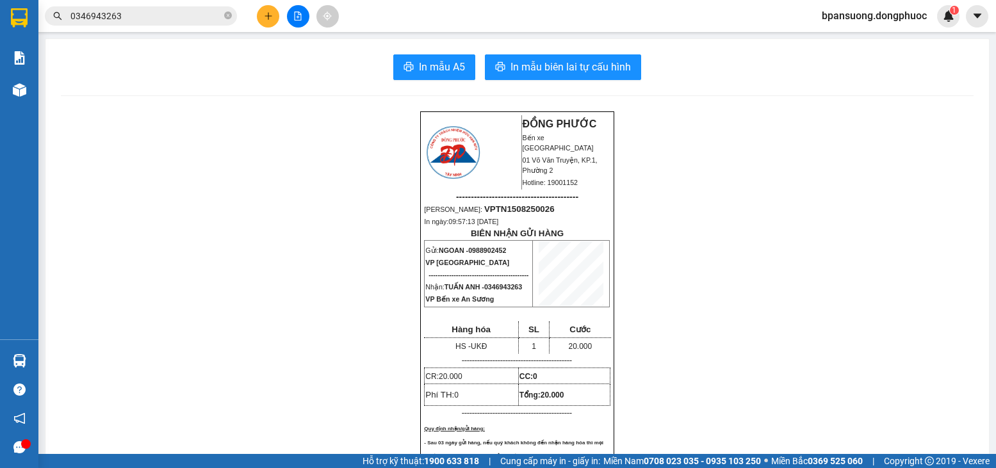
click at [228, 13] on section "Kết quả tìm kiếm ( 1 ) Bộ lọc Mã ĐH Trạng thái Món hàng Tổng cước Chưa cước Nhã…" at bounding box center [498, 234] width 996 height 468
click at [227, 13] on icon "close-circle" at bounding box center [228, 16] width 8 height 8
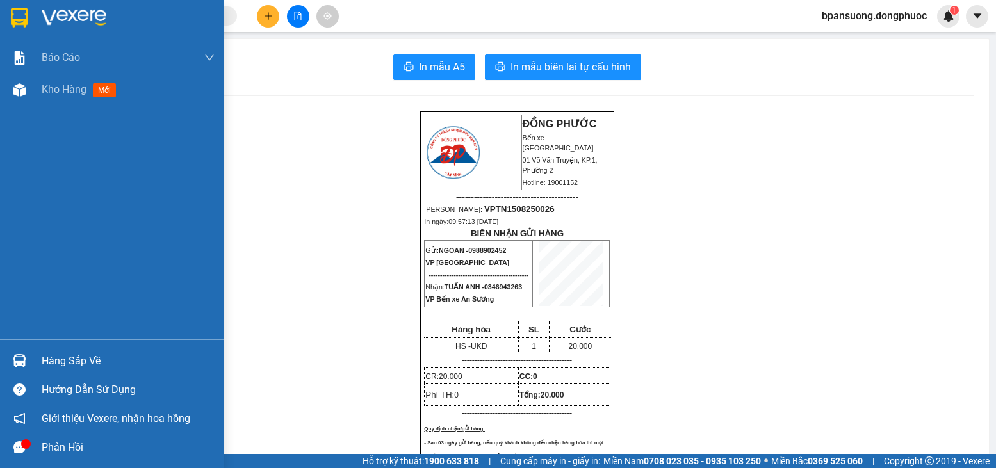
click at [51, 352] on div "Hàng sắp về" at bounding box center [128, 361] width 173 height 19
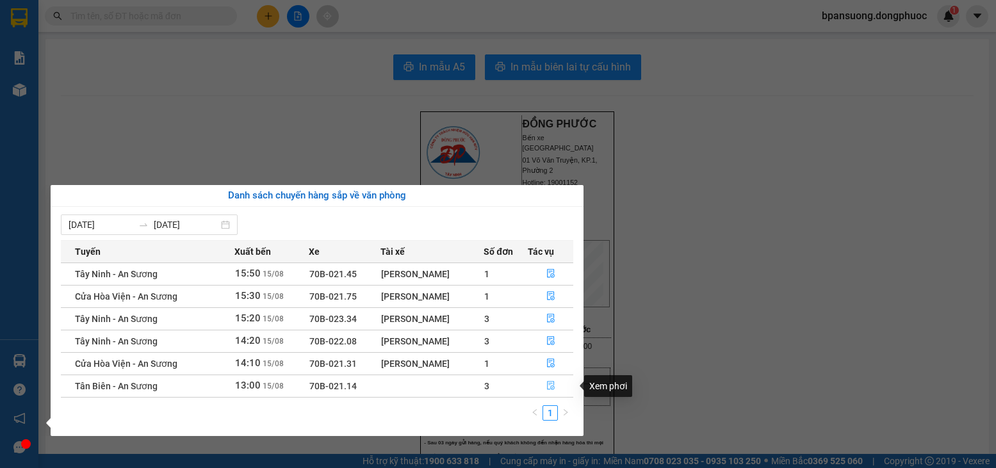
click at [555, 381] on icon "file-done" at bounding box center [550, 385] width 9 height 9
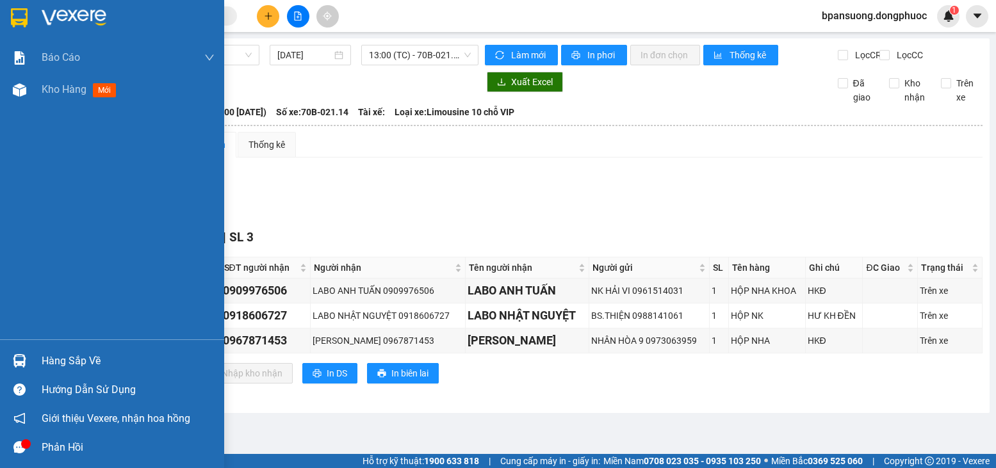
click at [100, 363] on div "Hàng sắp về" at bounding box center [128, 361] width 173 height 19
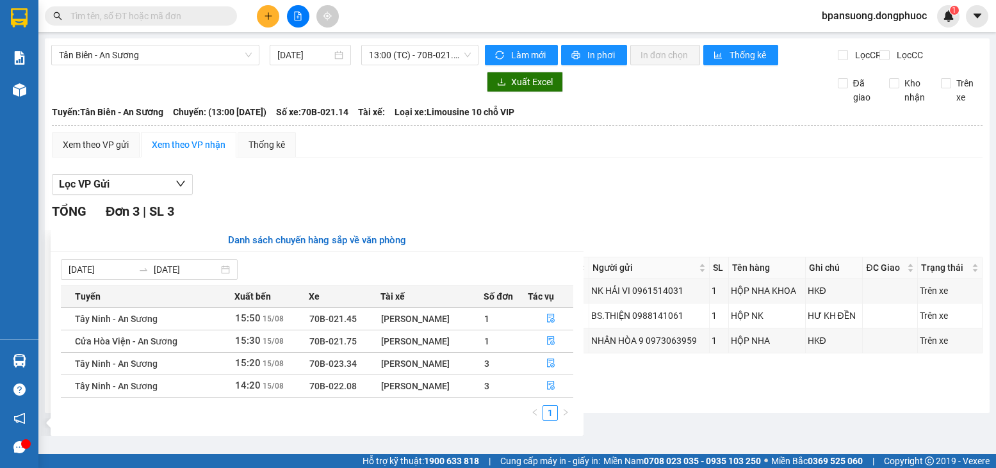
click at [640, 209] on section "Kết quả tìm kiếm ( 1 ) Bộ lọc Mã ĐH Trạng thái Món hàng Tổng cước Chưa cước Nhã…" at bounding box center [498, 234] width 996 height 468
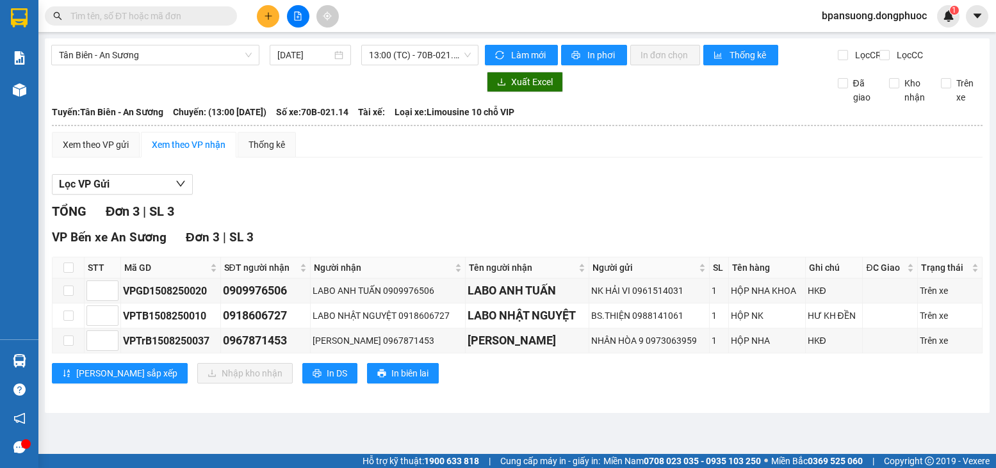
click at [194, 15] on input "text" at bounding box center [145, 16] width 151 height 14
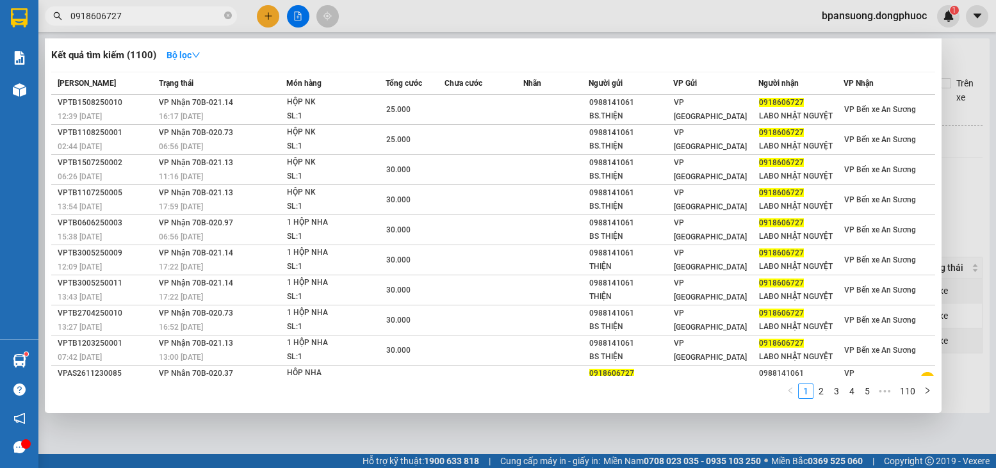
type input "0918606727"
click at [262, 12] on div at bounding box center [498, 234] width 996 height 468
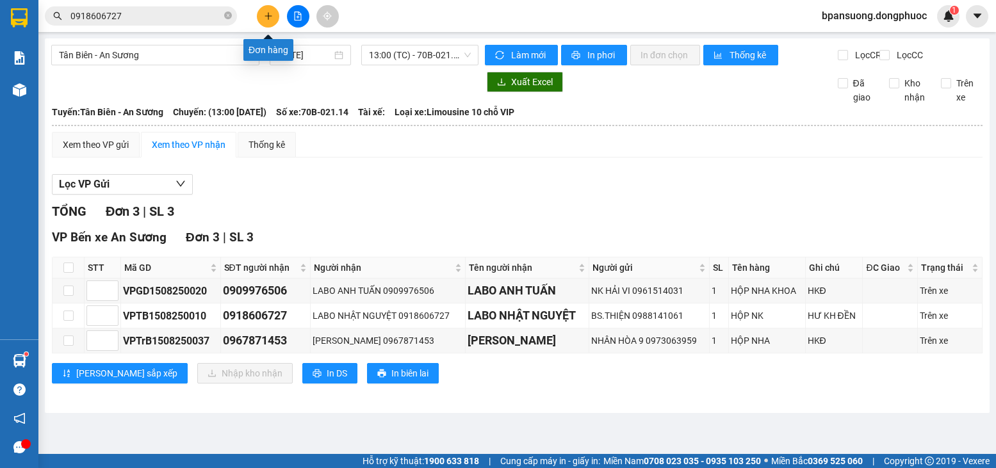
click at [268, 15] on icon "plus" at bounding box center [268, 15] width 1 height 7
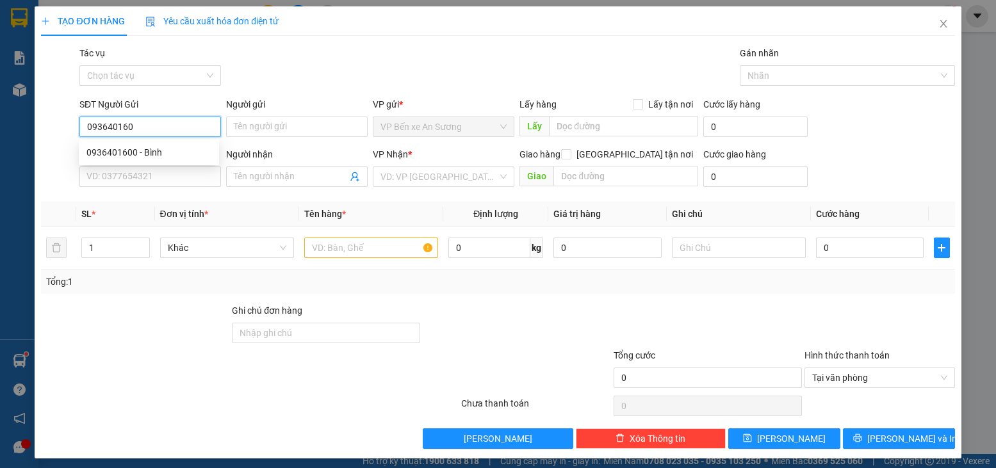
type input "0936401600"
click at [170, 148] on div "0936401600 - Bình" at bounding box center [148, 152] width 125 height 14
type input "Bình"
type input "0946533035"
type input "PHÚC"
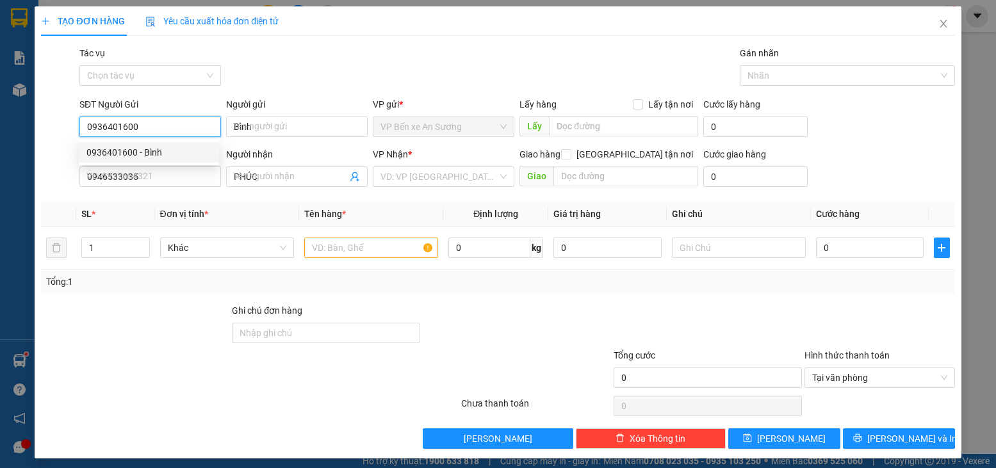
type input "65.000"
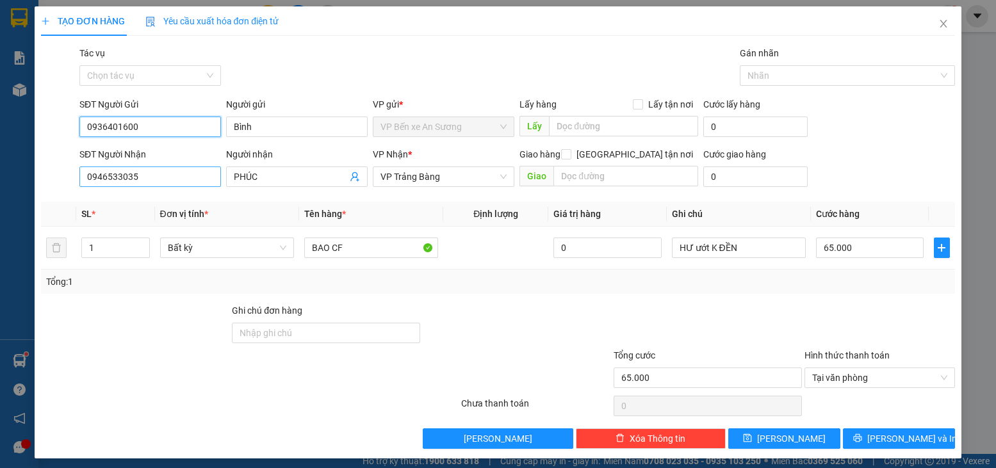
type input "0936401600"
click at [195, 186] on input "0946533035" at bounding box center [150, 177] width 142 height 20
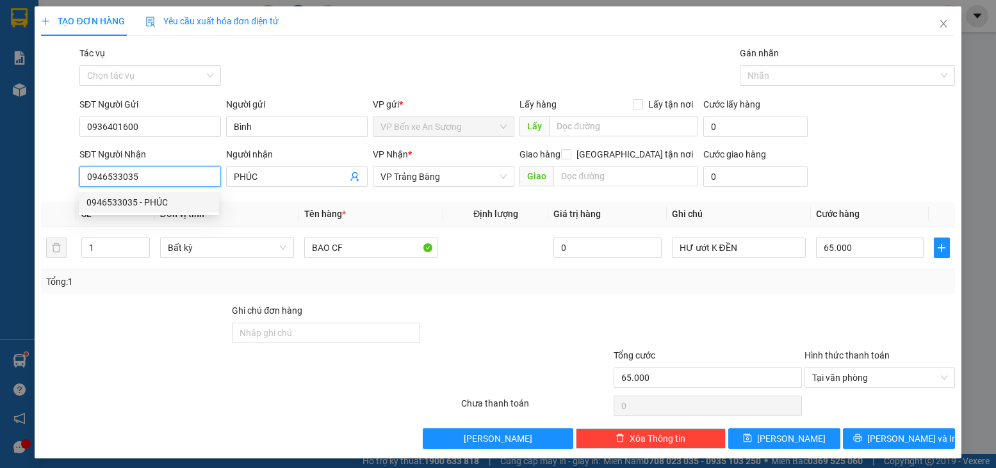
drag, startPoint x: 163, startPoint y: 179, endPoint x: 42, endPoint y: 176, distance: 121.1
click at [42, 176] on div "SĐT Người Nhận 0946533035 Người nhận PHÚC VP Nhận * VP Trảng Bàng Giao hàng [GE…" at bounding box center [498, 169] width 916 height 45
click at [140, 224] on div "0974079578 - Du" at bounding box center [148, 223] width 125 height 14
type input "0974079578"
type input "Du"
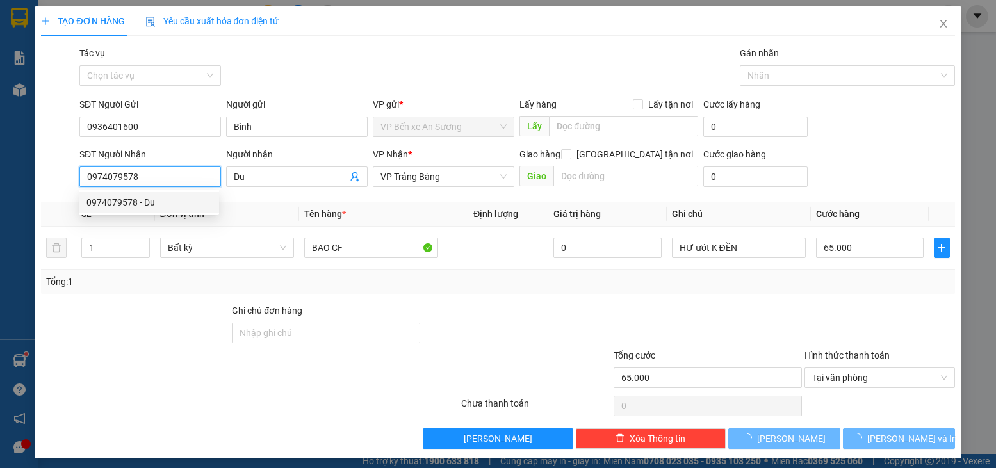
type input "55.000"
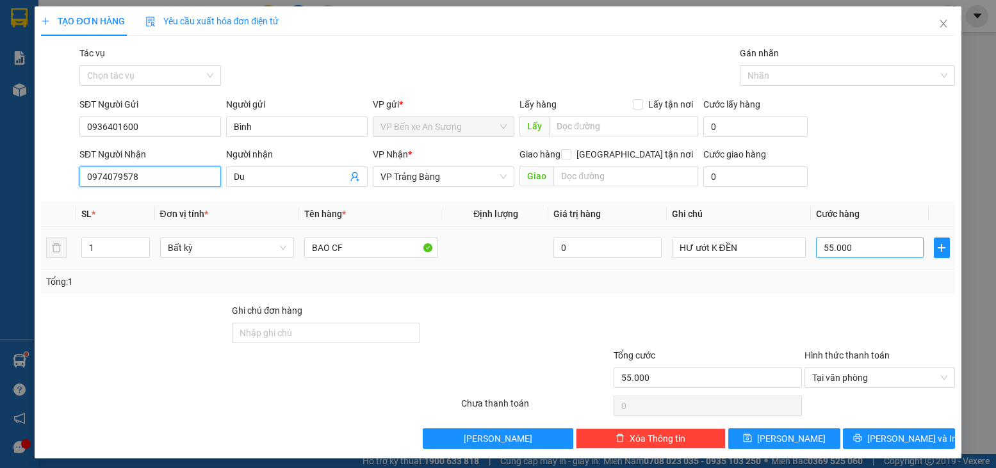
type input "0974079578"
click at [848, 255] on input "55.000" at bounding box center [870, 248] width 108 height 20
type input "1"
type input "11"
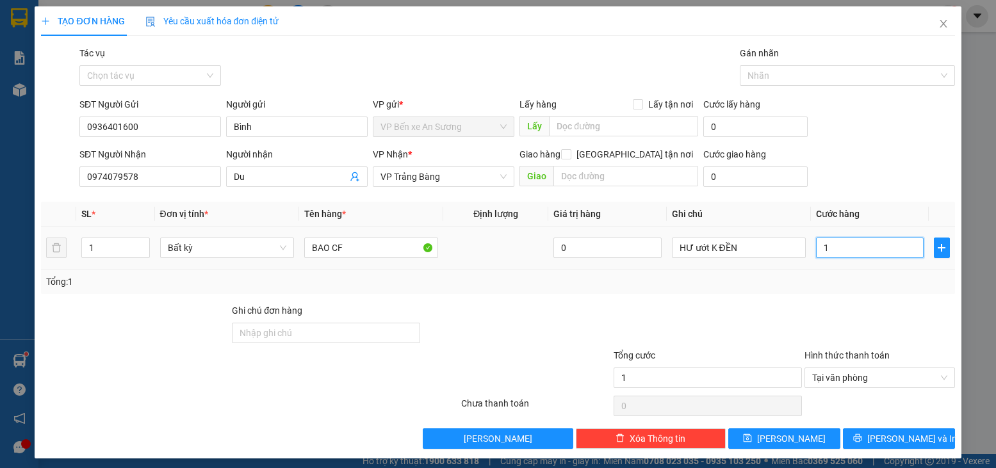
type input "11"
type input "110"
type input "110.000"
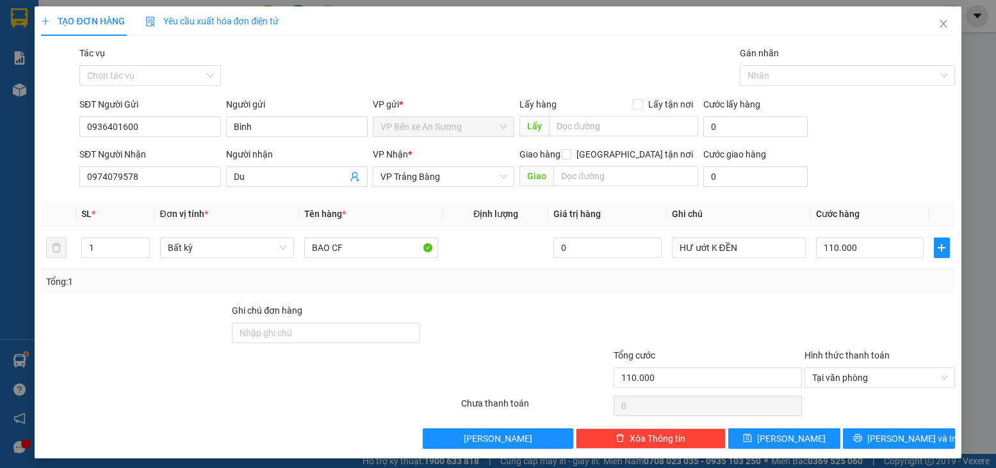
click at [833, 308] on div at bounding box center [879, 326] width 152 height 45
type input "2"
click at [139, 245] on span "up" at bounding box center [143, 245] width 8 height 8
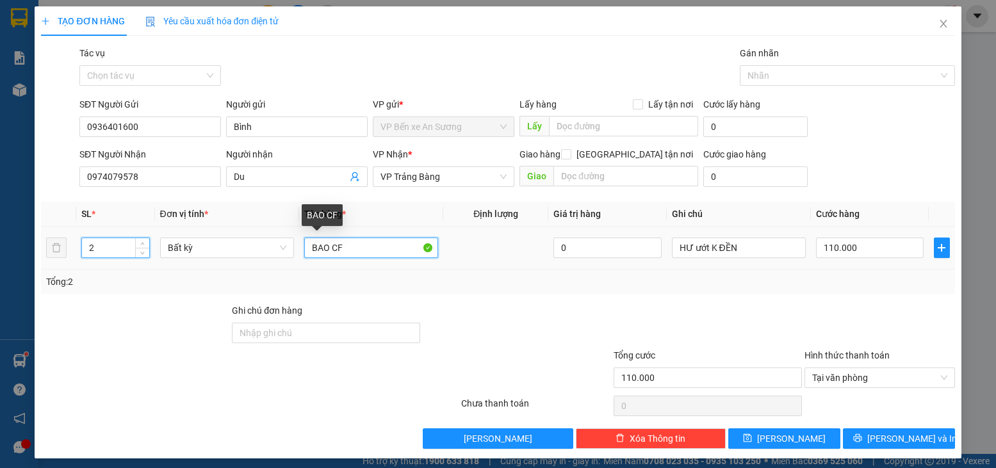
click at [311, 248] on input "BAO CF" at bounding box center [371, 248] width 134 height 20
type input "0"
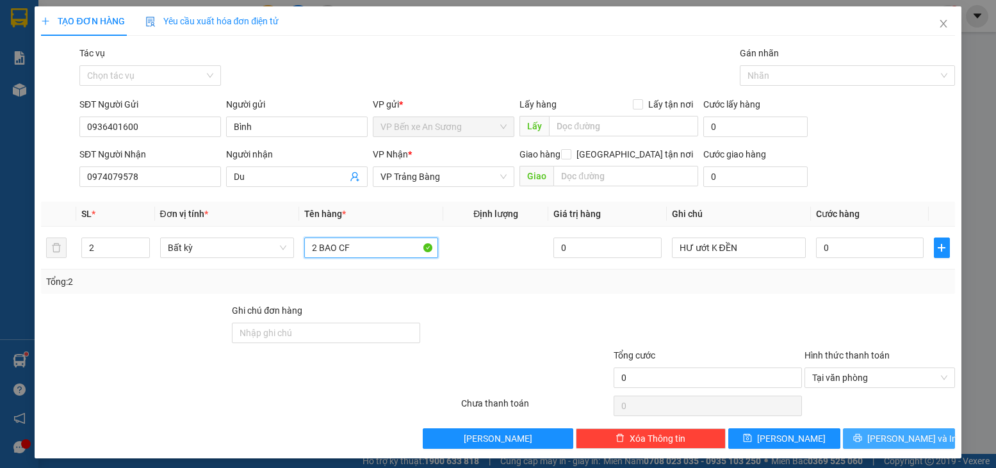
type input "2 BAO CF"
click at [862, 440] on icon "printer" at bounding box center [857, 438] width 8 height 8
click at [880, 441] on span "[PERSON_NAME] và In" at bounding box center [912, 439] width 90 height 14
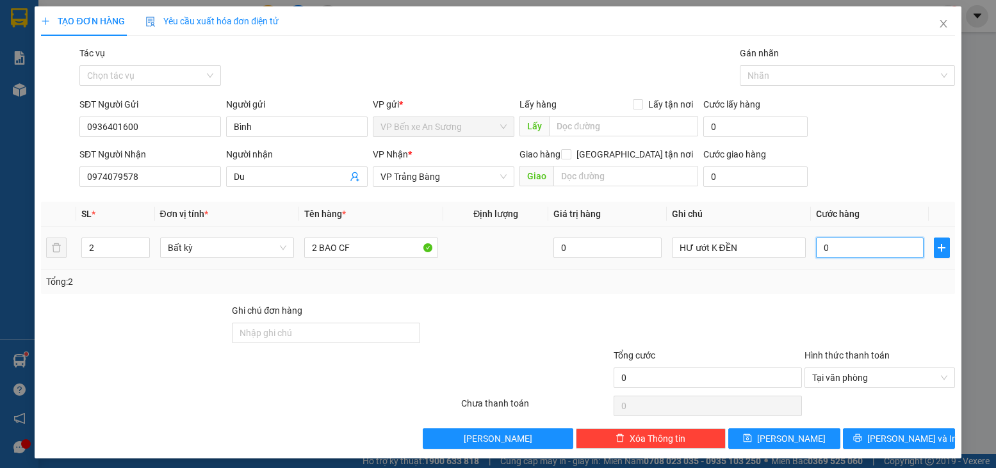
click at [833, 238] on input "0" at bounding box center [870, 248] width 108 height 20
type input "1"
type input "11"
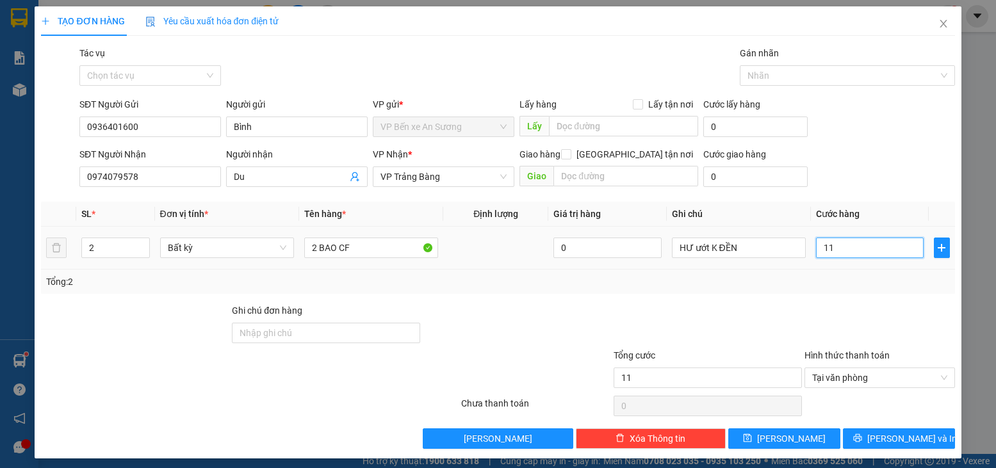
type input "110"
type input "110.000"
click at [752, 292] on div "Tổng: 2" at bounding box center [497, 282] width 913 height 24
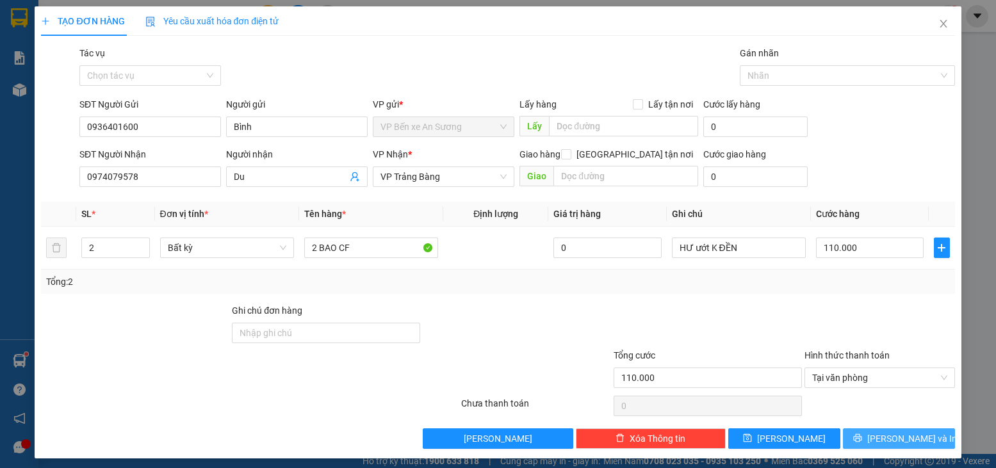
drag, startPoint x: 885, startPoint y: 432, endPoint x: 885, endPoint y: 439, distance: 7.0
click at [885, 439] on div "Transit Pickup Surcharge Ids Transit Deliver Surcharge Ids Transit Deliver Surc…" at bounding box center [497, 247] width 913 height 403
click at [885, 439] on span "[PERSON_NAME] và In" at bounding box center [912, 439] width 90 height 14
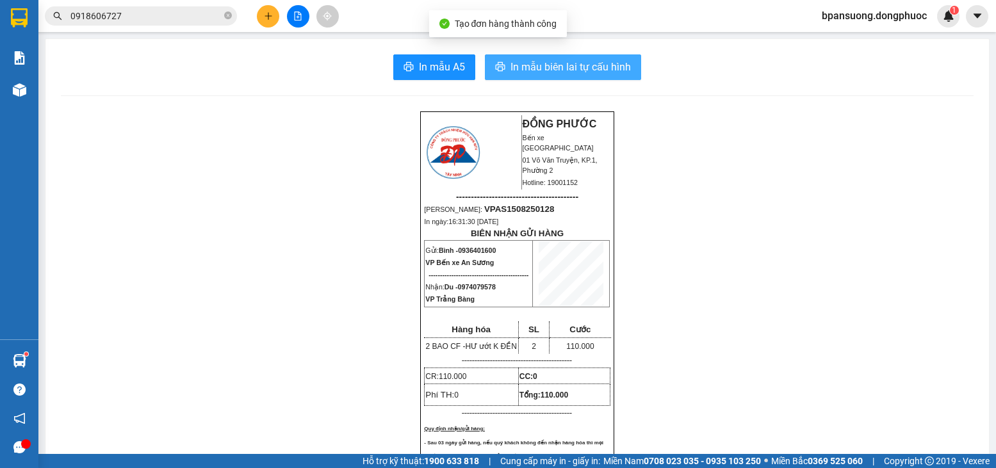
click at [561, 67] on span "In mẫu biên lai tự cấu hình" at bounding box center [571, 67] width 120 height 16
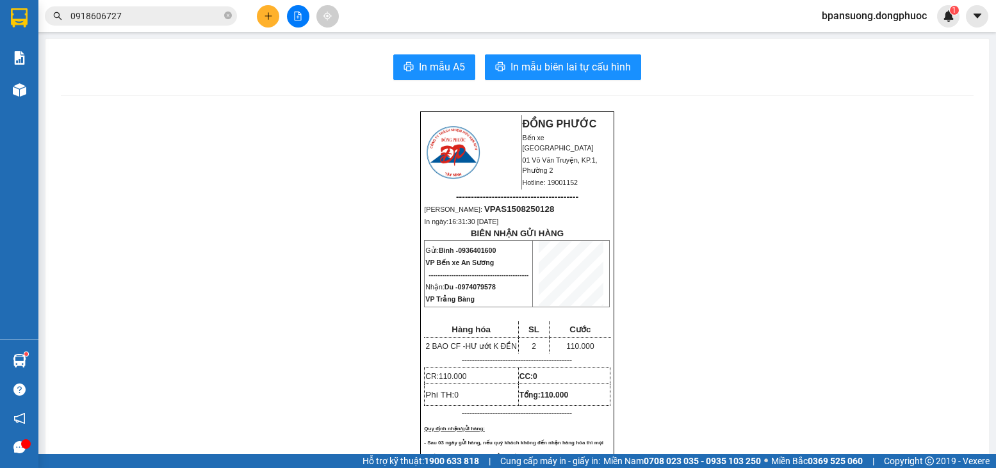
click at [270, 18] on icon "plus" at bounding box center [268, 16] width 9 height 9
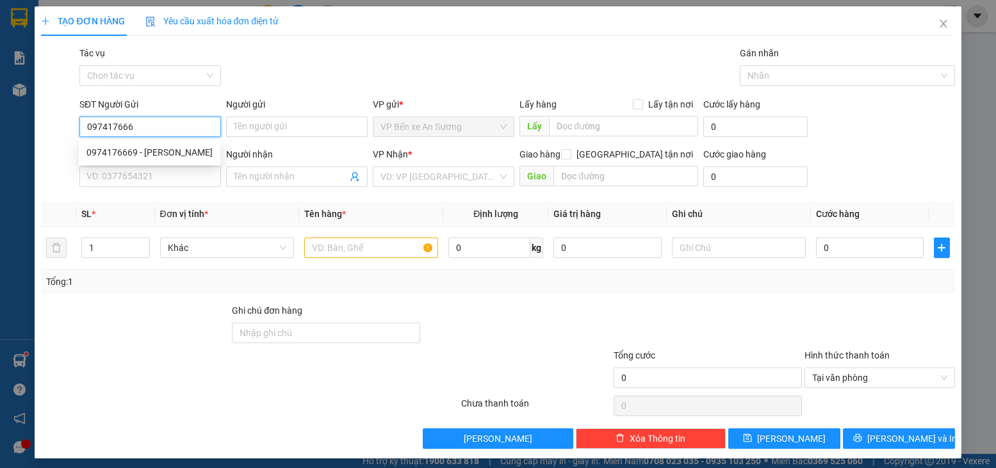
type input "0974176669"
click at [170, 149] on div "0974176669 - [PERSON_NAME]" at bounding box center [149, 152] width 126 height 14
type input "[PERSON_NAME]"
type input "0989253081"
type input "THÚY"
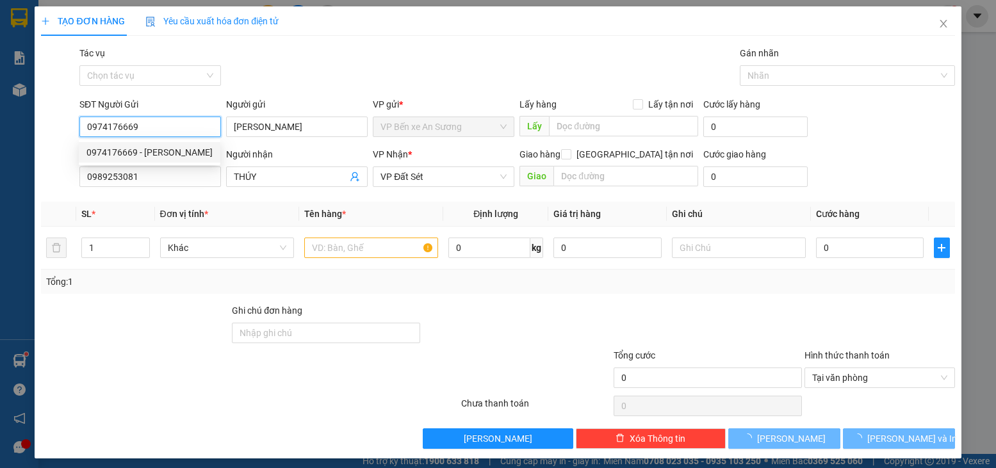
type input "250.000"
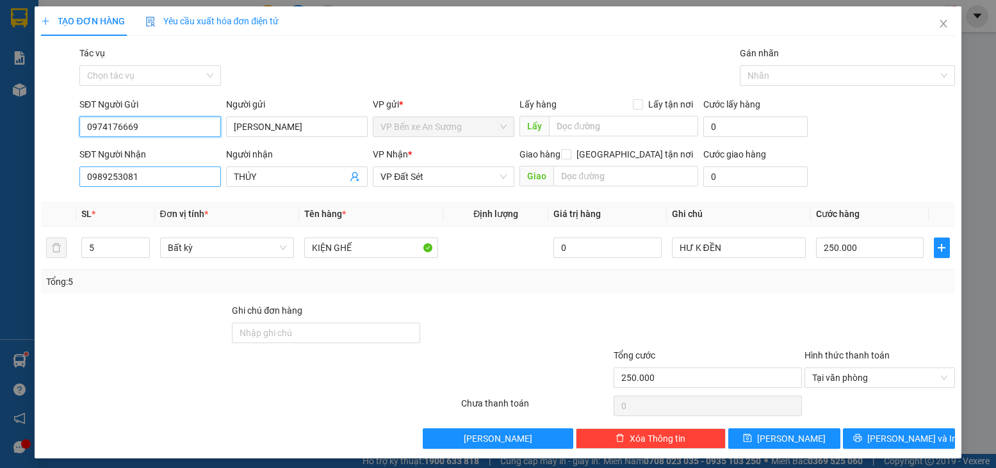
type input "0974176669"
drag, startPoint x: 161, startPoint y: 179, endPoint x: 56, endPoint y: 167, distance: 106.4
click at [56, 167] on div "SĐT Người Nhận 0989253081 0989253081 Người nhận THÚY VP Nhận * VP Đất Sét Giao …" at bounding box center [498, 169] width 916 height 45
type input "0372604786"
drag, startPoint x: 267, startPoint y: 149, endPoint x: 265, endPoint y: 156, distance: 6.7
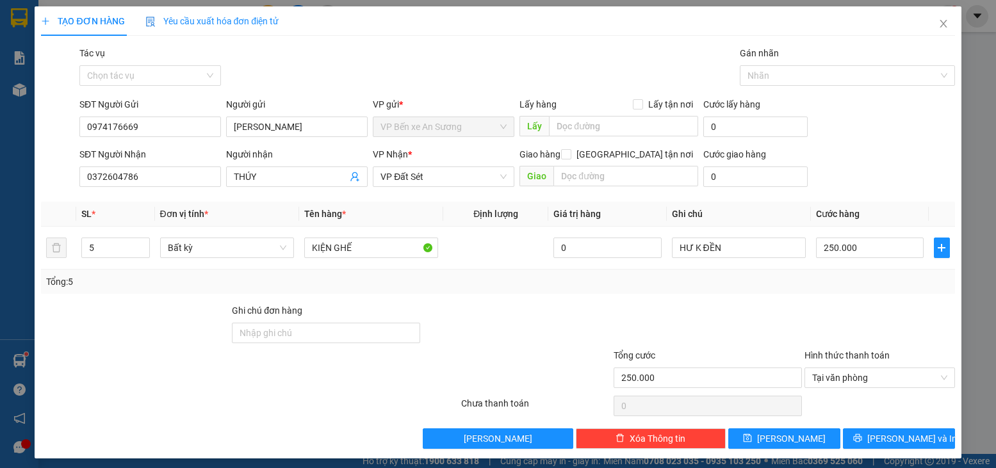
click at [265, 152] on div "Người nhận" at bounding box center [297, 154] width 142 height 14
click at [265, 170] on input "THÚY" at bounding box center [290, 177] width 113 height 14
drag, startPoint x: 266, startPoint y: 176, endPoint x: 173, endPoint y: 169, distance: 93.7
click at [173, 169] on div "SĐT Người Nhận 0372604786 Người nhận THÚY THÚY VP Nhận * VP Đất Sét Giao hàng G…" at bounding box center [517, 169] width 881 height 45
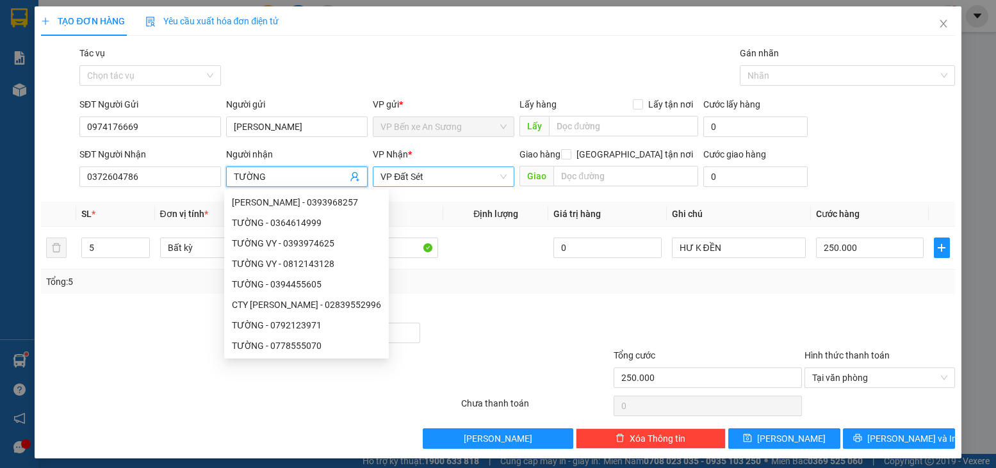
click at [457, 183] on span "VP Đất Sét" at bounding box center [443, 176] width 126 height 19
type input "TƯỜNG"
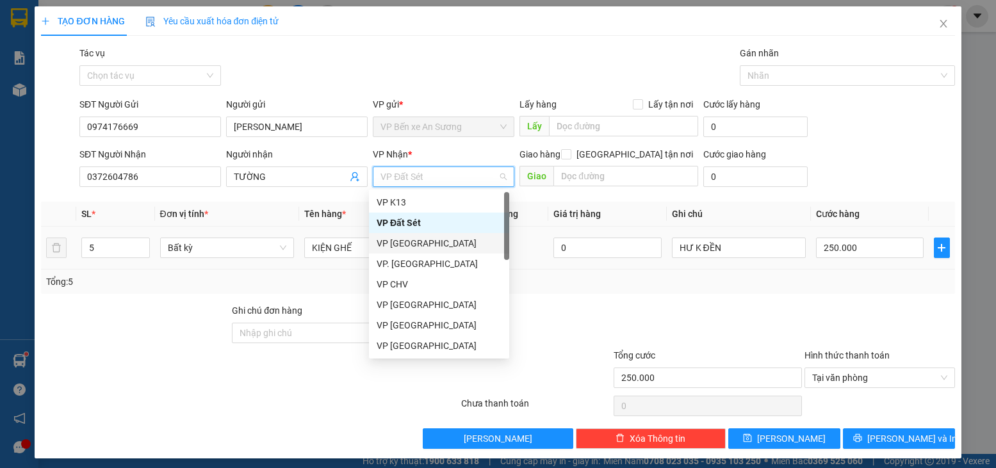
drag, startPoint x: 497, startPoint y: 233, endPoint x: 504, endPoint y: 240, distance: 10.0
click at [503, 240] on div "VP [GEOGRAPHIC_DATA]" at bounding box center [439, 243] width 140 height 20
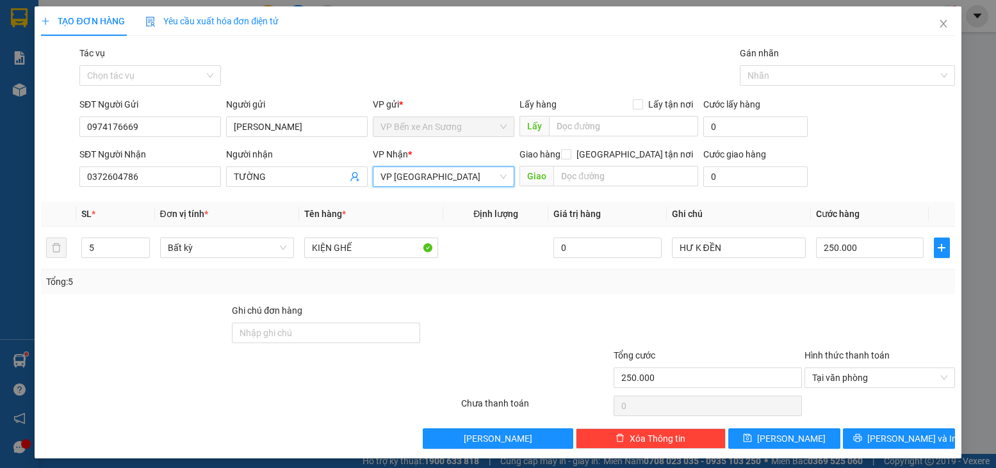
click at [475, 183] on span "VP [GEOGRAPHIC_DATA]" at bounding box center [443, 176] width 126 height 19
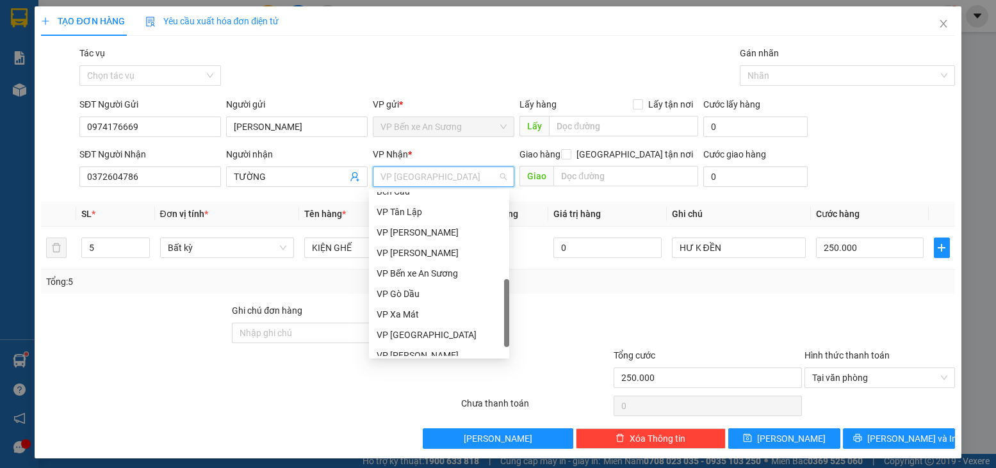
drag, startPoint x: 505, startPoint y: 215, endPoint x: 475, endPoint y: 304, distance: 93.4
click at [493, 304] on div "Bến Cầu VP Tân Lập VP Long Khánh VP Châu Thành VP Bến xe An Sương VP Gò Dầu VP …" at bounding box center [439, 274] width 140 height 164
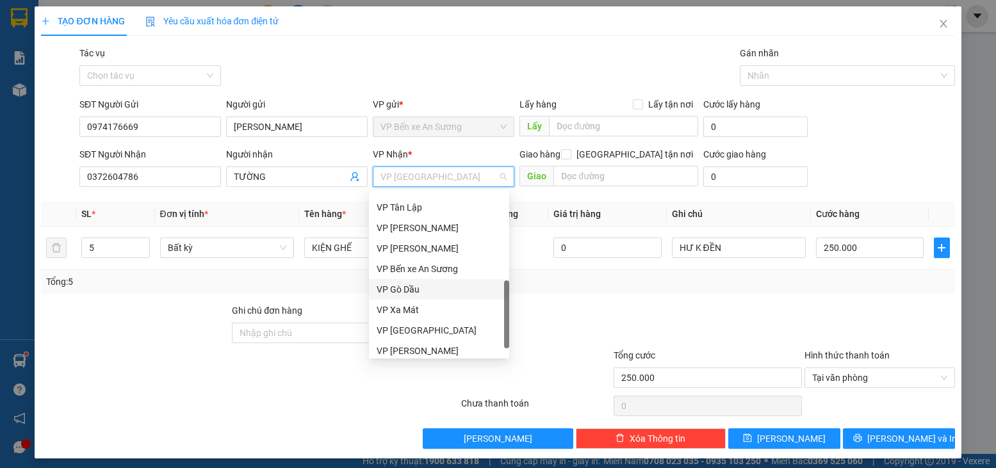
click at [401, 291] on div "VP Gò Dầu" at bounding box center [439, 289] width 125 height 14
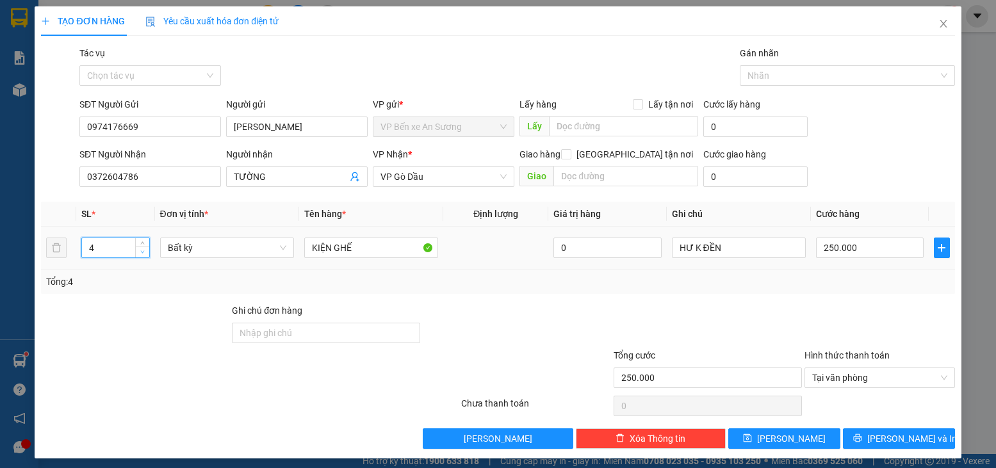
click at [142, 252] on icon "down" at bounding box center [142, 252] width 4 height 4
type input "1"
click at [142, 252] on icon "down" at bounding box center [142, 252] width 4 height 4
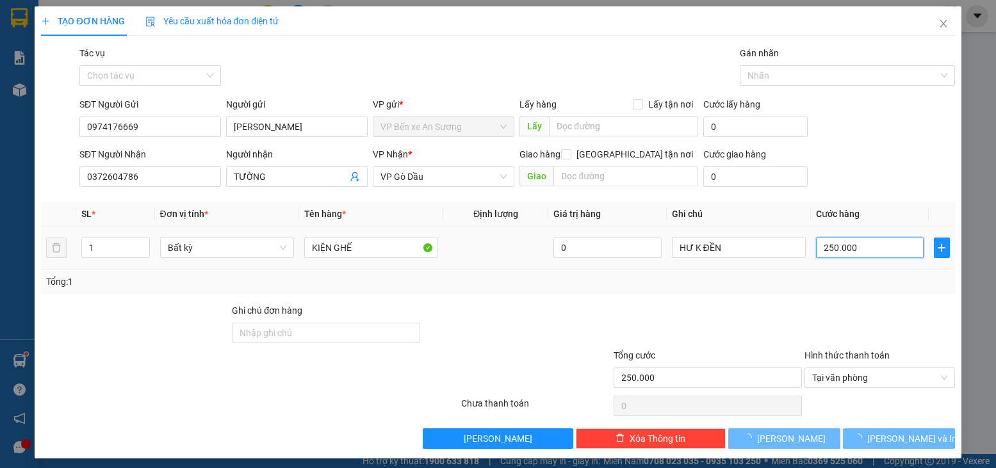
click at [863, 250] on input "250.000" at bounding box center [870, 248] width 108 height 20
type input "0"
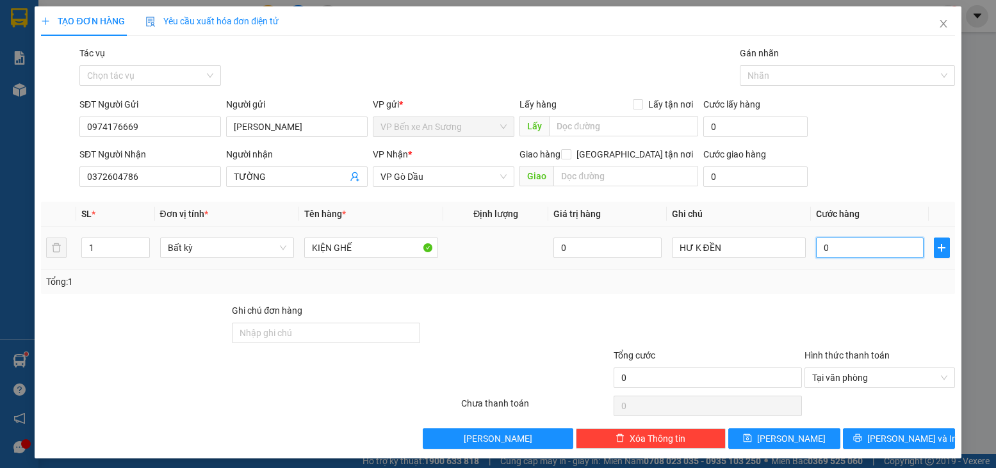
type input "4"
type input "04"
type input "45"
type input "045"
type input "45.000"
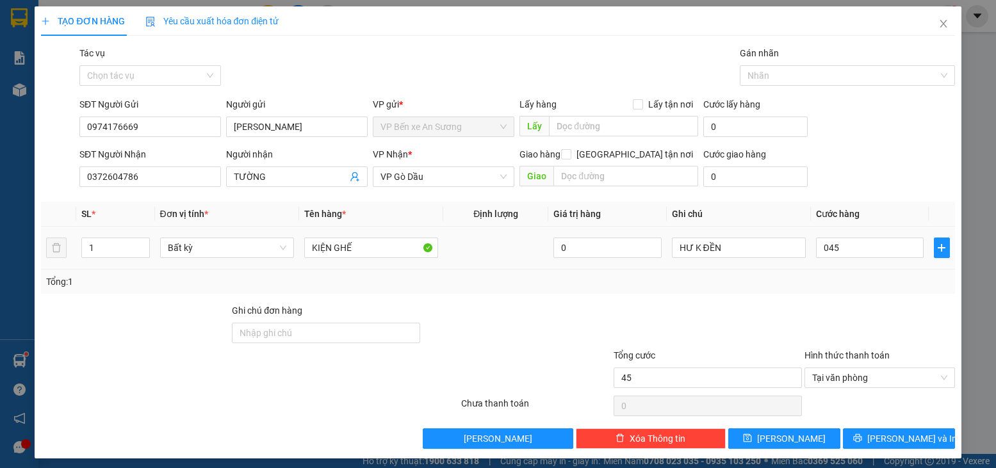
type input "45.000"
click at [863, 317] on div at bounding box center [879, 326] width 152 height 45
click at [903, 448] on button "[PERSON_NAME] và In" at bounding box center [899, 439] width 112 height 20
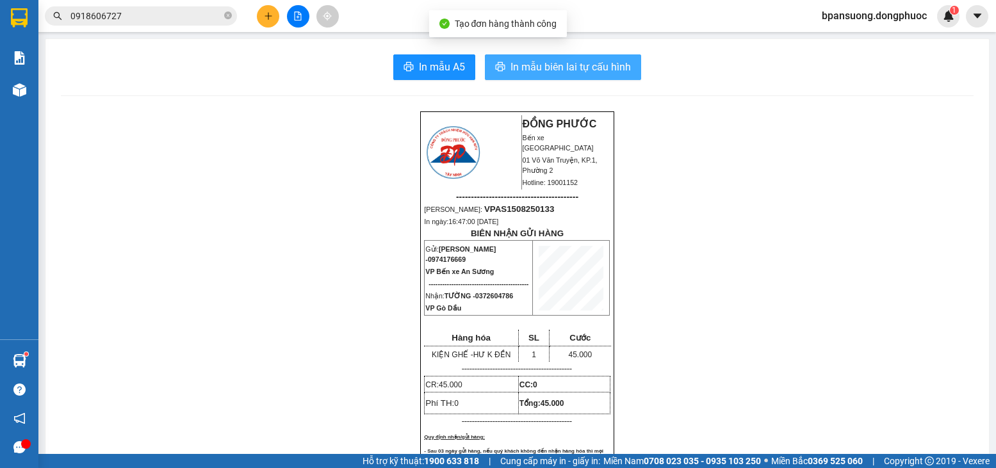
click at [560, 63] on span "In mẫu biên lai tự cấu hình" at bounding box center [571, 67] width 120 height 16
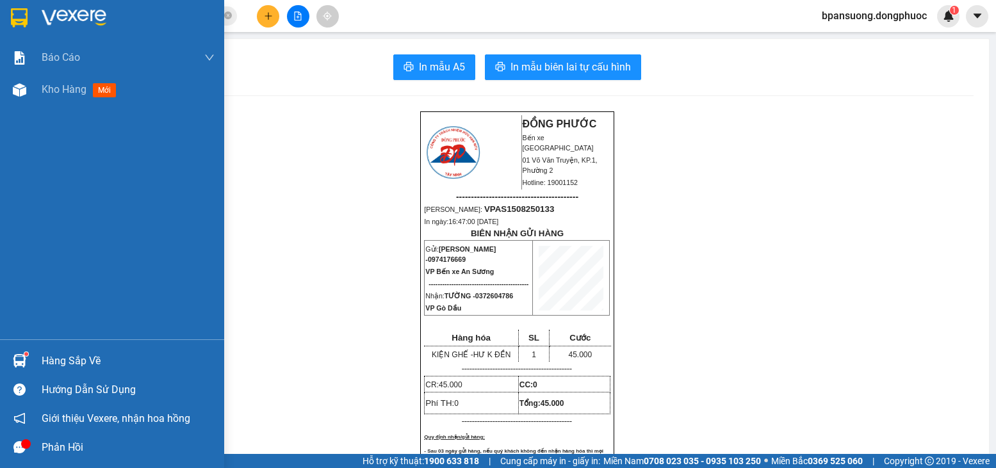
click at [20, 354] on div at bounding box center [19, 361] width 22 height 22
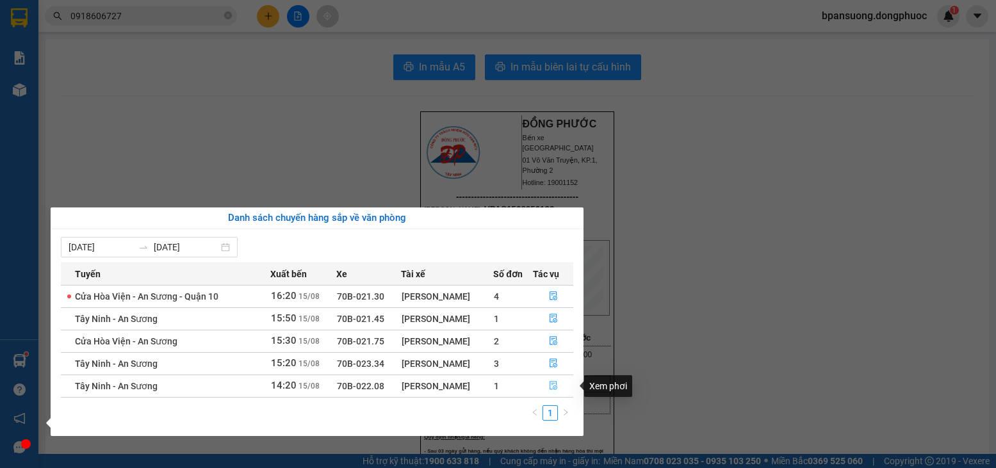
click at [557, 389] on icon "file-done" at bounding box center [553, 385] width 9 height 9
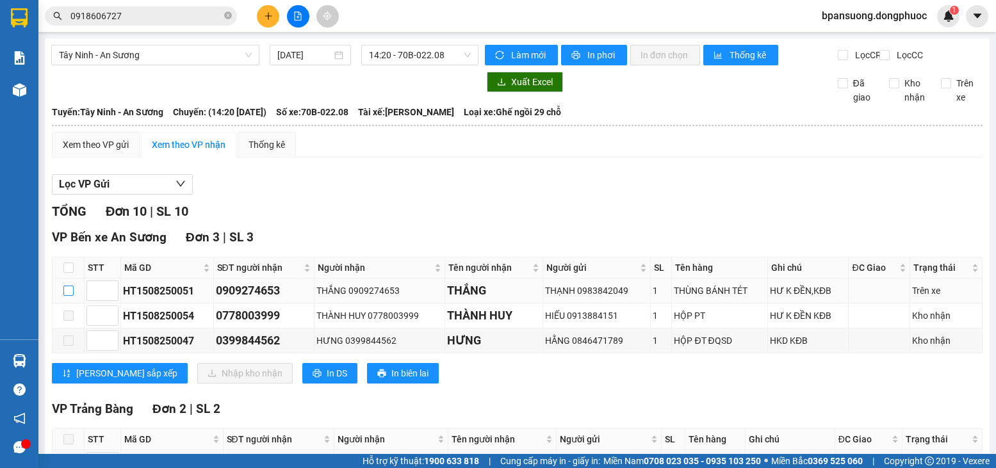
click at [69, 296] on input "checkbox" at bounding box center [68, 291] width 10 height 10
checkbox input "true"
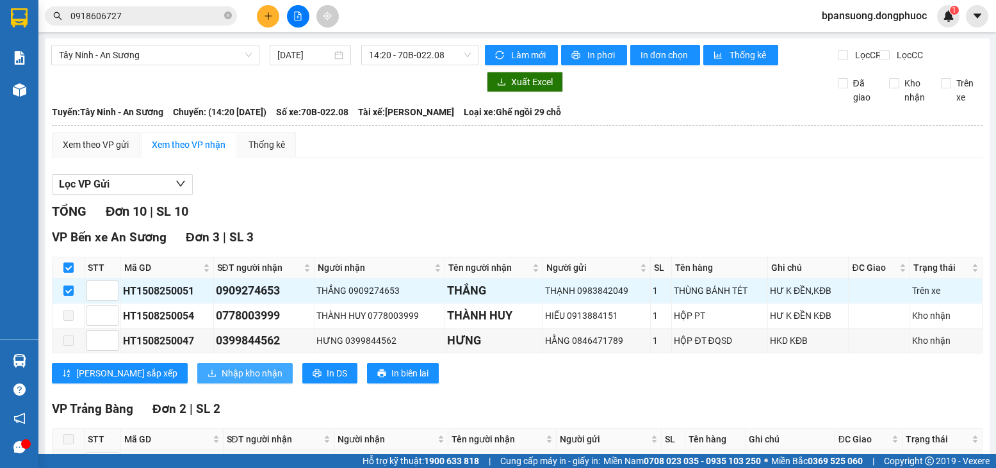
click at [197, 375] on button "Nhập kho nhận" at bounding box center [244, 373] width 95 height 20
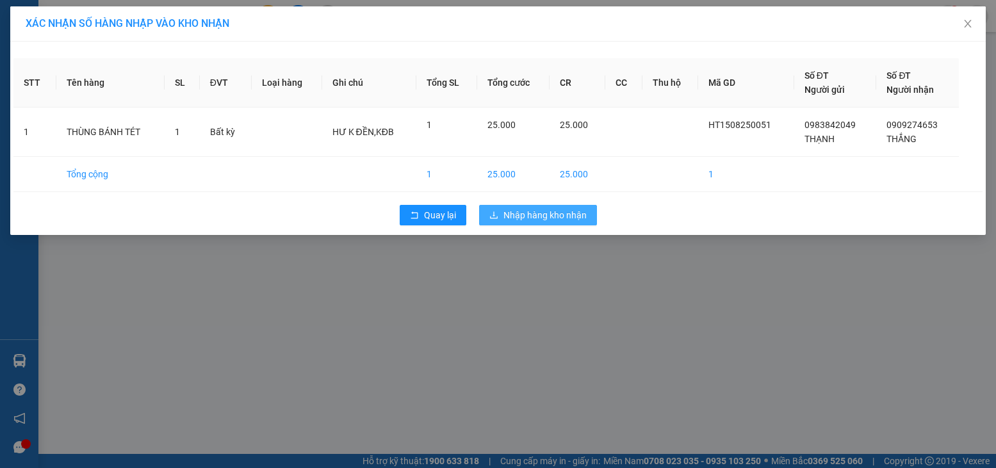
click at [562, 217] on span "Nhập hàng kho nhận" at bounding box center [544, 215] width 83 height 14
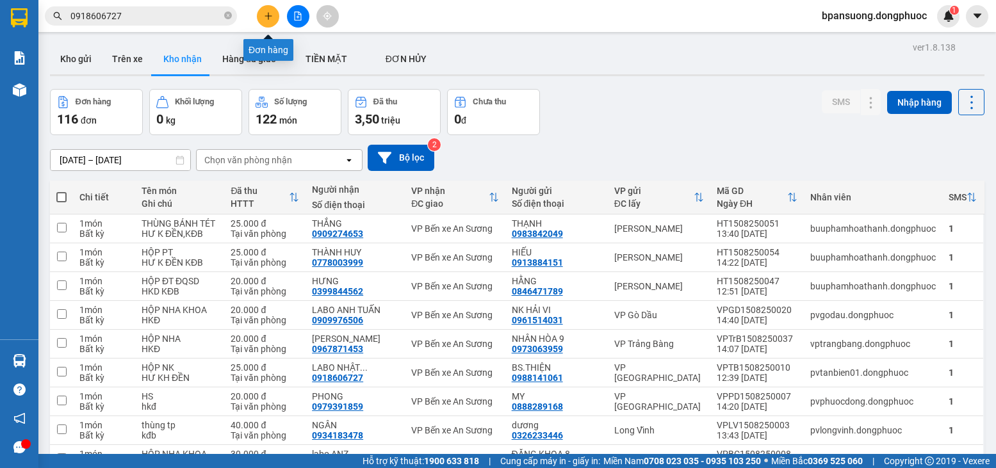
click at [270, 12] on icon "plus" at bounding box center [268, 16] width 9 height 9
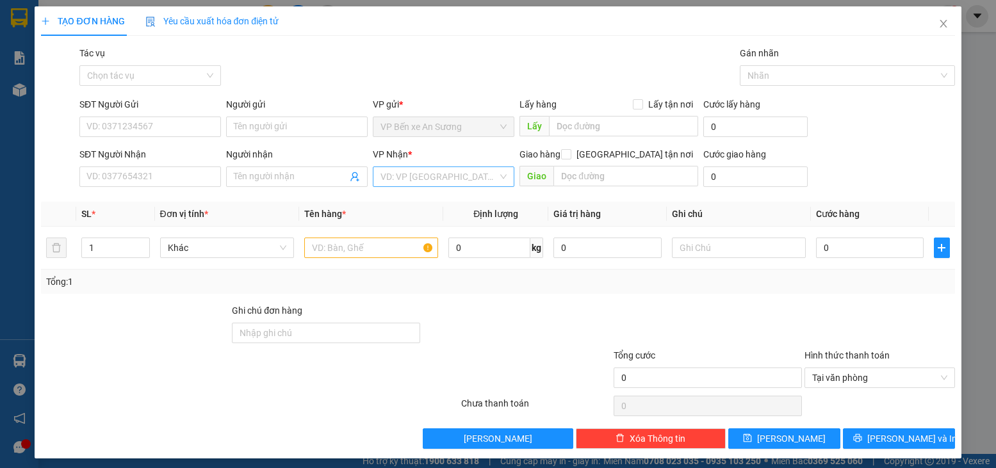
click at [398, 170] on input "search" at bounding box center [438, 176] width 117 height 19
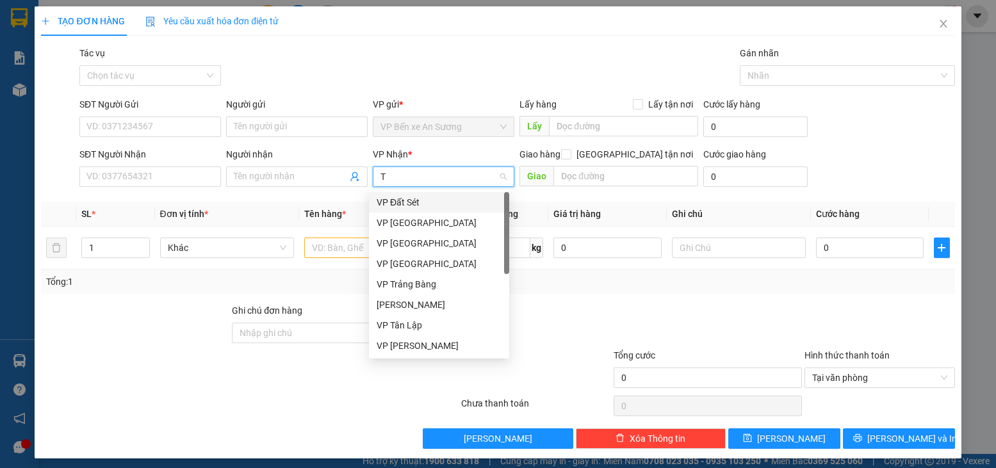
type input "TA"
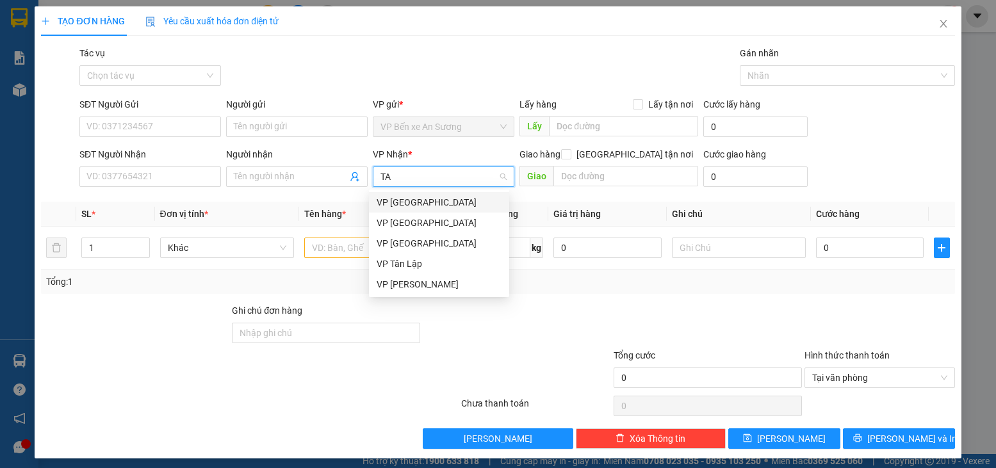
click at [461, 204] on div "VP [GEOGRAPHIC_DATA]" at bounding box center [439, 202] width 125 height 14
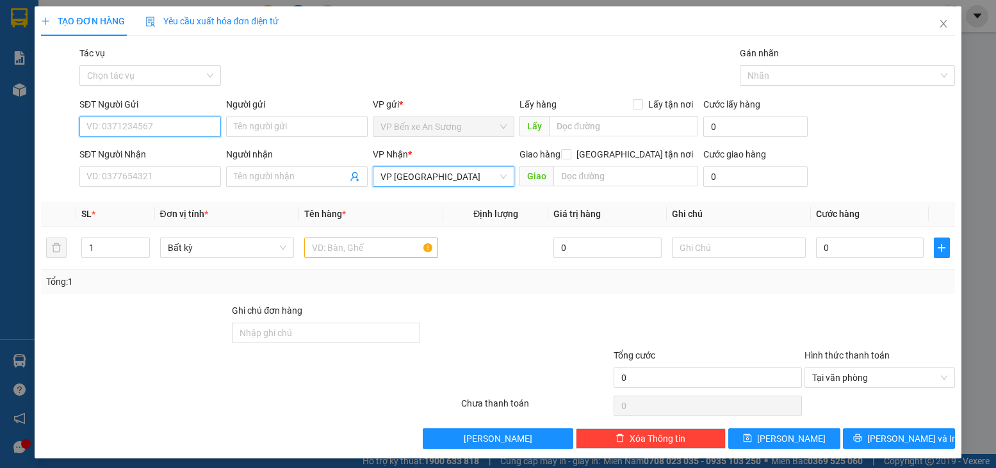
click at [149, 120] on input "SĐT Người Gửi" at bounding box center [150, 127] width 142 height 20
click at [244, 126] on input "Người gửi" at bounding box center [297, 127] width 142 height 20
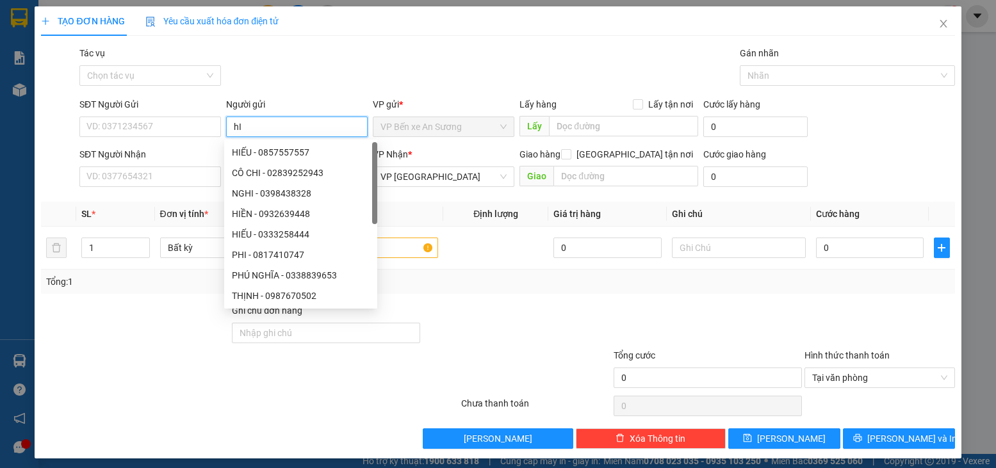
type input "h"
type input "HIẾU"
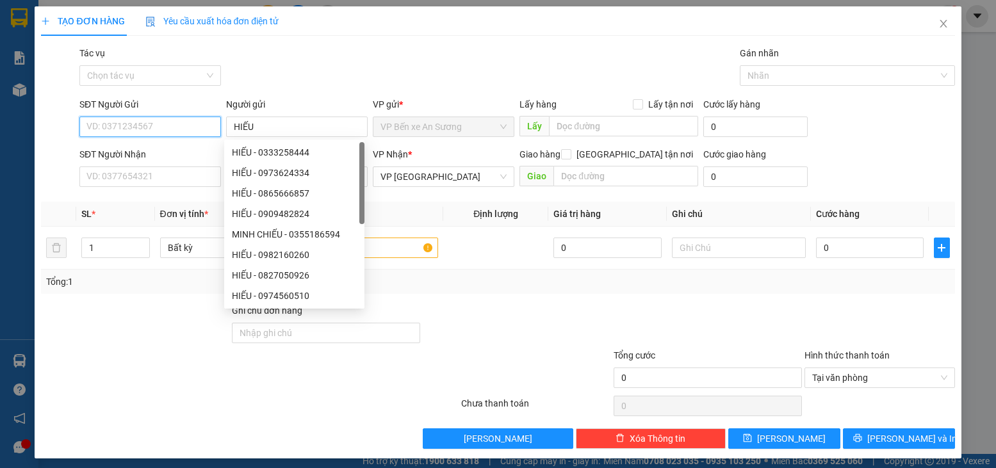
click at [134, 130] on input "SĐT Người Gửi" at bounding box center [150, 127] width 142 height 20
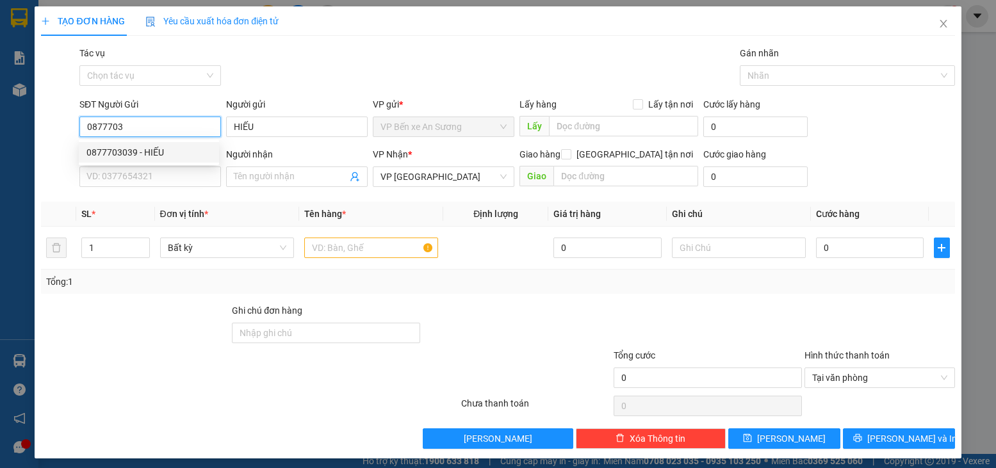
click at [175, 153] on div "0877703039 - HIẾU" at bounding box center [148, 152] width 125 height 14
type input "0877703039"
type input "20.000"
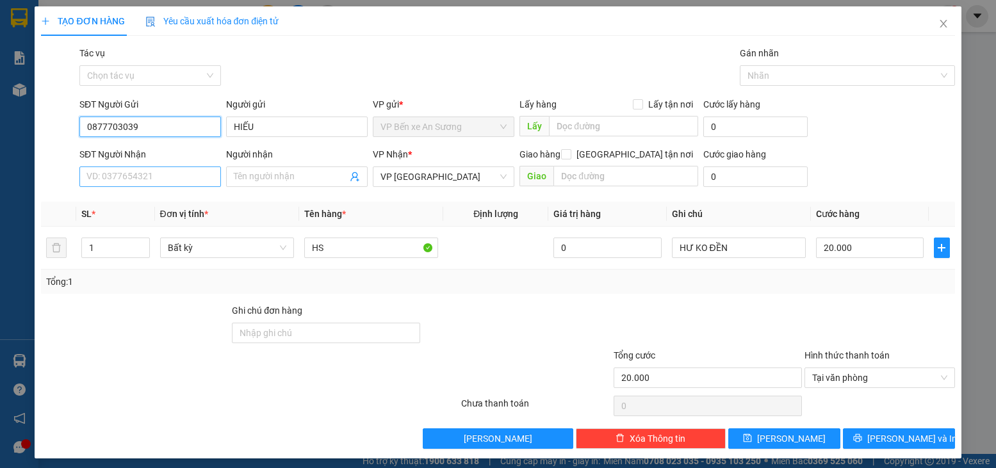
type input "0877703039"
click at [117, 172] on input "SĐT Người Nhận" at bounding box center [150, 177] width 142 height 20
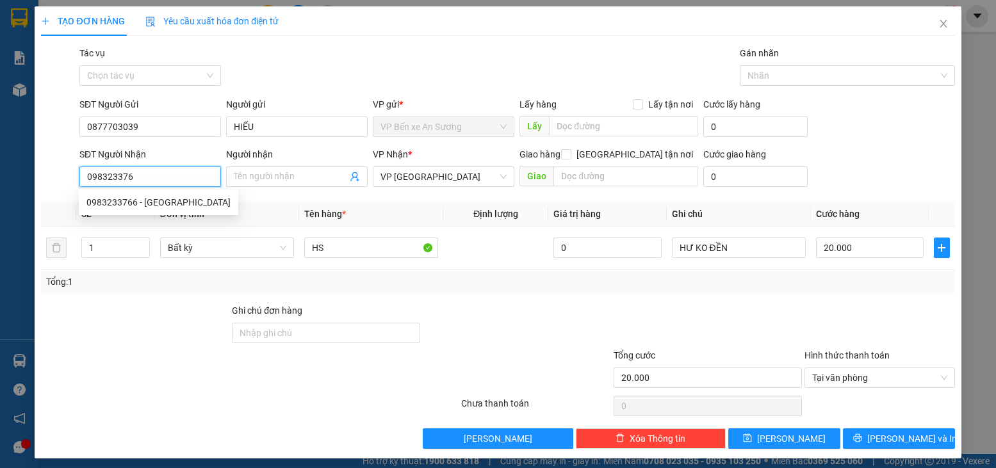
type input "0983233766"
click at [145, 205] on div "0983233766 - [GEOGRAPHIC_DATA]" at bounding box center [158, 202] width 144 height 14
type input "GARA [PERSON_NAME]"
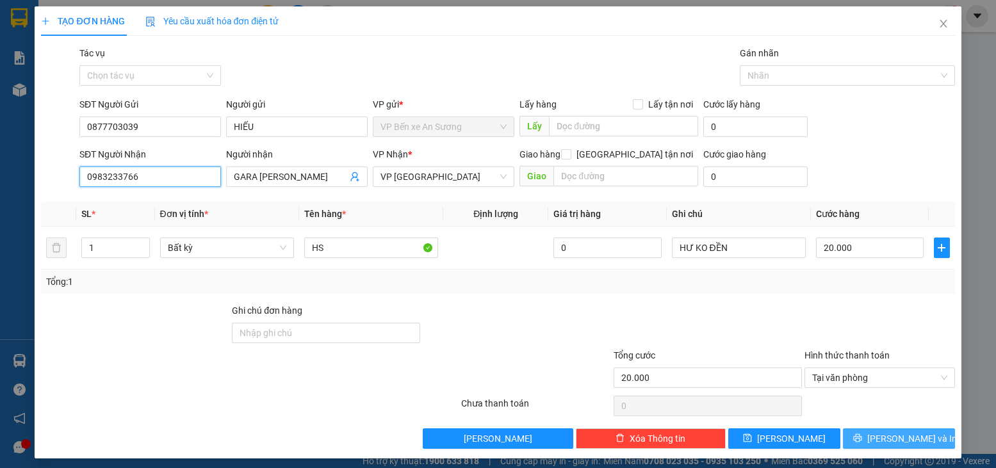
type input "0983233766"
click at [926, 441] on button "[PERSON_NAME] và In" at bounding box center [899, 439] width 112 height 20
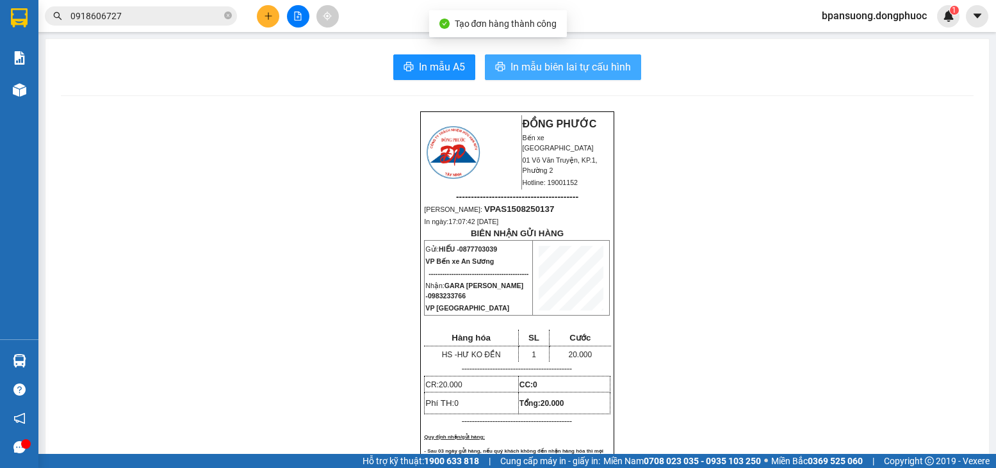
click at [616, 72] on span "In mẫu biên lai tự cấu hình" at bounding box center [571, 67] width 120 height 16
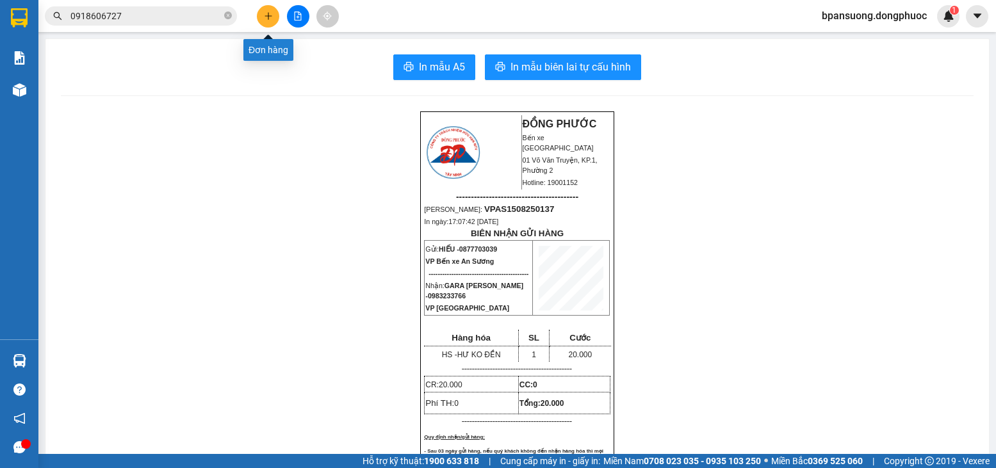
click at [277, 12] on button at bounding box center [268, 16] width 22 height 22
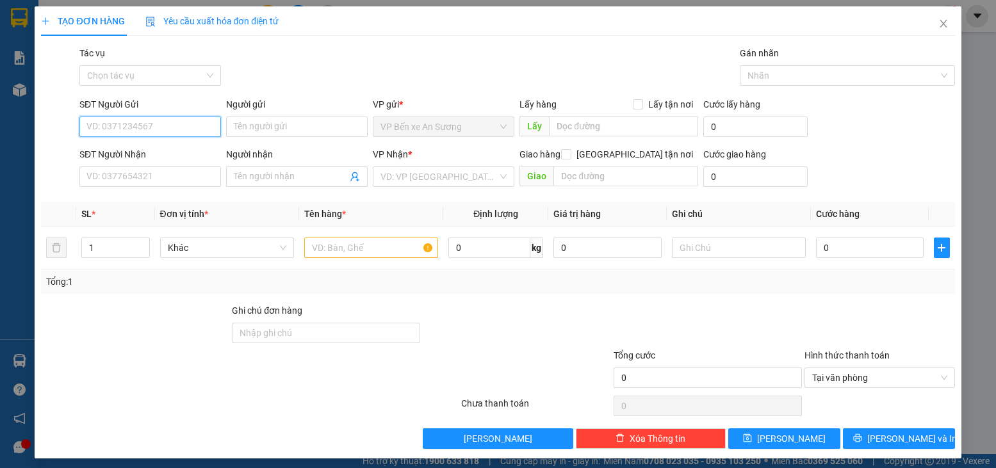
click at [177, 132] on input "SĐT Người Gửi" at bounding box center [150, 127] width 142 height 20
click at [176, 173] on input "SĐT Người Nhận" at bounding box center [150, 177] width 142 height 20
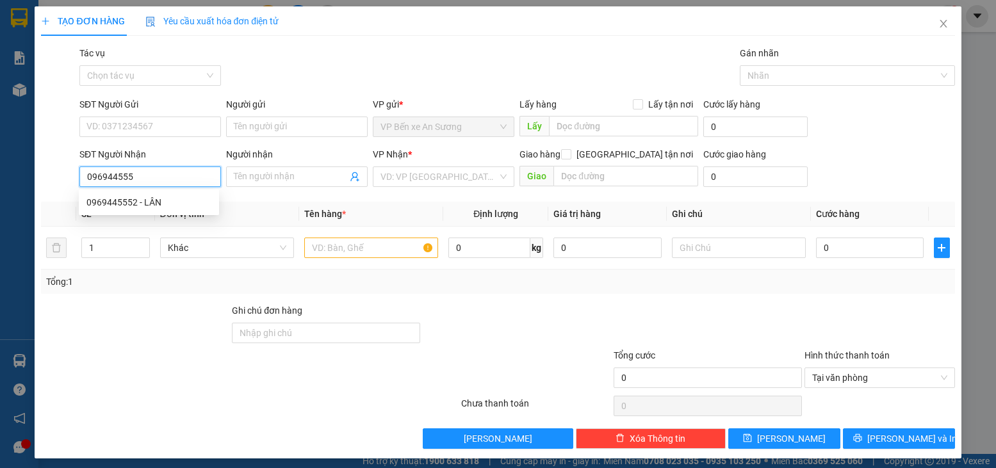
type input "0969445552"
click at [164, 199] on div "0969445552 - LÂN" at bounding box center [148, 202] width 125 height 14
type input "LÂN"
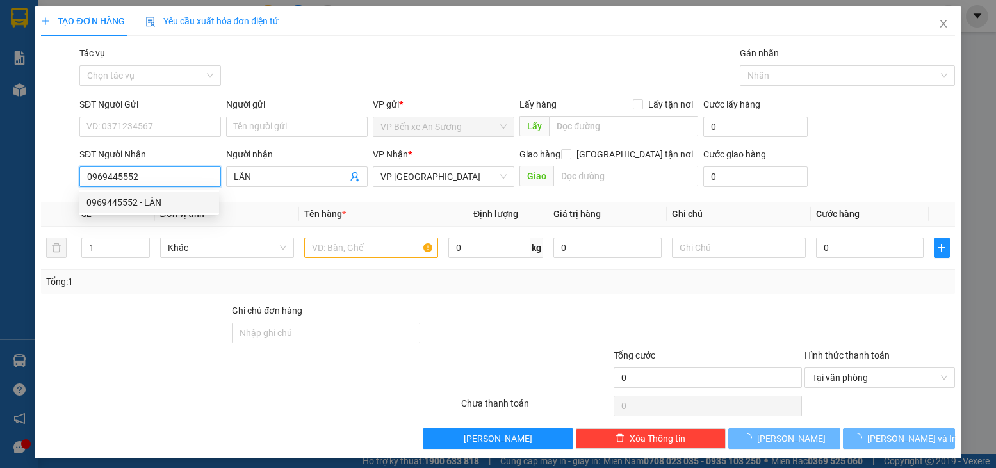
type input "20.000"
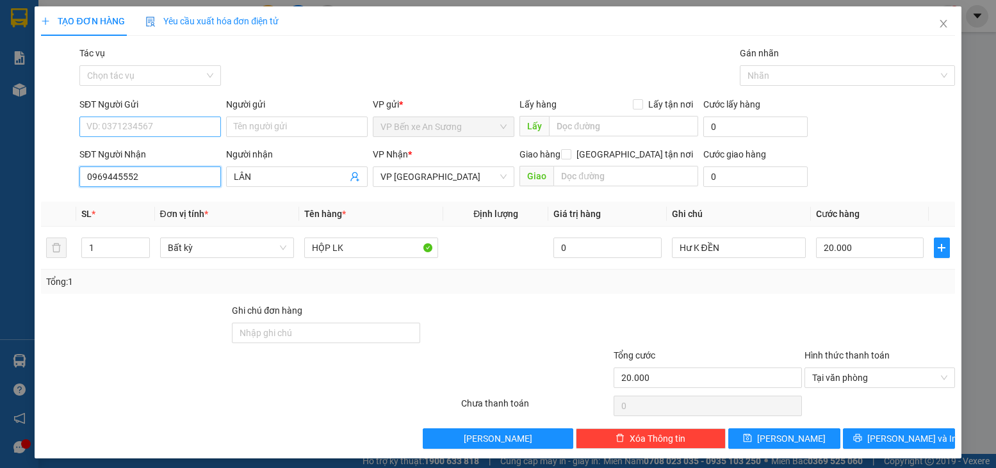
type input "0969445552"
click at [166, 123] on input "SĐT Người Gửi" at bounding box center [150, 127] width 142 height 20
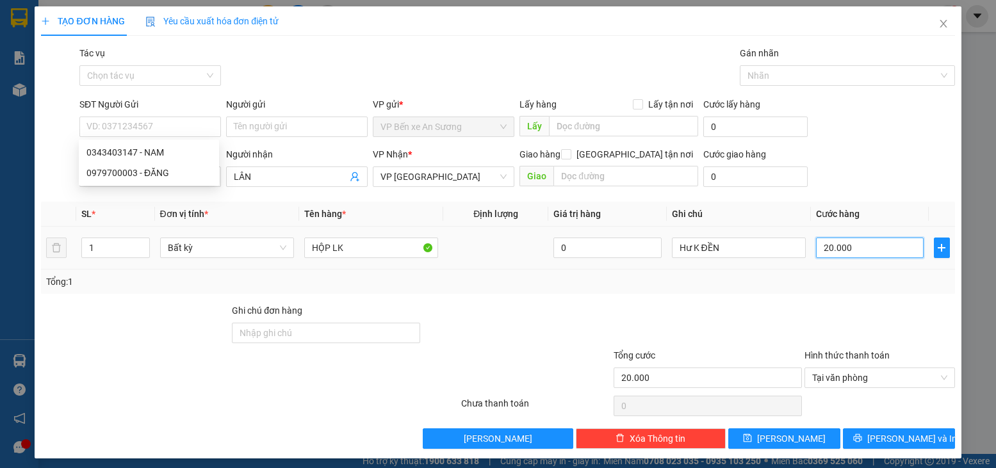
click at [859, 248] on input "20.000" at bounding box center [870, 248] width 108 height 20
type input "6"
type input "65"
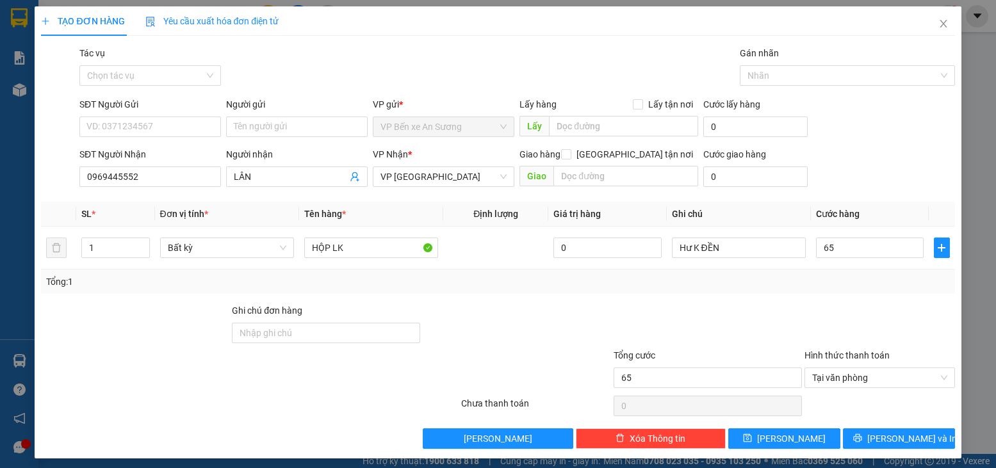
type input "65.000"
click at [790, 298] on div "Transit Pickup Surcharge Ids Transit Deliver Surcharge Ids Transit Deliver Surc…" at bounding box center [497, 247] width 913 height 403
click at [146, 120] on input "SĐT Người Gửi" at bounding box center [150, 127] width 142 height 20
type input "0355671209"
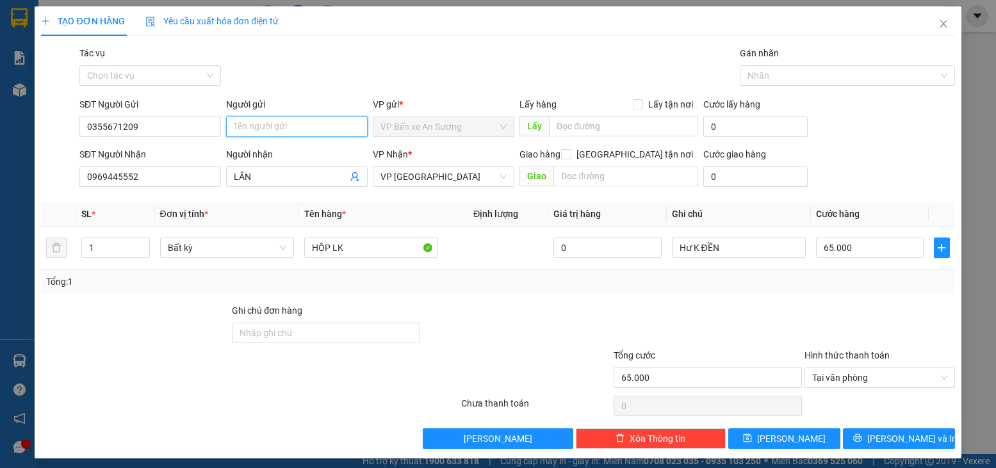
click at [285, 120] on input "Người gửi" at bounding box center [297, 127] width 142 height 20
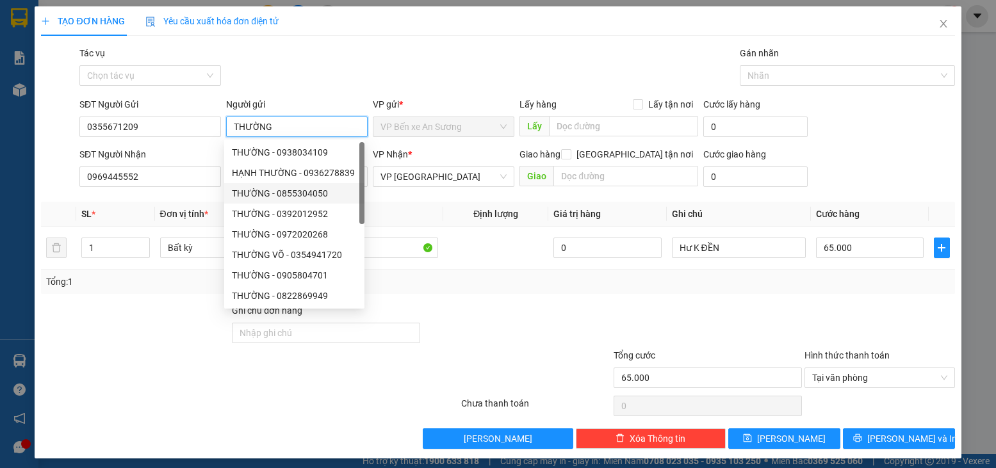
type input "THƯỜNG"
click at [498, 312] on div at bounding box center [516, 326] width 191 height 45
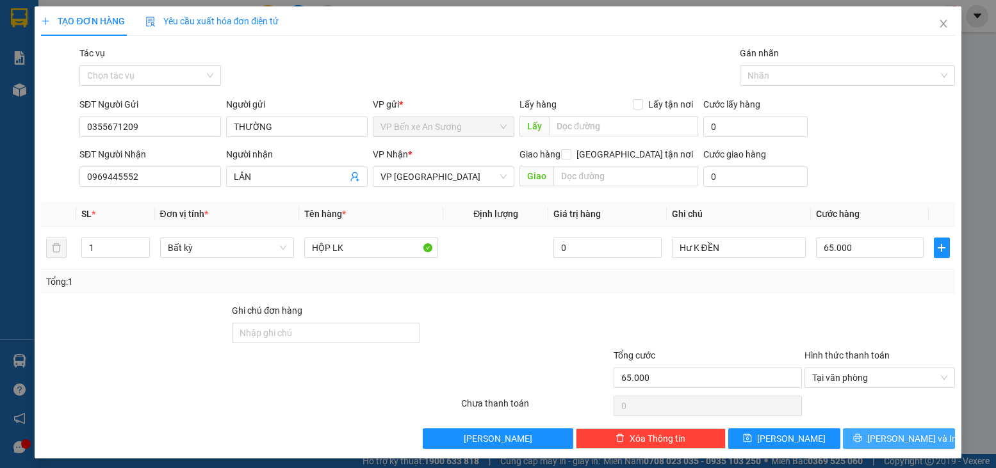
click at [905, 443] on span "[PERSON_NAME] và In" at bounding box center [912, 439] width 90 height 14
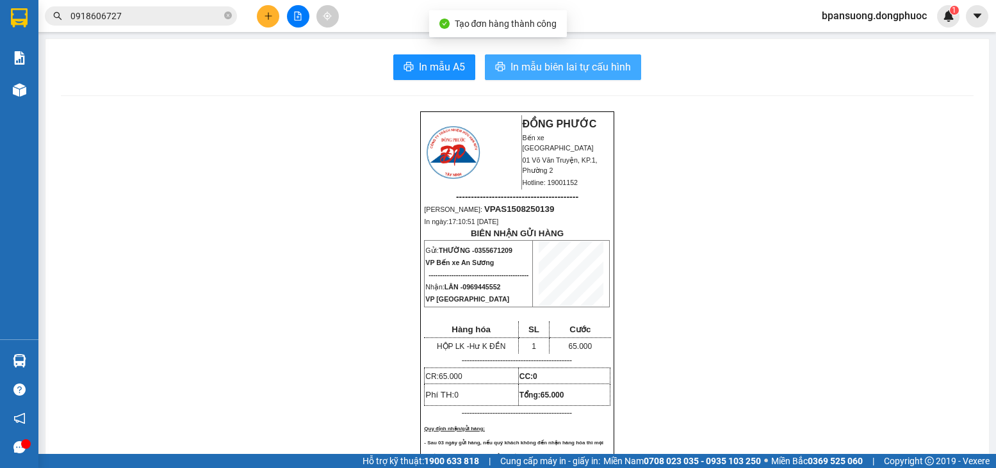
click at [607, 76] on button "In mẫu biên lai tự cấu hình" at bounding box center [563, 67] width 156 height 26
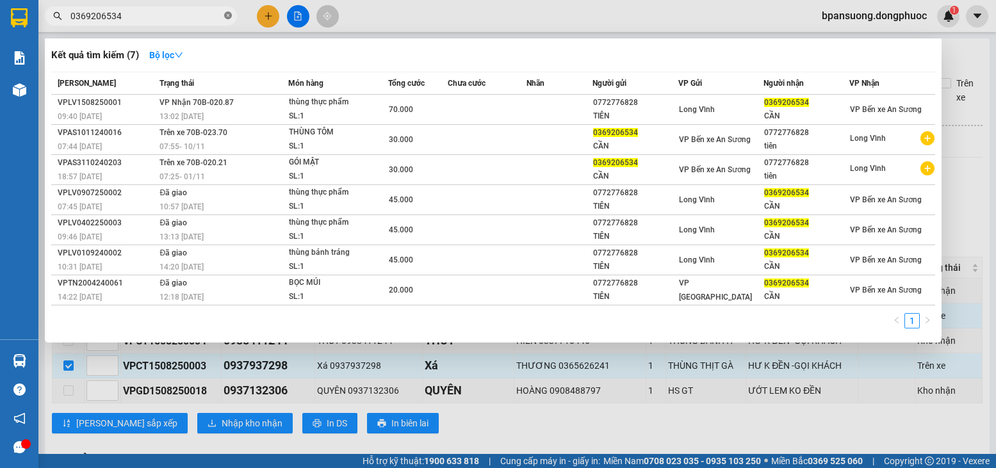
click at [229, 14] on icon "close-circle" at bounding box center [228, 16] width 8 height 8
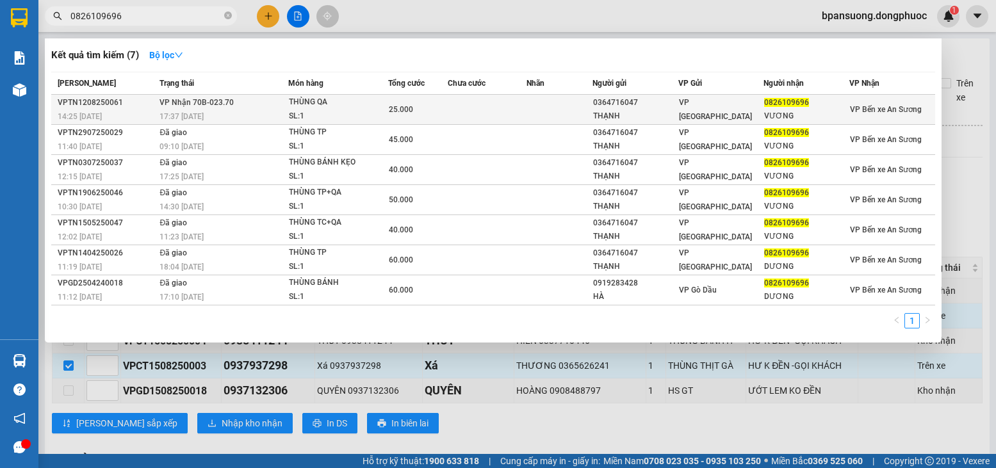
type input "0826109696"
click at [295, 105] on div "THÙNG QA" at bounding box center [337, 102] width 96 height 14
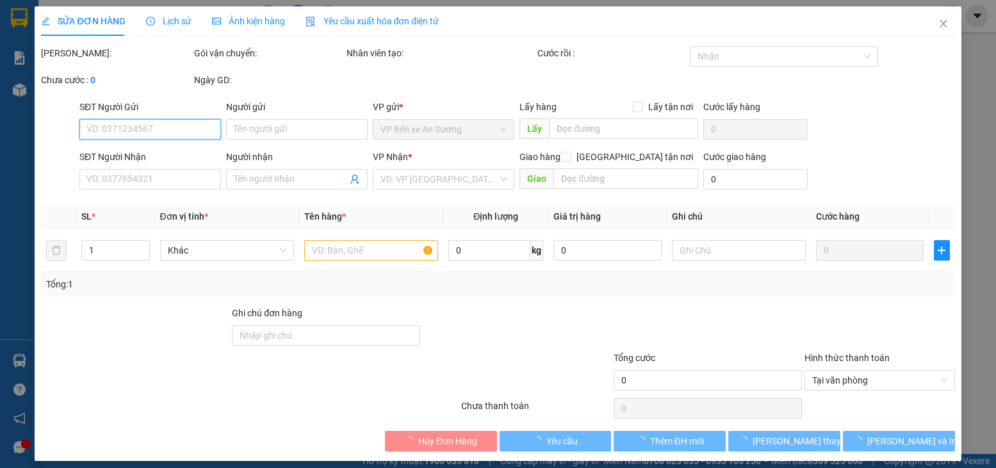
type input "0364716047"
type input "THẠNH"
type input "0826109696"
type input "VƯƠNG"
type input "25.000"
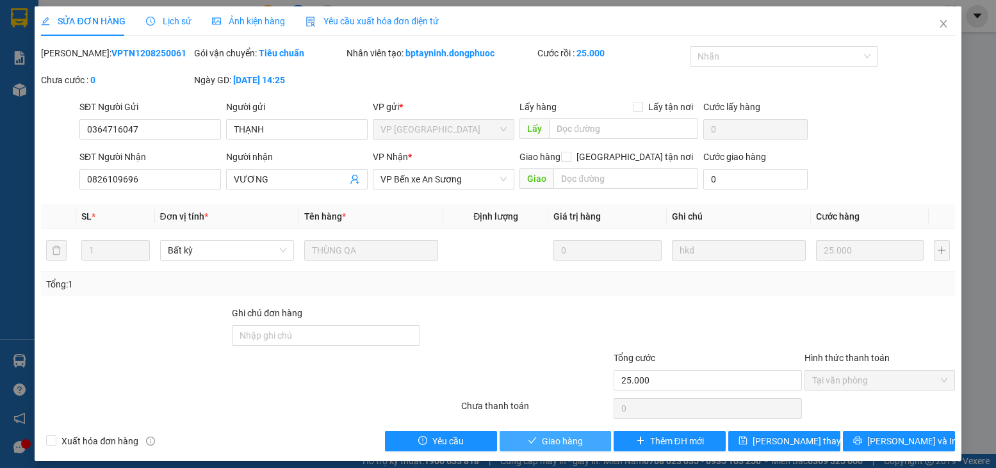
click at [580, 445] on button "Giao hàng" at bounding box center [556, 441] width 112 height 20
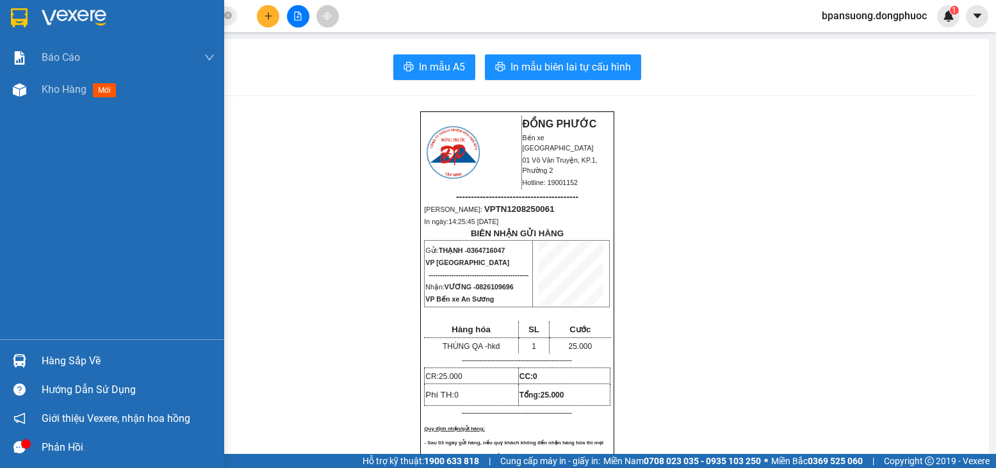
click at [88, 358] on div "Hàng sắp về" at bounding box center [128, 361] width 173 height 19
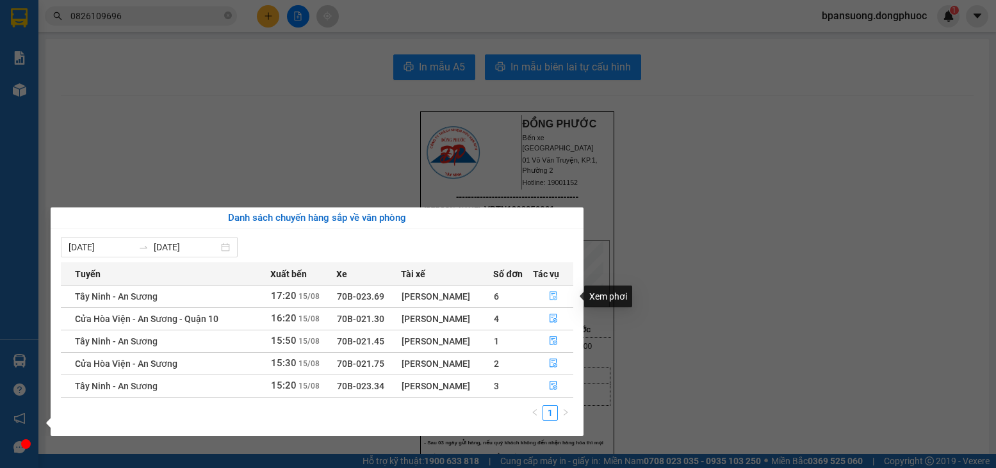
click at [545, 293] on button "button" at bounding box center [554, 296] width 40 height 20
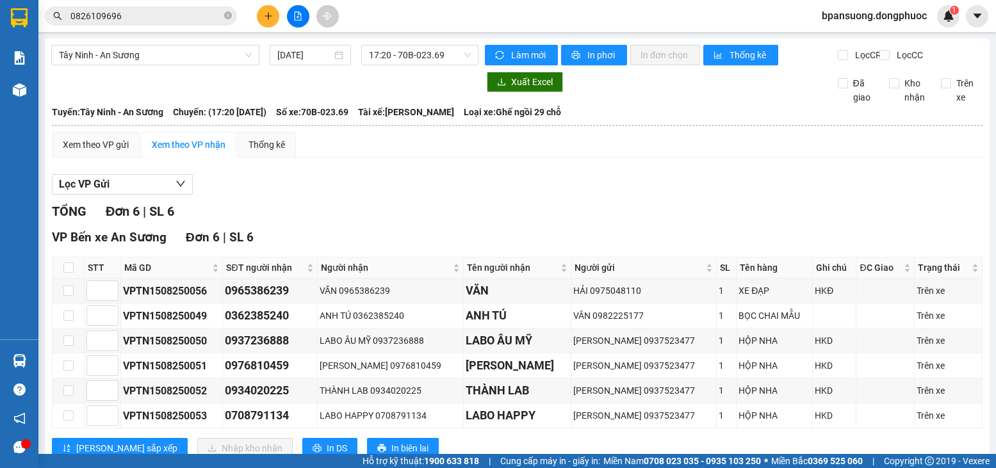
scroll to position [51, 0]
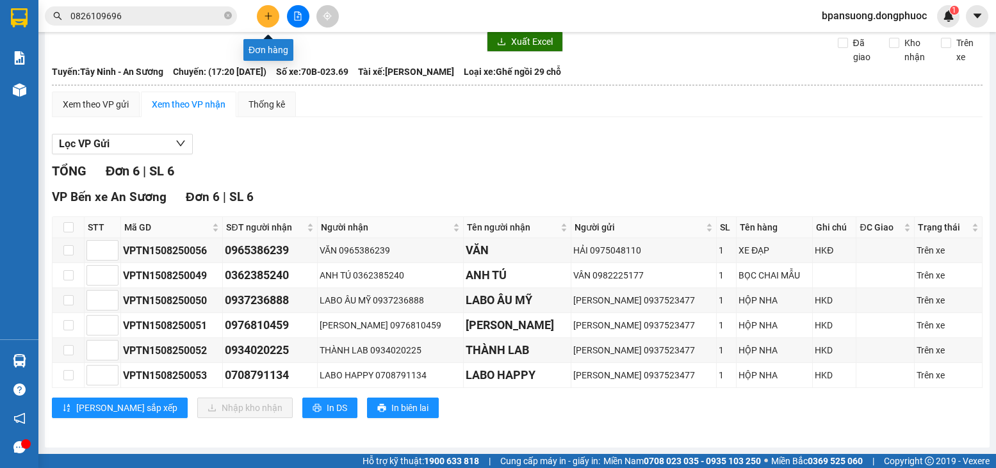
click at [267, 17] on icon "plus" at bounding box center [268, 16] width 9 height 9
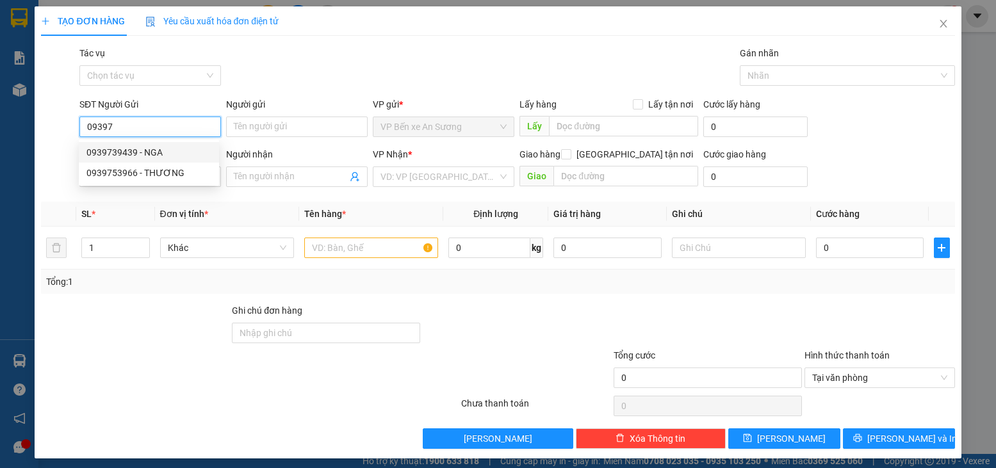
click at [107, 145] on div "0939739439 - NGA" at bounding box center [148, 152] width 125 height 14
type input "0939739439"
type input "NGA"
type input "0918859555"
type input "PHÚC"
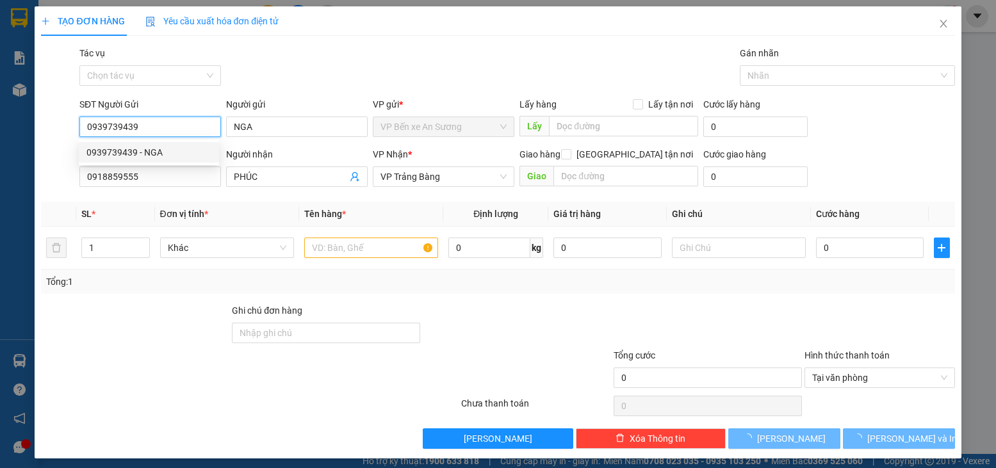
type input "20.000"
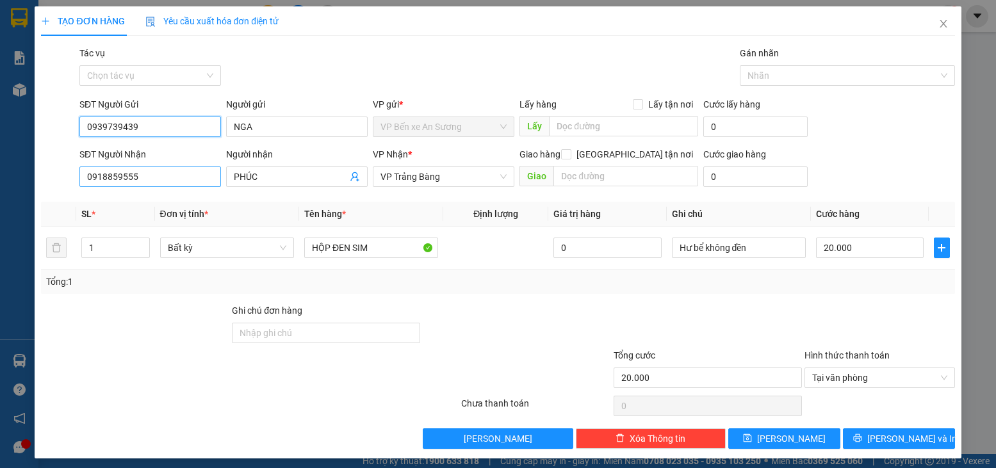
type input "0939739439"
click at [143, 170] on input "0918859555" at bounding box center [150, 177] width 142 height 20
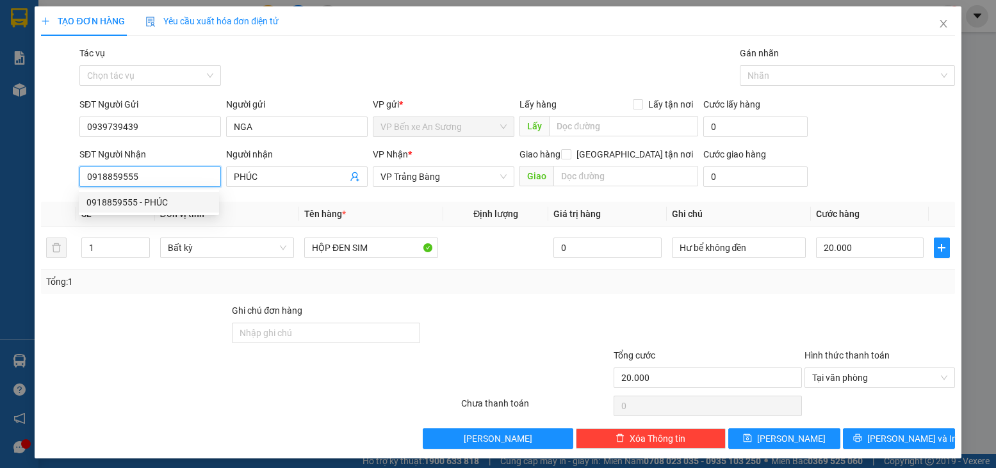
drag, startPoint x: 140, startPoint y: 173, endPoint x: 51, endPoint y: 176, distance: 89.1
click at [51, 176] on div "SĐT Người Nhận 0918859555 Người nhận PHÚC VP Nhận * VP Trảng Bàng Giao hàng [GE…" at bounding box center [498, 169] width 916 height 45
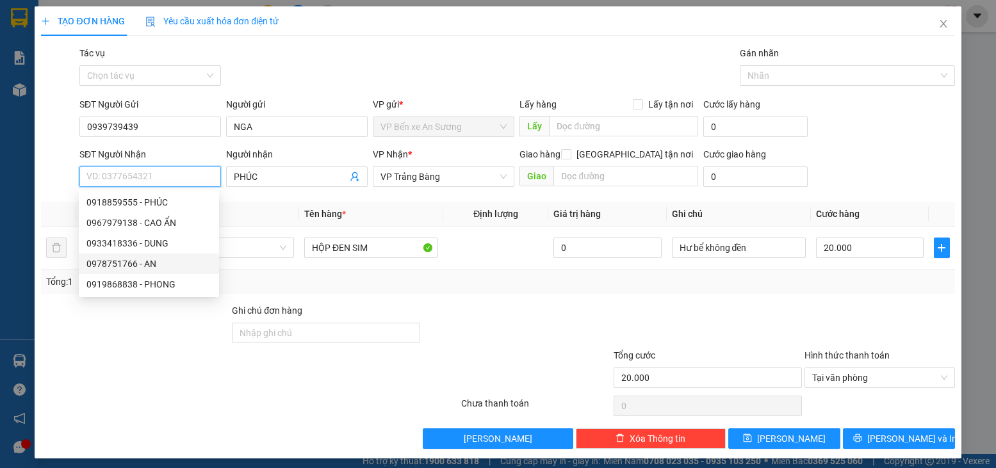
click at [151, 264] on div "0978751766 - AN" at bounding box center [148, 264] width 125 height 14
type input "0978751766"
type input "AN"
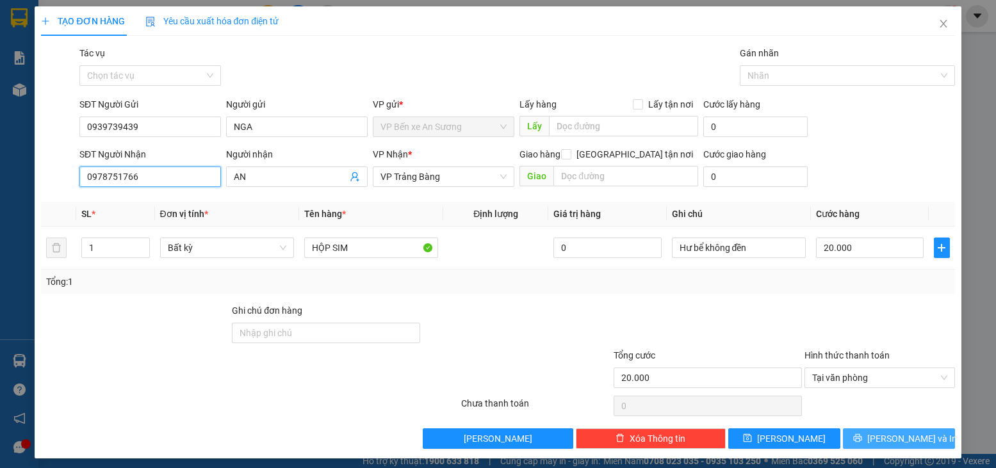
type input "0978751766"
click at [892, 439] on span "[PERSON_NAME] và In" at bounding box center [912, 439] width 90 height 14
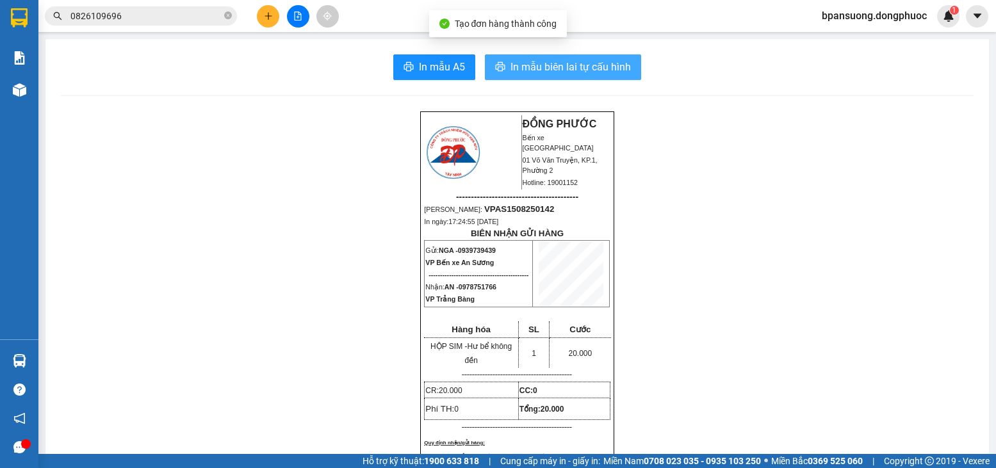
click at [528, 79] on button "In mẫu biên lai tự cấu hình" at bounding box center [563, 67] width 156 height 26
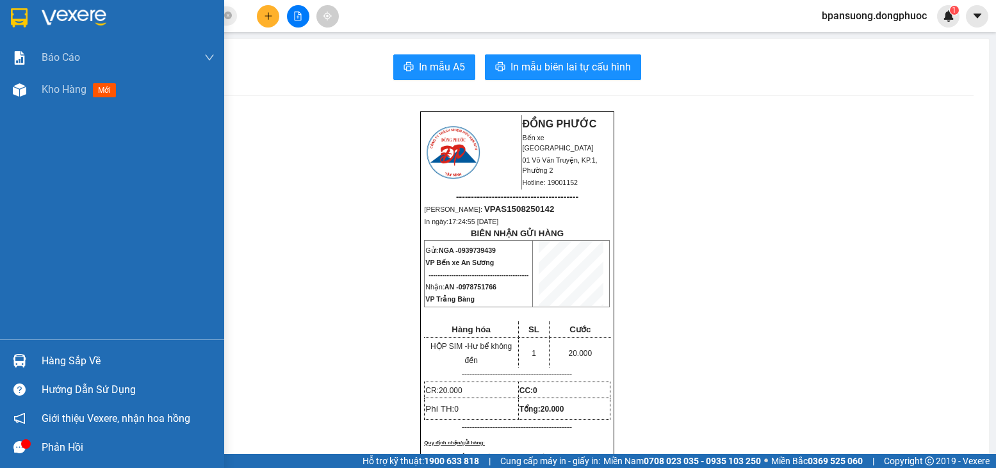
click at [31, 363] on div "Hàng sắp về" at bounding box center [112, 361] width 224 height 29
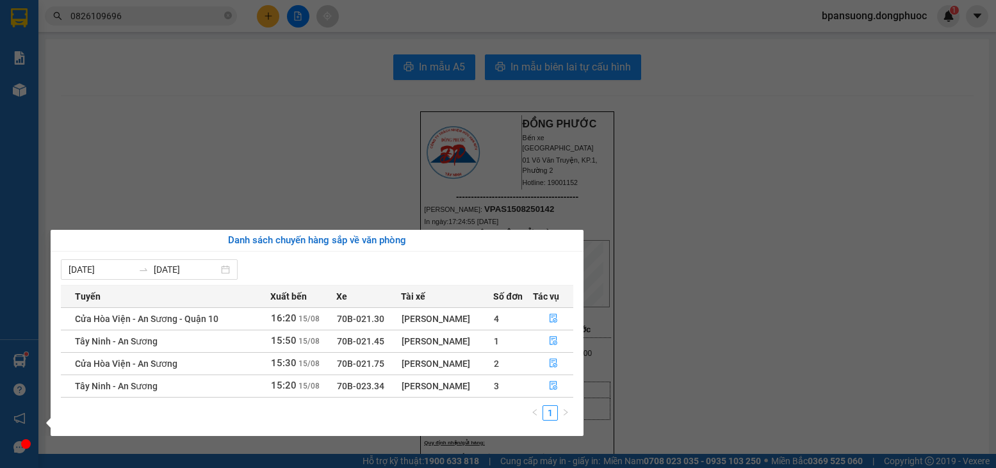
click at [200, 118] on section "Kết quả tìm kiếm ( 7 ) Bộ lọc Mã ĐH Trạng thái Món hàng Tổng cước Chưa cước Nhã…" at bounding box center [498, 234] width 996 height 468
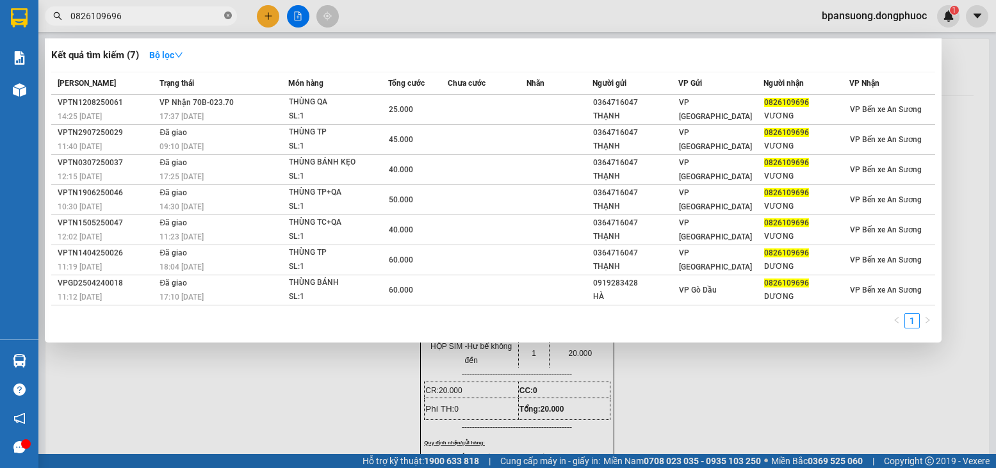
click at [229, 19] on icon "close-circle" at bounding box center [228, 16] width 8 height 8
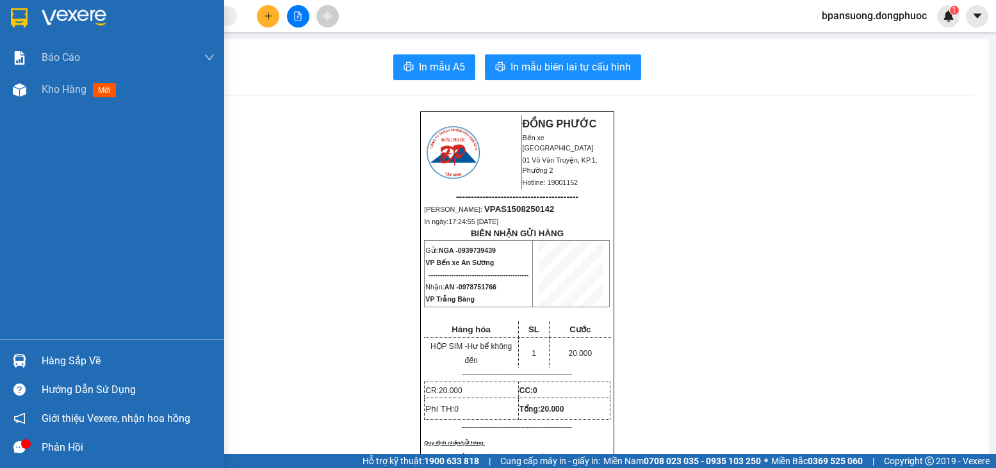
click at [37, 352] on div "Hàng sắp về" at bounding box center [112, 361] width 224 height 29
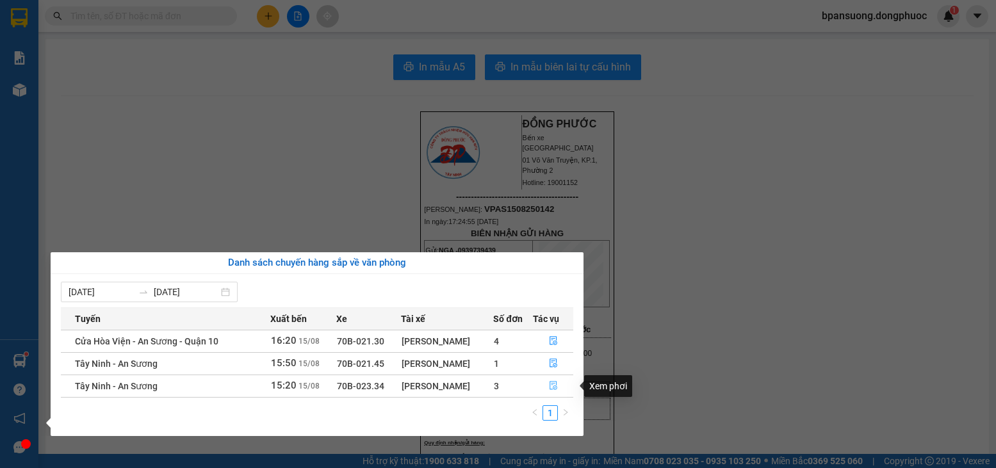
click at [543, 383] on button "button" at bounding box center [554, 386] width 40 height 20
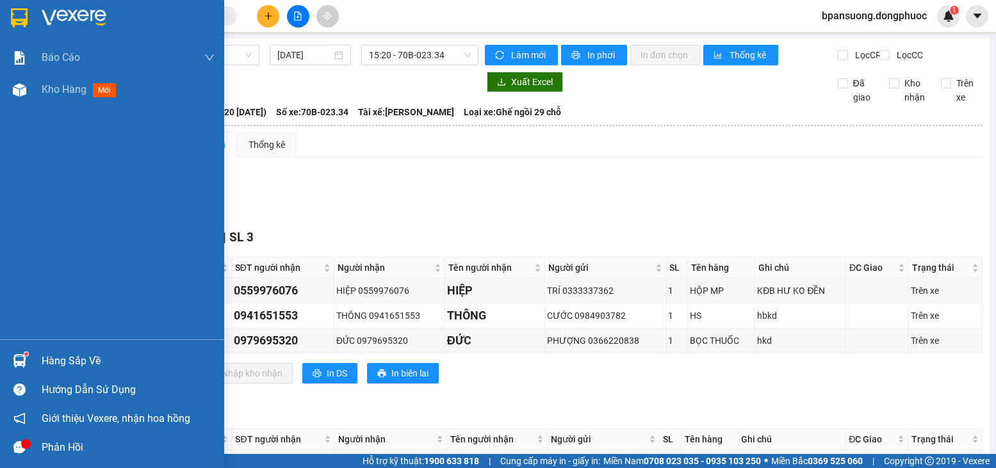
click at [43, 354] on div "Hàng sắp về" at bounding box center [128, 361] width 173 height 19
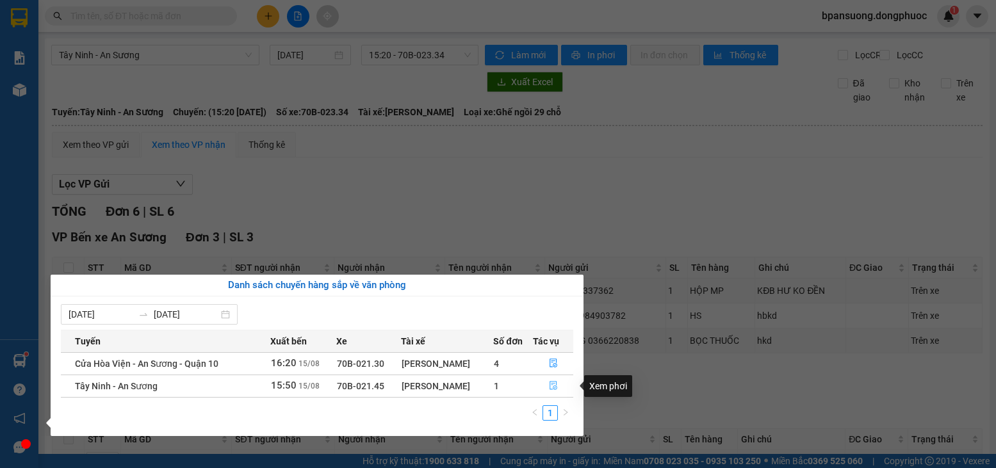
click at [557, 390] on icon "file-done" at bounding box center [553, 385] width 9 height 9
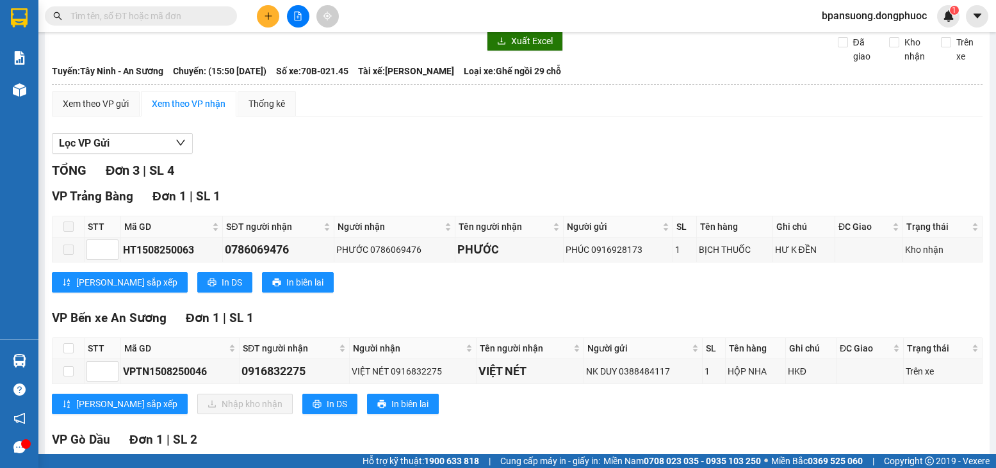
scroll to position [64, 0]
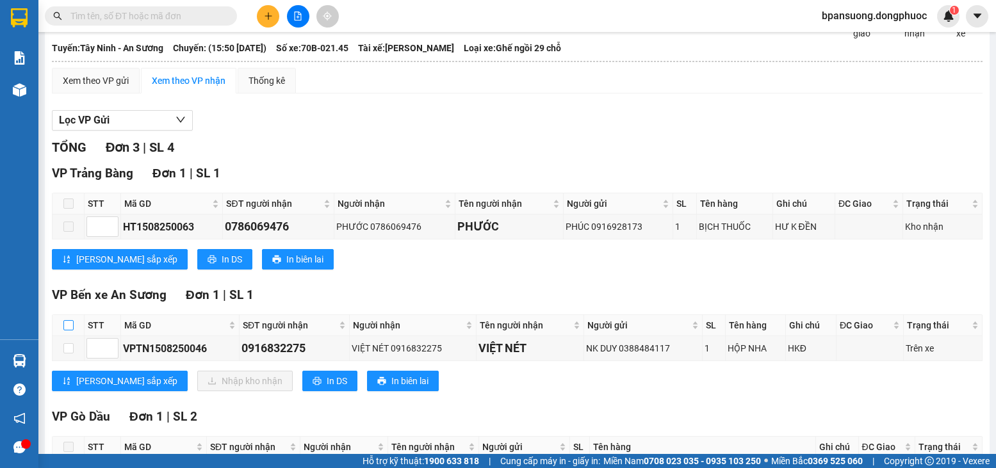
click at [73, 331] on input "checkbox" at bounding box center [68, 325] width 10 height 10
checkbox input "true"
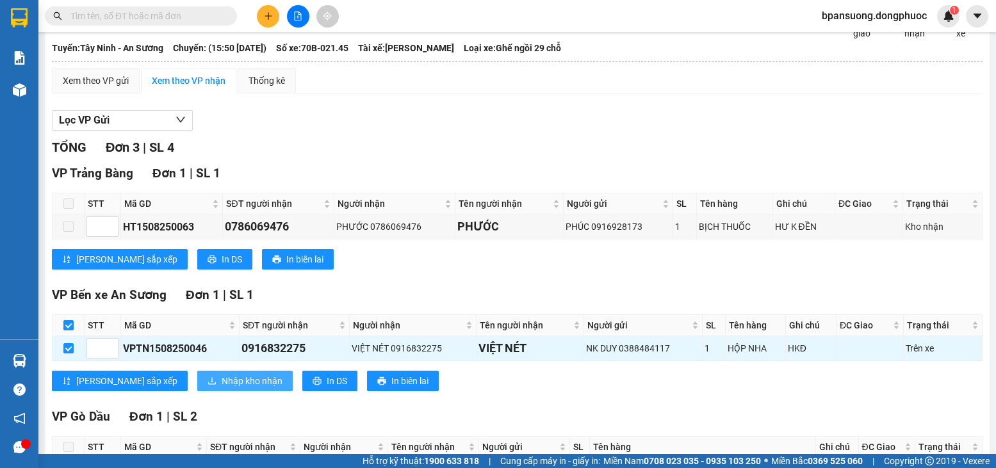
click at [222, 388] on span "Nhập kho nhận" at bounding box center [252, 381] width 61 height 14
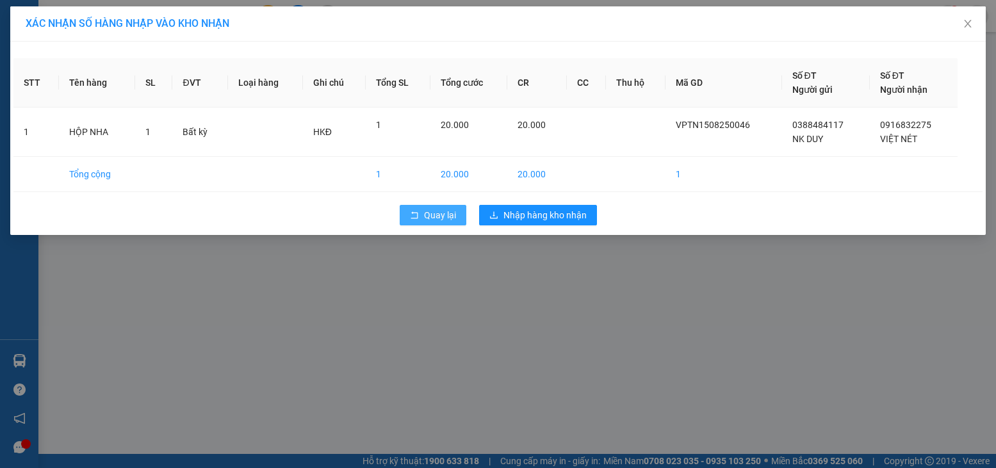
click at [426, 221] on span "Quay lại" at bounding box center [440, 215] width 32 height 14
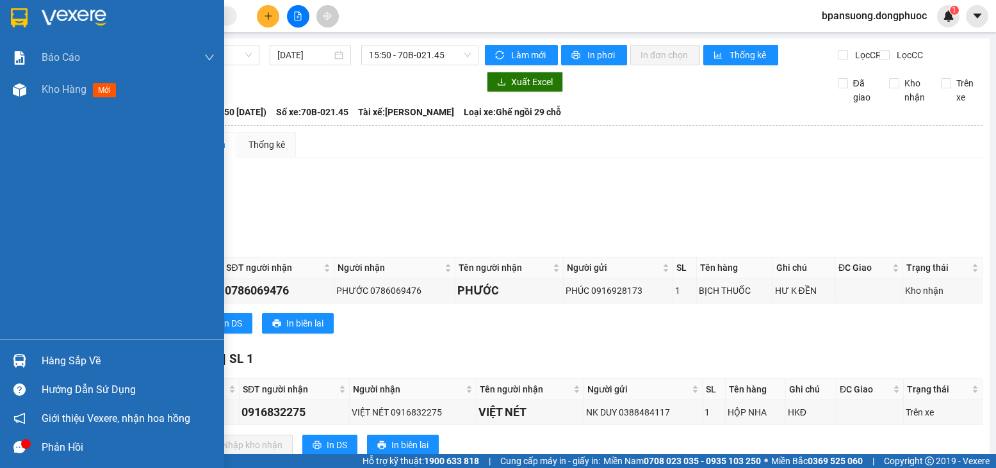
drag, startPoint x: 15, startPoint y: 357, endPoint x: 22, endPoint y: 350, distance: 10.4
click at [14, 357] on img at bounding box center [19, 360] width 13 height 13
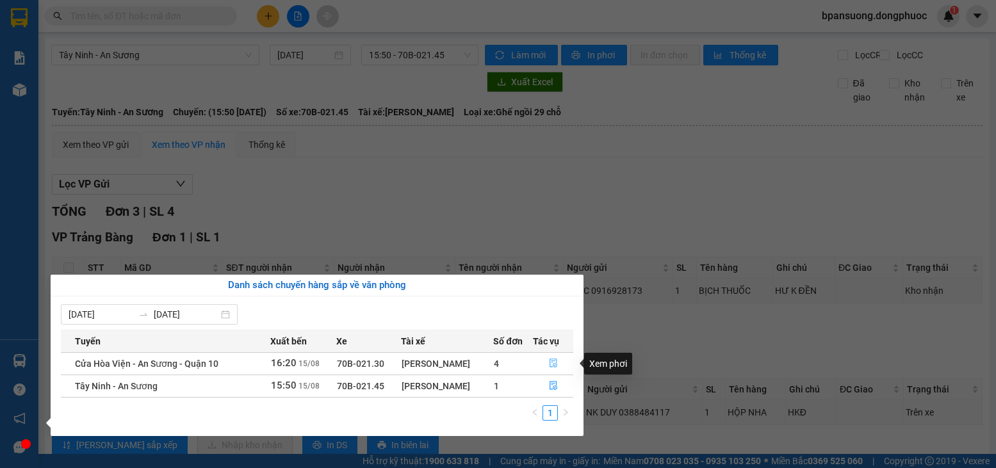
click at [545, 361] on button "button" at bounding box center [554, 364] width 40 height 20
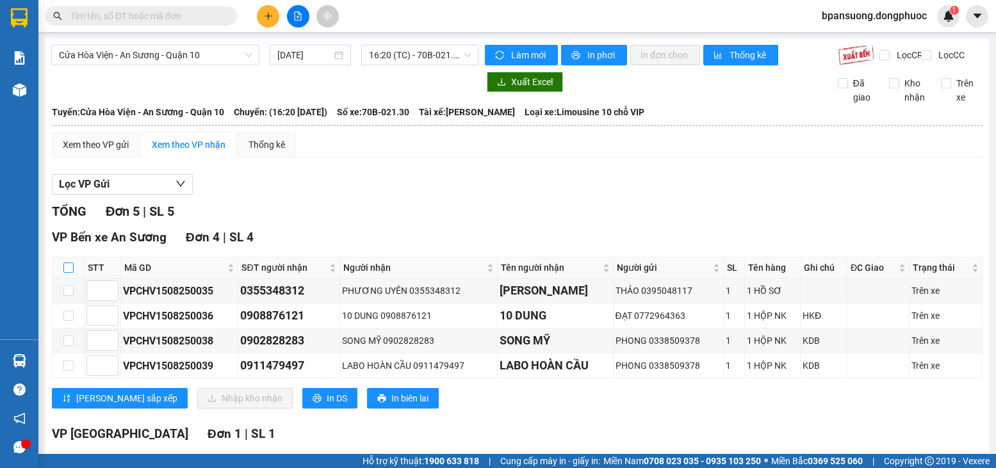
click at [69, 273] on input "checkbox" at bounding box center [68, 268] width 10 height 10
checkbox input "true"
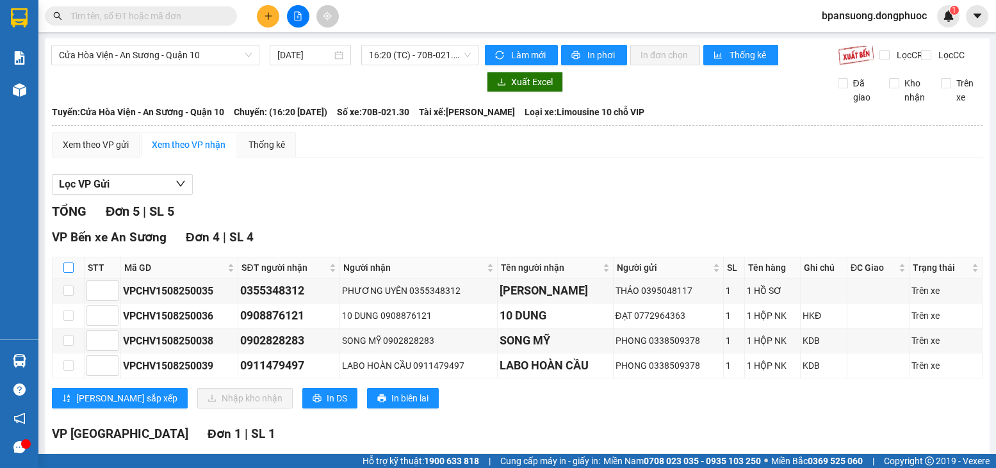
checkbox input "true"
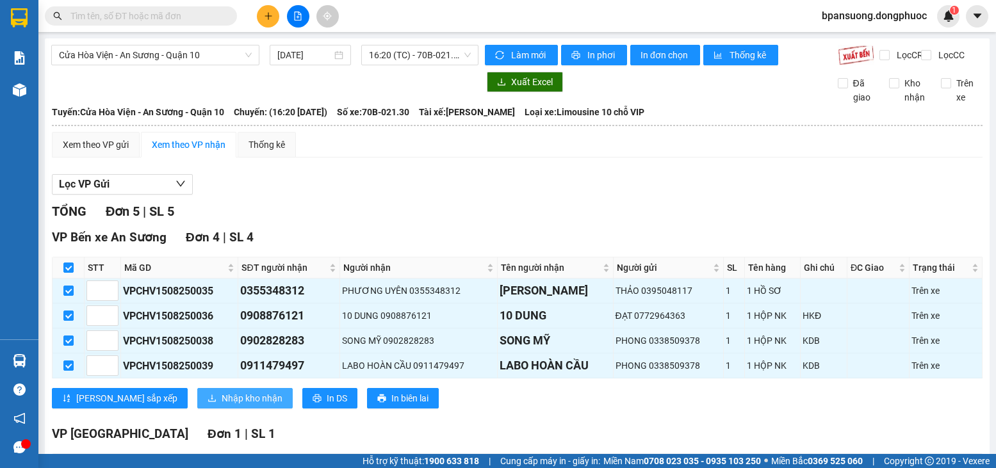
click at [222, 405] on span "Nhập kho nhận" at bounding box center [252, 398] width 61 height 14
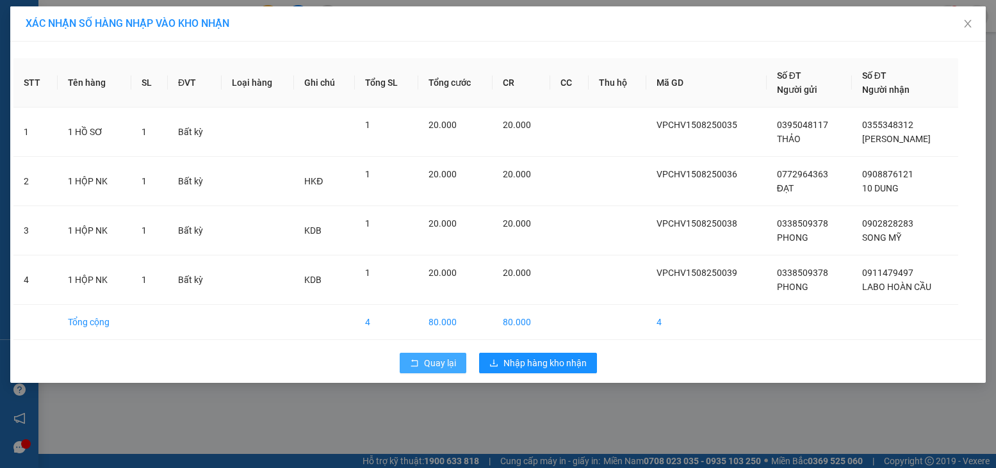
click at [439, 363] on span "Quay lại" at bounding box center [440, 363] width 32 height 14
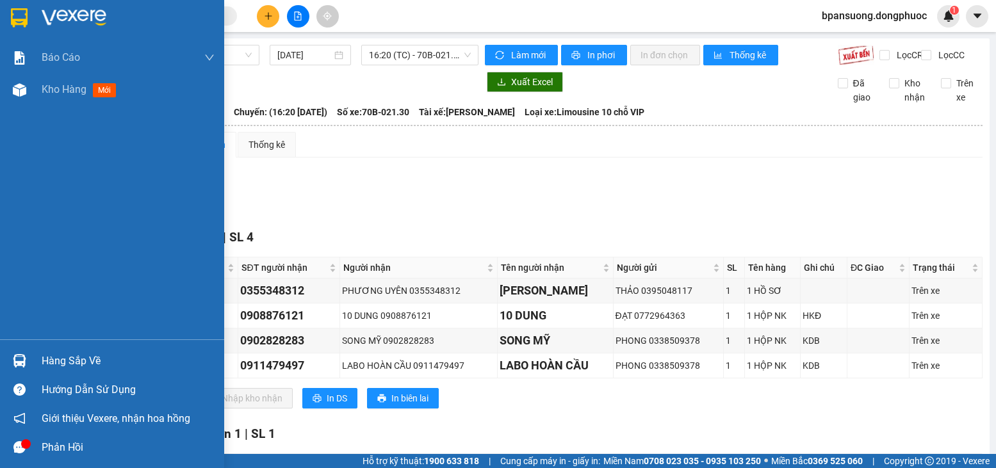
click at [35, 353] on div "Hàng sắp về" at bounding box center [112, 361] width 224 height 29
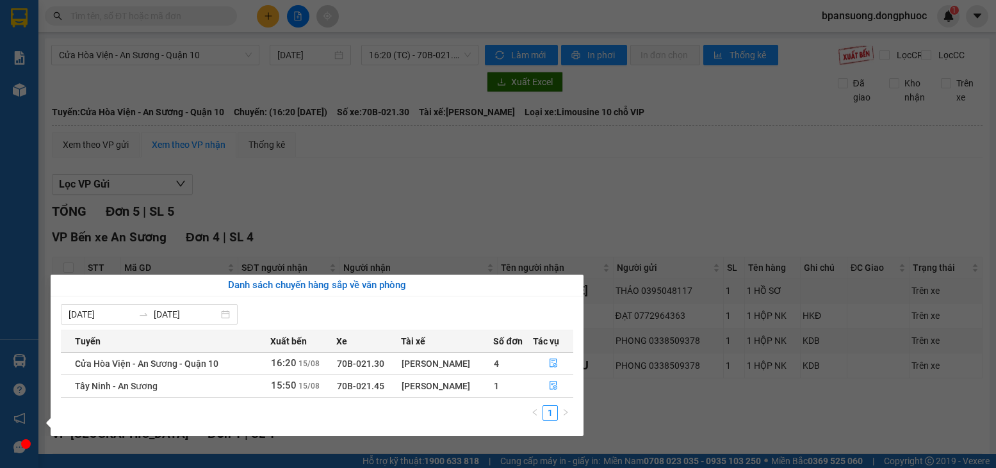
click at [618, 229] on section "Kết quả tìm kiếm ( 7 ) Bộ lọc Mã ĐH Trạng thái Món hàng Tổng cước Chưa cước Nhã…" at bounding box center [498, 234] width 996 height 468
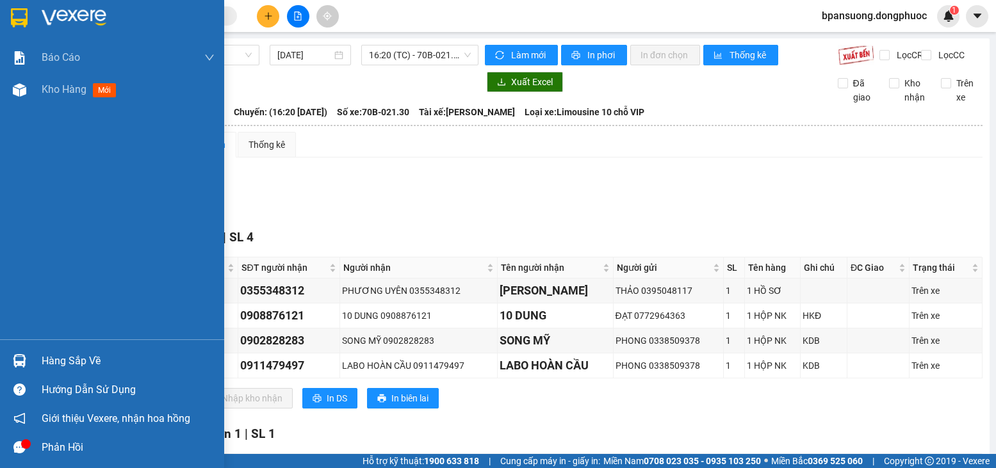
click at [18, 357] on img at bounding box center [19, 360] width 13 height 13
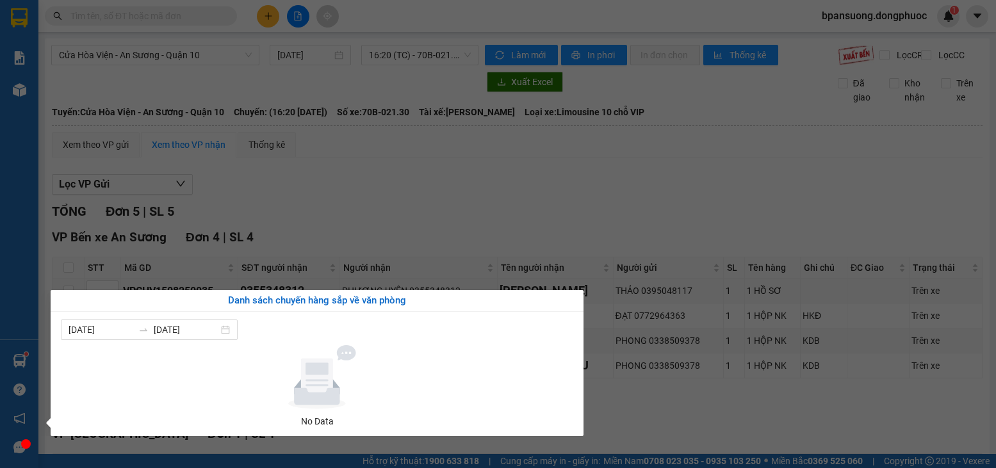
click at [493, 213] on section "Kết quả tìm kiếm ( 7 ) Bộ lọc Mã ĐH Trạng thái Món hàng Tổng cước Chưa cước Nhã…" at bounding box center [498, 234] width 996 height 468
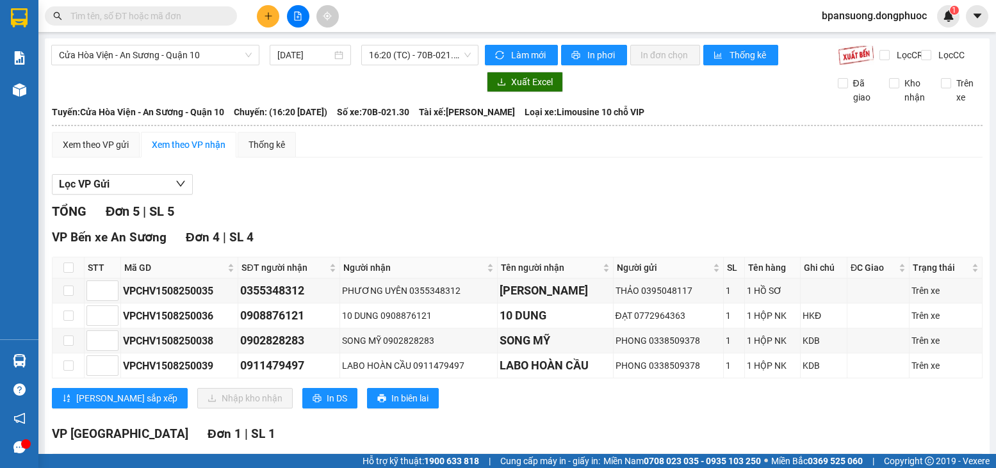
click at [241, 10] on div at bounding box center [125, 15] width 250 height 19
click at [235, 19] on span at bounding box center [141, 15] width 192 height 19
click at [77, 17] on input "text" at bounding box center [145, 16] width 151 height 14
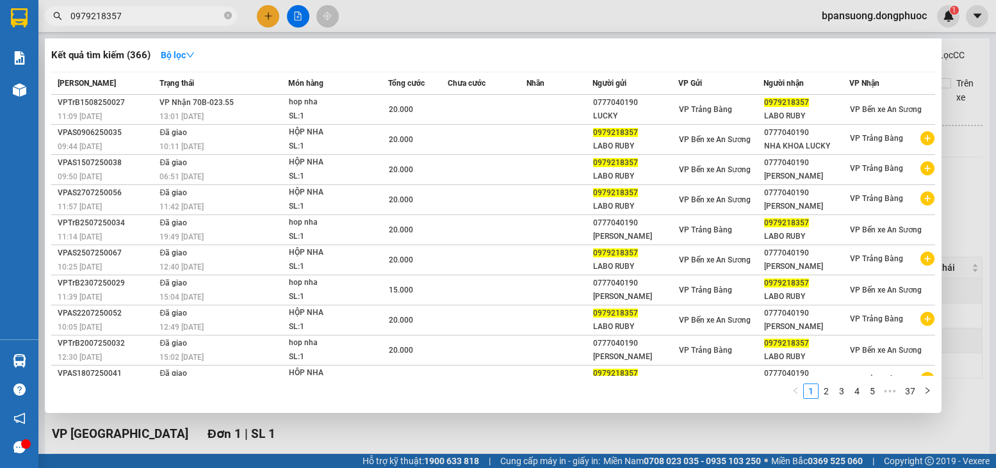
type input "0979218357"
click at [229, 19] on icon "close-circle" at bounding box center [228, 16] width 8 height 8
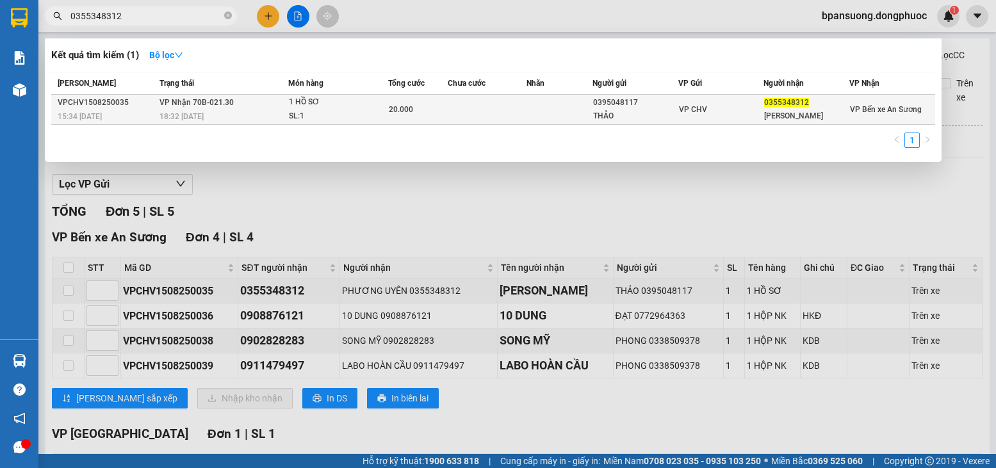
type input "0355348312"
click at [350, 103] on div "1 HỒ SƠ" at bounding box center [337, 102] width 96 height 14
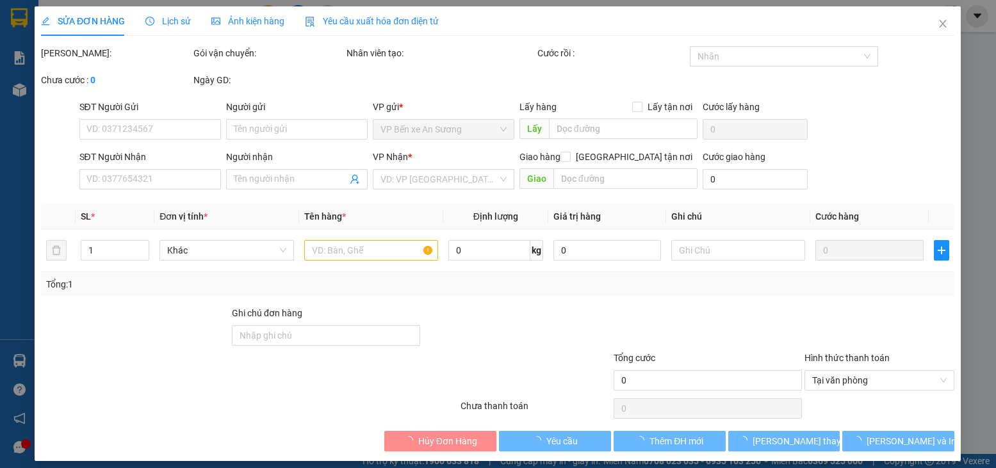
type input "0395048117"
type input "THẢO"
type input "0355348312"
type input "[PERSON_NAME]"
type input "20.000"
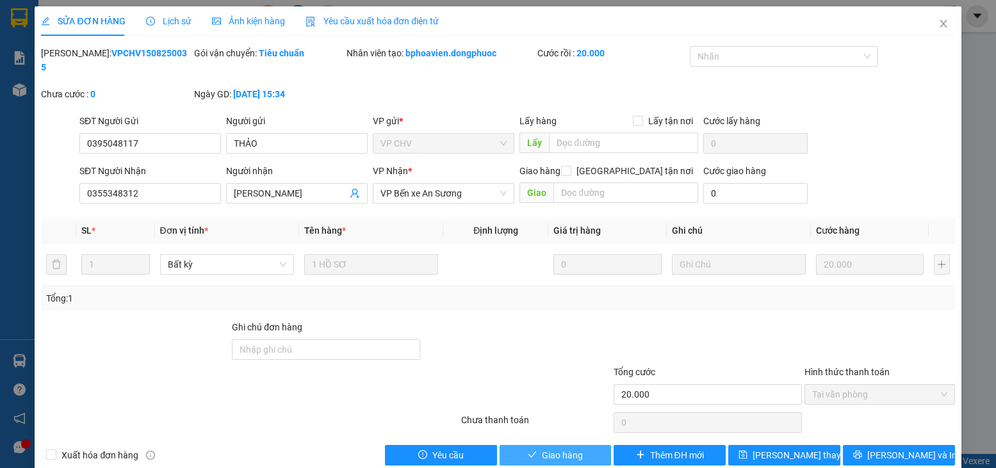
click at [575, 448] on span "Giao hàng" at bounding box center [562, 455] width 41 height 14
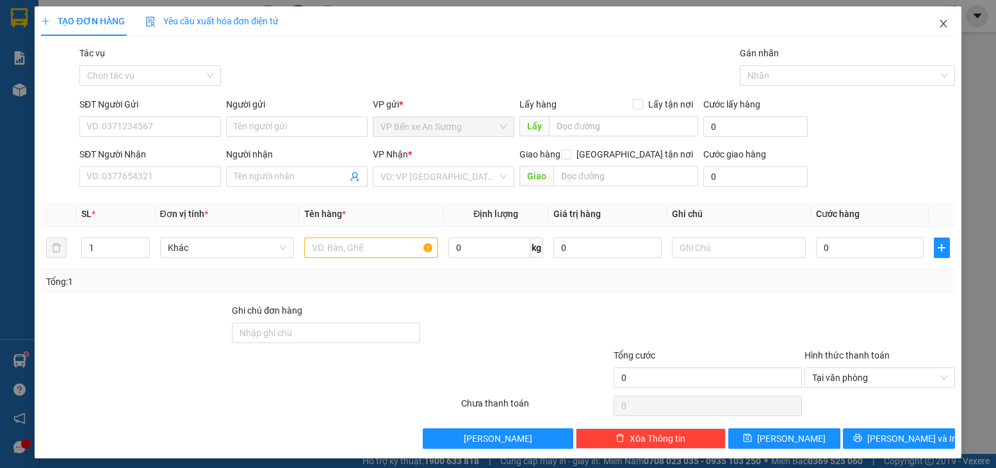
click at [938, 22] on icon "close" at bounding box center [943, 24] width 10 height 10
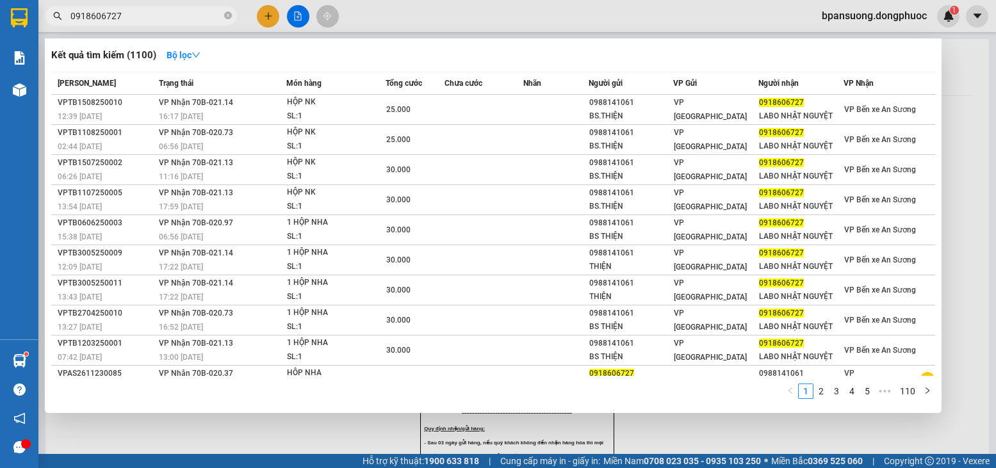
click at [224, 15] on span "0918606727" at bounding box center [141, 15] width 192 height 19
click at [225, 15] on icon "close-circle" at bounding box center [228, 16] width 8 height 8
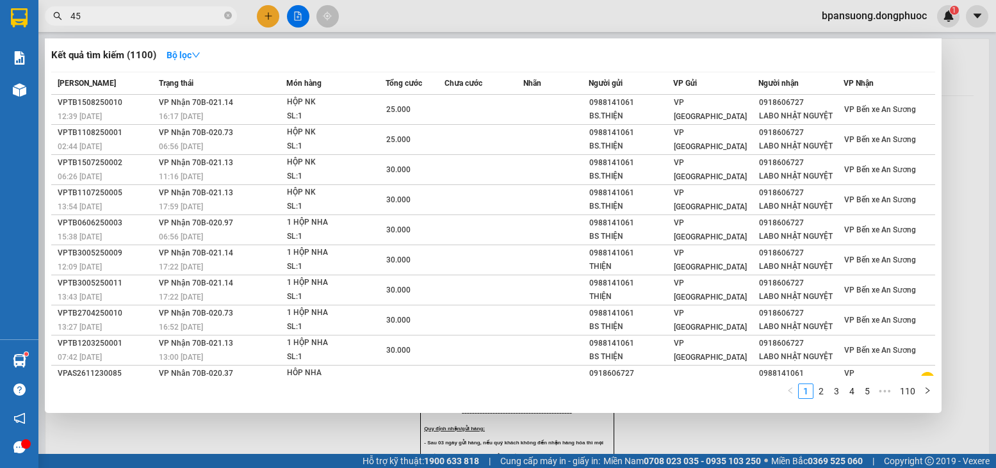
type input "454"
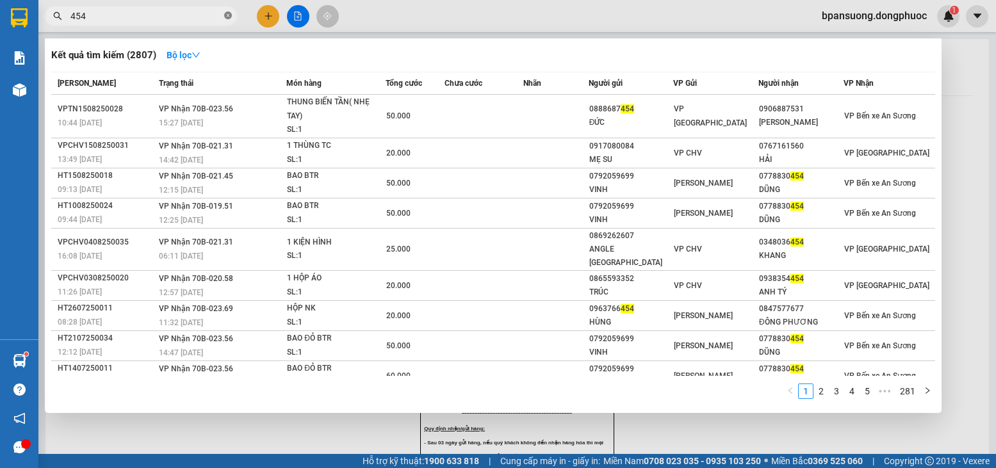
click at [231, 15] on icon "close-circle" at bounding box center [228, 16] width 8 height 8
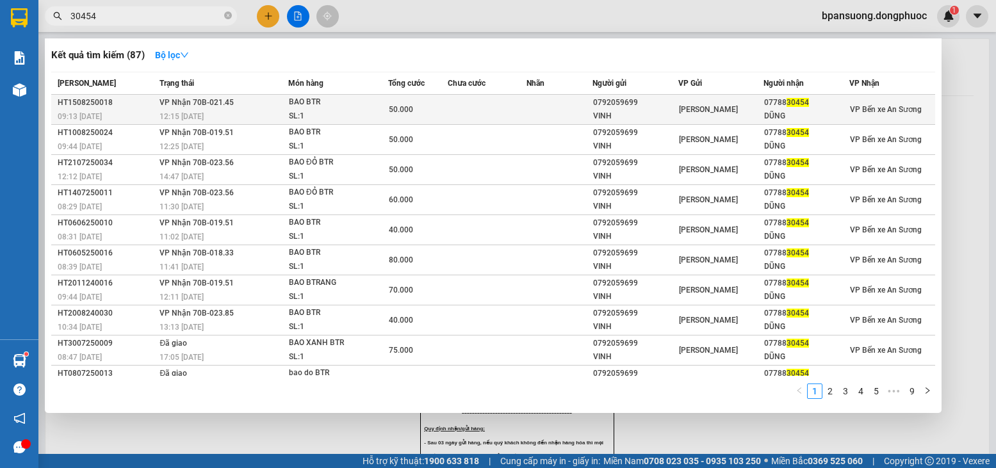
type input "30454"
click at [450, 104] on td at bounding box center [487, 110] width 79 height 30
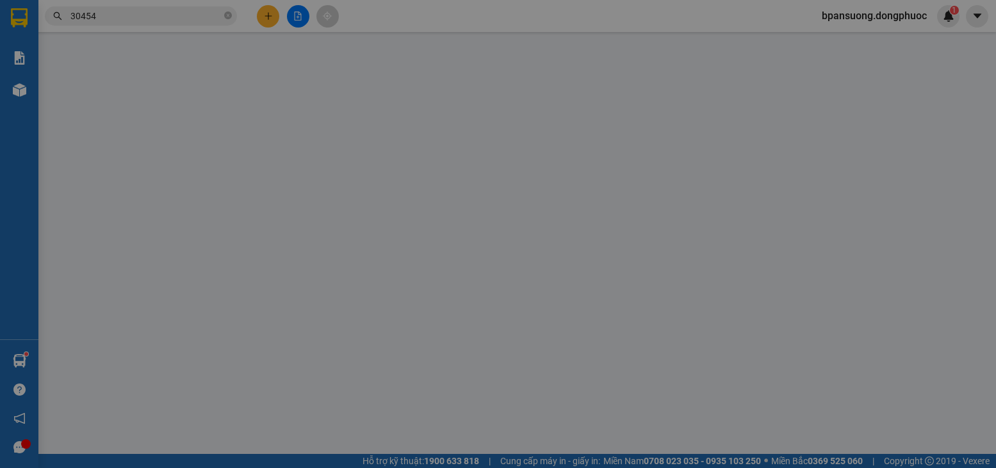
type input "0792059699"
type input "VINH"
type input "0778830454"
type input "DŨNG"
type input "50.000"
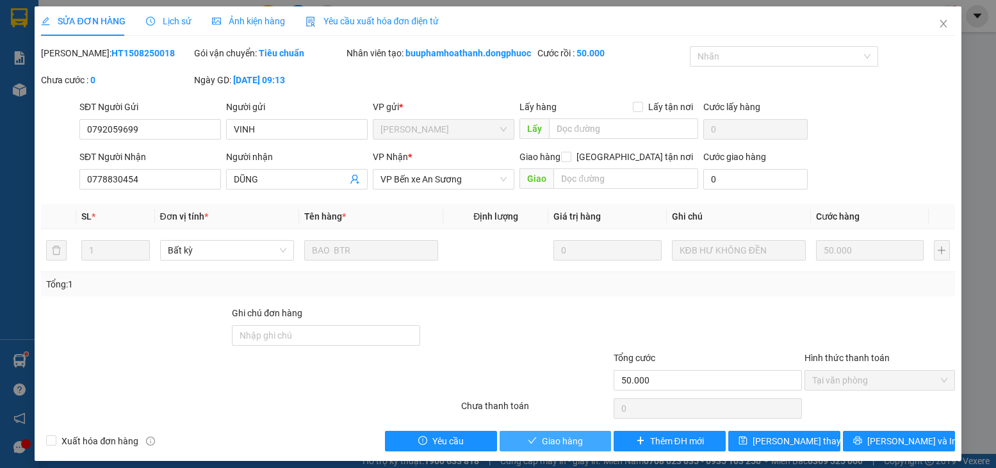
click at [534, 448] on button "Giao hàng" at bounding box center [556, 441] width 112 height 20
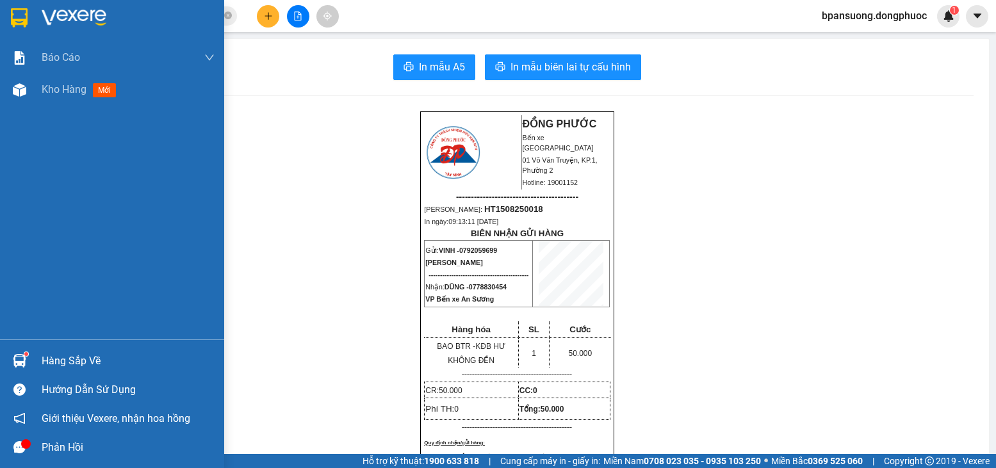
click at [21, 363] on img at bounding box center [19, 360] width 13 height 13
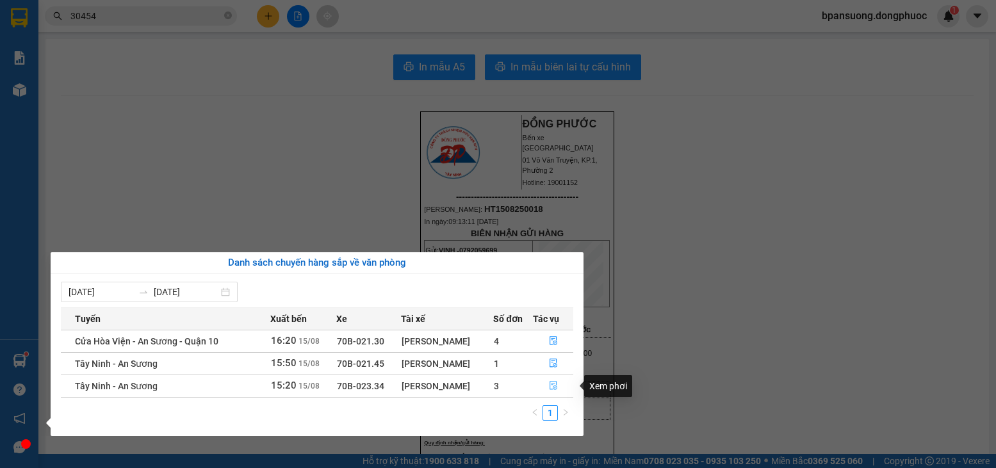
click at [543, 384] on button "button" at bounding box center [554, 386] width 40 height 20
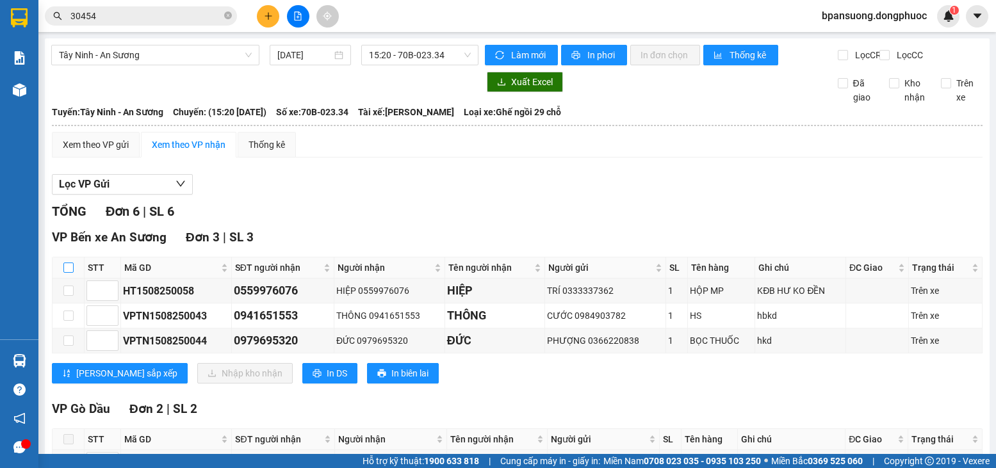
click at [64, 273] on input "checkbox" at bounding box center [68, 268] width 10 height 10
checkbox input "true"
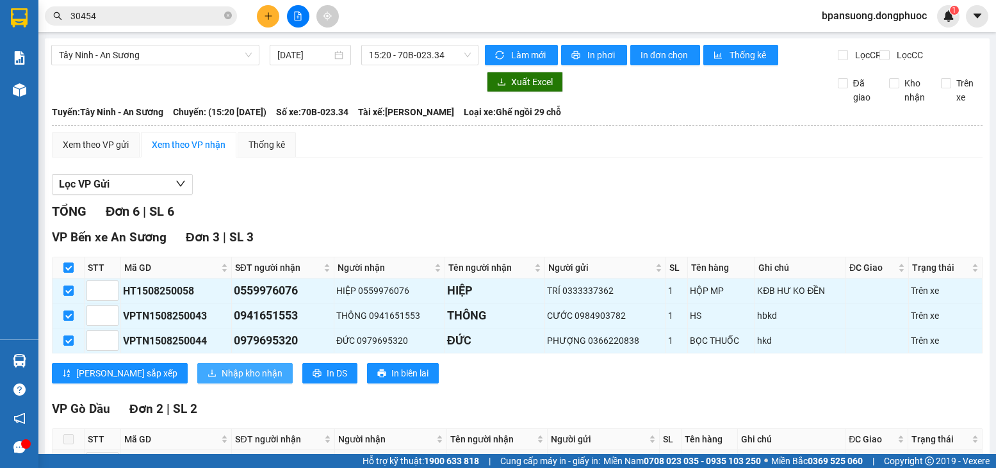
click at [222, 378] on span "Nhập kho nhận" at bounding box center [252, 373] width 61 height 14
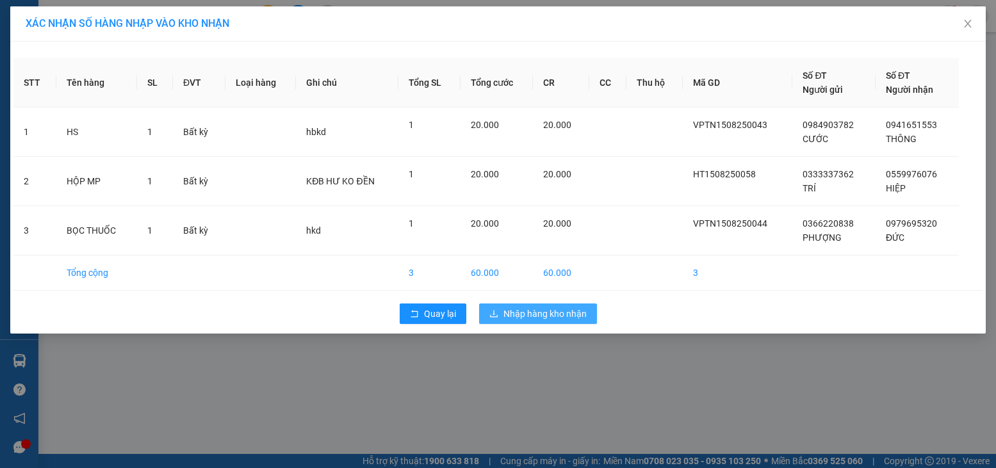
click at [492, 310] on icon "download" at bounding box center [493, 313] width 9 height 9
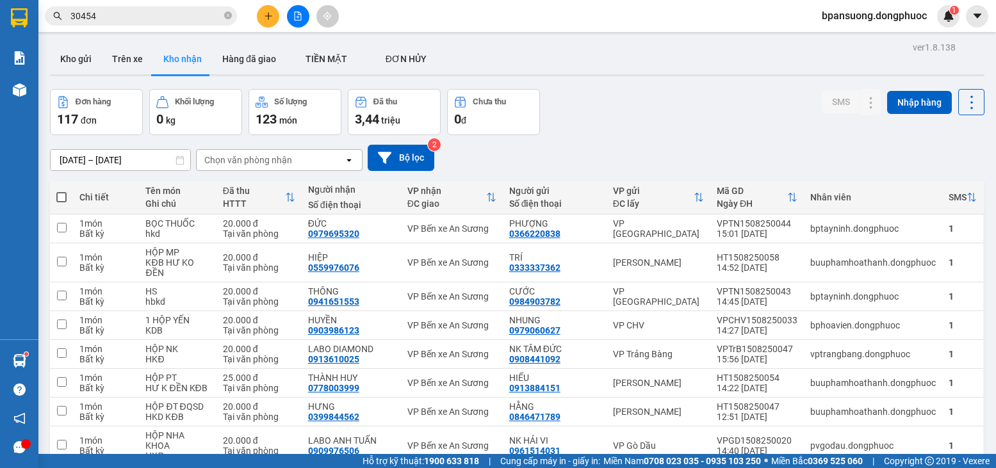
click at [274, 12] on button at bounding box center [268, 16] width 22 height 22
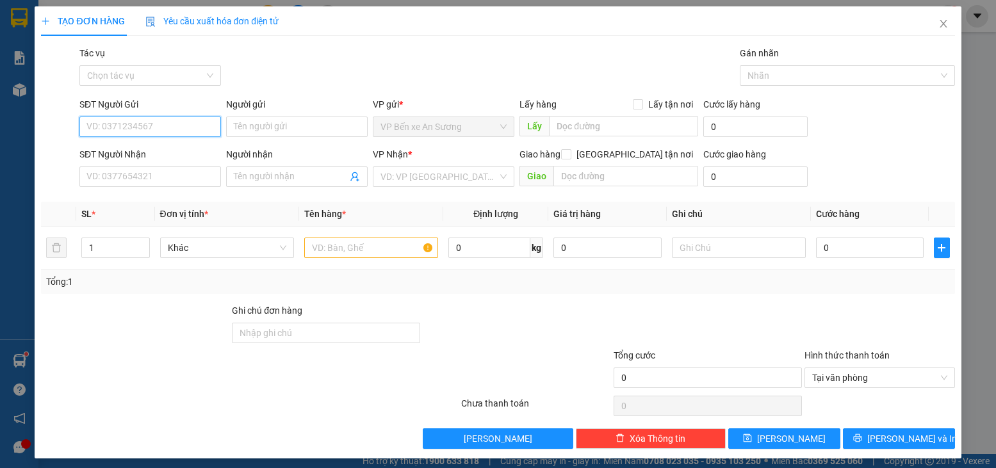
click at [124, 123] on input "SĐT Người Gửi" at bounding box center [150, 127] width 142 height 20
type input "0905181530"
click at [284, 115] on div "Người gửi" at bounding box center [297, 106] width 142 height 19
click at [281, 120] on input "Người gửi" at bounding box center [297, 127] width 142 height 20
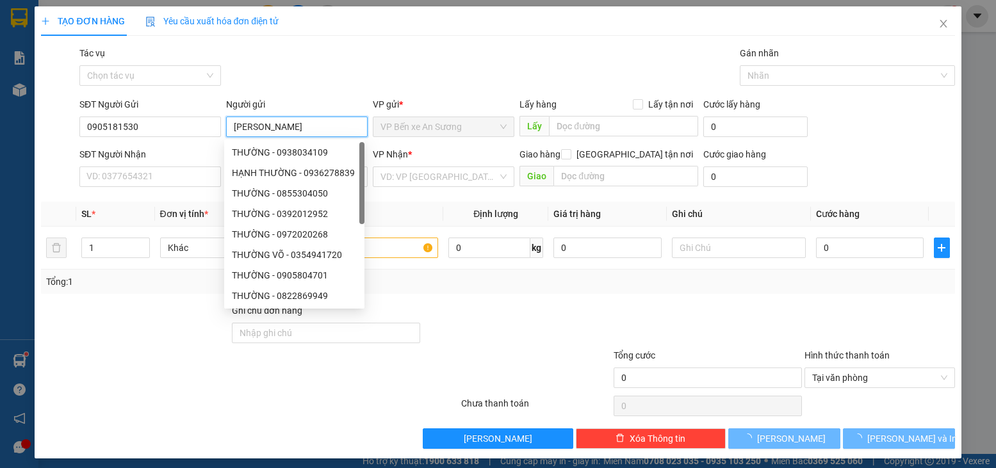
type input "J"
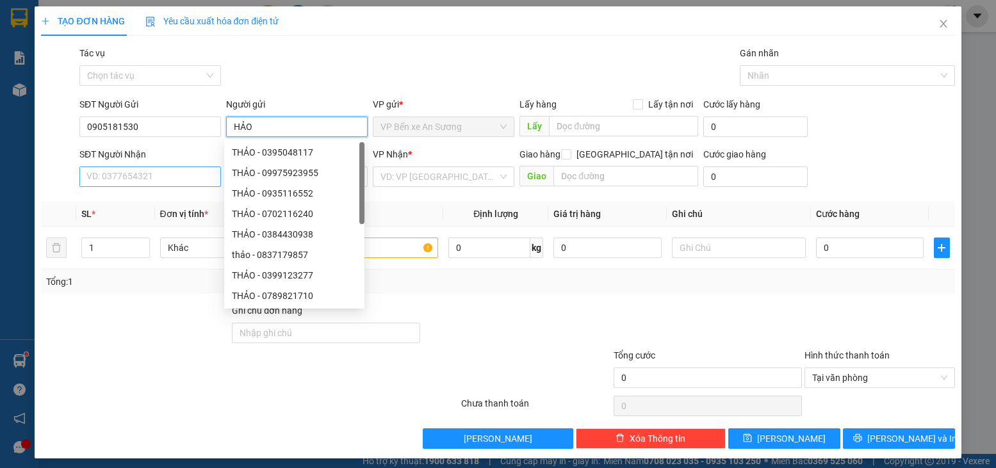
type input "HẢO"
click at [156, 175] on input "SĐT Người Nhận" at bounding box center [150, 177] width 142 height 20
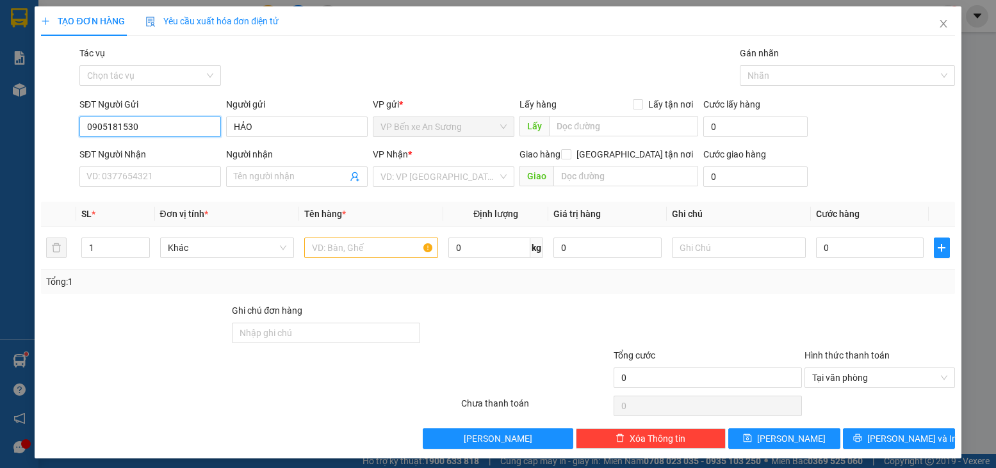
click at [95, 127] on input "0905181530" at bounding box center [150, 127] width 142 height 20
type input "0935181530"
click at [156, 151] on div "0935181530 - HẢO" at bounding box center [148, 152] width 125 height 14
type input "0346813079"
type input "HẬU"
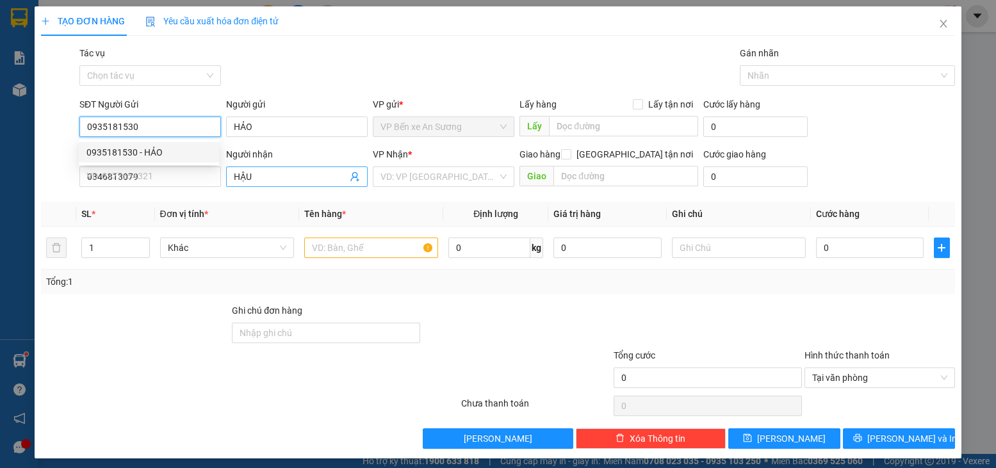
type input "50.000"
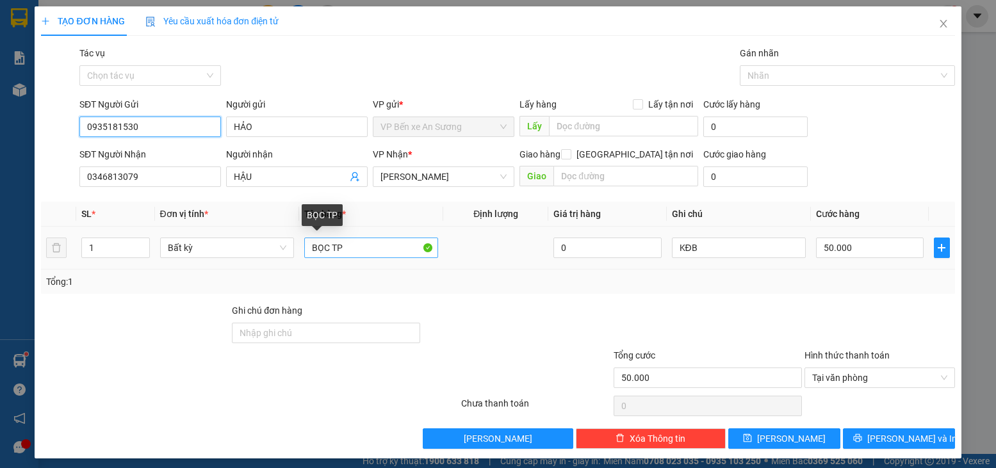
type input "0935181530"
click at [361, 242] on input "BỌC TP" at bounding box center [371, 248] width 134 height 20
type input "BỌC SỮA"
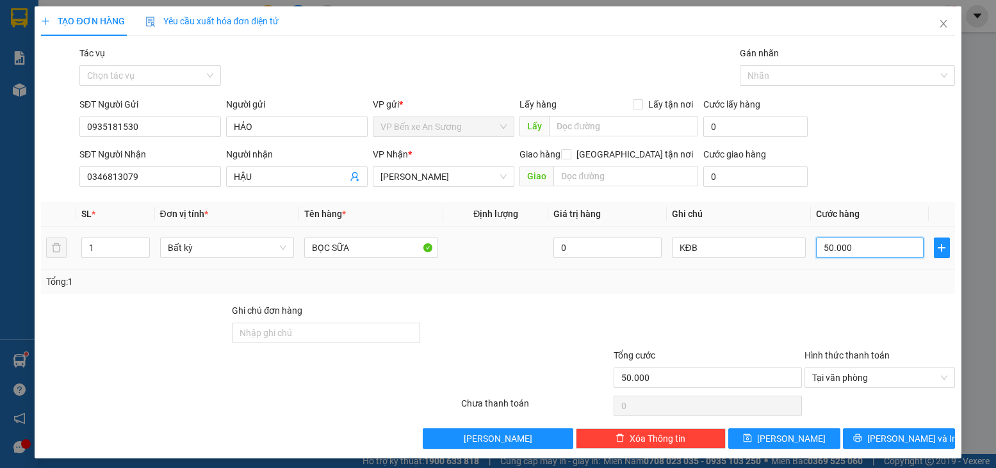
click at [880, 255] on input "50.000" at bounding box center [870, 248] width 108 height 20
type input "2"
type input "20"
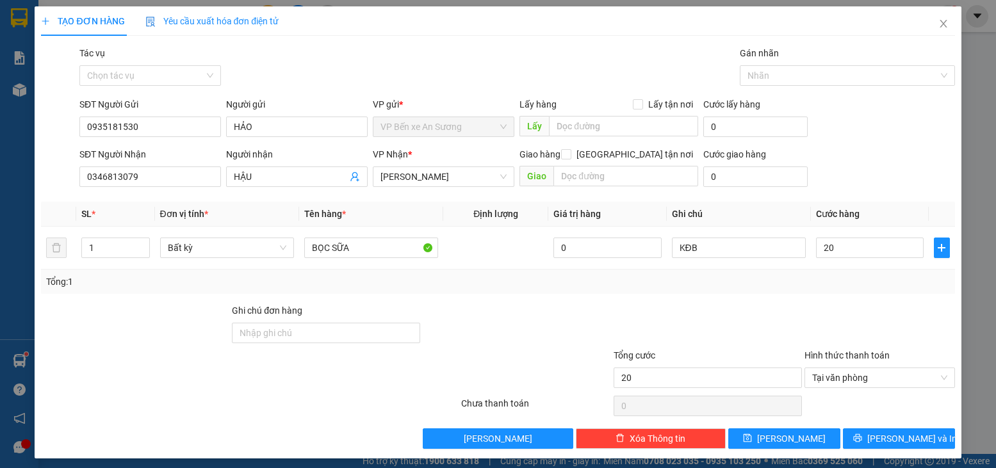
type input "20.000"
click at [896, 316] on div at bounding box center [879, 326] width 152 height 45
click at [890, 445] on span "[PERSON_NAME] và In" at bounding box center [912, 439] width 90 height 14
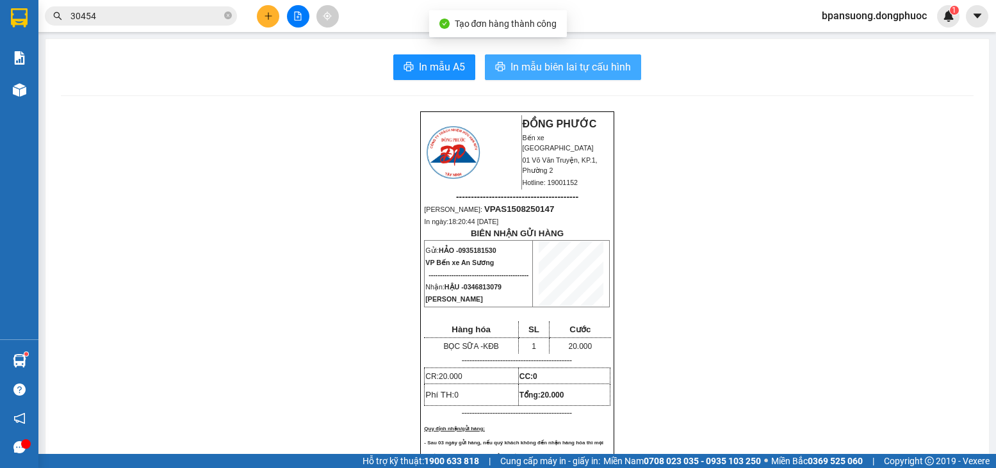
click at [619, 69] on span "In mẫu biên lai tự cấu hình" at bounding box center [571, 67] width 120 height 16
